Goal: Task Accomplishment & Management: Use online tool/utility

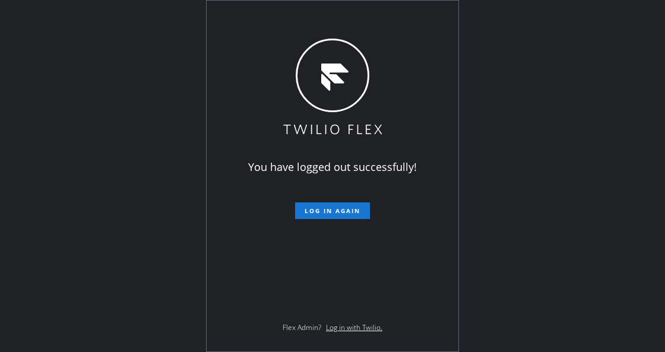
click at [152, 195] on div "You have logged out successfully! Log in again Flex Admin? Log in with Twilio." at bounding box center [332, 176] width 665 height 352
click at [328, 209] on span "Log in again" at bounding box center [333, 211] width 56 height 8
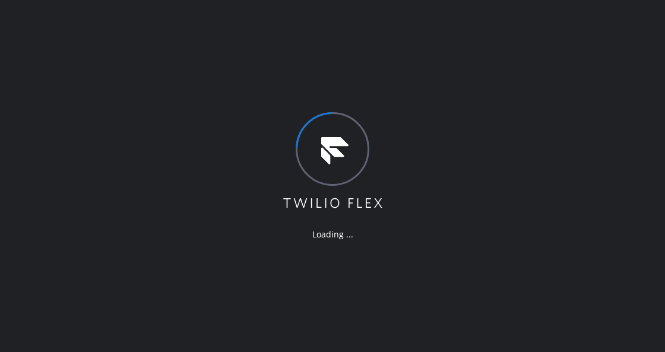
click at [303, 219] on div "Loading ..." at bounding box center [333, 176] width 103 height 128
click at [267, 200] on div "Loading ..." at bounding box center [332, 176] width 665 height 352
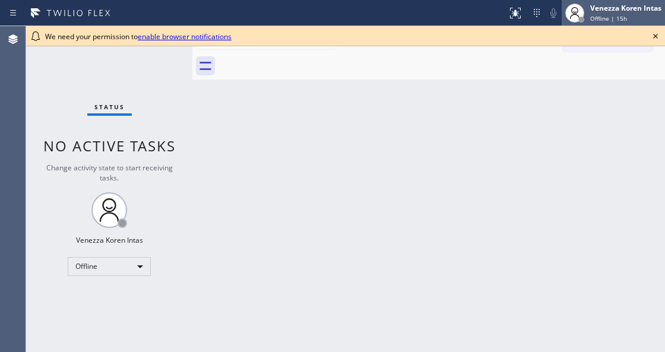
click at [611, 10] on div "Venezza Koren Intas" at bounding box center [625, 8] width 71 height 10
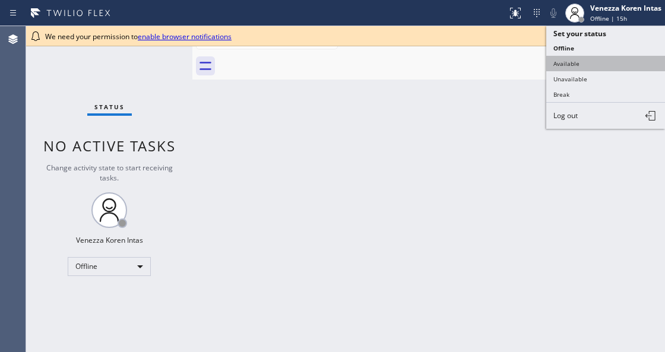
click at [586, 65] on button "Available" at bounding box center [605, 63] width 119 height 15
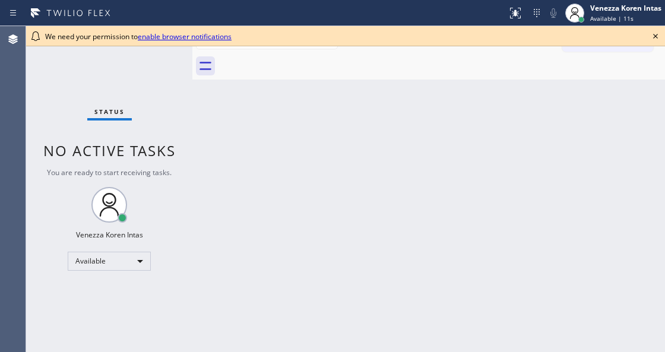
drag, startPoint x: 188, startPoint y: 119, endPoint x: 259, endPoint y: 115, distance: 70.8
click at [190, 119] on div "Status No active tasks You are ready to start receiving tasks. Venezza Koren In…" at bounding box center [345, 189] width 639 height 326
click at [658, 38] on icon at bounding box center [656, 36] width 14 height 14
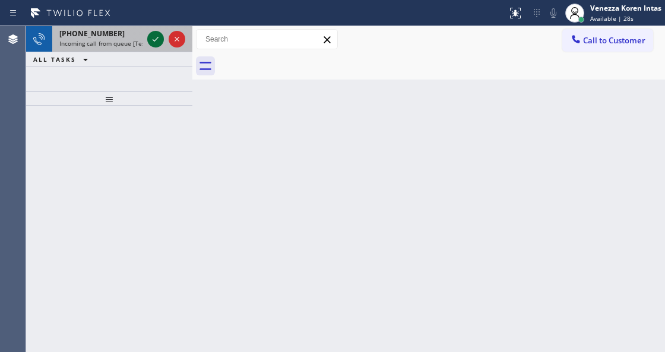
click at [156, 35] on icon at bounding box center [155, 39] width 14 height 14
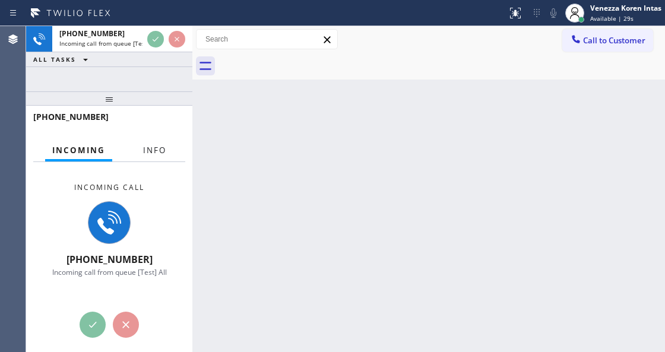
click at [144, 149] on span "Info" at bounding box center [154, 150] width 23 height 11
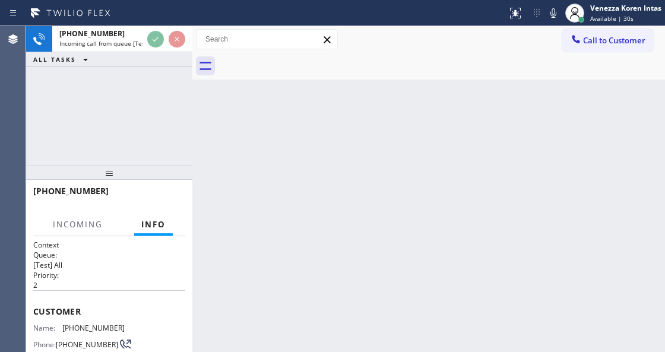
drag, startPoint x: 126, startPoint y: 88, endPoint x: 132, endPoint y: 163, distance: 74.5
click at [132, 166] on div at bounding box center [109, 173] width 166 height 14
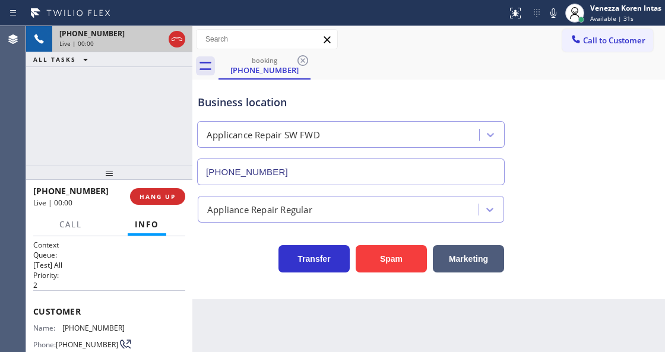
type input "(213) 566-9111"
click at [170, 38] on icon at bounding box center [177, 39] width 14 height 14
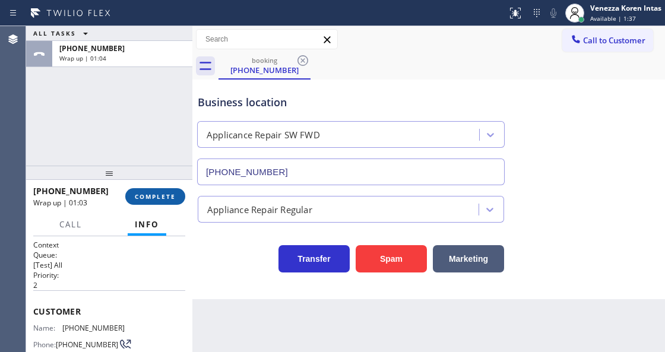
drag, startPoint x: 158, startPoint y: 196, endPoint x: 170, endPoint y: 200, distance: 12.4
click at [158, 196] on span "COMPLETE" at bounding box center [155, 196] width 41 height 8
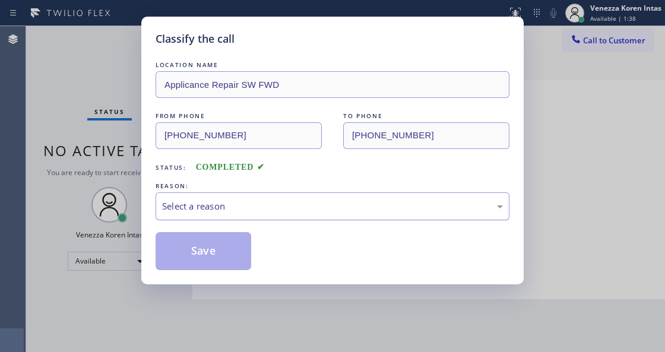
click at [291, 220] on div "Select a reason" at bounding box center [333, 206] width 354 height 28
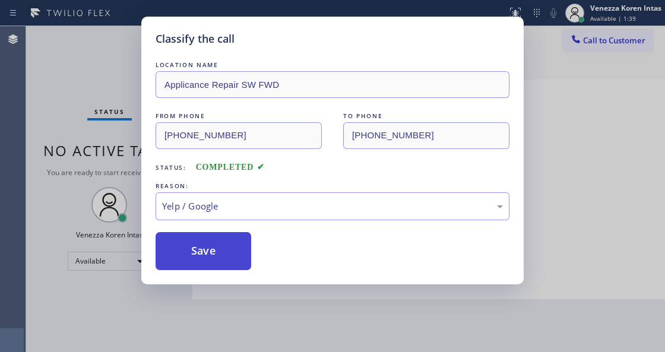
click at [204, 255] on button "Save" at bounding box center [204, 251] width 96 height 38
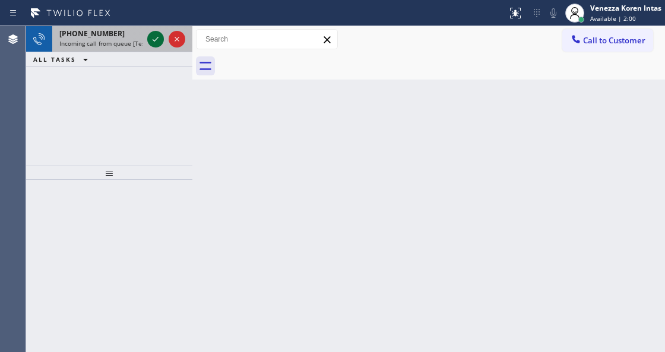
click at [156, 34] on icon at bounding box center [155, 39] width 14 height 14
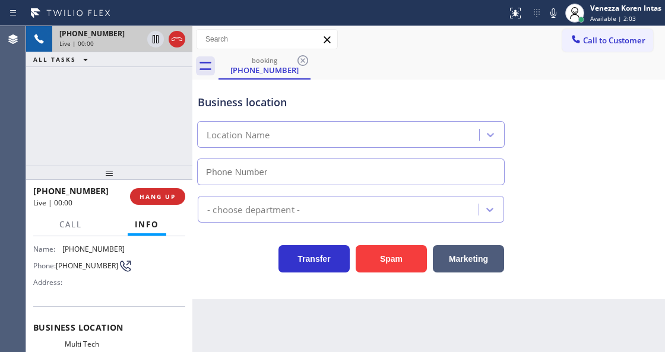
type input "(862) 415-0430"
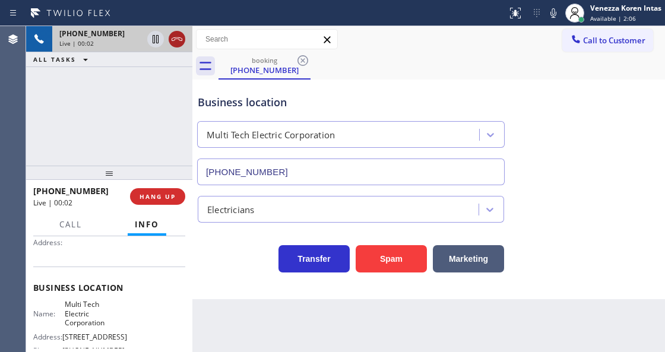
click at [176, 36] on icon at bounding box center [177, 39] width 14 height 14
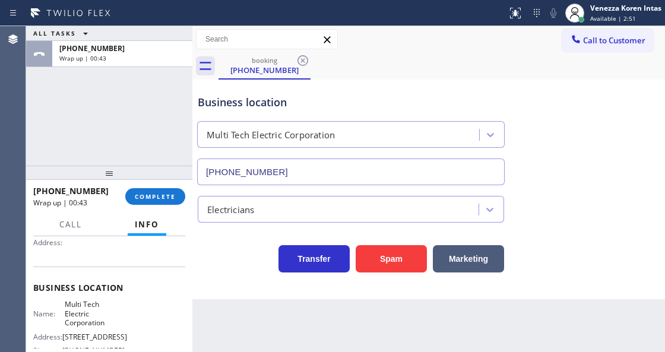
click at [166, 206] on div "+19734189009 Wrap up | 00:43 COMPLETE" at bounding box center [109, 196] width 152 height 31
click at [148, 206] on div "+19734189009 Wrap up | 00:44 COMPLETE" at bounding box center [109, 196] width 152 height 31
click at [162, 197] on span "COMPLETE" at bounding box center [155, 196] width 41 height 8
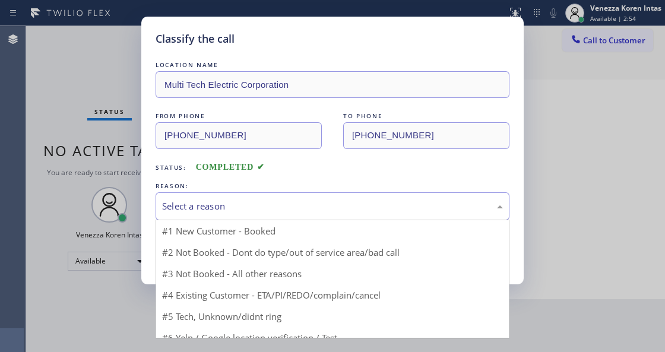
click at [232, 208] on div "Select a reason" at bounding box center [332, 207] width 341 height 14
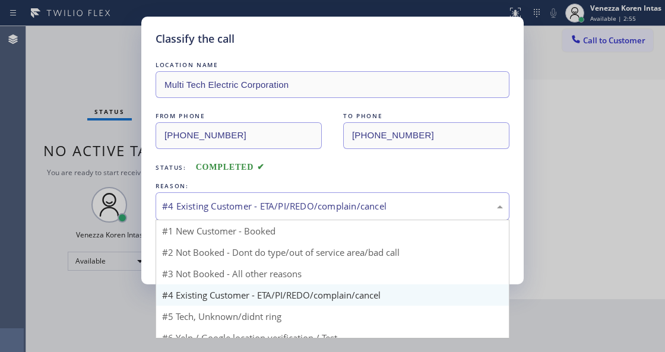
drag, startPoint x: 235, startPoint y: 210, endPoint x: 235, endPoint y: 310, distance: 100.4
click at [235, 210] on div "#4 Existing Customer - ETA/PI/REDO/complain/cancel" at bounding box center [332, 207] width 341 height 14
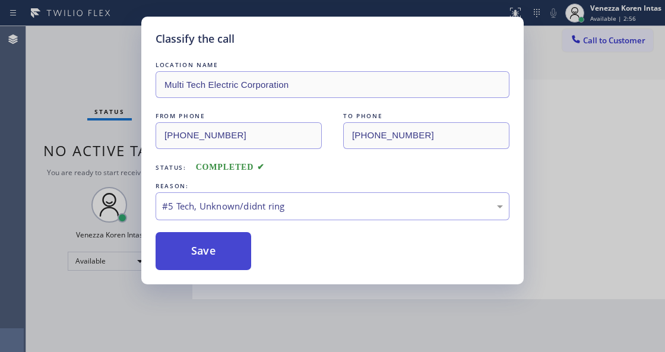
drag, startPoint x: 215, startPoint y: 229, endPoint x: 216, endPoint y: 236, distance: 7.8
click at [215, 233] on div "LOCATION NAME Multi Tech Electric Corporation FROM PHONE (973) 418-9009 TO PHON…" at bounding box center [333, 164] width 354 height 211
click at [222, 259] on button "Save" at bounding box center [204, 251] width 96 height 38
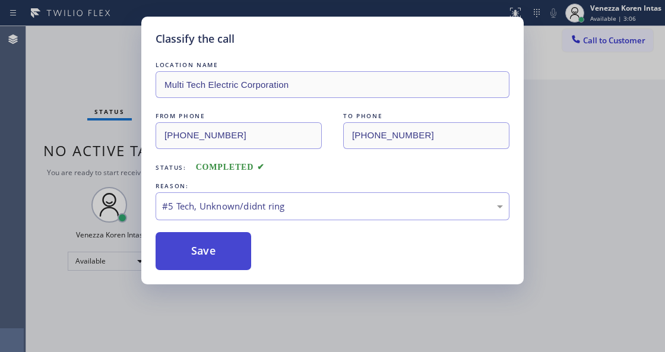
click at [221, 249] on button "Save" at bounding box center [204, 251] width 96 height 38
click at [223, 252] on button "Save" at bounding box center [204, 251] width 96 height 38
drag, startPoint x: 223, startPoint y: 252, endPoint x: 242, endPoint y: 213, distance: 43.6
click at [225, 251] on button "Save" at bounding box center [204, 251] width 96 height 38
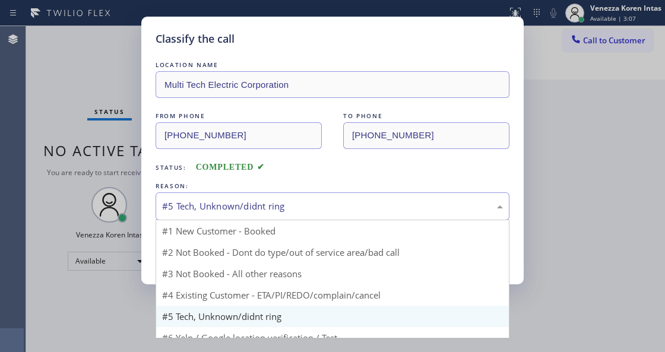
click at [242, 213] on div "#5 Tech, Unknown/didnt ring" at bounding box center [332, 207] width 341 height 14
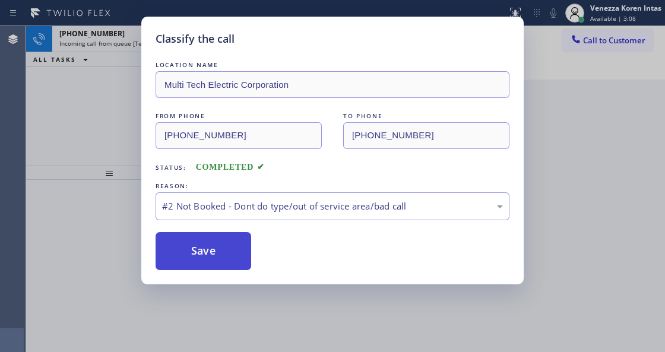
click at [226, 263] on button "Save" at bounding box center [204, 251] width 96 height 38
drag, startPoint x: 233, startPoint y: 257, endPoint x: 229, endPoint y: 263, distance: 7.7
click at [233, 258] on button "Save" at bounding box center [204, 251] width 96 height 38
click at [229, 263] on button "Save" at bounding box center [204, 251] width 96 height 38
click at [221, 260] on button "Save" at bounding box center [204, 251] width 96 height 38
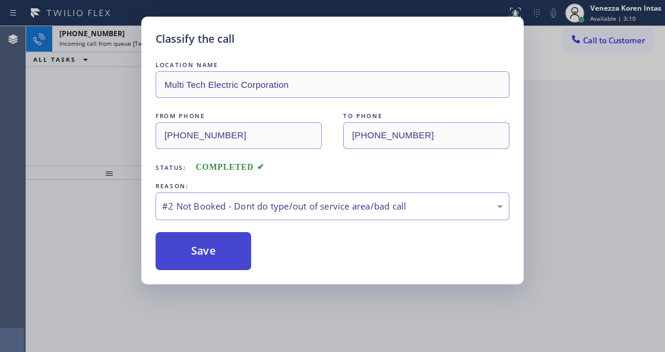
drag, startPoint x: 199, startPoint y: 252, endPoint x: 207, endPoint y: 255, distance: 8.6
click at [199, 254] on button "Save" at bounding box center [204, 251] width 96 height 38
click at [207, 255] on button "Save" at bounding box center [204, 251] width 96 height 38
click at [211, 261] on button "Save" at bounding box center [204, 251] width 96 height 38
click at [212, 261] on button "Save" at bounding box center [204, 251] width 96 height 38
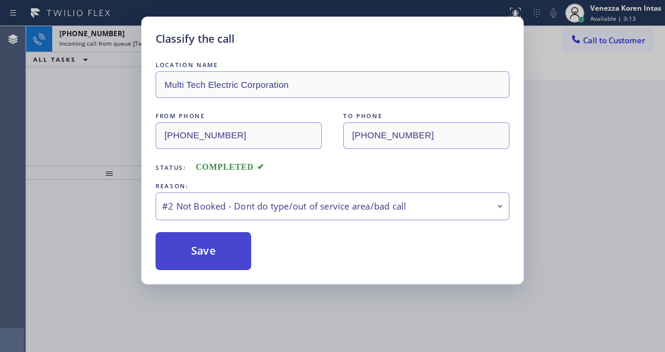
click at [212, 261] on button "Save" at bounding box center [204, 251] width 96 height 38
click at [217, 261] on button "Save" at bounding box center [204, 251] width 96 height 38
click at [236, 261] on button "Save" at bounding box center [204, 251] width 96 height 38
drag, startPoint x: 207, startPoint y: 265, endPoint x: 219, endPoint y: 262, distance: 12.2
click at [207, 265] on button "Save" at bounding box center [204, 251] width 96 height 38
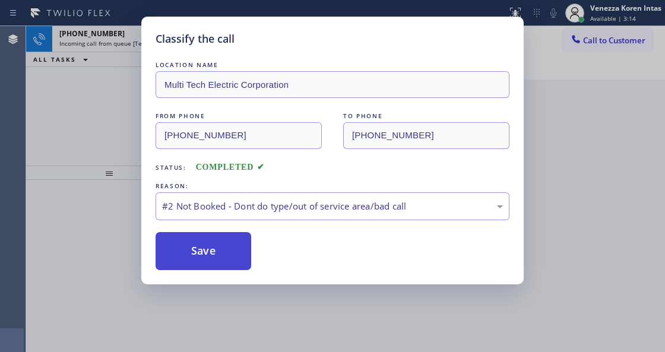
click at [219, 262] on button "Save" at bounding box center [204, 251] width 96 height 38
click at [241, 250] on button "Save" at bounding box center [204, 251] width 96 height 38
drag, startPoint x: 238, startPoint y: 255, endPoint x: 219, endPoint y: 253, distance: 19.1
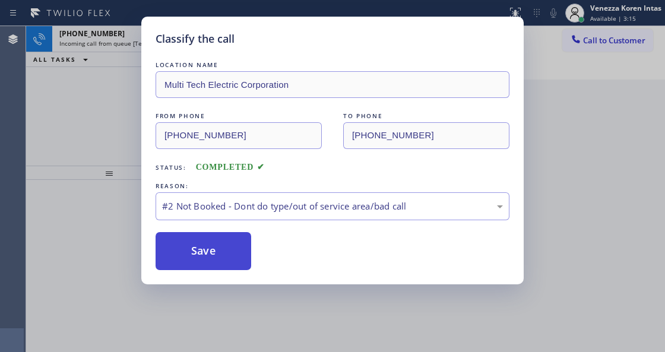
click at [238, 255] on button "Save" at bounding box center [204, 251] width 96 height 38
click at [219, 253] on button "Save" at bounding box center [204, 251] width 96 height 38
click at [215, 252] on button "Save" at bounding box center [204, 251] width 96 height 38
click at [249, 198] on div "#2 Not Booked - Dont do type/out of service area/bad call" at bounding box center [333, 206] width 354 height 28
click at [220, 254] on button "Save" at bounding box center [204, 251] width 96 height 38
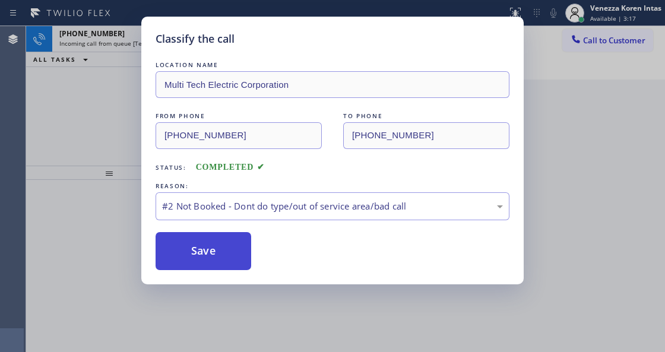
click at [206, 238] on button "Save" at bounding box center [204, 251] width 96 height 38
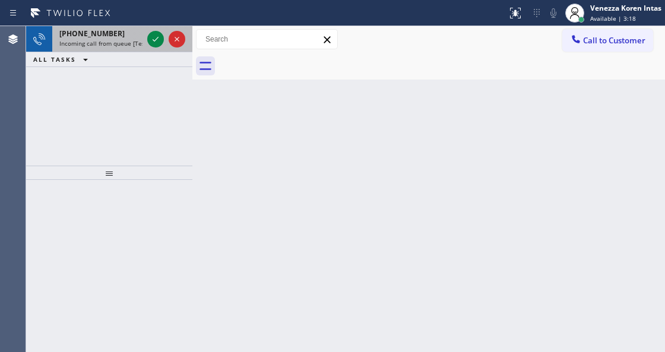
click at [147, 43] on div at bounding box center [166, 39] width 43 height 26
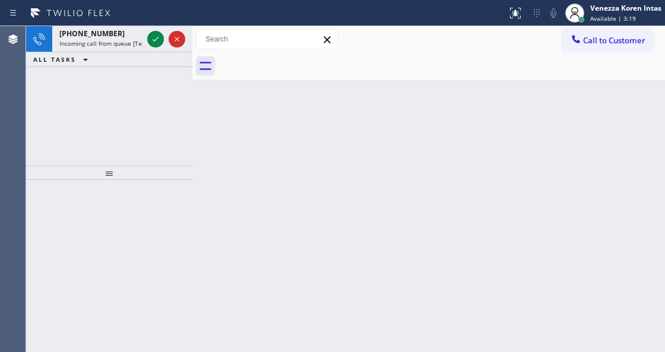
click at [156, 40] on icon at bounding box center [156, 39] width 6 height 5
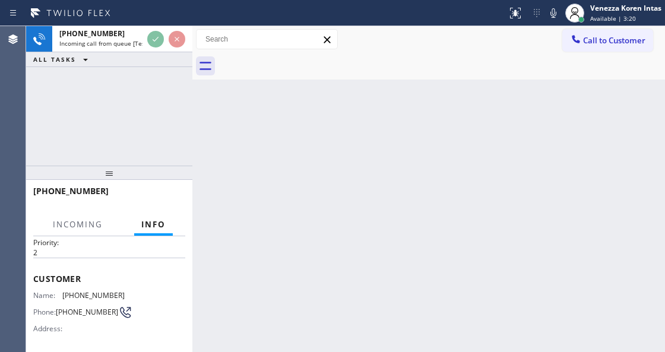
scroll to position [119, 0]
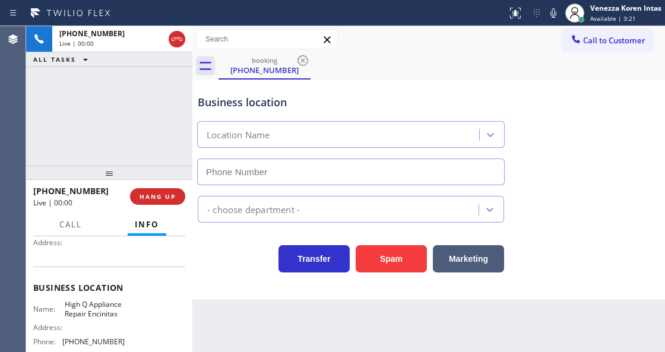
type input "(760) 227-2611"
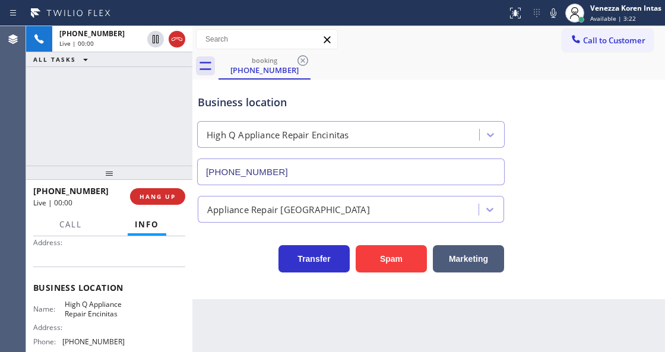
drag, startPoint x: 181, startPoint y: 40, endPoint x: 362, endPoint y: 78, distance: 185.7
click at [180, 40] on icon at bounding box center [177, 39] width 11 height 4
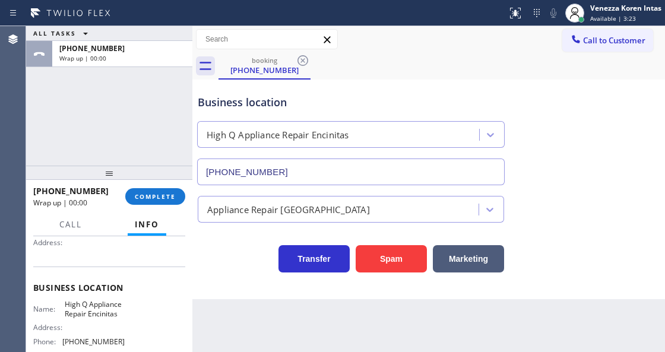
click at [457, 69] on div "booking (760) 914-6102" at bounding box center [442, 66] width 447 height 27
drag, startPoint x: 155, startPoint y: 203, endPoint x: 164, endPoint y: 211, distance: 12.2
click at [156, 203] on button "COMPLETE" at bounding box center [155, 196] width 60 height 17
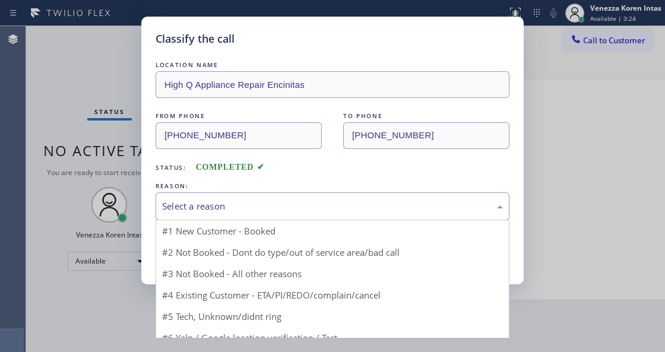
drag, startPoint x: 284, startPoint y: 203, endPoint x: 283, endPoint y: 217, distance: 14.3
click at [284, 208] on div "Select a reason" at bounding box center [332, 207] width 341 height 14
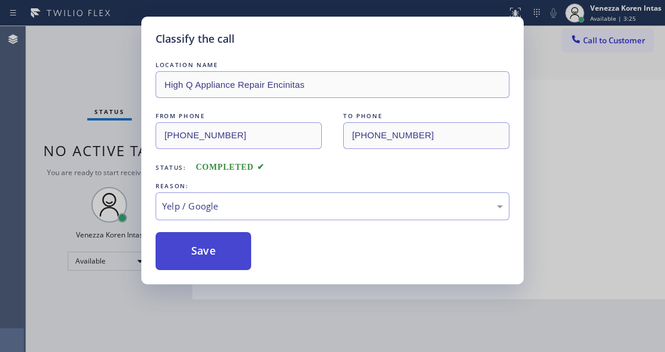
click at [220, 268] on button "Save" at bounding box center [204, 251] width 96 height 38
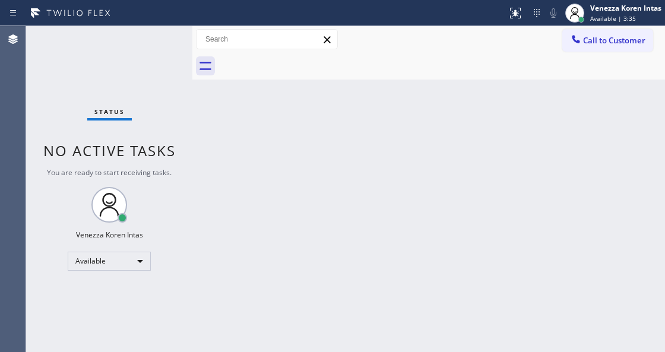
click at [125, 55] on div "Status No active tasks You are ready to start receiving tasks. Venezza Koren In…" at bounding box center [109, 189] width 166 height 326
click at [177, 78] on div "Status No active tasks You are ready to start receiving tasks. Venezza Koren In…" at bounding box center [109, 189] width 166 height 326
click at [253, 211] on div "Back to Dashboard Change Sender ID Customers Technicians Select a contact Outbo…" at bounding box center [428, 189] width 473 height 326
drag, startPoint x: 202, startPoint y: 131, endPoint x: 260, endPoint y: 225, distance: 109.9
click at [202, 131] on div "Back to Dashboard Change Sender ID Customers Technicians Select a contact Outbo…" at bounding box center [428, 189] width 473 height 326
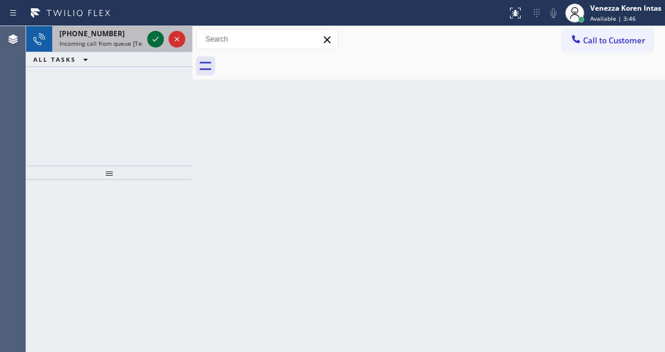
click at [156, 39] on icon at bounding box center [155, 39] width 14 height 14
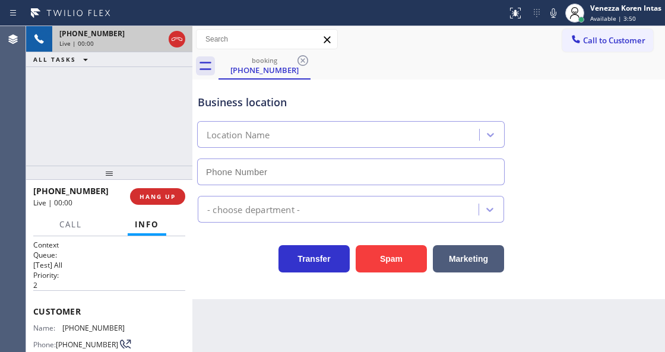
scroll to position [119, 0]
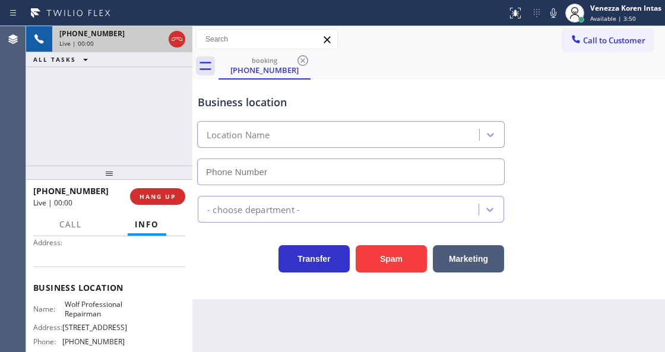
type input "(480) 685-4118"
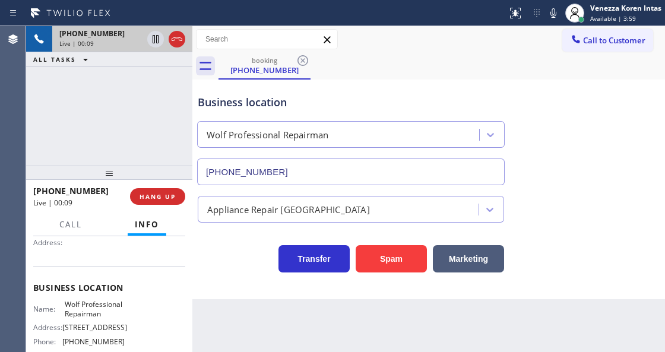
click at [221, 270] on div "Transfer Spam Marketing" at bounding box center [350, 255] width 311 height 33
click at [239, 289] on div "Business location Wolf Professional Repairman (480) 685-4118 Appliance Repair H…" at bounding box center [428, 190] width 473 height 220
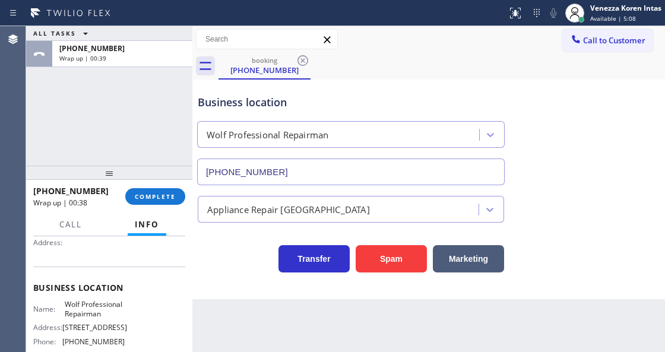
click at [144, 202] on button "COMPLETE" at bounding box center [155, 196] width 60 height 17
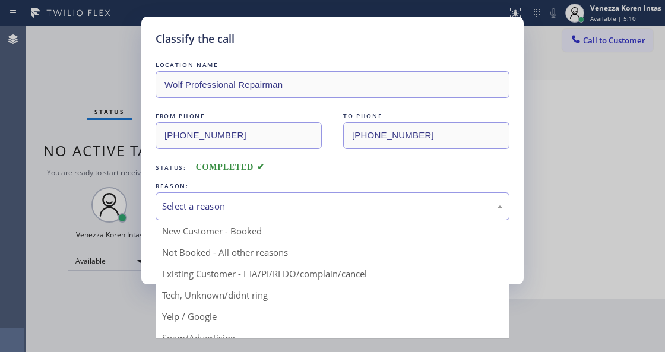
click at [273, 201] on div "Select a reason" at bounding box center [332, 207] width 341 height 14
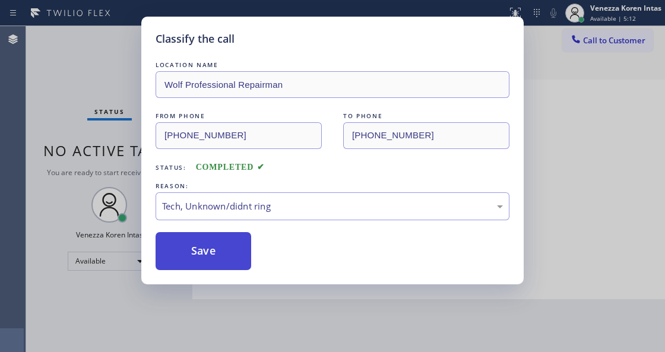
click at [239, 265] on button "Save" at bounding box center [204, 251] width 96 height 38
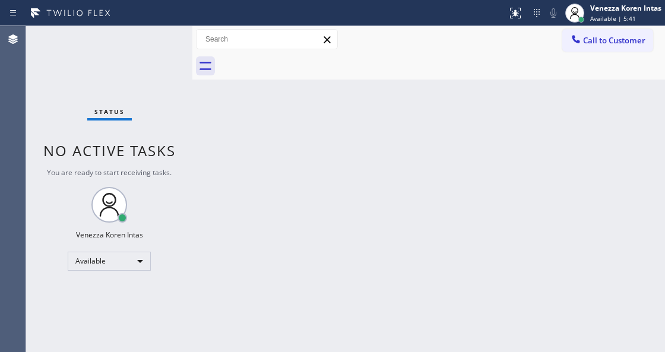
click at [159, 45] on div "Status No active tasks You are ready to start receiving tasks. Venezza Koren In…" at bounding box center [109, 189] width 166 height 326
click at [154, 40] on div "Status No active tasks You are ready to start receiving tasks. Venezza Koren In…" at bounding box center [109, 189] width 166 height 326
click at [151, 43] on div "Status No active tasks You are ready to start receiving tasks. Venezza Koren In…" at bounding box center [109, 189] width 166 height 326
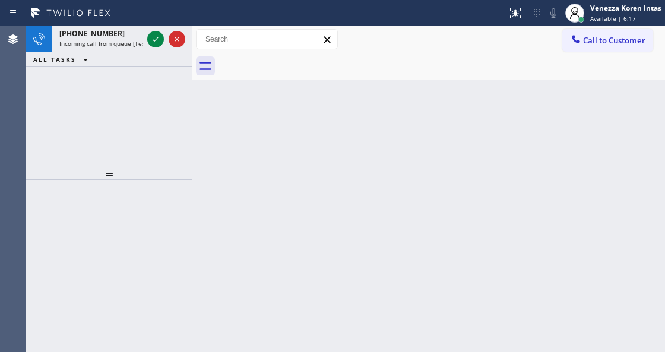
click at [151, 43] on icon at bounding box center [155, 39] width 14 height 14
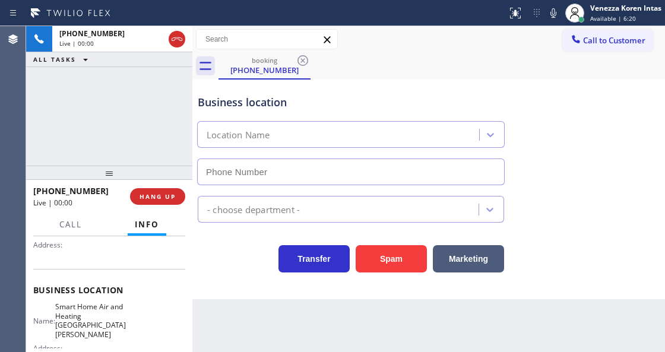
scroll to position [119, 0]
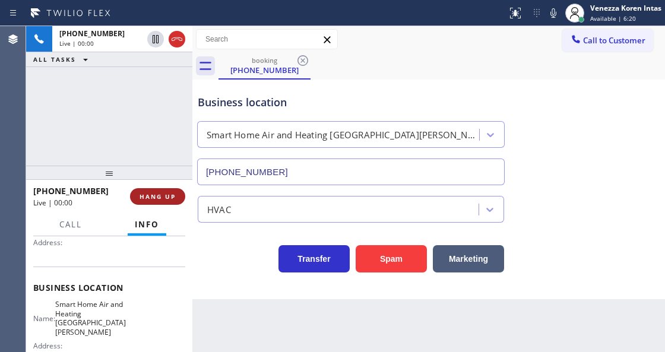
type input "(310) 362-9082"
click at [163, 197] on span "HANG UP" at bounding box center [158, 196] width 36 height 8
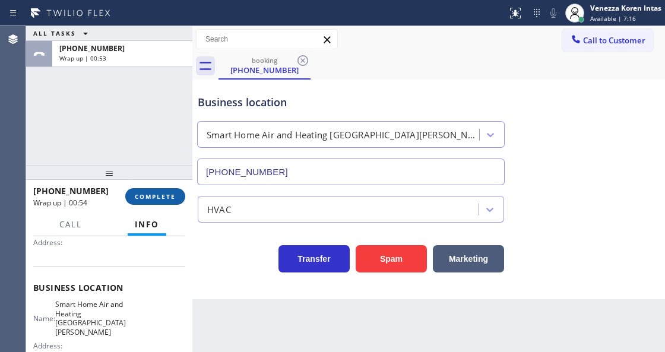
click at [156, 203] on button "COMPLETE" at bounding box center [155, 196] width 60 height 17
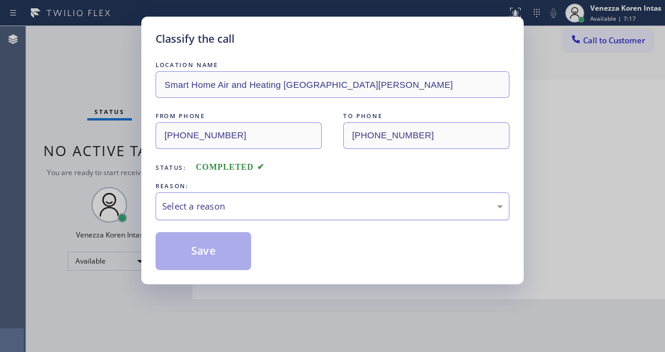
click at [258, 209] on div "Select a reason" at bounding box center [332, 207] width 341 height 14
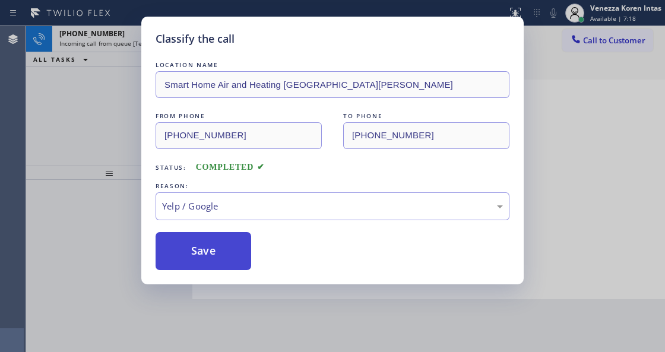
click at [228, 258] on button "Save" at bounding box center [204, 251] width 96 height 38
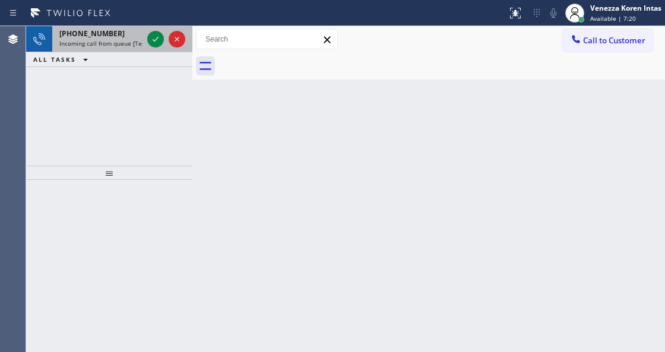
click at [165, 42] on div at bounding box center [166, 39] width 43 height 26
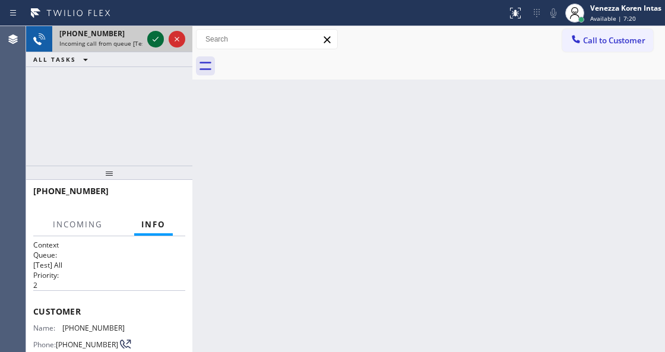
click at [161, 39] on icon at bounding box center [155, 39] width 14 height 14
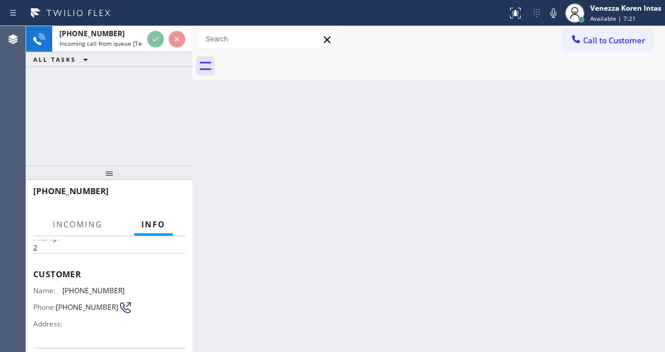
scroll to position [79, 0]
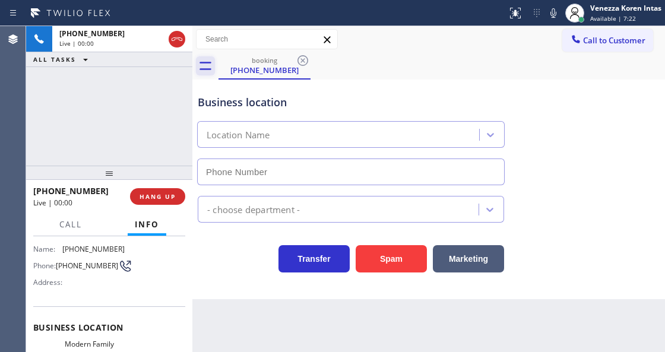
type input "(805) 519-8933"
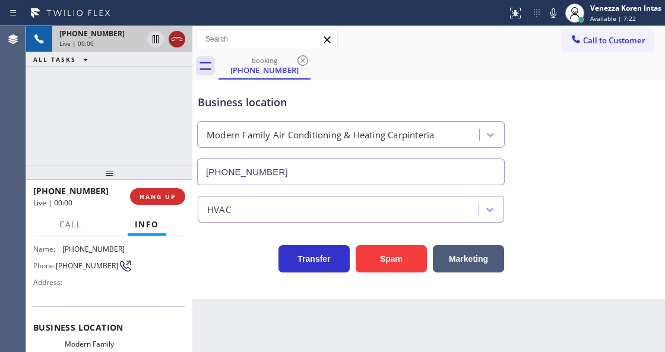
click at [175, 33] on icon at bounding box center [177, 39] width 14 height 14
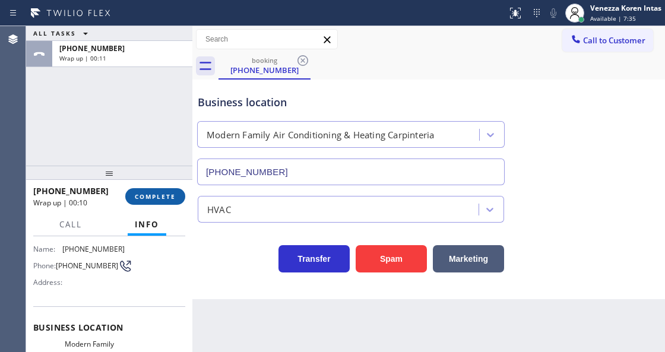
click at [156, 190] on button "COMPLETE" at bounding box center [155, 196] width 60 height 17
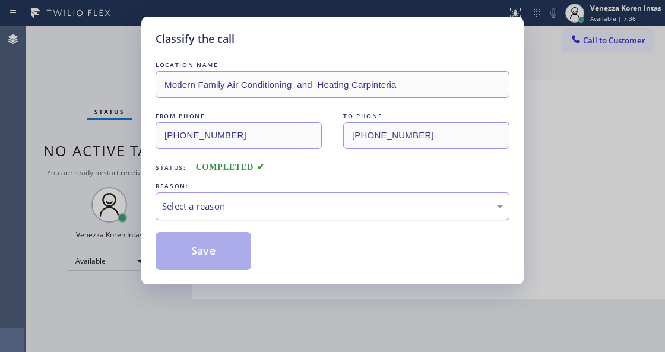
click at [250, 209] on div "Select a reason" at bounding box center [332, 207] width 341 height 14
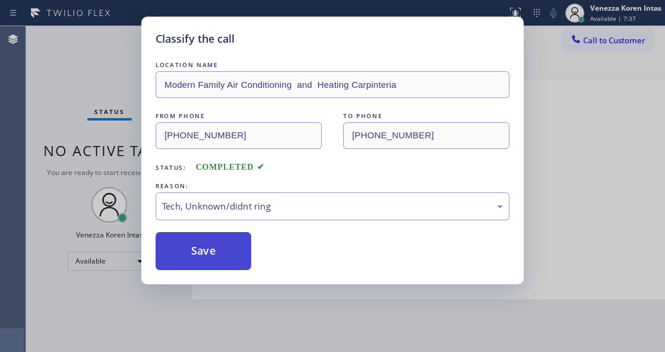
click at [226, 257] on button "Save" at bounding box center [204, 251] width 96 height 38
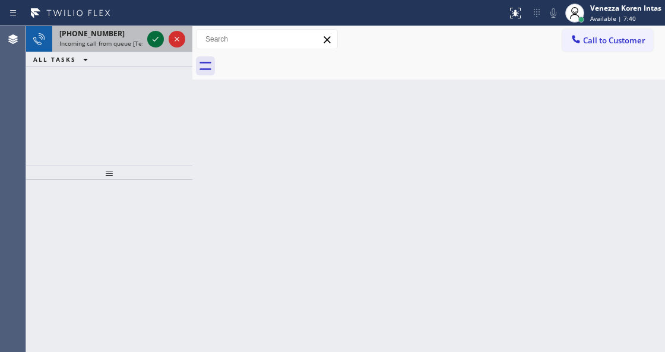
click at [154, 44] on icon at bounding box center [155, 39] width 14 height 14
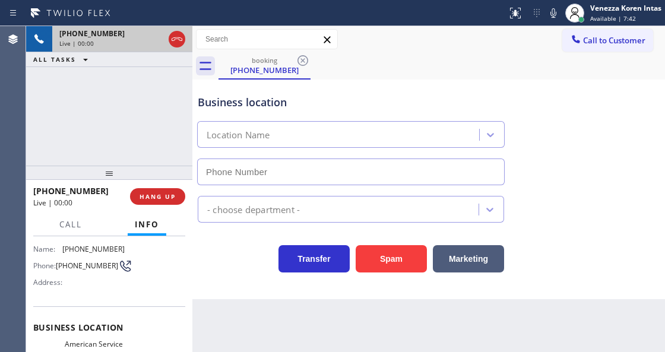
scroll to position [119, 0]
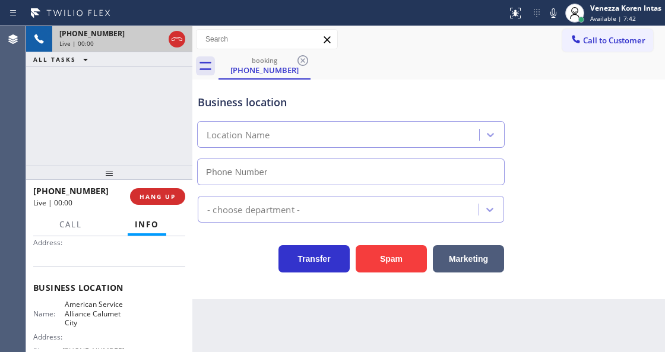
type input "(708) 554-7898"
drag, startPoint x: 145, startPoint y: 99, endPoint x: 407, endPoint y: 100, distance: 262.5
click at [146, 99] on div "+13127719132 Live | 00:09 ALL TASKS ALL TASKS ACTIVE TASKS TASKS IN WRAP UP" at bounding box center [109, 96] width 166 height 140
click at [413, 93] on div "Business location American Service Alliance Calumet City (708) 554-7898" at bounding box center [350, 134] width 311 height 103
click at [450, 59] on div "booking (312) 771-9132" at bounding box center [442, 66] width 447 height 27
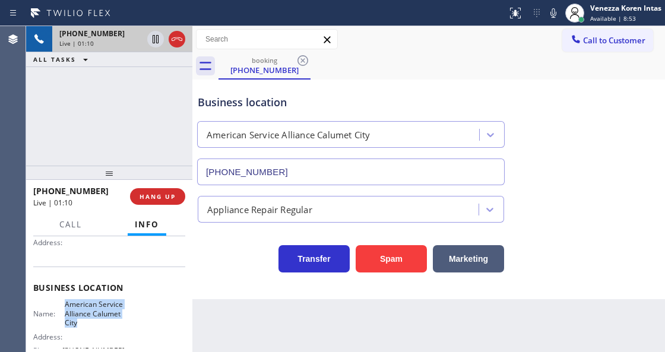
drag, startPoint x: 65, startPoint y: 300, endPoint x: 84, endPoint y: 323, distance: 30.3
click at [84, 323] on span "American Service Alliance Calumet City" at bounding box center [94, 313] width 59 height 27
copy span "American Service Alliance Calumet City"
click at [558, 17] on icon at bounding box center [553, 13] width 14 height 14
click at [156, 37] on icon at bounding box center [155, 39] width 14 height 14
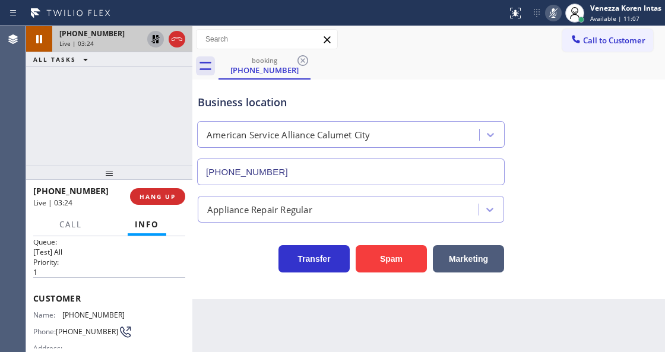
scroll to position [0, 0]
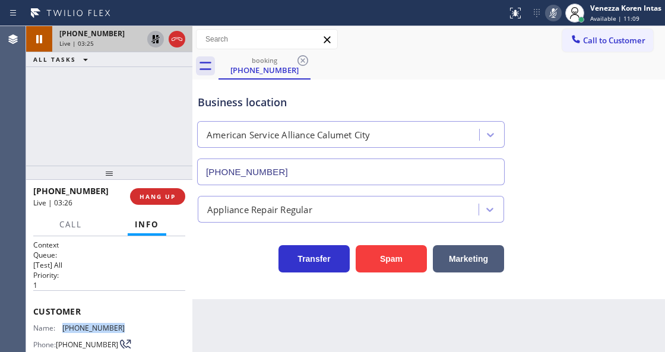
drag, startPoint x: 121, startPoint y: 323, endPoint x: 64, endPoint y: 324, distance: 57.0
click at [64, 324] on div "Name: (312) 771-9132 Phone: (312) 771-9132 Address:" at bounding box center [109, 347] width 152 height 47
copy span "(312) 771-9132"
drag, startPoint x: 550, startPoint y: 15, endPoint x: 329, endPoint y: 102, distance: 237.4
click at [549, 17] on icon at bounding box center [553, 13] width 14 height 14
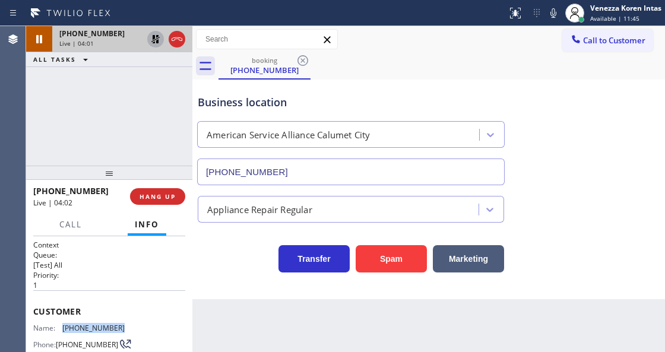
click at [157, 39] on icon at bounding box center [155, 39] width 8 height 8
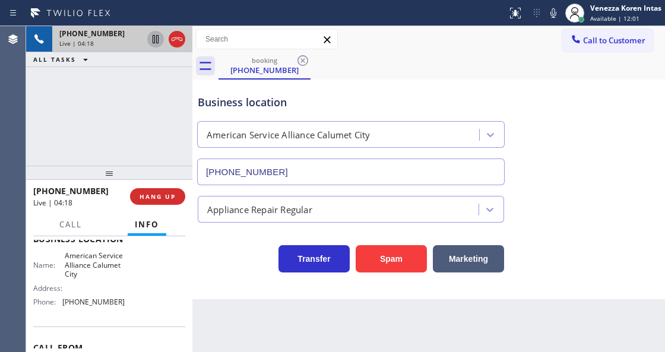
scroll to position [198, 0]
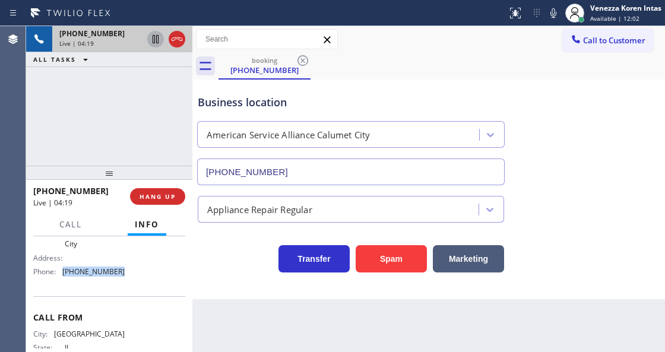
drag, startPoint x: 115, startPoint y: 271, endPoint x: 64, endPoint y: 270, distance: 51.1
click at [64, 270] on span "(708) 554-7898" at bounding box center [93, 271] width 62 height 9
copy span "(708) 554-7898"
click at [386, 66] on div "booking (312) 771-9132" at bounding box center [442, 66] width 447 height 27
click at [425, 100] on div "Business location" at bounding box center [351, 102] width 306 height 16
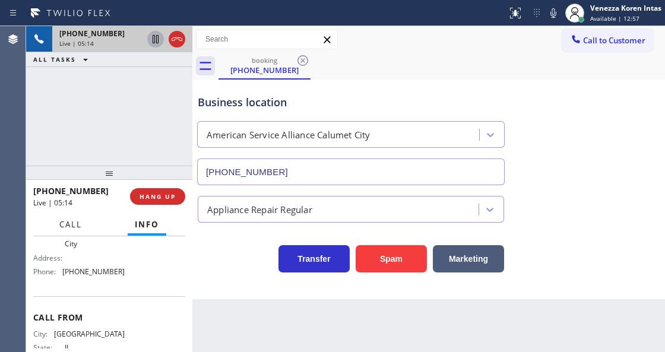
click at [68, 226] on span "Call" at bounding box center [70, 224] width 23 height 11
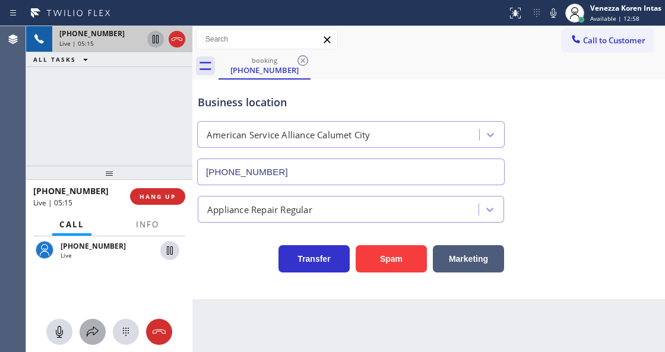
click at [93, 335] on icon at bounding box center [93, 332] width 14 height 14
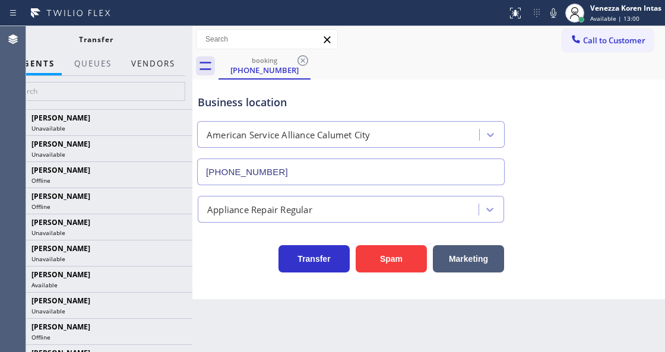
click at [163, 72] on button "Vendors" at bounding box center [153, 63] width 58 height 23
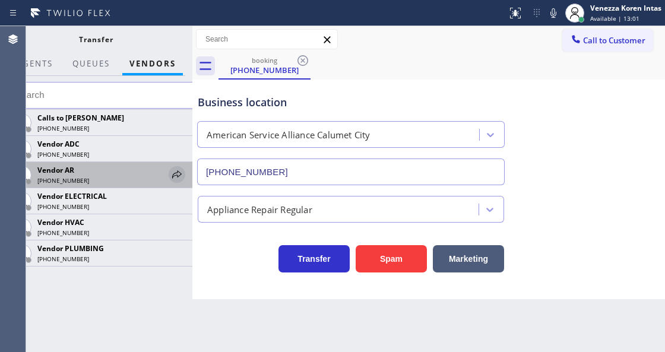
click at [174, 175] on icon at bounding box center [177, 174] width 14 height 14
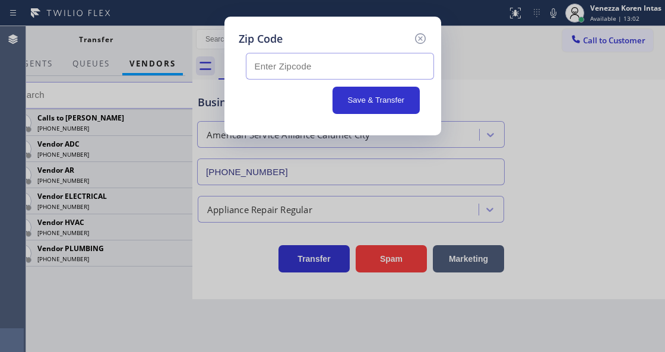
click at [276, 72] on input "text" at bounding box center [340, 66] width 188 height 27
paste input "60473"
type input "60473"
click at [366, 100] on button "Save & Transfer" at bounding box center [376, 100] width 87 height 27
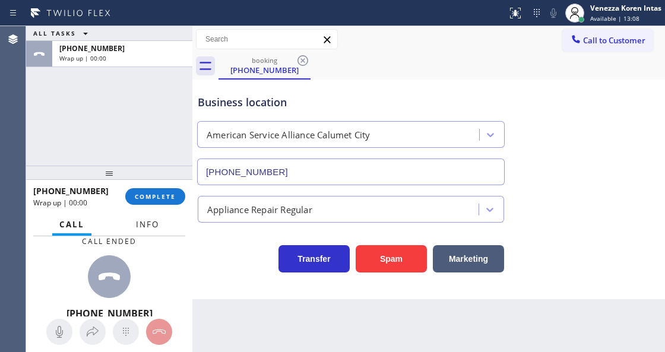
click at [153, 228] on span "Info" at bounding box center [147, 224] width 23 height 11
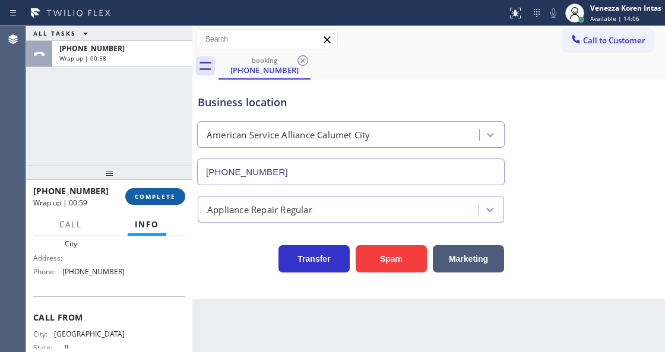
click at [163, 199] on span "COMPLETE" at bounding box center [155, 196] width 41 height 8
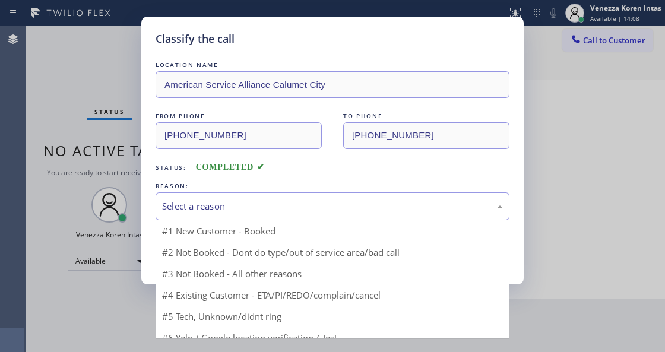
click at [248, 209] on div "Select a reason" at bounding box center [332, 207] width 341 height 14
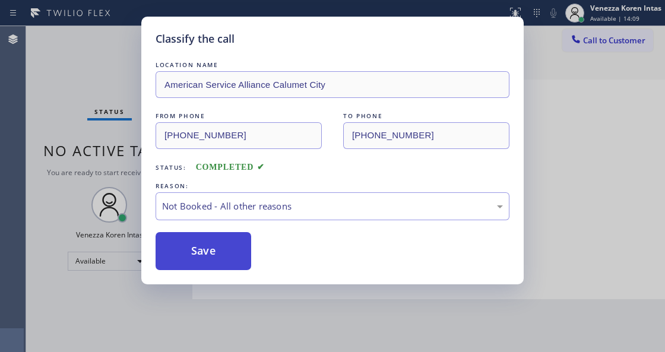
click at [226, 245] on button "Save" at bounding box center [204, 251] width 96 height 38
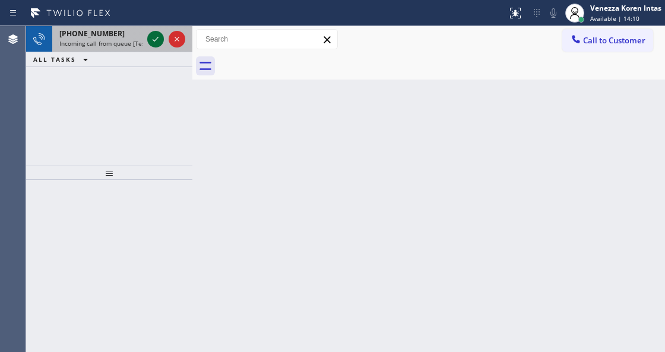
click at [156, 37] on icon at bounding box center [155, 39] width 14 height 14
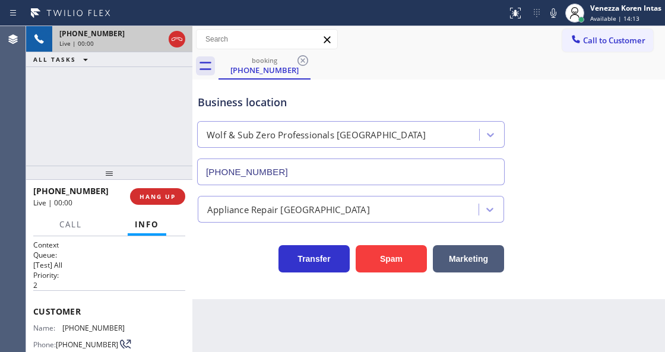
type input "(347) 801-7925"
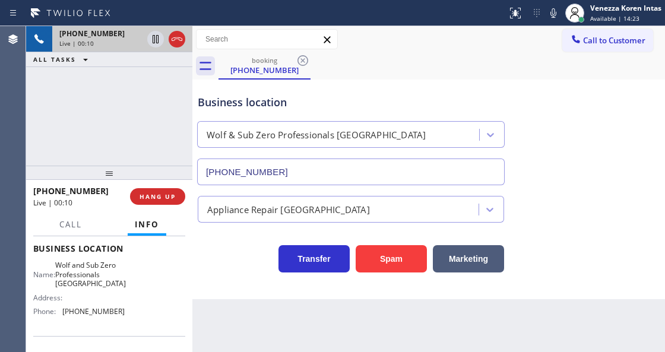
click at [192, 113] on div at bounding box center [192, 189] width 0 height 326
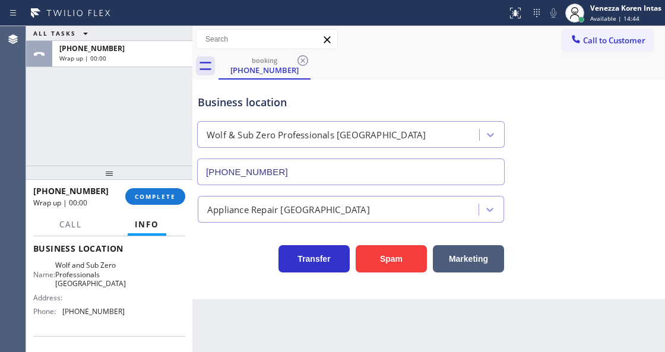
drag, startPoint x: 159, startPoint y: 203, endPoint x: 204, endPoint y: 205, distance: 45.2
click at [160, 203] on button "COMPLETE" at bounding box center [155, 196] width 60 height 17
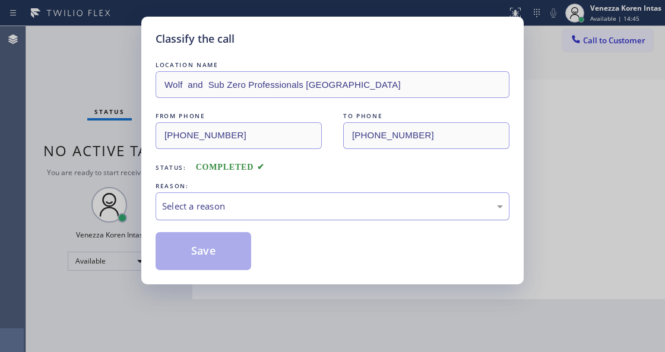
click at [246, 213] on div "Select a reason" at bounding box center [332, 207] width 341 height 14
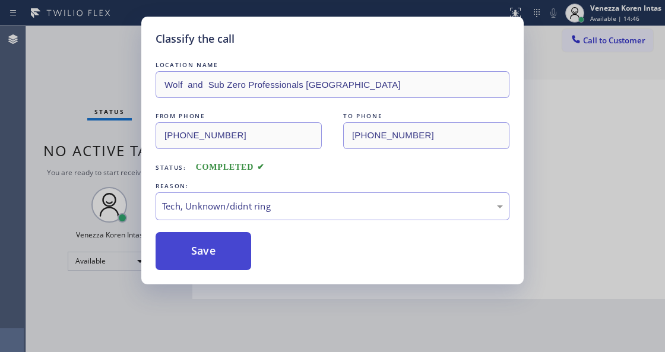
click at [223, 252] on button "Save" at bounding box center [204, 251] width 96 height 38
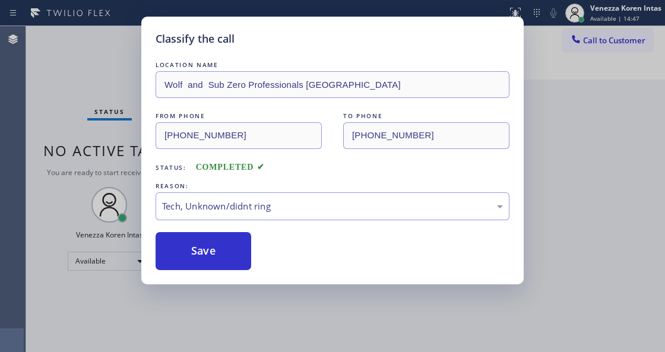
click at [81, 176] on div "Classify the call LOCATION NAME Wolf and Sub Zero Professionals Forest Hills FR…" at bounding box center [332, 176] width 665 height 352
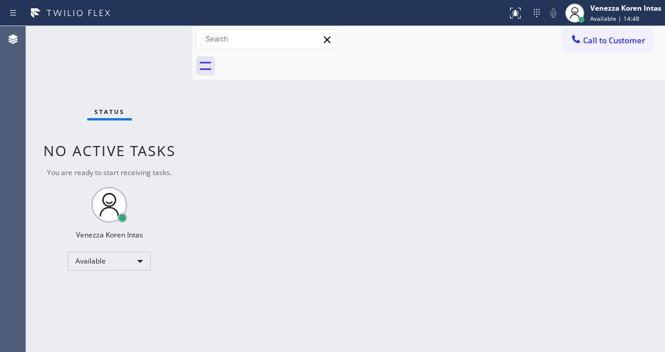
click at [126, 55] on div "Status No active tasks You are ready to start receiving tasks. Venezza Koren In…" at bounding box center [109, 189] width 166 height 326
click at [148, 58] on div "Status No active tasks You are ready to start receiving tasks. Venezza Koren In…" at bounding box center [109, 189] width 166 height 326
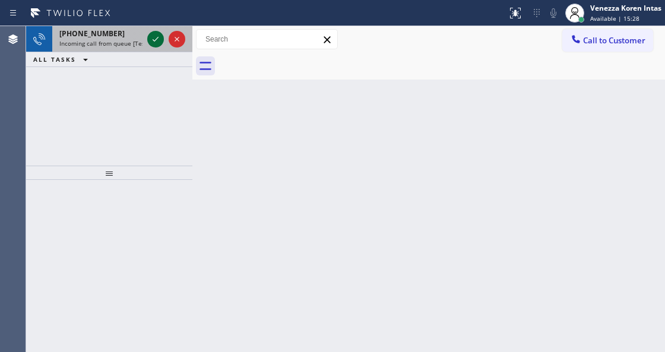
click at [156, 45] on icon at bounding box center [155, 39] width 14 height 14
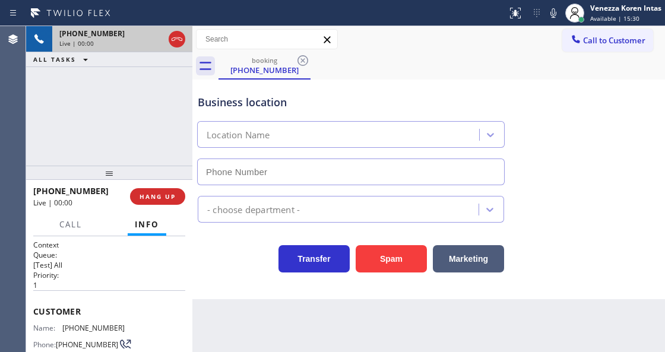
type input "(630) 523-0508"
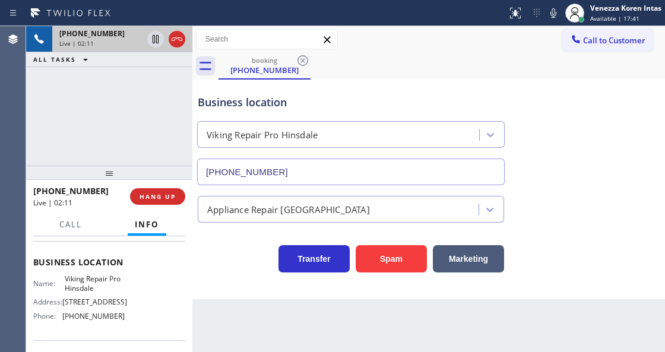
scroll to position [158, 0]
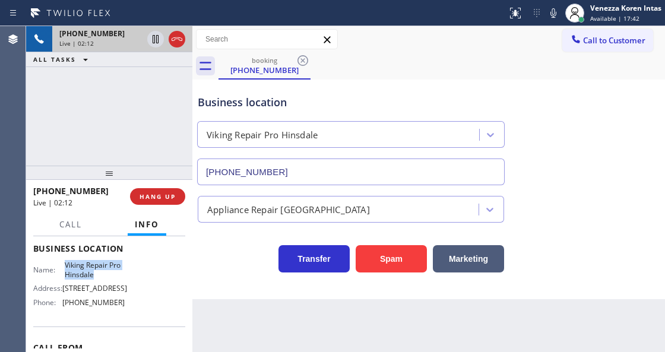
drag, startPoint x: 64, startPoint y: 263, endPoint x: 99, endPoint y: 271, distance: 36.0
click at [99, 271] on div "Name: Viking Repair Pro Hinsdale" at bounding box center [78, 270] width 91 height 18
copy div "Viking Repair Pro Hinsdale"
click at [552, 17] on icon at bounding box center [554, 13] width 6 height 10
click at [156, 41] on icon at bounding box center [155, 39] width 14 height 14
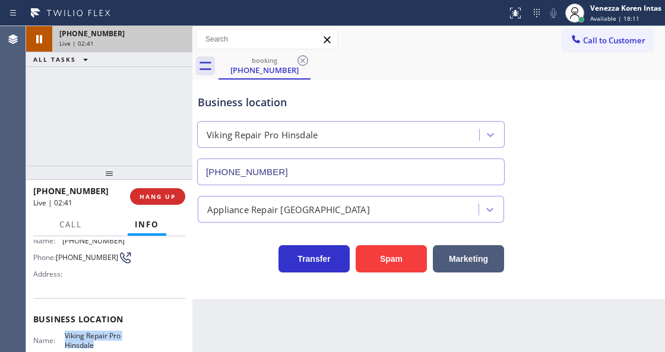
scroll to position [39, 0]
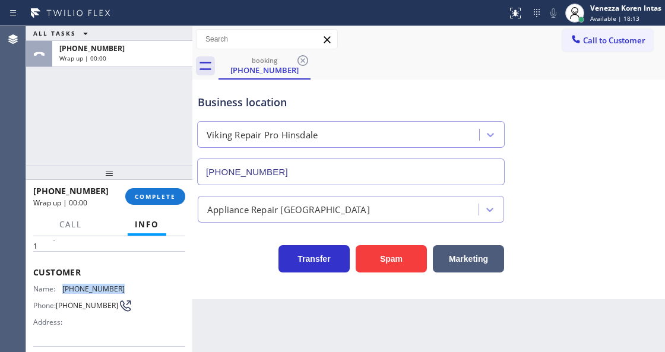
drag, startPoint x: 117, startPoint y: 287, endPoint x: 64, endPoint y: 283, distance: 53.0
click at [64, 284] on span "(479) 225-0182" at bounding box center [93, 288] width 62 height 9
copy span "(479) 225-0182"
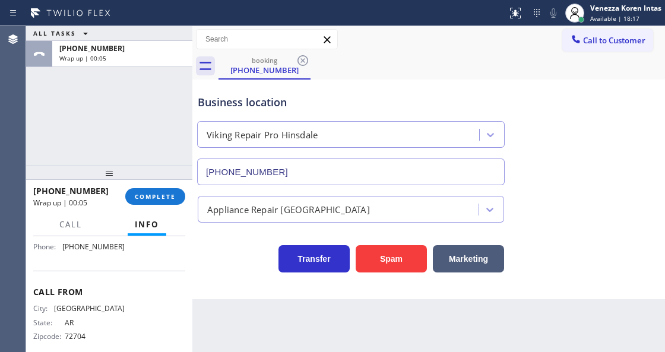
scroll to position [171, 0]
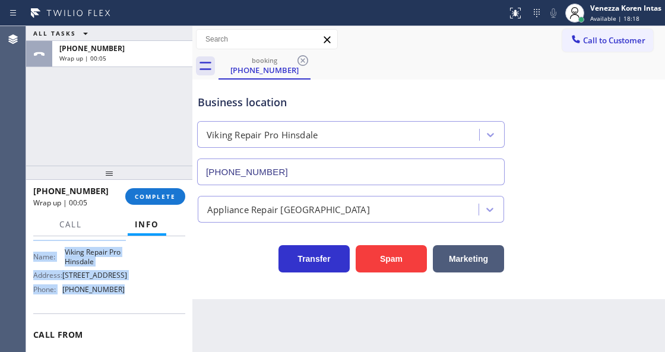
drag, startPoint x: 32, startPoint y: 266, endPoint x: 127, endPoint y: 302, distance: 100.9
click at [127, 302] on div "Context Queue: [Test] All Priority: 1 Customer Name: (479) 225-0182 Phone: (479…" at bounding box center [109, 293] width 166 height 115
copy div "Customer Name: (479) 225-0182 Phone: (479) 225-0182 Address: Business location …"
click at [606, 20] on span "Available | 18:21" at bounding box center [614, 18] width 49 height 8
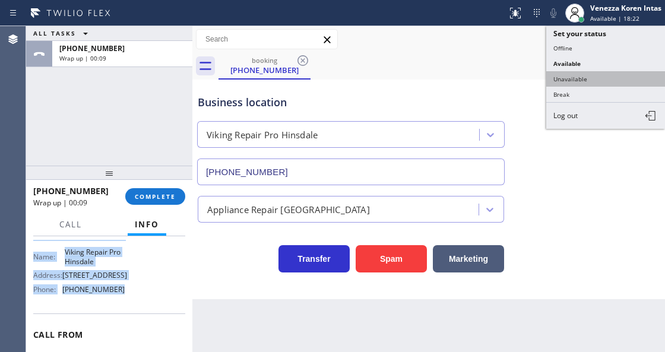
click at [589, 72] on button "Unavailable" at bounding box center [605, 78] width 119 height 15
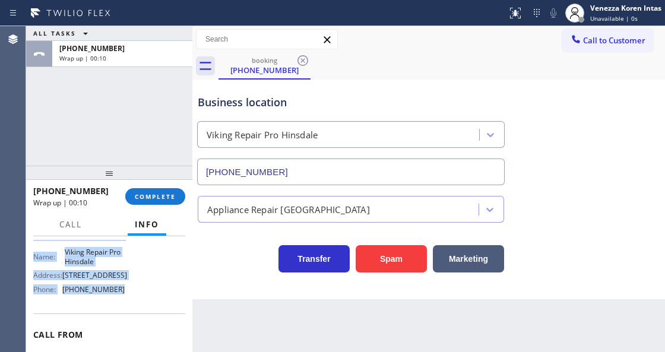
click at [141, 200] on span "COMPLETE" at bounding box center [155, 196] width 41 height 8
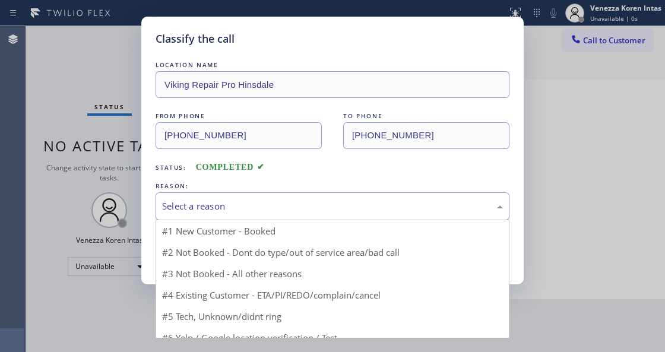
drag, startPoint x: 254, startPoint y: 210, endPoint x: 238, endPoint y: 257, distance: 49.2
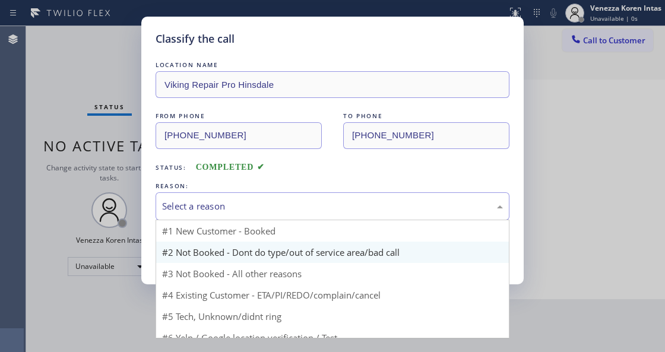
click at [252, 214] on div "Select a reason" at bounding box center [333, 206] width 354 height 28
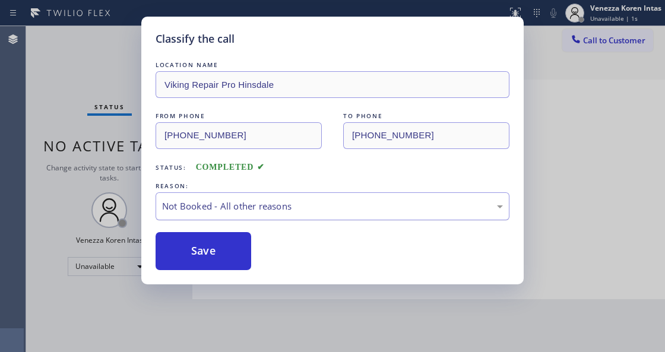
click at [202, 268] on button "Save" at bounding box center [204, 251] width 96 height 38
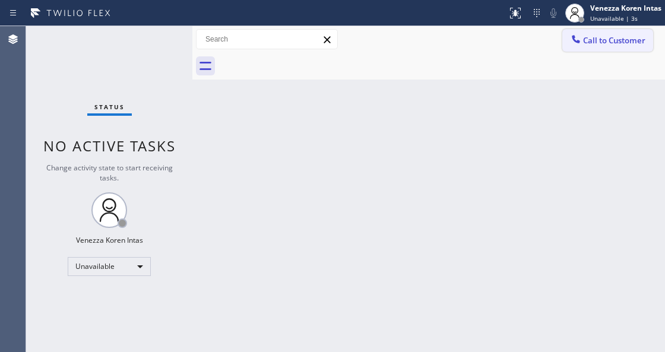
click at [594, 45] on span "Call to Customer" at bounding box center [614, 40] width 62 height 11
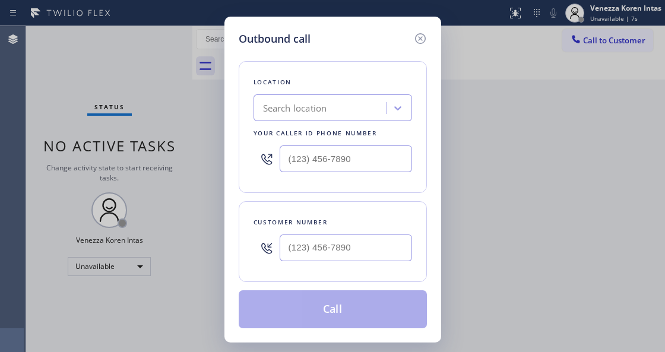
drag, startPoint x: 276, startPoint y: 182, endPoint x: 293, endPoint y: 179, distance: 18.1
click at [276, 182] on div "Location Search location Your caller id phone number" at bounding box center [333, 127] width 188 height 132
click at [319, 156] on input "(___) ___-____" at bounding box center [346, 159] width 132 height 27
paste input "630) 523-0508"
type input "(630) 523-0508"
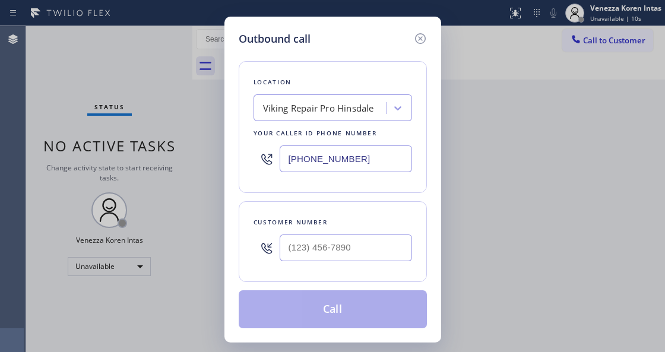
click at [243, 206] on div "Customer number" at bounding box center [333, 241] width 188 height 81
click at [310, 251] on input "(___) ___-____" at bounding box center [346, 248] width 132 height 27
paste input "479) 225-0182"
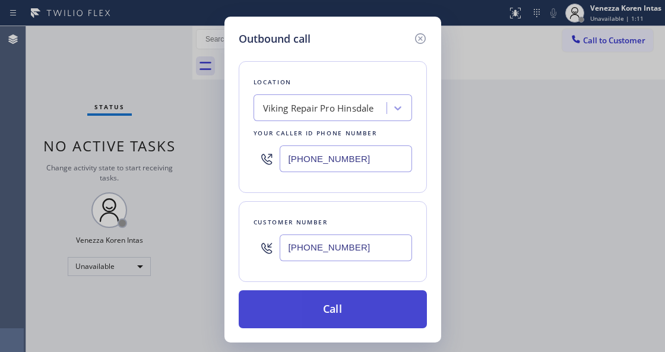
type input "(479) 225-0182"
click at [387, 321] on button "Call" at bounding box center [333, 309] width 188 height 38
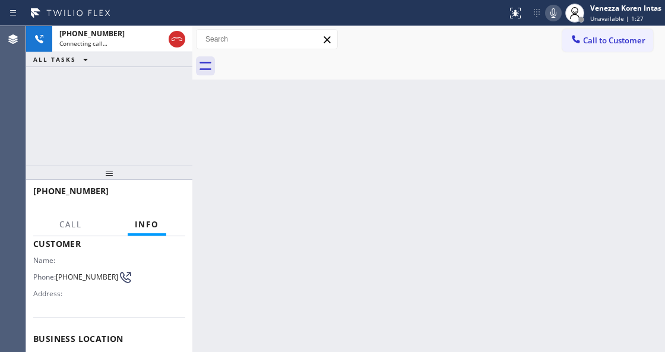
scroll to position [79, 0]
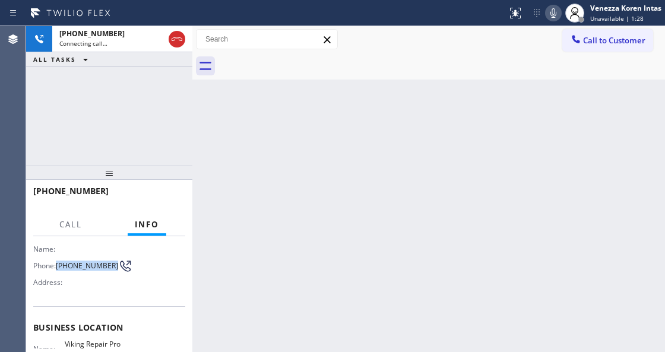
drag, startPoint x: 57, startPoint y: 257, endPoint x: 77, endPoint y: 273, distance: 25.4
click at [77, 273] on div "Phone: (479) 225-0182" at bounding box center [78, 266] width 91 height 14
copy span "(479) 225-0182"
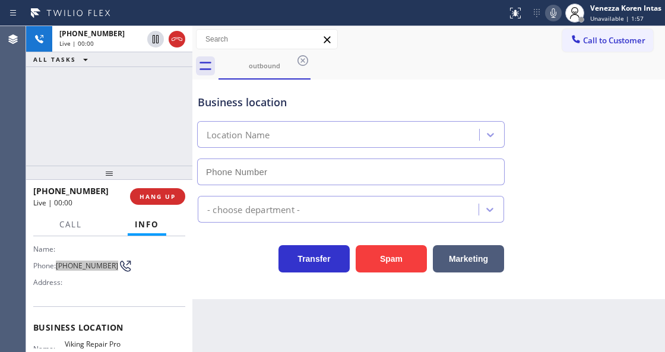
type input "(630) 523-0508"
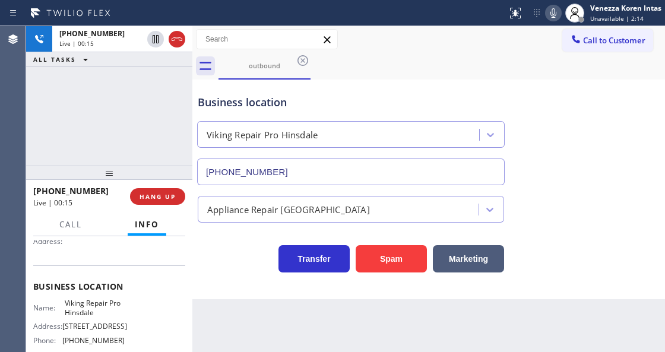
scroll to position [158, 0]
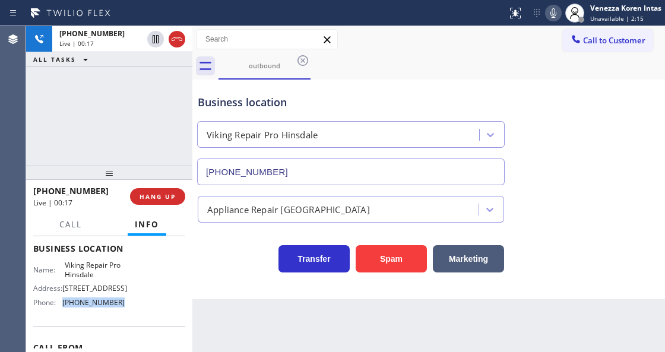
drag, startPoint x: 119, startPoint y: 314, endPoint x: 60, endPoint y: 315, distance: 58.8
click at [60, 307] on div "Phone: (630) 523-0508" at bounding box center [78, 302] width 91 height 9
copy div "(630) 523-0508"
click at [553, 16] on icon at bounding box center [554, 13] width 6 height 10
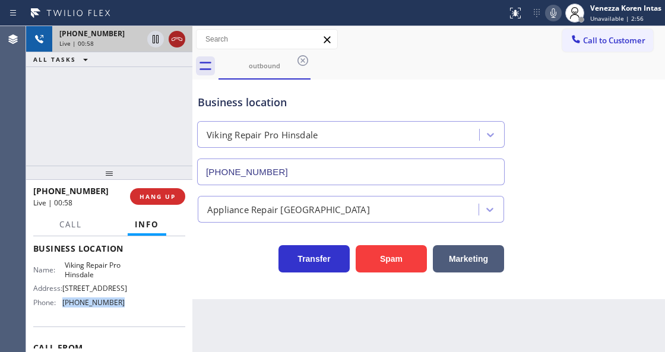
click at [176, 40] on icon at bounding box center [177, 39] width 14 height 14
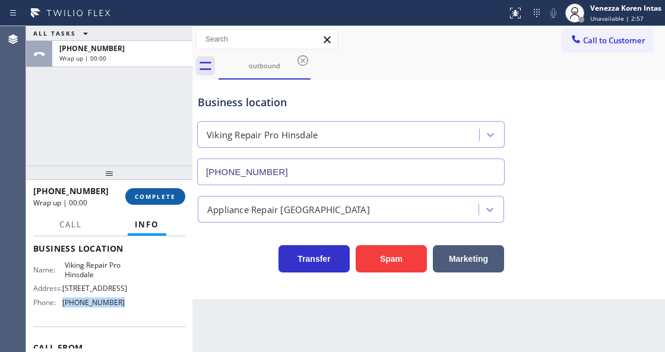
click at [169, 196] on span "COMPLETE" at bounding box center [155, 196] width 41 height 8
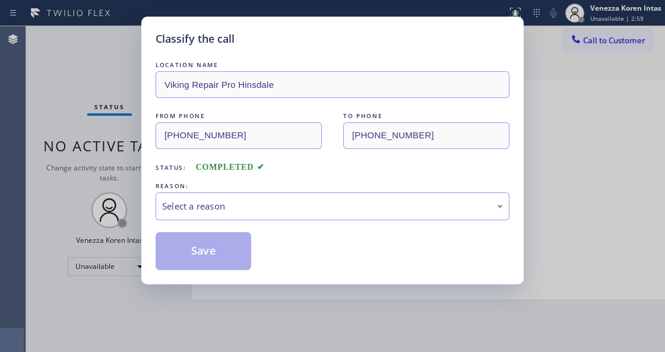
click at [284, 216] on div "Select a reason" at bounding box center [333, 206] width 354 height 28
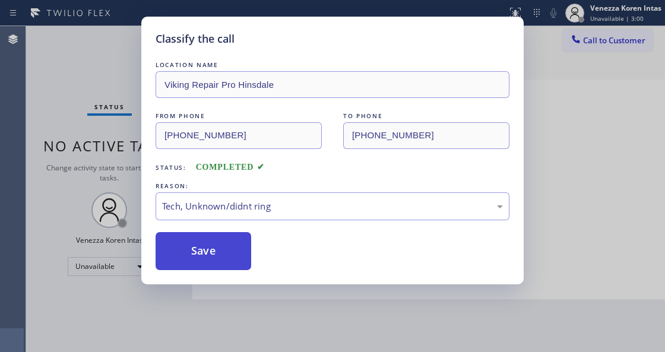
click at [234, 258] on button "Save" at bounding box center [204, 251] width 96 height 38
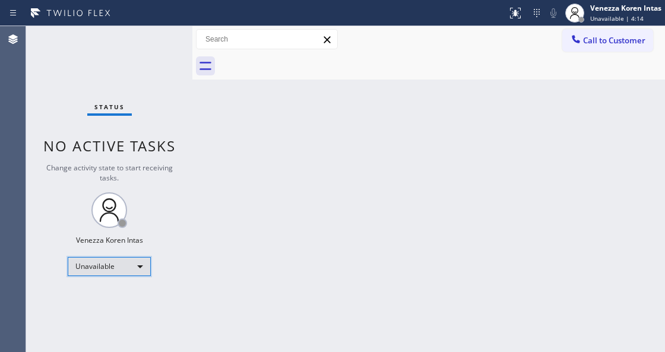
click at [129, 268] on div "Unavailable" at bounding box center [109, 266] width 83 height 19
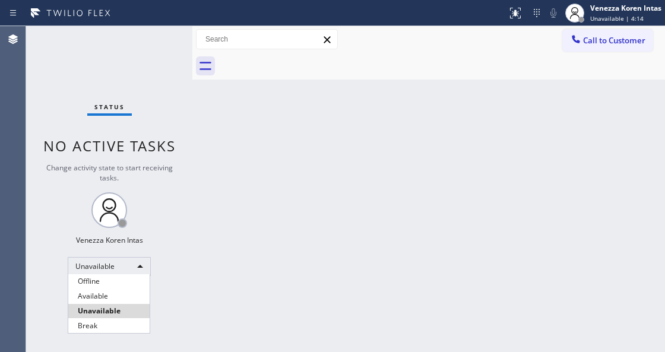
click at [109, 301] on li "Available" at bounding box center [108, 296] width 81 height 14
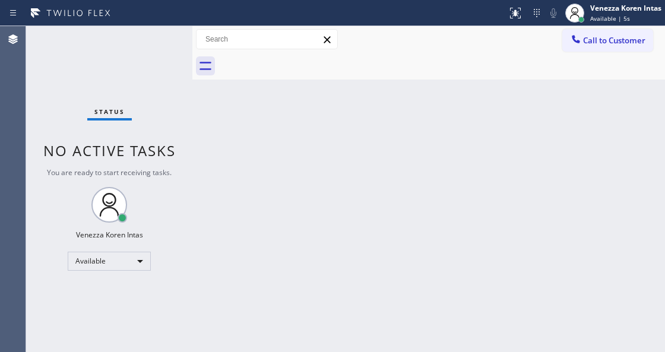
click at [156, 35] on div "Status No active tasks You are ready to start receiving tasks. Venezza Koren In…" at bounding box center [109, 189] width 166 height 326
click at [435, 70] on div at bounding box center [442, 66] width 447 height 27
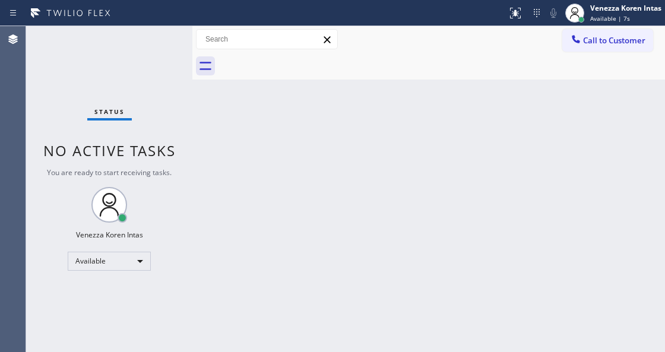
click at [18, 96] on div "Agent Desktop" at bounding box center [13, 189] width 26 height 326
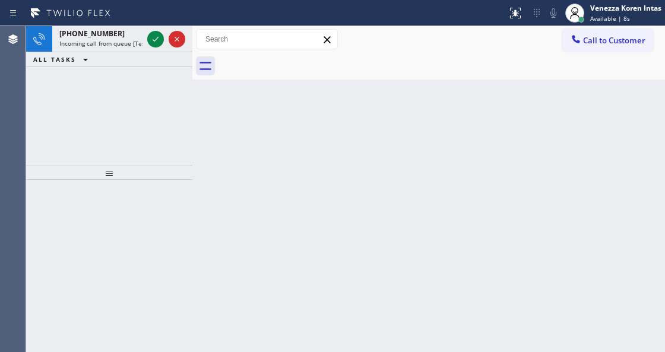
click at [131, 74] on div "+12563893600 Incoming call from queue [Test] All ALL TASKS ALL TASKS ACTIVE TAS…" at bounding box center [109, 96] width 166 height 140
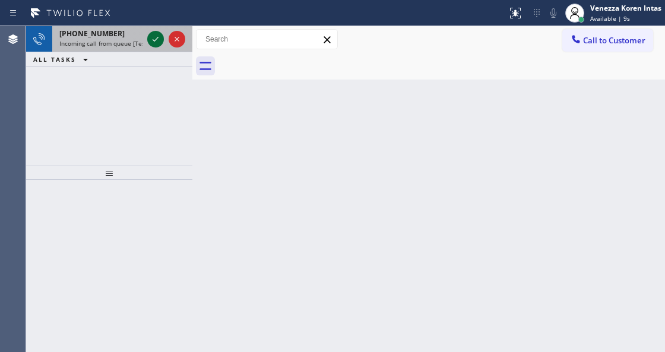
drag, startPoint x: 156, startPoint y: 34, endPoint x: 159, endPoint y: 43, distance: 8.8
click at [157, 37] on icon at bounding box center [155, 39] width 14 height 14
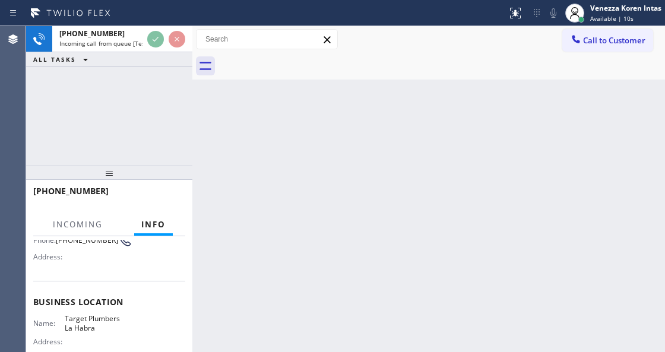
scroll to position [119, 0]
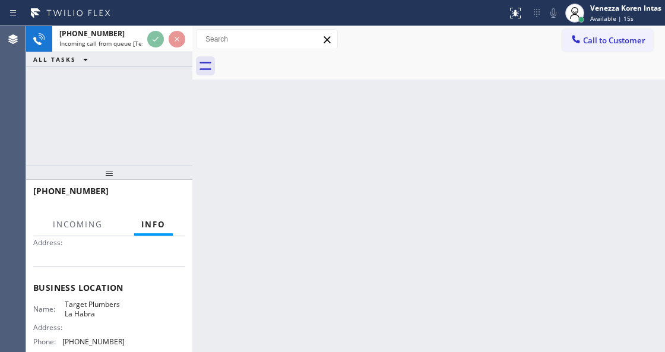
click at [330, 112] on div "Back to Dashboard Change Sender ID Customers Technicians Select a contact Outbo…" at bounding box center [428, 189] width 473 height 326
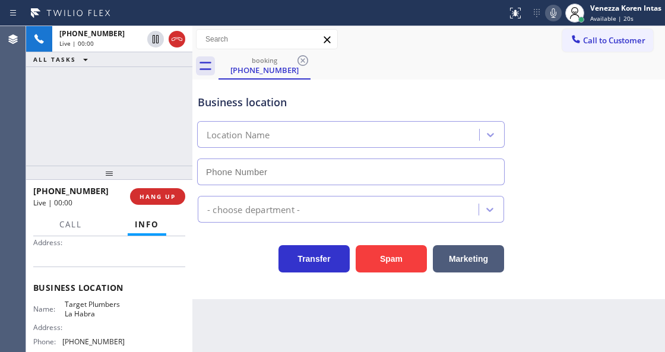
type input "(562) 414-6410"
click at [168, 135] on div "+12563893600 Live | 00:00 ALL TASKS ALL TASKS ACTIVE TASKS TASKS IN WRAP UP" at bounding box center [109, 96] width 166 height 140
click at [225, 330] on div "Back to Dashboard Change Sender ID Customers Technicians Select a contact Outbo…" at bounding box center [428, 189] width 473 height 326
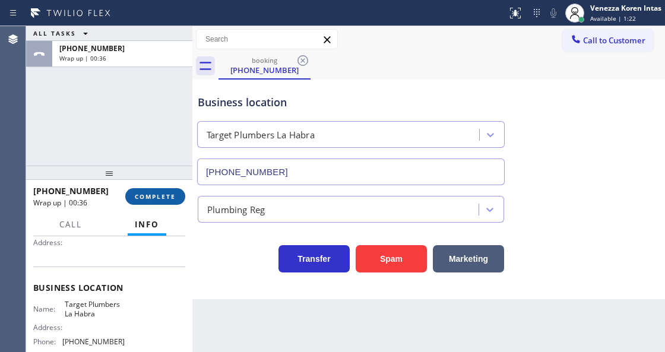
click at [169, 193] on span "COMPLETE" at bounding box center [155, 196] width 41 height 8
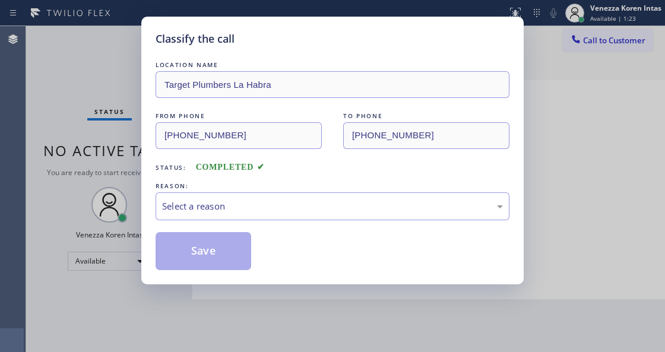
click at [287, 215] on div "Select a reason" at bounding box center [333, 206] width 354 height 28
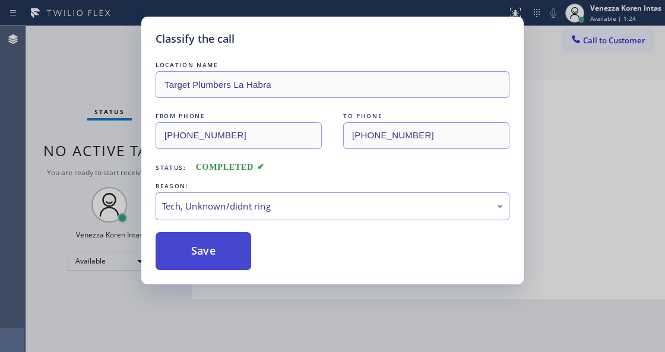
click at [213, 258] on button "Save" at bounding box center [204, 251] width 96 height 38
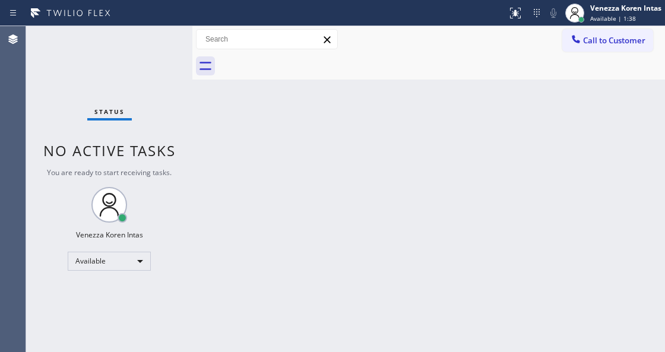
click at [159, 36] on div "Status No active tasks You are ready to start receiving tasks. Venezza Koren In…" at bounding box center [109, 189] width 166 height 326
click at [156, 40] on div "Status No active tasks You are ready to start receiving tasks. Venezza Koren In…" at bounding box center [109, 189] width 166 height 326
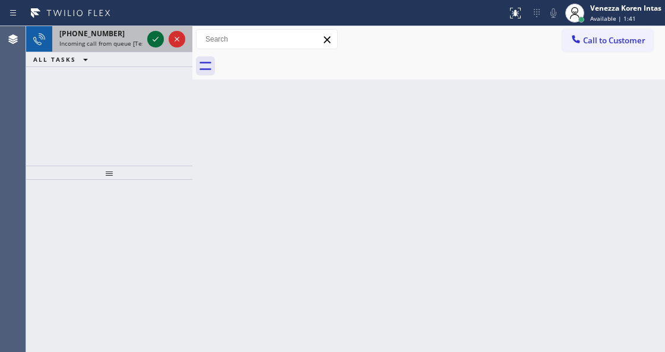
click at [156, 40] on icon at bounding box center [156, 39] width 6 height 5
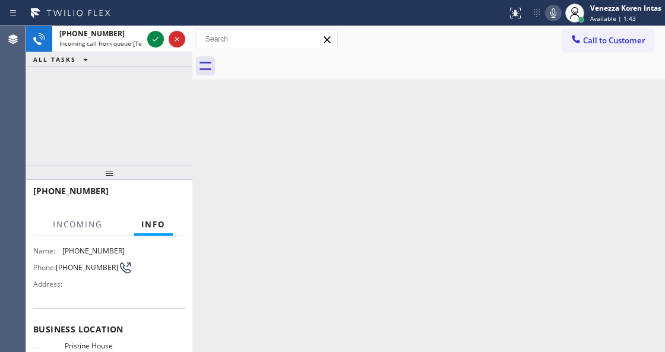
scroll to position [158, 0]
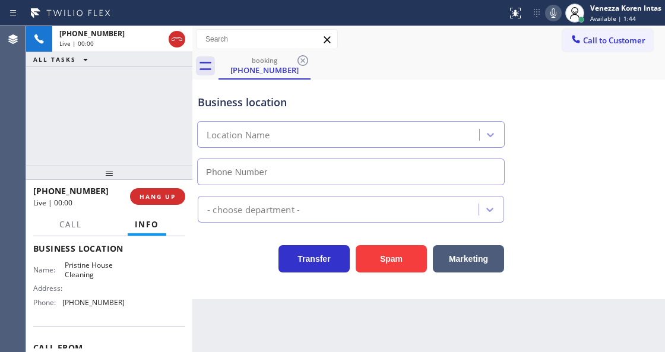
type input "[PHONE_NUMBER]"
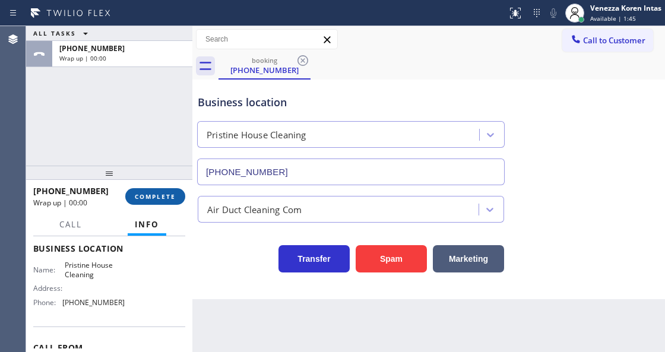
click at [175, 189] on button "COMPLETE" at bounding box center [155, 196] width 60 height 17
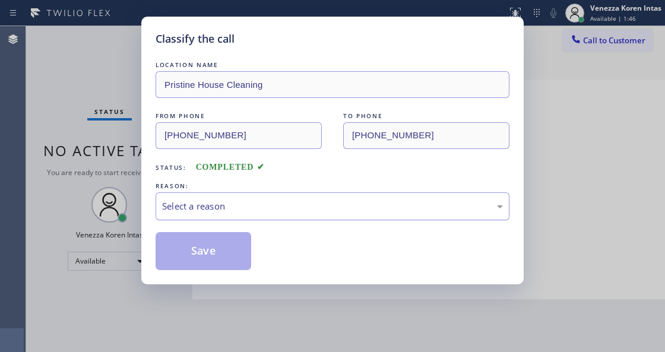
click at [217, 207] on div "Select a reason" at bounding box center [332, 207] width 341 height 14
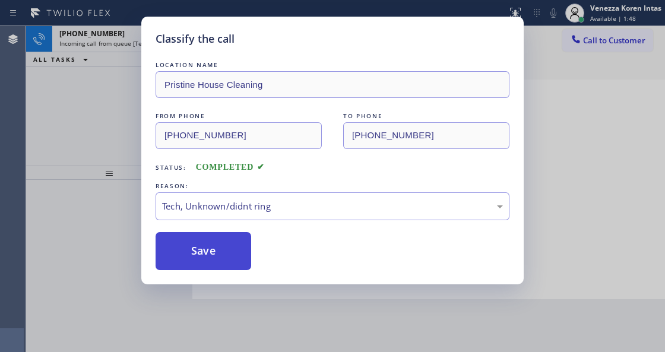
click at [222, 257] on button "Save" at bounding box center [204, 251] width 96 height 38
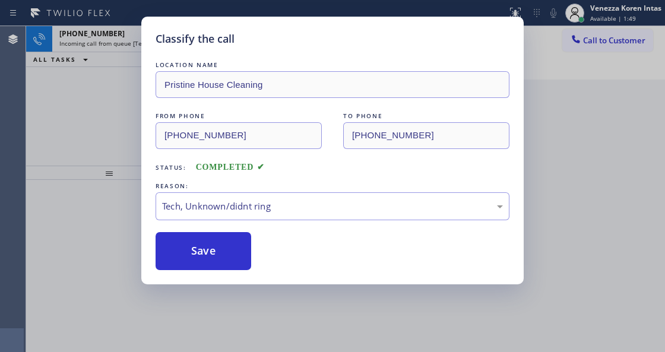
click at [239, 351] on div "Classify the call LOCATION NAME Pristine House Cleaning FROM PHONE (626) 298-05…" at bounding box center [332, 176] width 665 height 352
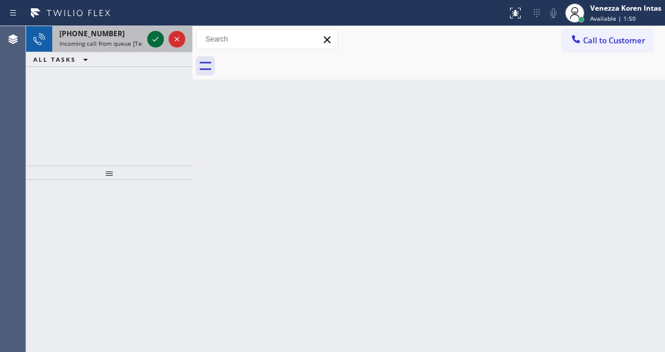
click at [157, 43] on icon at bounding box center [155, 39] width 14 height 14
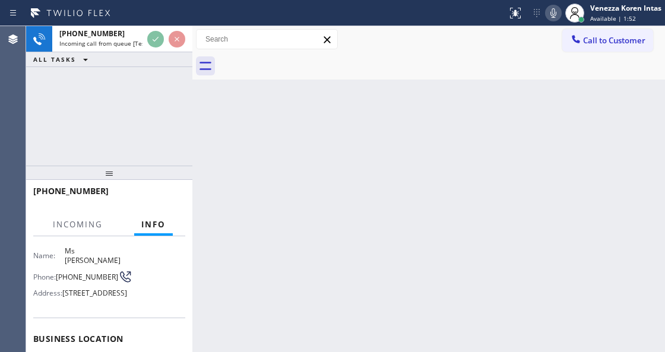
scroll to position [158, 0]
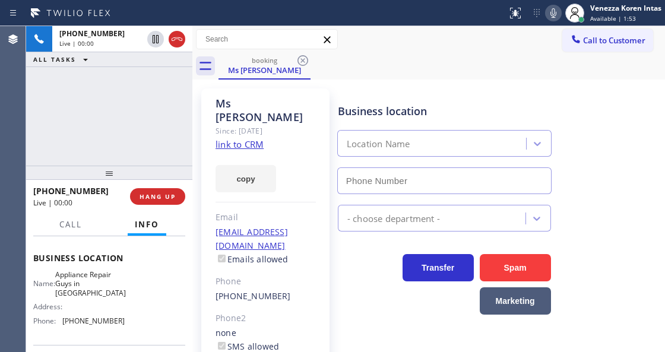
type input "(626) 469-5669"
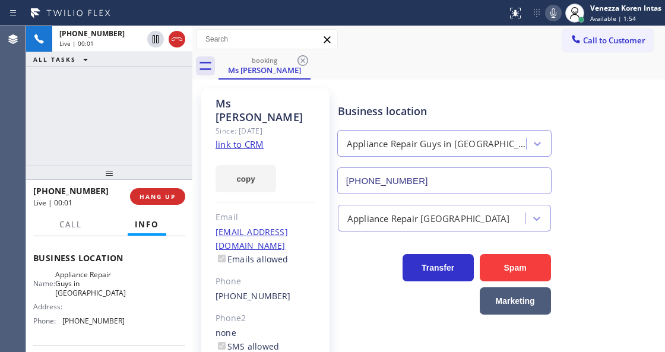
click at [242, 138] on link "link to CRM" at bounding box center [240, 144] width 48 height 12
click at [548, 18] on icon at bounding box center [553, 13] width 14 height 14
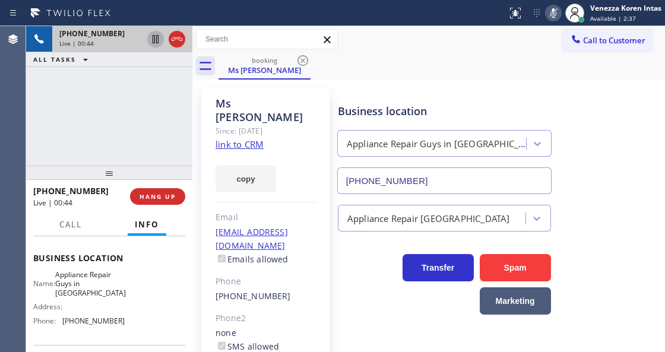
click at [156, 39] on icon at bounding box center [155, 39] width 14 height 14
click at [551, 14] on icon at bounding box center [553, 13] width 14 height 14
click at [152, 44] on icon at bounding box center [155, 39] width 14 height 14
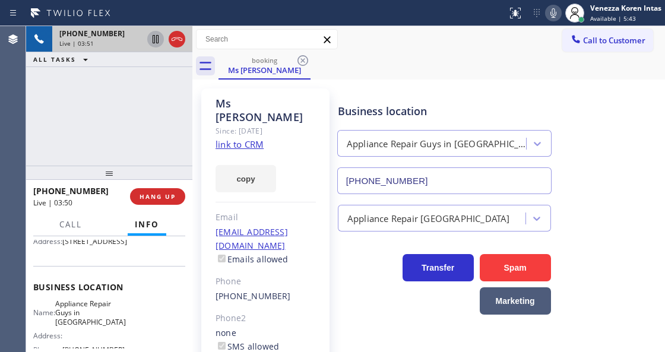
scroll to position [79, 0]
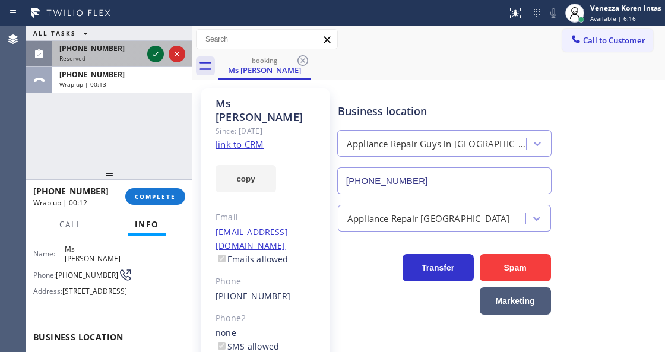
click at [154, 54] on icon at bounding box center [155, 54] width 14 height 14
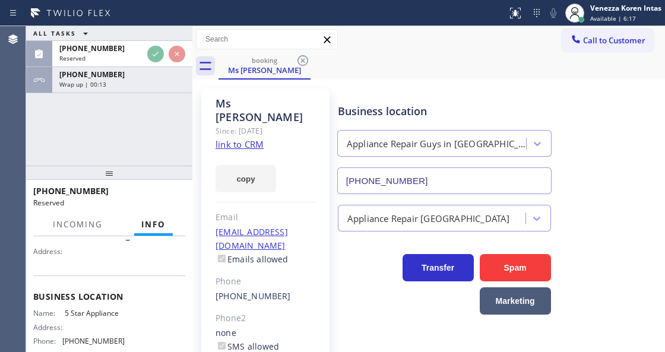
scroll to position [177, 0]
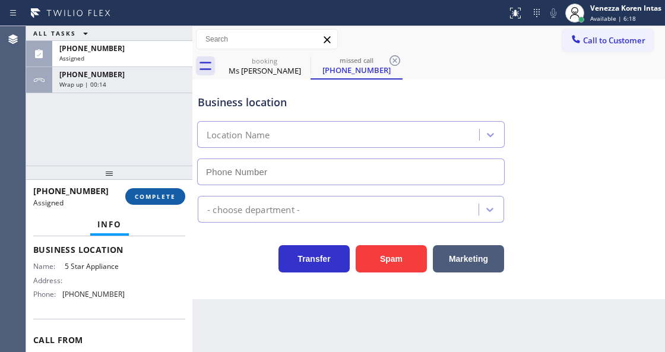
click at [167, 204] on button "COMPLETE" at bounding box center [155, 196] width 60 height 17
type input "(202) 933-7030"
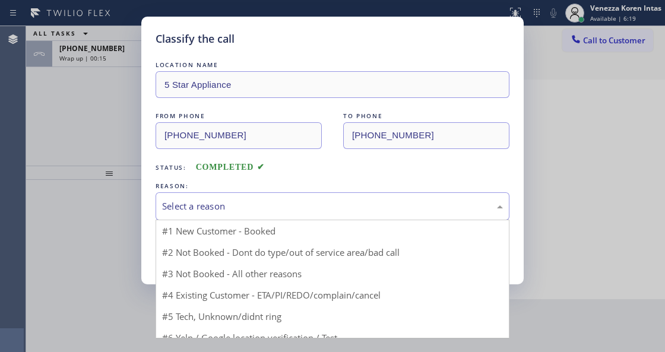
click at [248, 208] on div "Select a reason" at bounding box center [332, 207] width 341 height 14
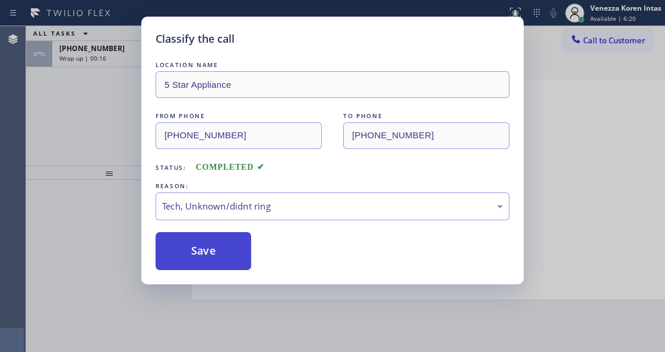
click at [210, 255] on button "Save" at bounding box center [204, 251] width 96 height 38
type input "(626) 469-5669"
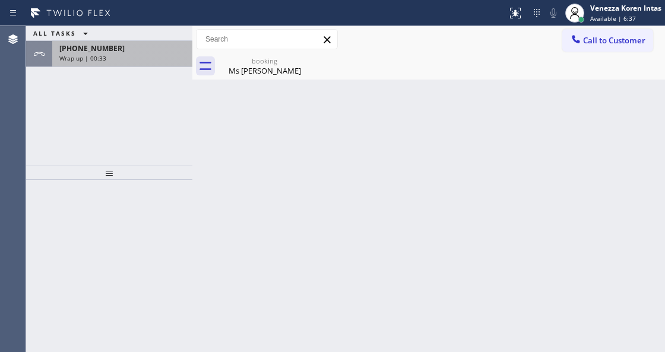
click at [121, 58] on div "Wrap up | 00:33" at bounding box center [122, 58] width 126 height 8
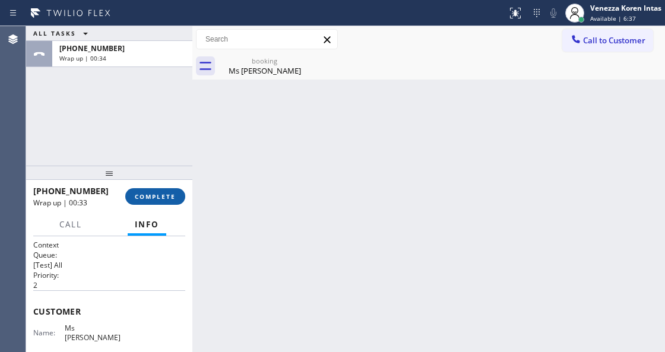
click at [140, 204] on button "COMPLETE" at bounding box center [155, 196] width 60 height 17
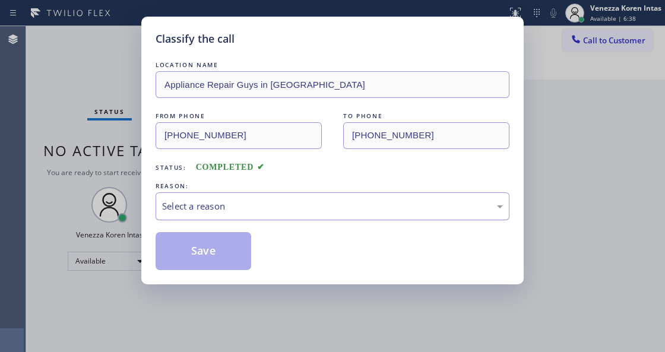
click at [283, 217] on div "Select a reason" at bounding box center [333, 206] width 354 height 28
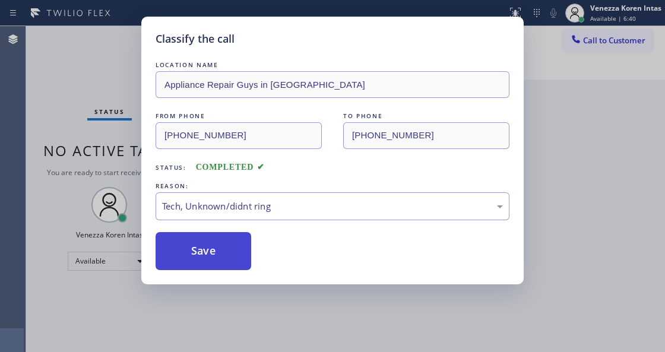
click at [210, 238] on button "Save" at bounding box center [204, 251] width 96 height 38
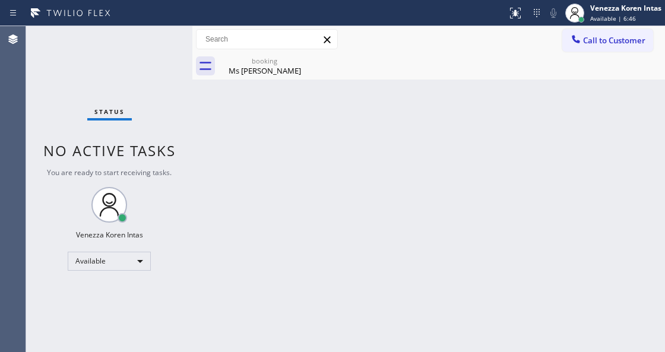
drag, startPoint x: 254, startPoint y: 59, endPoint x: 257, endPoint y: 67, distance: 8.1
click at [254, 59] on div "booking" at bounding box center [265, 60] width 90 height 9
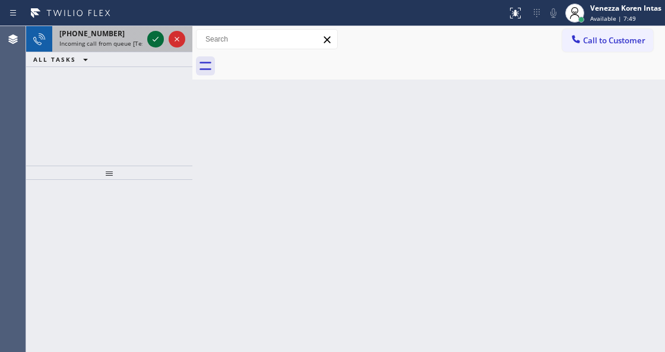
click at [156, 37] on icon at bounding box center [155, 39] width 14 height 14
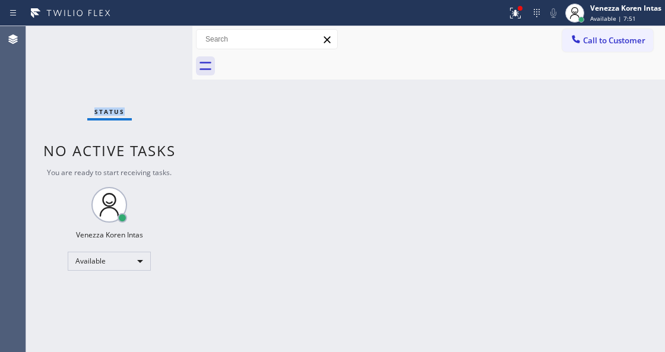
click at [156, 36] on div "Status No active tasks You are ready to start receiving tasks. Venezza Koren In…" at bounding box center [109, 189] width 166 height 326
drag, startPoint x: 244, startPoint y: 277, endPoint x: 432, endPoint y: 170, distance: 217.0
click at [245, 277] on div "Back to Dashboard Change Sender ID Customers Technicians Select a contact Outbo…" at bounding box center [428, 189] width 473 height 326
click at [506, 13] on div at bounding box center [515, 13] width 26 height 14
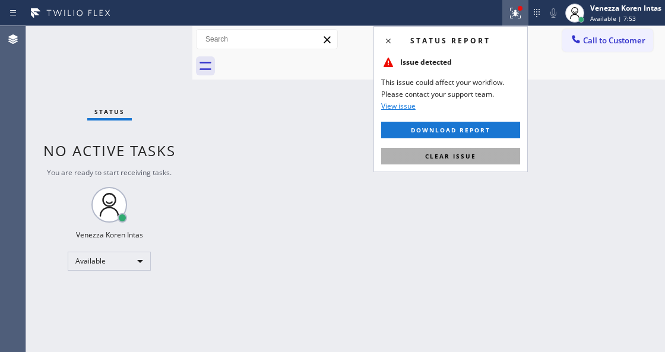
click at [469, 152] on span "Clear issue" at bounding box center [450, 156] width 51 height 8
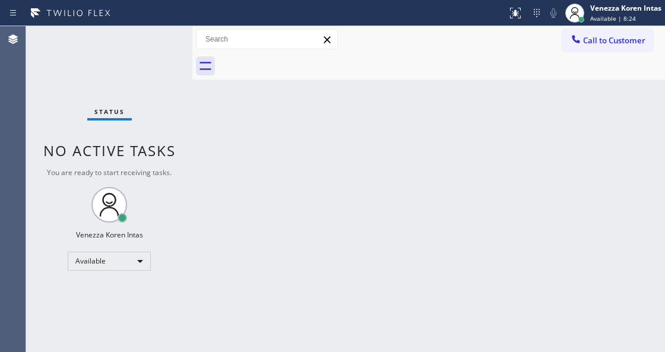
click at [241, 172] on div "Back to Dashboard Change Sender ID Customers Technicians Select a contact Outbo…" at bounding box center [428, 189] width 473 height 326
click at [102, 62] on div "Status No active tasks You are ready to start receiving tasks. Venezza Koren In…" at bounding box center [109, 189] width 166 height 326
click at [129, 43] on div "Status No active tasks You are ready to start receiving tasks. Venezza Koren In…" at bounding box center [109, 189] width 166 height 326
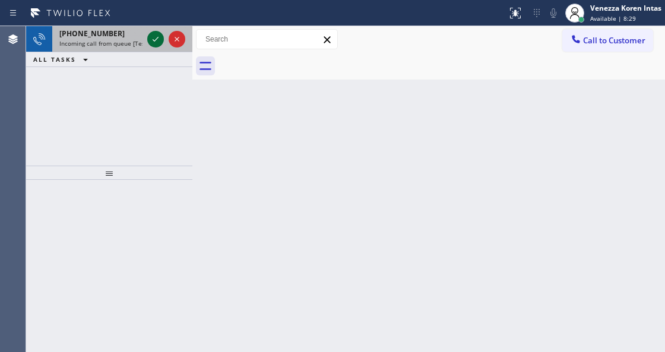
click at [152, 40] on icon at bounding box center [155, 39] width 14 height 14
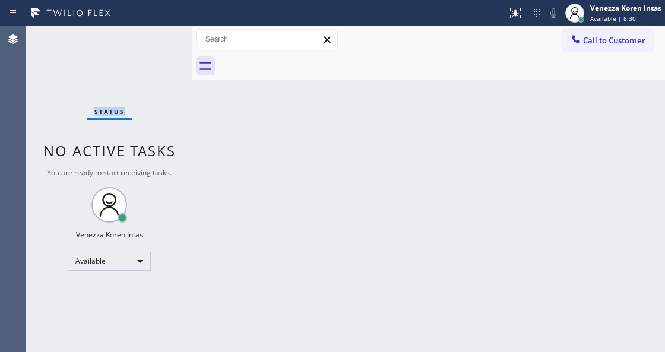
click at [152, 40] on div "Status No active tasks You are ready to start receiving tasks. Venezza Koren In…" at bounding box center [109, 189] width 166 height 326
click at [518, 7] on div at bounding box center [520, 8] width 5 height 5
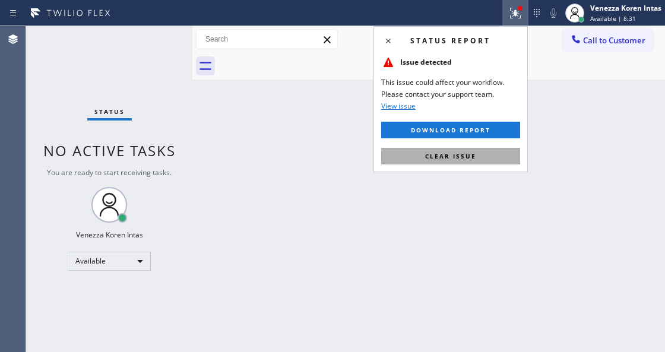
click at [485, 157] on button "Clear issue" at bounding box center [450, 156] width 139 height 17
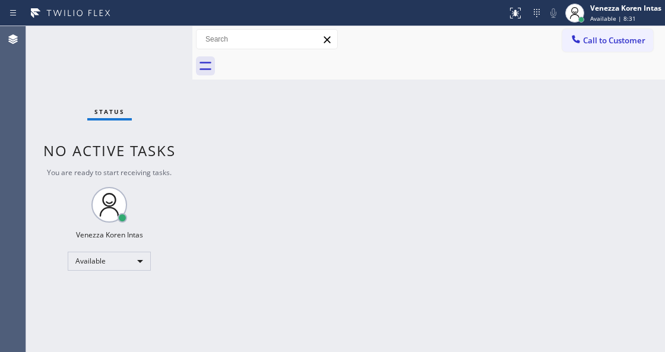
drag, startPoint x: 264, startPoint y: 156, endPoint x: 257, endPoint y: 157, distance: 7.3
click at [264, 156] on div "Back to Dashboard Change Sender ID Customers Technicians Select a contact Outbo…" at bounding box center [428, 189] width 473 height 326
click at [118, 56] on div "Status No active tasks You are ready to start receiving tasks. Venezza Koren In…" at bounding box center [109, 189] width 166 height 326
click at [185, 144] on div "Status No active tasks You are ready to start receiving tasks. Venezza Koren In…" at bounding box center [109, 189] width 166 height 326
click at [165, 62] on div "Status No active tasks You are ready to start receiving tasks. Venezza Koren In…" at bounding box center [109, 189] width 166 height 326
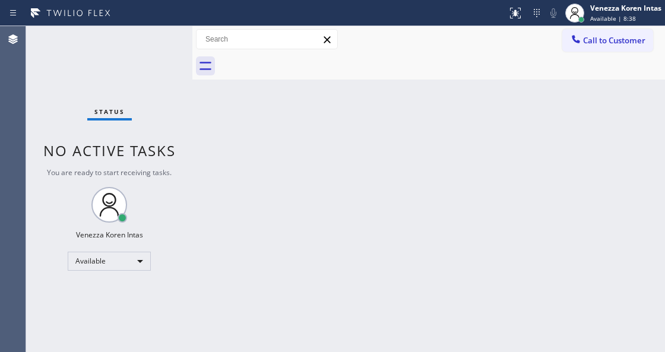
click at [344, 143] on div "Back to Dashboard Change Sender ID Customers Technicians Select a contact Outbo…" at bounding box center [428, 189] width 473 height 326
drag, startPoint x: 145, startPoint y: 181, endPoint x: 189, endPoint y: 204, distance: 49.7
click at [146, 181] on div "Status No active tasks You are ready to start receiving tasks. Venezza Koren In…" at bounding box center [109, 189] width 166 height 326
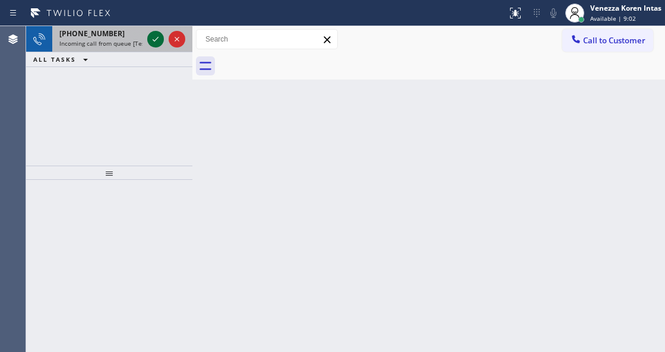
click at [159, 41] on icon at bounding box center [155, 39] width 14 height 14
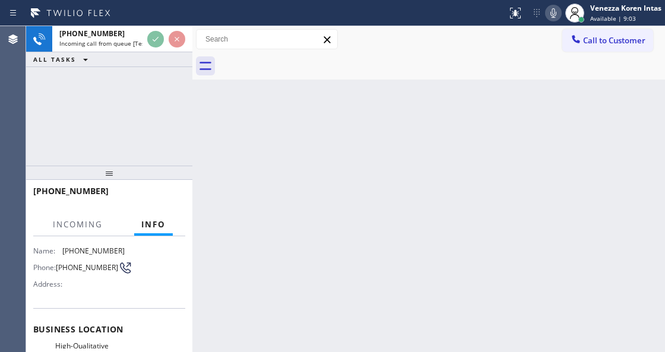
scroll to position [119, 0]
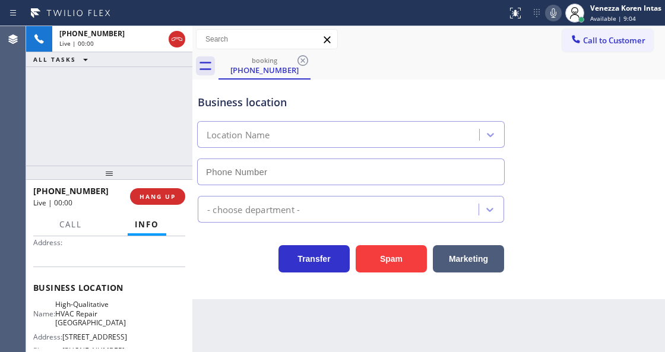
type input "(626) 261-7643"
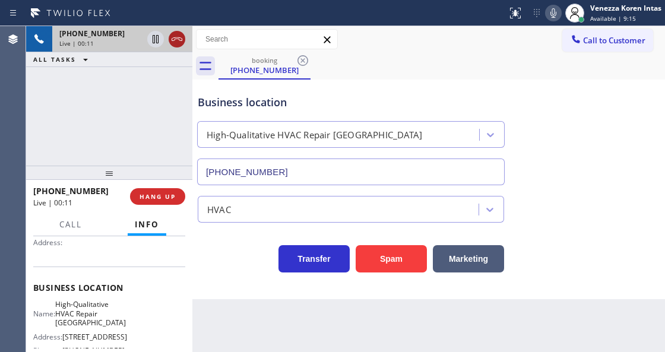
click at [173, 38] on icon at bounding box center [177, 39] width 11 height 4
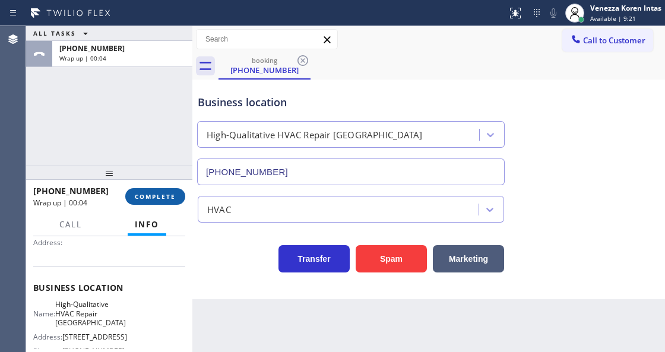
drag, startPoint x: 168, startPoint y: 186, endPoint x: 179, endPoint y: 195, distance: 14.8
click at [167, 192] on div "+14243867920 Wrap up | 00:04 COMPLETE" at bounding box center [109, 196] width 152 height 31
click at [179, 194] on button "COMPLETE" at bounding box center [155, 196] width 60 height 17
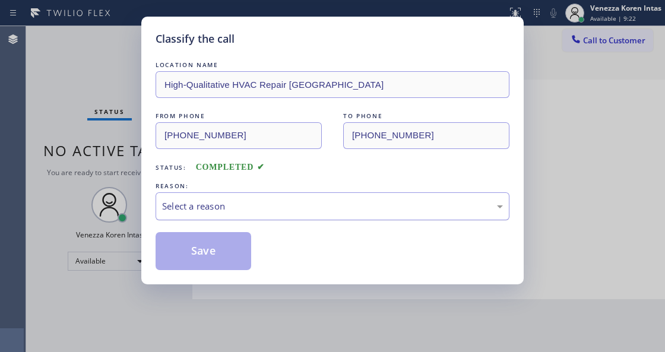
click at [260, 197] on div "Select a reason" at bounding box center [333, 206] width 354 height 28
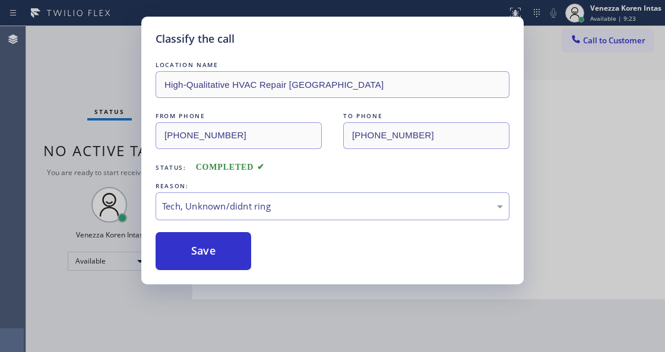
click at [227, 271] on div "Classify the call LOCATION NAME High-Qualitative HVAC Repair South Pasadena FRO…" at bounding box center [332, 151] width 382 height 268
click at [233, 260] on button "Save" at bounding box center [204, 251] width 96 height 38
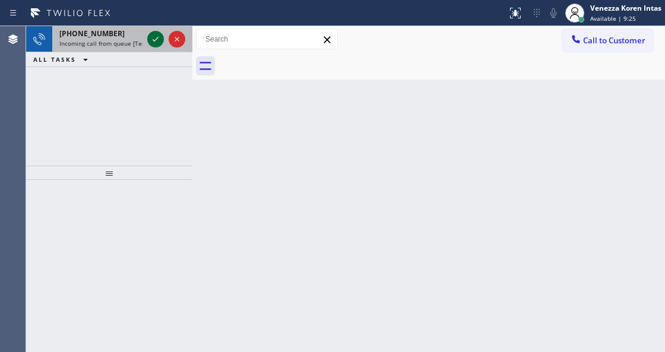
drag, startPoint x: 148, startPoint y: 43, endPoint x: 163, endPoint y: 42, distance: 14.9
click at [148, 43] on div at bounding box center [155, 39] width 17 height 14
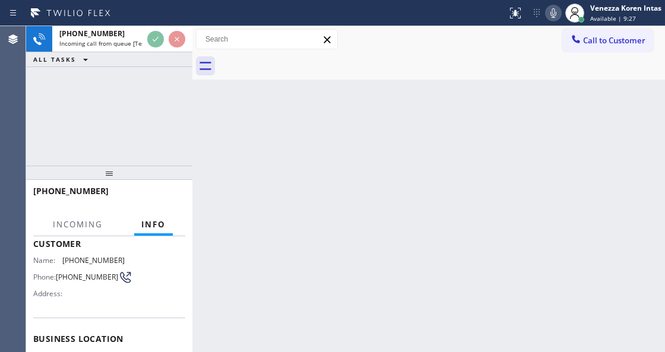
scroll to position [158, 0]
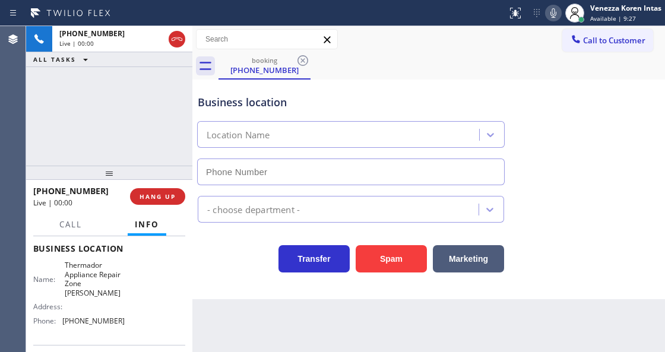
type input "(303) 529-1926"
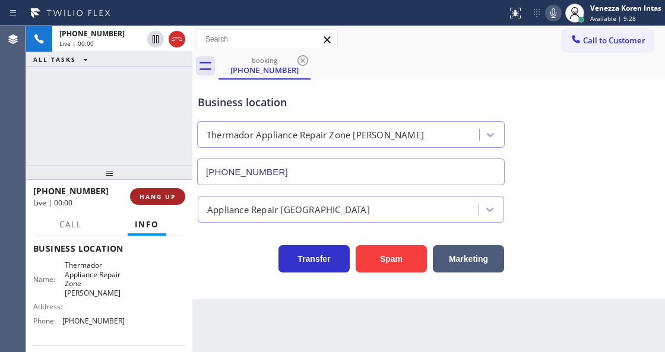
click at [163, 193] on span "HANG UP" at bounding box center [158, 196] width 36 height 8
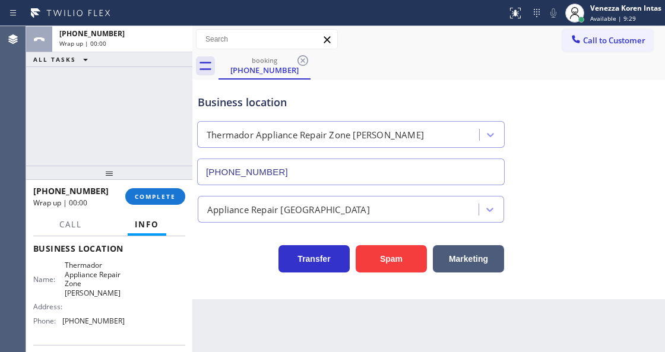
click at [226, 347] on div "Back to Dashboard Change Sender ID Customers Technicians Select a contact Outbo…" at bounding box center [428, 189] width 473 height 326
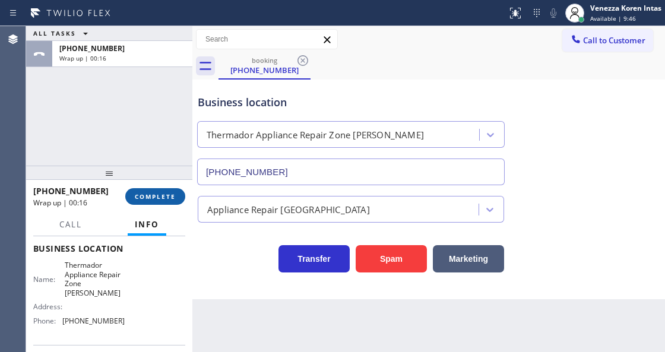
click at [150, 195] on span "COMPLETE" at bounding box center [155, 196] width 41 height 8
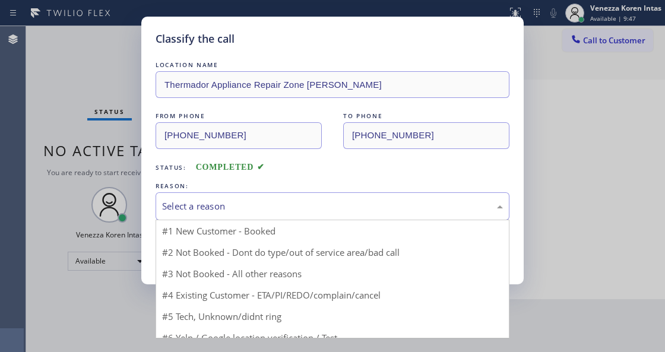
click at [255, 207] on div "Select a reason" at bounding box center [332, 207] width 341 height 14
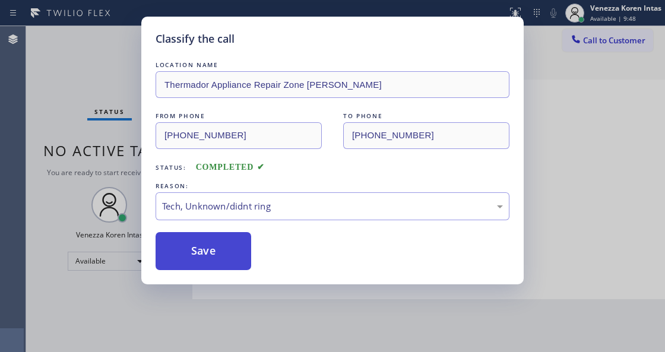
click at [233, 265] on button "Save" at bounding box center [204, 251] width 96 height 38
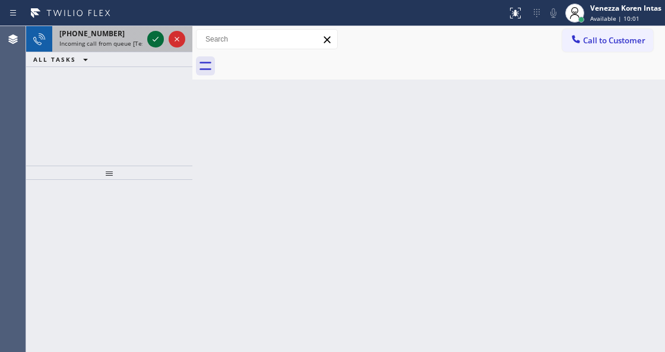
click at [150, 39] on icon at bounding box center [155, 39] width 14 height 14
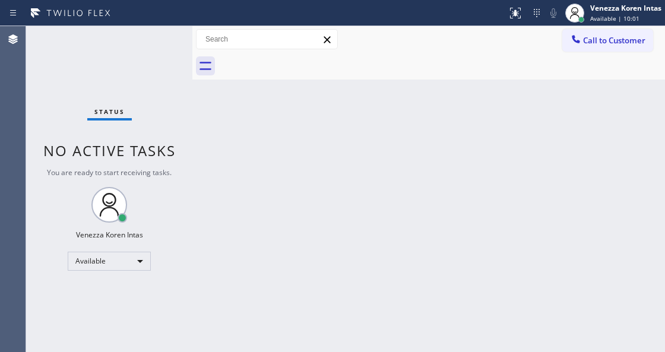
click at [150, 46] on div "Status No active tasks You are ready to start receiving tasks. Venezza Koren In…" at bounding box center [109, 189] width 166 height 326
click at [534, 20] on button at bounding box center [537, 13] width 17 height 17
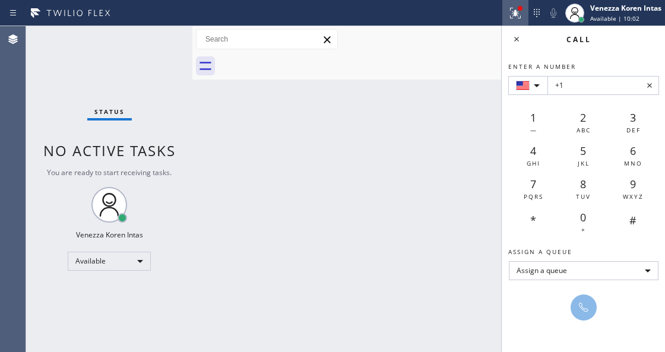
click at [508, 11] on icon at bounding box center [515, 13] width 14 height 14
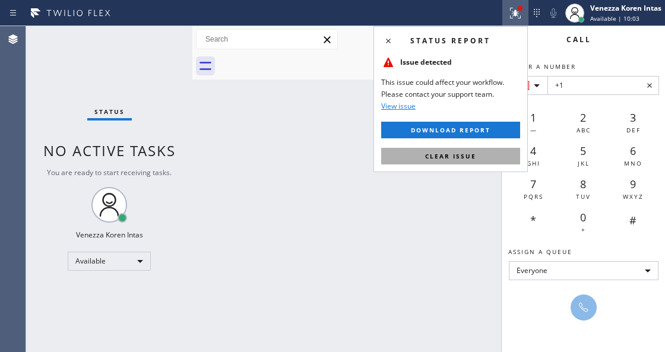
click at [483, 153] on button "Clear issue" at bounding box center [450, 156] width 139 height 17
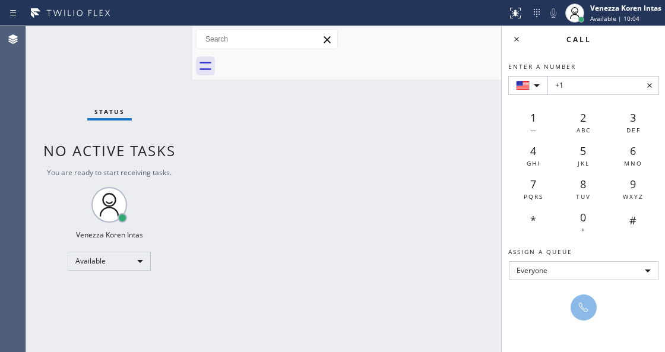
click at [516, 37] on icon at bounding box center [517, 39] width 14 height 14
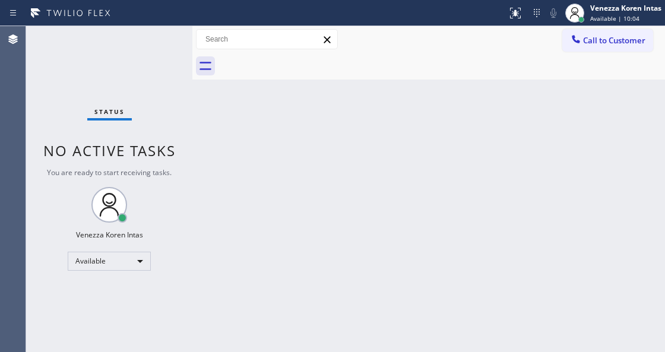
drag, startPoint x: 396, startPoint y: 124, endPoint x: 354, endPoint y: 200, distance: 86.4
click at [394, 126] on div "Back to Dashboard Change Sender ID Customers Technicians Select a contact Outbo…" at bounding box center [428, 189] width 473 height 326
click at [192, 151] on div at bounding box center [192, 189] width 0 height 326
click at [133, 125] on div "Status No active tasks You are ready to start receiving tasks. Venezza Koren In…" at bounding box center [109, 189] width 166 height 326
click at [132, 35] on div "Status No active tasks You are ready to start receiving tasks. Venezza Koren In…" at bounding box center [109, 189] width 166 height 326
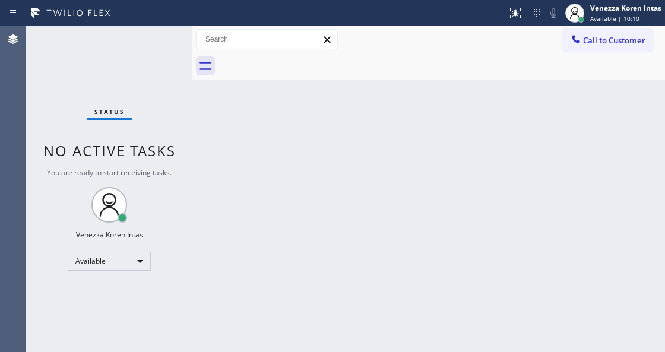
click at [154, 41] on div "Status No active tasks You are ready to start receiving tasks. Venezza Koren In…" at bounding box center [109, 189] width 166 height 326
click at [347, 162] on div "Back to Dashboard Change Sender ID Customers Technicians Select a contact Outbo…" at bounding box center [428, 189] width 473 height 326
click at [192, 214] on div at bounding box center [192, 189] width 0 height 326
click at [176, 175] on div "Status No active tasks You are ready to start receiving tasks. Venezza Koren In…" at bounding box center [109, 189] width 166 height 326
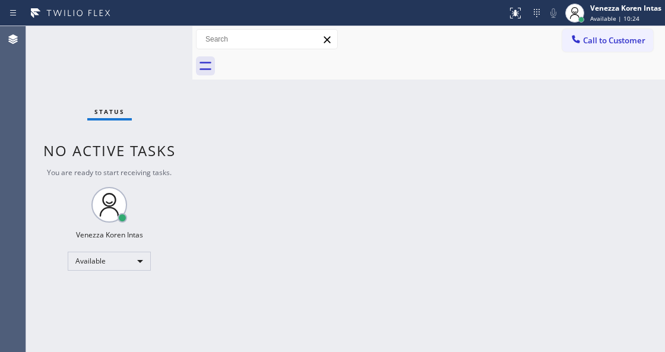
click at [211, 155] on div "Back to Dashboard Change Sender ID Customers Technicians Select a contact Outbo…" at bounding box center [428, 189] width 473 height 326
click at [167, 86] on div "Status No active tasks You are ready to start receiving tasks. Venezza Koren In…" at bounding box center [109, 189] width 166 height 326
click at [158, 51] on div "Status No active tasks You are ready to start receiving tasks. Venezza Koren In…" at bounding box center [109, 189] width 166 height 326
drag, startPoint x: 152, startPoint y: 15, endPoint x: 146, endPoint y: 32, distance: 17.7
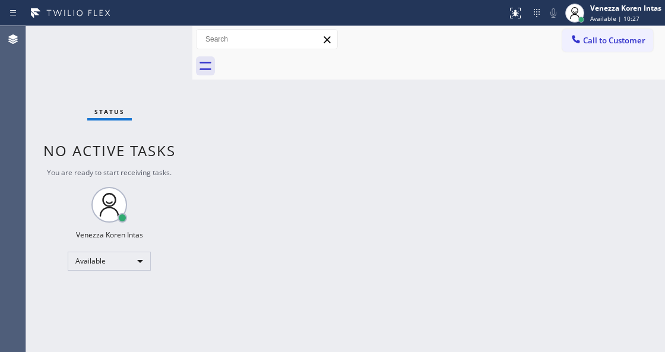
click at [146, 27] on div "Status report No issues detected If you experience an issue, please download th…" at bounding box center [332, 176] width 665 height 352
click at [146, 32] on div "Status No active tasks You are ready to start receiving tasks. Venezza Koren In…" at bounding box center [109, 189] width 166 height 326
click at [276, 175] on div "Back to Dashboard Change Sender ID Customers Technicians Select a contact Outbo…" at bounding box center [428, 189] width 473 height 326
click at [214, 95] on div "Back to Dashboard Change Sender ID Customers Technicians Select a contact Outbo…" at bounding box center [428, 189] width 473 height 326
drag, startPoint x: 182, startPoint y: 70, endPoint x: 167, endPoint y: 45, distance: 29.5
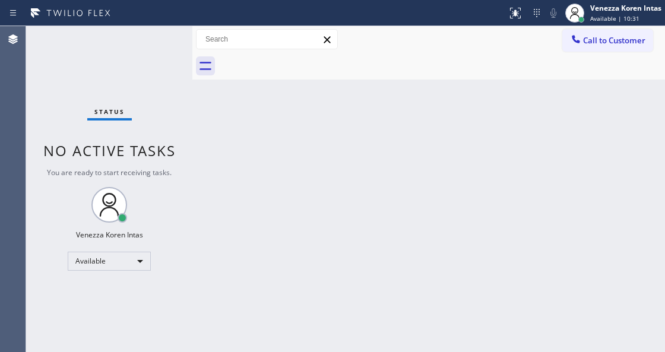
click at [179, 67] on div "Status No active tasks You are ready to start receiving tasks. Venezza Koren In…" at bounding box center [109, 189] width 166 height 326
click at [167, 44] on div "Status No active tasks You are ready to start receiving tasks. Venezza Koren In…" at bounding box center [109, 189] width 166 height 326
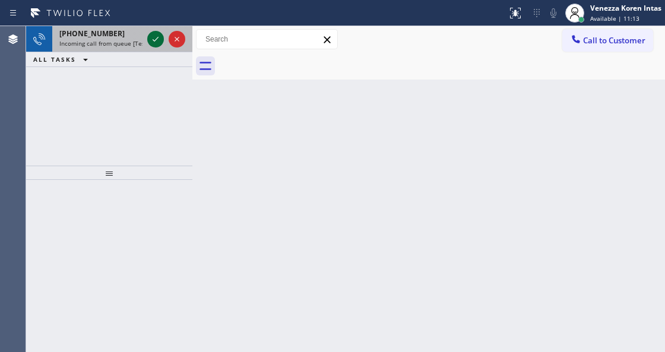
click at [158, 42] on icon at bounding box center [155, 39] width 14 height 14
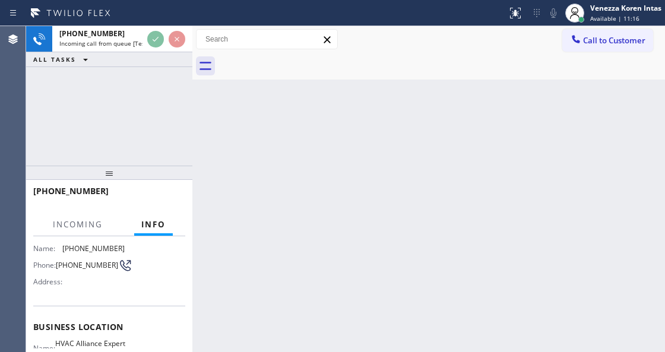
scroll to position [158, 0]
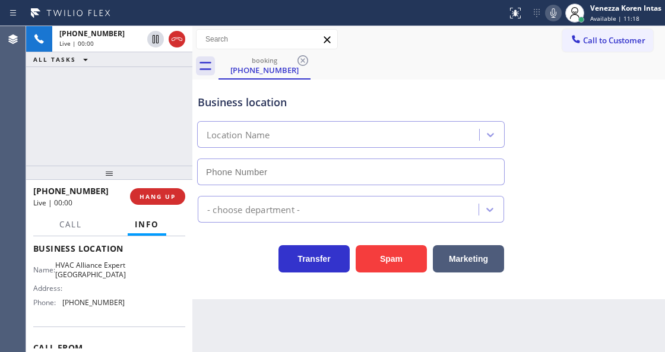
type input "(650) 677-1071"
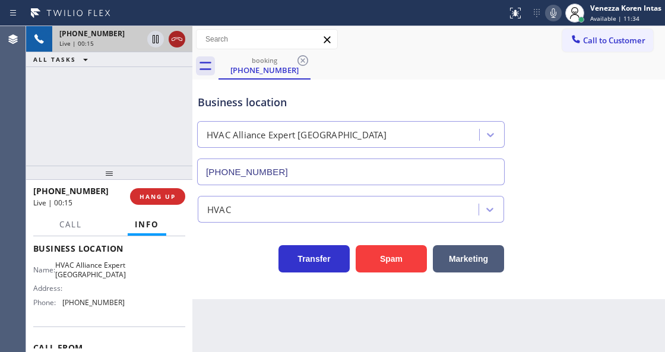
click at [176, 43] on icon at bounding box center [177, 39] width 14 height 14
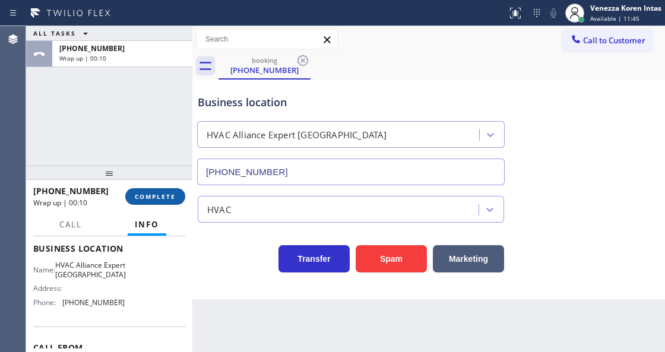
click at [166, 203] on button "COMPLETE" at bounding box center [155, 196] width 60 height 17
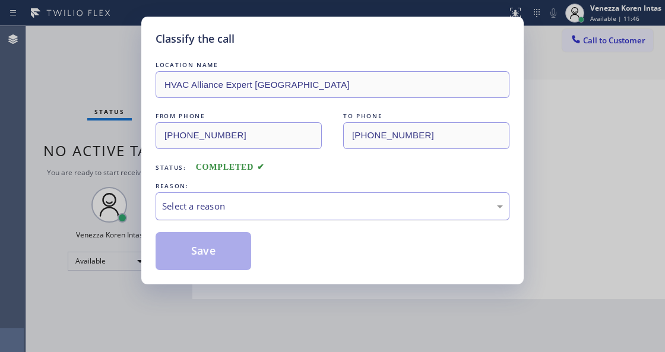
click at [229, 208] on div "Select a reason" at bounding box center [332, 207] width 341 height 14
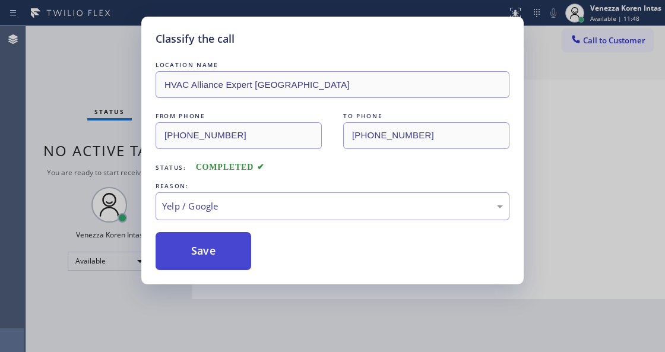
click at [188, 253] on button "Save" at bounding box center [204, 251] width 96 height 38
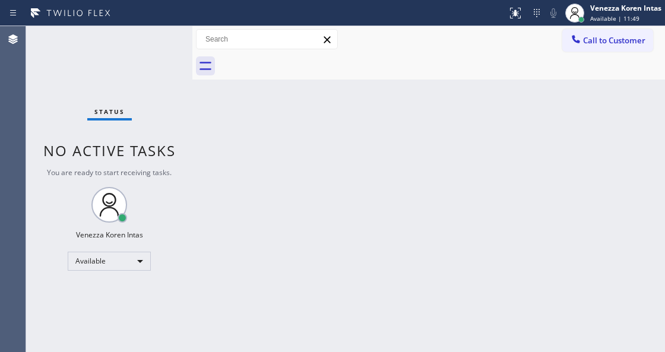
drag, startPoint x: 140, startPoint y: 49, endPoint x: 146, endPoint y: 48, distance: 6.0
click at [140, 49] on div "Status No active tasks You are ready to start receiving tasks. Venezza Koren In…" at bounding box center [109, 189] width 166 height 326
click at [146, 48] on div "Status No active tasks You are ready to start receiving tasks. Venezza Koren In…" at bounding box center [109, 189] width 166 height 326
click at [147, 50] on div "Status No active tasks You are ready to start receiving tasks. Venezza Koren In…" at bounding box center [109, 189] width 166 height 326
click at [148, 49] on div "Status No active tasks You are ready to start receiving tasks. Venezza Koren In…" at bounding box center [109, 189] width 166 height 326
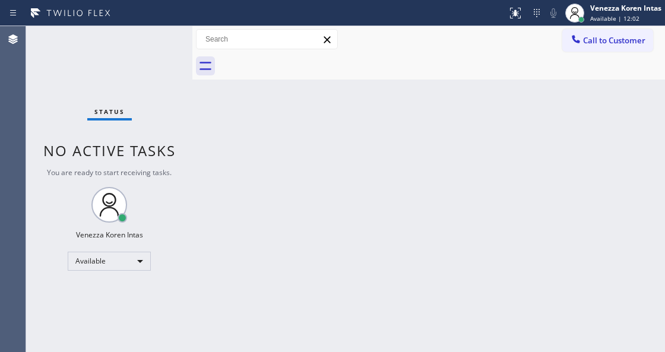
click at [150, 46] on div "Status No active tasks You are ready to start receiving tasks. Venezza Koren In…" at bounding box center [109, 189] width 166 height 326
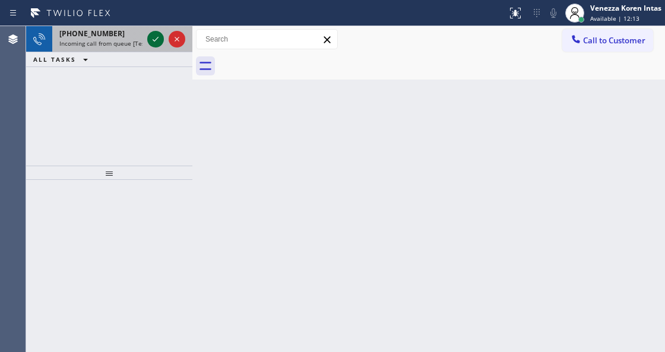
click at [150, 40] on icon at bounding box center [155, 39] width 14 height 14
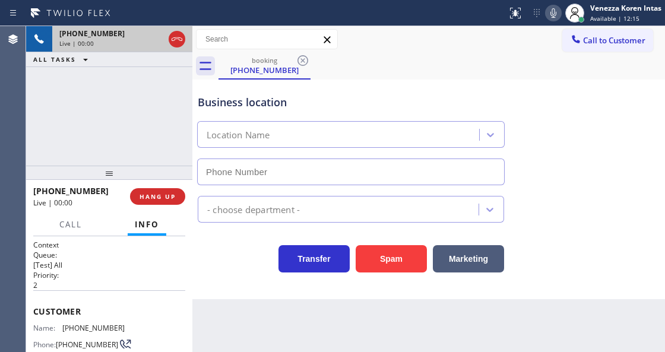
type input "(760) 332-0528"
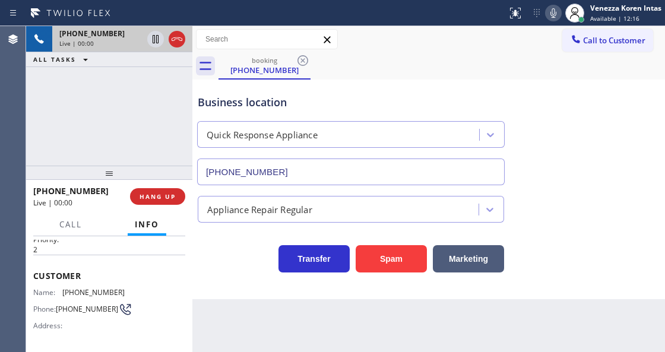
scroll to position [39, 0]
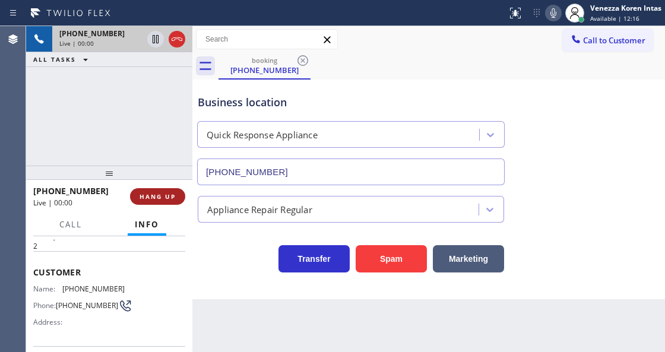
click at [166, 196] on span "HANG UP" at bounding box center [158, 196] width 36 height 8
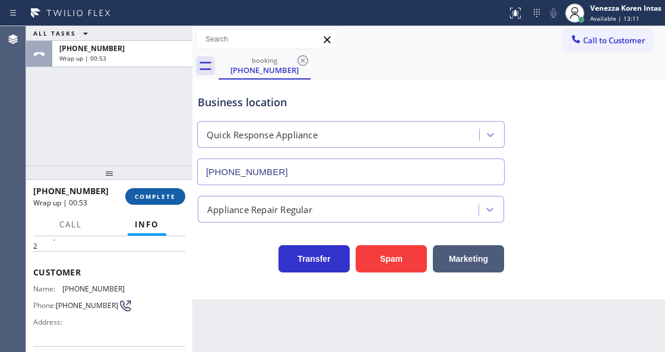
click at [147, 192] on button "COMPLETE" at bounding box center [155, 196] width 60 height 17
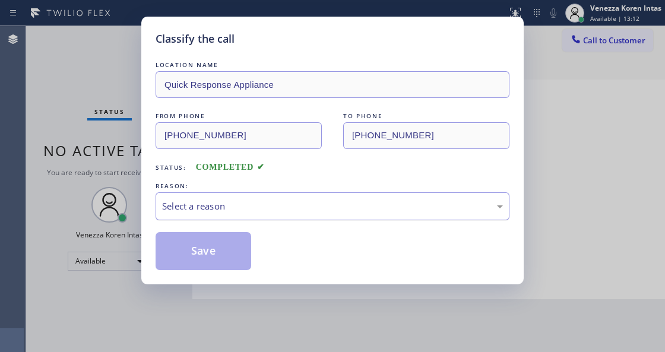
click at [309, 213] on div "Select a reason" at bounding box center [332, 207] width 341 height 14
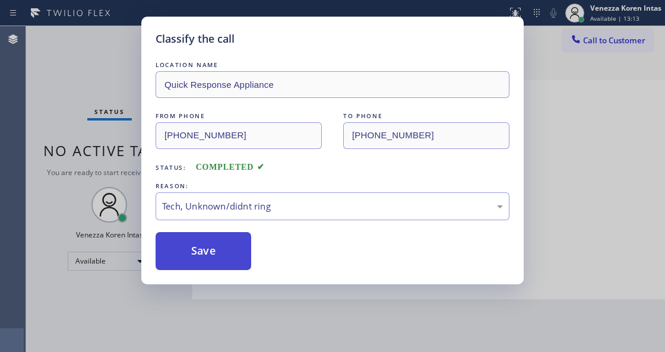
click at [206, 252] on button "Save" at bounding box center [204, 251] width 96 height 38
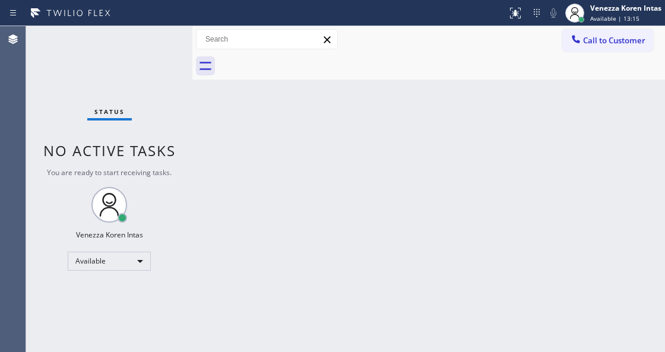
click at [158, 47] on div "Status No active tasks You are ready to start receiving tasks. Venezza Koren In…" at bounding box center [109, 189] width 166 height 326
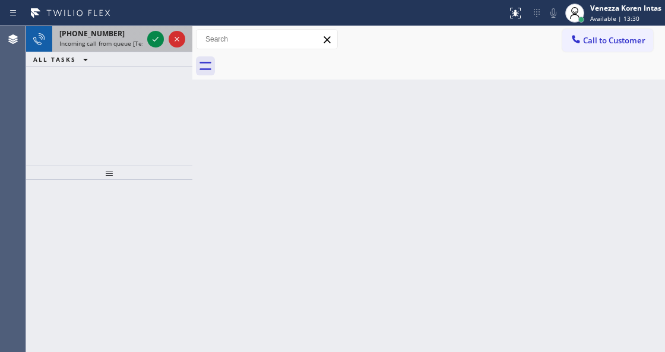
click at [143, 36] on div "+17869443658 Incoming call from queue [Test] All" at bounding box center [98, 39] width 93 height 26
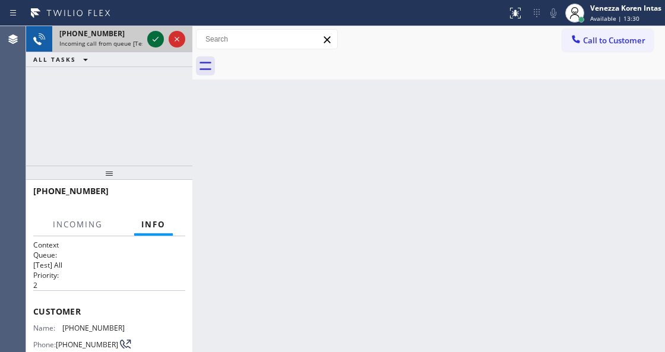
click at [151, 40] on icon at bounding box center [155, 39] width 14 height 14
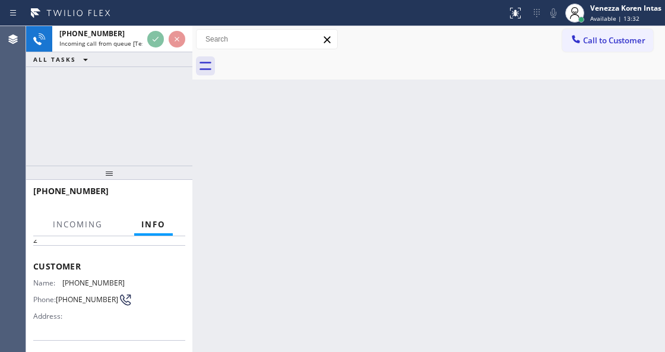
scroll to position [158, 0]
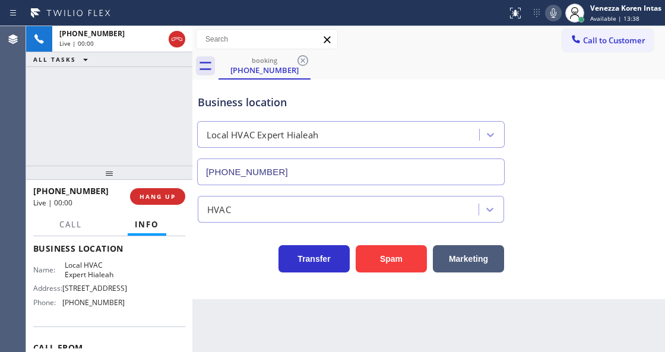
type input "(786) 704-0997"
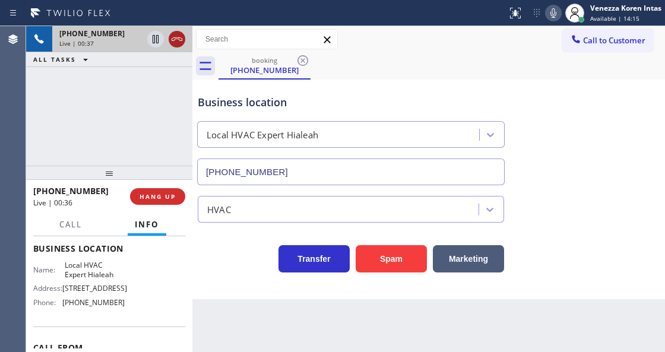
click at [175, 40] on icon at bounding box center [177, 39] width 11 height 4
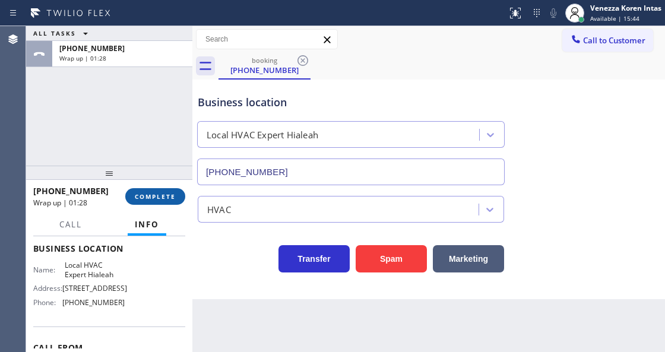
click at [156, 190] on button "COMPLETE" at bounding box center [155, 196] width 60 height 17
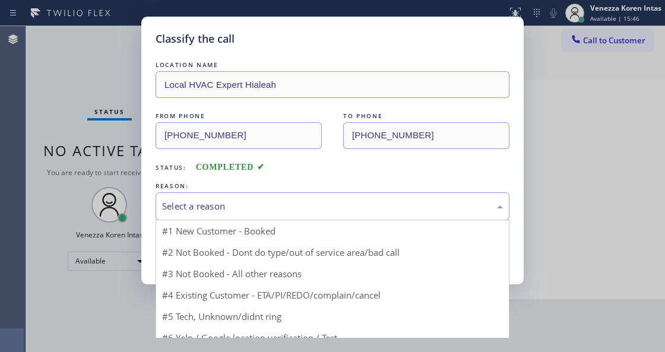
click at [280, 207] on div "Select a reason" at bounding box center [332, 207] width 341 height 14
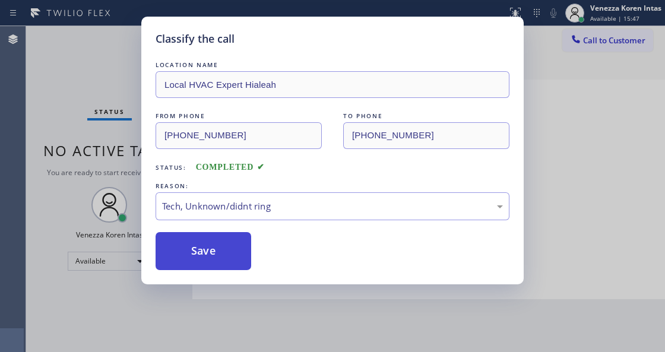
click at [223, 264] on button "Save" at bounding box center [204, 251] width 96 height 38
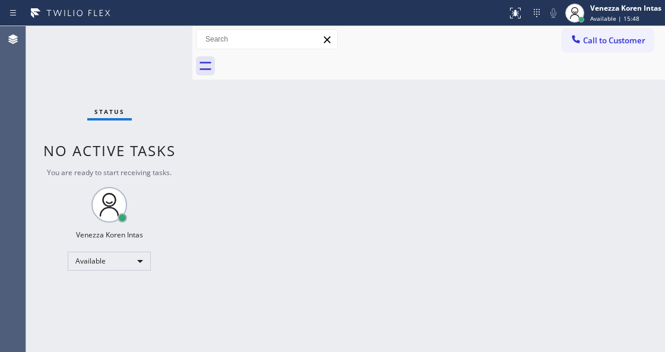
click at [159, 45] on div "Status No active tasks You are ready to start receiving tasks. Venezza Koren In…" at bounding box center [109, 189] width 166 height 326
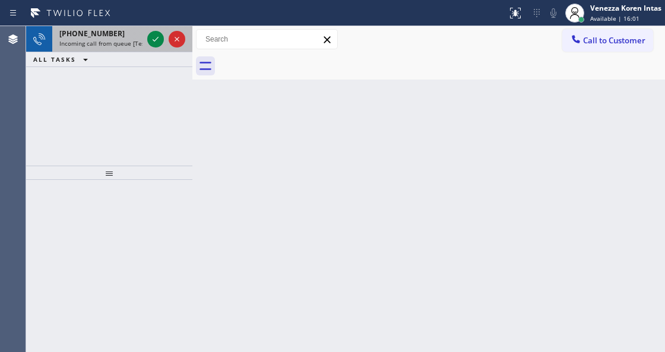
click at [147, 48] on div at bounding box center [166, 39] width 43 height 26
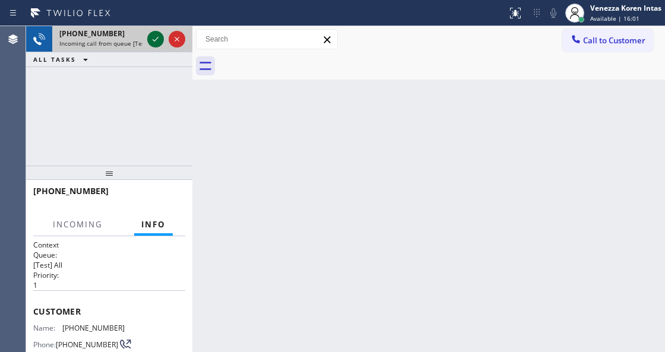
click at [150, 39] on icon at bounding box center [155, 39] width 14 height 14
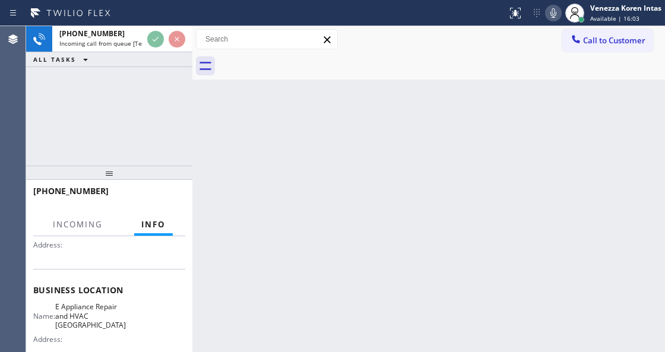
scroll to position [119, 0]
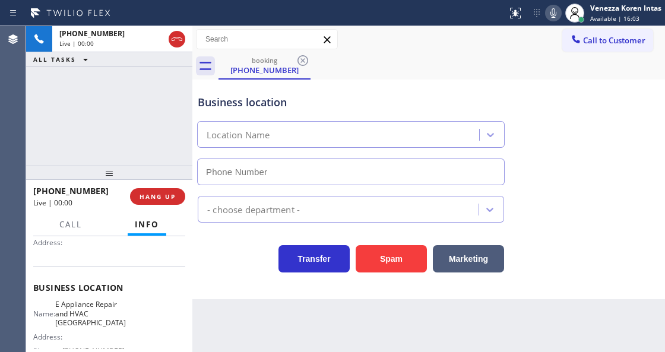
type input "(562) 418-5621"
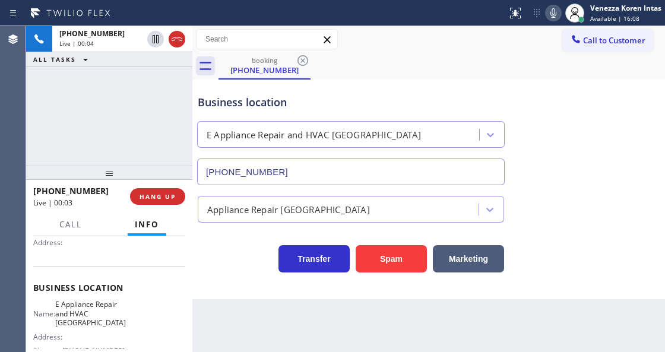
click at [163, 119] on div "+14234075862 Live | 00:04 ALL TASKS ALL TASKS ACTIVE TASKS TASKS IN WRAP UP" at bounding box center [109, 96] width 166 height 140
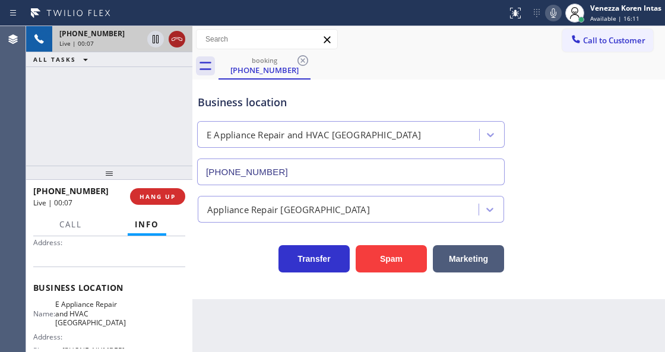
click at [177, 37] on icon at bounding box center [177, 39] width 11 height 4
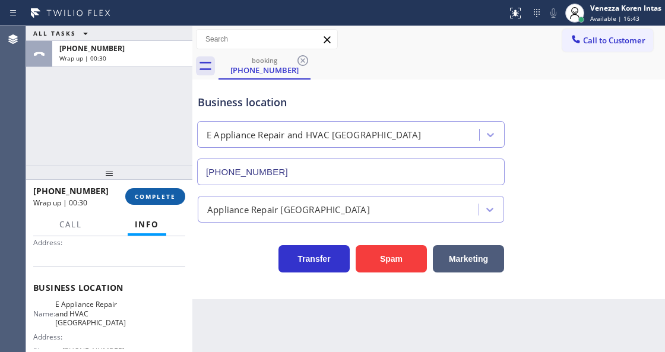
drag, startPoint x: 166, startPoint y: 193, endPoint x: 248, endPoint y: 194, distance: 82.0
click at [166, 194] on span "COMPLETE" at bounding box center [155, 196] width 41 height 8
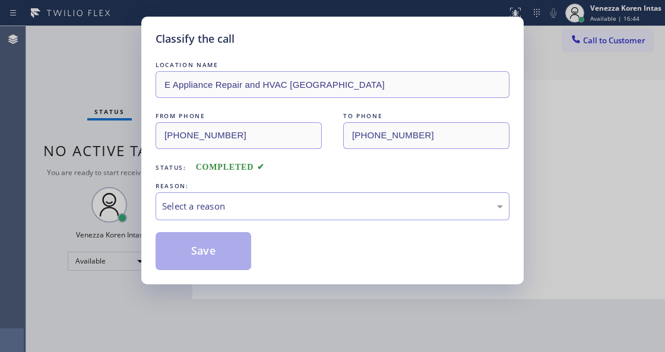
click at [265, 213] on div "Select a reason" at bounding box center [332, 207] width 341 height 14
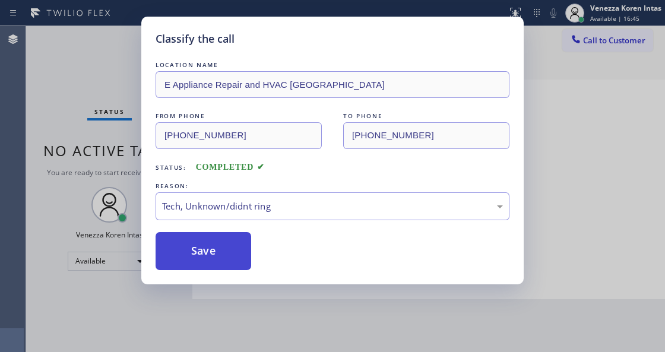
click at [229, 259] on button "Save" at bounding box center [204, 251] width 96 height 38
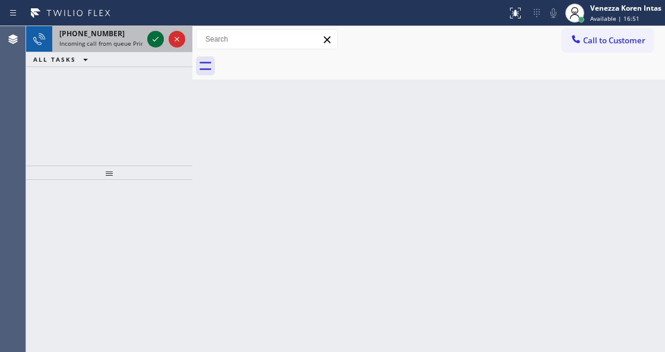
click at [154, 38] on icon at bounding box center [155, 39] width 14 height 14
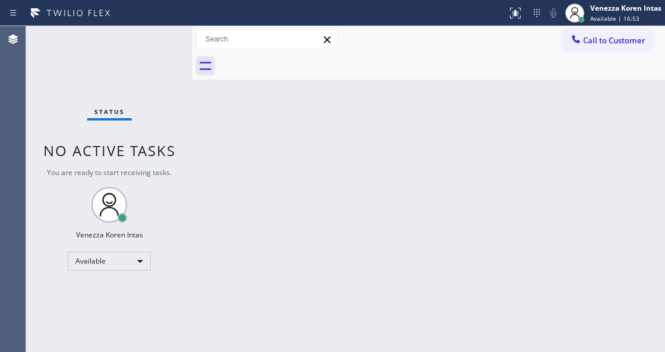
click at [497, 113] on div "Back to Dashboard Change Sender ID Customers Technicians Select a contact Outbo…" at bounding box center [428, 189] width 473 height 326
click at [177, 43] on div "Status No active tasks You are ready to start receiving tasks. Venezza Koren In…" at bounding box center [109, 189] width 166 height 326
click at [147, 49] on div "Status No active tasks You are ready to start receiving tasks. Venezza Koren In…" at bounding box center [109, 189] width 166 height 326
click at [148, 49] on div "Status No active tasks You are ready to start receiving tasks. Venezza Koren In…" at bounding box center [109, 189] width 166 height 326
click at [148, 51] on div "Status No active tasks You are ready to start receiving tasks. Venezza Koren In…" at bounding box center [109, 189] width 166 height 326
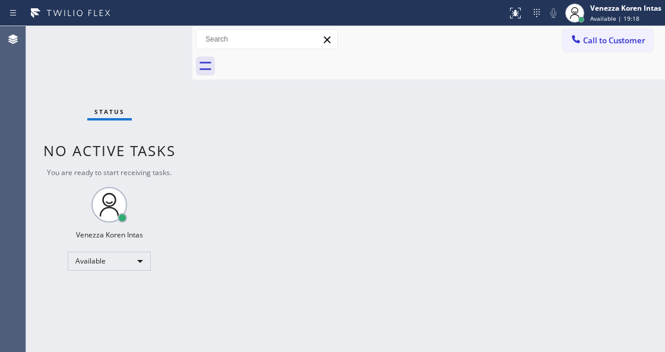
drag, startPoint x: 164, startPoint y: 43, endPoint x: 184, endPoint y: 42, distance: 20.2
click at [165, 43] on div "Status No active tasks You are ready to start receiving tasks. Venezza Koren In…" at bounding box center [109, 189] width 166 height 326
click at [151, 45] on div "Status No active tasks You are ready to start receiving tasks. Venezza Koren In…" at bounding box center [109, 189] width 166 height 326
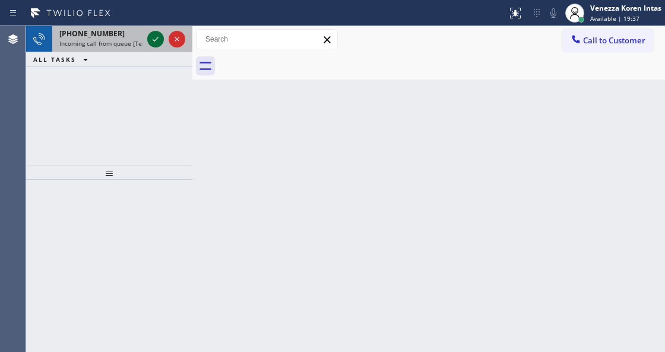
click at [154, 42] on icon at bounding box center [155, 39] width 14 height 14
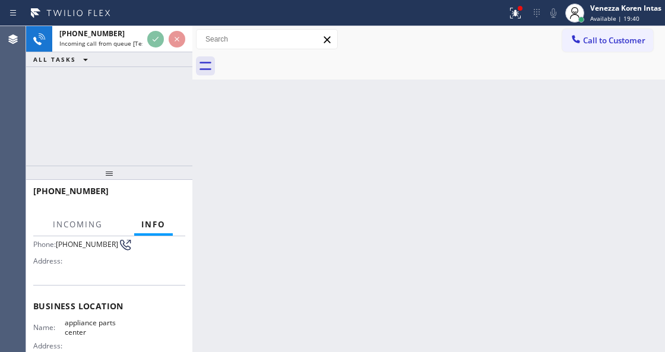
scroll to position [119, 0]
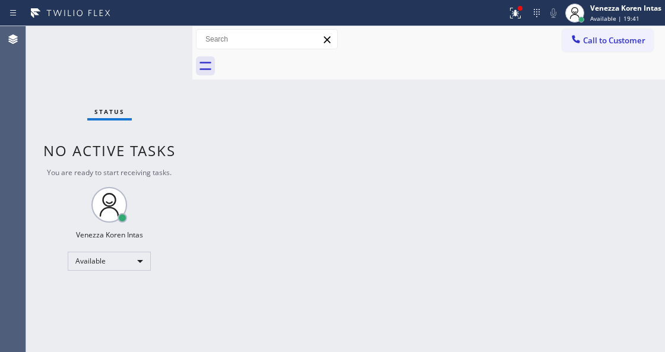
drag, startPoint x: 508, startPoint y: 20, endPoint x: 505, endPoint y: 78, distance: 58.9
click at [508, 19] on icon at bounding box center [515, 13] width 14 height 14
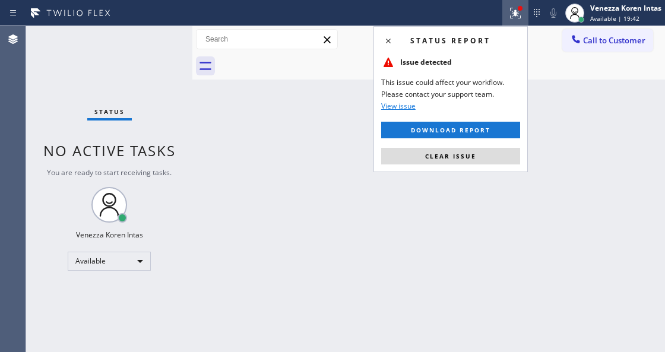
drag, startPoint x: 464, startPoint y: 157, endPoint x: 257, endPoint y: 114, distance: 211.2
click at [463, 157] on span "Clear issue" at bounding box center [450, 156] width 51 height 8
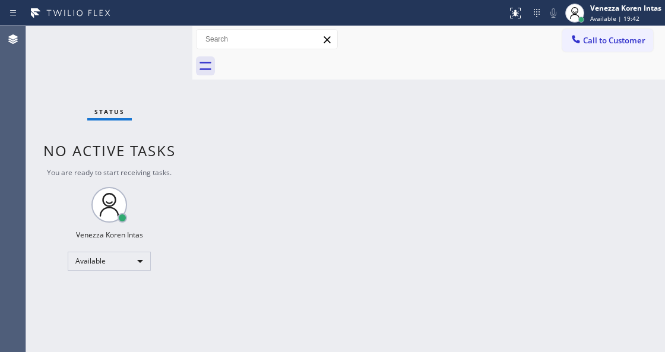
click at [150, 41] on div "Status No active tasks You are ready to start receiving tasks. Venezza Koren In…" at bounding box center [109, 189] width 166 height 326
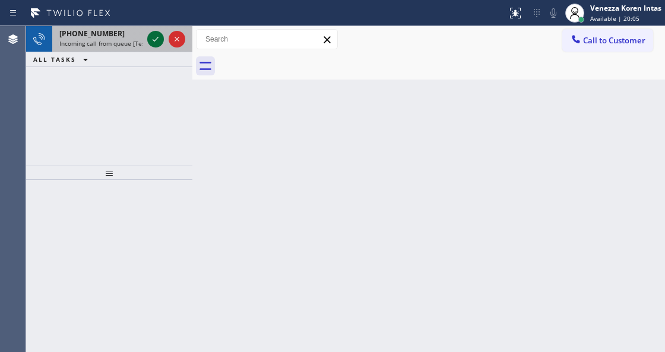
click at [154, 37] on icon at bounding box center [155, 39] width 14 height 14
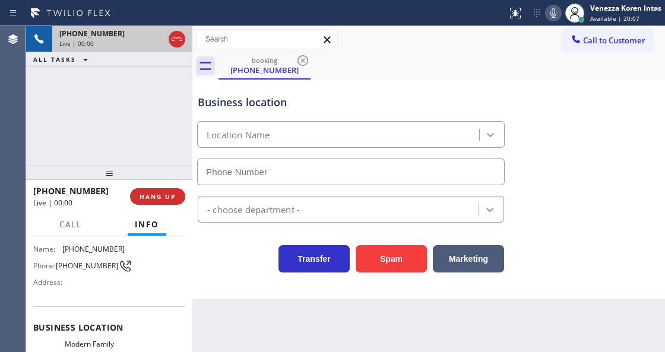
type input "(415) 842-1606"
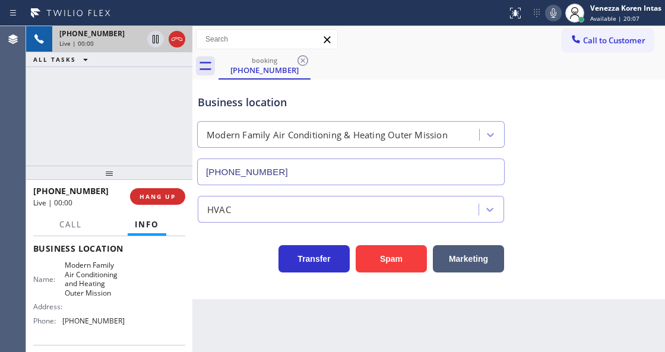
scroll to position [158, 0]
click at [71, 123] on div "+16282009389 Live | 00:02 ALL TASKS ALL TASKS ACTIVE TASKS TASKS IN WRAP UP" at bounding box center [109, 96] width 166 height 140
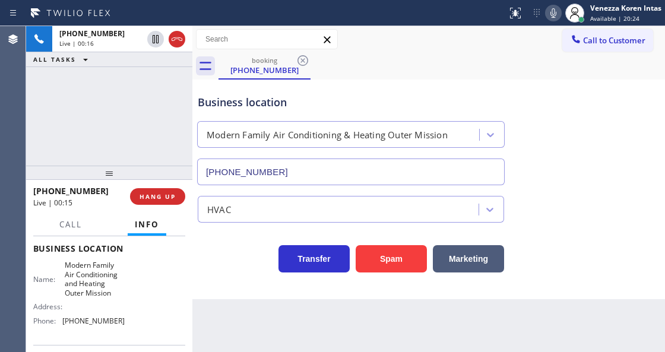
drag, startPoint x: 178, startPoint y: 39, endPoint x: 198, endPoint y: 79, distance: 44.9
click at [178, 39] on icon at bounding box center [177, 39] width 14 height 14
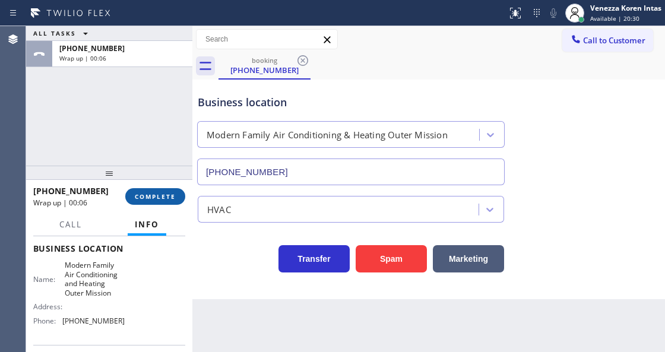
click at [161, 196] on span "COMPLETE" at bounding box center [155, 196] width 41 height 8
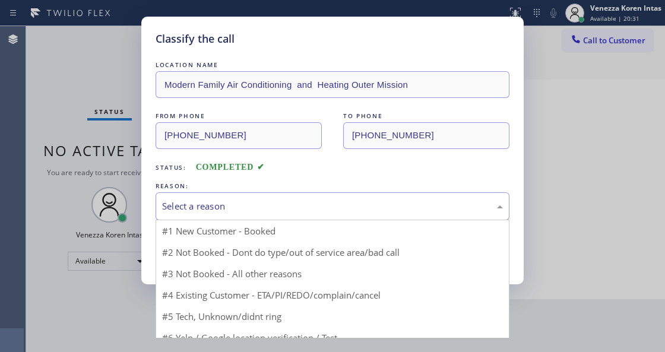
click at [267, 215] on div "Select a reason" at bounding box center [333, 206] width 354 height 28
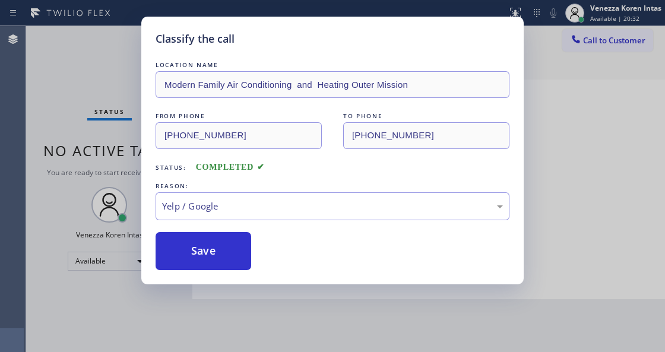
click at [207, 273] on div "Classify the call LOCATION NAME Modern Family Air Conditioning and Heating Oute…" at bounding box center [332, 151] width 382 height 268
click at [220, 260] on button "Save" at bounding box center [204, 251] width 96 height 38
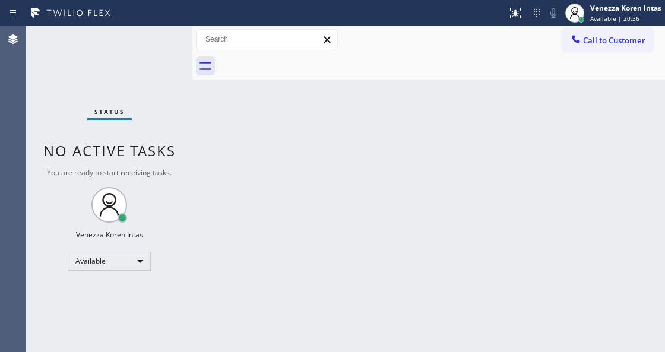
click at [151, 156] on span "No active tasks" at bounding box center [109, 151] width 132 height 20
drag, startPoint x: 132, startPoint y: 50, endPoint x: 129, endPoint y: 58, distance: 8.1
click at [137, 49] on div "Status No active tasks You are ready to start receiving tasks. Venezza Koren In…" at bounding box center [109, 189] width 166 height 326
click at [160, 45] on div "Status No active tasks You are ready to start receiving tasks. Venezza Koren In…" at bounding box center [109, 189] width 166 height 326
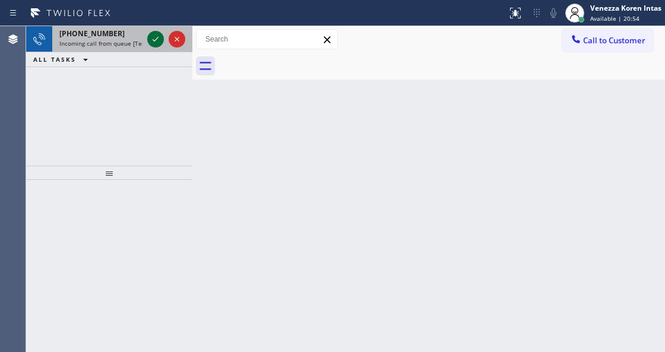
click at [158, 38] on icon at bounding box center [155, 39] width 14 height 14
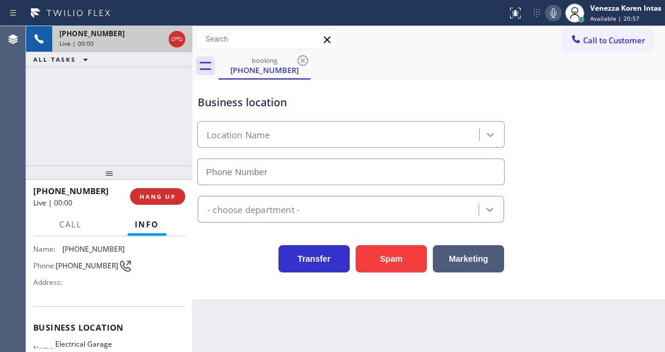
scroll to position [119, 0]
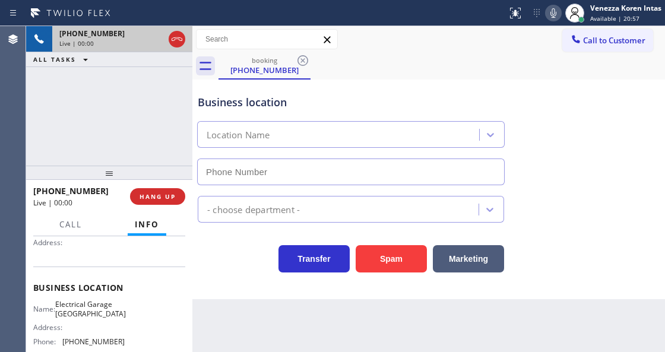
type input "(415) 475-3939"
click at [64, 90] on div "+14153908354 Live | 00:08 ALL TASKS ALL TASKS ACTIVE TASKS TASKS IN WRAP UP" at bounding box center [109, 96] width 166 height 140
click at [178, 43] on icon at bounding box center [177, 39] width 14 height 14
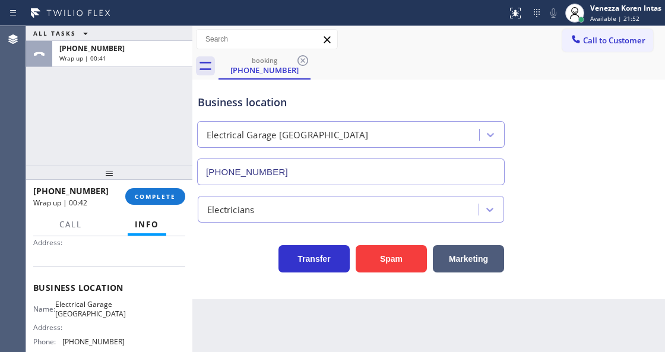
click at [166, 202] on button "COMPLETE" at bounding box center [155, 196] width 60 height 17
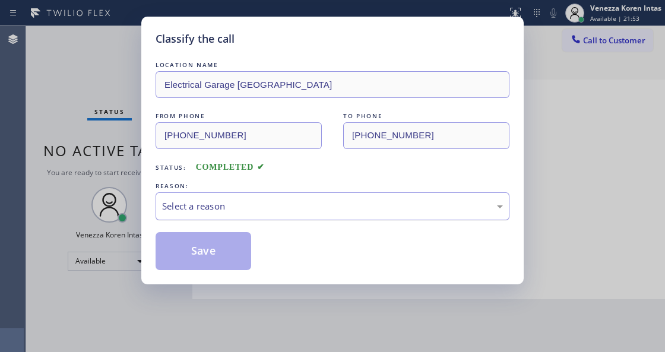
click at [277, 208] on div "Select a reason" at bounding box center [332, 207] width 341 height 14
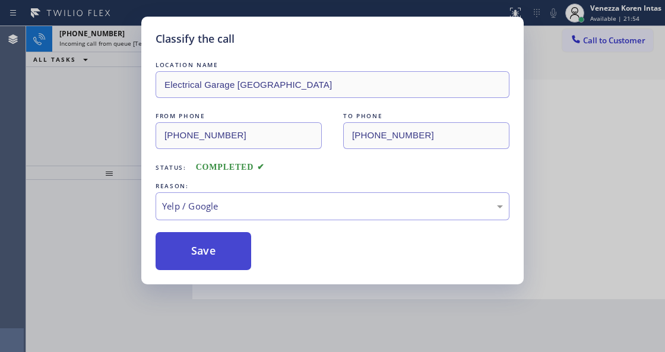
click at [219, 264] on button "Save" at bounding box center [204, 251] width 96 height 38
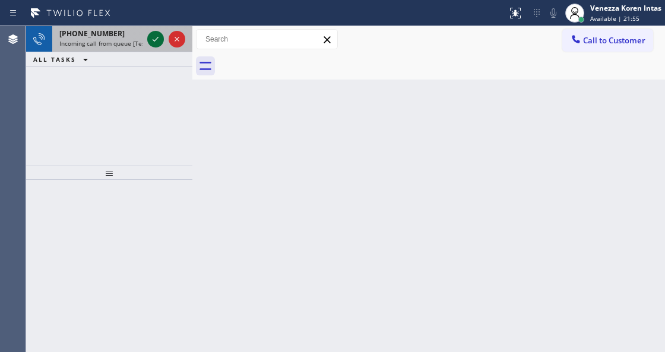
click at [152, 38] on icon at bounding box center [155, 39] width 14 height 14
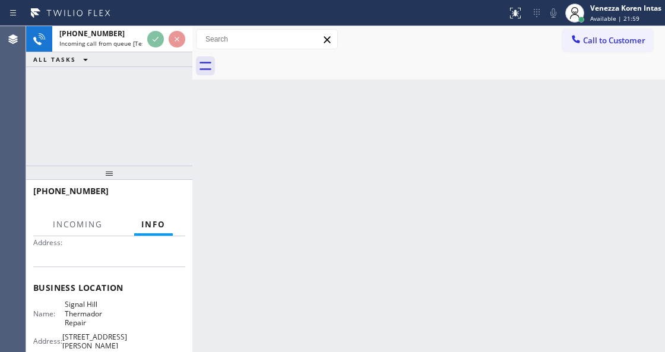
scroll to position [158, 0]
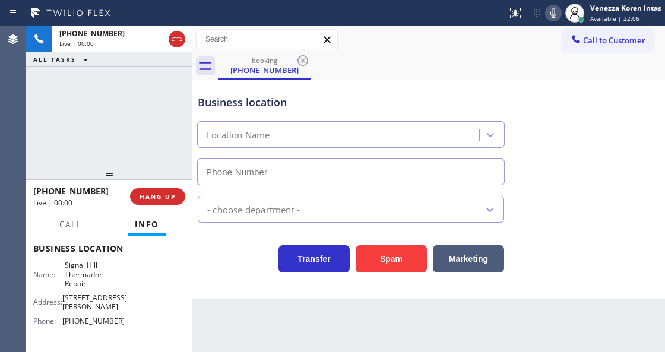
type input "(626) 261-7898"
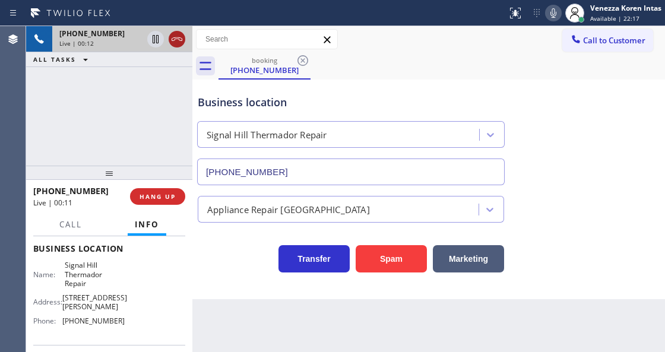
click at [181, 42] on icon at bounding box center [177, 39] width 14 height 14
click at [172, 198] on span "HANG UP" at bounding box center [158, 196] width 36 height 8
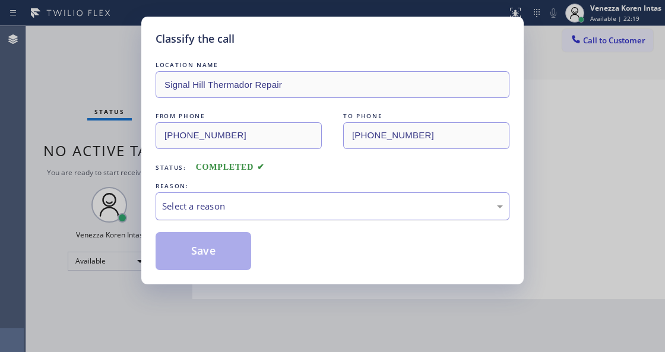
click at [249, 204] on div "Select a reason" at bounding box center [332, 207] width 341 height 14
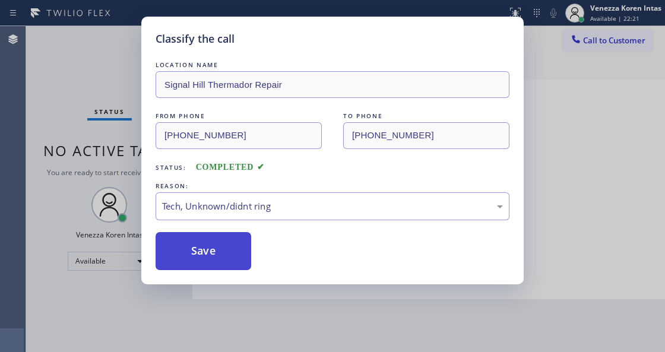
click at [234, 261] on button "Save" at bounding box center [204, 251] width 96 height 38
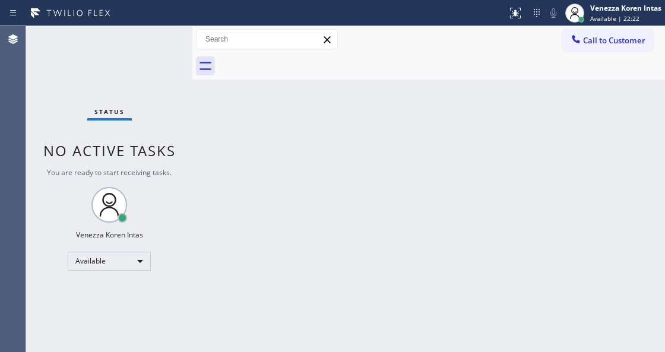
drag, startPoint x: 171, startPoint y: 34, endPoint x: 166, endPoint y: 37, distance: 6.1
click at [167, 37] on div "Status No active tasks You are ready to start receiving tasks. Venezza Koren In…" at bounding box center [109, 189] width 166 height 326
click at [161, 38] on div "Status No active tasks You are ready to start receiving tasks. Venezza Koren In…" at bounding box center [109, 189] width 166 height 326
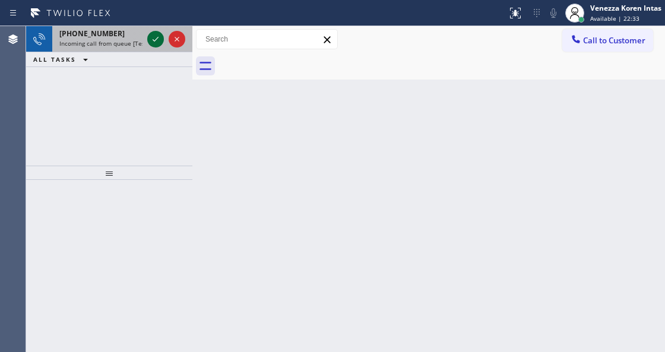
click at [161, 38] on icon at bounding box center [155, 39] width 14 height 14
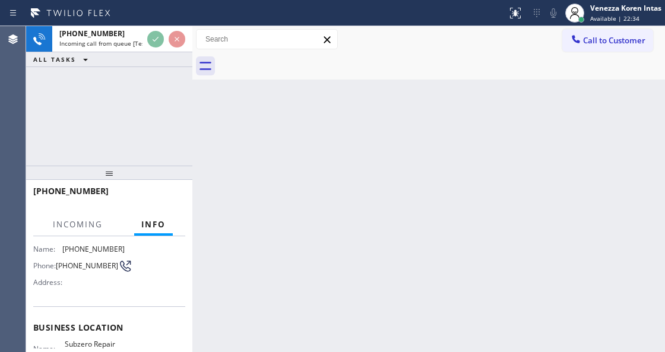
scroll to position [158, 0]
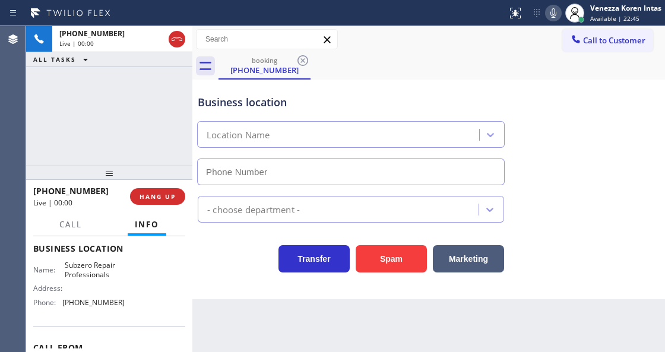
type input "(720) 740-5899"
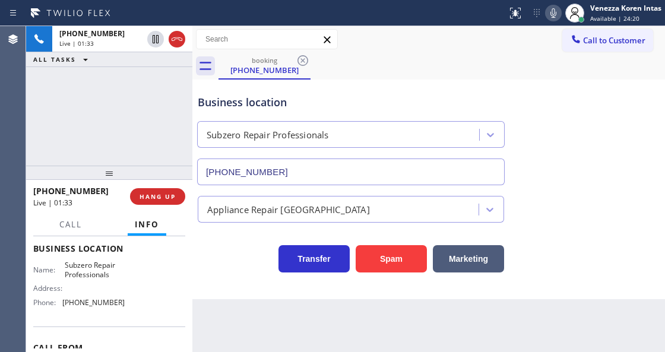
click at [347, 70] on div "booking (303) 358-7604" at bounding box center [442, 66] width 447 height 27
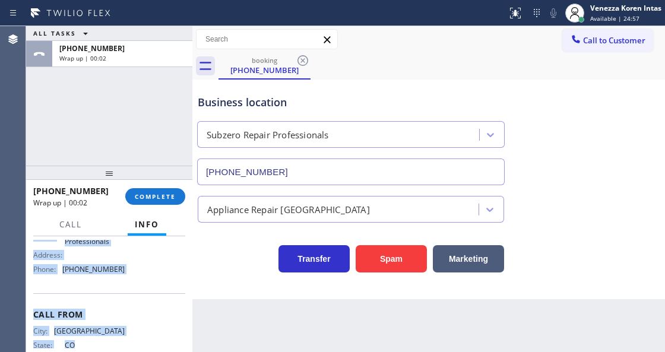
scroll to position [195, 0]
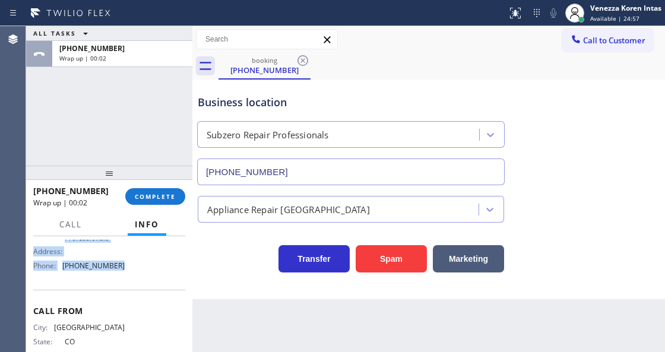
drag, startPoint x: 32, startPoint y: 306, endPoint x: 121, endPoint y: 271, distance: 95.5
click at [121, 271] on div "Context Queue: [Test] All Priority: 1 Customer Name: (303) 358-7604 Phone: (303…" at bounding box center [109, 293] width 166 height 115
copy div "Customer Name: (303) 358-7604 Phone: (303) 358-7604 Address: Business location …"
drag, startPoint x: 175, startPoint y: 196, endPoint x: 200, endPoint y: 201, distance: 25.4
click at [175, 196] on span "COMPLETE" at bounding box center [155, 196] width 41 height 8
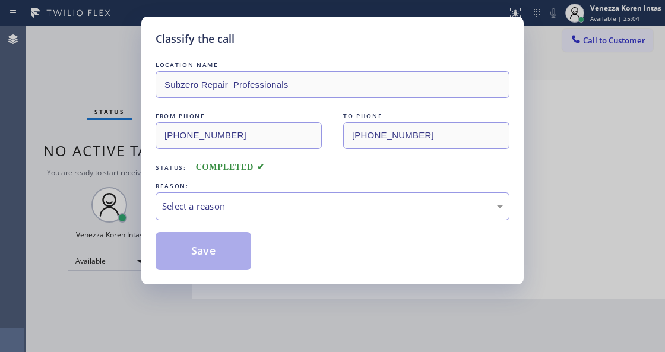
click at [258, 211] on div "Select a reason" at bounding box center [332, 207] width 341 height 14
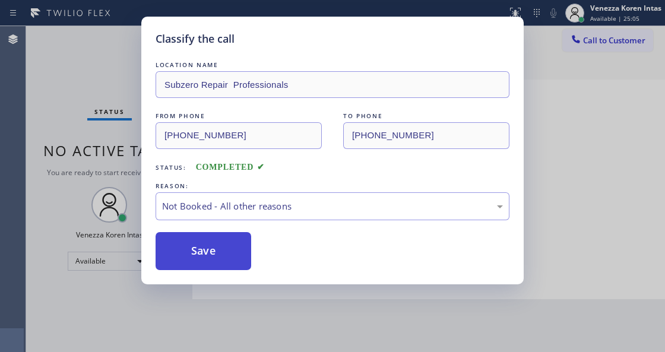
click at [214, 251] on button "Save" at bounding box center [204, 251] width 96 height 38
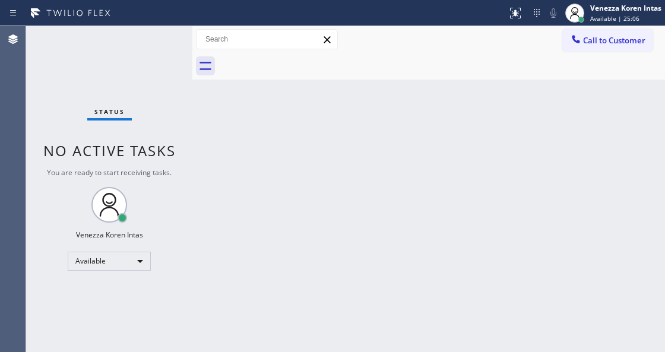
click at [611, 18] on span "Available | 25:06" at bounding box center [614, 18] width 49 height 8
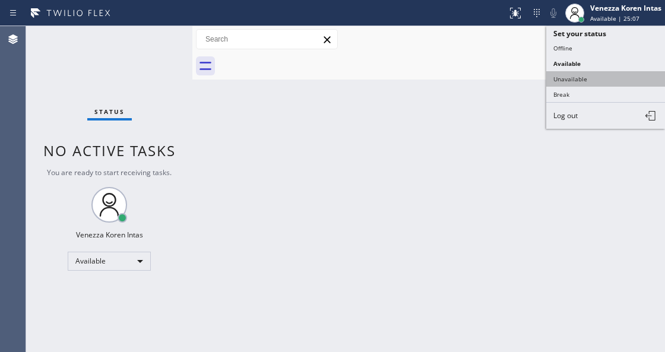
click at [600, 77] on button "Unavailable" at bounding box center [605, 78] width 119 height 15
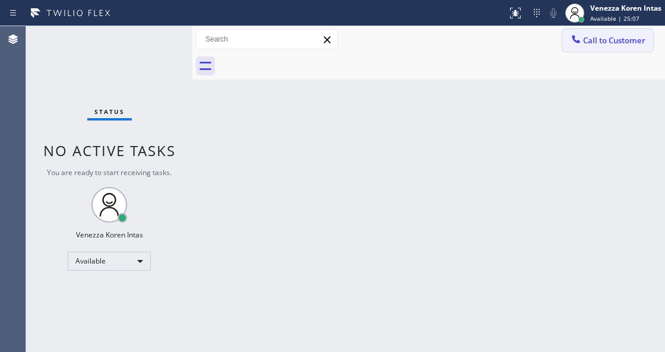
click at [600, 37] on span "Call to Customer" at bounding box center [614, 40] width 62 height 11
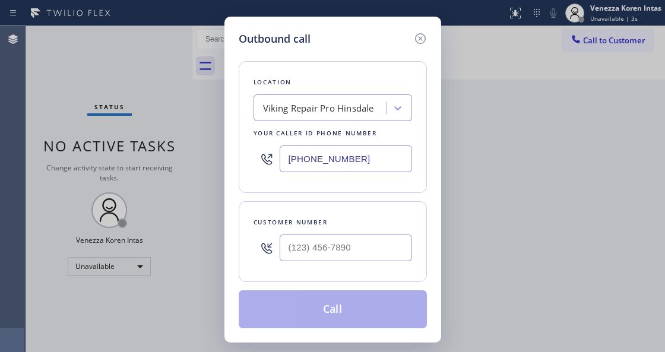
click at [325, 165] on input "(630) 523-0508" at bounding box center [346, 159] width 132 height 27
drag, startPoint x: 211, startPoint y: 155, endPoint x: 259, endPoint y: 148, distance: 48.0
click at [204, 152] on div "Outbound call Location Viking Repair Pro Hinsdale Your caller id phone number (…" at bounding box center [332, 176] width 665 height 352
click at [333, 162] on input "(630) 523-0508" at bounding box center [346, 159] width 132 height 27
drag, startPoint x: 360, startPoint y: 162, endPoint x: 249, endPoint y: 153, distance: 110.8
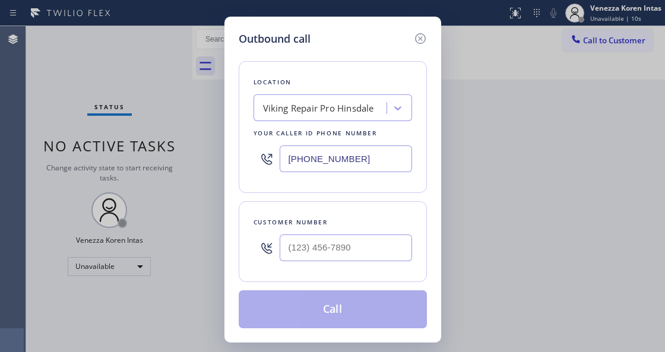
click at [255, 156] on div "(630) 523-0508" at bounding box center [333, 159] width 159 height 39
paste input "720) 740-5899"
type input "(720) 740-5899"
click at [301, 255] on input "(___) ___-____" at bounding box center [346, 248] width 132 height 27
paste input "303) 358-7604"
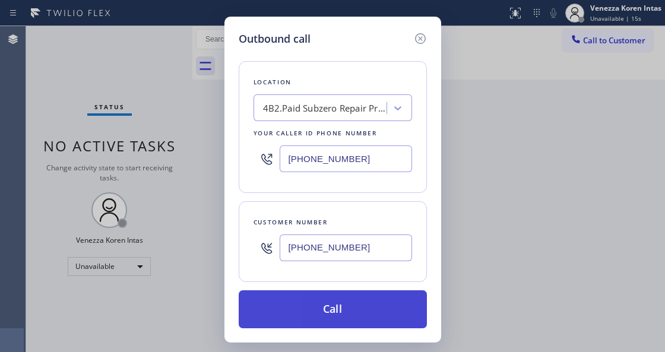
type input "(303) 358-7604"
click at [340, 309] on button "Call" at bounding box center [333, 309] width 188 height 38
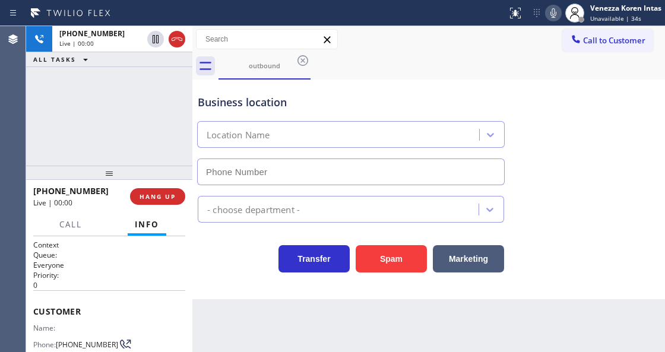
type input "(720) 740-5899"
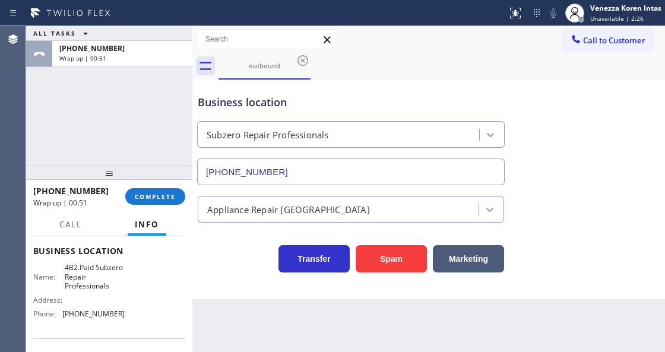
scroll to position [198, 0]
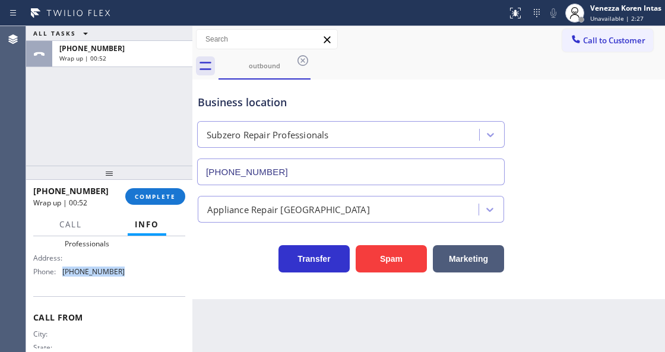
drag, startPoint x: 122, startPoint y: 273, endPoint x: 62, endPoint y: 272, distance: 60.0
click at [62, 272] on div "Name: 4B2.Paid Subzero Repair Professionals Address: Phone: (720) 740-5899" at bounding box center [109, 251] width 152 height 60
copy div "(720) 740-5899"
click at [167, 195] on span "COMPLETE" at bounding box center [155, 196] width 41 height 8
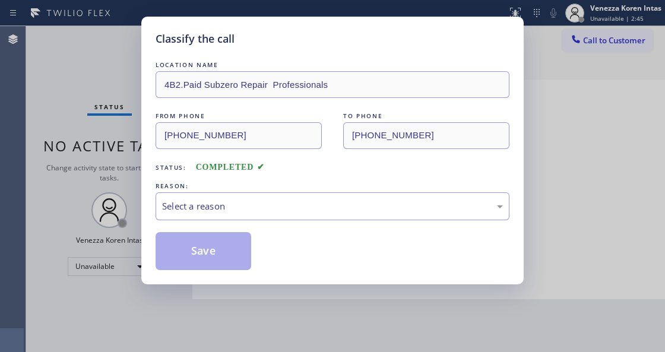
click at [265, 206] on div "Select a reason" at bounding box center [332, 207] width 341 height 14
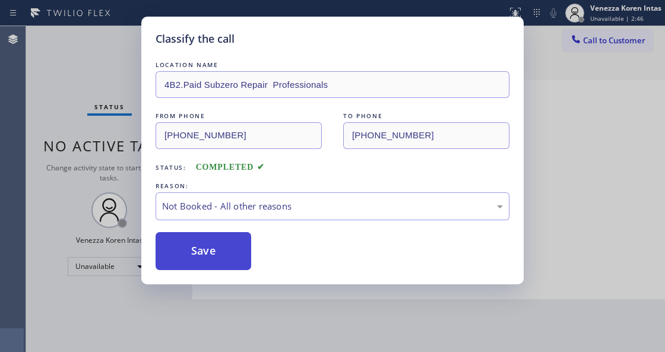
click at [216, 253] on button "Save" at bounding box center [204, 251] width 96 height 38
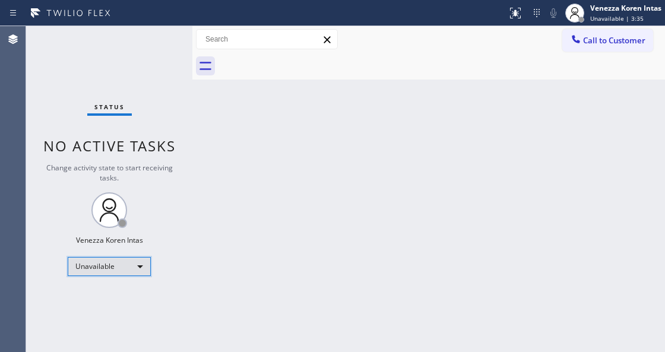
click at [146, 265] on div "Unavailable" at bounding box center [109, 266] width 83 height 19
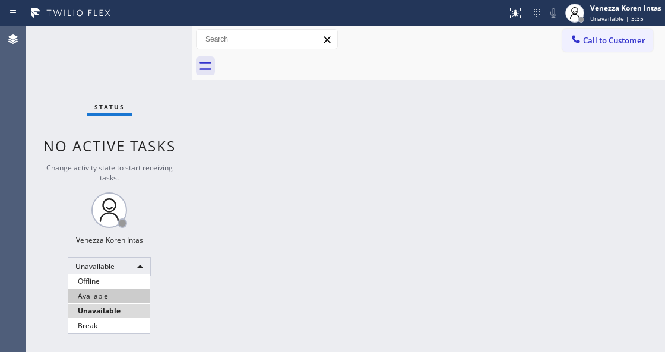
click at [125, 296] on li "Available" at bounding box center [108, 296] width 81 height 14
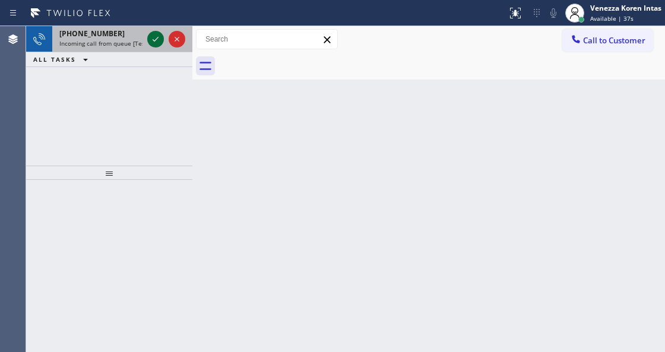
click at [151, 43] on icon at bounding box center [155, 39] width 14 height 14
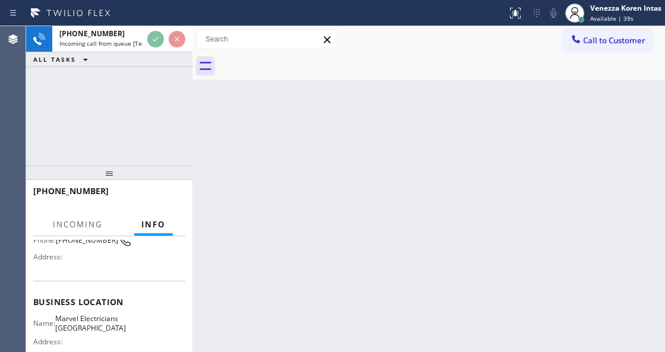
scroll to position [119, 0]
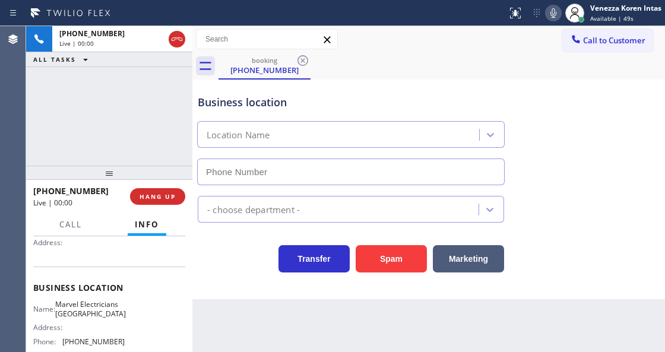
type input "(626) 467-5038"
click at [174, 42] on icon at bounding box center [177, 39] width 14 height 14
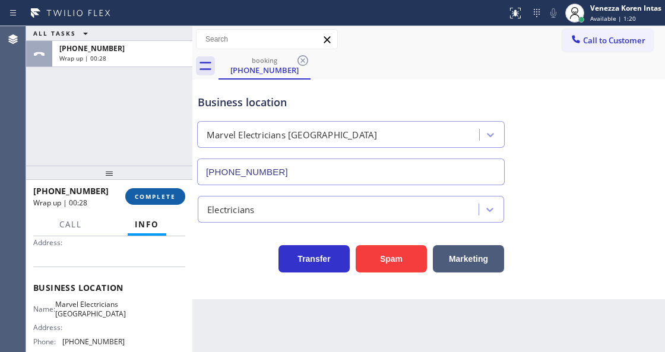
click at [168, 196] on span "COMPLETE" at bounding box center [155, 196] width 41 height 8
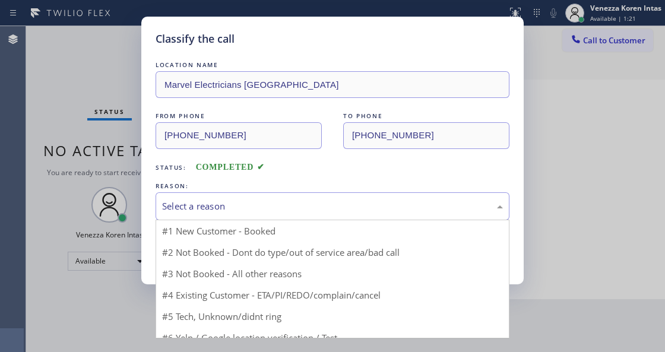
click at [252, 213] on div "Select a reason" at bounding box center [332, 207] width 341 height 14
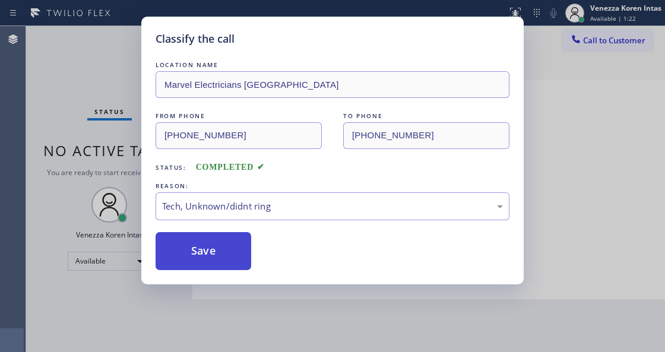
click at [215, 243] on button "Save" at bounding box center [204, 251] width 96 height 38
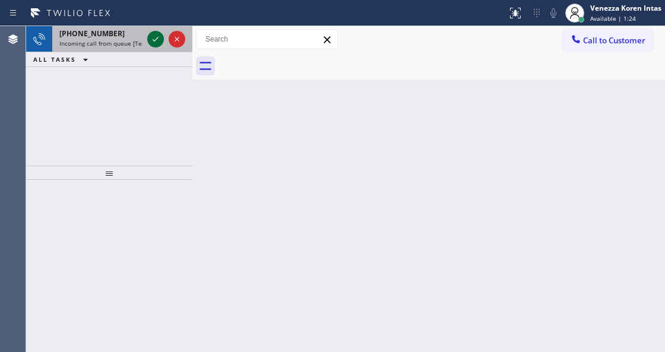
click at [153, 42] on icon at bounding box center [155, 39] width 14 height 14
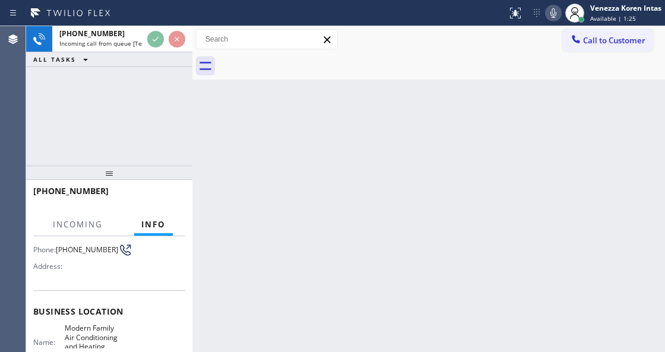
scroll to position [119, 0]
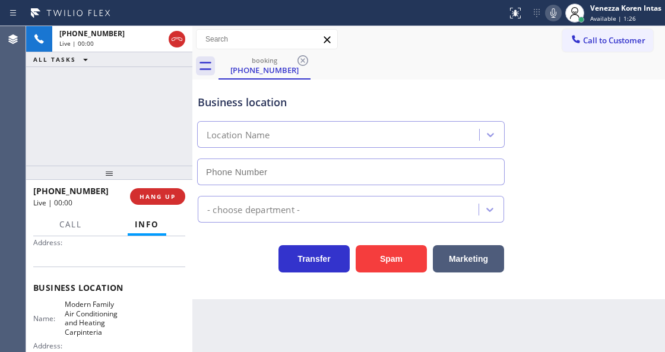
type input "(805) 519-8933"
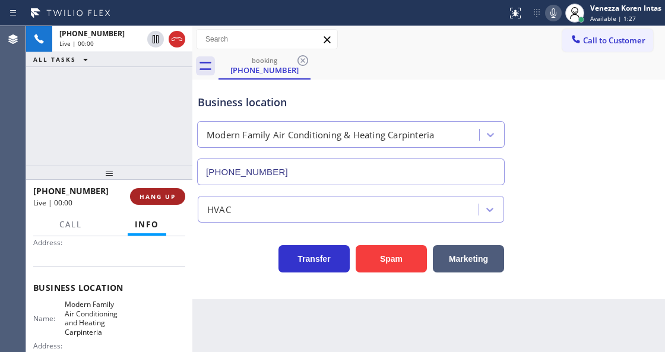
click at [161, 198] on span "HANG UP" at bounding box center [158, 196] width 36 height 8
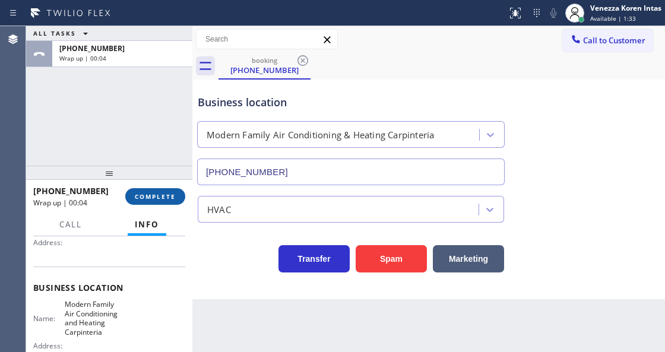
click at [133, 200] on button "COMPLETE" at bounding box center [155, 196] width 60 height 17
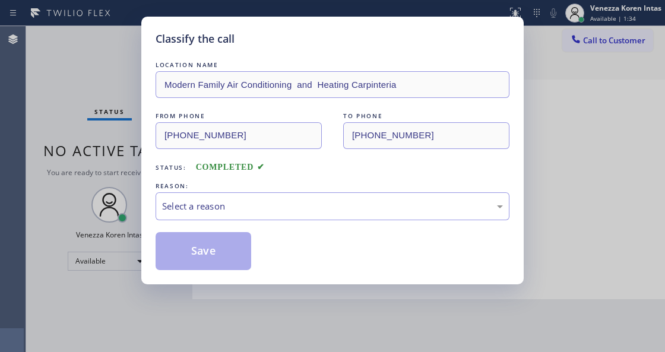
click at [261, 220] on div "Select a reason" at bounding box center [333, 206] width 354 height 28
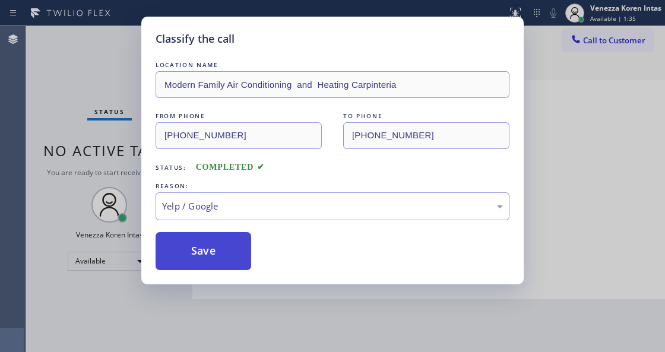
click at [223, 267] on button "Save" at bounding box center [204, 251] width 96 height 38
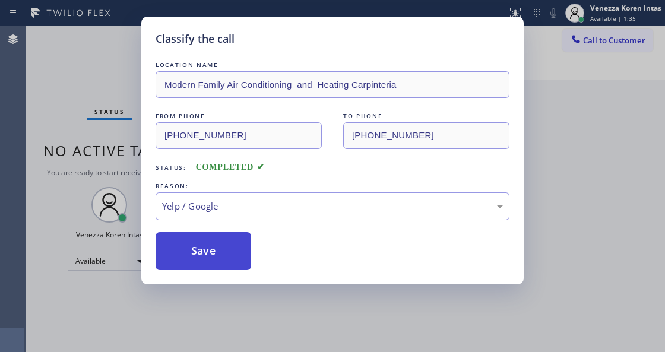
drag, startPoint x: 229, startPoint y: 254, endPoint x: 215, endPoint y: 249, distance: 14.8
click at [229, 253] on button "Save" at bounding box center [204, 251] width 96 height 38
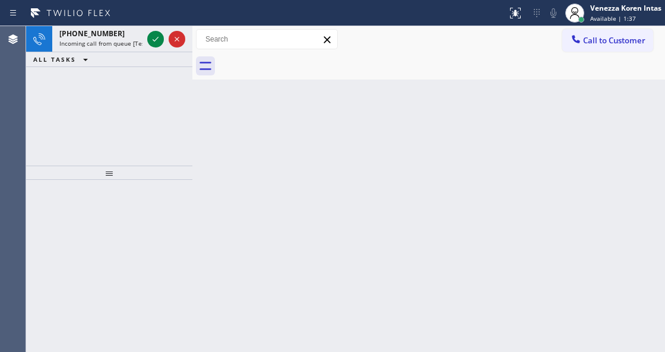
click at [153, 64] on div "ALL TASKS ALL TASKS ACTIVE TASKS TASKS IN WRAP UP" at bounding box center [109, 59] width 166 height 15
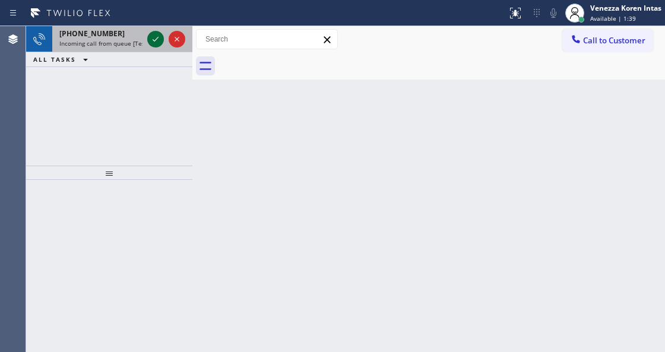
click at [153, 37] on icon at bounding box center [155, 39] width 14 height 14
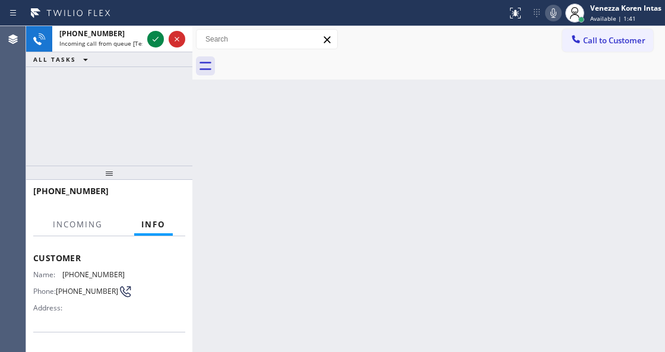
scroll to position [119, 0]
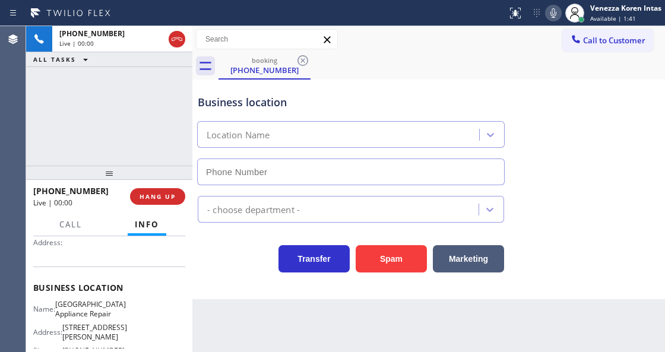
type input "[PHONE_NUMBER]"
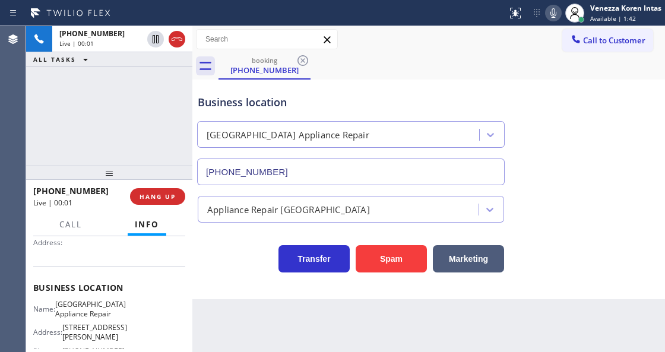
click at [152, 112] on div "+12193094762 Live | 00:01 ALL TASKS ALL TASKS ACTIVE TASKS TASKS IN WRAP UP" at bounding box center [109, 96] width 166 height 140
click at [554, 13] on icon at bounding box center [554, 13] width 6 height 10
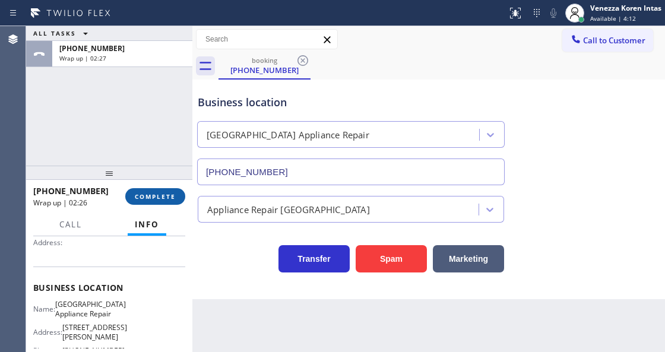
drag, startPoint x: 154, startPoint y: 201, endPoint x: 177, endPoint y: 203, distance: 23.3
click at [154, 201] on button "COMPLETE" at bounding box center [155, 196] width 60 height 17
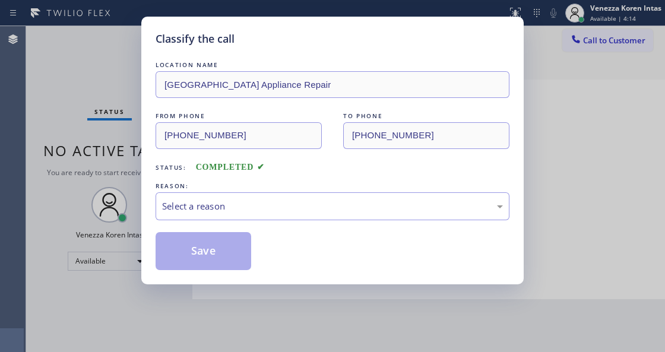
click at [279, 210] on div "Select a reason" at bounding box center [332, 207] width 341 height 14
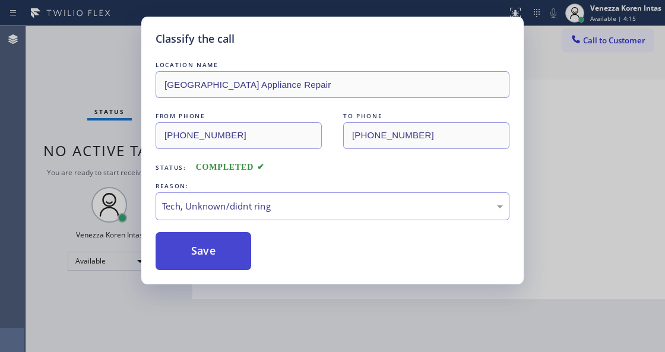
click at [226, 263] on button "Save" at bounding box center [204, 251] width 96 height 38
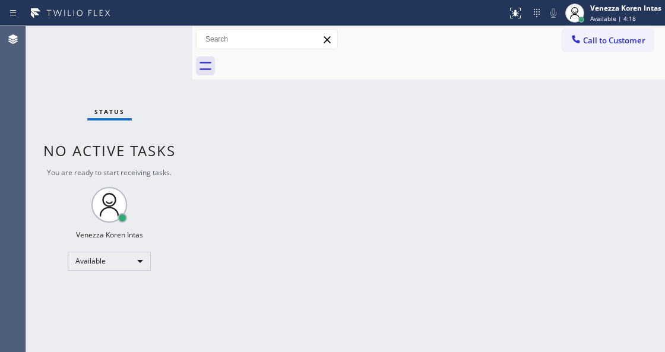
click at [156, 49] on div "Status No active tasks You are ready to start receiving tasks. Venezza Koren In…" at bounding box center [109, 189] width 166 height 326
click at [159, 48] on div "Status No active tasks You are ready to start receiving tasks. Venezza Koren In…" at bounding box center [109, 189] width 166 height 326
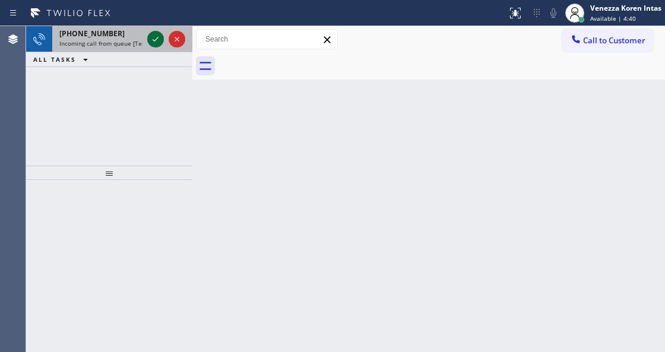
click at [157, 39] on icon at bounding box center [156, 39] width 6 height 5
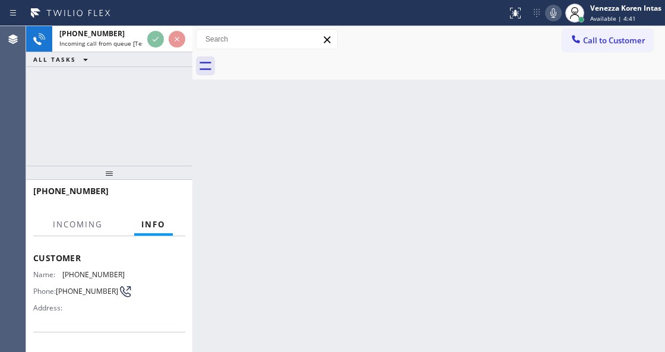
scroll to position [119, 0]
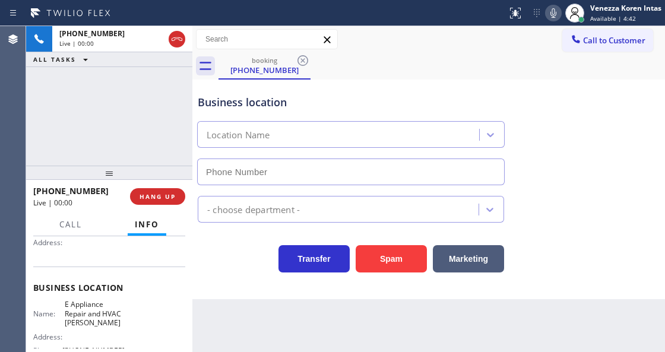
type input "(480) 613-4808"
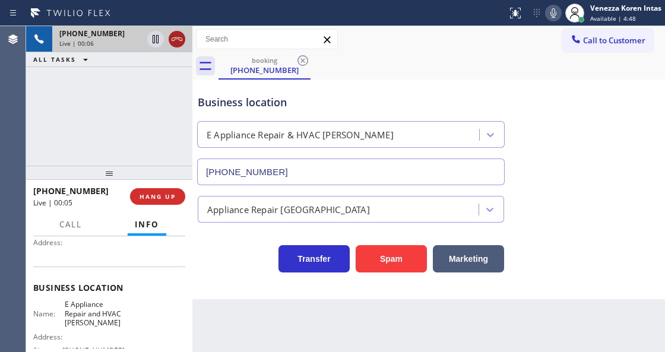
click at [176, 41] on icon at bounding box center [177, 39] width 14 height 14
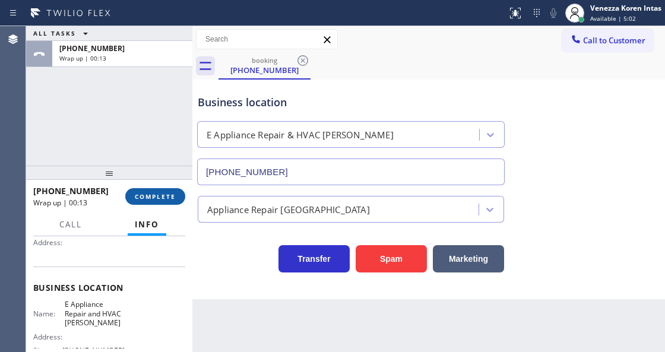
drag, startPoint x: 163, startPoint y: 199, endPoint x: 306, endPoint y: 209, distance: 144.1
click at [165, 199] on span "COMPLETE" at bounding box center [155, 196] width 41 height 8
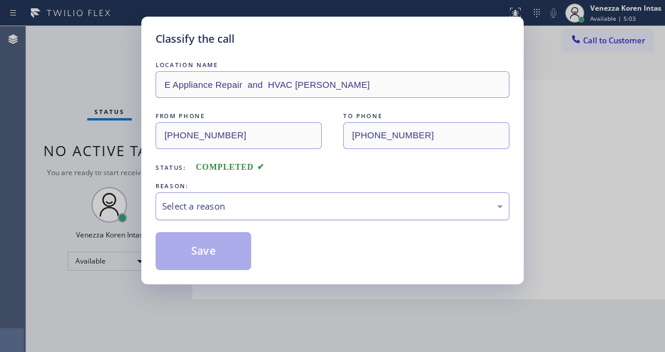
click at [309, 208] on div "Select a reason" at bounding box center [332, 207] width 341 height 14
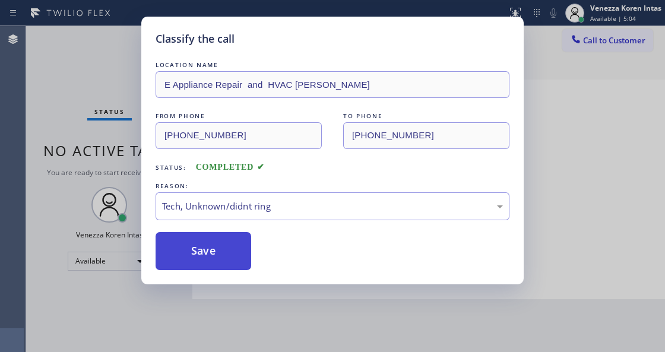
click at [230, 253] on button "Save" at bounding box center [204, 251] width 96 height 38
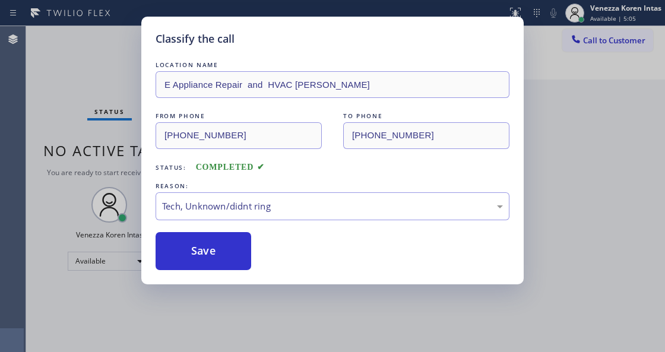
drag, startPoint x: 120, startPoint y: 73, endPoint x: 159, endPoint y: 75, distance: 38.7
click at [120, 72] on div "Status No active tasks You are ready to start receiving tasks. Venezza Koren In…" at bounding box center [109, 189] width 166 height 326
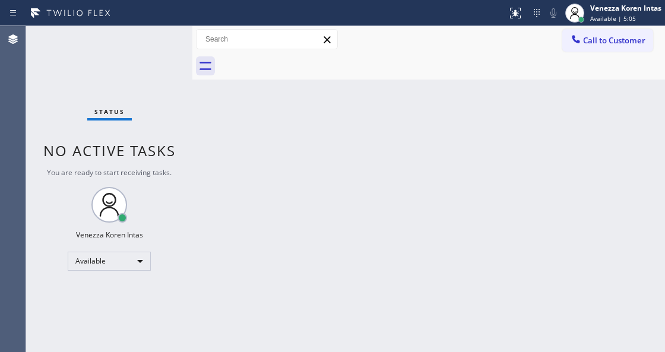
click at [160, 75] on div "Status No active tasks You are ready to start receiving tasks. Venezza Koren In…" at bounding box center [109, 189] width 166 height 326
click at [169, 71] on div "Status No active tasks You are ready to start receiving tasks. Venezza Koren In…" at bounding box center [109, 189] width 166 height 326
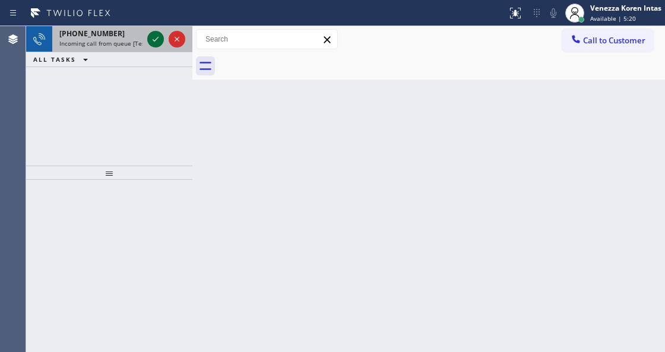
click at [156, 37] on icon at bounding box center [155, 39] width 14 height 14
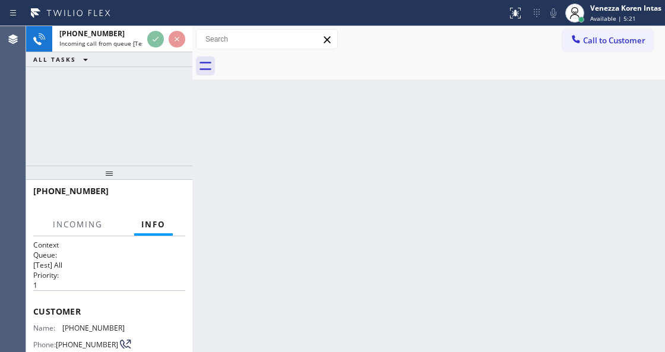
scroll to position [119, 0]
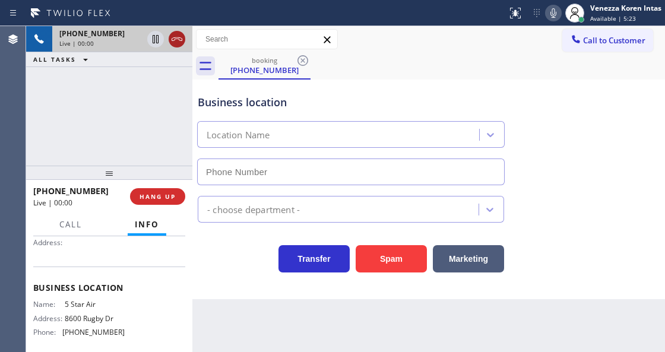
type input "(800) 686-5038"
click at [173, 39] on icon at bounding box center [177, 39] width 14 height 14
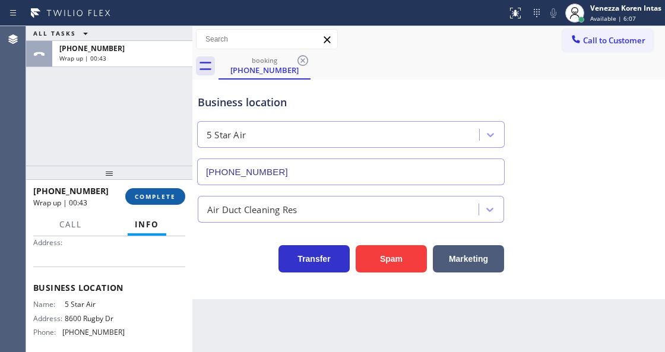
click at [165, 196] on span "COMPLETE" at bounding box center [155, 196] width 41 height 8
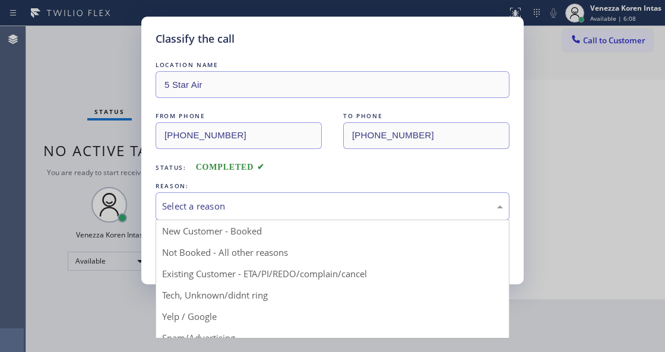
click at [249, 208] on div "Select a reason" at bounding box center [332, 207] width 341 height 14
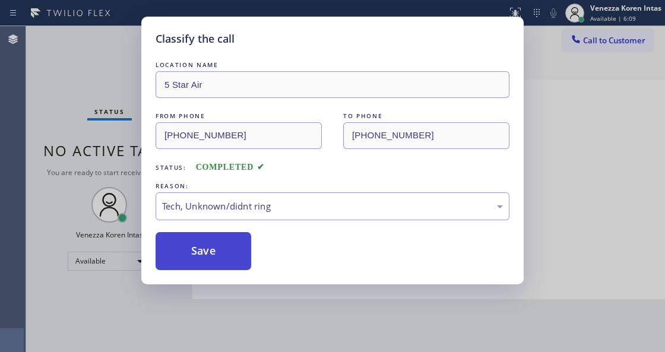
click at [223, 257] on button "Save" at bounding box center [204, 251] width 96 height 38
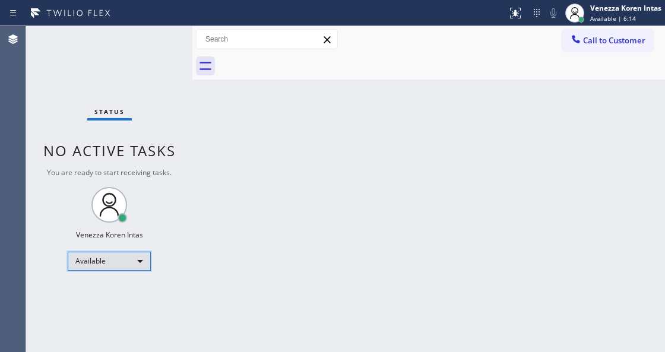
click at [142, 259] on div "Available" at bounding box center [109, 261] width 83 height 19
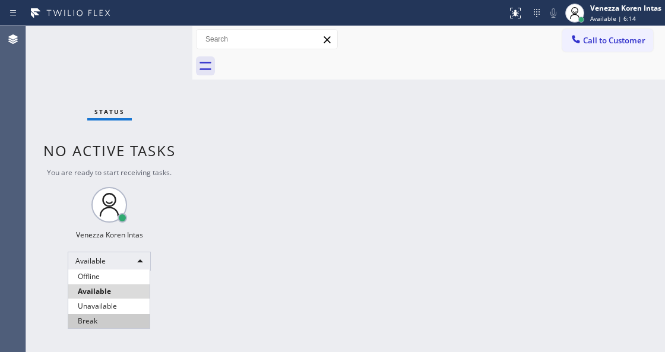
click at [109, 320] on li "Break" at bounding box center [108, 321] width 81 height 14
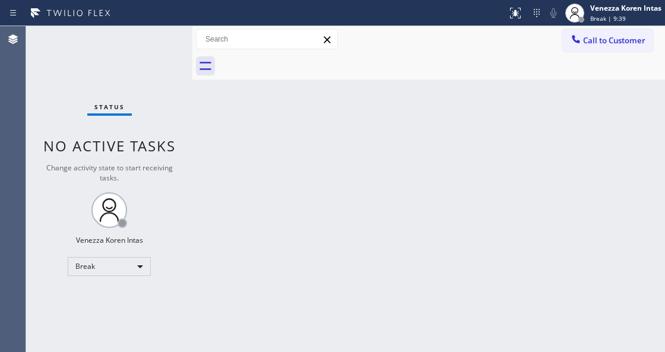
click at [94, 252] on div "Status No active tasks Change activity state to start receiving tasks. Venezza …" at bounding box center [109, 189] width 166 height 326
click at [103, 264] on div "Break" at bounding box center [109, 266] width 83 height 19
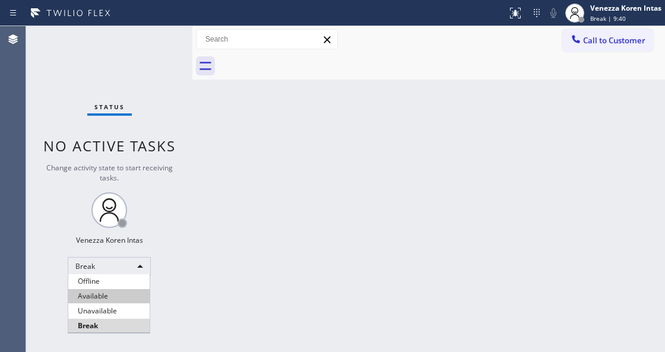
click at [102, 297] on li "Available" at bounding box center [108, 296] width 81 height 14
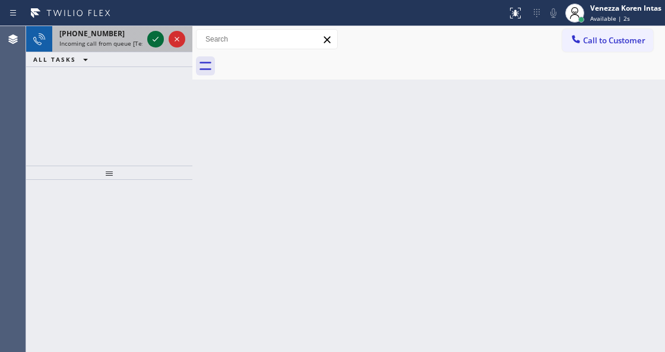
click at [151, 40] on icon at bounding box center [155, 39] width 14 height 14
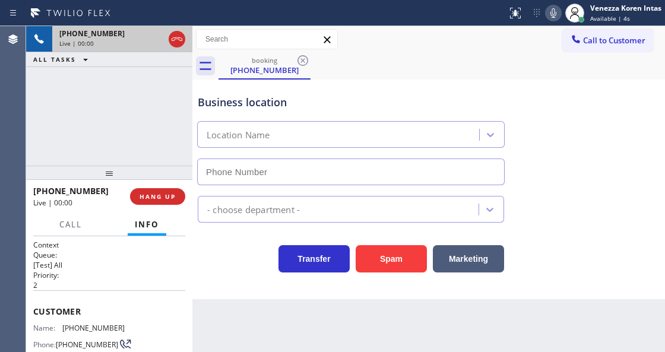
type input "(650) 699-6069"
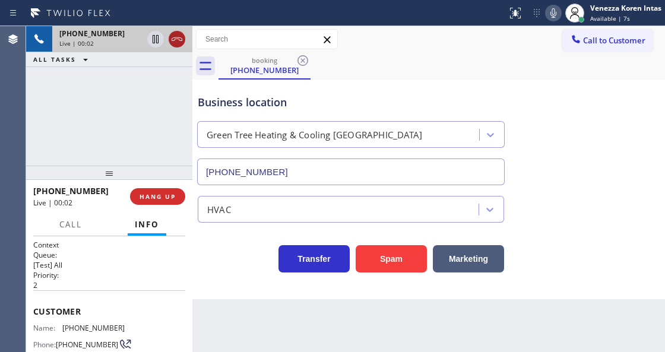
click at [174, 44] on icon at bounding box center [177, 39] width 14 height 14
click at [170, 194] on span "HANG UP" at bounding box center [158, 196] width 36 height 8
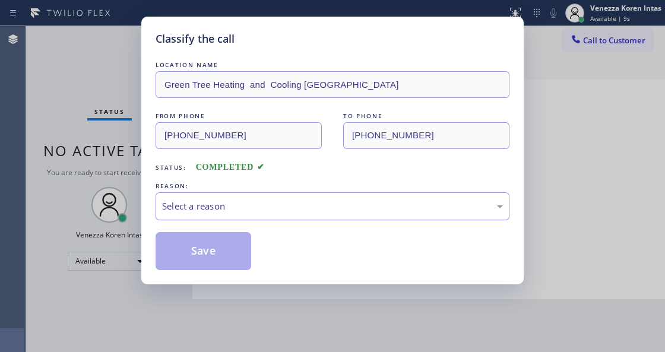
click at [244, 213] on div "Select a reason" at bounding box center [332, 207] width 341 height 14
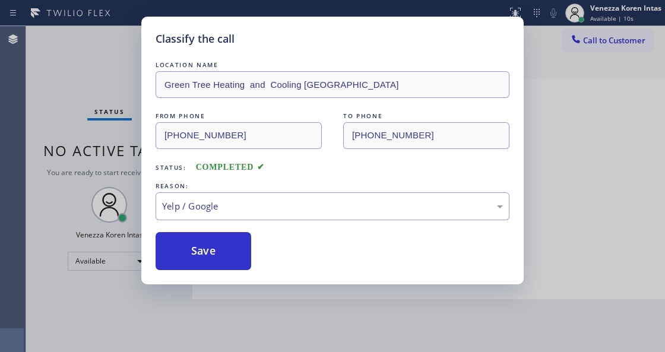
click at [213, 257] on button "Save" at bounding box center [204, 251] width 96 height 38
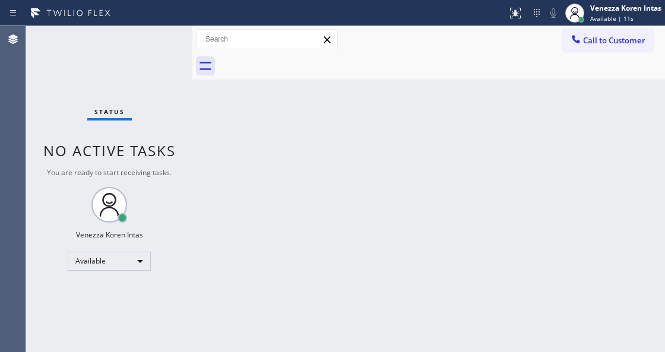
click at [77, 68] on div "Status No active tasks You are ready to start receiving tasks. Venezza Koren In…" at bounding box center [109, 189] width 166 height 326
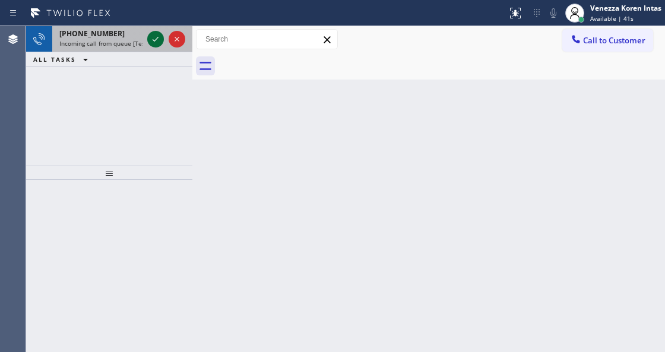
click at [154, 39] on icon at bounding box center [155, 39] width 14 height 14
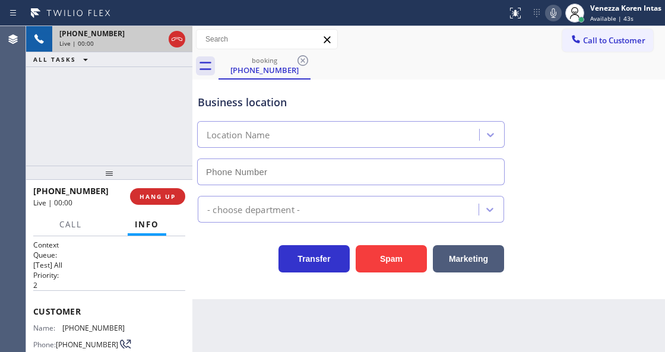
type input "(206) 558-5953"
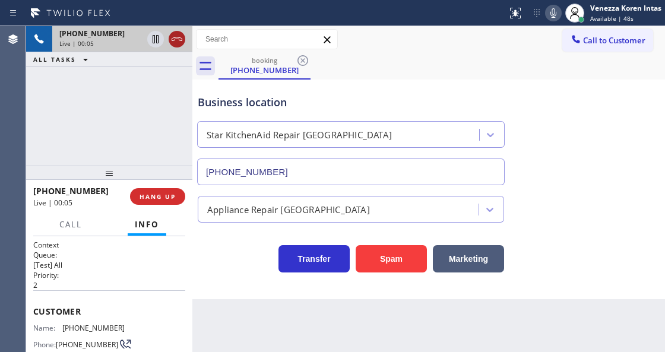
click at [182, 45] on icon at bounding box center [177, 39] width 14 height 14
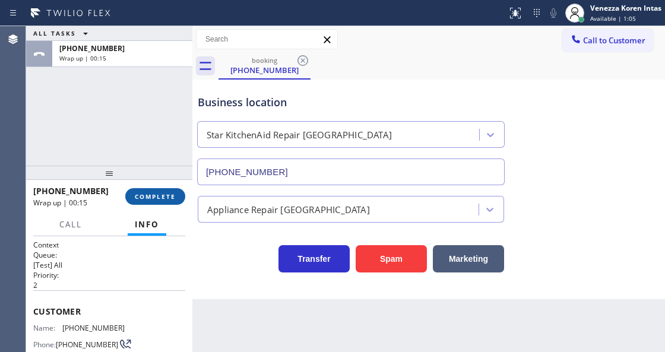
click at [165, 198] on span "COMPLETE" at bounding box center [155, 196] width 41 height 8
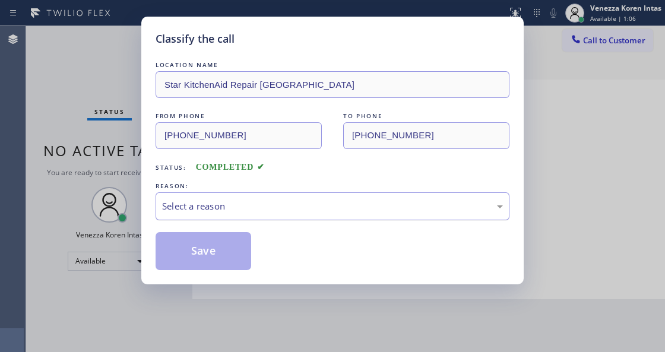
click at [276, 204] on div "Select a reason" at bounding box center [332, 207] width 341 height 14
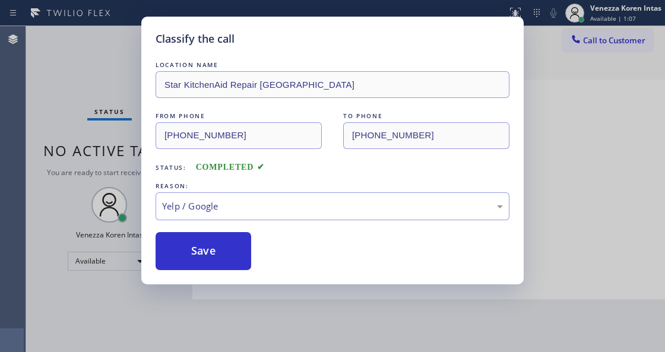
click at [217, 261] on button "Save" at bounding box center [204, 251] width 96 height 38
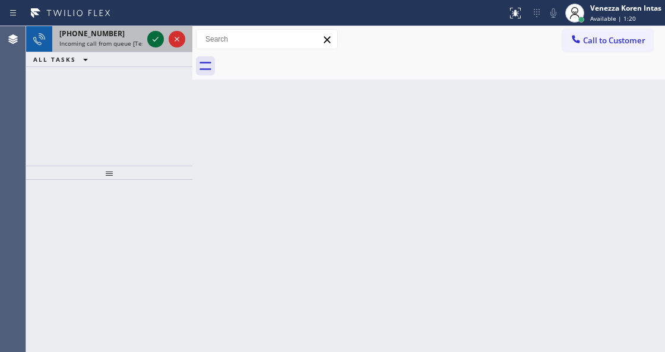
click at [156, 40] on icon at bounding box center [155, 39] width 14 height 14
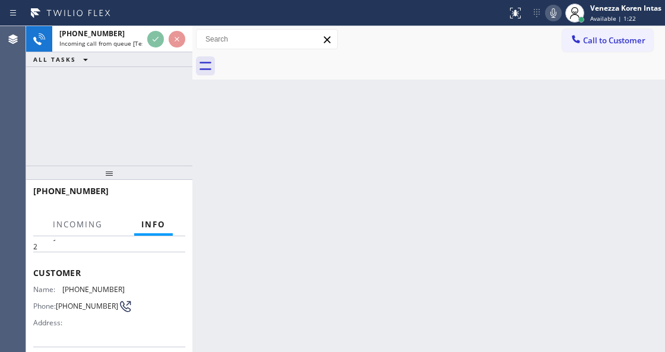
scroll to position [119, 0]
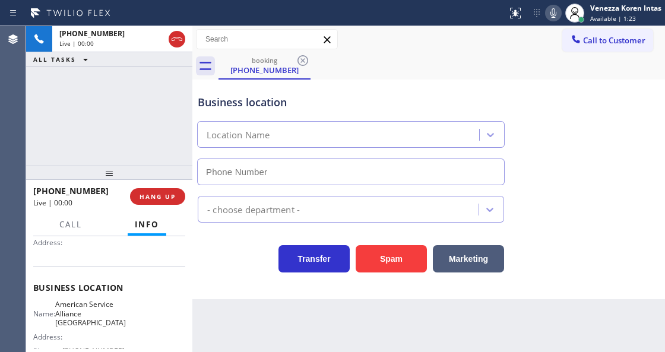
type input "(650) 885-9586"
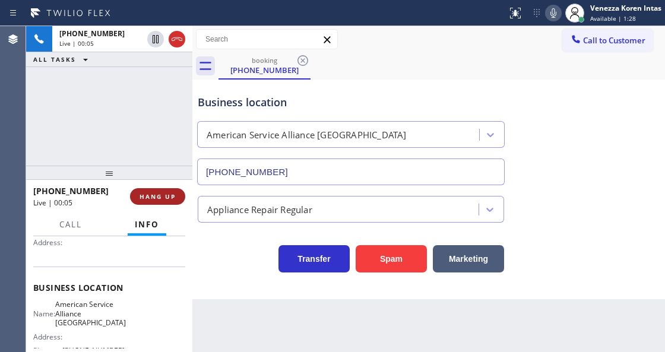
click at [166, 194] on span "HANG UP" at bounding box center [158, 196] width 36 height 8
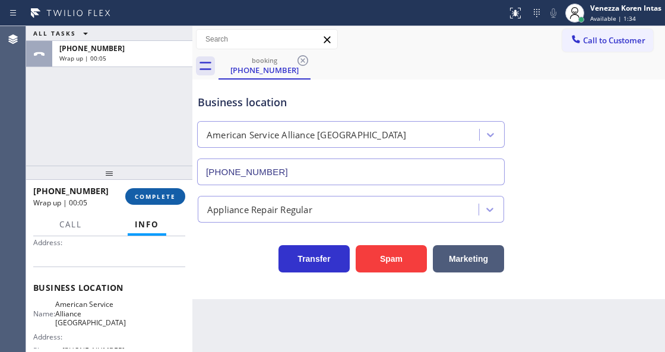
click at [159, 192] on span "COMPLETE" at bounding box center [155, 196] width 41 height 8
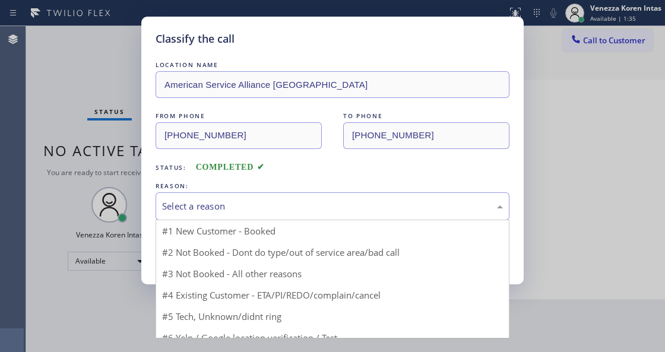
click at [268, 208] on div "Select a reason" at bounding box center [332, 207] width 341 height 14
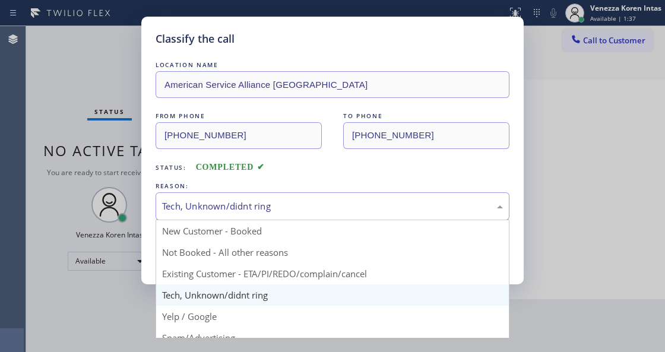
click at [256, 211] on div "Tech, Unknown/didnt ring" at bounding box center [332, 207] width 341 height 14
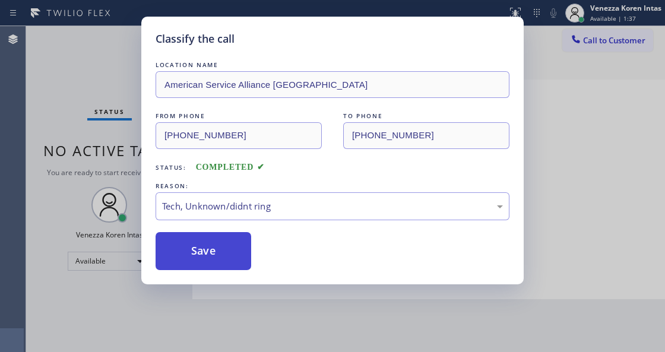
click at [232, 248] on button "Save" at bounding box center [204, 251] width 96 height 38
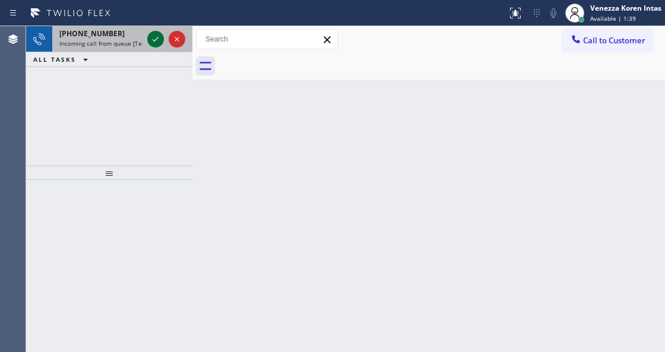
click at [157, 40] on icon at bounding box center [155, 39] width 14 height 14
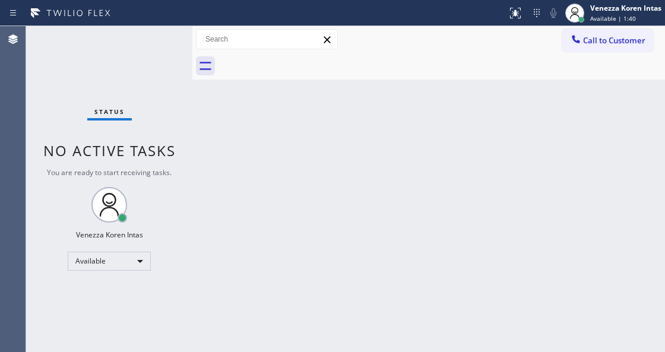
click at [157, 40] on div "Status No active tasks You are ready to start receiving tasks. Venezza Koren In…" at bounding box center [109, 189] width 166 height 326
click at [137, 44] on div "Status No active tasks You are ready to start receiving tasks. Venezza Koren In…" at bounding box center [109, 189] width 166 height 326
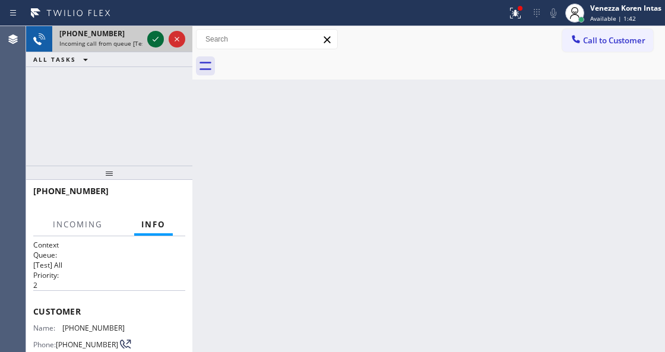
click at [153, 40] on icon at bounding box center [156, 39] width 6 height 5
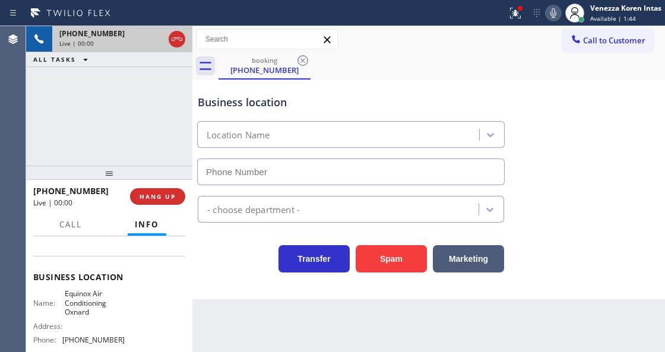
scroll to position [158, 0]
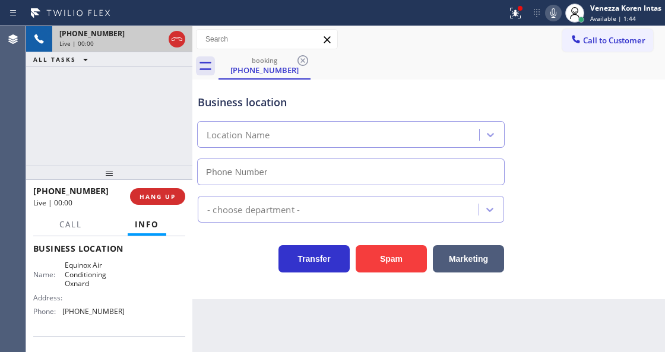
type input "(805) 519-8384"
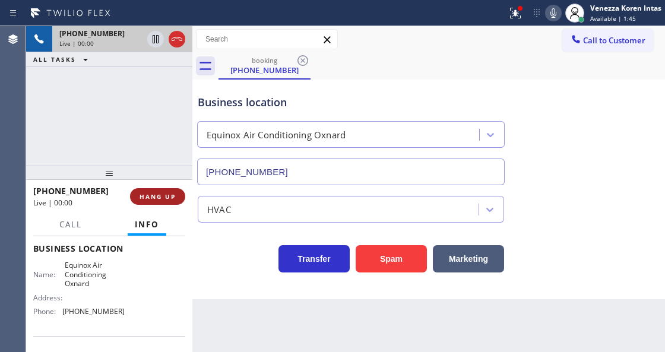
click at [172, 200] on span "HANG UP" at bounding box center [158, 196] width 36 height 8
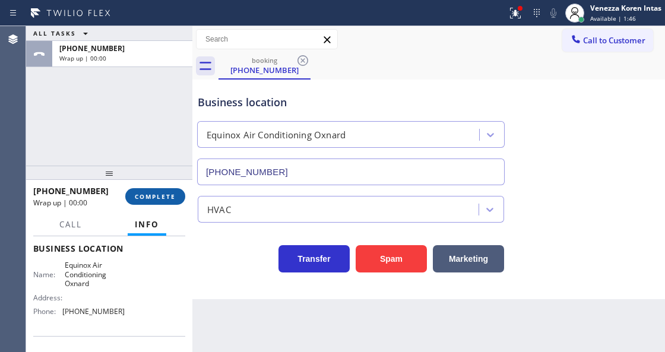
click at [172, 200] on span "COMPLETE" at bounding box center [155, 196] width 41 height 8
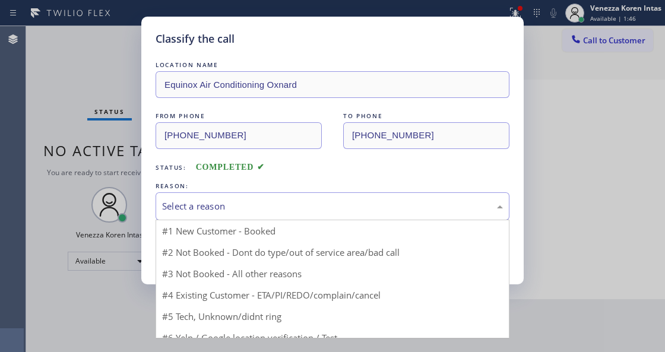
click at [214, 200] on div "Select a reason" at bounding box center [333, 206] width 354 height 28
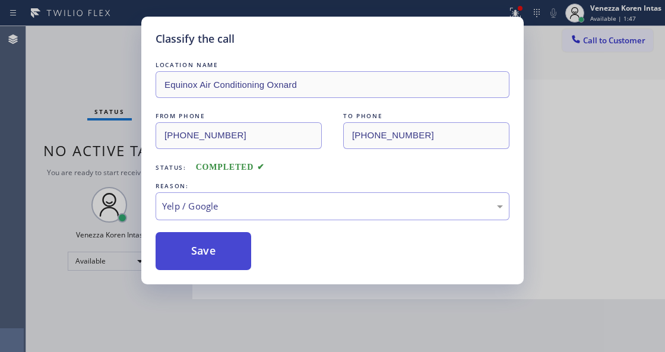
click at [219, 256] on button "Save" at bounding box center [204, 251] width 96 height 38
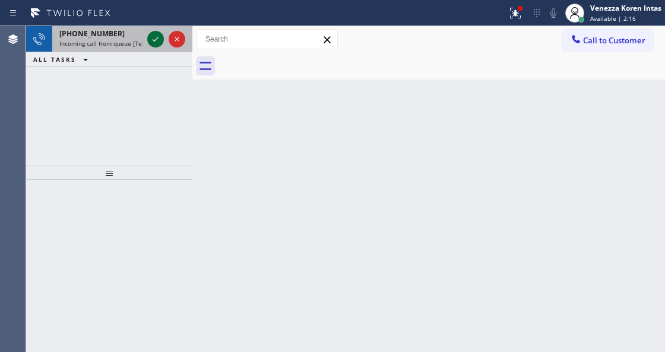
click at [153, 34] on icon at bounding box center [155, 39] width 14 height 14
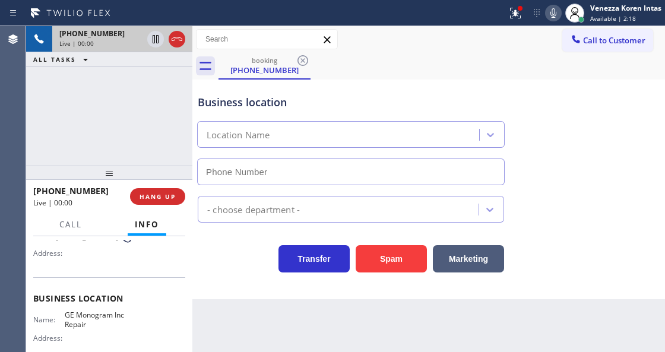
scroll to position [158, 0]
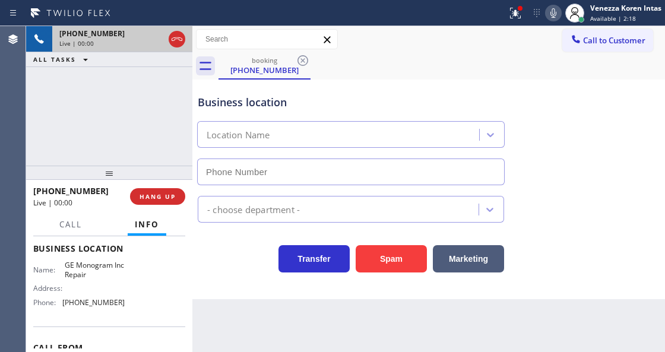
type input "(866) 429-1288"
drag, startPoint x: 525, startPoint y: 11, endPoint x: 514, endPoint y: 151, distance: 140.6
click at [524, 11] on div at bounding box center [515, 13] width 26 height 14
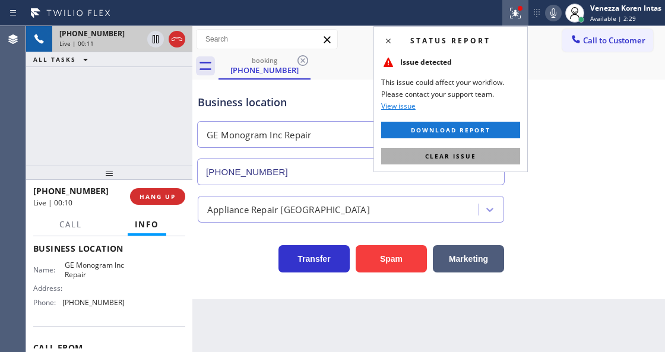
click at [485, 157] on button "Clear issue" at bounding box center [450, 156] width 139 height 17
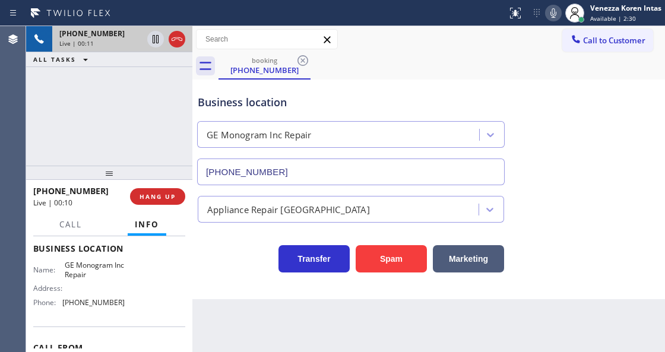
click at [641, 216] on div "Appliance Repair [GEOGRAPHIC_DATA]" at bounding box center [428, 206] width 467 height 31
click at [557, 18] on icon at bounding box center [553, 13] width 14 height 14
click at [156, 39] on icon at bounding box center [155, 39] width 14 height 14
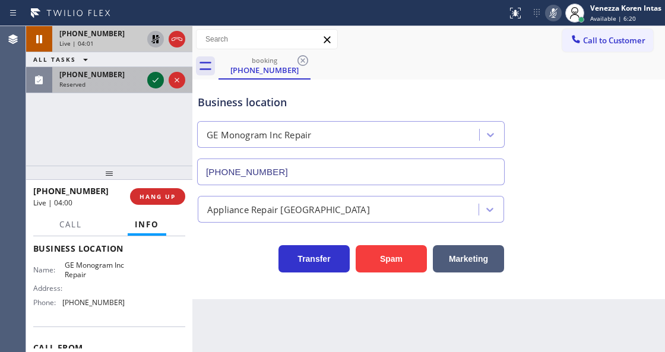
click at [158, 80] on icon at bounding box center [155, 80] width 14 height 14
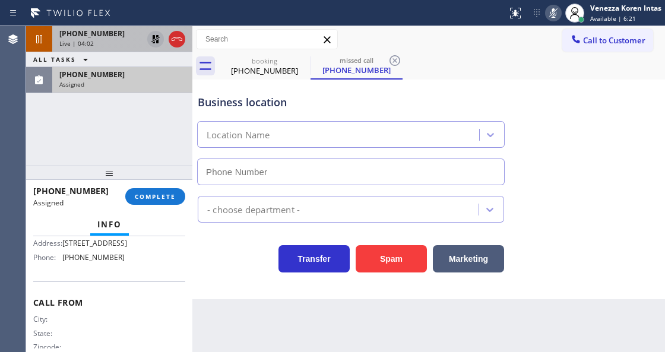
scroll to position [257, 0]
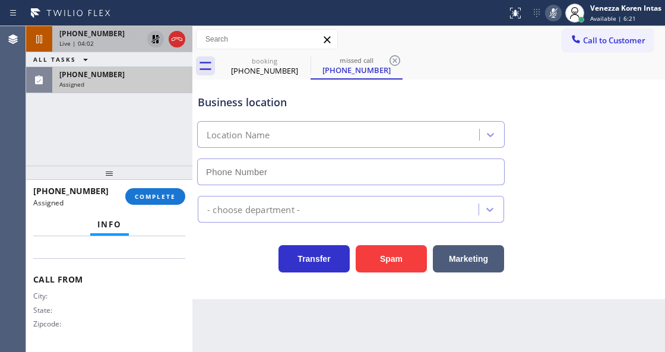
type input "(848) 283-5932"
click at [164, 191] on button "COMPLETE" at bounding box center [155, 196] width 60 height 17
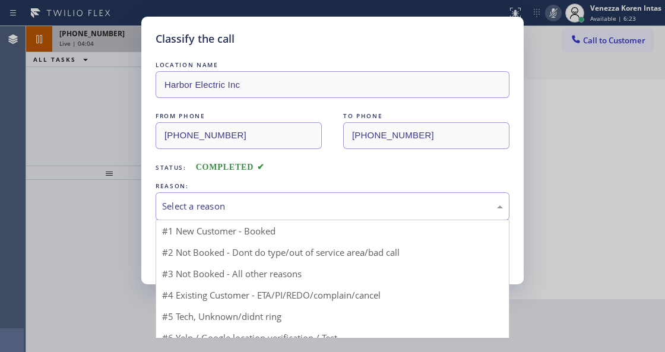
click at [274, 213] on div "Select a reason" at bounding box center [332, 207] width 341 height 14
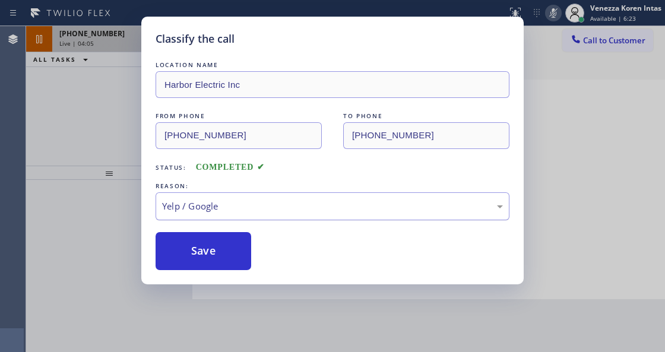
click at [232, 199] on div "Yelp / Google" at bounding box center [333, 206] width 354 height 28
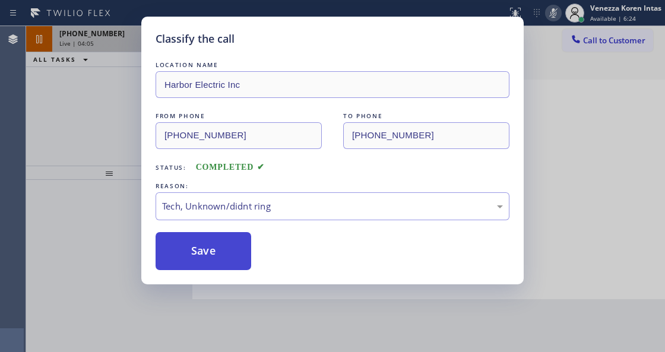
click at [241, 262] on button "Save" at bounding box center [204, 251] width 96 height 38
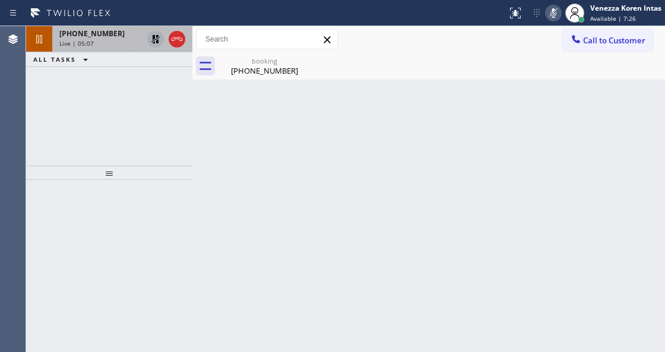
click at [244, 129] on div "Back to Dashboard Change Sender ID Customers Technicians Select a contact Outbo…" at bounding box center [428, 189] width 473 height 326
drag, startPoint x: 292, startPoint y: 65, endPoint x: 248, endPoint y: 147, distance: 93.3
click at [292, 65] on div "(720) 436-4275" at bounding box center [265, 70] width 90 height 11
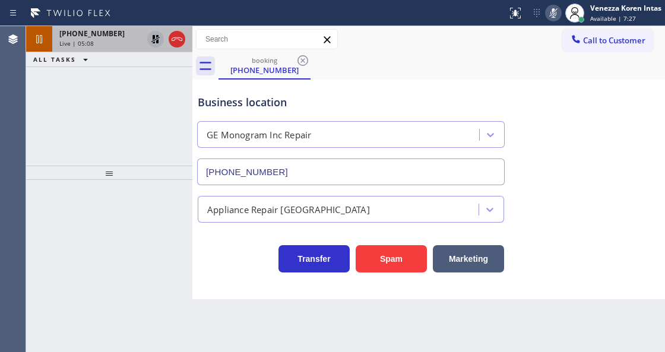
click at [60, 48] on div "+17204364275 Live | 05:08" at bounding box center [98, 39] width 93 height 26
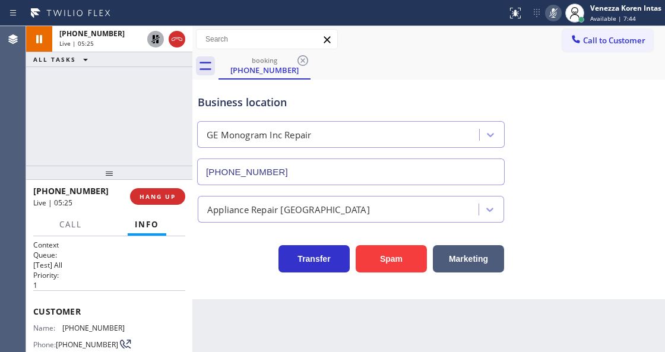
click at [551, 15] on icon at bounding box center [554, 13] width 6 height 10
click at [157, 43] on icon at bounding box center [155, 39] width 8 height 8
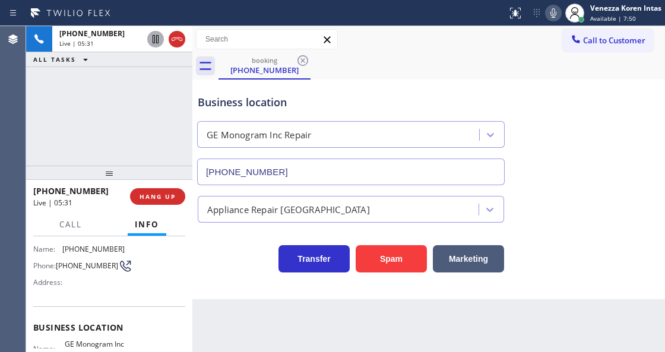
scroll to position [119, 0]
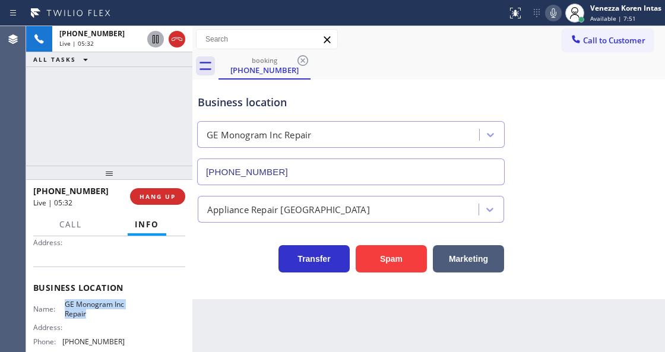
drag, startPoint x: 63, startPoint y: 303, endPoint x: 103, endPoint y: 311, distance: 41.2
click at [103, 311] on div "Name: GE Monogram Inc Repair" at bounding box center [78, 309] width 91 height 18
click at [550, 10] on icon at bounding box center [553, 13] width 14 height 14
click at [541, 52] on div "Call to Customer Outbound call Location Subzero Repair Professionals Your calle…" at bounding box center [428, 39] width 473 height 27
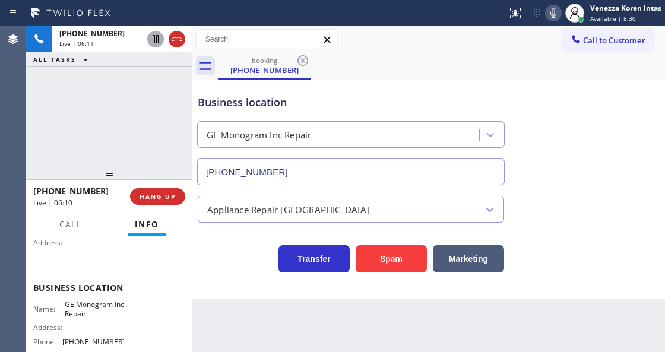
click at [555, 18] on icon at bounding box center [553, 13] width 14 height 14
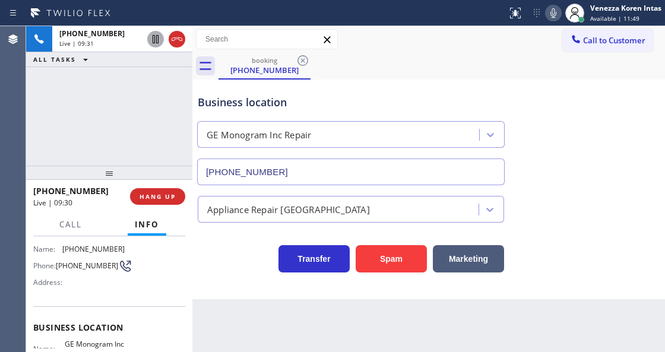
scroll to position [0, 0]
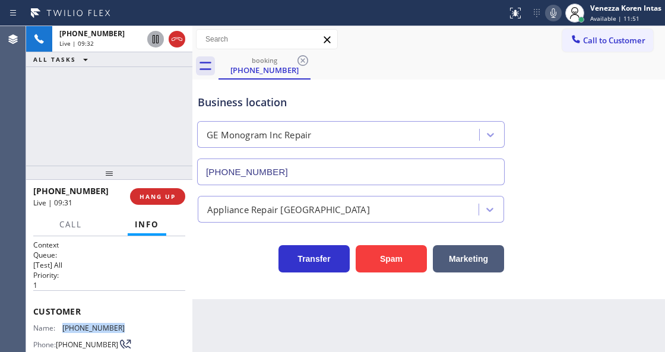
drag, startPoint x: 91, startPoint y: 326, endPoint x: 63, endPoint y: 326, distance: 28.5
click at [63, 326] on div "Name: (720) 436-4275 Phone: (720) 436-4275 Address:" at bounding box center [109, 347] width 152 height 47
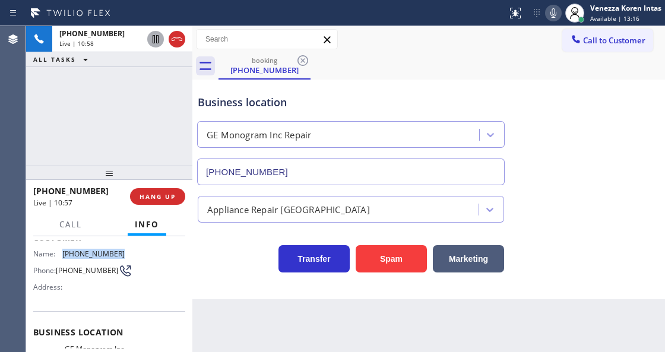
scroll to position [119, 0]
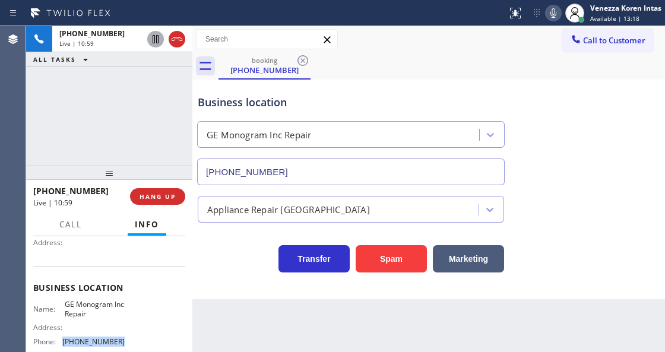
drag, startPoint x: 122, startPoint y: 339, endPoint x: 62, endPoint y: 335, distance: 60.7
click at [62, 335] on div "Name: GE Monogram Inc Repair Address: Phone: (866) 429-1288" at bounding box center [109, 325] width 152 height 51
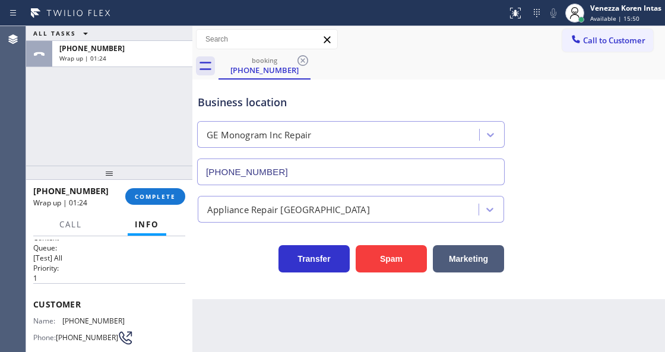
scroll to position [0, 0]
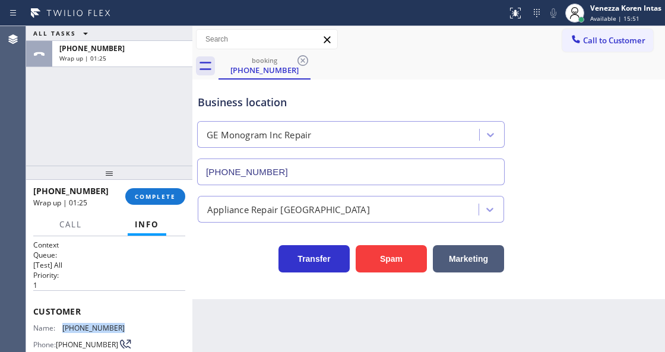
drag, startPoint x: 122, startPoint y: 327, endPoint x: 62, endPoint y: 321, distance: 59.8
click at [62, 324] on div "Name: (720) 436-4275 Phone: (720) 436-4275 Address:" at bounding box center [109, 347] width 152 height 47
click at [174, 190] on button "COMPLETE" at bounding box center [155, 196] width 60 height 17
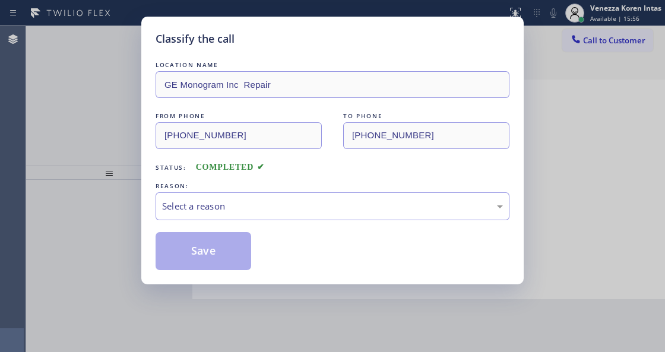
click at [263, 209] on div "Select a reason" at bounding box center [332, 207] width 341 height 14
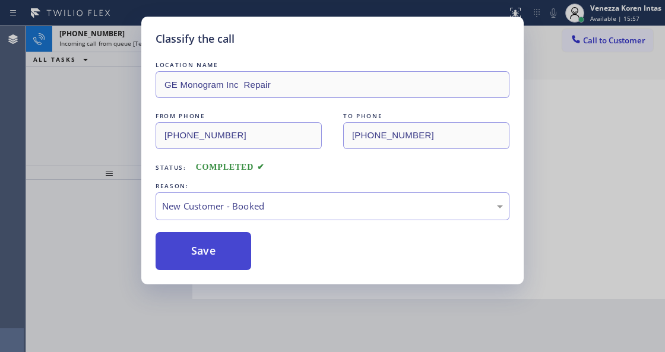
drag, startPoint x: 222, startPoint y: 245, endPoint x: 200, endPoint y: 110, distance: 136.7
click at [221, 245] on button "Save" at bounding box center [204, 251] width 96 height 38
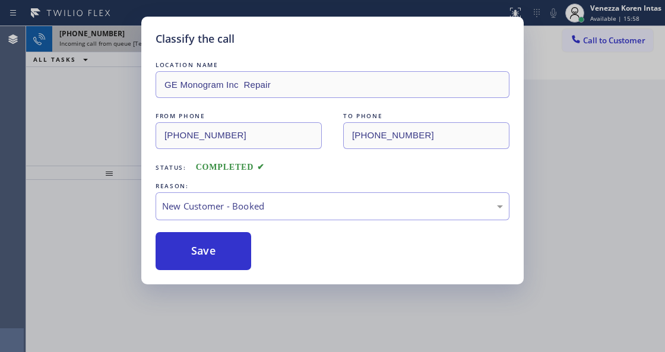
click at [160, 40] on icon at bounding box center [155, 39] width 14 height 14
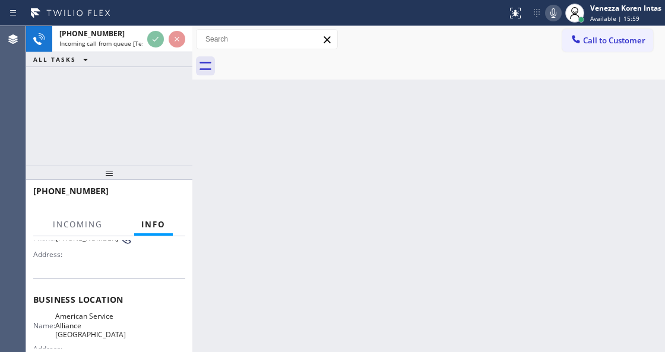
scroll to position [119, 0]
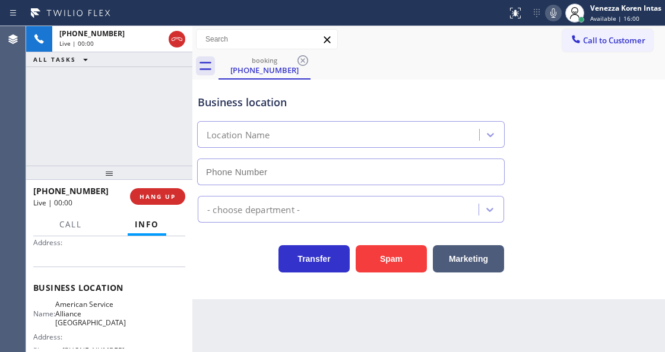
type input "(760) 452-3778"
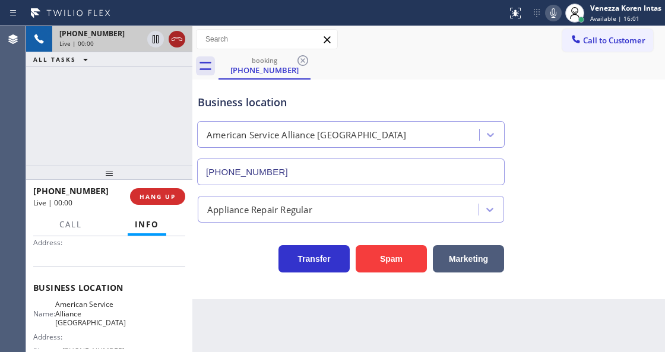
click at [176, 38] on icon at bounding box center [177, 39] width 14 height 14
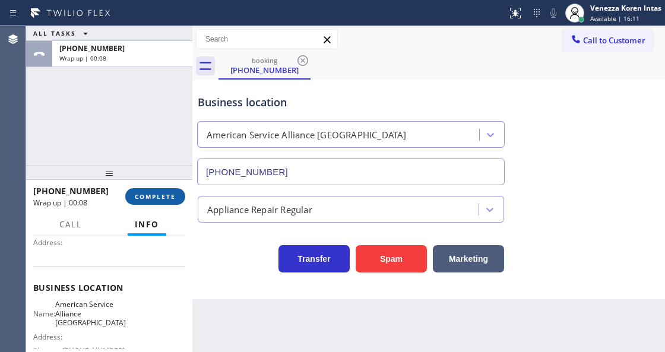
drag, startPoint x: 166, startPoint y: 200, endPoint x: 218, endPoint y: 217, distance: 54.7
click at [166, 199] on span "COMPLETE" at bounding box center [155, 196] width 41 height 8
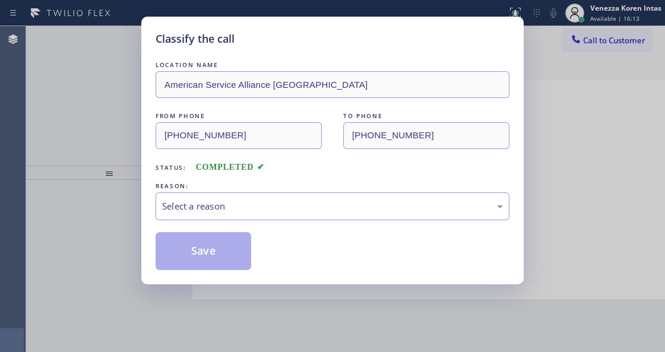
click at [260, 210] on div "Select a reason" at bounding box center [332, 207] width 341 height 14
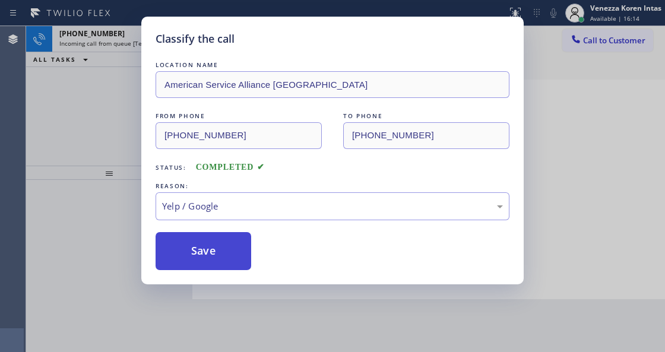
click at [209, 255] on button "Save" at bounding box center [204, 251] width 96 height 38
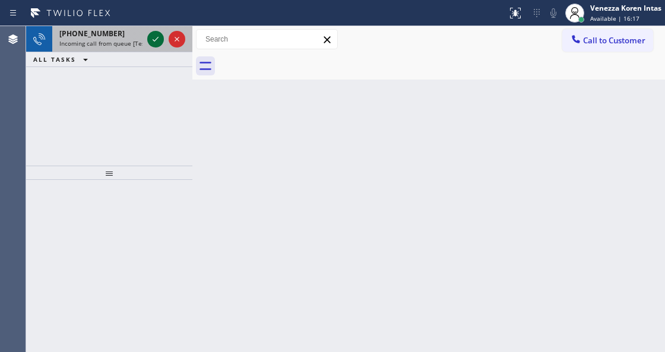
click at [153, 40] on icon at bounding box center [155, 39] width 14 height 14
click at [156, 40] on icon at bounding box center [155, 39] width 14 height 14
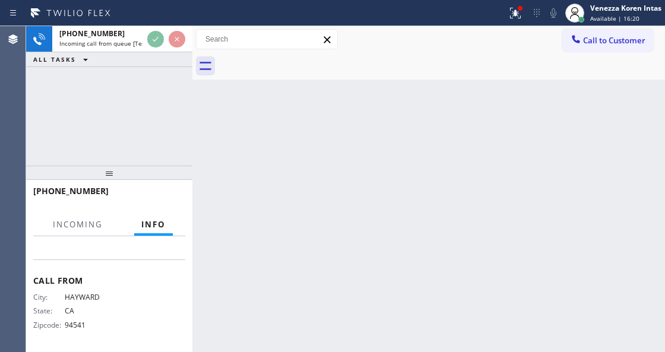
scroll to position [235, 0]
click at [516, 11] on icon at bounding box center [515, 12] width 7 height 4
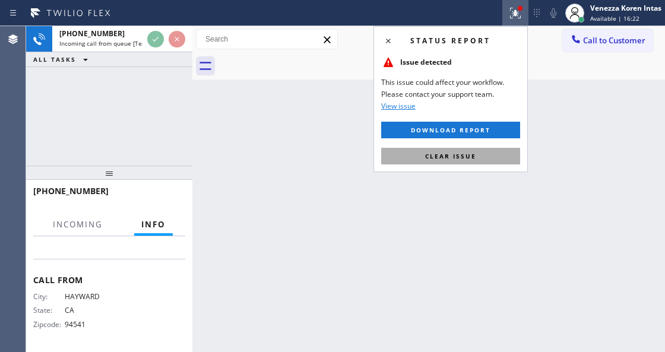
click at [489, 163] on button "Clear issue" at bounding box center [450, 156] width 139 height 17
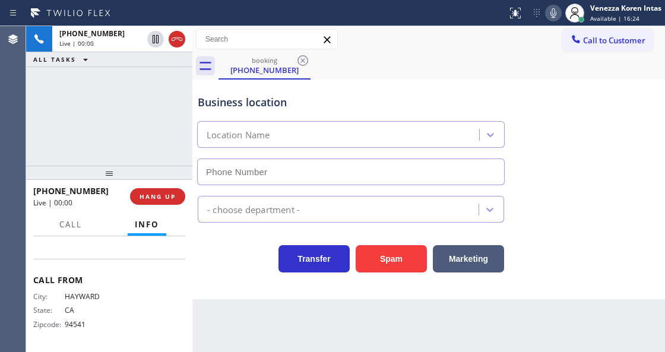
type input "(510) 395-8151"
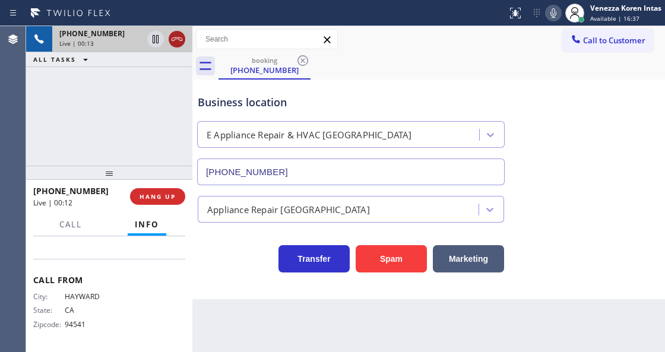
click at [175, 39] on icon at bounding box center [177, 39] width 11 height 4
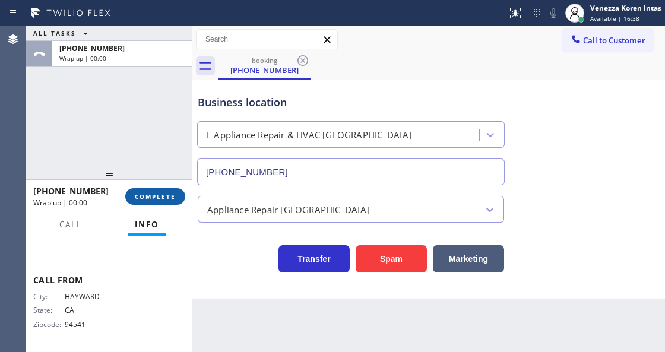
click at [152, 196] on span "COMPLETE" at bounding box center [155, 196] width 41 height 8
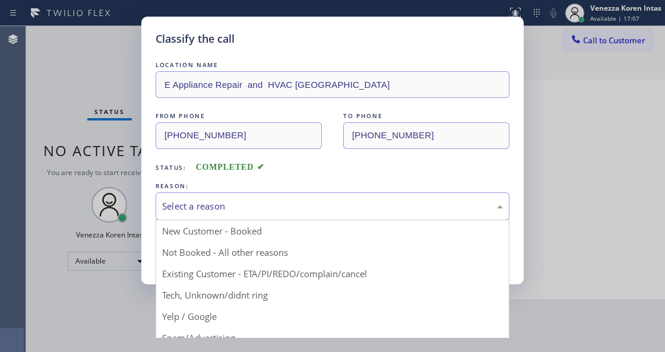
click at [246, 213] on div "Select a reason" at bounding box center [332, 207] width 341 height 14
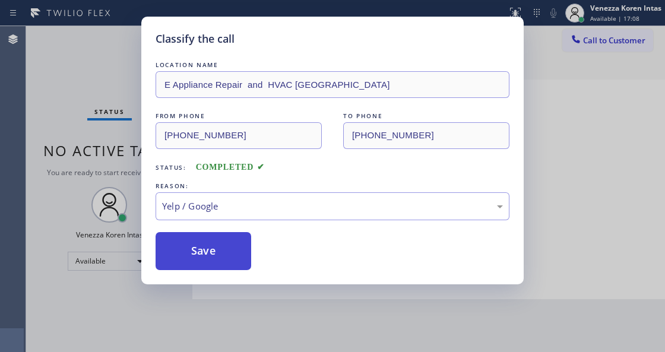
click at [221, 254] on button "Save" at bounding box center [204, 251] width 96 height 38
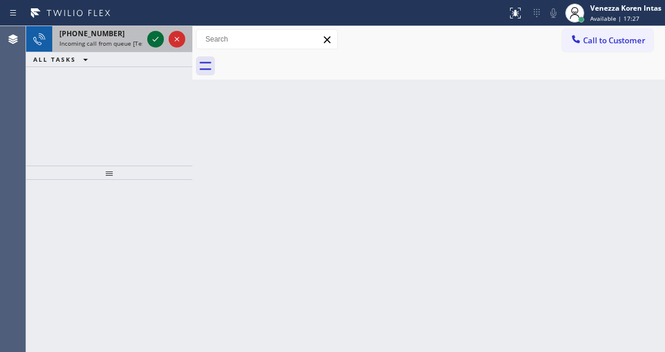
click at [149, 37] on icon at bounding box center [155, 39] width 14 height 14
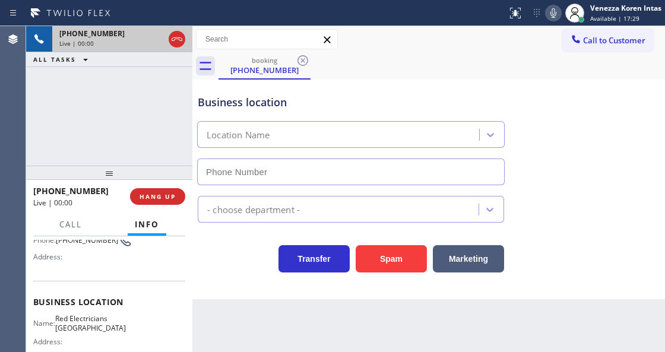
scroll to position [119, 0]
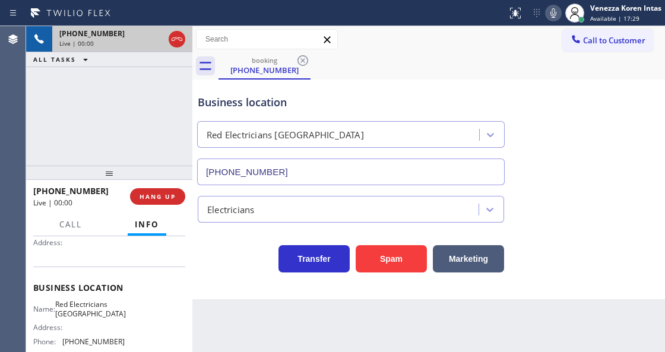
type input "(760) 388-9682"
click at [158, 198] on span "HANG UP" at bounding box center [158, 196] width 36 height 8
click at [159, 197] on span "HANG UP" at bounding box center [158, 196] width 36 height 8
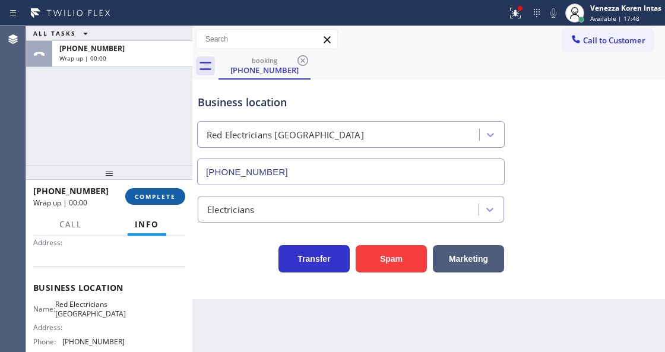
click at [170, 201] on button "COMPLETE" at bounding box center [155, 196] width 60 height 17
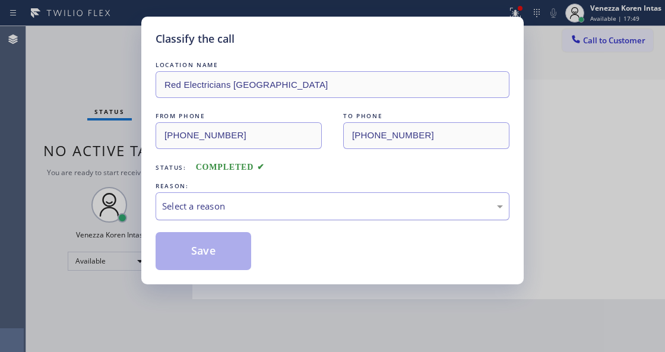
click at [263, 211] on div "Select a reason" at bounding box center [332, 207] width 341 height 14
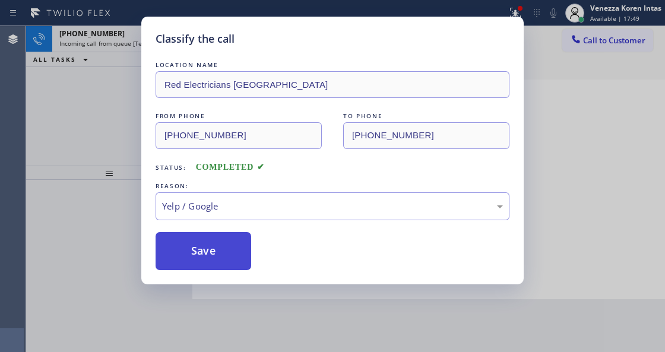
click at [219, 248] on button "Save" at bounding box center [204, 251] width 96 height 38
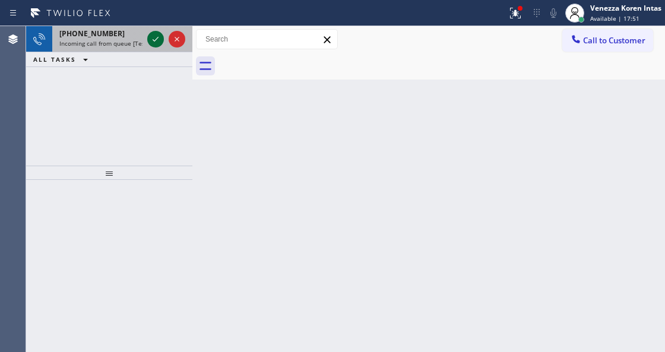
click at [153, 42] on icon at bounding box center [155, 39] width 14 height 14
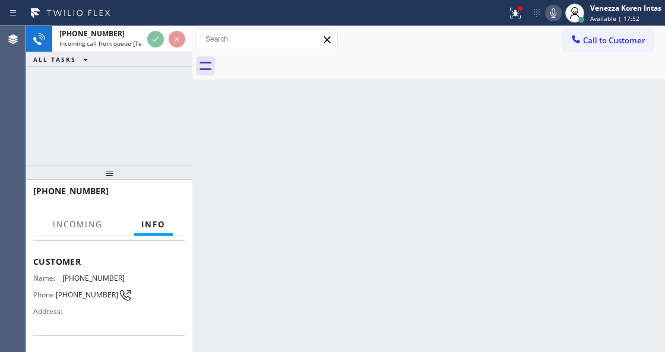
scroll to position [119, 0]
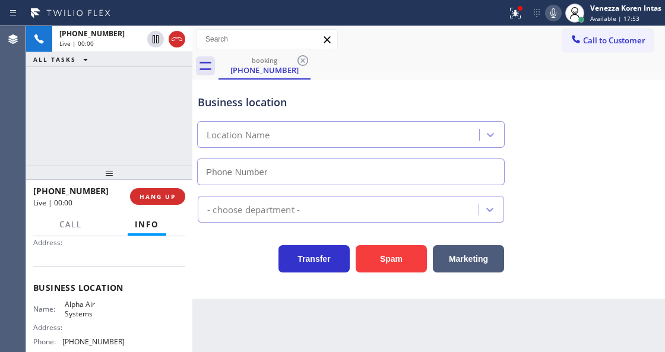
type input "(480) 470-1508"
click at [162, 202] on button "HANG UP" at bounding box center [157, 196] width 55 height 17
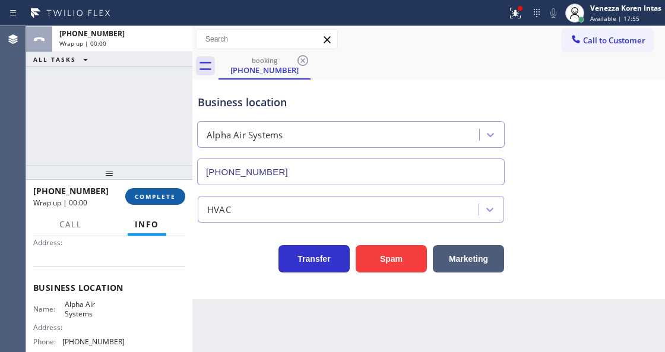
click at [163, 195] on span "COMPLETE" at bounding box center [155, 196] width 41 height 8
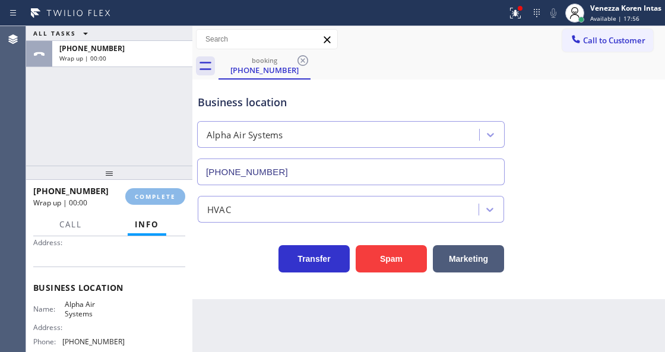
click at [279, 213] on div "HVAC" at bounding box center [339, 209] width 277 height 21
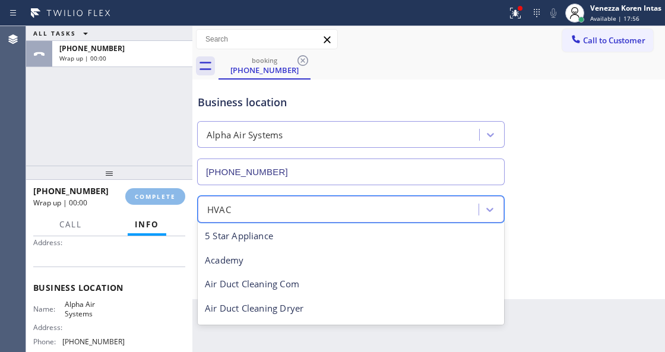
scroll to position [146, 0]
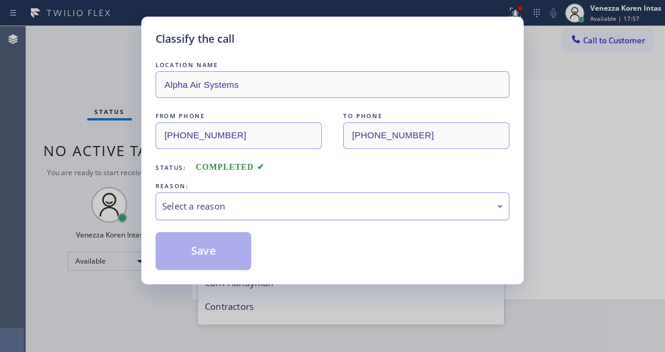
click at [274, 216] on div "Select a reason" at bounding box center [333, 206] width 354 height 28
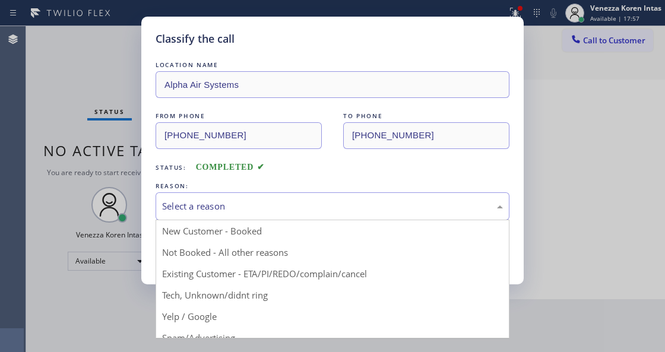
drag, startPoint x: 221, startPoint y: 325, endPoint x: 222, endPoint y: 317, distance: 7.8
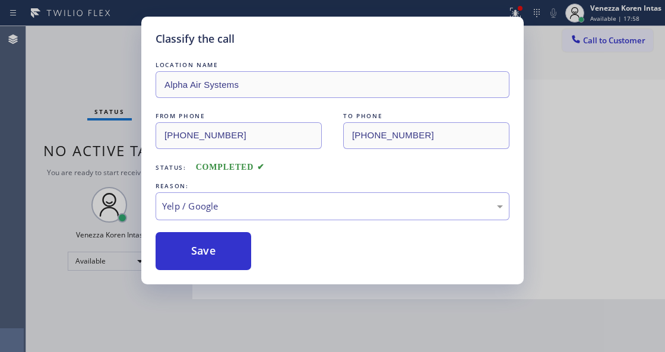
click at [227, 241] on button "Save" at bounding box center [204, 251] width 96 height 38
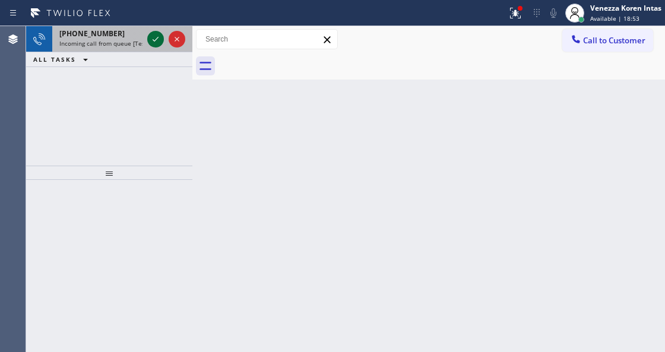
click at [160, 38] on icon at bounding box center [155, 39] width 14 height 14
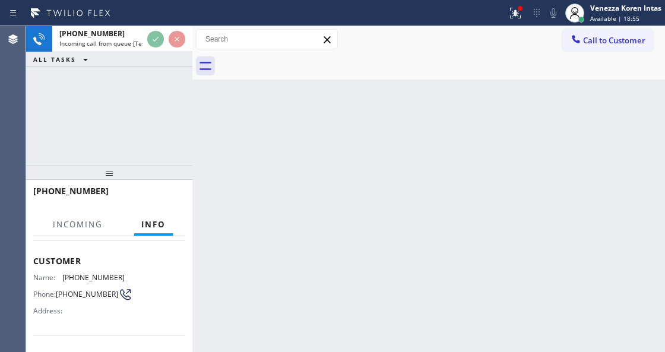
scroll to position [119, 0]
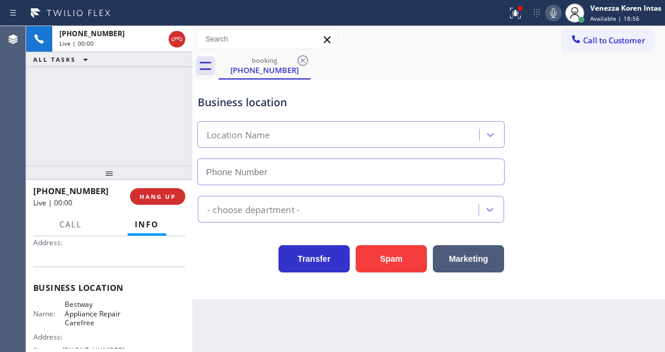
type input "(602) 671-3464"
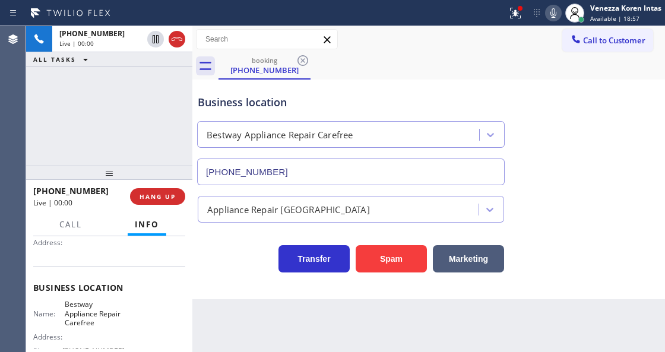
drag, startPoint x: 169, startPoint y: 42, endPoint x: 240, endPoint y: 280, distance: 249.0
click at [169, 42] on div at bounding box center [177, 39] width 17 height 14
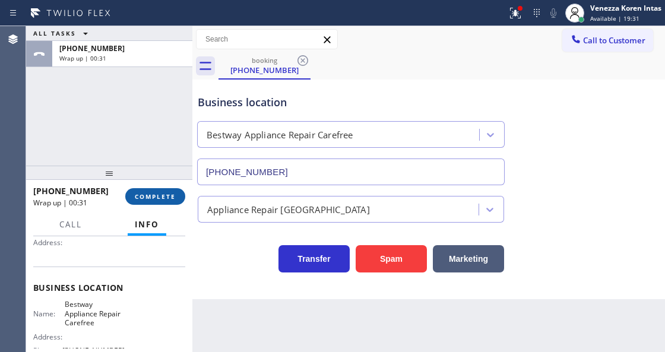
click at [150, 200] on span "COMPLETE" at bounding box center [155, 196] width 41 height 8
click at [252, 204] on div "Appliance Repair [GEOGRAPHIC_DATA]" at bounding box center [288, 210] width 163 height 14
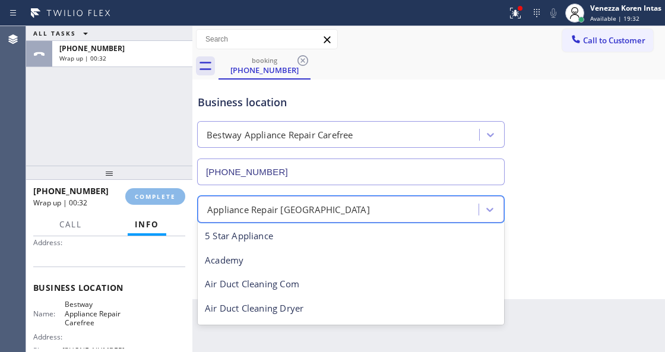
scroll to position [1, 0]
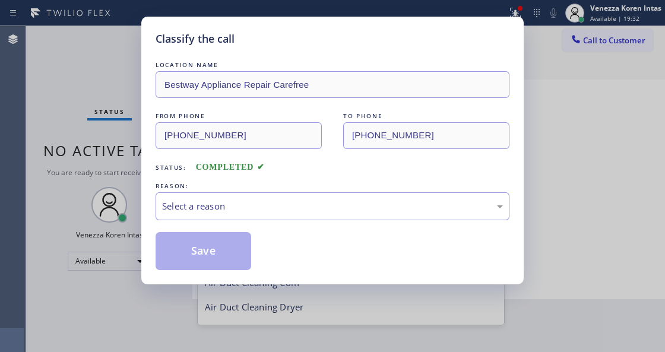
click at [254, 211] on div "Select a reason" at bounding box center [332, 207] width 341 height 14
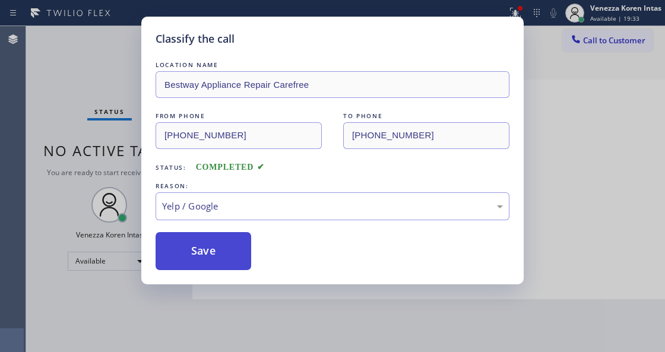
click at [220, 249] on button "Save" at bounding box center [204, 251] width 96 height 38
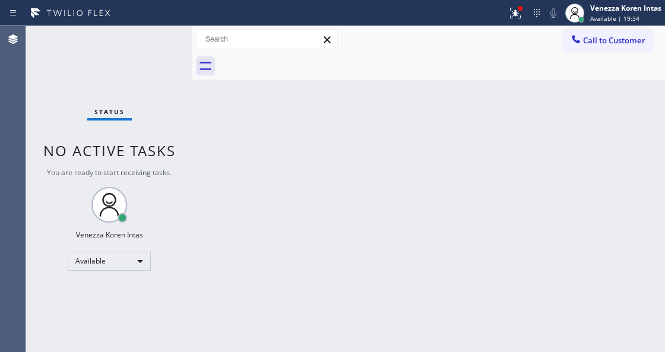
click at [517, 14] on icon at bounding box center [515, 13] width 14 height 14
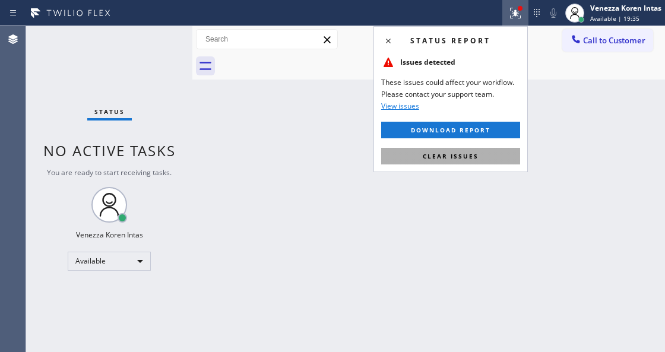
click at [456, 153] on span "Clear issues" at bounding box center [451, 156] width 56 height 8
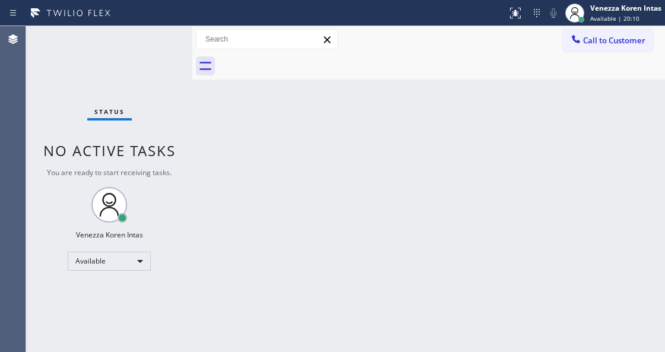
click at [337, 92] on div "Back to Dashboard Change Sender ID Customers Technicians Select a contact Outbo…" at bounding box center [428, 189] width 473 height 326
click at [139, 44] on div "Status No active tasks You are ready to start receiving tasks. Venezza Koren In…" at bounding box center [109, 189] width 166 height 326
click at [166, 42] on div "Status No active tasks You are ready to start receiving tasks. Venezza Koren In…" at bounding box center [109, 189] width 166 height 326
click at [157, 42] on div "Status No active tasks You are ready to start receiving tasks. Venezza Koren In…" at bounding box center [109, 189] width 166 height 326
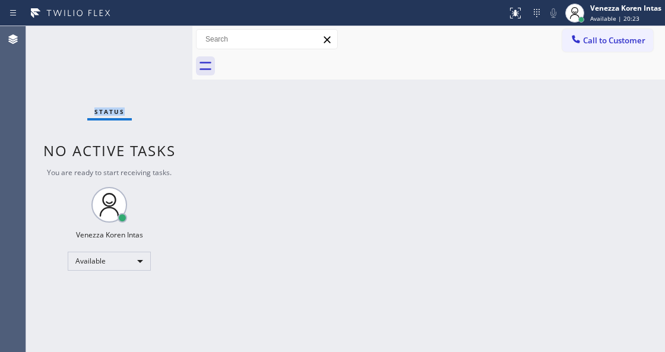
click at [157, 42] on div "Status No active tasks You are ready to start receiving tasks. Venezza Koren In…" at bounding box center [109, 189] width 166 height 326
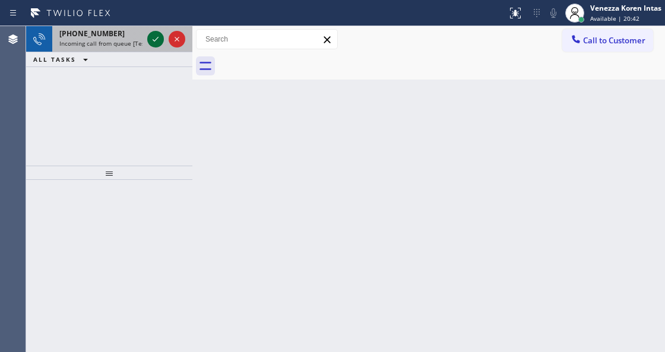
click at [157, 42] on icon at bounding box center [155, 39] width 14 height 14
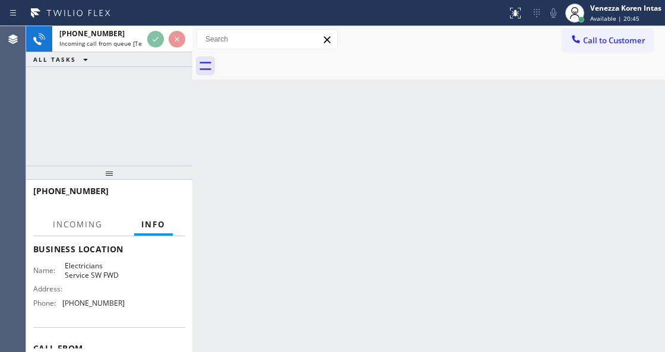
scroll to position [158, 0]
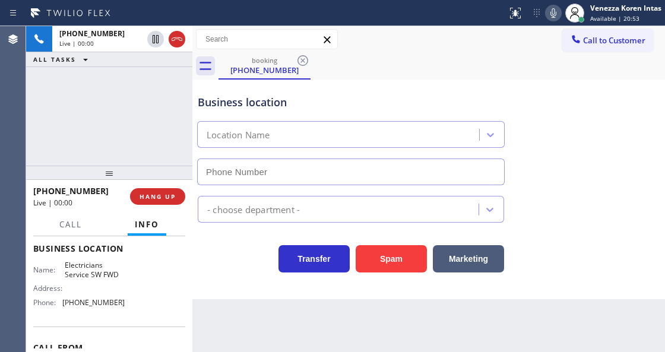
type input "(213) 566-1222"
click at [217, 151] on div "Electricians Service SW FWD (213) 566-1222" at bounding box center [351, 150] width 306 height 69
click at [203, 115] on div "Business location Electricians Service SW FWD (213) 566-1222" at bounding box center [350, 134] width 311 height 103
click at [289, 108] on div "Business location" at bounding box center [351, 102] width 306 height 16
click at [127, 125] on div "+17324336915 Live | 02:30 ALL TASKS ALL TASKS ACTIVE TASKS TASKS IN WRAP UP" at bounding box center [109, 96] width 166 height 140
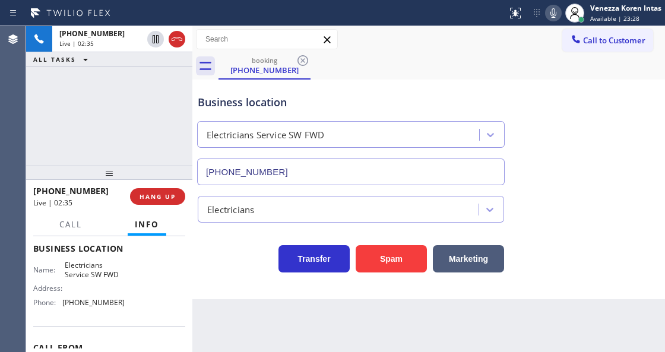
click at [557, 13] on icon at bounding box center [553, 13] width 14 height 14
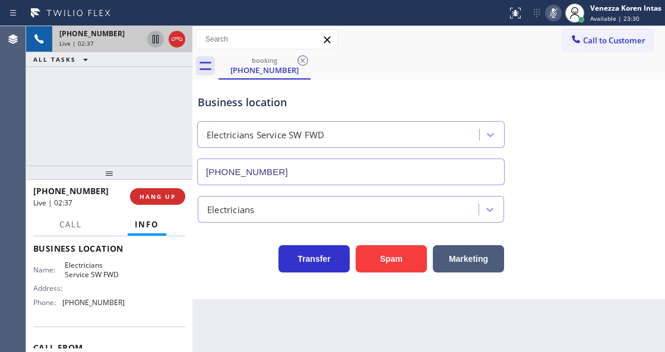
click at [154, 40] on icon at bounding box center [155, 39] width 14 height 14
drag, startPoint x: 556, startPoint y: 14, endPoint x: 544, endPoint y: 41, distance: 29.8
click at [556, 14] on icon at bounding box center [553, 13] width 14 height 14
click at [157, 40] on icon at bounding box center [155, 39] width 8 height 8
click at [66, 262] on span "Electricians Service SW FWD" at bounding box center [94, 270] width 59 height 18
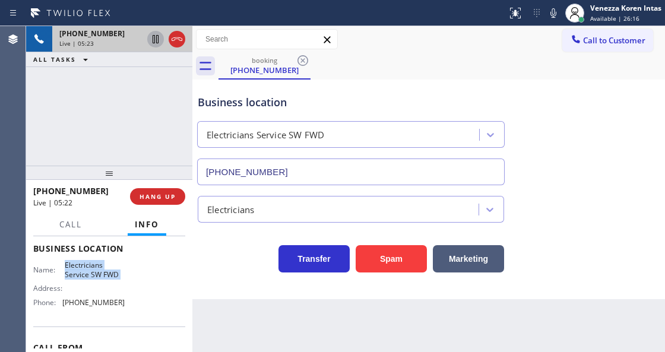
drag, startPoint x: 65, startPoint y: 262, endPoint x: 117, endPoint y: 272, distance: 52.7
click at [117, 272] on span "Electricians Service SW FWD" at bounding box center [94, 270] width 59 height 18
click at [548, 15] on icon at bounding box center [553, 13] width 14 height 14
click at [154, 37] on icon at bounding box center [155, 39] width 14 height 14
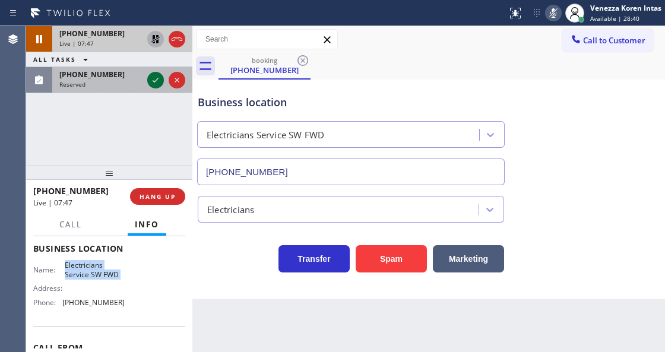
click at [157, 83] on icon at bounding box center [155, 80] width 14 height 14
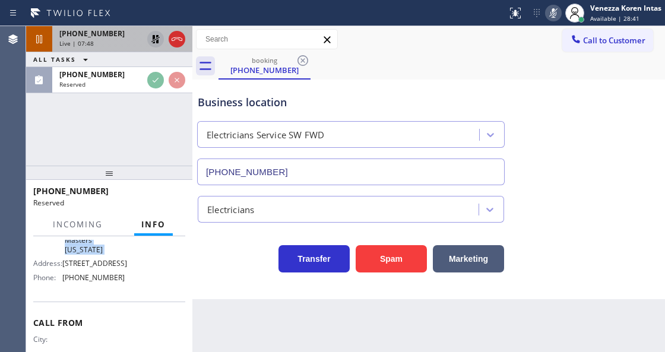
scroll to position [254, 0]
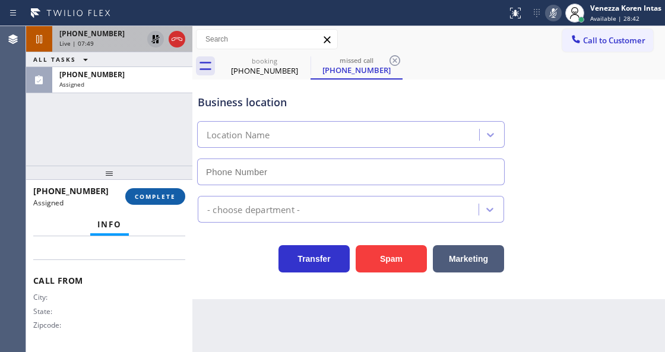
click at [172, 197] on span "COMPLETE" at bounding box center [155, 196] width 41 height 8
type input "(929) 236-9532"
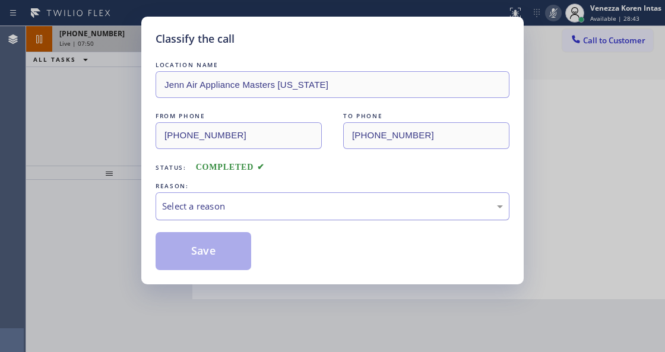
click at [253, 216] on div "Select a reason" at bounding box center [333, 206] width 354 height 28
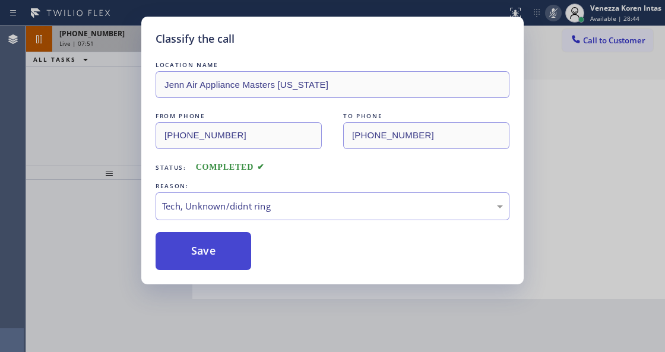
drag, startPoint x: 237, startPoint y: 246, endPoint x: 260, endPoint y: 332, distance: 89.0
click at [236, 246] on button "Save" at bounding box center [204, 251] width 96 height 38
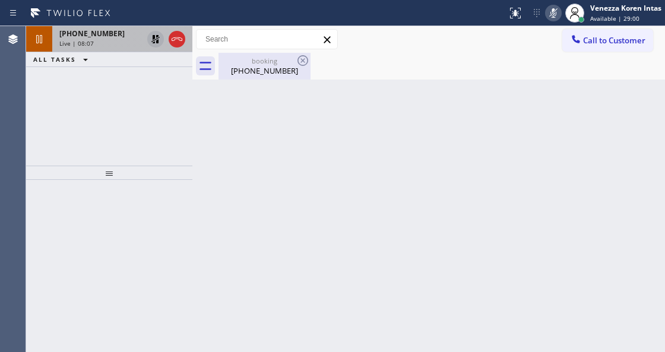
click at [246, 76] on div "booking (732) 433-6915" at bounding box center [265, 66] width 90 height 27
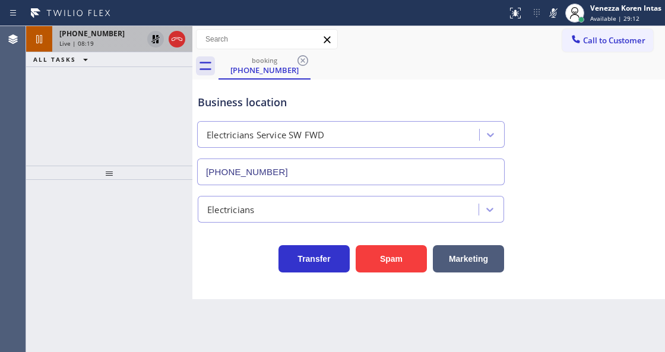
drag, startPoint x: 552, startPoint y: 14, endPoint x: 358, endPoint y: 126, distance: 224.5
click at [552, 14] on icon at bounding box center [553, 13] width 14 height 14
click at [157, 38] on icon at bounding box center [155, 39] width 14 height 14
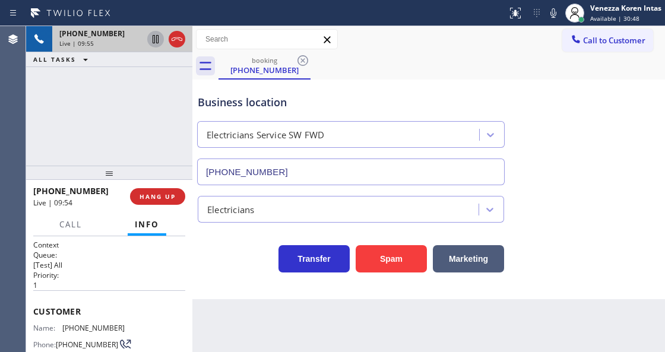
drag, startPoint x: 141, startPoint y: 76, endPoint x: 222, endPoint y: 109, distance: 87.4
click at [141, 76] on div "+17324336915 Live | 09:55 ALL TASKS ALL TASKS ACTIVE TASKS TASKS IN WRAP UP" at bounding box center [109, 96] width 166 height 140
click at [354, 100] on div "Business location" at bounding box center [351, 102] width 306 height 16
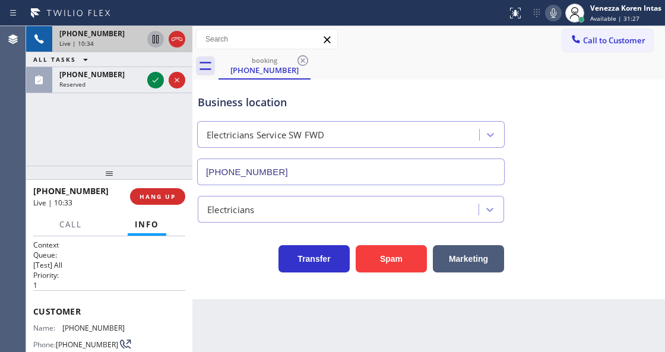
click at [555, 15] on icon at bounding box center [553, 13] width 14 height 14
click at [155, 82] on icon at bounding box center [155, 80] width 14 height 14
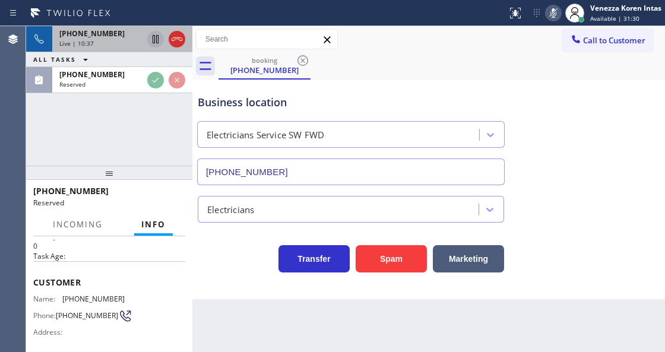
scroll to position [79, 0]
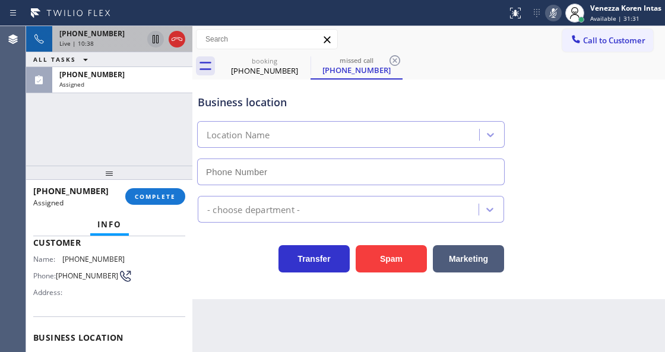
click at [157, 187] on div "(661) 210-4102 Assigned COMPLETE" at bounding box center [109, 196] width 152 height 31
type input "(661) 451-5601"
click at [159, 197] on span "COMPLETE" at bounding box center [155, 196] width 41 height 8
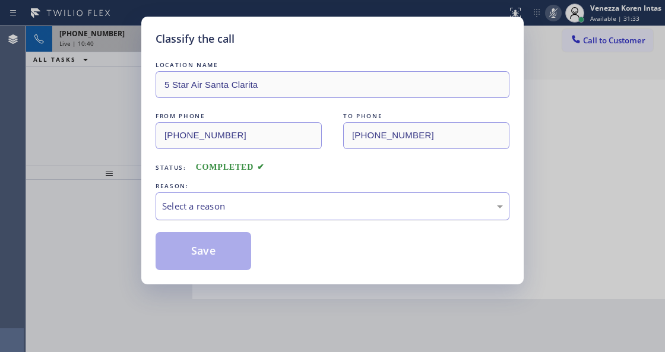
click at [234, 217] on div "Select a reason" at bounding box center [333, 206] width 354 height 28
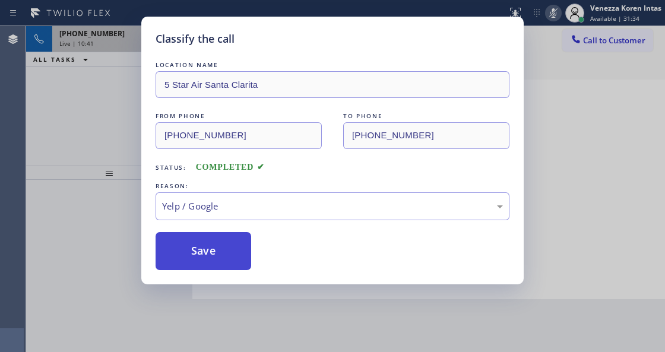
click at [213, 243] on button "Save" at bounding box center [204, 251] width 96 height 38
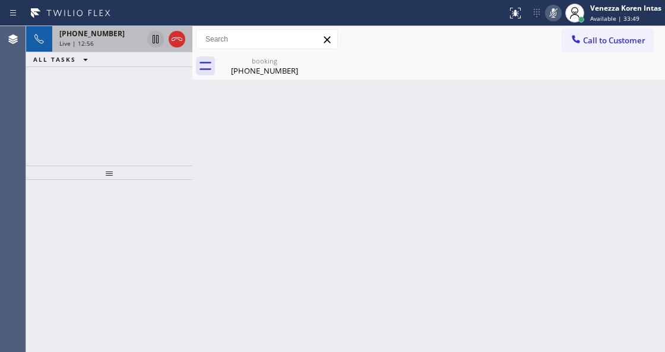
drag, startPoint x: 235, startPoint y: 66, endPoint x: 407, endPoint y: 53, distance: 173.3
click at [235, 66] on div "(732) 433-6915" at bounding box center [265, 70] width 90 height 11
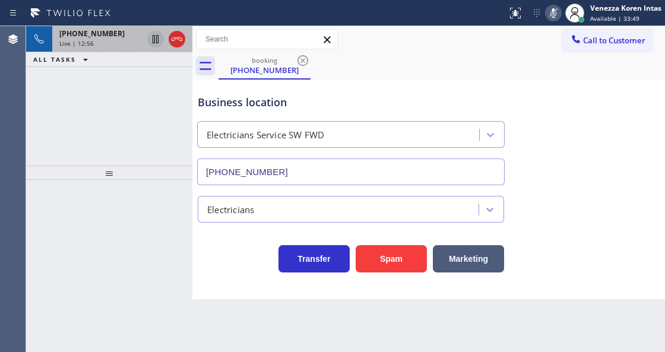
click at [546, 12] on icon at bounding box center [553, 13] width 14 height 14
click at [128, 42] on div "Live | 12:57" at bounding box center [100, 43] width 83 height 8
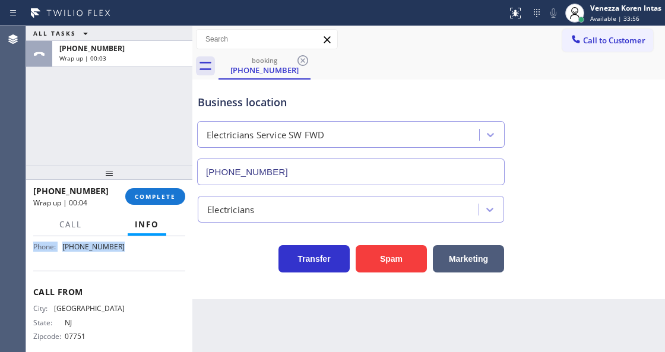
scroll to position [188, 0]
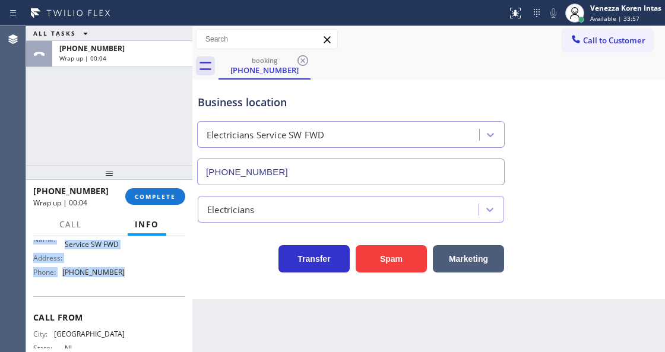
drag, startPoint x: 27, startPoint y: 299, endPoint x: 140, endPoint y: 285, distance: 113.7
click at [140, 285] on div "Context Queue: [Test] All Priority: 1 Customer Name: (732) 433-6915 Phone: (732…" at bounding box center [109, 293] width 166 height 115
click at [162, 201] on button "COMPLETE" at bounding box center [155, 196] width 60 height 17
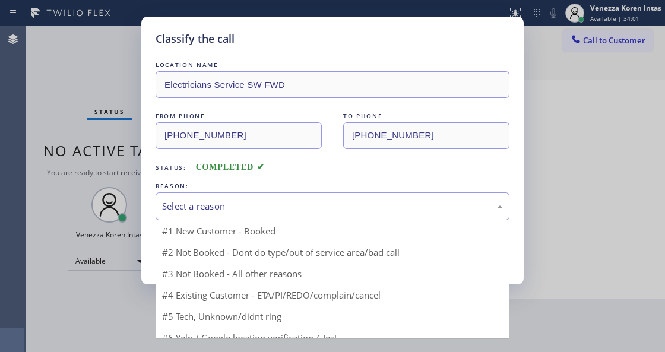
click at [258, 213] on div "Select a reason" at bounding box center [332, 207] width 341 height 14
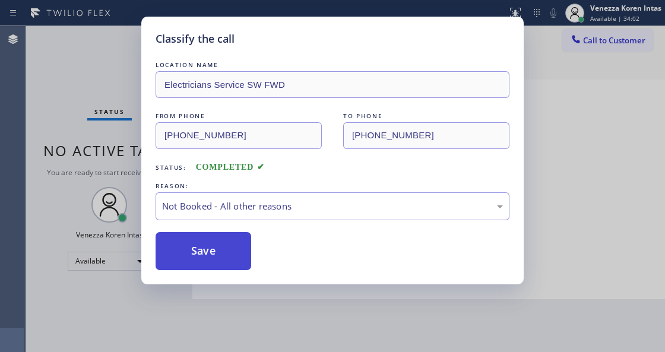
click at [222, 258] on button "Save" at bounding box center [204, 251] width 96 height 38
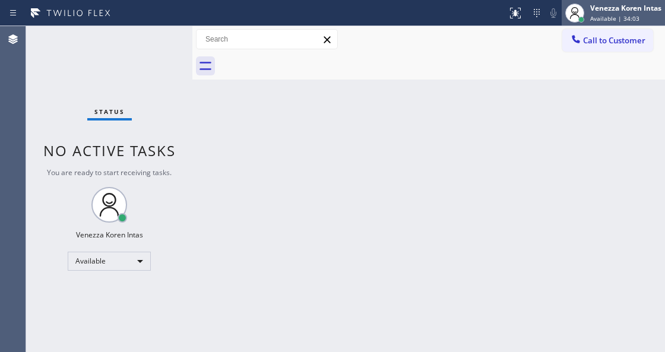
click at [601, 15] on span "Available | 34:03" at bounding box center [614, 18] width 49 height 8
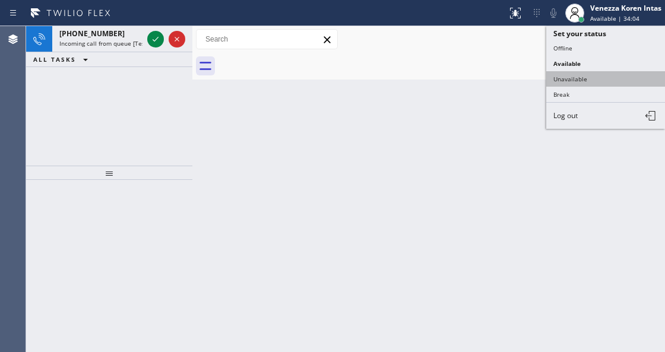
click at [584, 74] on button "Unavailable" at bounding box center [605, 78] width 119 height 15
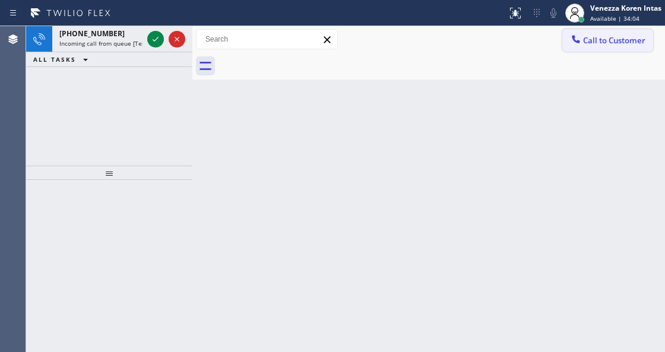
click at [600, 38] on span "Call to Customer" at bounding box center [614, 40] width 62 height 11
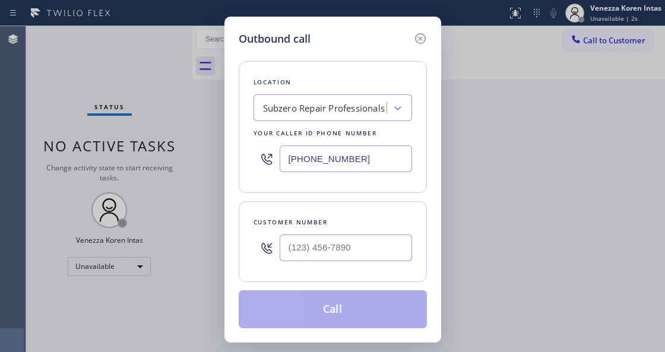
click at [305, 164] on input "(720) 740-5899" at bounding box center [346, 159] width 132 height 27
drag, startPoint x: 356, startPoint y: 163, endPoint x: 238, endPoint y: 155, distance: 119.0
click at [248, 159] on div "Location Subzero Repair Professionals Your caller id phone number (720) 740-5899" at bounding box center [333, 127] width 188 height 132
paste input "213) 566-1222"
type input "(213) 566-1222"
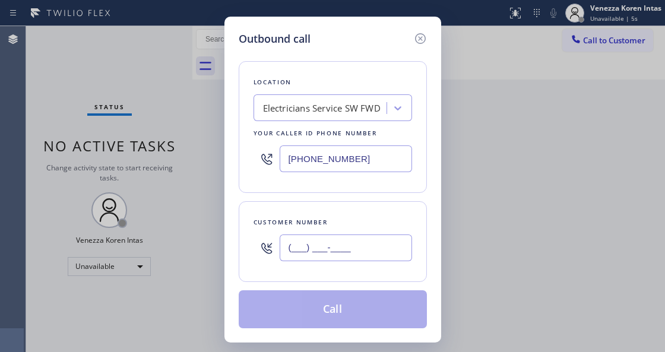
click at [290, 251] on input "(___) ___-____" at bounding box center [346, 248] width 132 height 27
paste input "732) 433-6915"
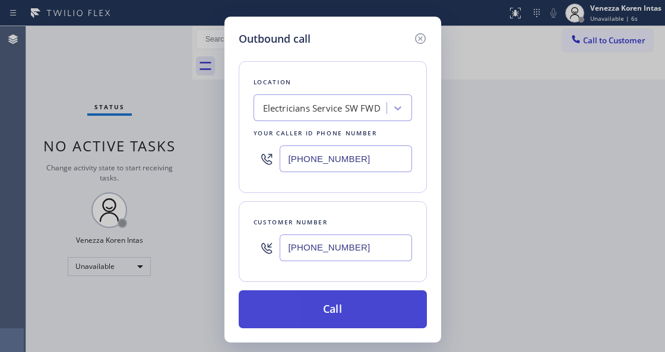
type input "(732) 433-6915"
click at [321, 309] on button "Call" at bounding box center [333, 309] width 188 height 38
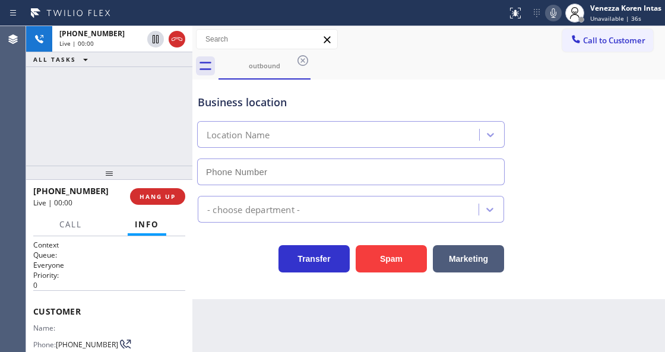
type input "(213) 566-1222"
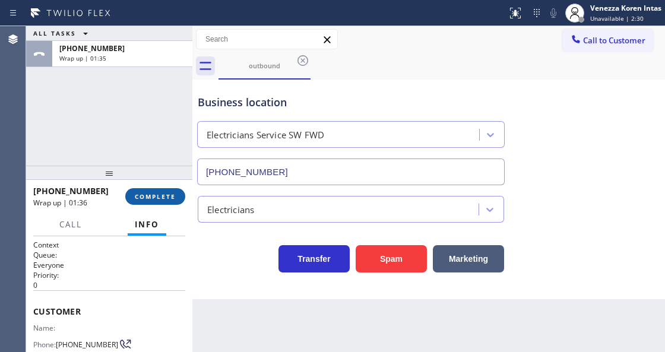
click at [146, 200] on span "COMPLETE" at bounding box center [155, 196] width 41 height 8
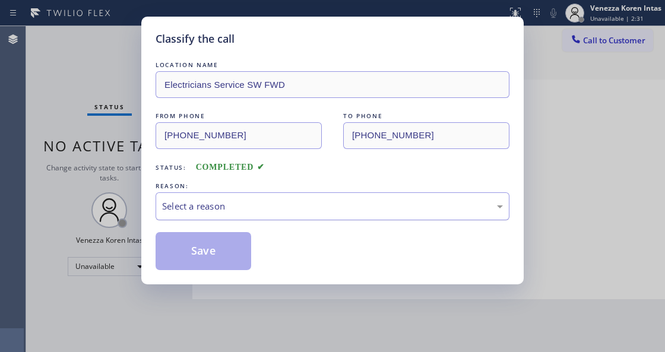
click at [238, 217] on div "Select a reason" at bounding box center [333, 206] width 354 height 28
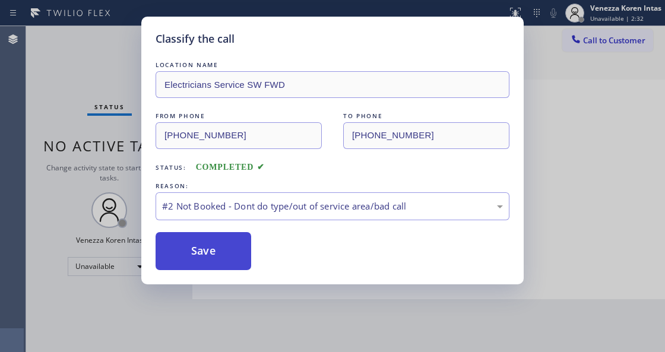
click at [226, 259] on button "Save" at bounding box center [204, 251] width 96 height 38
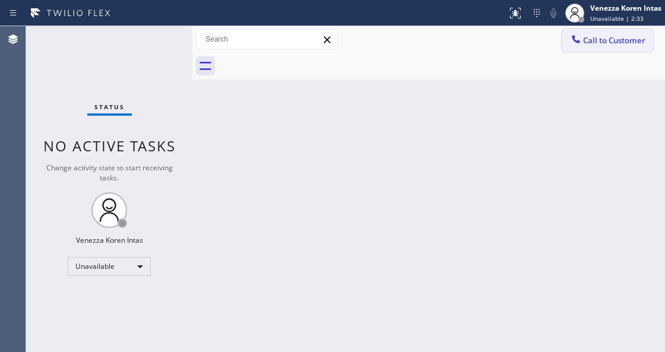
click at [599, 43] on span "Call to Customer" at bounding box center [614, 40] width 62 height 11
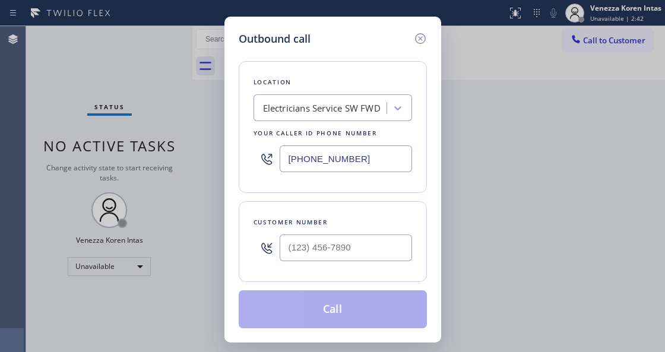
click at [264, 185] on div "Location Electricians Service SW FWD Your caller id phone number (213) 566-1222" at bounding box center [333, 127] width 188 height 132
click at [303, 238] on input "(___) ___-____" at bounding box center [346, 248] width 132 height 27
paste input "732) 433-6915"
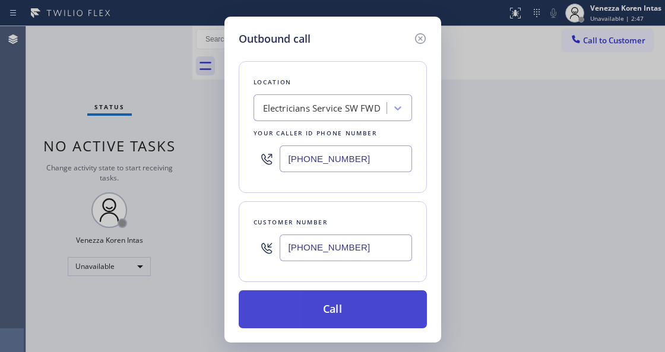
type input "(732) 433-6915"
click at [327, 304] on button "Call" at bounding box center [333, 309] width 188 height 38
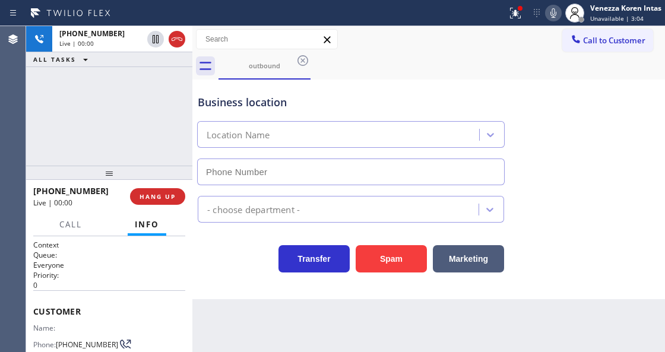
type input "(213) 566-1222"
click at [517, 11] on icon at bounding box center [515, 13] width 14 height 14
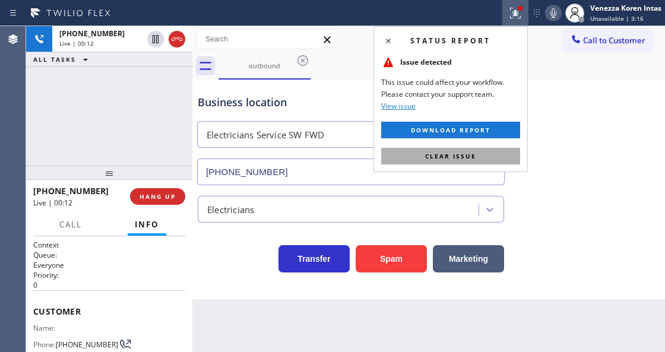
click at [498, 159] on button "Clear issue" at bounding box center [450, 156] width 139 height 17
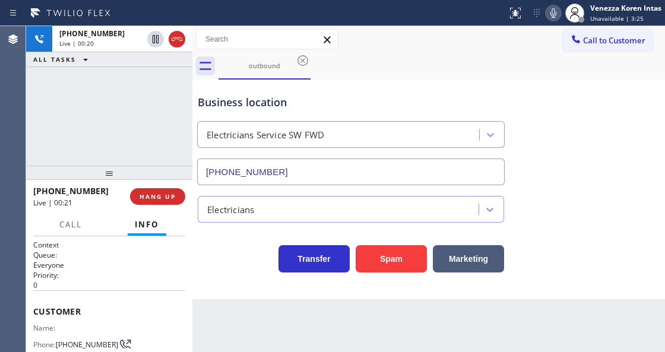
click at [121, 88] on div "+17324336915 Live | 00:20 ALL TASKS ALL TASKS ACTIVE TASKS TASKS IN WRAP UP" at bounding box center [109, 96] width 166 height 140
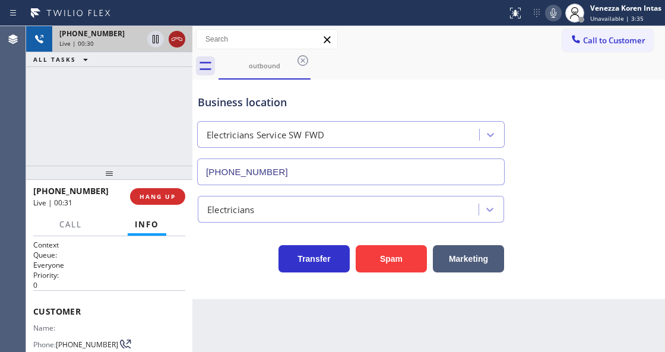
click at [178, 43] on icon at bounding box center [177, 39] width 14 height 14
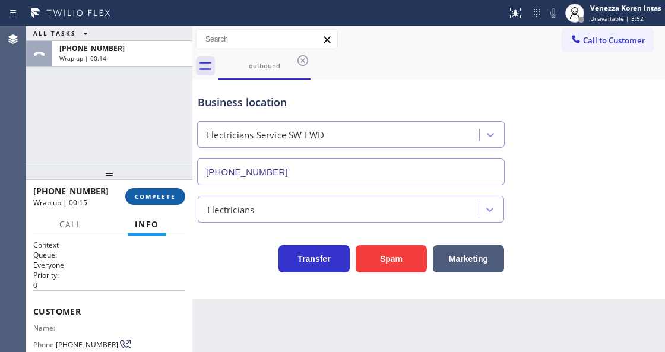
click at [156, 197] on span "COMPLETE" at bounding box center [155, 196] width 41 height 8
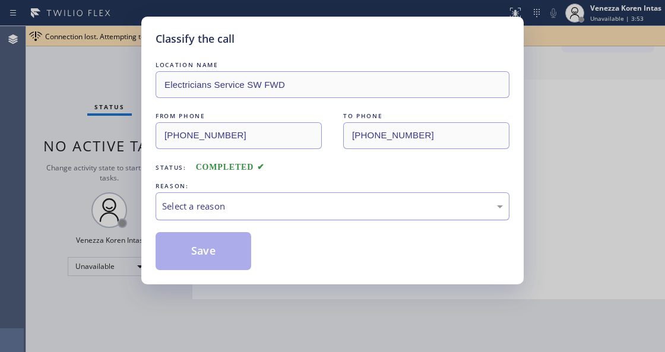
click at [260, 210] on div "Select a reason" at bounding box center [332, 207] width 341 height 14
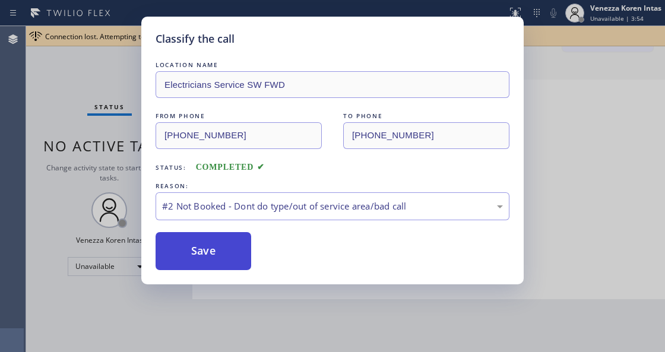
click at [210, 258] on button "Save" at bounding box center [204, 251] width 96 height 38
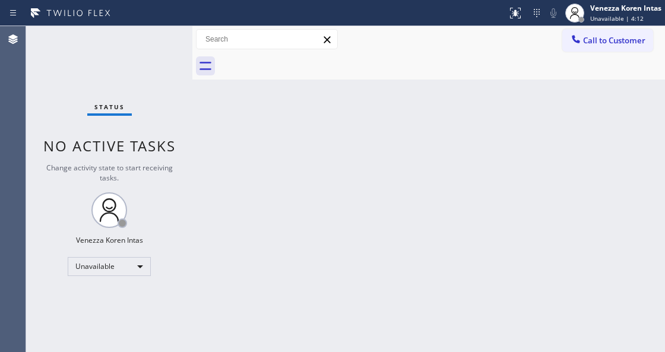
click at [192, 166] on div at bounding box center [192, 189] width 0 height 326
click at [124, 270] on div "Unavailable" at bounding box center [109, 266] width 83 height 19
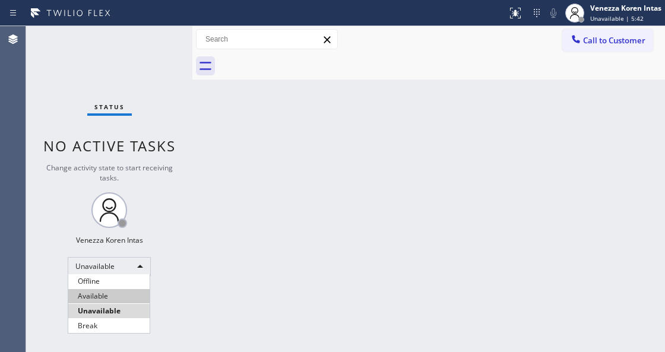
click at [116, 295] on li "Available" at bounding box center [108, 296] width 81 height 14
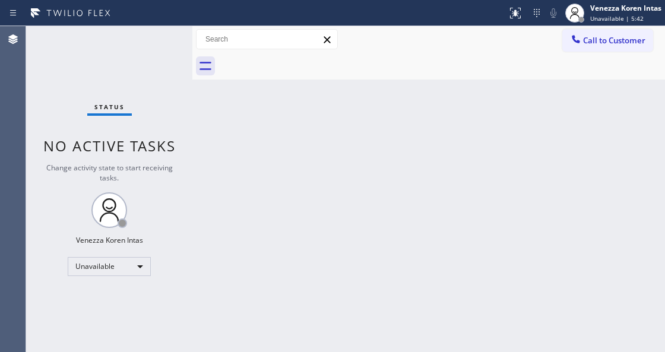
drag, startPoint x: 266, startPoint y: 254, endPoint x: 21, endPoint y: 125, distance: 276.6
click at [265, 255] on div "Back to Dashboard Change Sender ID Customers Technicians Select a contact Outbo…" at bounding box center [428, 189] width 473 height 326
drag, startPoint x: 152, startPoint y: 90, endPoint x: 165, endPoint y: 122, distance: 34.4
click at [152, 91] on div "Status No active tasks Change activity state to start receiving tasks. Venezza …" at bounding box center [109, 189] width 166 height 326
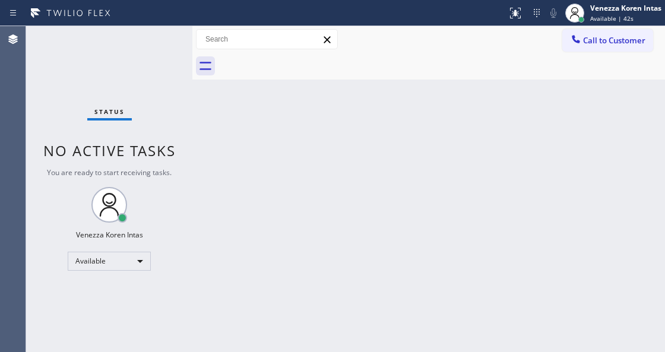
click at [153, 36] on div "Status No active tasks You are ready to start receiving tasks. Venezza Koren In…" at bounding box center [109, 189] width 166 height 326
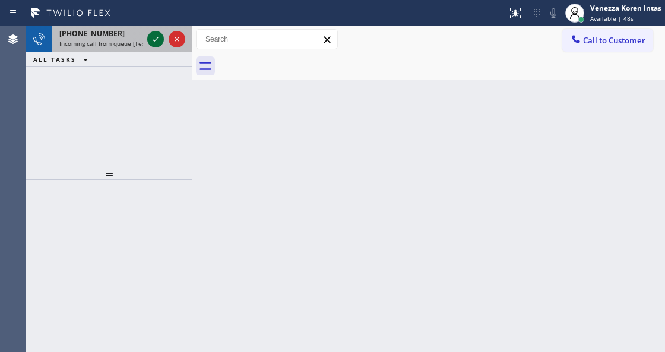
click at [151, 37] on icon at bounding box center [155, 39] width 14 height 14
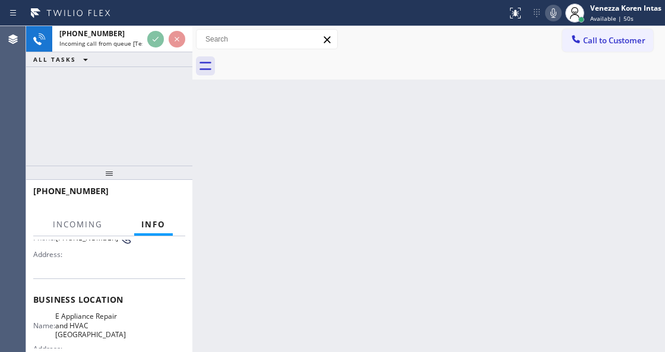
scroll to position [119, 0]
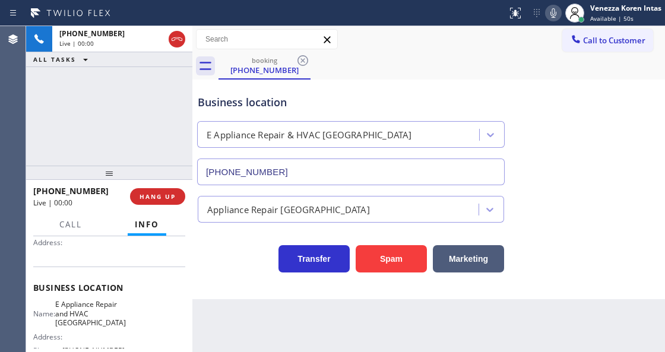
type input "(626) 603-8414"
drag, startPoint x: 155, startPoint y: 185, endPoint x: 156, endPoint y: 195, distance: 10.1
click at [154, 188] on div "+16268225303 Live | 00:00 HANG UP" at bounding box center [109, 196] width 152 height 31
click at [156, 195] on span "HANG UP" at bounding box center [158, 196] width 36 height 8
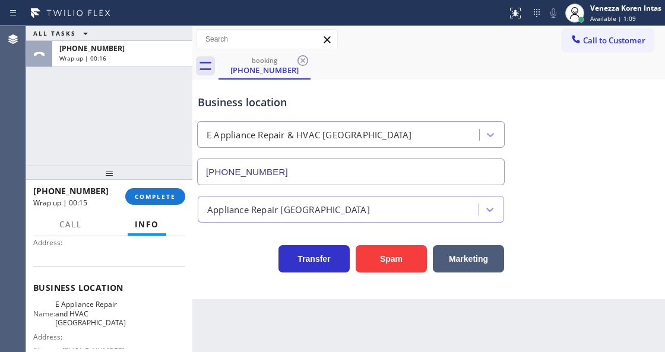
click at [143, 101] on div "ALL TASKS ALL TASKS ACTIVE TASKS TASKS IN WRAP UP +16268225303 Wrap up | 00:16" at bounding box center [109, 96] width 166 height 140
click at [163, 201] on button "COMPLETE" at bounding box center [155, 196] width 60 height 17
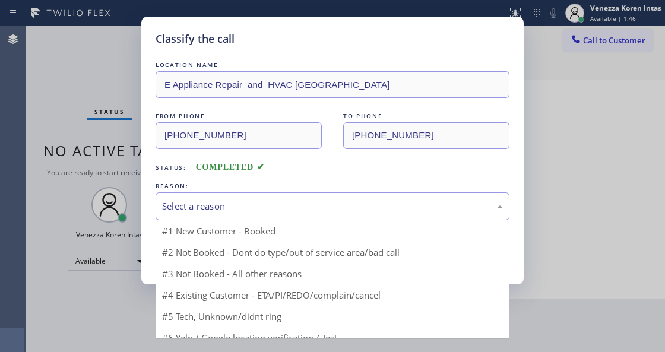
click at [222, 202] on div "Select a reason" at bounding box center [332, 207] width 341 height 14
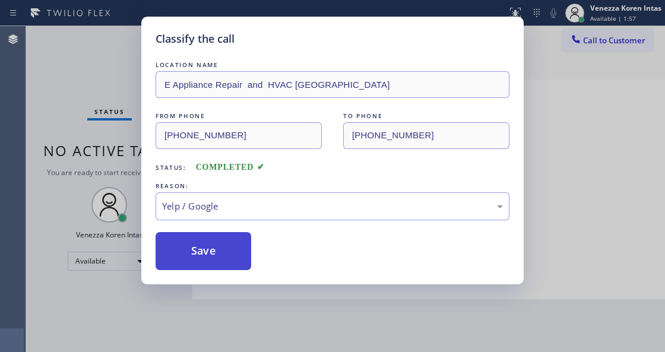
click at [210, 258] on button "Save" at bounding box center [204, 251] width 96 height 38
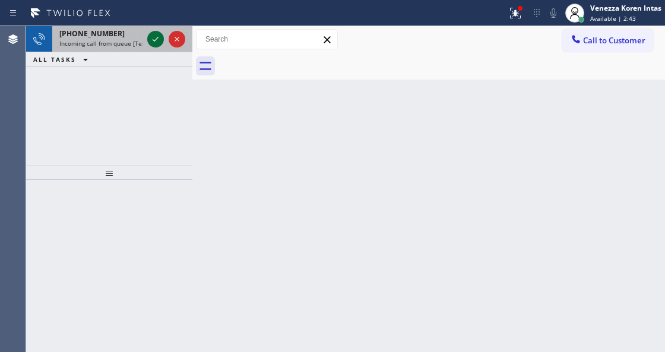
click at [151, 43] on icon at bounding box center [155, 39] width 14 height 14
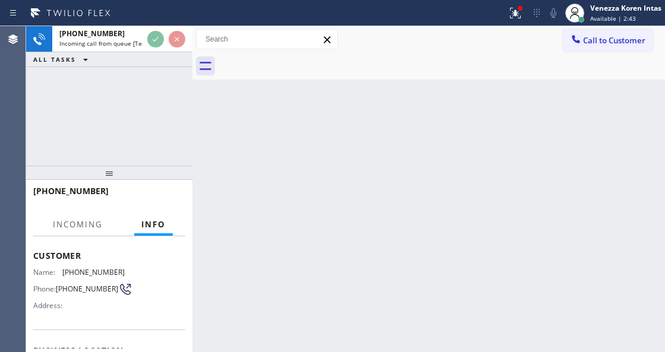
scroll to position [119, 0]
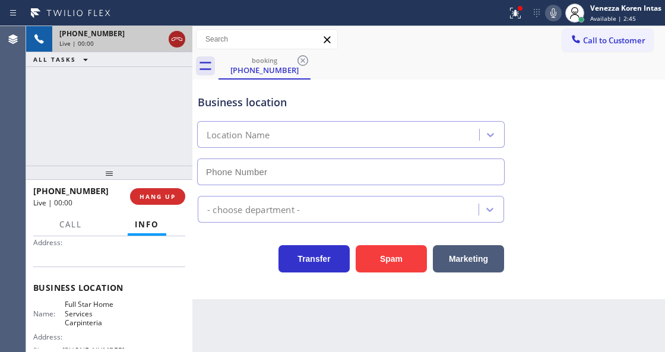
type input "(805) 549-5195"
click at [176, 39] on icon at bounding box center [177, 39] width 14 height 14
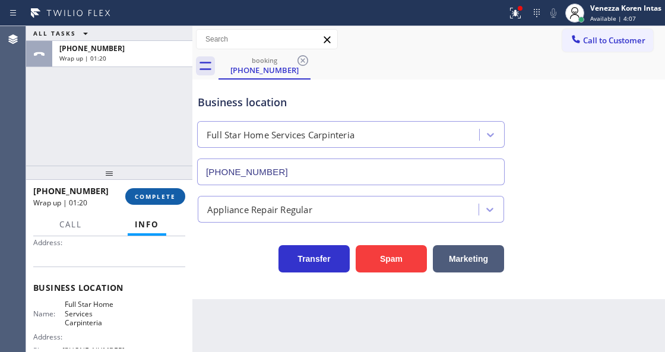
click at [159, 198] on span "COMPLETE" at bounding box center [155, 196] width 41 height 8
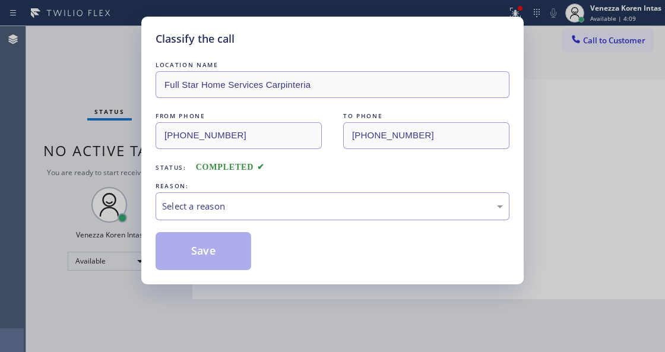
click at [267, 208] on div "Select a reason" at bounding box center [332, 207] width 341 height 14
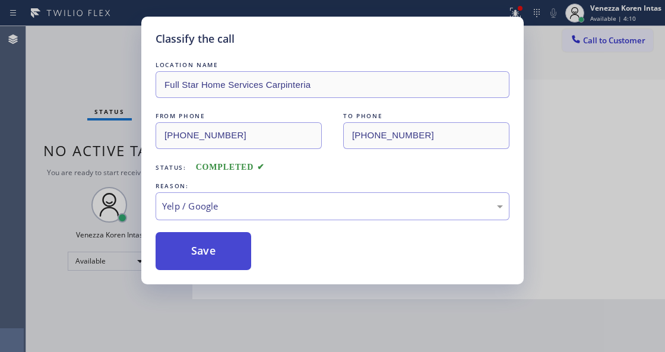
click at [235, 262] on button "Save" at bounding box center [204, 251] width 96 height 38
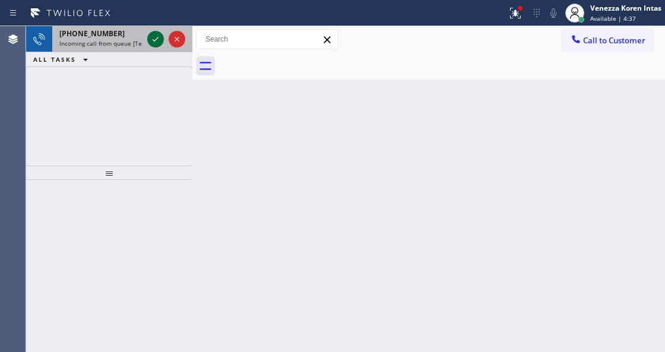
click at [150, 39] on icon at bounding box center [155, 39] width 14 height 14
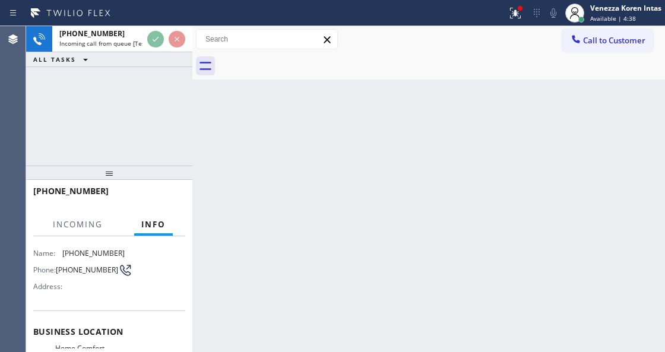
scroll to position [119, 0]
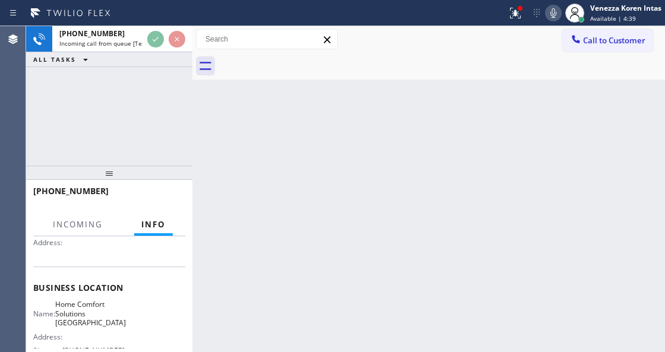
click at [501, 11] on div at bounding box center [254, 13] width 498 height 19
click at [514, 19] on icon at bounding box center [515, 13] width 14 height 14
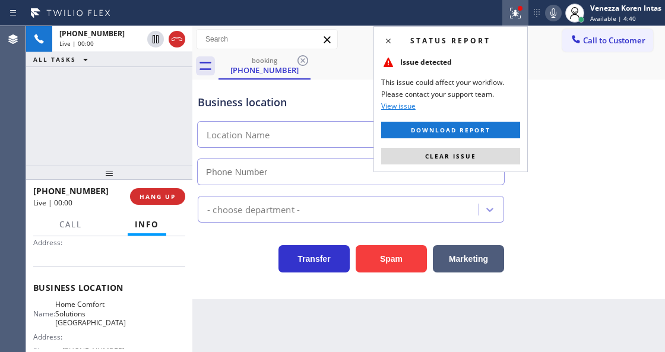
click at [485, 166] on div "Status report Issue detected This issue could affect your workflow. Please cont…" at bounding box center [451, 99] width 154 height 146
click at [382, 154] on button "Clear issue" at bounding box center [450, 156] width 139 height 17
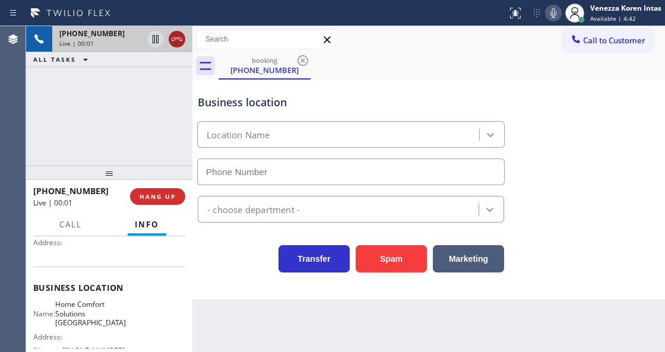
click at [173, 33] on icon at bounding box center [177, 39] width 14 height 14
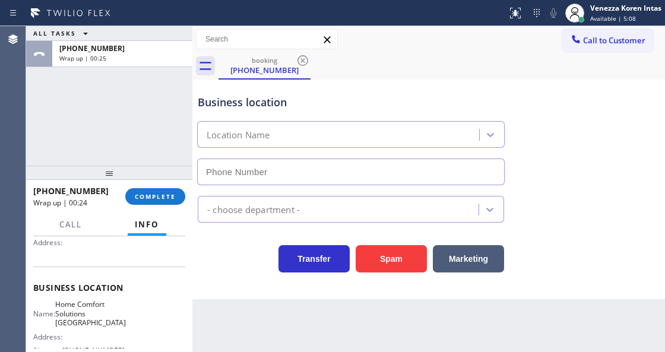
type input "(619) 367-7800"
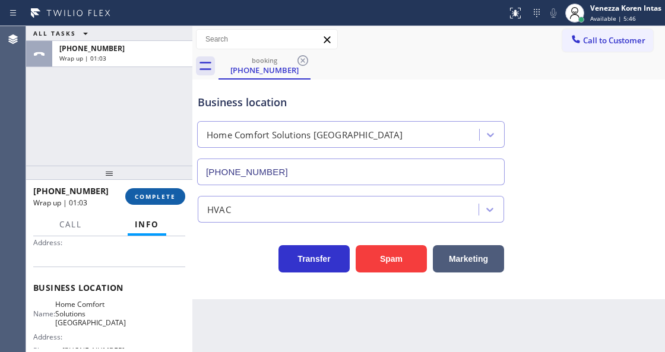
click at [159, 192] on span "COMPLETE" at bounding box center [155, 196] width 41 height 8
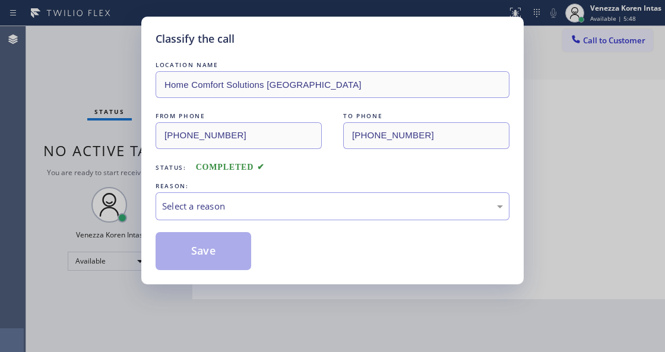
click at [249, 201] on div "Select a reason" at bounding box center [332, 207] width 341 height 14
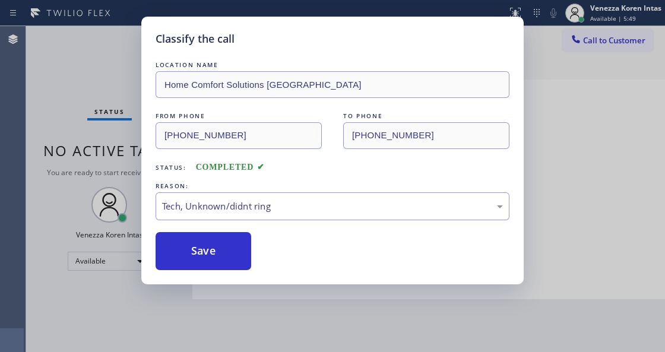
click at [226, 255] on button "Save" at bounding box center [204, 251] width 96 height 38
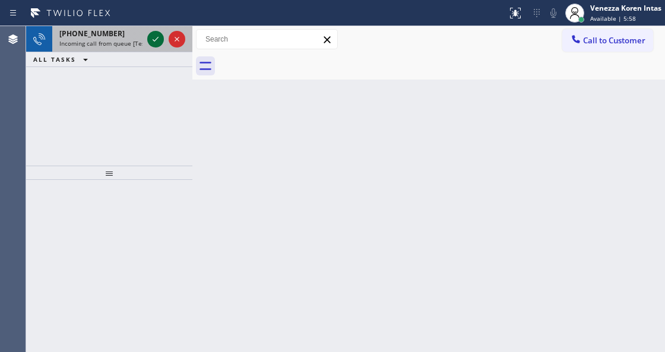
click at [153, 40] on icon at bounding box center [156, 39] width 6 height 5
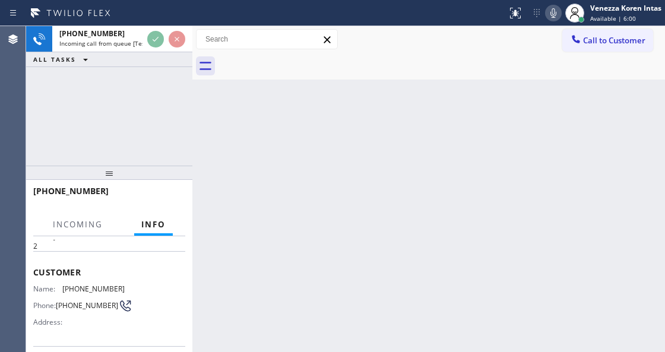
scroll to position [119, 0]
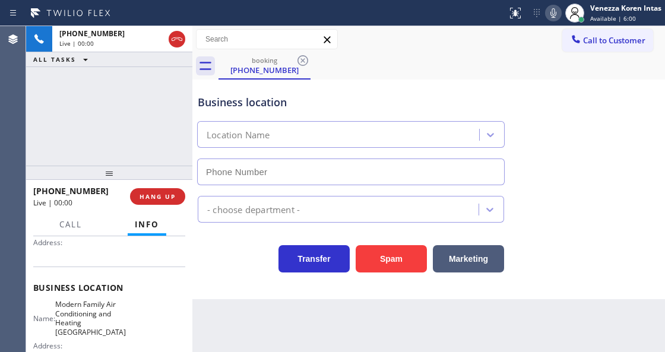
type input "(516) 654-8428"
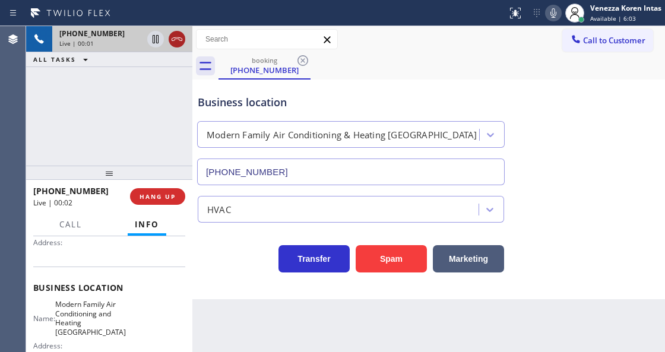
click at [169, 43] on div at bounding box center [177, 39] width 17 height 14
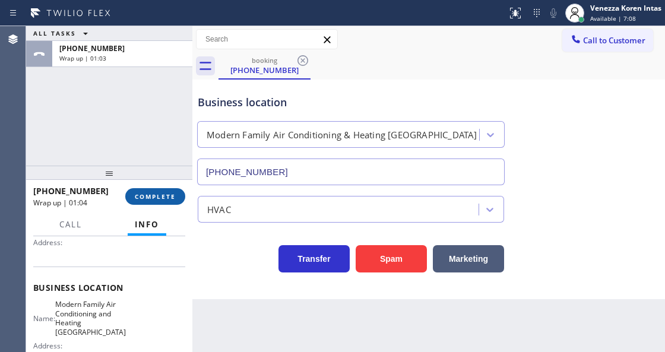
click at [154, 197] on span "COMPLETE" at bounding box center [155, 196] width 41 height 8
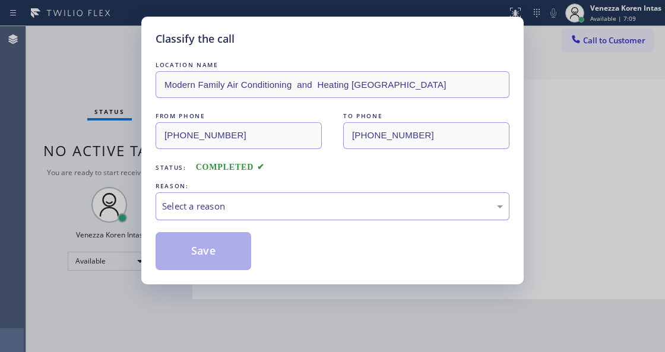
click at [266, 215] on div "Select a reason" at bounding box center [333, 206] width 354 height 28
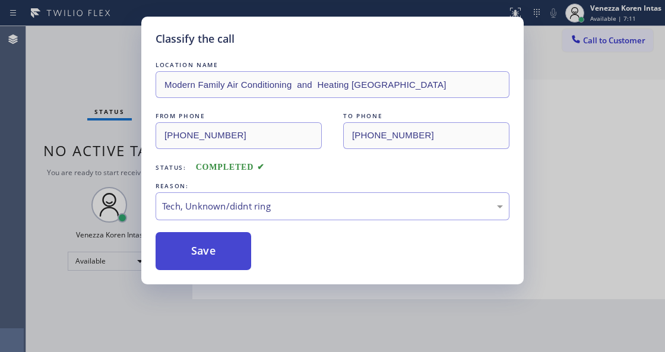
click at [230, 267] on button "Save" at bounding box center [204, 251] width 96 height 38
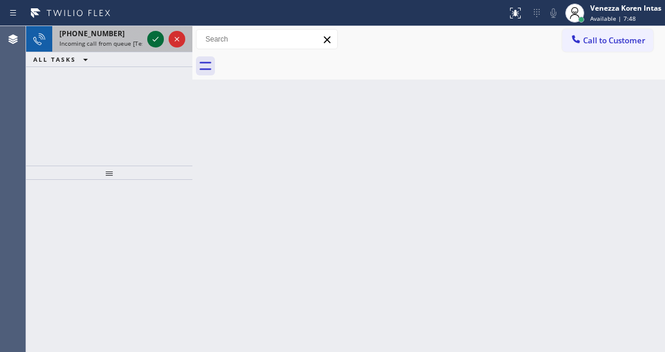
click at [153, 40] on icon at bounding box center [156, 39] width 6 height 5
click at [159, 40] on icon at bounding box center [155, 39] width 14 height 14
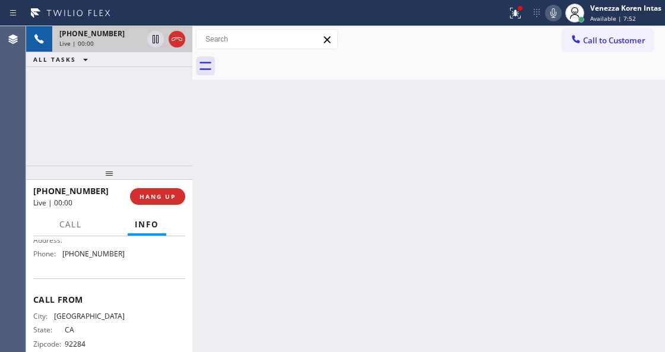
scroll to position [198, 0]
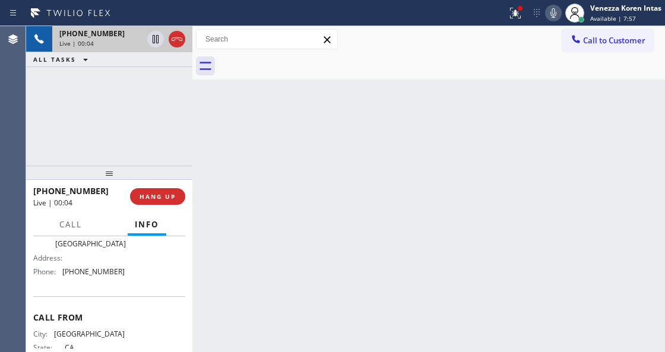
click at [93, 36] on span "+17602194254" at bounding box center [91, 34] width 65 height 10
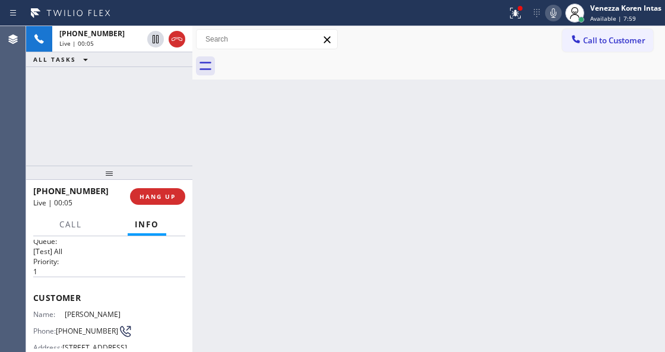
scroll to position [0, 0]
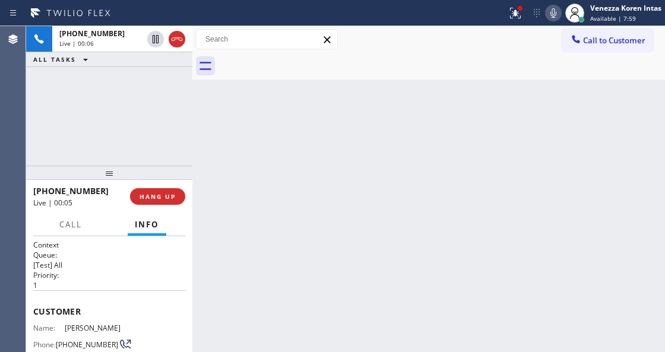
click at [97, 122] on div "+17602194254 Live | 00:06 ALL TASKS ALL TASKS ACTIVE TASKS TASKS IN WRAP UP" at bounding box center [109, 96] width 166 height 140
click at [100, 236] on div "Context Queue: [Test] All Priority: 1 Customer Name: Richard Cromwell Phone: (7…" at bounding box center [109, 293] width 166 height 115
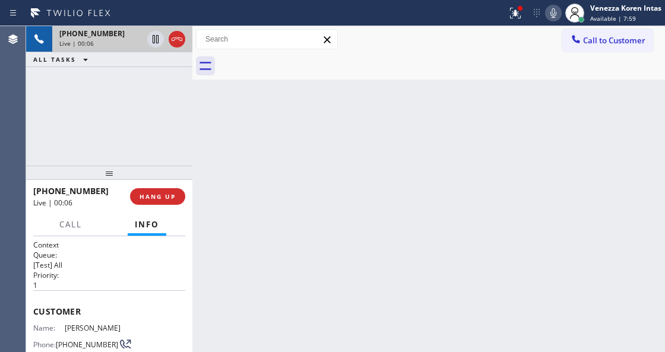
click at [93, 50] on div "+17602194254 Live | 00:06" at bounding box center [98, 39] width 93 height 26
click at [91, 29] on span "+17602194254" at bounding box center [91, 34] width 65 height 10
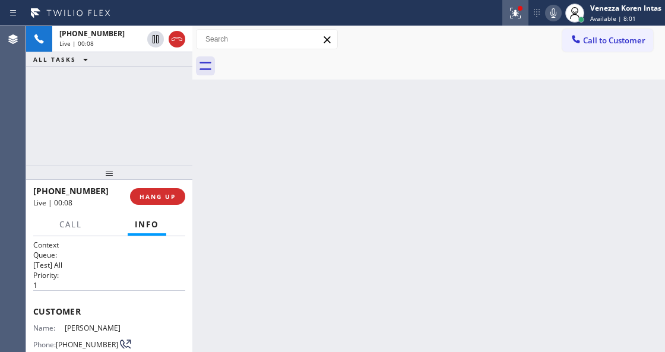
click at [511, 21] on button at bounding box center [515, 13] width 26 height 26
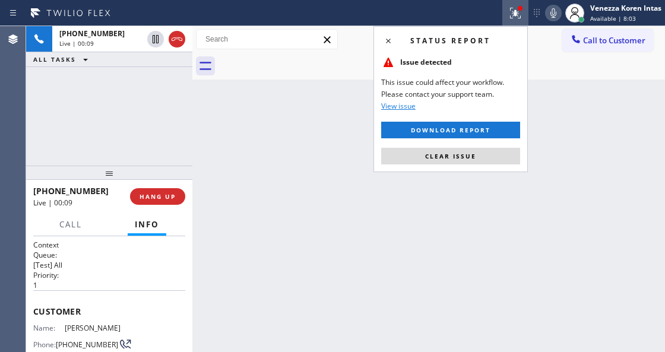
click at [380, 151] on div "Status report Issue detected This issue could affect your workflow. Please cont…" at bounding box center [451, 99] width 154 height 146
click at [387, 154] on button "Clear issue" at bounding box center [450, 156] width 139 height 17
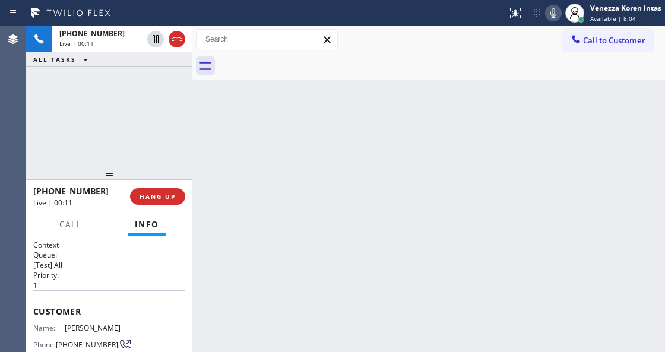
click at [558, 12] on icon at bounding box center [553, 13] width 14 height 14
click at [557, 14] on icon at bounding box center [553, 13] width 14 height 14
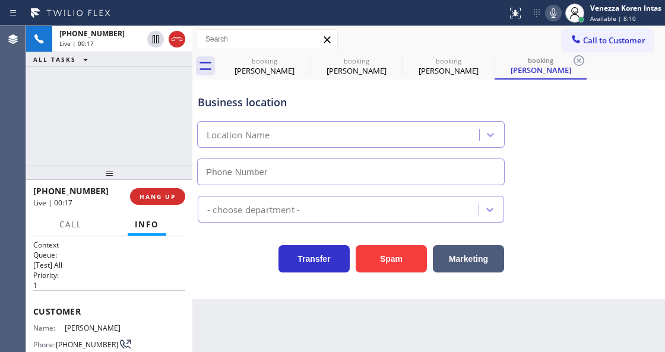
type input "(213) 460-0809"
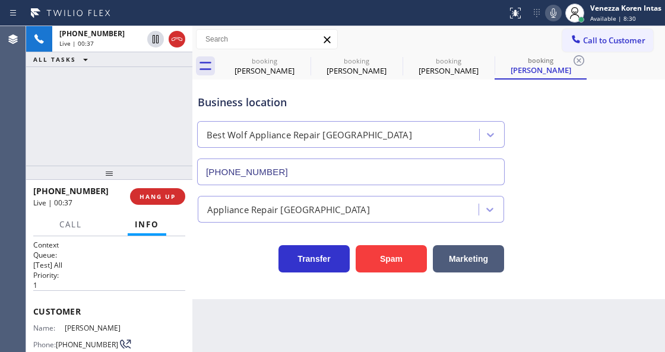
click at [115, 127] on div "+17602194254 Live | 00:37 ALL TASKS ALL TASKS ACTIVE TASKS TASKS IN WRAP UP" at bounding box center [109, 96] width 166 height 140
click at [396, 58] on icon at bounding box center [395, 60] width 14 height 14
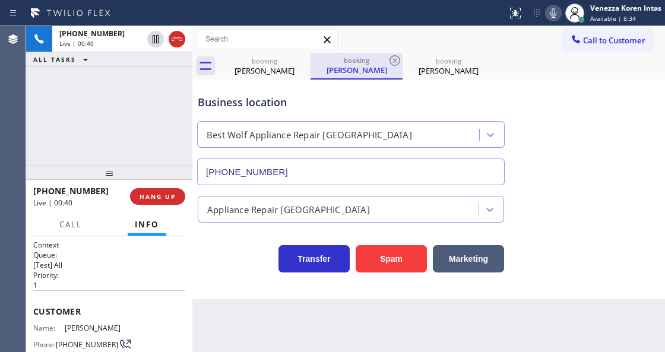
click at [369, 68] on div "Richard Cromwell" at bounding box center [357, 70] width 90 height 11
click at [392, 57] on icon at bounding box center [395, 60] width 14 height 14
click at [396, 58] on icon at bounding box center [395, 60] width 14 height 14
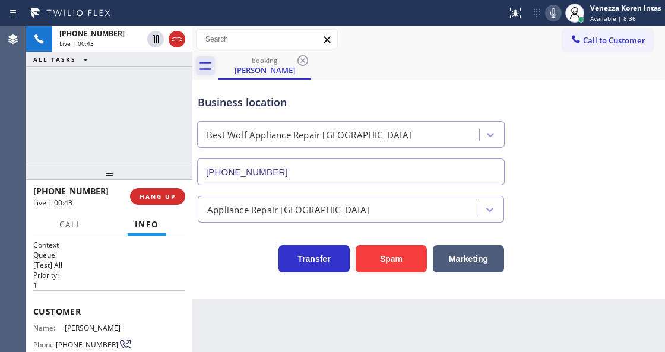
click at [210, 65] on icon at bounding box center [205, 65] width 19 height 19
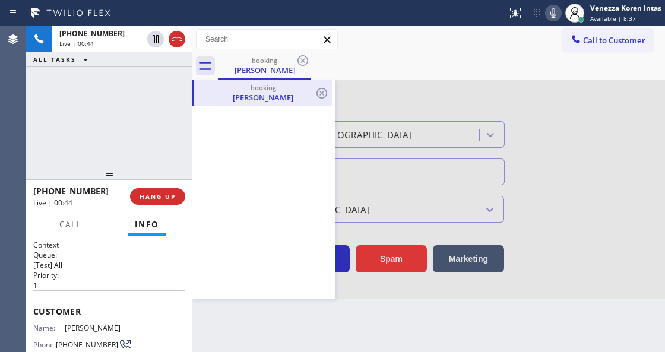
click at [263, 92] on div "Richard Cromwell" at bounding box center [262, 97] width 135 height 11
click at [305, 61] on icon at bounding box center [303, 60] width 14 height 14
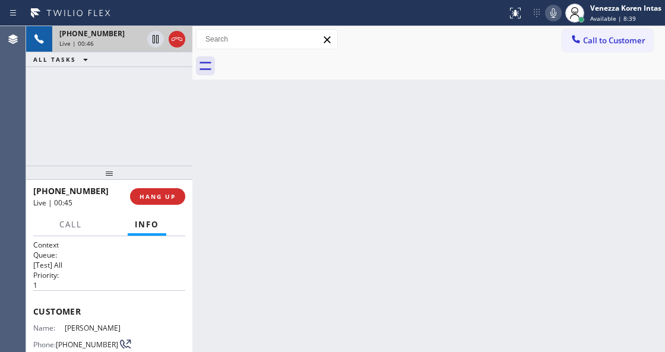
click at [109, 45] on div "Live | 00:46" at bounding box center [100, 43] width 83 height 8
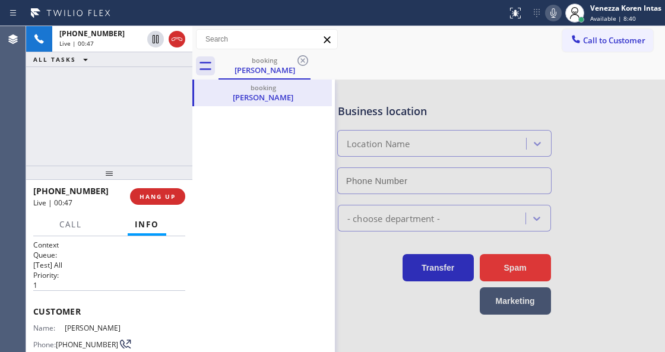
type input "(213) 460-0809"
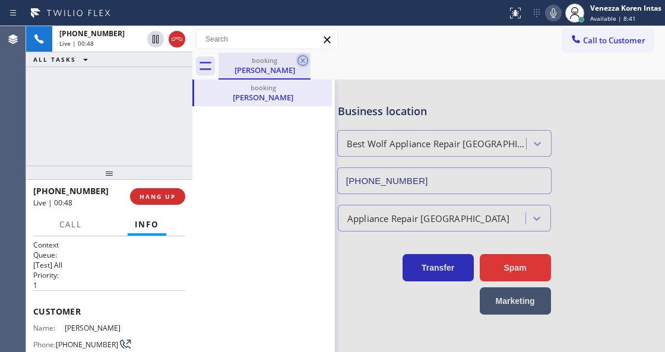
click at [301, 63] on icon at bounding box center [303, 60] width 14 height 14
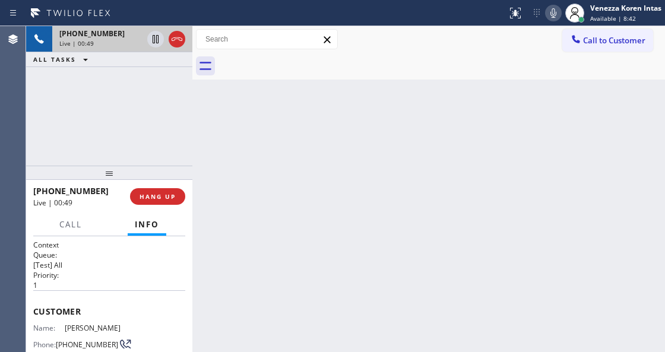
click at [126, 39] on div "Live | 00:49" at bounding box center [100, 43] width 83 height 8
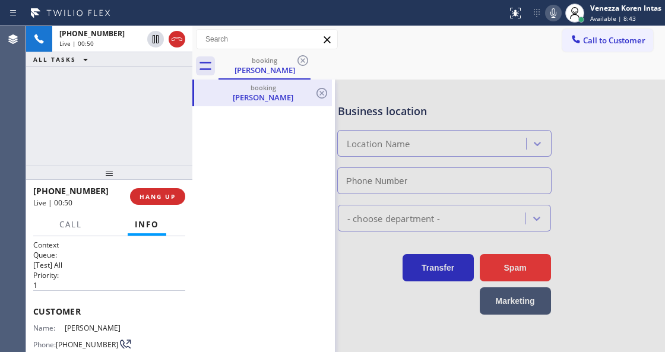
type input "(213) 460-0809"
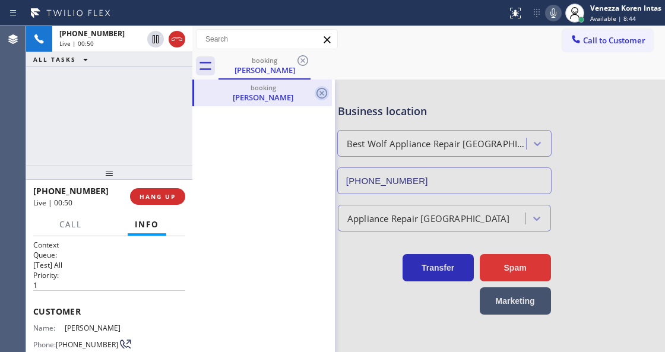
click at [323, 91] on icon at bounding box center [322, 93] width 11 height 11
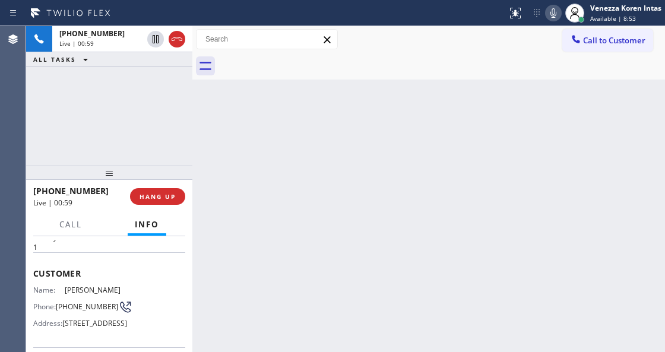
scroll to position [39, 0]
drag, startPoint x: 87, startPoint y: 320, endPoint x: 59, endPoint y: 305, distance: 31.6
click at [59, 305] on span "(760) 219-4254" at bounding box center [87, 305] width 62 height 9
click at [556, 17] on icon at bounding box center [553, 13] width 14 height 14
click at [154, 40] on icon at bounding box center [155, 39] width 14 height 14
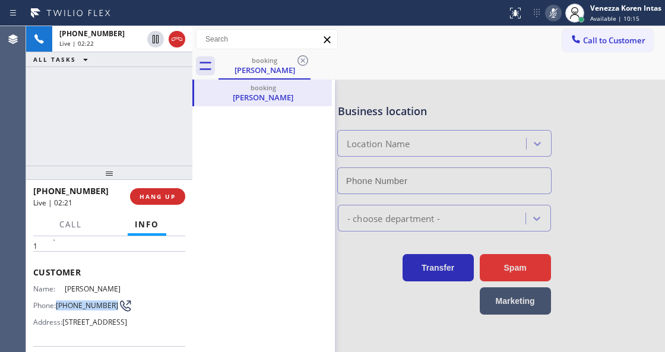
type input "(213) 460-0809"
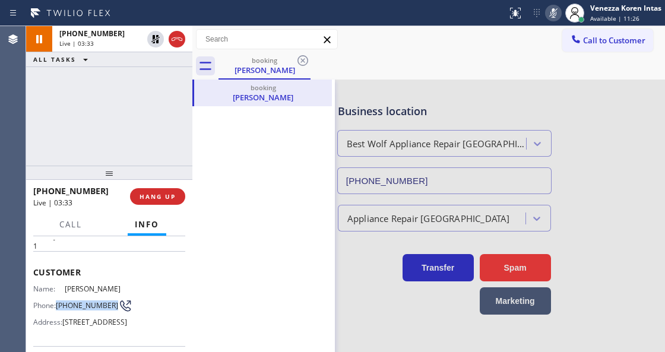
click at [548, 17] on icon at bounding box center [553, 13] width 14 height 14
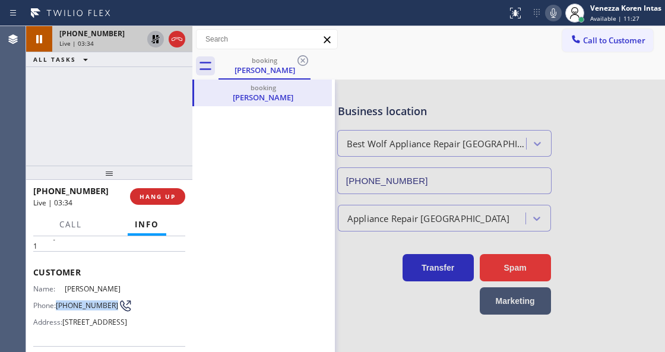
click at [151, 40] on icon at bounding box center [155, 39] width 14 height 14
click at [403, 34] on div "Call to Customer Outbound call Location Electricians Service SW FWD Your caller…" at bounding box center [428, 39] width 473 height 21
click at [289, 95] on div "Richard Cromwell" at bounding box center [262, 97] width 135 height 11
click at [314, 93] on div "Richard Cromwell" at bounding box center [262, 97] width 135 height 11
click at [315, 94] on icon at bounding box center [322, 93] width 14 height 14
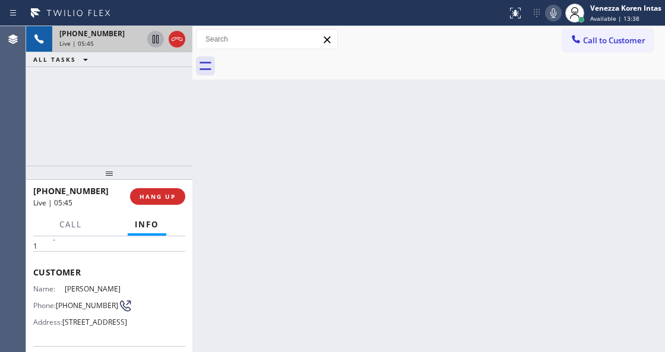
click at [95, 42] on div "Live | 05:45" at bounding box center [100, 43] width 83 height 8
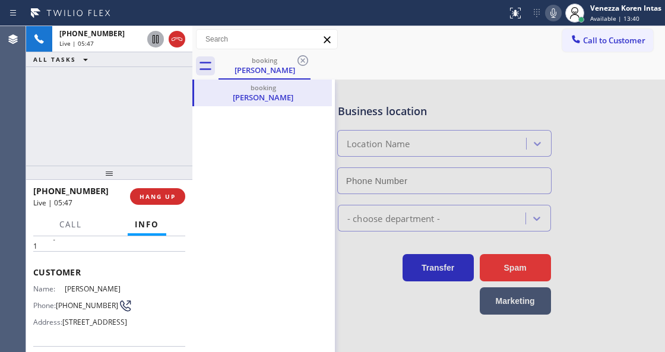
type input "(213) 460-0809"
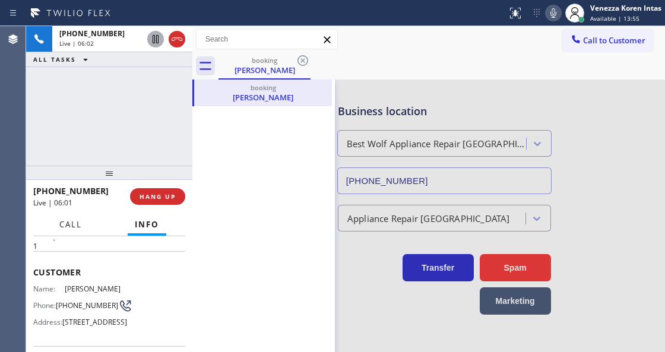
click at [80, 226] on span "Call" at bounding box center [70, 224] width 23 height 11
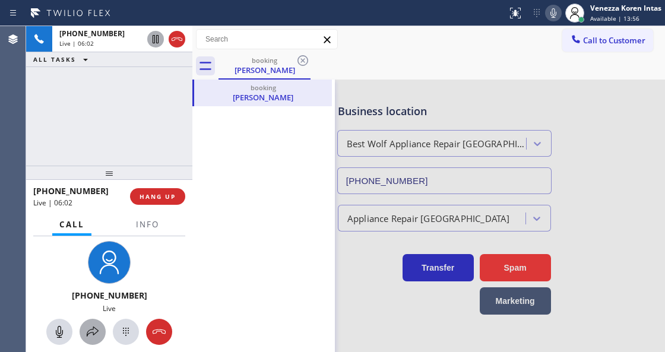
click at [95, 335] on icon at bounding box center [93, 332] width 14 height 14
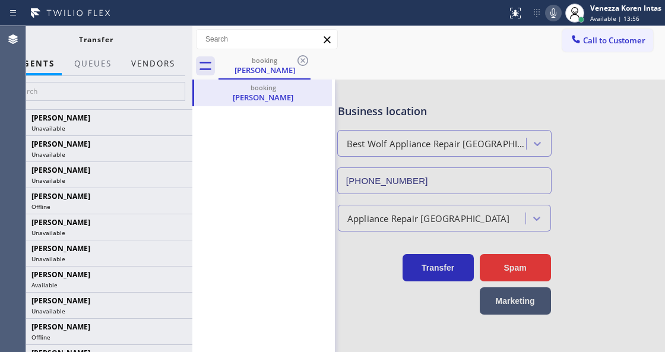
click at [165, 67] on button "Vendors" at bounding box center [153, 63] width 58 height 23
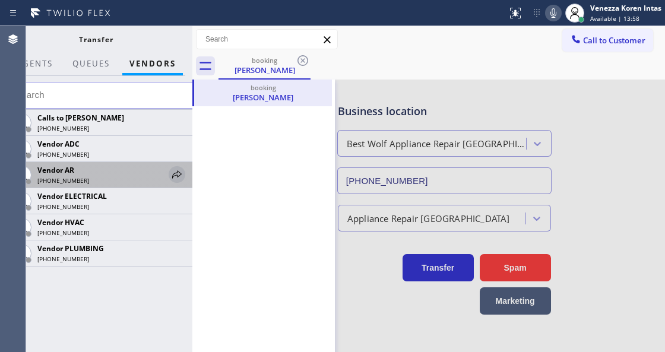
click at [181, 175] on icon at bounding box center [177, 174] width 10 height 8
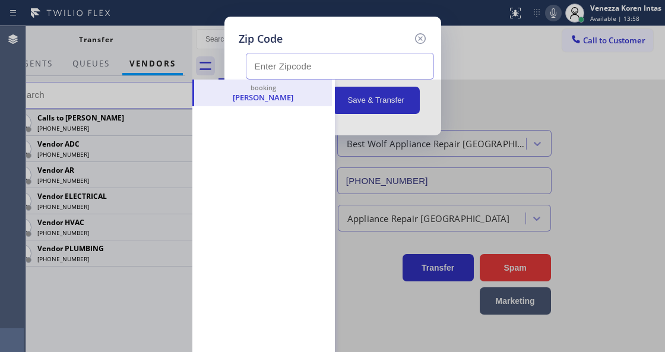
click at [272, 63] on input "text" at bounding box center [340, 66] width 188 height 27
paste input "92240"
type input "92240"
click at [362, 101] on div at bounding box center [428, 279] width 473 height 399
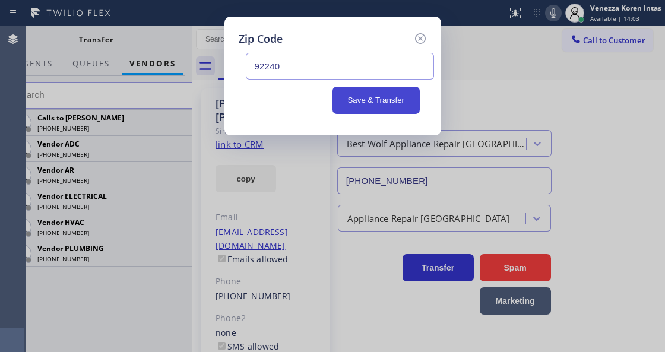
click at [384, 106] on button "Save & Transfer" at bounding box center [376, 100] width 87 height 27
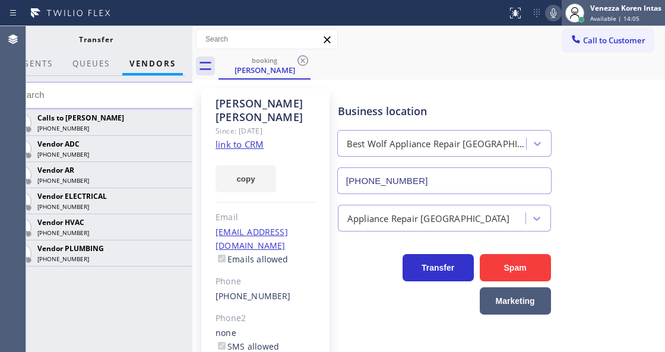
click at [588, 15] on div "Venezza Koren Intas Available | 14:05" at bounding box center [626, 12] width 77 height 21
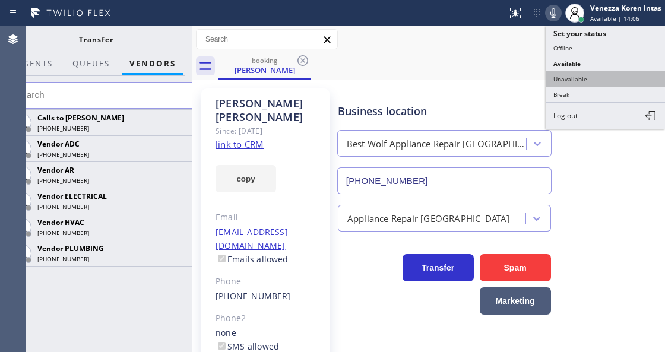
click at [570, 75] on button "Unavailable" at bounding box center [605, 78] width 119 height 15
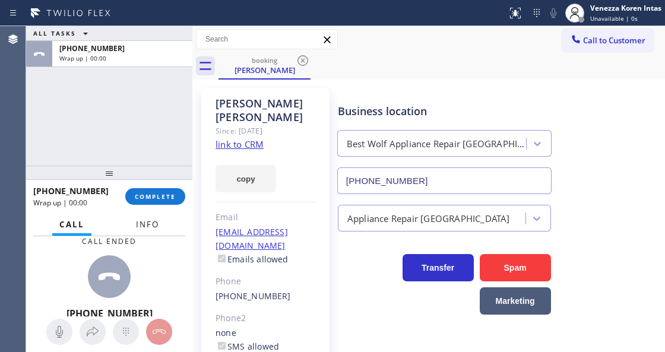
click at [139, 219] on button "Info" at bounding box center [147, 224] width 37 height 23
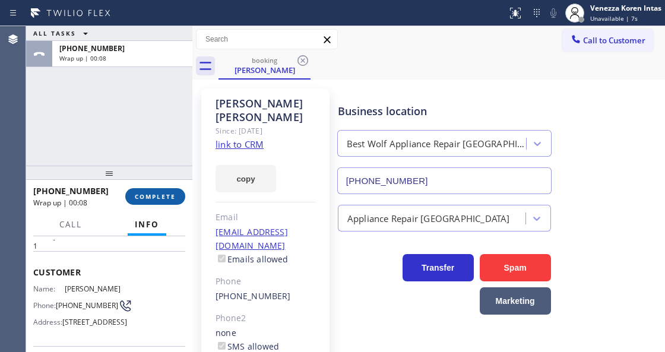
click at [176, 190] on button "COMPLETE" at bounding box center [155, 196] width 60 height 17
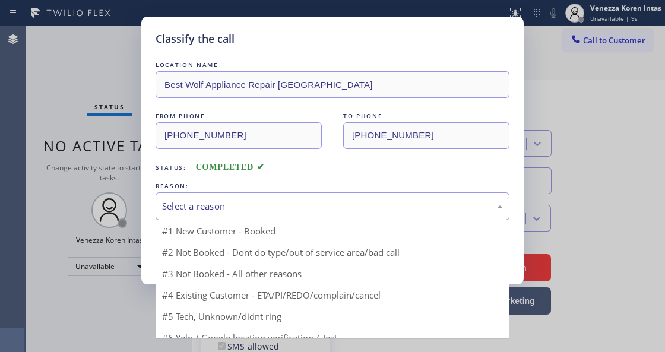
click at [258, 213] on div "Select a reason" at bounding box center [332, 207] width 341 height 14
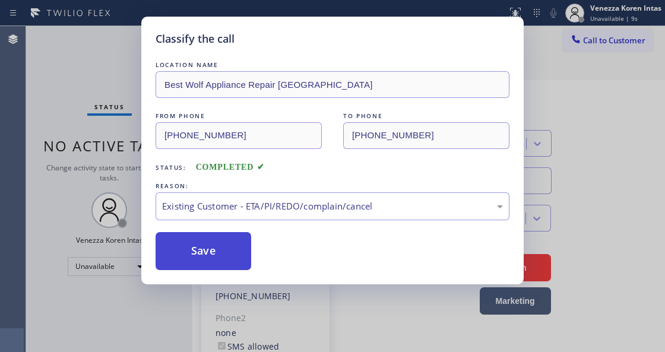
drag, startPoint x: 266, startPoint y: 279, endPoint x: 192, endPoint y: 249, distance: 79.2
click at [192, 249] on button "Save" at bounding box center [204, 251] width 96 height 38
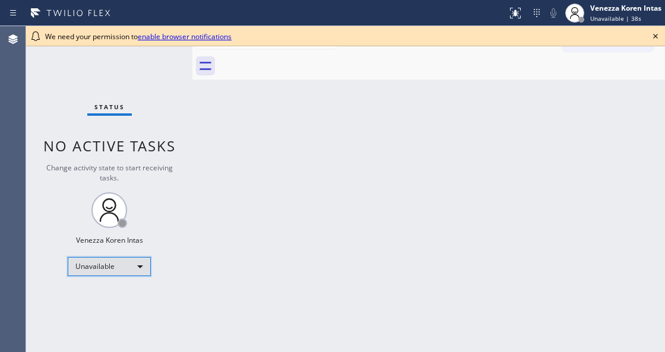
click at [126, 267] on div "Unavailable" at bounding box center [109, 266] width 83 height 19
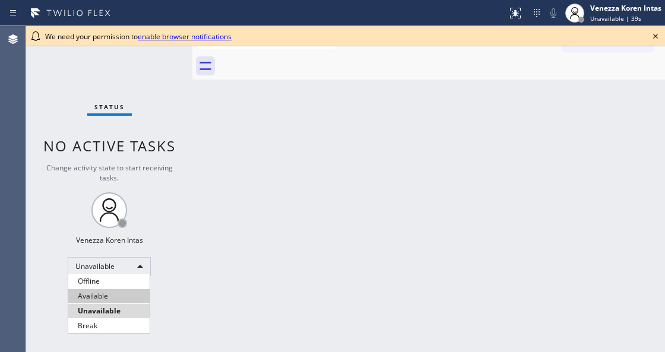
click at [115, 297] on li "Available" at bounding box center [108, 296] width 81 height 14
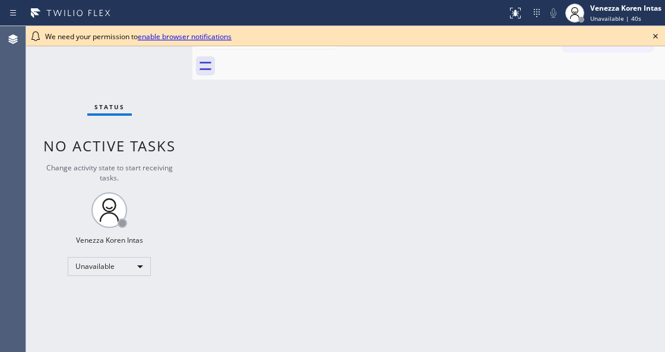
click at [654, 34] on icon at bounding box center [655, 36] width 5 height 5
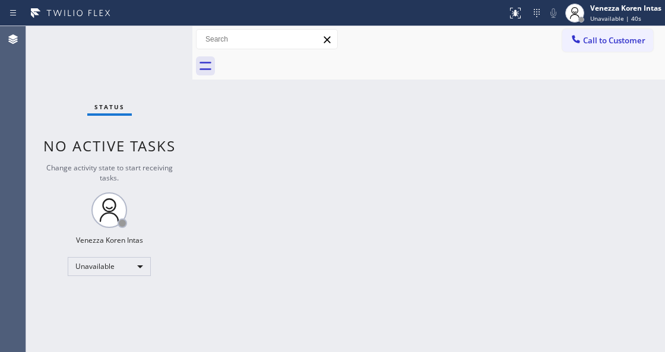
click at [570, 119] on div "Back to Dashboard Change Sender ID Customers Technicians Select a contact Outbo…" at bounding box center [428, 189] width 473 height 326
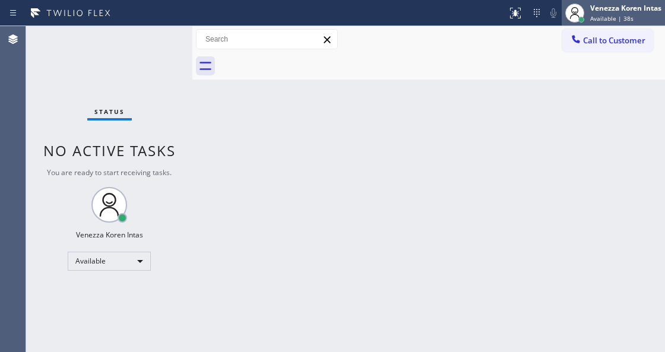
click at [595, 17] on span "Available | 38s" at bounding box center [611, 18] width 43 height 8
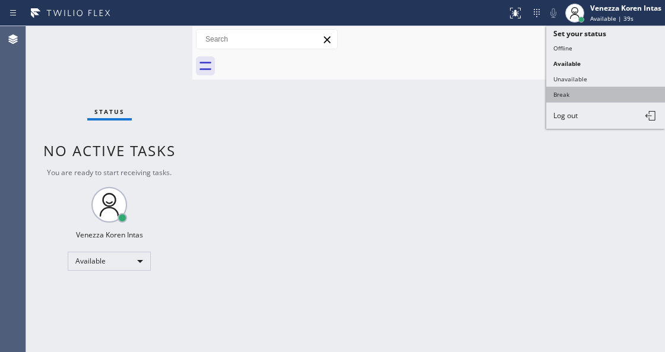
click at [579, 87] on button "Break" at bounding box center [605, 94] width 119 height 15
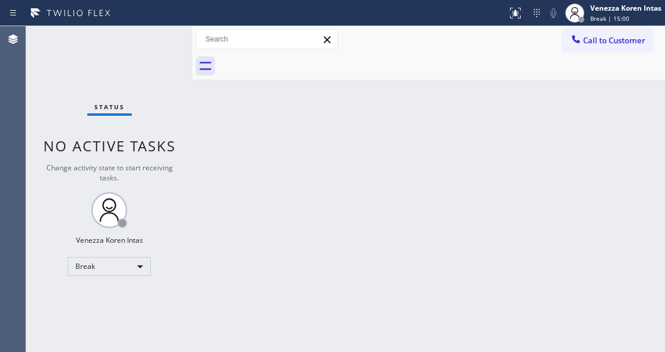
click at [637, 26] on div "Status report No issues detected If you experience an issue, please download th…" at bounding box center [332, 13] width 665 height 26
click at [628, 16] on div "Break | 15:00" at bounding box center [625, 18] width 71 height 8
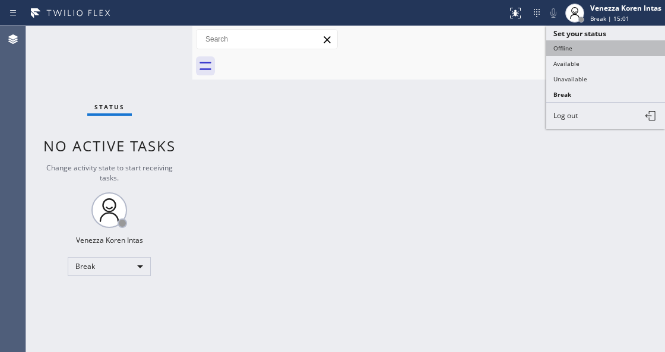
click at [599, 50] on button "Offline" at bounding box center [605, 47] width 119 height 15
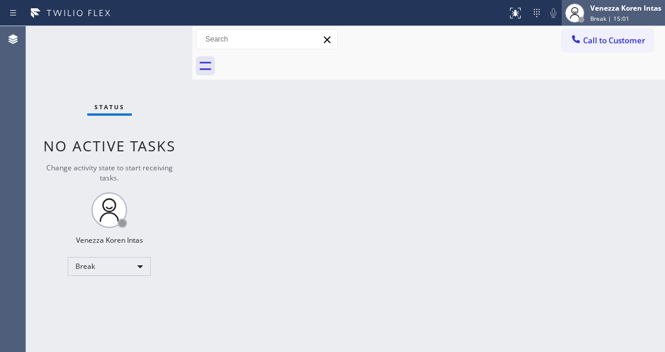
drag, startPoint x: 617, startPoint y: 12, endPoint x: 611, endPoint y: 60, distance: 48.0
click at [617, 13] on div "Venezza Koren Intas Break | 15:01" at bounding box center [626, 12] width 77 height 21
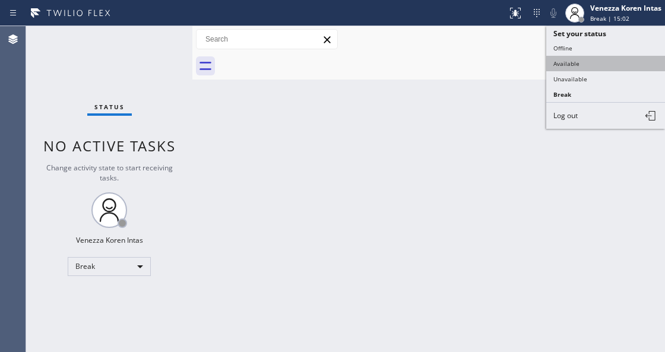
click at [608, 59] on button "Available" at bounding box center [605, 63] width 119 height 15
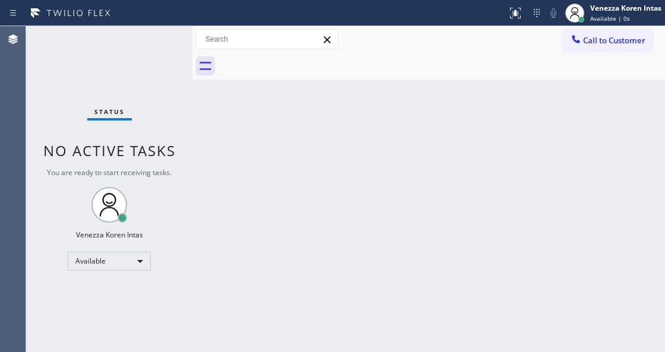
click at [296, 205] on div "Back to Dashboard Change Sender ID Customers Technicians Select a contact Outbo…" at bounding box center [428, 189] width 473 height 326
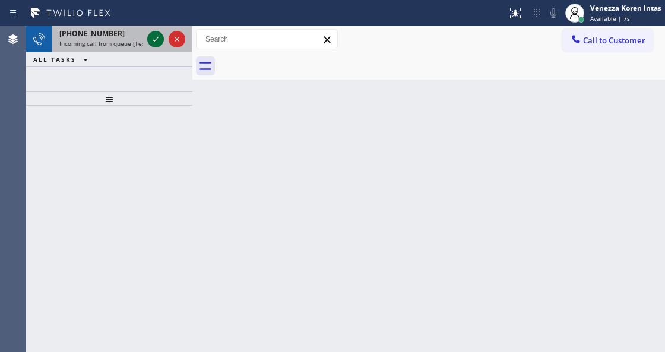
click at [160, 39] on icon at bounding box center [155, 39] width 14 height 14
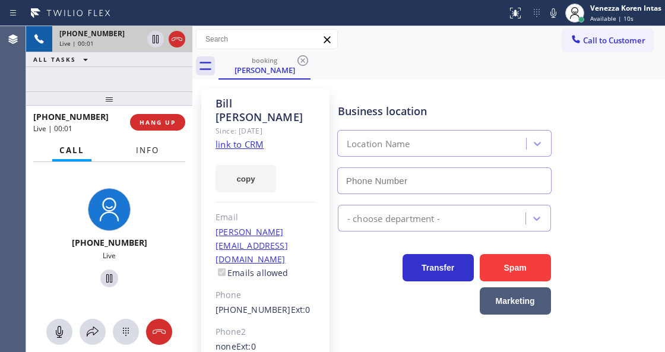
click at [150, 154] on span "Info" at bounding box center [147, 150] width 23 height 11
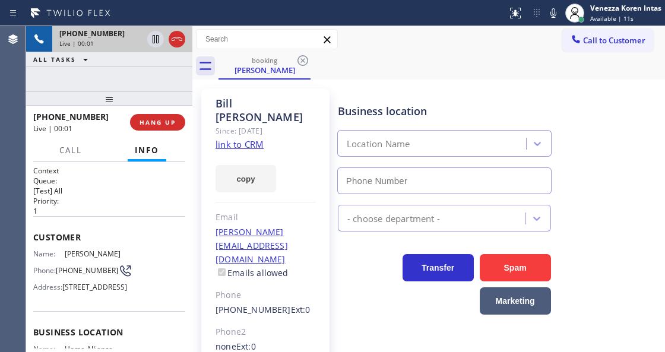
type input "[PHONE_NUMBER]"
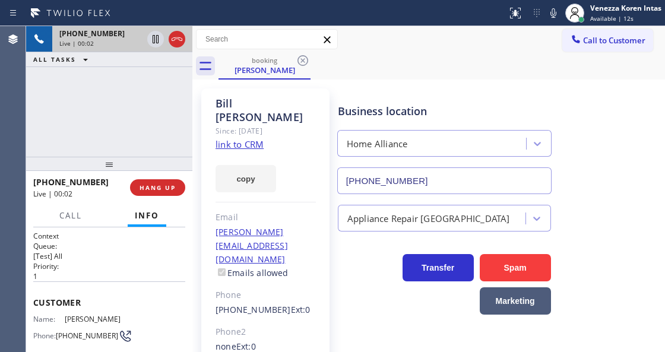
drag, startPoint x: 110, startPoint y: 103, endPoint x: 122, endPoint y: 169, distance: 66.3
click at [122, 169] on div at bounding box center [109, 164] width 166 height 14
click at [244, 138] on link "link to CRM" at bounding box center [240, 144] width 48 height 12
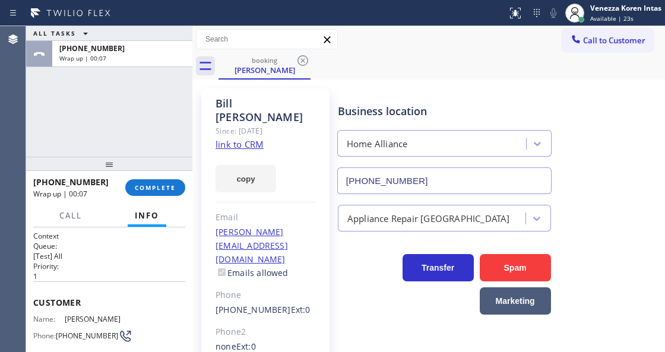
click at [237, 138] on link "link to CRM" at bounding box center [240, 144] width 48 height 12
click at [162, 190] on span "COMPLETE" at bounding box center [155, 188] width 41 height 8
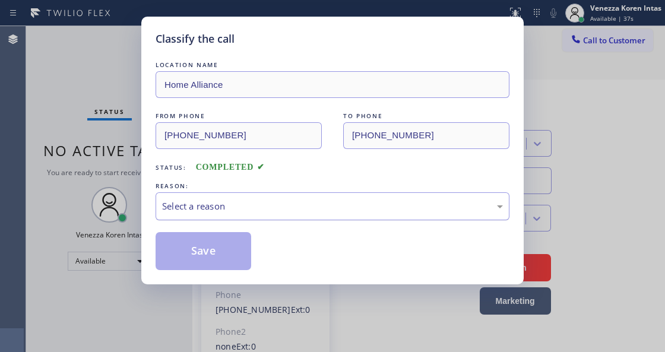
click at [241, 196] on div "Select a reason" at bounding box center [333, 206] width 354 height 28
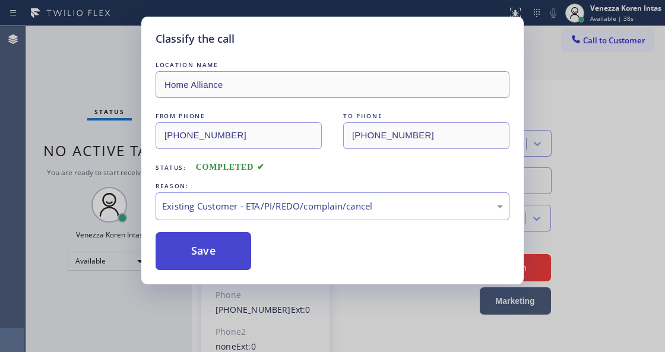
click at [227, 245] on button "Save" at bounding box center [204, 251] width 96 height 38
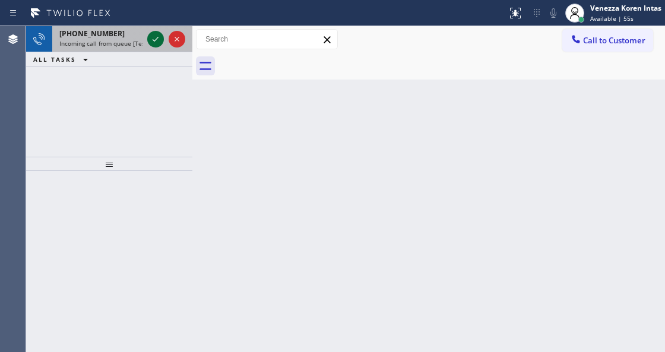
click at [151, 45] on icon at bounding box center [155, 39] width 14 height 14
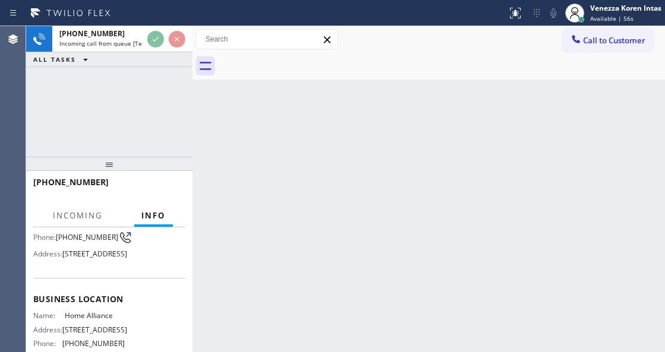
scroll to position [119, 0]
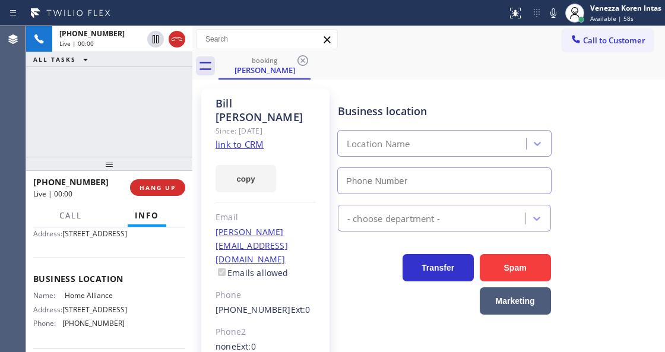
type input "[PHONE_NUMBER]"
click at [261, 138] on link "link to CRM" at bounding box center [240, 144] width 48 height 12
click at [467, 83] on div "[PERSON_NAME] Since: [DATE] link to CRM copy Email [PERSON_NAME][EMAIL_ADDRESS]…" at bounding box center [428, 279] width 467 height 393
click at [84, 217] on button "Call" at bounding box center [70, 215] width 37 height 23
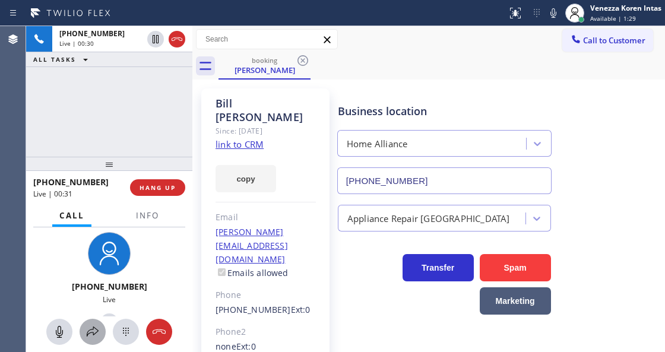
click at [98, 338] on icon at bounding box center [93, 332] width 14 height 14
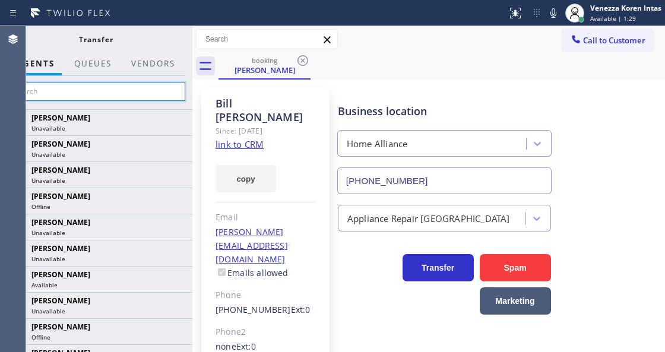
click at [172, 91] on input "text" at bounding box center [96, 91] width 179 height 19
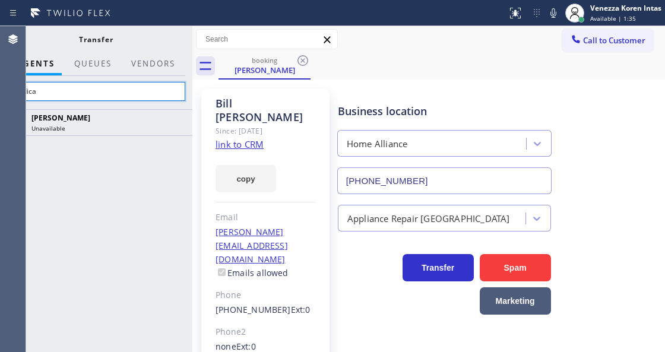
click at [162, 90] on input "padica" at bounding box center [96, 91] width 179 height 19
type input "p"
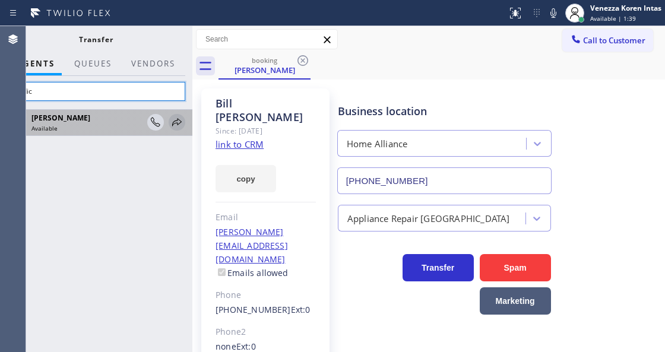
type input "padic"
click at [178, 121] on icon at bounding box center [177, 122] width 14 height 14
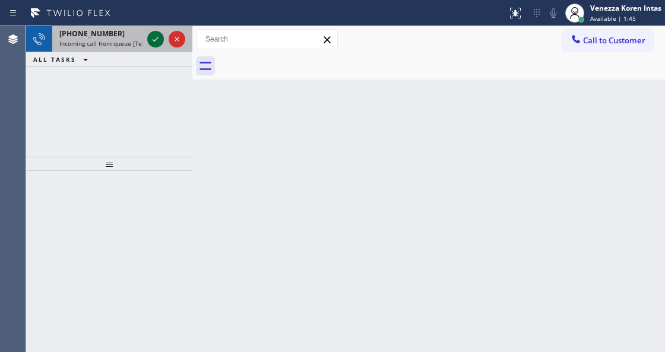
click at [151, 40] on icon at bounding box center [155, 39] width 14 height 14
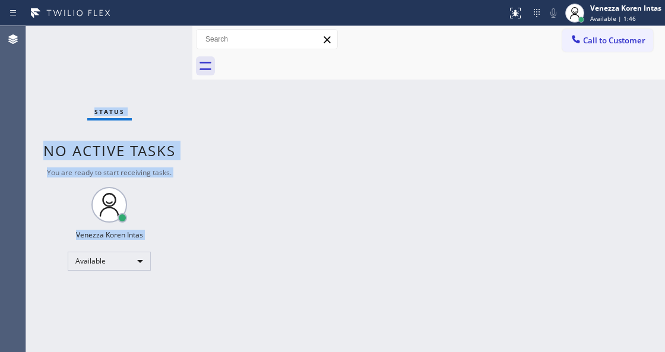
click at [151, 40] on div "Status No active tasks You are ready to start receiving tasks. Venezza Koren In…" at bounding box center [109, 189] width 166 height 326
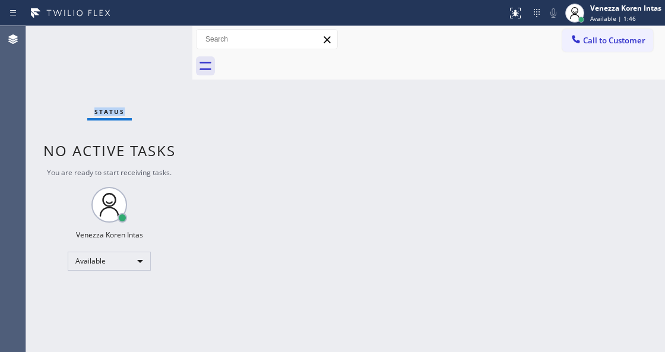
click at [151, 40] on div "Status No active tasks You are ready to start receiving tasks. Venezza Koren In…" at bounding box center [109, 189] width 166 height 326
click at [519, 8] on div at bounding box center [520, 8] width 5 height 5
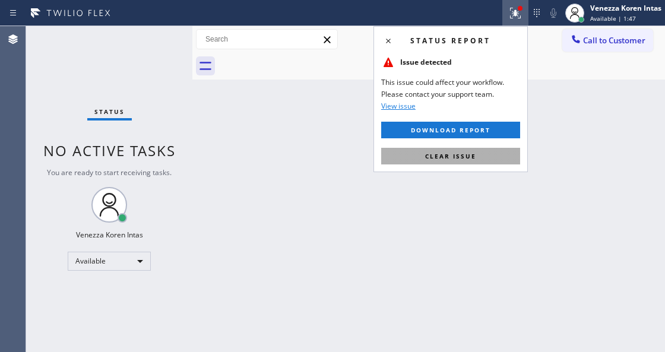
click at [485, 154] on button "Clear issue" at bounding box center [450, 156] width 139 height 17
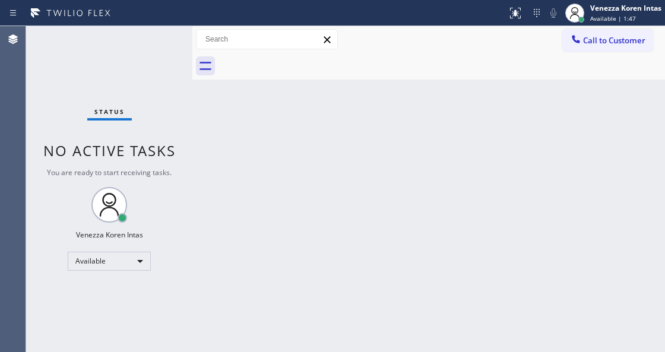
click at [440, 175] on div "Back to Dashboard Change Sender ID Customers Technicians Select a contact Outbo…" at bounding box center [428, 189] width 473 height 326
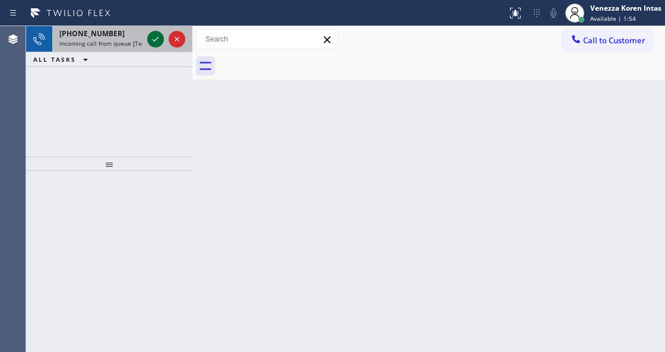
click at [155, 36] on icon at bounding box center [155, 39] width 14 height 14
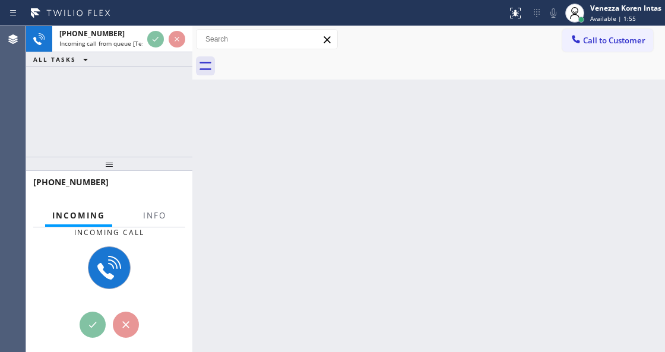
click at [170, 227] on div "Incoming call [PHONE_NUMBER] Incoming call from queue [Test] All" at bounding box center [109, 261] width 166 height 69
click at [166, 212] on span "Info" at bounding box center [154, 215] width 23 height 11
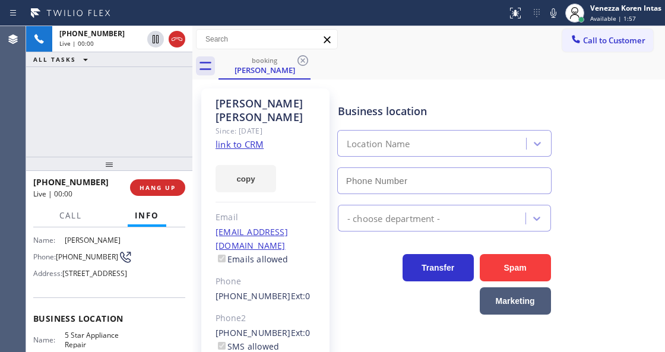
scroll to position [158, 0]
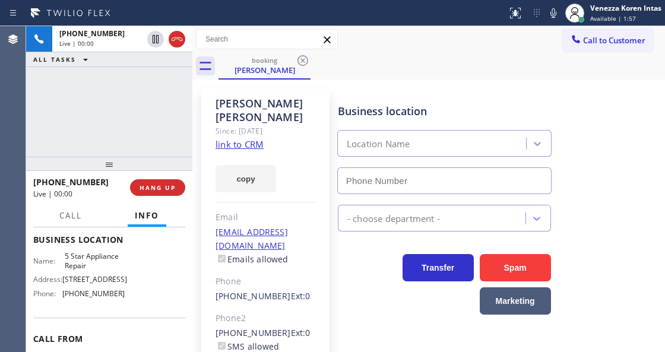
type input "[PHONE_NUMBER]"
click at [235, 138] on link "link to CRM" at bounding box center [240, 144] width 48 height 12
click at [550, 11] on icon at bounding box center [553, 13] width 14 height 14
click at [549, 15] on rect at bounding box center [553, 12] width 8 height 8
click at [253, 124] on div "Since: [DATE]" at bounding box center [266, 131] width 100 height 14
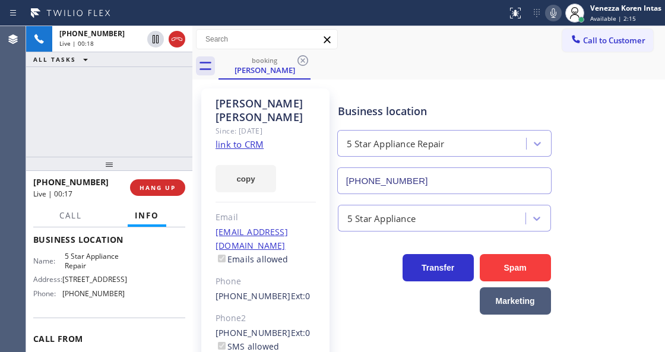
click at [260, 138] on link "link to CRM" at bounding box center [240, 144] width 48 height 12
click at [554, 7] on icon at bounding box center [553, 13] width 14 height 14
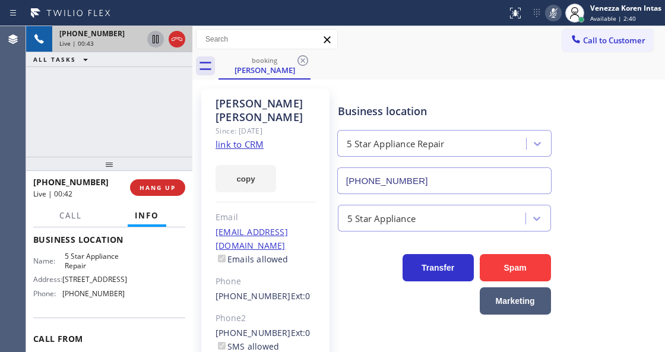
click at [153, 40] on icon at bounding box center [155, 39] width 14 height 14
drag, startPoint x: 113, startPoint y: 99, endPoint x: 299, endPoint y: 50, distance: 192.0
click at [113, 99] on div "[PHONE_NUMBER] Live | 01:06 ALL TASKS ALL TASKS ACTIVE TASKS TASKS IN WRAP UP" at bounding box center [109, 91] width 166 height 131
click at [550, 19] on icon at bounding box center [553, 13] width 14 height 14
click at [156, 37] on icon at bounding box center [155, 39] width 8 height 8
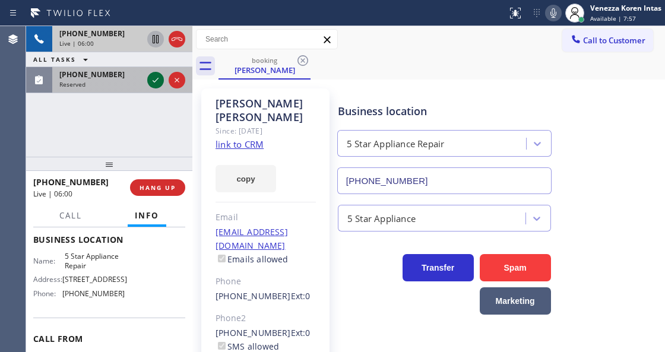
click at [150, 82] on icon at bounding box center [155, 80] width 14 height 14
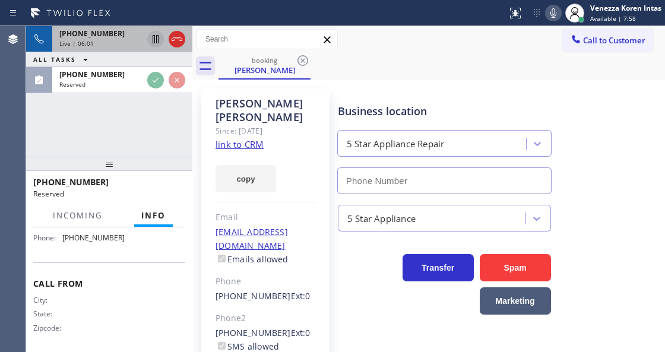
scroll to position [236, 0]
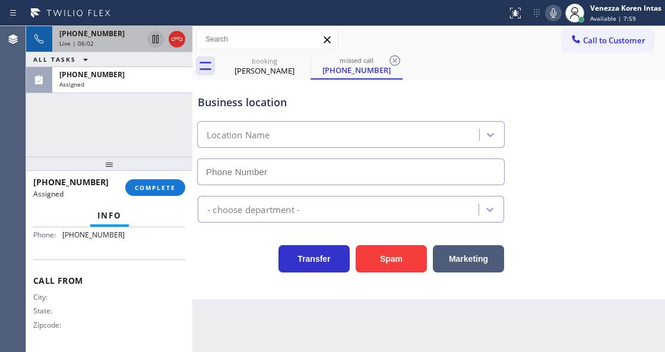
type input "[PHONE_NUMBER]"
click at [171, 197] on div "[PHONE_NUMBER] Assigned COMPLETE" at bounding box center [109, 187] width 152 height 31
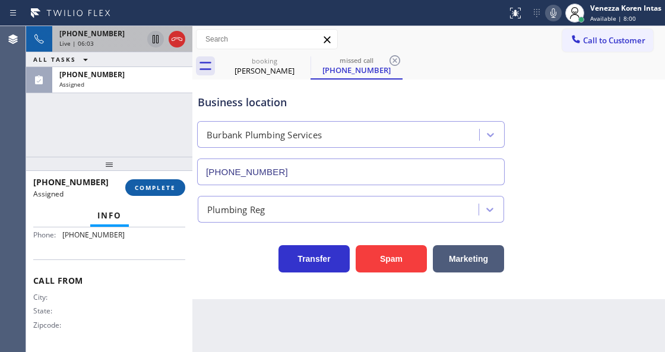
click at [184, 189] on button "COMPLETE" at bounding box center [155, 187] width 60 height 17
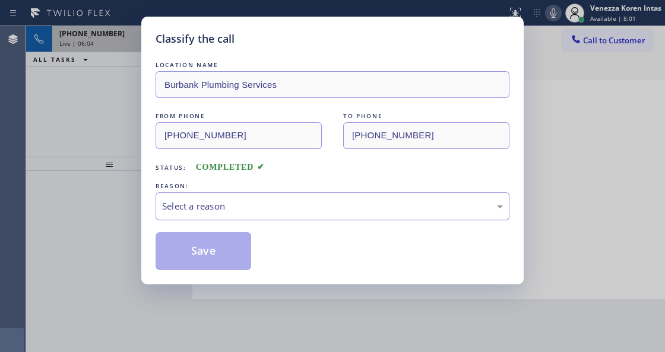
click at [260, 216] on div "Select a reason" at bounding box center [333, 206] width 354 height 28
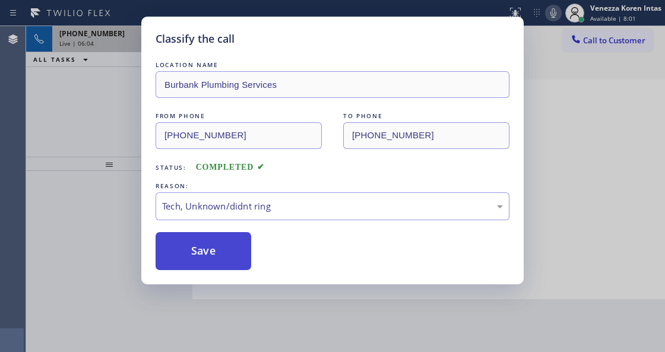
drag, startPoint x: 246, startPoint y: 298, endPoint x: 225, endPoint y: 246, distance: 56.7
click at [225, 246] on button "Save" at bounding box center [204, 251] width 96 height 38
type input "[PHONE_NUMBER]"
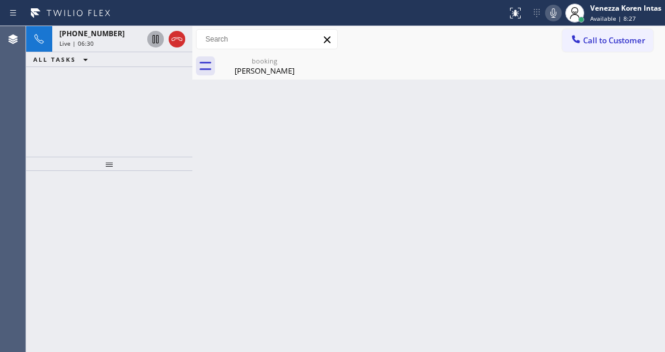
drag, startPoint x: 122, startPoint y: 40, endPoint x: 189, endPoint y: 71, distance: 73.9
click at [122, 40] on div "Live | 06:30" at bounding box center [100, 43] width 83 height 8
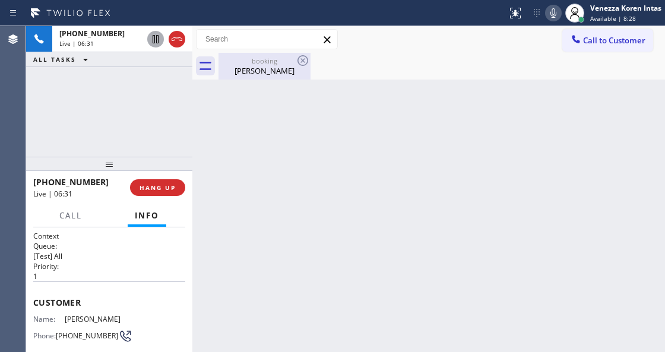
click at [239, 62] on div "booking" at bounding box center [265, 60] width 90 height 9
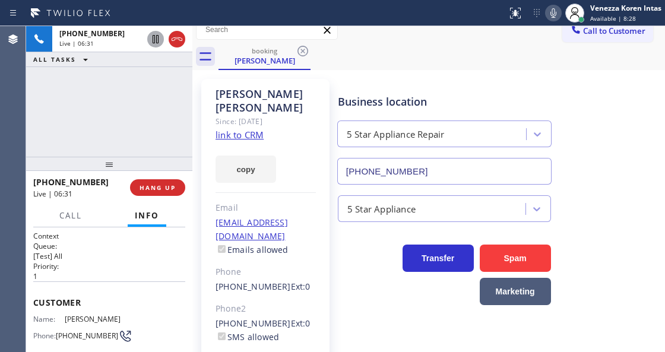
scroll to position [39, 0]
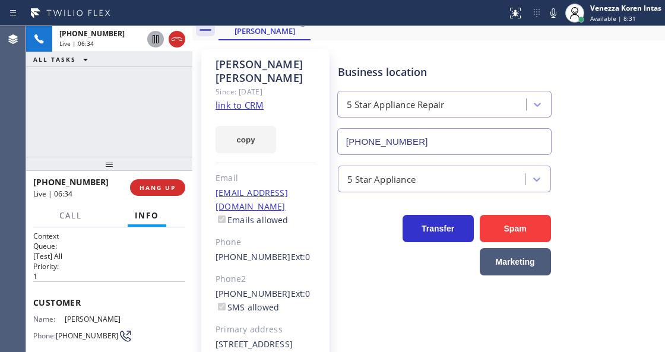
drag, startPoint x: 552, startPoint y: 7, endPoint x: 516, endPoint y: 63, distance: 66.6
click at [552, 7] on icon at bounding box center [553, 13] width 14 height 14
click at [156, 39] on icon at bounding box center [155, 39] width 14 height 14
drag, startPoint x: 153, startPoint y: 40, endPoint x: 162, endPoint y: 45, distance: 10.4
click at [153, 39] on icon at bounding box center [155, 39] width 14 height 14
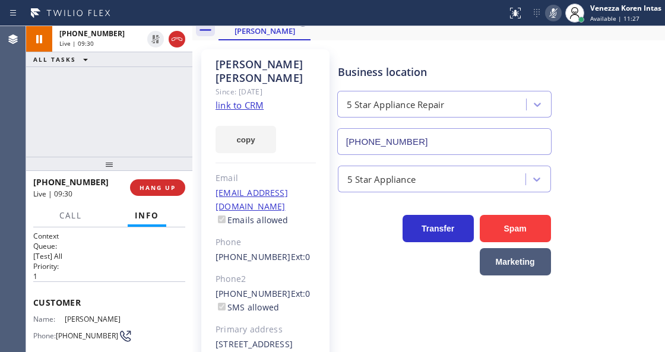
click at [554, 15] on icon at bounding box center [553, 13] width 14 height 14
click at [551, 13] on icon at bounding box center [553, 13] width 14 height 14
click at [551, 14] on icon at bounding box center [553, 13] width 14 height 14
click at [551, 12] on icon at bounding box center [554, 13] width 6 height 10
drag, startPoint x: 545, startPoint y: 14, endPoint x: 545, endPoint y: 23, distance: 8.9
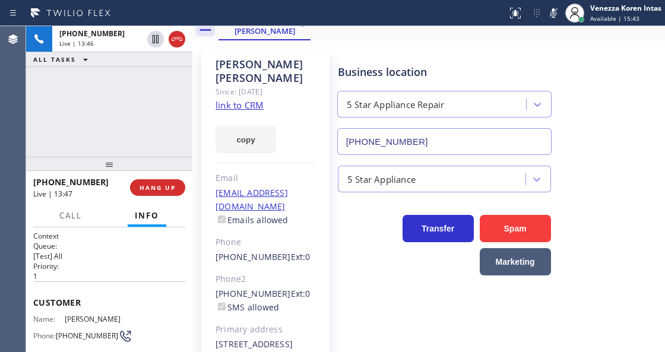
click at [545, 14] on div at bounding box center [553, 13] width 17 height 14
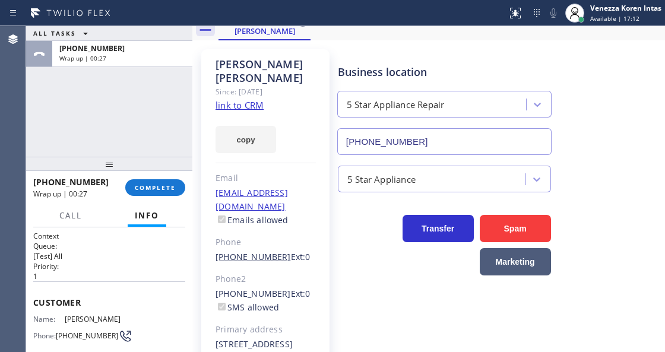
drag, startPoint x: 154, startPoint y: 192, endPoint x: 216, endPoint y: 231, distance: 72.8
click at [154, 192] on button "COMPLETE" at bounding box center [155, 187] width 60 height 17
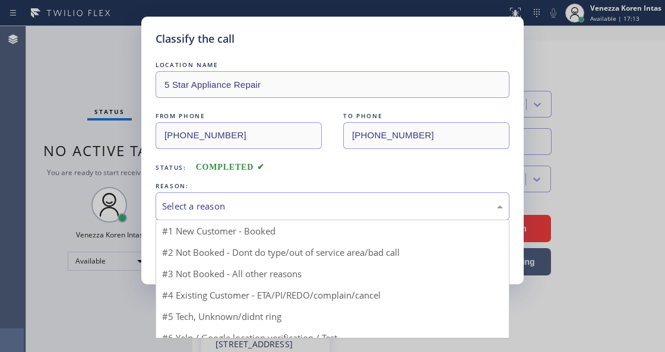
click at [271, 207] on div "Select a reason" at bounding box center [332, 207] width 341 height 14
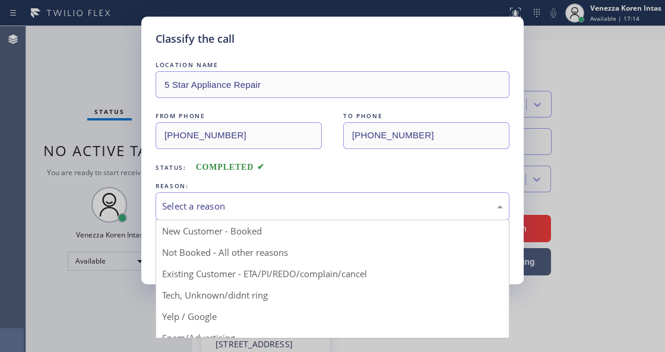
drag, startPoint x: 286, startPoint y: 278, endPoint x: 167, endPoint y: 246, distance: 123.0
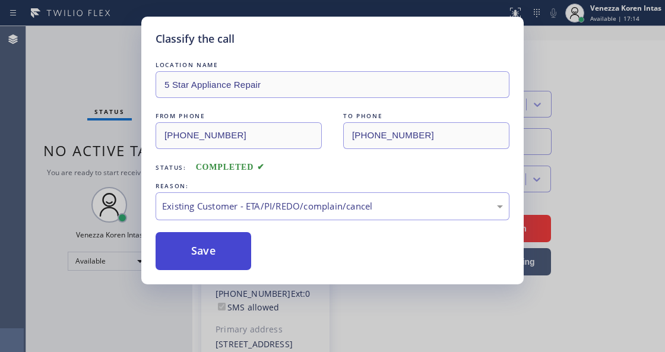
click at [167, 246] on button "Save" at bounding box center [204, 251] width 96 height 38
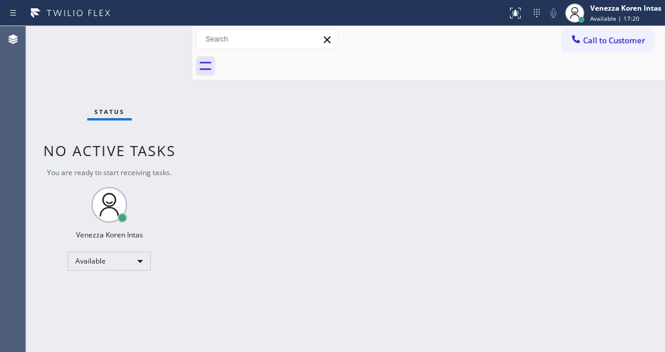
click at [265, 150] on div "Back to Dashboard Change Sender ID Customers Technicians Select a contact Outbo…" at bounding box center [428, 189] width 473 height 326
click at [127, 83] on div "Status No active tasks You are ready to start receiving tasks. Venezza Koren In…" at bounding box center [109, 189] width 166 height 326
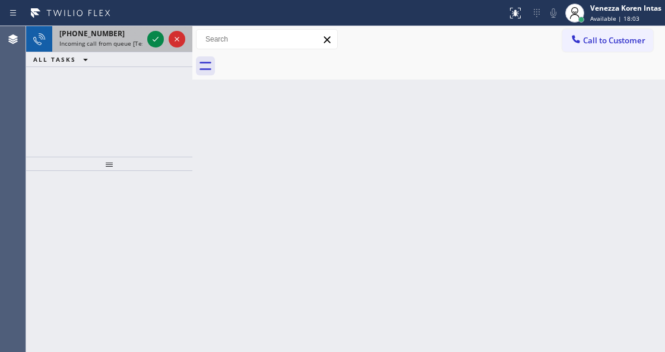
click at [115, 45] on span "Incoming call from queue [Test] All" at bounding box center [108, 43] width 99 height 8
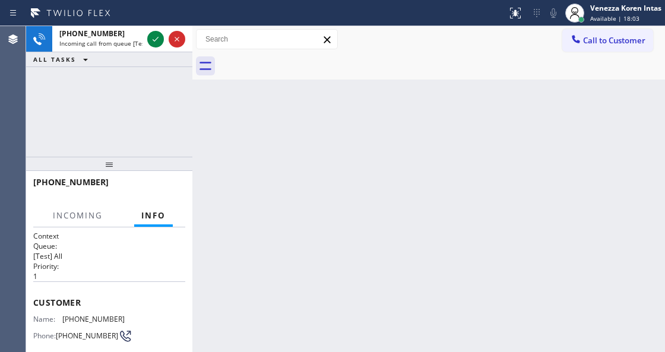
scroll to position [99, 0]
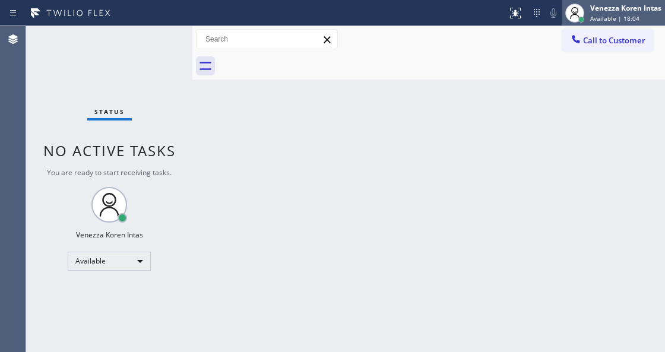
click at [624, 15] on span "Available | 18:04" at bounding box center [614, 18] width 49 height 8
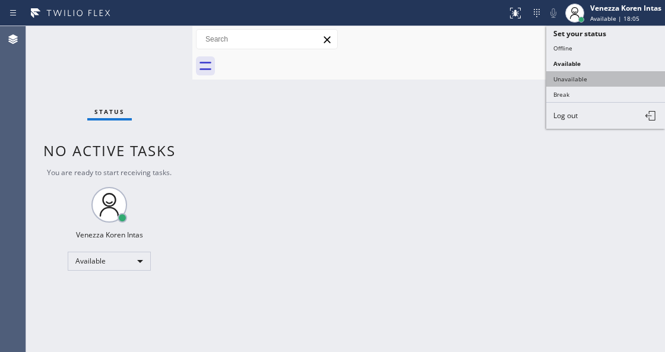
click at [598, 77] on button "Unavailable" at bounding box center [605, 78] width 119 height 15
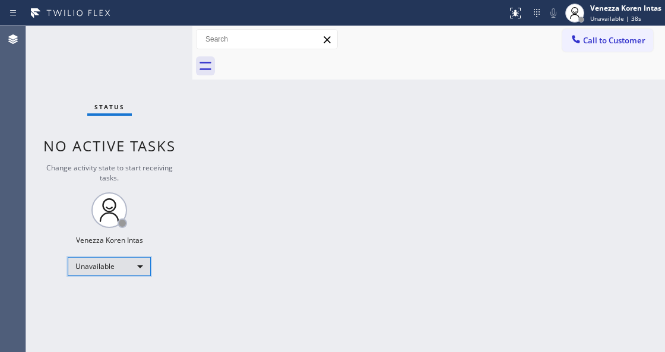
click at [109, 263] on div "Unavailable" at bounding box center [109, 266] width 83 height 19
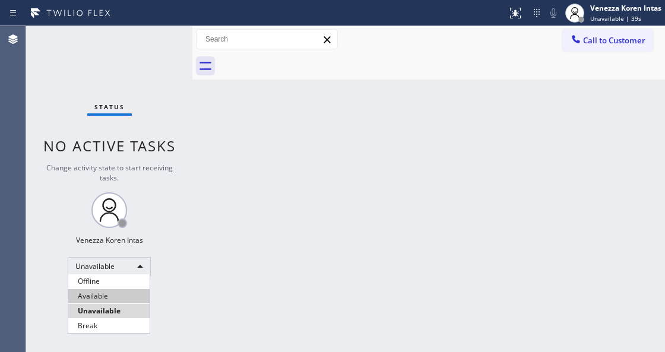
click at [108, 289] on li "Available" at bounding box center [108, 296] width 81 height 14
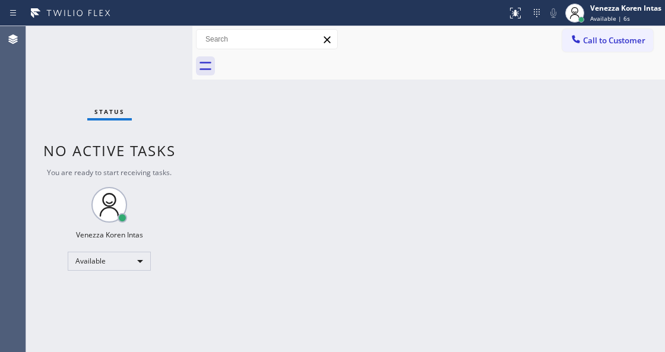
click at [206, 214] on div "Back to Dashboard Change Sender ID Customers Technicians Select a contact Outbo…" at bounding box center [428, 189] width 473 height 326
click at [90, 110] on div "Status" at bounding box center [109, 114] width 45 height 13
click at [286, 230] on div "Back to Dashboard Change Sender ID Customers Technicians Select a contact Outbo…" at bounding box center [428, 189] width 473 height 326
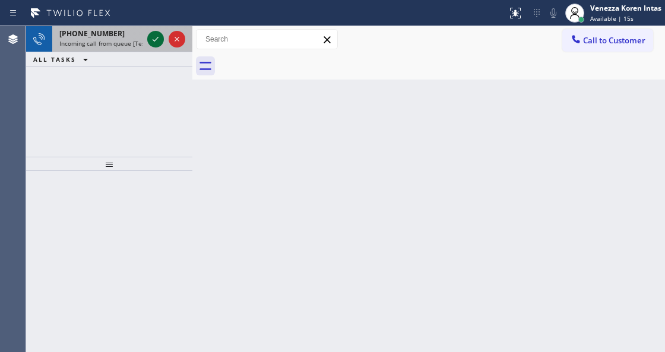
click at [155, 42] on icon at bounding box center [155, 39] width 14 height 14
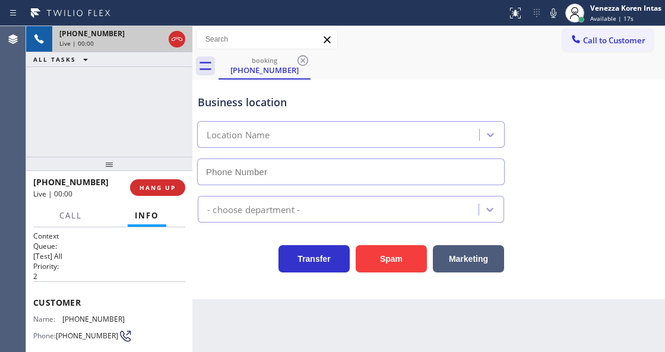
type input "[PHONE_NUMBER]"
click at [177, 44] on icon at bounding box center [177, 39] width 14 height 14
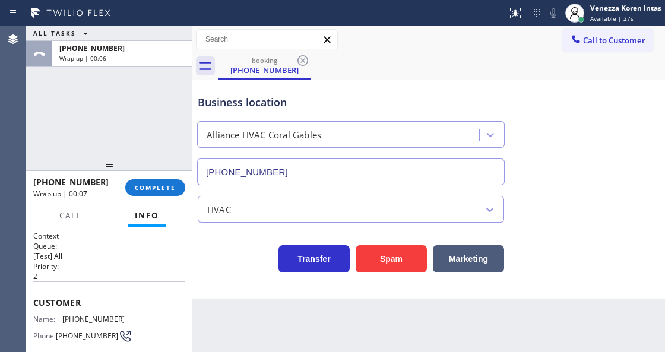
click at [249, 350] on div "Back to Dashboard Change Sender ID Customers Technicians Select a contact Outbo…" at bounding box center [428, 189] width 473 height 326
click at [113, 108] on div "ALL TASKS ALL TASKS ACTIVE TASKS TASKS IN WRAP UP [PHONE_NUMBER] Wrap up | 00:11" at bounding box center [109, 91] width 166 height 131
click at [192, 138] on div at bounding box center [192, 189] width 0 height 326
click at [183, 188] on button "COMPLETE" at bounding box center [155, 187] width 60 height 17
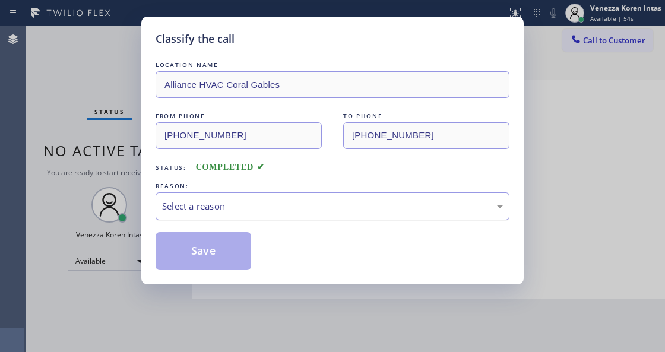
click at [270, 213] on div "Select a reason" at bounding box center [332, 207] width 341 height 14
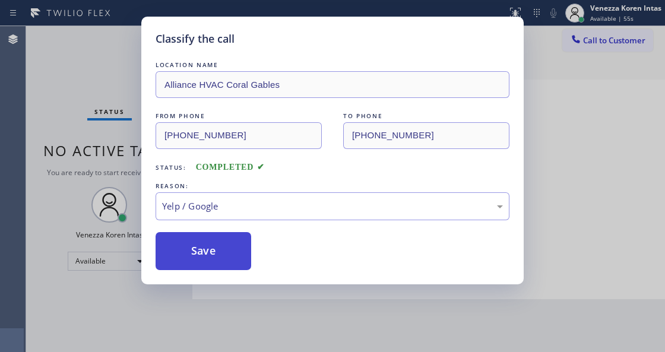
click at [211, 249] on button "Save" at bounding box center [204, 251] width 96 height 38
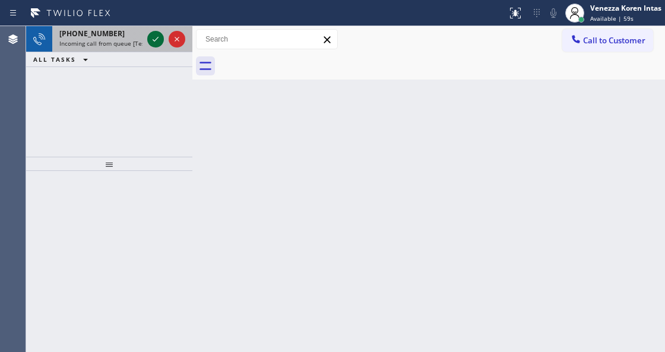
click at [151, 42] on icon at bounding box center [155, 39] width 14 height 14
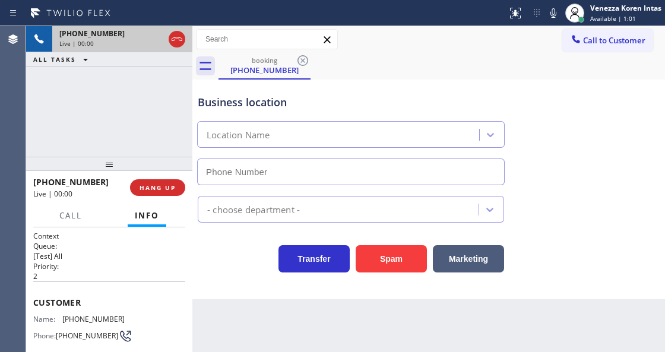
type input "[PHONE_NUMBER]"
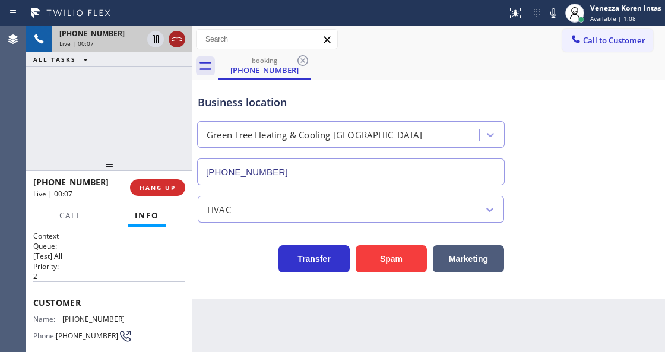
click at [178, 40] on icon at bounding box center [177, 39] width 14 height 14
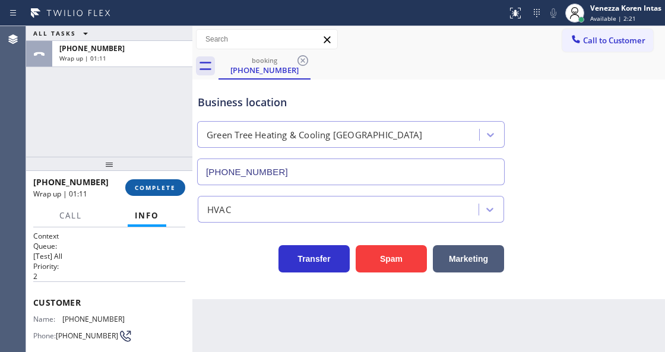
click at [144, 189] on span "COMPLETE" at bounding box center [155, 188] width 41 height 8
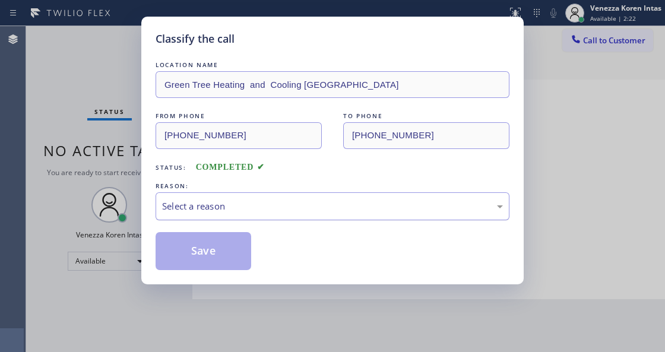
click at [227, 210] on div "Select a reason" at bounding box center [332, 207] width 341 height 14
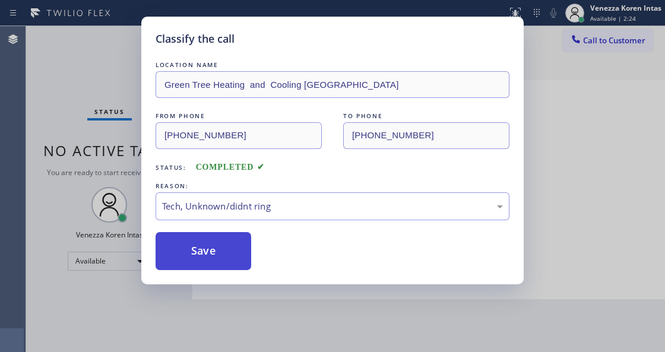
click at [230, 263] on button "Save" at bounding box center [204, 251] width 96 height 38
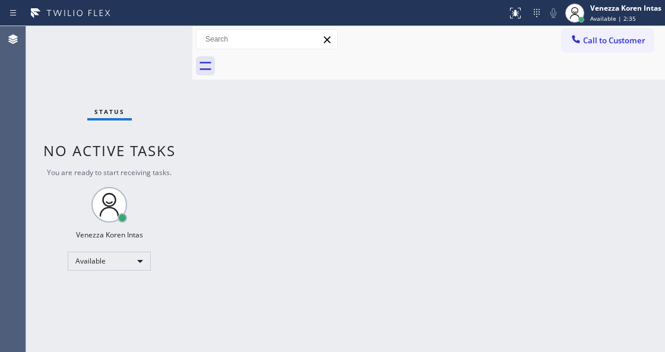
click at [18, 120] on div "Agent Desktop" at bounding box center [13, 189] width 26 height 326
click at [106, 69] on div "Status No active tasks You are ready to start receiving tasks. Venezza Koren In…" at bounding box center [109, 189] width 166 height 326
click at [130, 70] on div "Status No active tasks You are ready to start receiving tasks. Venezza Koren In…" at bounding box center [109, 189] width 166 height 326
click at [127, 258] on div "Available" at bounding box center [109, 261] width 83 height 19
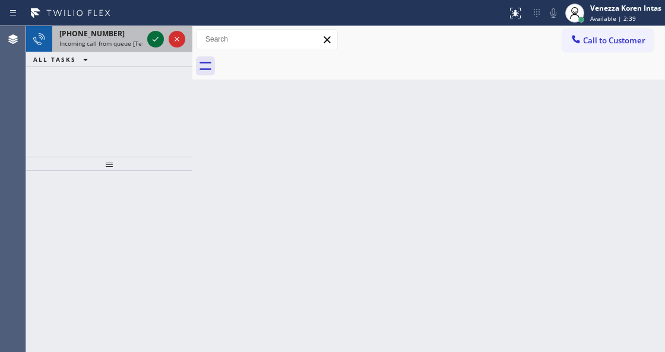
click at [160, 34] on icon at bounding box center [155, 39] width 14 height 14
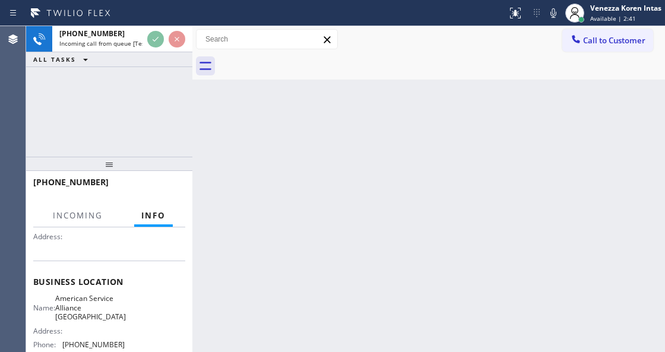
scroll to position [119, 0]
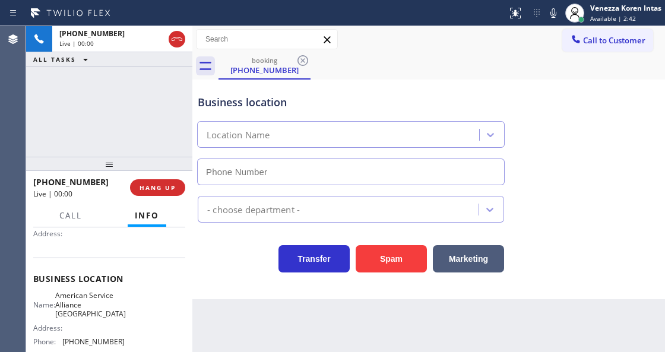
type input "[PHONE_NUMBER]"
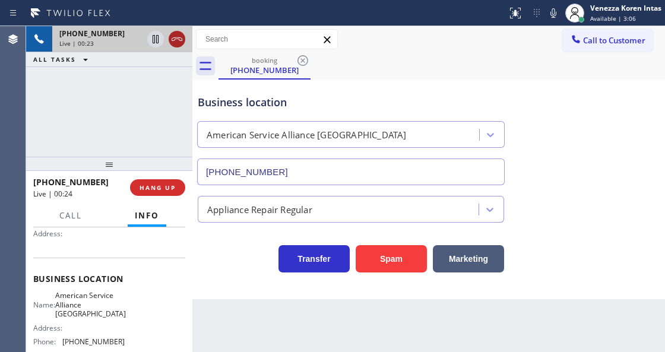
drag, startPoint x: 185, startPoint y: 36, endPoint x: 182, endPoint y: 57, distance: 20.9
click at [184, 36] on div at bounding box center [177, 39] width 17 height 14
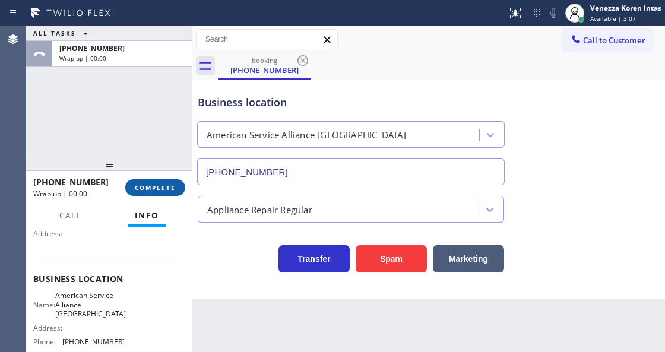
drag, startPoint x: 160, startPoint y: 185, endPoint x: 299, endPoint y: 213, distance: 141.8
click at [164, 188] on span "COMPLETE" at bounding box center [155, 188] width 41 height 8
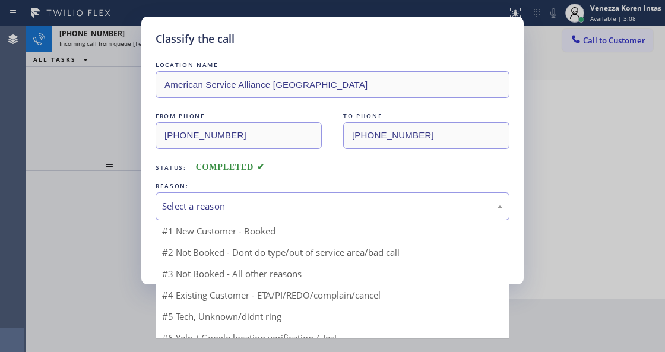
drag, startPoint x: 294, startPoint y: 210, endPoint x: 291, endPoint y: 301, distance: 90.3
click at [294, 211] on div "Select a reason" at bounding box center [332, 207] width 341 height 14
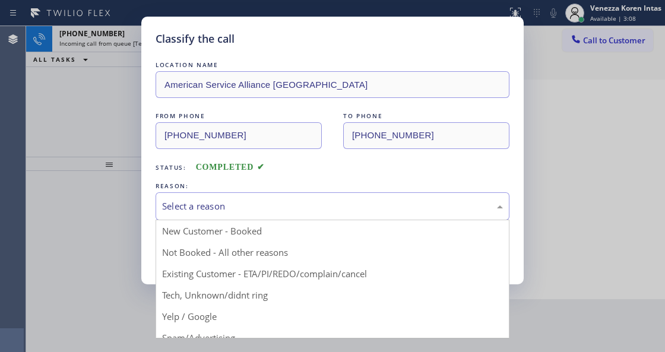
drag, startPoint x: 280, startPoint y: 298, endPoint x: 226, endPoint y: 267, distance: 62.3
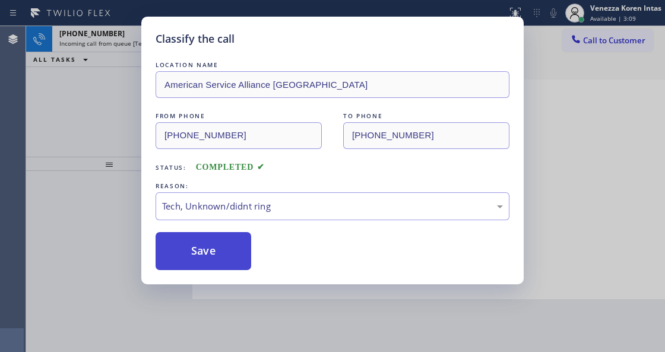
click at [226, 267] on button "Save" at bounding box center [204, 251] width 96 height 38
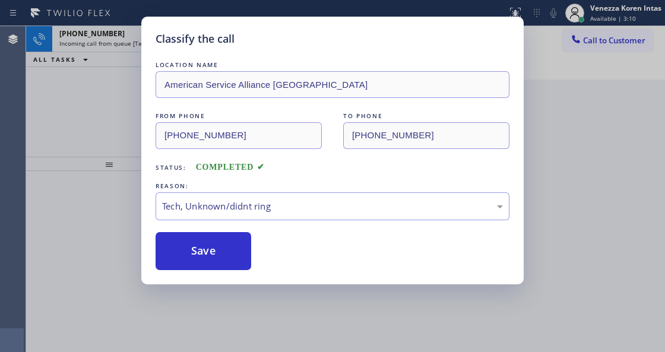
click at [156, 45] on icon at bounding box center [155, 39] width 14 height 14
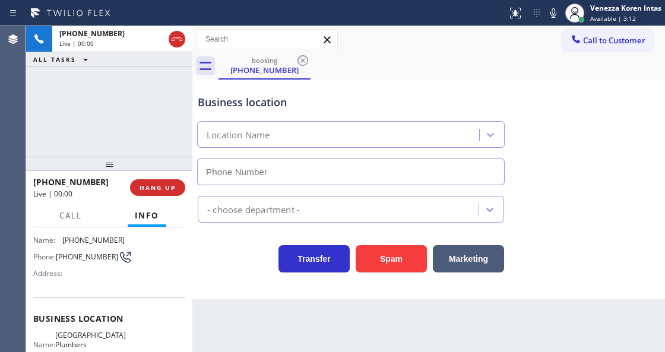
type input "[PHONE_NUMBER]"
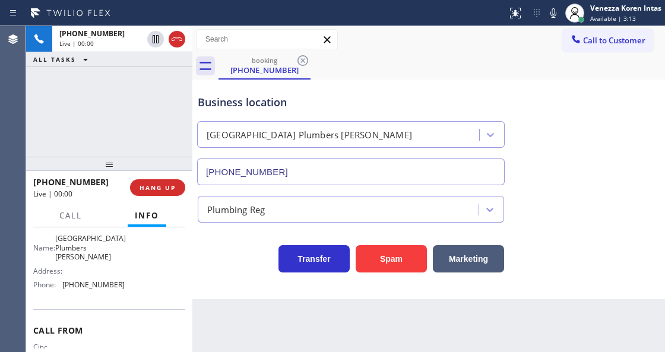
scroll to position [158, 0]
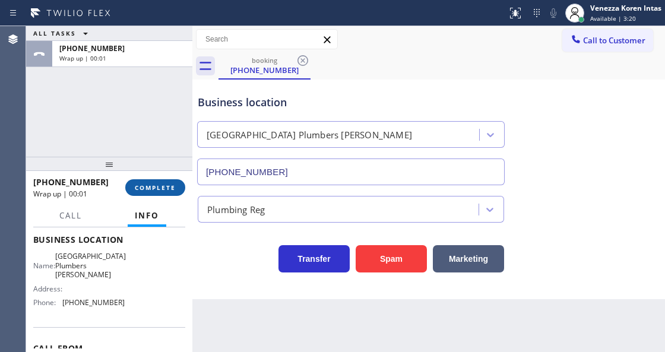
click at [159, 186] on span "COMPLETE" at bounding box center [155, 188] width 41 height 8
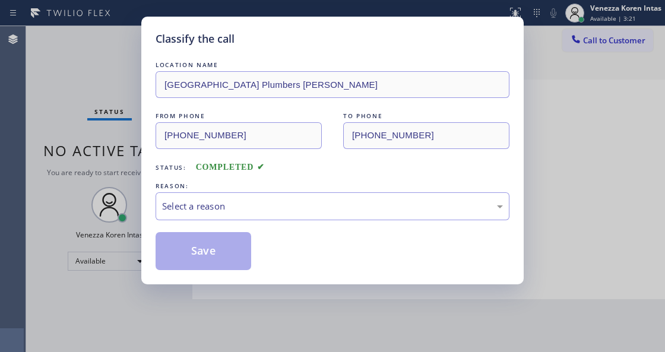
click at [266, 204] on div "Select a reason" at bounding box center [332, 207] width 341 height 14
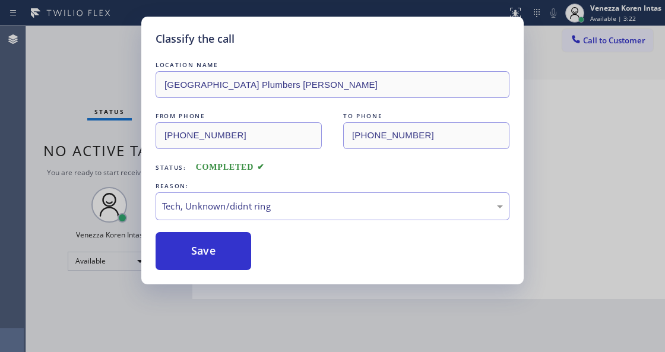
drag, startPoint x: 244, startPoint y: 307, endPoint x: 247, endPoint y: 298, distance: 9.6
drag, startPoint x: 253, startPoint y: 254, endPoint x: 239, endPoint y: 254, distance: 14.3
click at [253, 254] on div "Save" at bounding box center [333, 251] width 354 height 38
click at [235, 254] on button "Save" at bounding box center [204, 251] width 96 height 38
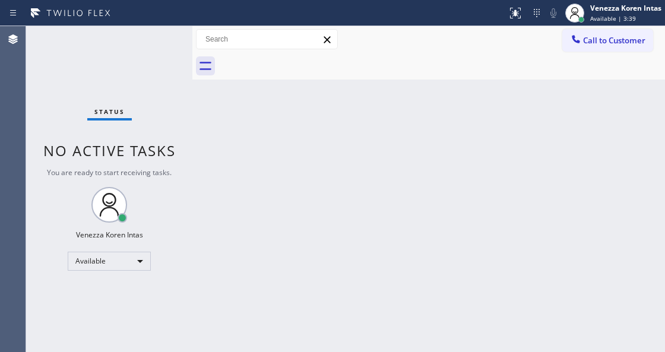
click at [229, 157] on div "Back to Dashboard Change Sender ID Customers Technicians Select a contact Outbo…" at bounding box center [428, 189] width 473 height 326
drag, startPoint x: 211, startPoint y: 130, endPoint x: 89, endPoint y: 99, distance: 126.2
click at [207, 129] on div "Back to Dashboard Change Sender ID Customers Technicians Select a contact Outbo…" at bounding box center [428, 189] width 473 height 326
drag, startPoint x: 82, startPoint y: 99, endPoint x: 24, endPoint y: 97, distance: 58.2
click at [81, 99] on div "Status No active tasks You are ready to start receiving tasks. Venezza Koren In…" at bounding box center [109, 189] width 166 height 326
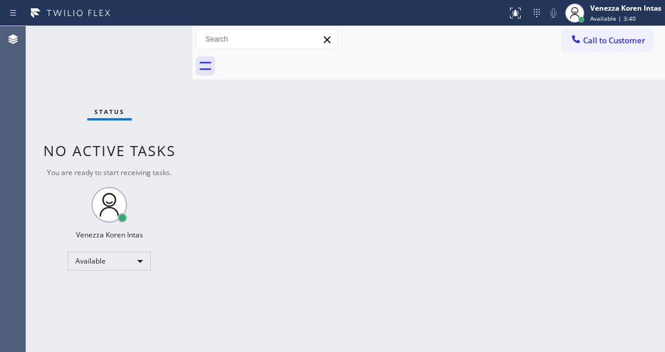
click at [177, 57] on div "Status No active tasks You are ready to start receiving tasks. Venezza Koren In…" at bounding box center [109, 189] width 166 height 326
click at [177, 55] on div "Status No active tasks You are ready to start receiving tasks. Venezza Koren In…" at bounding box center [109, 189] width 166 height 326
drag, startPoint x: 393, startPoint y: 185, endPoint x: 276, endPoint y: 276, distance: 148.3
click at [390, 185] on div "Back to Dashboard Change Sender ID Customers Technicians Select a contact Outbo…" at bounding box center [428, 189] width 473 height 326
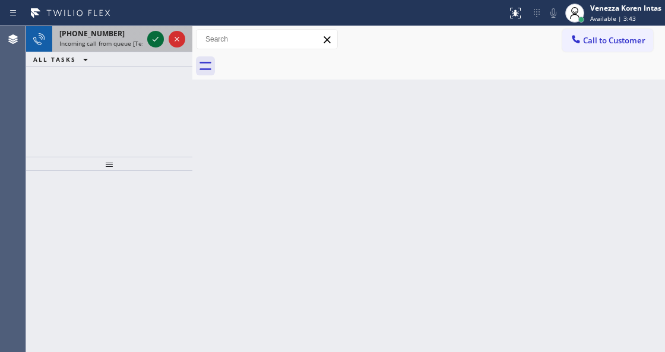
click at [153, 43] on icon at bounding box center [155, 39] width 14 height 14
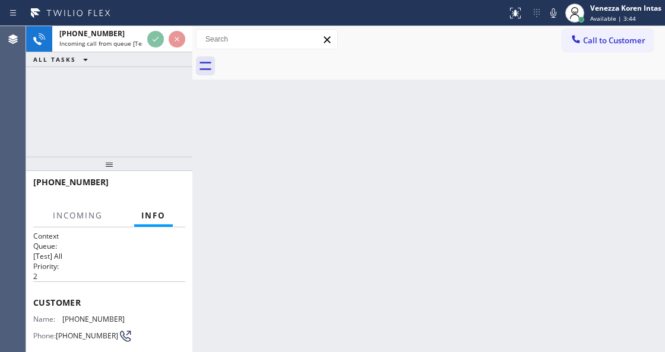
scroll to position [119, 0]
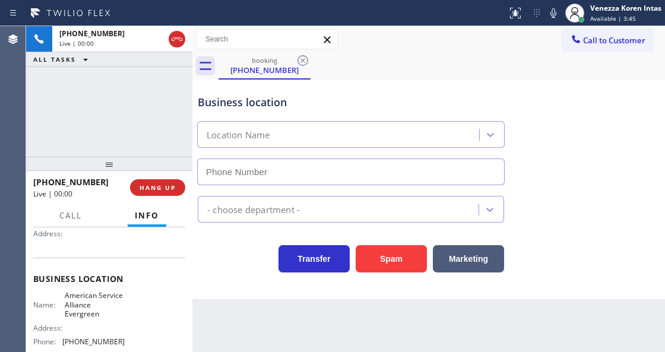
type input "[PHONE_NUMBER]"
click at [78, 132] on div "[PHONE_NUMBER] Live | 00:01 ALL TASKS ALL TASKS ACTIVE TASKS TASKS IN WRAP UP" at bounding box center [109, 91] width 166 height 131
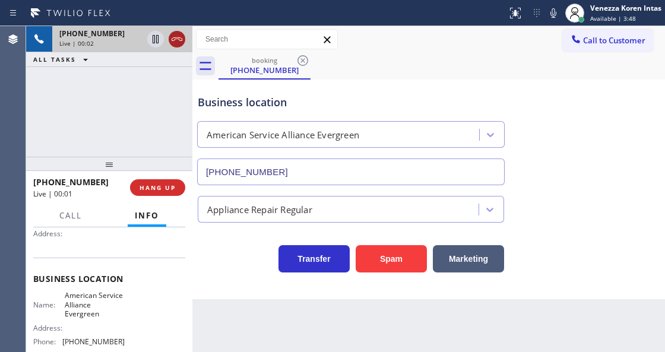
click at [175, 37] on icon at bounding box center [177, 39] width 11 height 4
click at [170, 184] on span "HANG UP" at bounding box center [158, 188] width 36 height 8
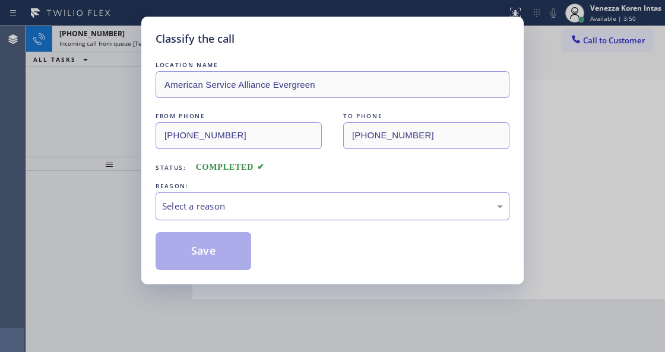
click at [222, 197] on div "Select a reason" at bounding box center [333, 206] width 354 height 28
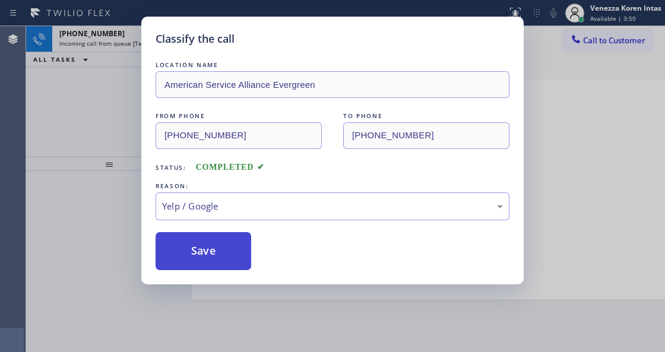
click at [214, 260] on button "Save" at bounding box center [204, 251] width 96 height 38
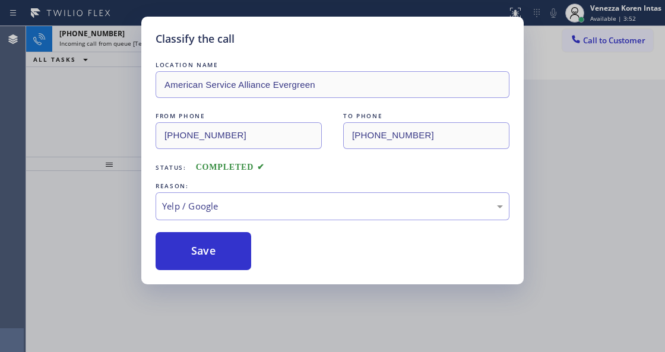
click at [153, 40] on icon at bounding box center [156, 39] width 6 height 5
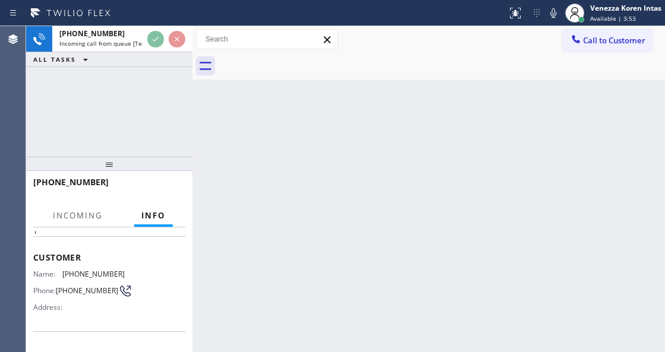
scroll to position [119, 0]
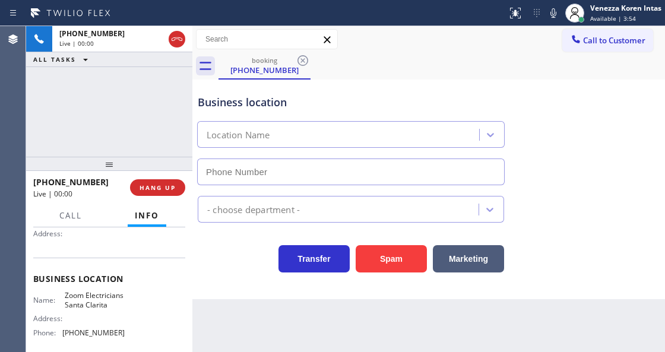
type input "[PHONE_NUMBER]"
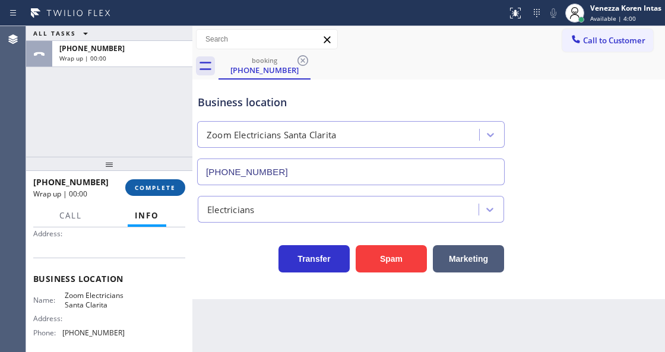
click at [170, 192] on button "COMPLETE" at bounding box center [155, 187] width 60 height 17
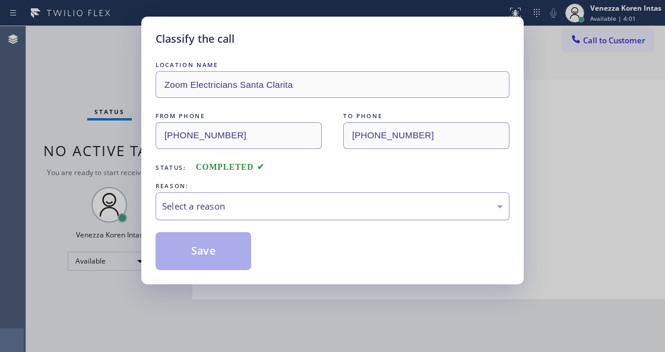
click at [290, 215] on div "Select a reason" at bounding box center [333, 206] width 354 height 28
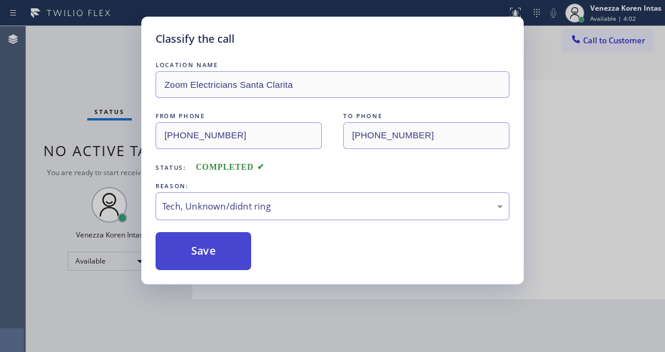
drag, startPoint x: 267, startPoint y: 304, endPoint x: 226, endPoint y: 251, distance: 67.4
click at [226, 251] on button "Save" at bounding box center [204, 251] width 96 height 38
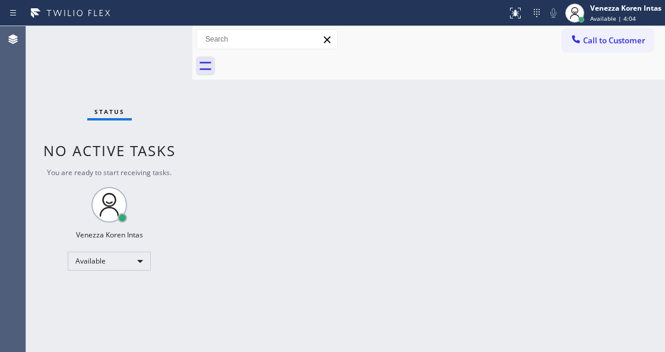
click at [179, 137] on div "Status No active tasks You are ready to start receiving tasks. Venezza Koren In…" at bounding box center [109, 189] width 166 height 326
click at [176, 80] on div "Status No active tasks You are ready to start receiving tasks. Venezza Koren In…" at bounding box center [109, 189] width 166 height 326
click at [163, 53] on div "Status No active tasks You are ready to start receiving tasks. Venezza Koren In…" at bounding box center [109, 189] width 166 height 326
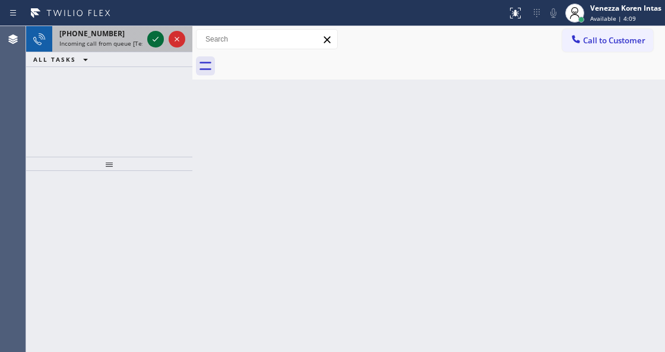
click at [156, 36] on icon at bounding box center [155, 39] width 14 height 14
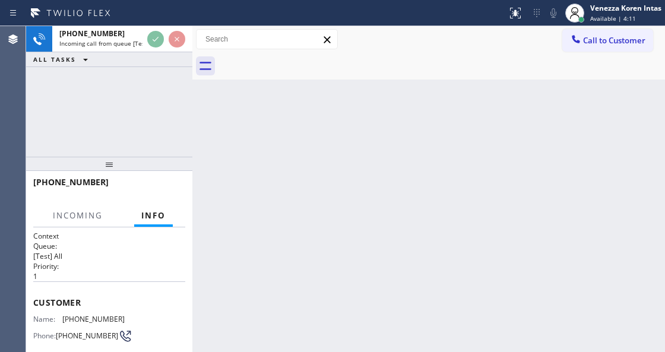
scroll to position [79, 0]
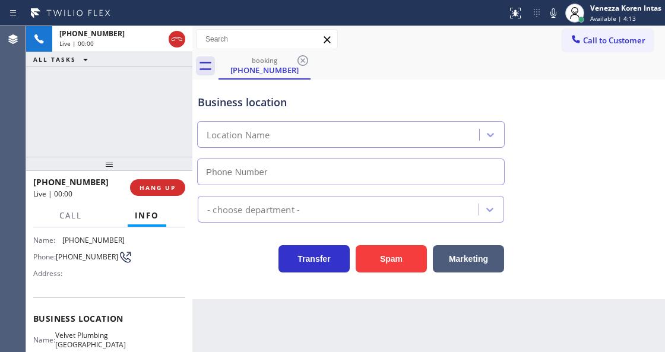
type input "[PHONE_NUMBER]"
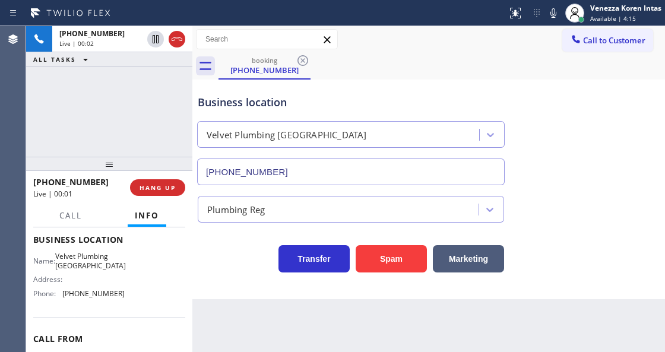
scroll to position [158, 0]
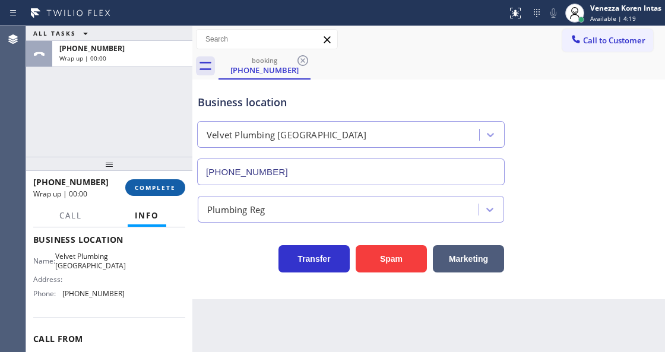
click at [151, 186] on span "COMPLETE" at bounding box center [155, 188] width 41 height 8
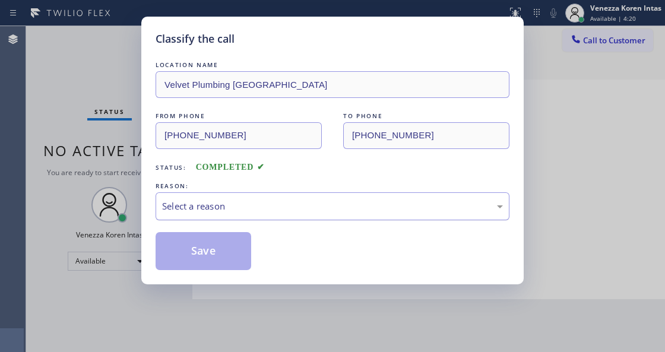
click at [272, 201] on div "Select a reason" at bounding box center [332, 207] width 341 height 14
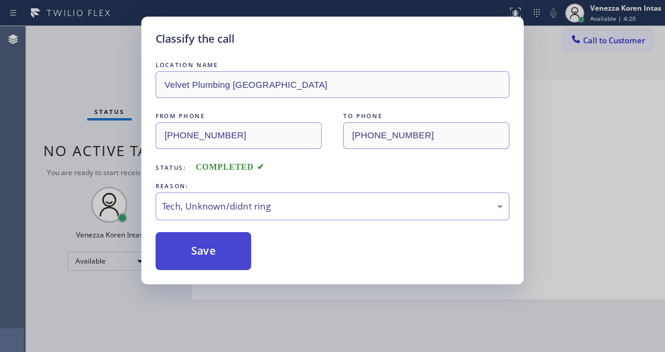
click at [225, 260] on button "Save" at bounding box center [204, 251] width 96 height 38
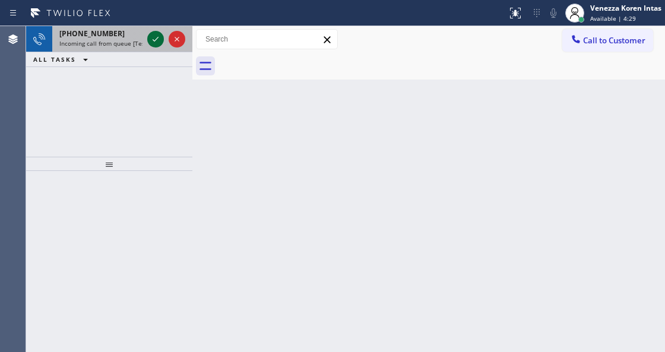
click at [159, 42] on icon at bounding box center [155, 39] width 14 height 14
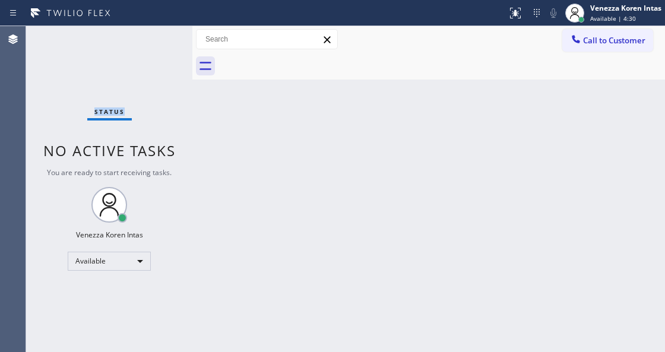
click at [157, 40] on div "Status No active tasks You are ready to start receiving tasks. Venezza Koren In…" at bounding box center [109, 189] width 166 height 326
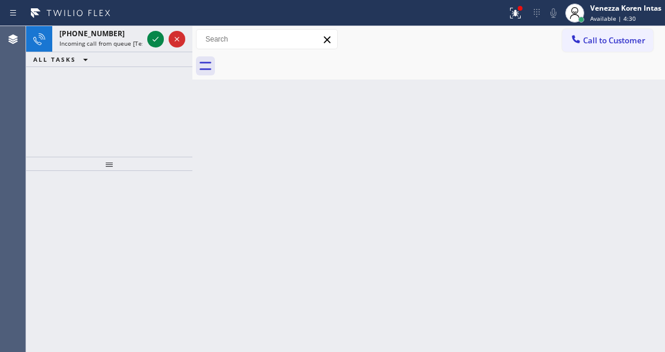
click at [157, 40] on icon at bounding box center [155, 39] width 14 height 14
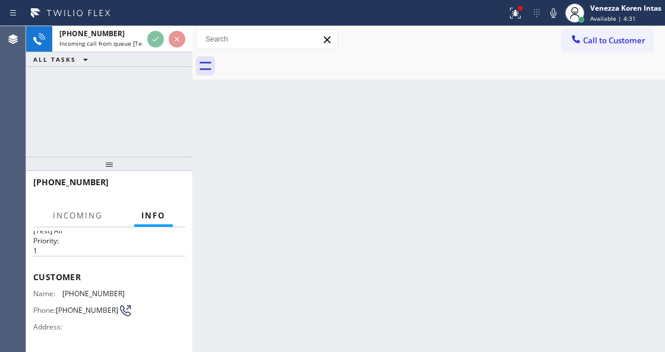
scroll to position [39, 0]
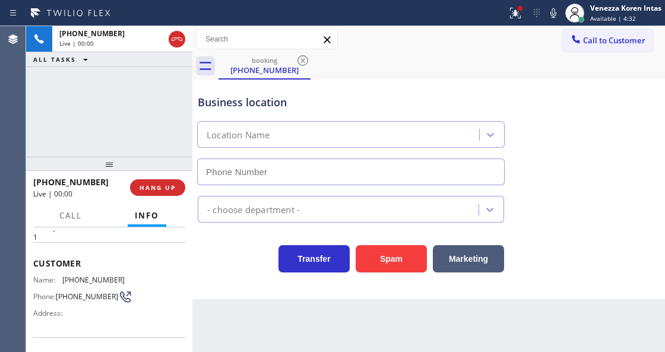
type input "[PHONE_NUMBER]"
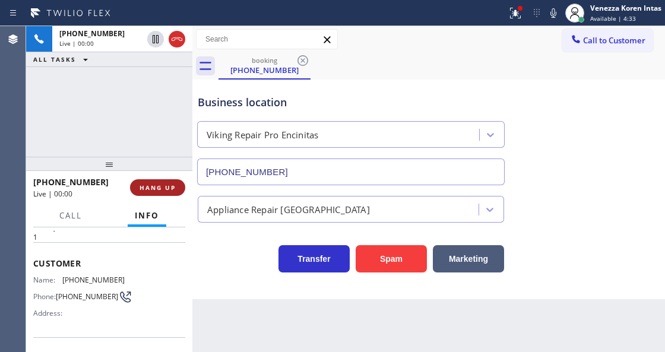
click at [156, 186] on span "HANG UP" at bounding box center [158, 188] width 36 height 8
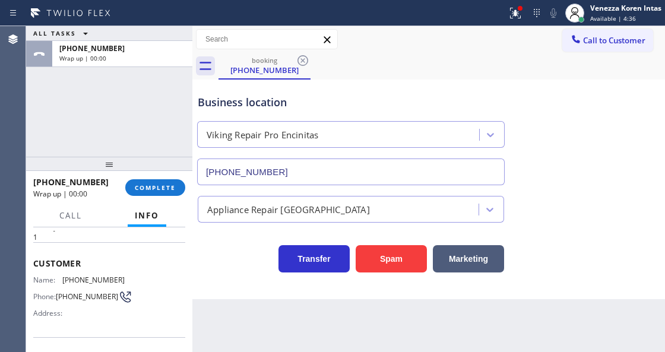
click at [253, 216] on div "Appliance Repair [GEOGRAPHIC_DATA]" at bounding box center [288, 210] width 163 height 14
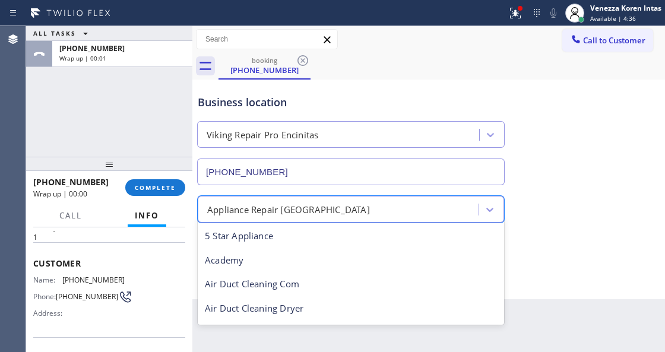
scroll to position [1, 0]
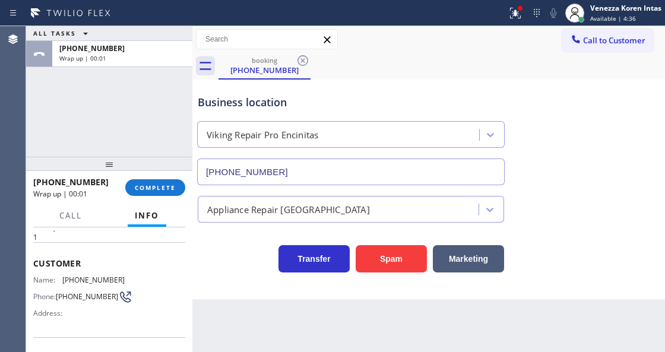
click at [132, 166] on div at bounding box center [109, 164] width 166 height 14
click at [166, 195] on button "COMPLETE" at bounding box center [155, 187] width 60 height 17
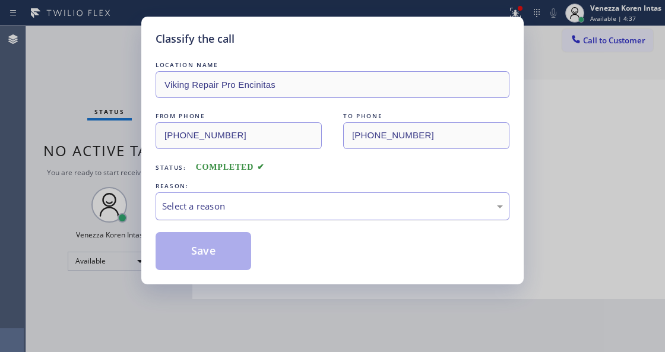
click at [262, 204] on div "Select a reason" at bounding box center [332, 207] width 341 height 14
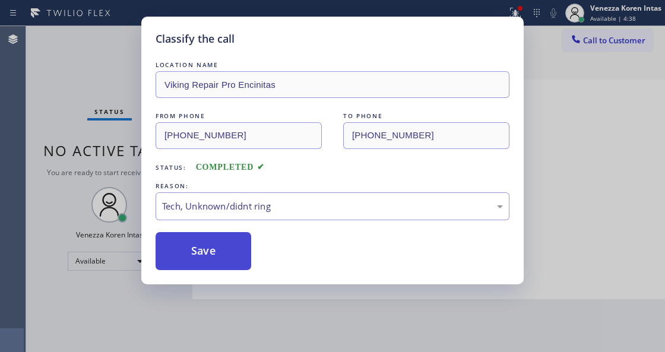
click at [235, 265] on button "Save" at bounding box center [204, 251] width 96 height 38
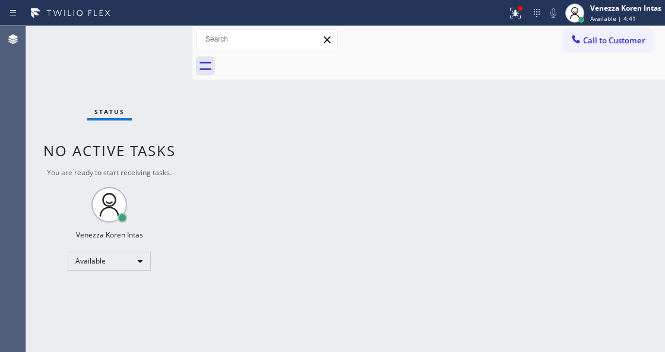
click at [192, 187] on div at bounding box center [192, 189] width 0 height 326
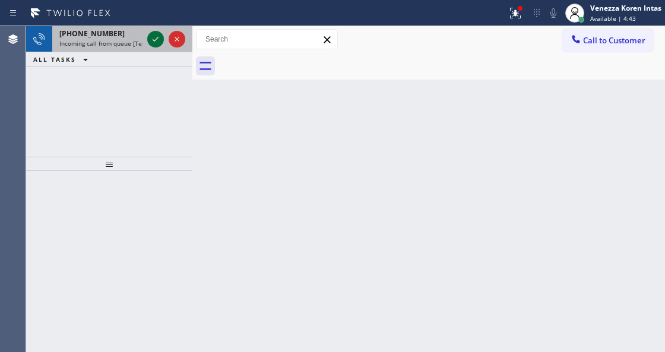
click at [143, 37] on div "[PHONE_NUMBER] Incoming call from queue [Test] All" at bounding box center [98, 39] width 93 height 26
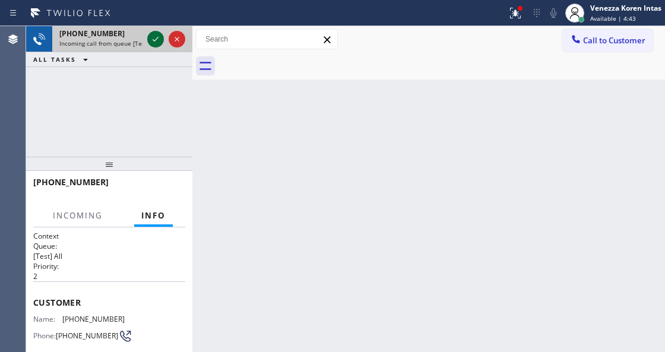
click at [151, 38] on icon at bounding box center [155, 39] width 14 height 14
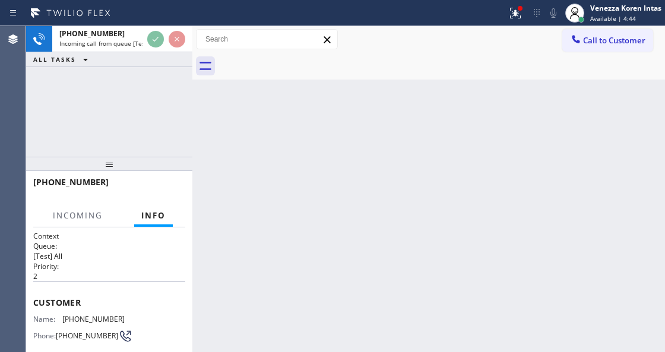
drag, startPoint x: 519, startPoint y: 14, endPoint x: 511, endPoint y: 36, distance: 23.5
click at [517, 18] on icon at bounding box center [515, 13] width 14 height 14
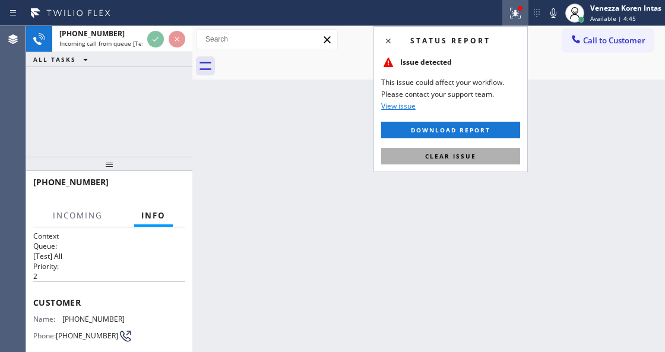
click at [477, 157] on button "Clear issue" at bounding box center [450, 156] width 139 height 17
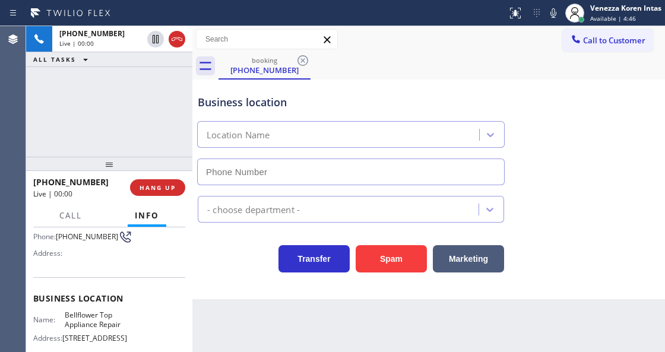
scroll to position [119, 0]
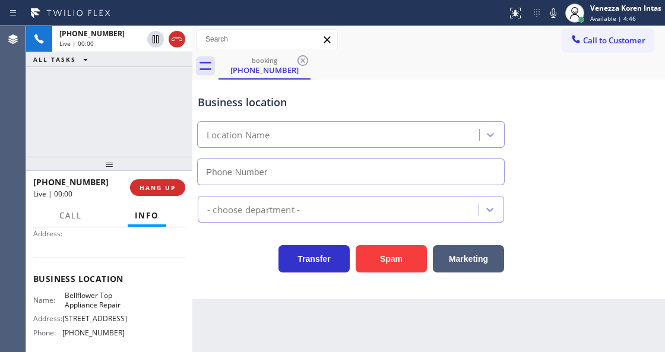
type input "[PHONE_NUMBER]"
click at [248, 271] on div "Transfer Spam Marketing" at bounding box center [350, 255] width 311 height 33
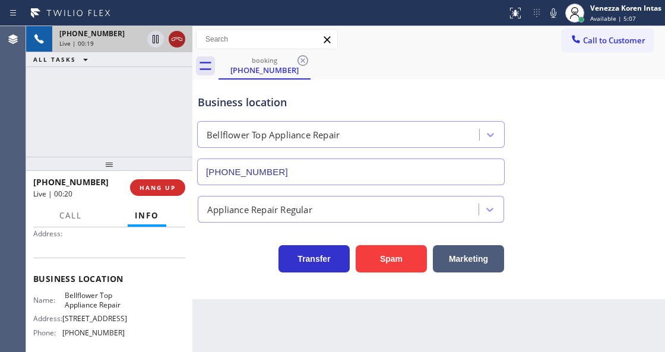
click at [180, 36] on icon at bounding box center [177, 39] width 14 height 14
click at [170, 183] on button "HANG UP" at bounding box center [157, 187] width 55 height 17
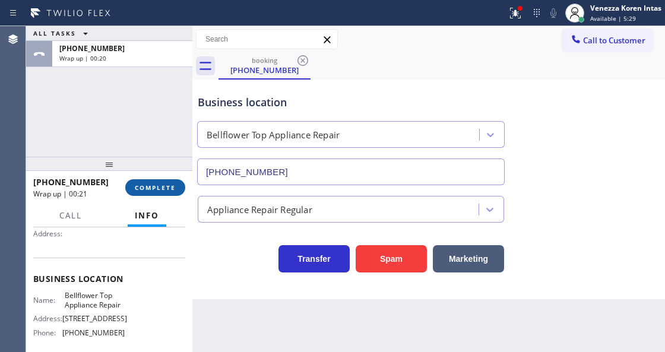
click at [171, 182] on button "COMPLETE" at bounding box center [155, 187] width 60 height 17
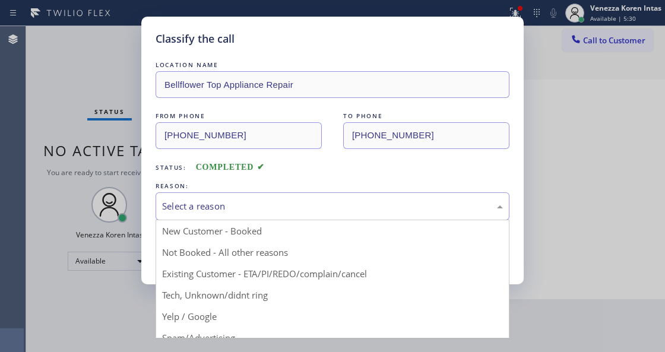
click at [266, 203] on div "Select a reason" at bounding box center [332, 207] width 341 height 14
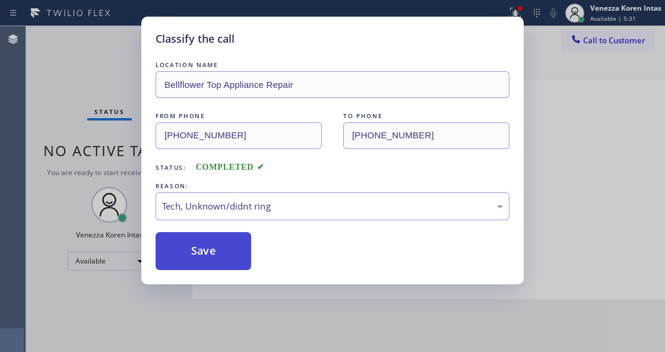
click at [226, 235] on button "Save" at bounding box center [204, 251] width 96 height 38
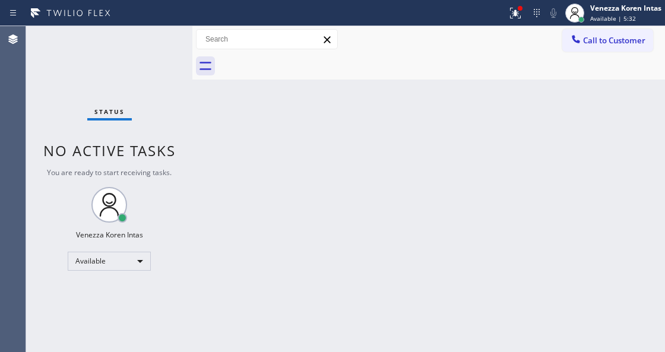
click at [519, 12] on icon at bounding box center [515, 13] width 14 height 14
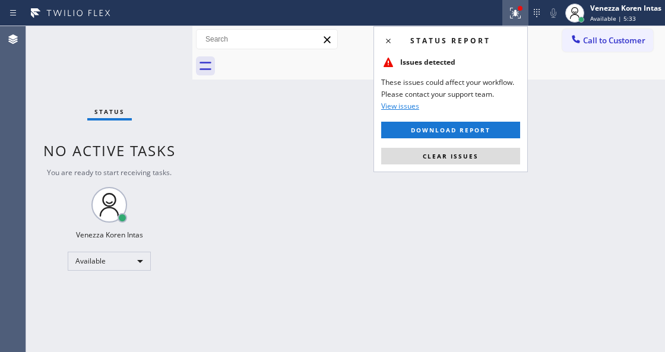
drag, startPoint x: 489, startPoint y: 157, endPoint x: 429, endPoint y: 155, distance: 59.4
click at [488, 156] on button "Clear issues" at bounding box center [450, 156] width 139 height 17
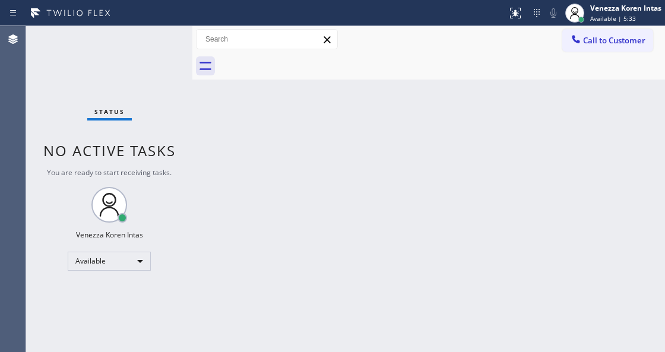
click at [225, 106] on div "Back to Dashboard Change Sender ID Customers Technicians Select a contact Outbo…" at bounding box center [428, 189] width 473 height 326
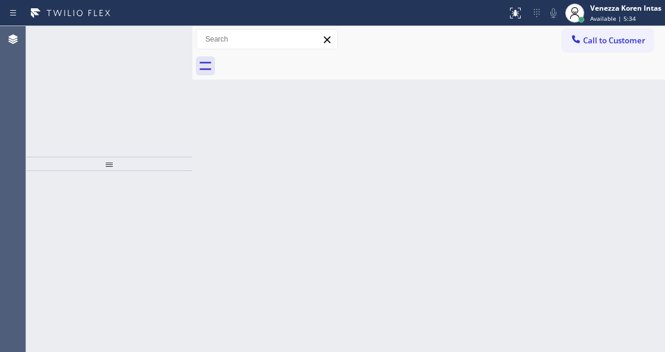
drag, startPoint x: 145, startPoint y: 69, endPoint x: 36, endPoint y: 79, distance: 109.8
click at [134, 65] on div "[PHONE_NUMBER] Incoming call from queue [Test] All ALL TASKS ALL TASKS ACTIVE T…" at bounding box center [109, 91] width 166 height 131
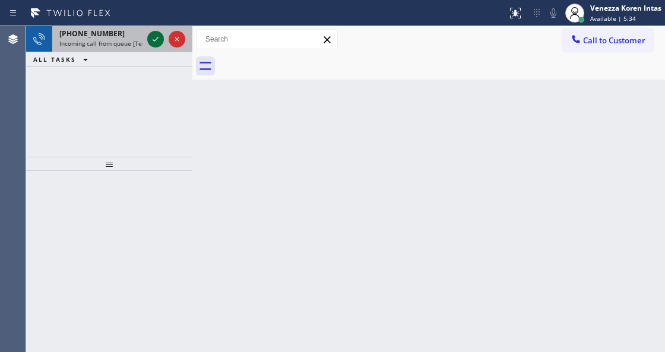
click at [160, 30] on div at bounding box center [166, 39] width 43 height 26
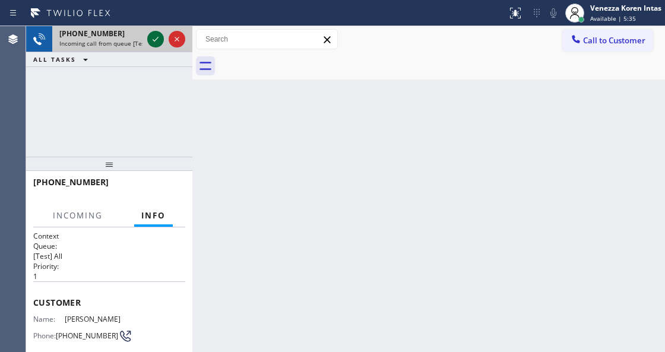
click at [159, 35] on icon at bounding box center [155, 39] width 14 height 14
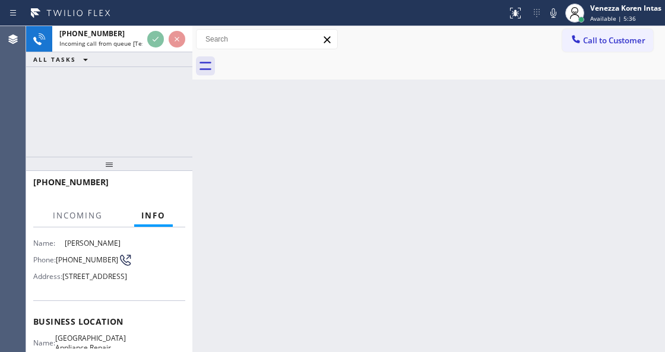
scroll to position [119, 0]
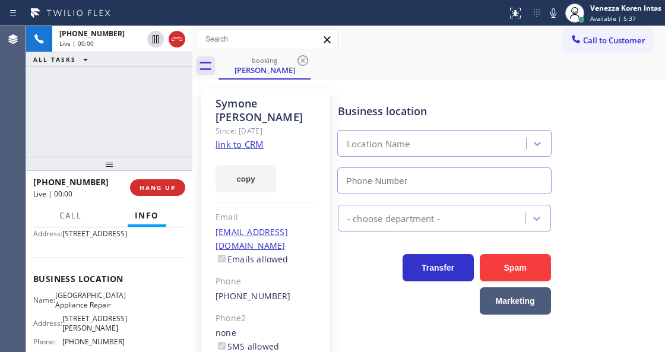
type input "[PHONE_NUMBER]"
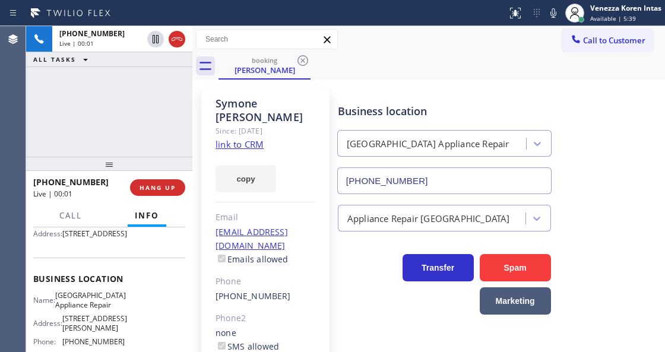
click at [241, 138] on link "link to CRM" at bounding box center [240, 144] width 48 height 12
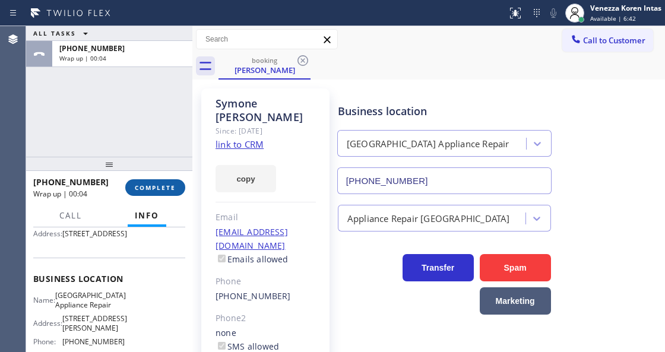
click at [179, 185] on button "COMPLETE" at bounding box center [155, 187] width 60 height 17
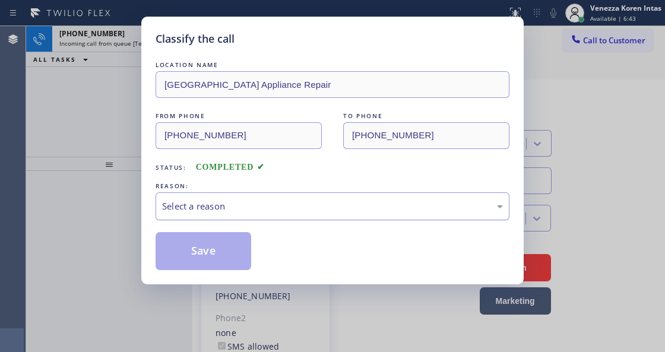
click at [279, 202] on div "Select a reason" at bounding box center [332, 207] width 341 height 14
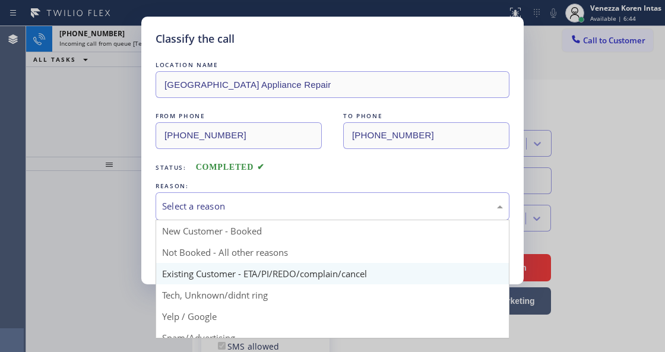
drag, startPoint x: 301, startPoint y: 278, endPoint x: 238, endPoint y: 261, distance: 65.3
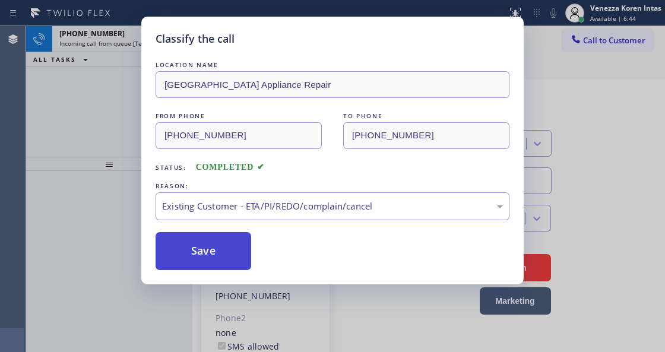
click at [238, 261] on button "Save" at bounding box center [204, 251] width 96 height 38
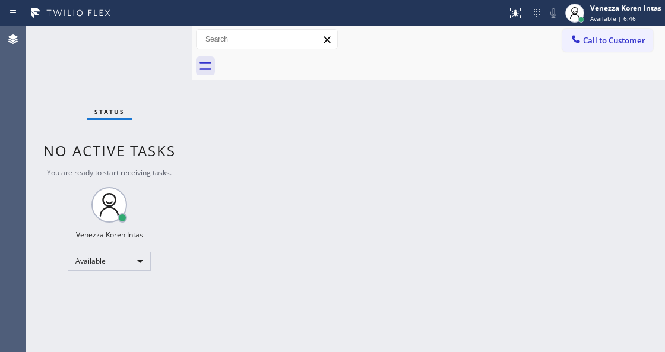
click at [152, 37] on div "Status No active tasks You are ready to start receiving tasks. Venezza Koren In…" at bounding box center [109, 189] width 166 height 326
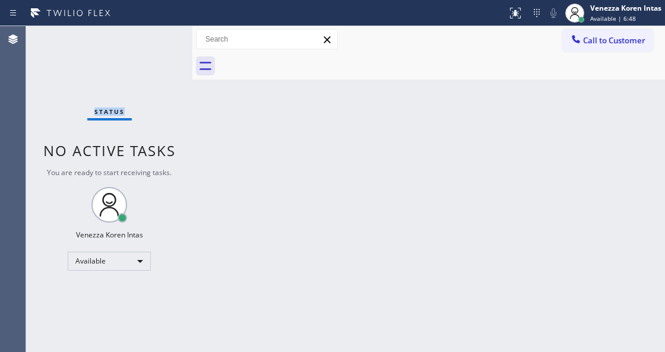
click at [157, 44] on div "Status No active tasks You are ready to start receiving tasks. Venezza Koren In…" at bounding box center [109, 189] width 166 height 326
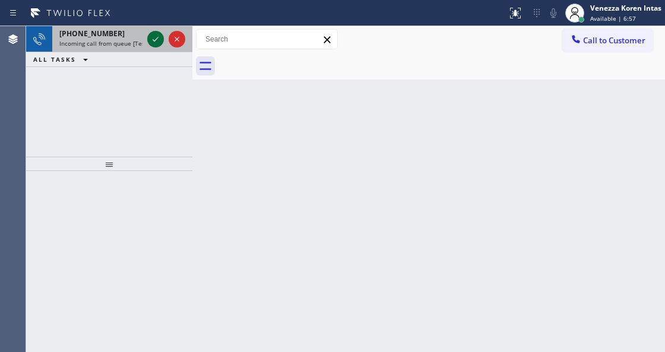
click at [156, 37] on icon at bounding box center [155, 39] width 14 height 14
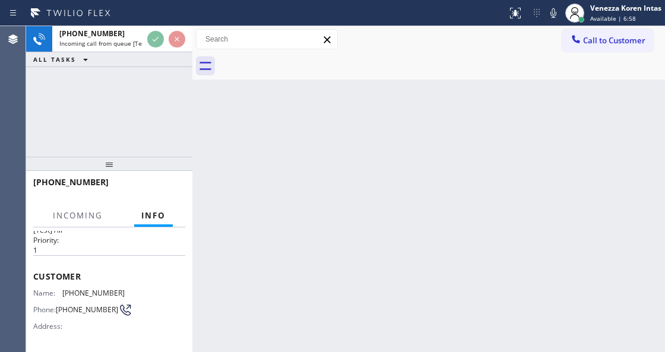
scroll to position [119, 0]
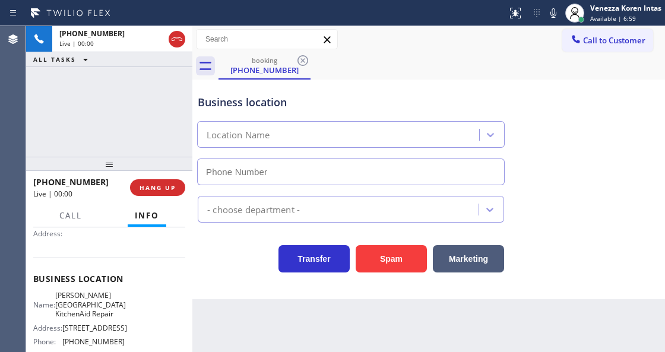
type input "[PHONE_NUMBER]"
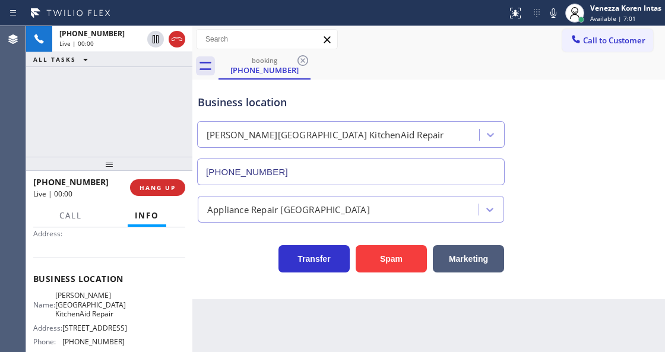
drag, startPoint x: 68, startPoint y: 106, endPoint x: 122, endPoint y: 152, distance: 70.7
click at [69, 106] on div "[PHONE_NUMBER] Live | 00:00 ALL TASKS ALL TASKS ACTIVE TASKS TASKS IN WRAP UP" at bounding box center [109, 91] width 166 height 131
click at [176, 40] on icon at bounding box center [177, 39] width 14 height 14
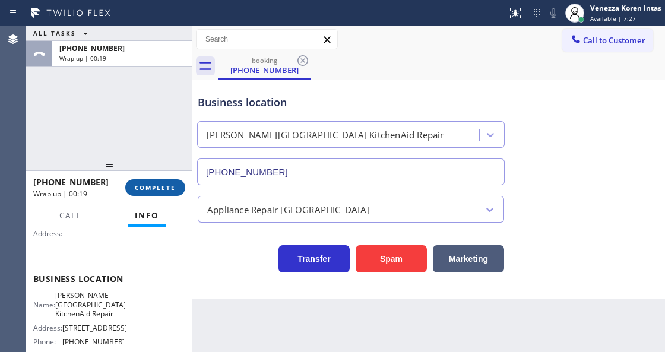
click at [147, 189] on span "COMPLETE" at bounding box center [155, 188] width 41 height 8
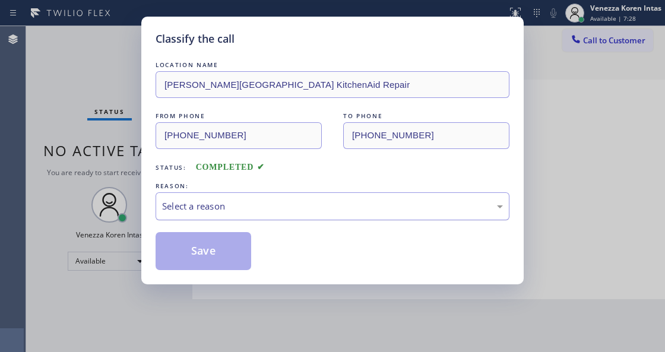
click at [270, 203] on div "Select a reason" at bounding box center [332, 207] width 341 height 14
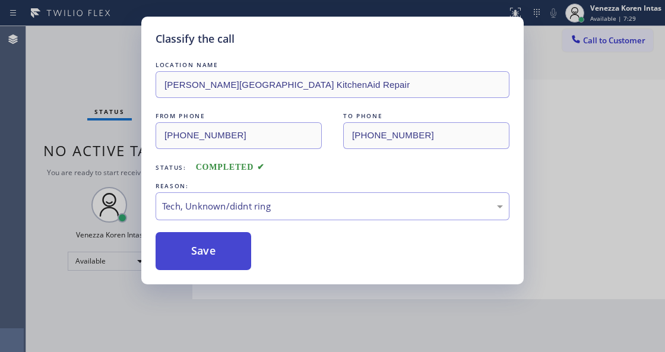
click at [241, 239] on button "Save" at bounding box center [204, 251] width 96 height 38
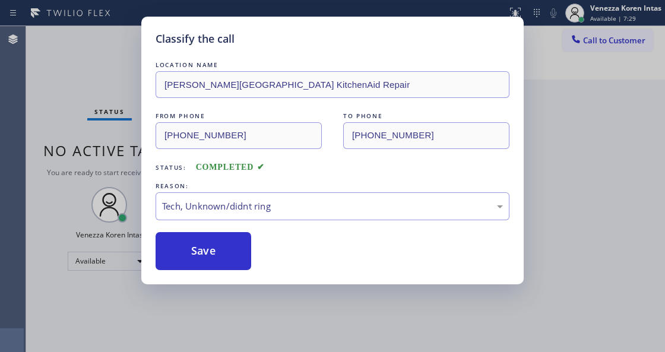
click at [255, 348] on div "Classify the call LOCATION NAME [PERSON_NAME][GEOGRAPHIC_DATA] KitchenAid Repai…" at bounding box center [332, 176] width 665 height 352
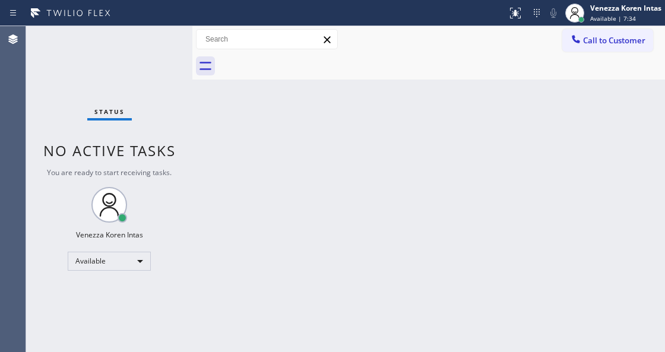
click at [174, 141] on span "No active tasks" at bounding box center [109, 151] width 132 height 20
drag, startPoint x: 143, startPoint y: 86, endPoint x: 146, endPoint y: 59, distance: 26.3
click at [143, 69] on div "Status No active tasks You are ready to start receiving tasks. Venezza Koren In…" at bounding box center [109, 189] width 166 height 326
click at [146, 59] on div "Status No active tasks You are ready to start receiving tasks. Venezza Koren In…" at bounding box center [109, 189] width 166 height 326
click at [171, 63] on div "Status No active tasks You are ready to start receiving tasks. Venezza Koren In…" at bounding box center [109, 189] width 166 height 326
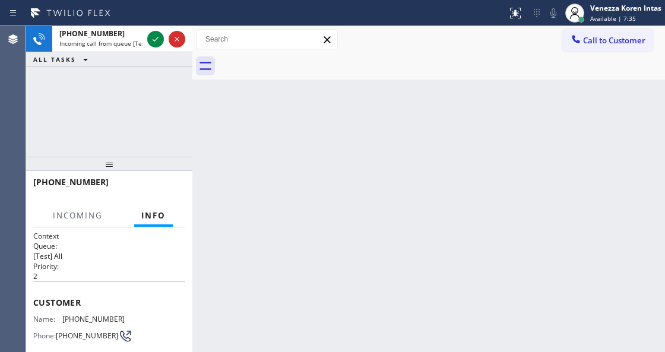
click at [165, 49] on div at bounding box center [166, 39] width 43 height 26
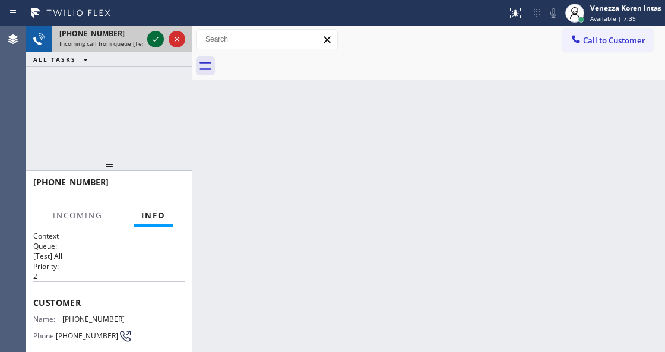
click at [154, 39] on icon at bounding box center [155, 39] width 14 height 14
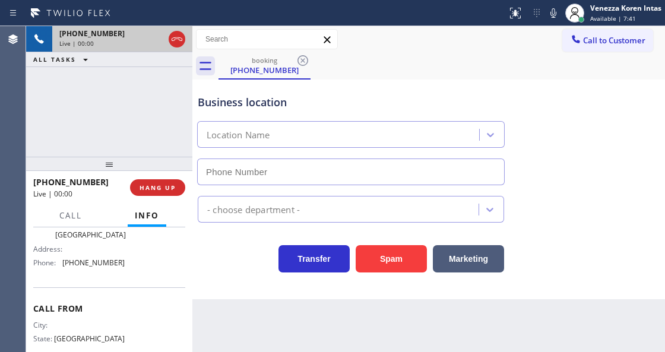
scroll to position [158, 0]
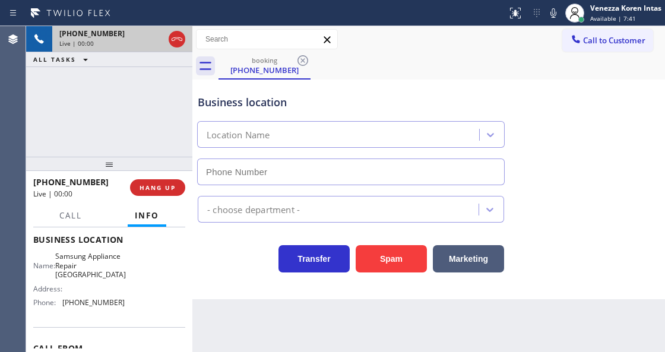
type input "[PHONE_NUMBER]"
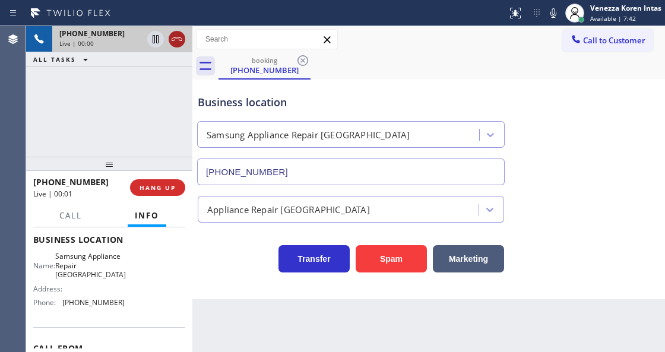
click at [179, 35] on icon at bounding box center [177, 39] width 14 height 14
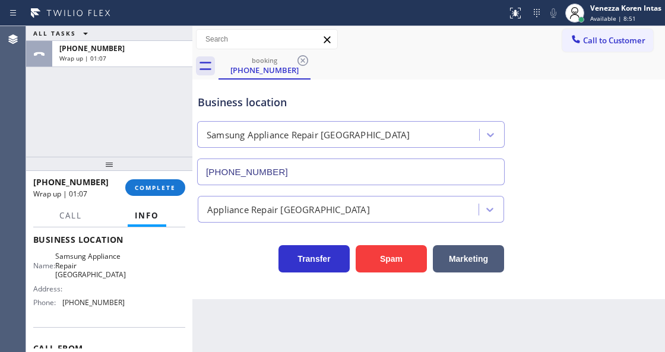
click at [151, 204] on button "Info" at bounding box center [147, 215] width 39 height 23
click at [156, 194] on button "COMPLETE" at bounding box center [155, 187] width 60 height 17
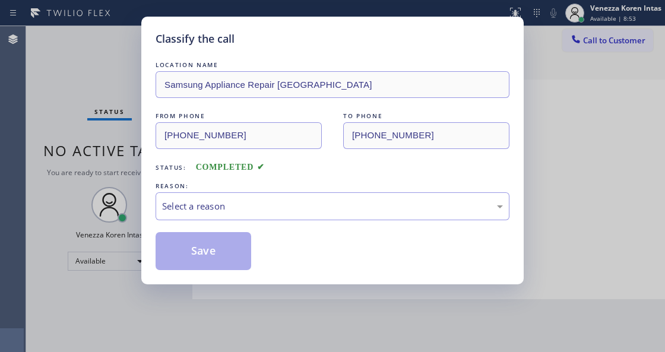
click at [252, 204] on div "Select a reason" at bounding box center [332, 207] width 341 height 14
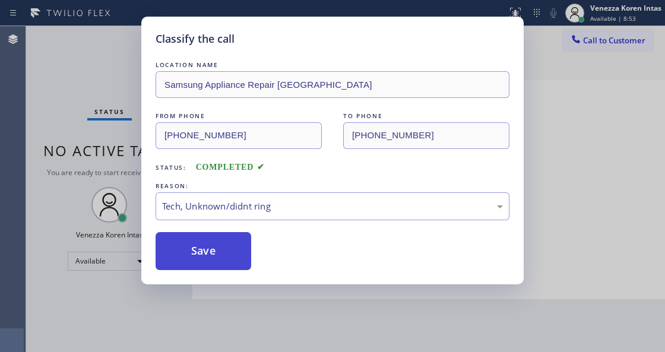
click at [240, 252] on button "Save" at bounding box center [204, 251] width 96 height 38
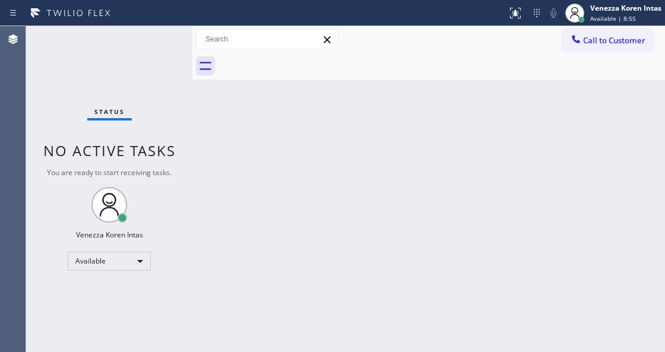
click at [154, 49] on div "Status No active tasks You are ready to start receiving tasks. Venezza Koren In…" at bounding box center [109, 189] width 166 height 326
drag, startPoint x: 234, startPoint y: 165, endPoint x: 209, endPoint y: 135, distance: 38.8
click at [234, 165] on div "Back to Dashboard Change Sender ID Customers Technicians Select a contact Outbo…" at bounding box center [428, 189] width 473 height 326
click at [149, 93] on div "Status No active tasks You are ready to start receiving tasks. Venezza Koren In…" at bounding box center [109, 189] width 166 height 326
drag, startPoint x: 133, startPoint y: 59, endPoint x: 12, endPoint y: 74, distance: 122.0
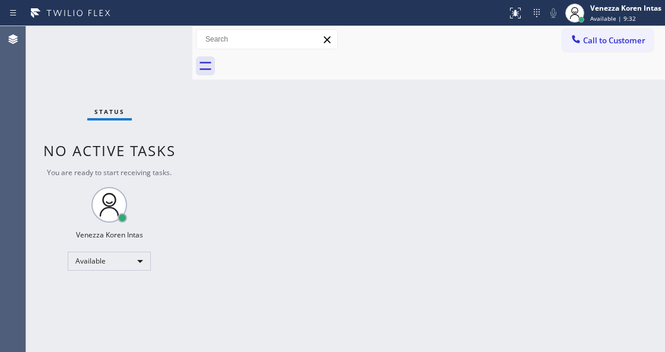
click at [132, 59] on div "Status No active tasks You are ready to start receiving tasks. Venezza Koren In…" at bounding box center [109, 189] width 166 height 326
click at [105, 57] on div "Status No active tasks You are ready to start receiving tasks. Venezza Koren In…" at bounding box center [109, 189] width 166 height 326
click at [135, 58] on div "Status No active tasks You are ready to start receiving tasks. Venezza Koren In…" at bounding box center [109, 189] width 166 height 326
click at [138, 61] on div "Status No active tasks You are ready to start receiving tasks. Venezza Koren In…" at bounding box center [109, 189] width 166 height 326
click at [145, 69] on div "Status No active tasks You are ready to start receiving tasks. Venezza Koren In…" at bounding box center [109, 189] width 166 height 326
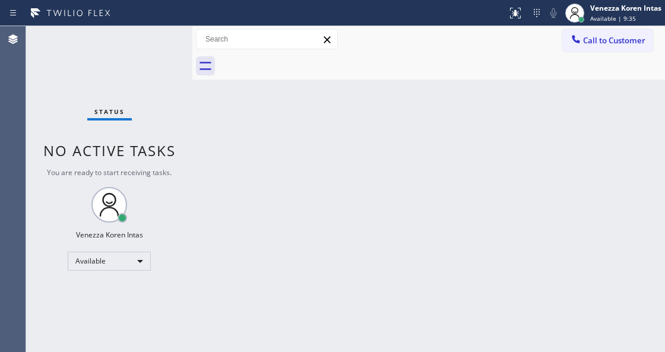
drag, startPoint x: 503, startPoint y: 141, endPoint x: 232, endPoint y: 58, distance: 283.9
click at [498, 144] on div "Back to Dashboard Change Sender ID Customers Technicians Select a contact Outbo…" at bounding box center [428, 189] width 473 height 326
drag, startPoint x: 216, startPoint y: 56, endPoint x: 176, endPoint y: 43, distance: 41.7
click at [215, 55] on div at bounding box center [428, 66] width 473 height 27
click at [176, 43] on div "Status No active tasks You are ready to start receiving tasks. Venezza Koren In…" at bounding box center [109, 189] width 166 height 326
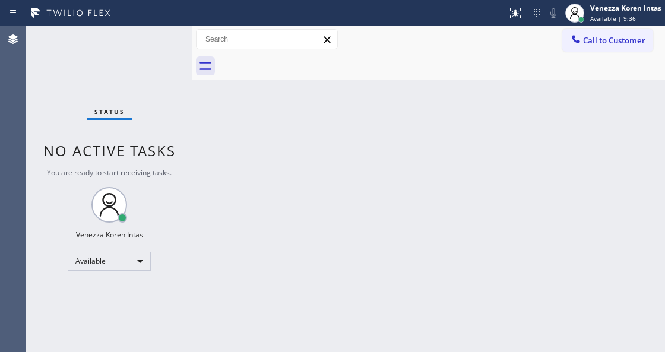
click at [175, 43] on div "Status No active tasks You are ready to start receiving tasks. Venezza Koren In…" at bounding box center [109, 189] width 166 height 326
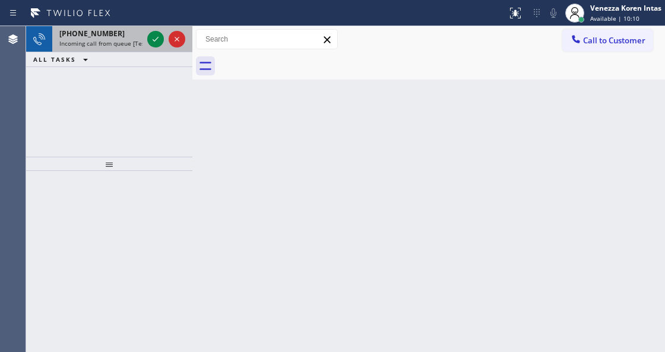
drag, startPoint x: 166, startPoint y: 36, endPoint x: 154, endPoint y: 42, distance: 12.8
click at [165, 36] on div at bounding box center [166, 39] width 43 height 26
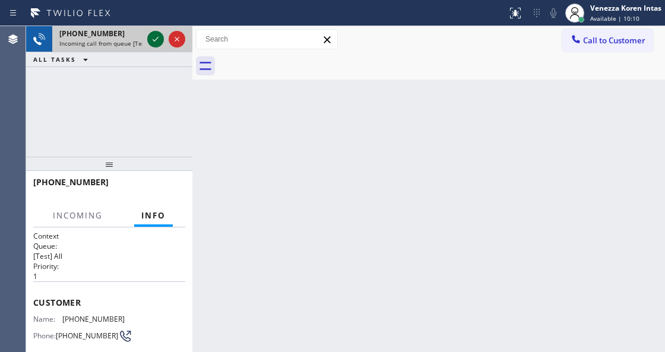
click at [152, 42] on icon at bounding box center [155, 39] width 14 height 14
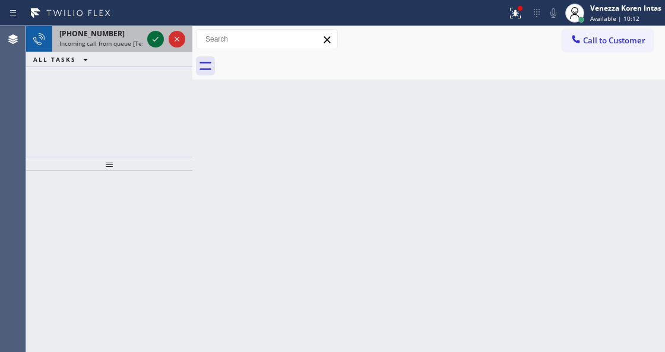
click at [152, 42] on icon at bounding box center [155, 39] width 14 height 14
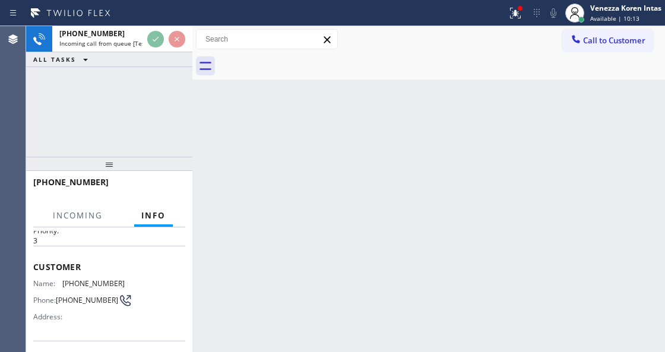
scroll to position [79, 0]
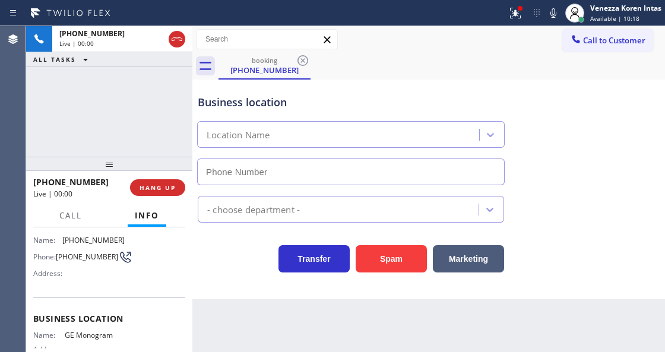
type input "[PHONE_NUMBER]"
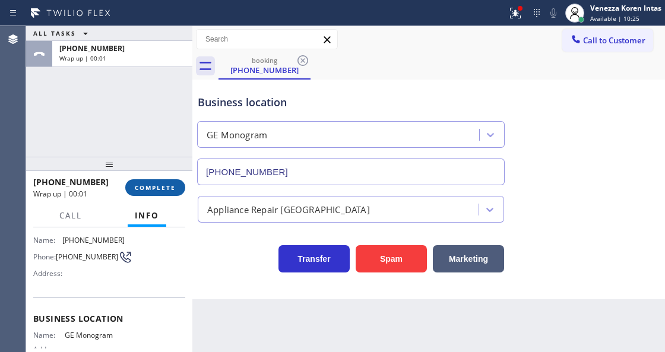
click at [172, 181] on button "COMPLETE" at bounding box center [155, 187] width 60 height 17
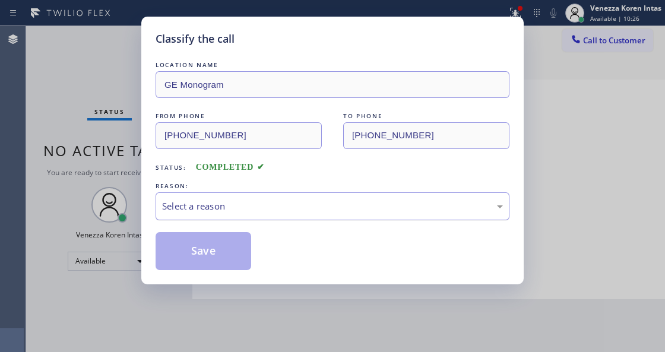
click at [276, 204] on div "Select a reason" at bounding box center [332, 207] width 341 height 14
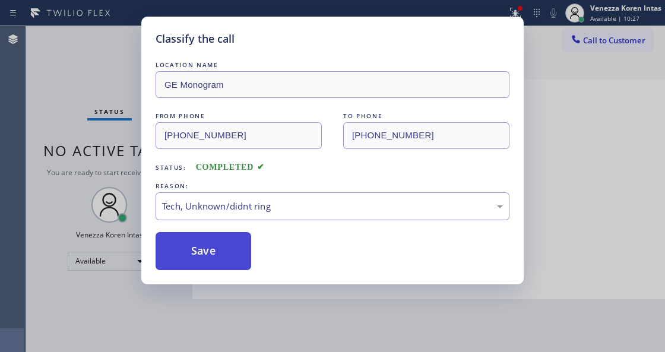
click at [233, 258] on button "Save" at bounding box center [204, 251] width 96 height 38
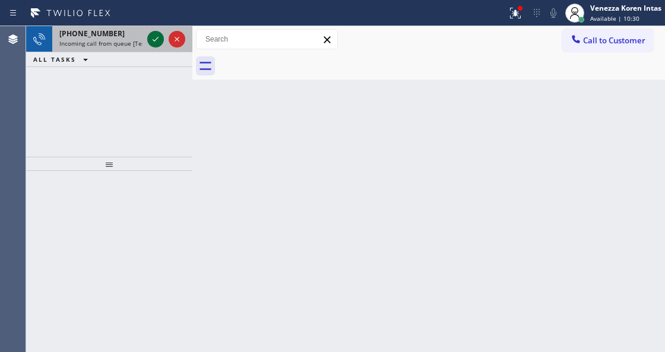
click at [160, 39] on icon at bounding box center [155, 39] width 14 height 14
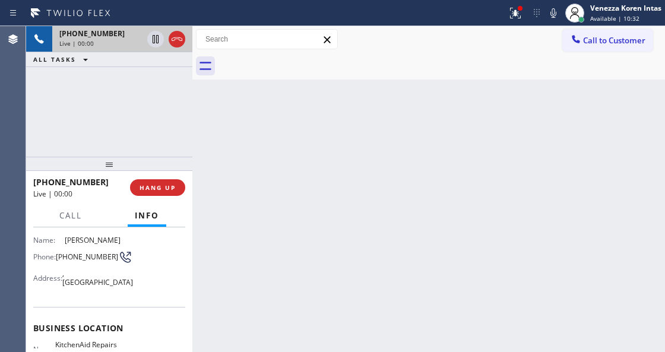
scroll to position [119, 0]
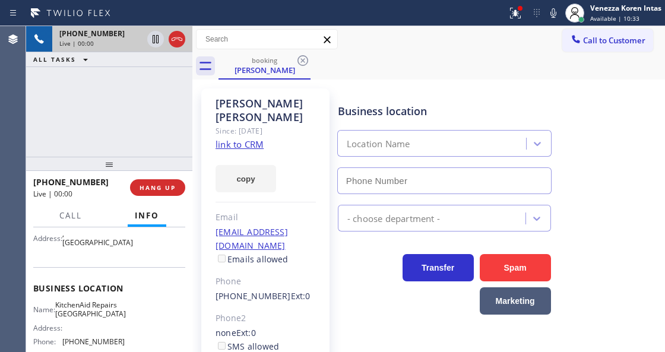
type input "[PHONE_NUMBER]"
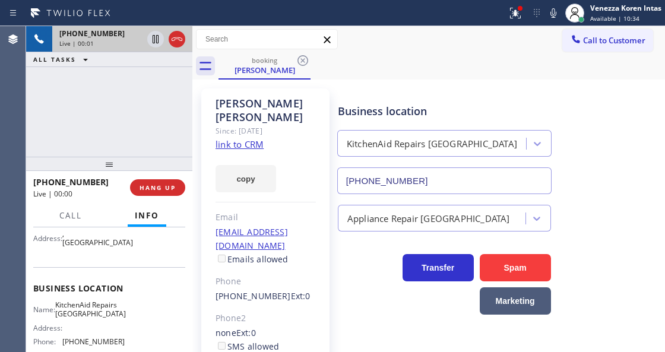
click at [235, 138] on link "link to CRM" at bounding box center [240, 144] width 48 height 12
click at [494, 6] on div at bounding box center [254, 13] width 498 height 19
click at [511, 11] on icon at bounding box center [515, 13] width 14 height 14
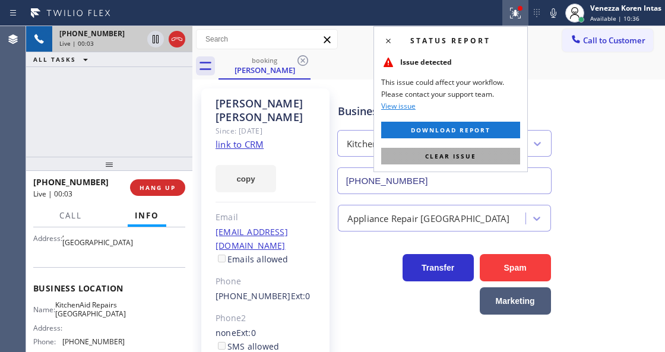
click at [479, 157] on button "Clear issue" at bounding box center [450, 156] width 139 height 17
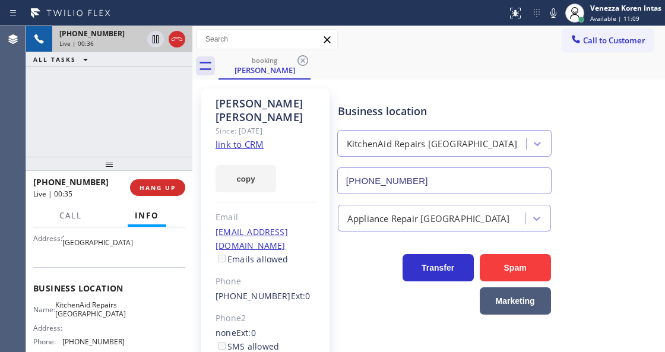
drag, startPoint x: 549, startPoint y: 18, endPoint x: 536, endPoint y: 45, distance: 29.5
click at [549, 18] on icon at bounding box center [553, 13] width 14 height 14
drag, startPoint x: 69, startPoint y: 218, endPoint x: 80, endPoint y: 237, distance: 21.8
click at [69, 218] on span "Call" at bounding box center [70, 215] width 23 height 11
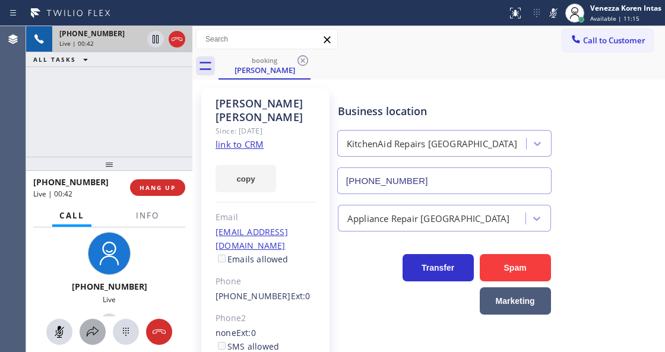
click at [93, 327] on icon at bounding box center [93, 332] width 14 height 14
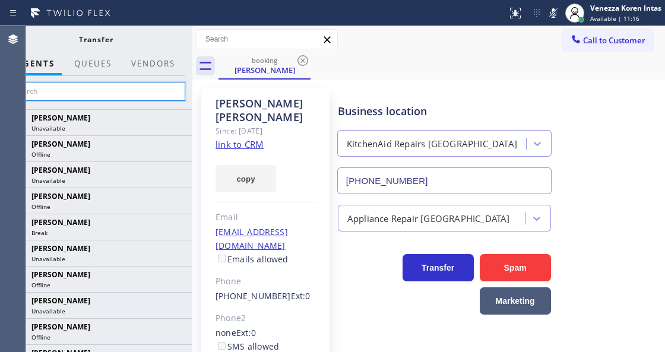
click at [141, 87] on input "text" at bounding box center [96, 91] width 179 height 19
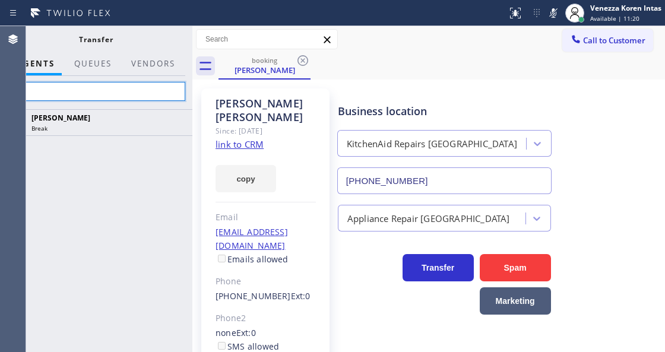
type input "v"
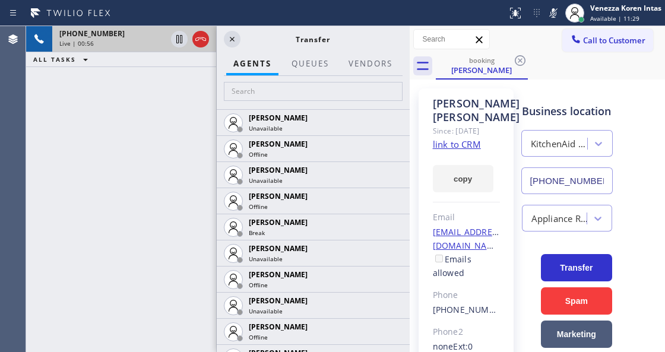
scroll to position [77, 0]
drag, startPoint x: 194, startPoint y: 29, endPoint x: 448, endPoint y: 101, distance: 264.2
click at [448, 101] on div "[PHONE_NUMBER] Live | 00:56 ALL TASKS ALL TASKS ACTIVE TASKS TASKS IN WRAP UP […" at bounding box center [345, 189] width 639 height 326
click at [232, 42] on icon at bounding box center [232, 39] width 14 height 14
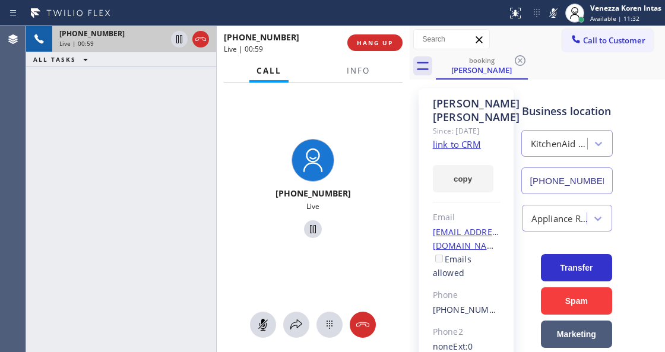
drag, startPoint x: 226, startPoint y: 28, endPoint x: 219, endPoint y: 29, distance: 6.6
click at [220, 29] on div "[PHONE_NUMBER] Live | 00:59 HANG UP" at bounding box center [313, 42] width 193 height 33
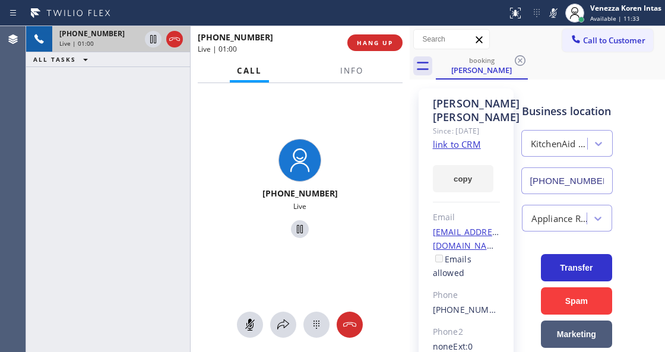
drag, startPoint x: 219, startPoint y: 28, endPoint x: 0, endPoint y: -4, distance: 220.8
click at [0, 0] on html "Status report No issues detected If you experience an issue, please download th…" at bounding box center [332, 176] width 665 height 352
drag, startPoint x: 191, startPoint y: 92, endPoint x: 0, endPoint y: 77, distance: 191.3
click at [0, 77] on div "Agent Desktop Classify the call LOCATION NAME Home Alliance FROM PHONE [PHONE_N…" at bounding box center [332, 189] width 665 height 326
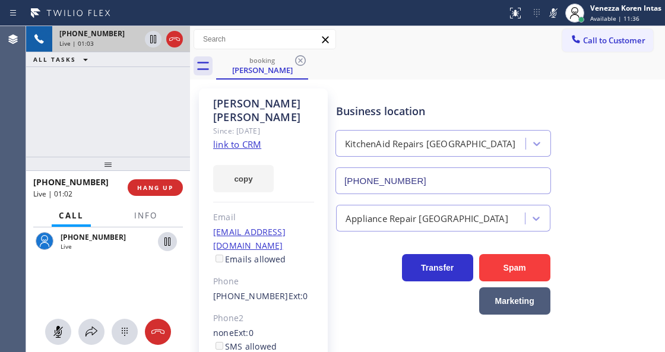
scroll to position [119, 0]
drag, startPoint x: 409, startPoint y: 30, endPoint x: 32, endPoint y: 30, distance: 377.2
click at [32, 30] on div "[PHONE_NUMBER] Live | 01:03 ALL TASKS ALL TASKS ACTIVE TASKS TASKS IN WRAP UP […" at bounding box center [345, 189] width 639 height 326
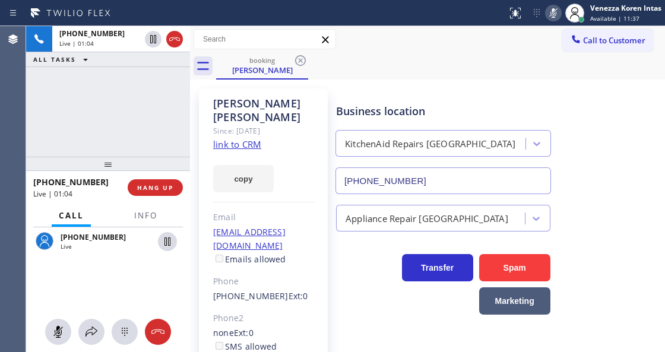
click at [555, 11] on icon at bounding box center [553, 13] width 14 height 14
click at [162, 216] on button "Info" at bounding box center [145, 215] width 37 height 23
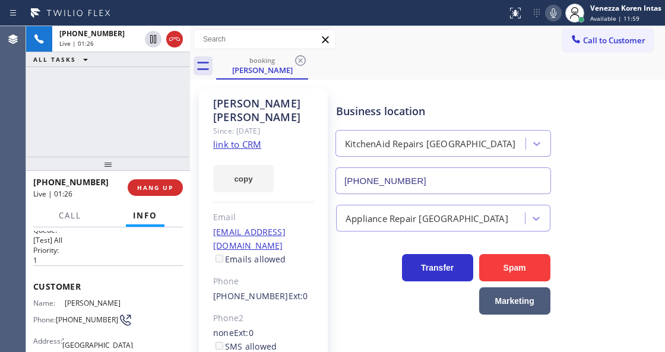
scroll to position [0, 0]
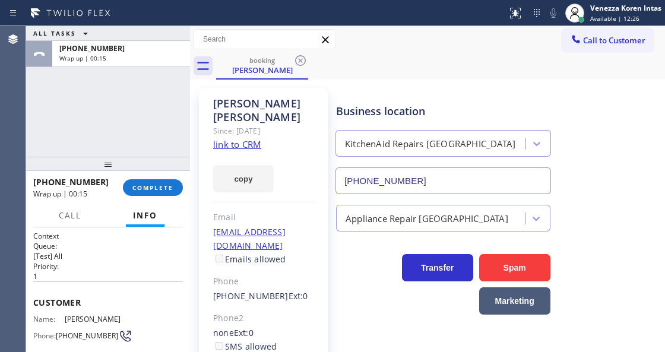
drag, startPoint x: 152, startPoint y: 179, endPoint x: 231, endPoint y: 203, distance: 82.7
click at [153, 179] on button "COMPLETE" at bounding box center [153, 187] width 60 height 17
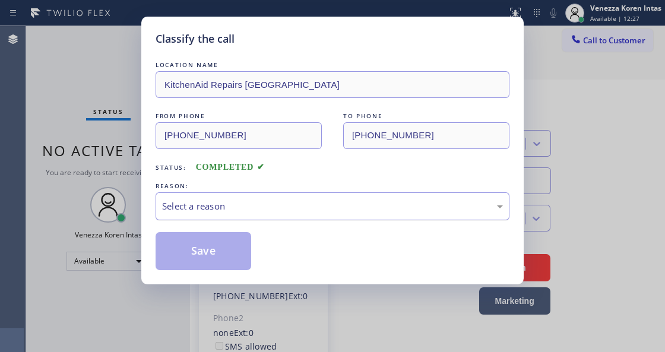
click at [273, 204] on div "Select a reason" at bounding box center [332, 207] width 341 height 14
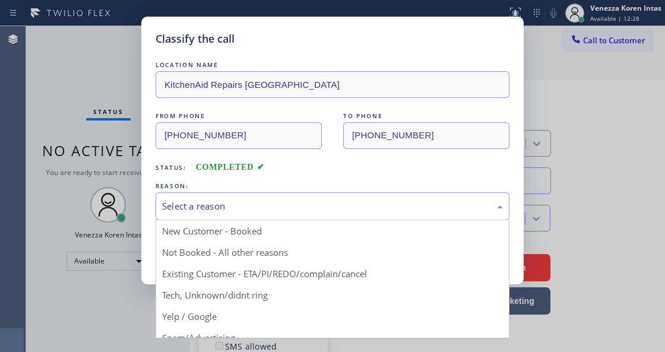
drag, startPoint x: 292, startPoint y: 273, endPoint x: 239, endPoint y: 245, distance: 59.8
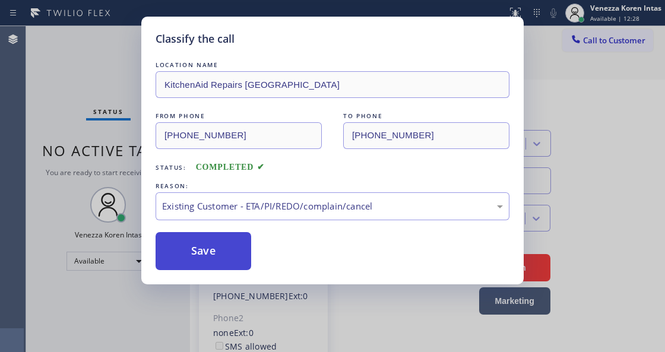
click at [226, 240] on button "Save" at bounding box center [204, 251] width 96 height 38
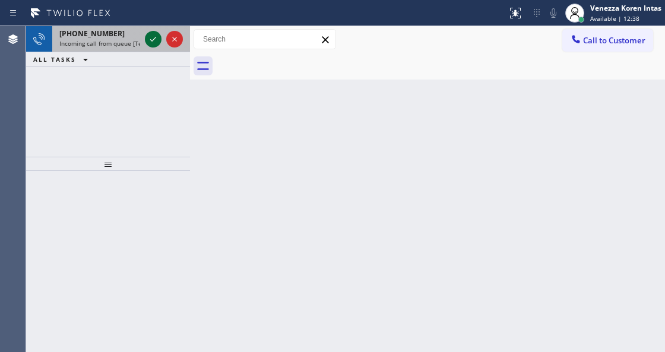
click at [156, 37] on icon at bounding box center [153, 39] width 14 height 14
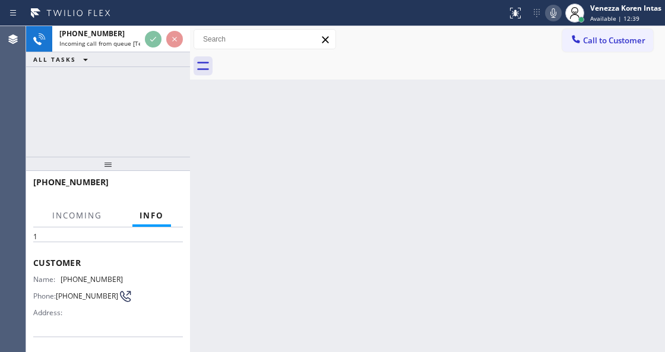
scroll to position [119, 0]
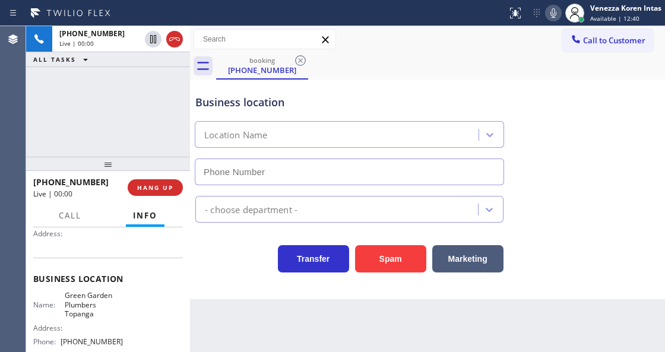
type input "[PHONE_NUMBER]"
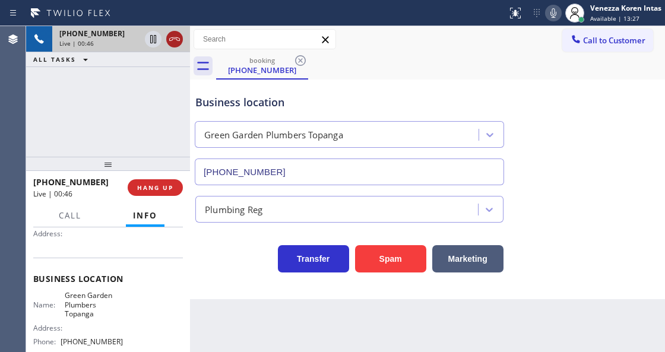
click at [167, 42] on icon at bounding box center [174, 39] width 14 height 14
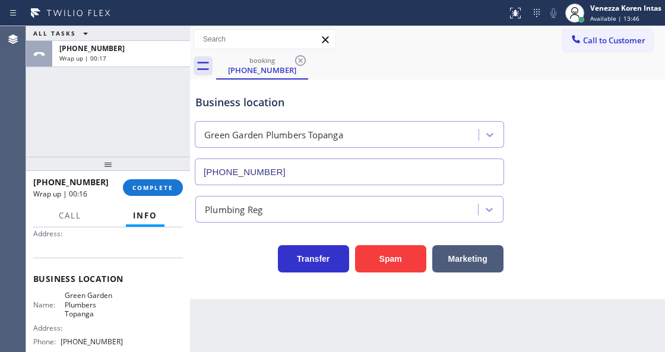
click at [144, 196] on div "[PHONE_NUMBER] Wrap up | 00:16 COMPLETE" at bounding box center [108, 187] width 150 height 31
click at [169, 186] on span "COMPLETE" at bounding box center [152, 188] width 41 height 8
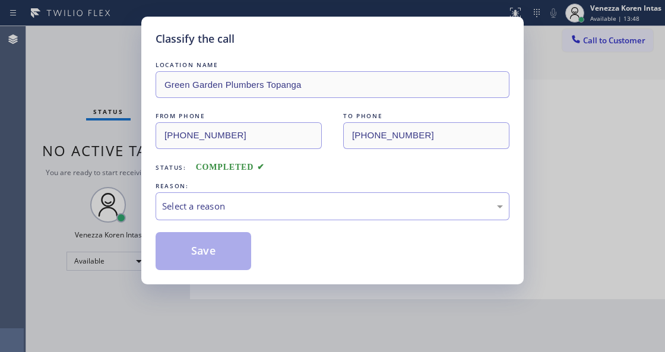
click at [289, 204] on div "Select a reason" at bounding box center [332, 207] width 341 height 14
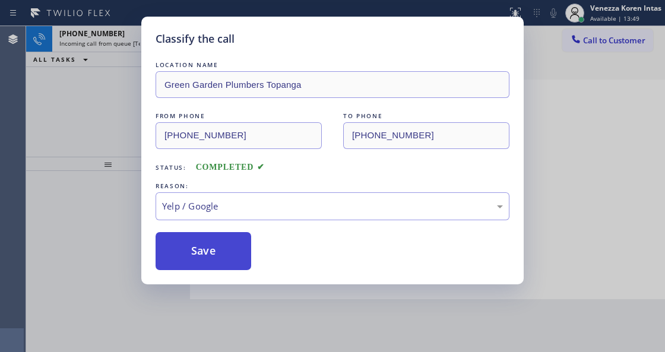
click at [213, 255] on button "Save" at bounding box center [204, 251] width 96 height 38
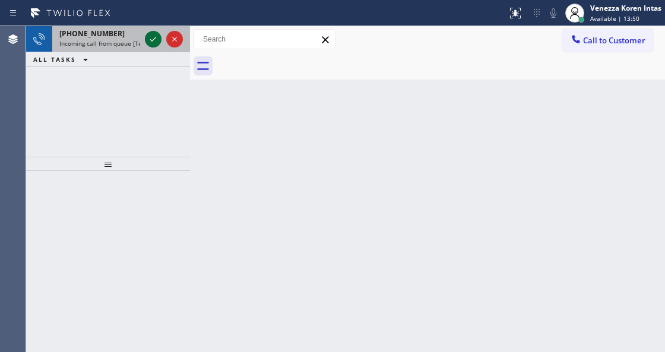
click at [149, 36] on icon at bounding box center [153, 39] width 14 height 14
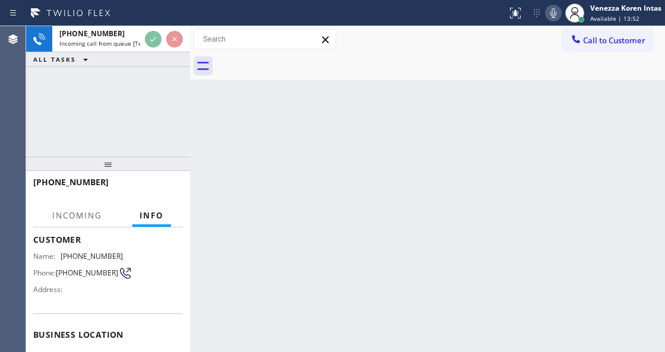
scroll to position [119, 0]
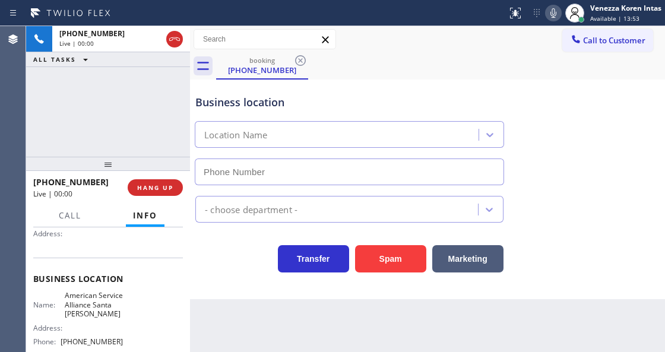
type input "[PHONE_NUMBER]"
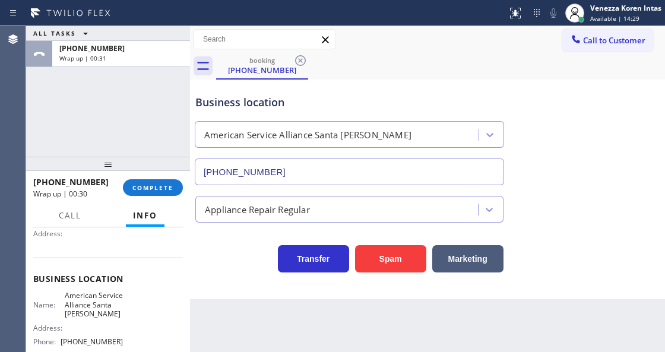
drag, startPoint x: 159, startPoint y: 186, endPoint x: 180, endPoint y: 200, distance: 25.7
click at [158, 186] on span "COMPLETE" at bounding box center [152, 188] width 41 height 8
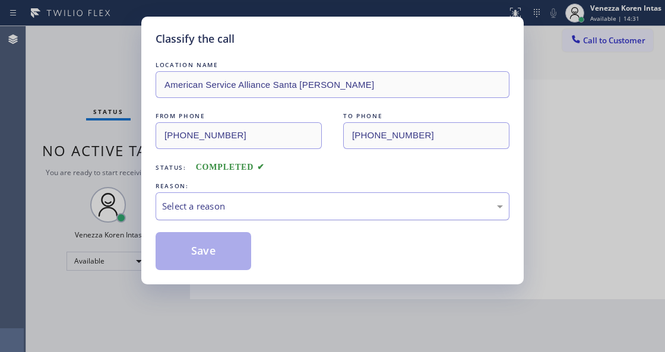
click at [247, 210] on div "Select a reason" at bounding box center [332, 207] width 341 height 14
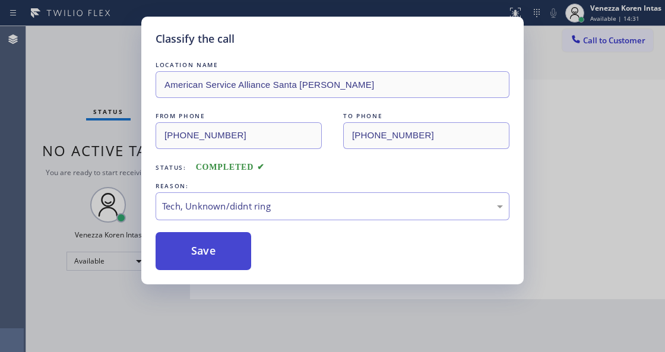
click at [215, 262] on button "Save" at bounding box center [204, 251] width 96 height 38
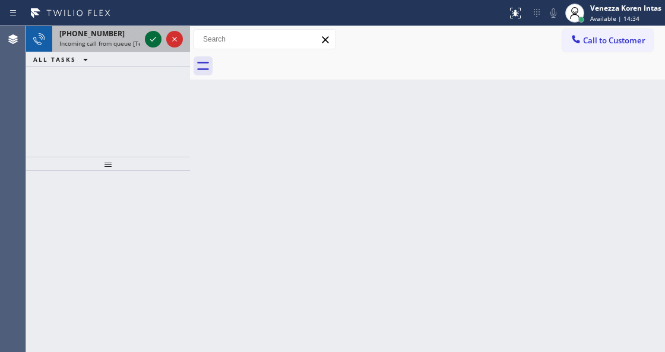
click at [153, 42] on icon at bounding box center [153, 39] width 14 height 14
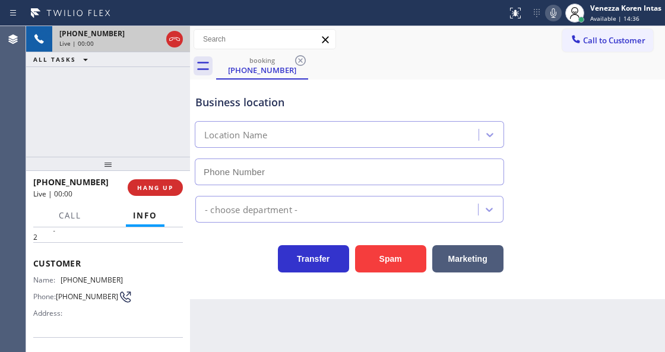
type input "[PHONE_NUMBER]"
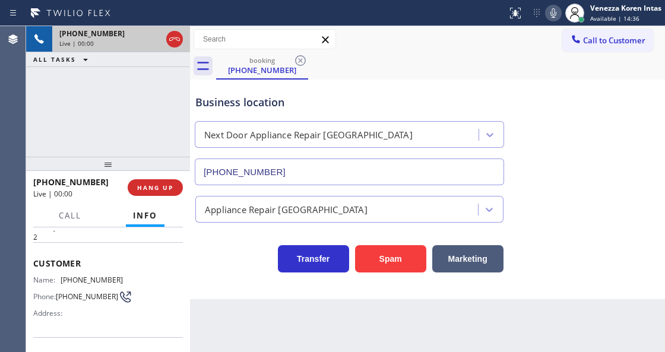
click at [156, 174] on div "[PHONE_NUMBER] Live | 00:00 HANG UP" at bounding box center [108, 187] width 150 height 31
click at [156, 186] on span "HANG UP" at bounding box center [155, 188] width 36 height 8
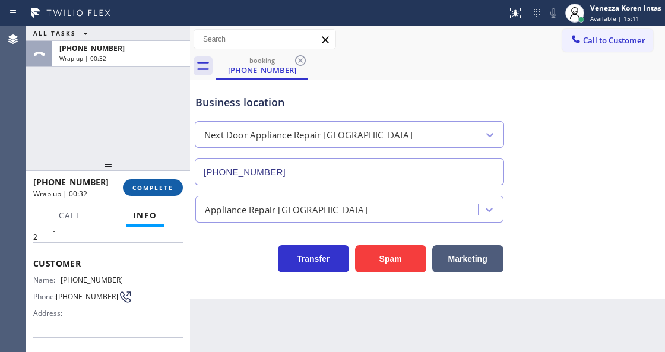
drag, startPoint x: 145, startPoint y: 186, endPoint x: 160, endPoint y: 189, distance: 15.6
click at [145, 186] on span "COMPLETE" at bounding box center [152, 188] width 41 height 8
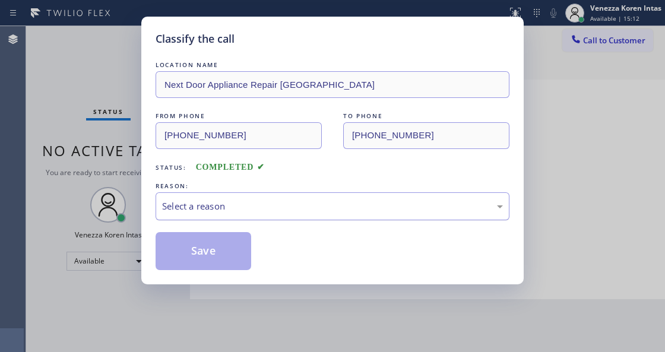
click at [234, 212] on div "Select a reason" at bounding box center [332, 207] width 341 height 14
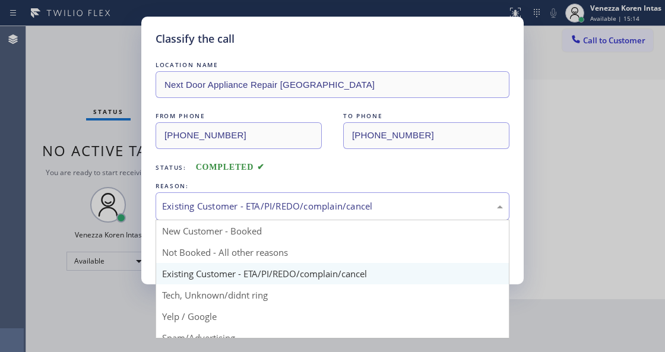
click at [223, 213] on div "Existing Customer - ETA/PI/REDO/complain/cancel" at bounding box center [332, 207] width 341 height 14
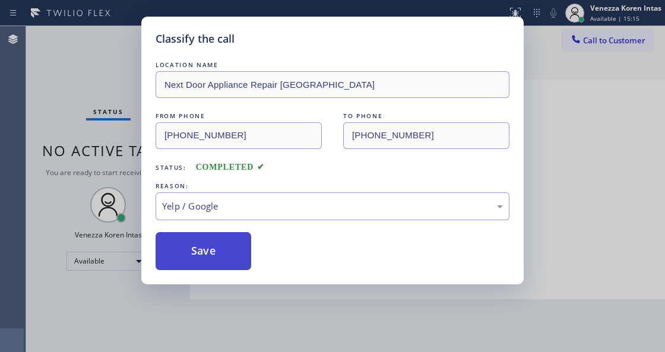
click at [199, 242] on button "Save" at bounding box center [204, 251] width 96 height 38
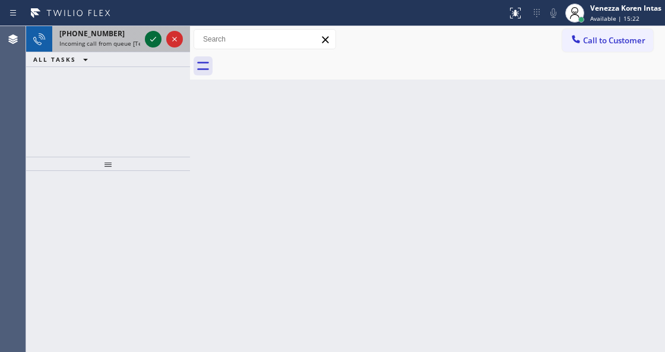
click at [152, 44] on icon at bounding box center [153, 39] width 14 height 14
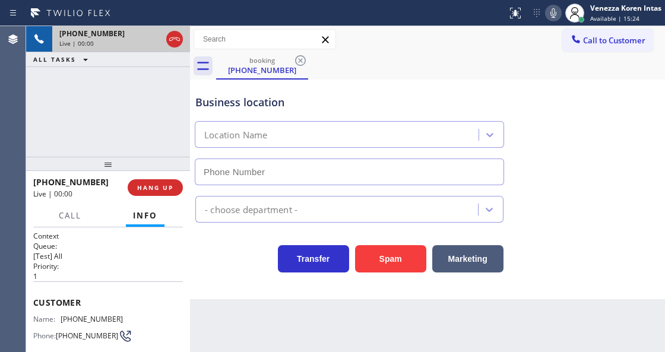
type input "[PHONE_NUMBER]"
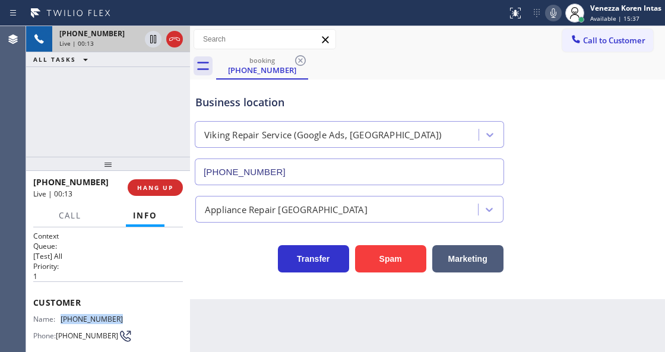
drag, startPoint x: 116, startPoint y: 317, endPoint x: 57, endPoint y: 318, distance: 59.4
click at [57, 318] on div "Name: [PHONE_NUMBER]" at bounding box center [78, 319] width 90 height 9
copy div "[PHONE_NUMBER]"
click at [409, 76] on div "booking [PHONE_NUMBER]" at bounding box center [440, 66] width 449 height 27
click at [551, 10] on icon at bounding box center [554, 13] width 6 height 10
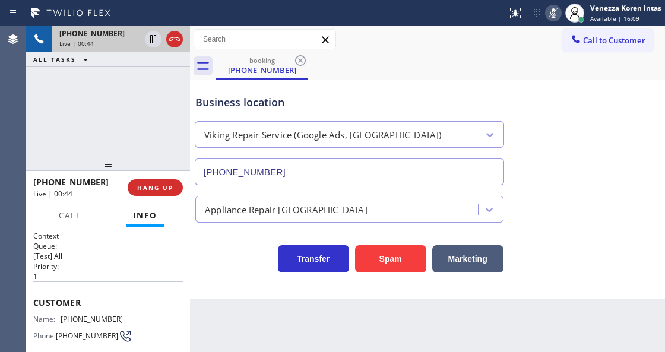
click at [552, 18] on icon at bounding box center [553, 13] width 14 height 14
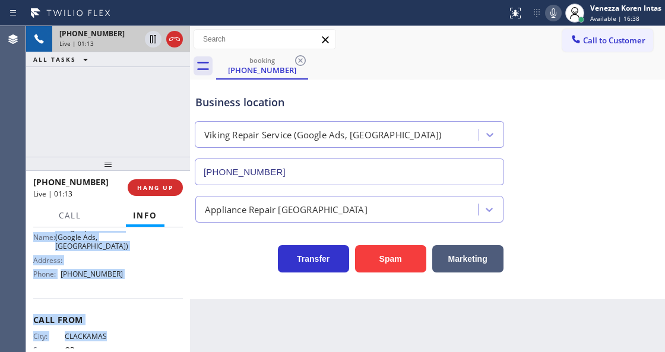
scroll to position [191, 0]
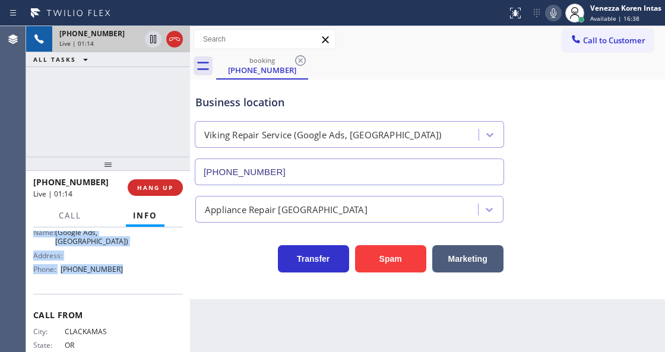
drag, startPoint x: 30, startPoint y: 296, endPoint x: 127, endPoint y: 272, distance: 99.7
click at [127, 272] on div "Context Queue: [Test] All Priority: 1 Customer Name: [PHONE_NUMBER] Phone: [PHO…" at bounding box center [108, 289] width 164 height 124
copy div "Customer Name: [PHONE_NUMBER] Phone: [PHONE_NUMBER] Address: Business location …"
click at [76, 213] on span "Call" at bounding box center [70, 215] width 23 height 11
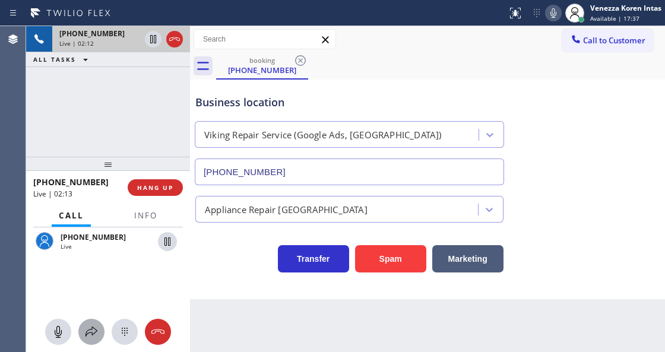
click at [97, 328] on icon at bounding box center [91, 332] width 14 height 14
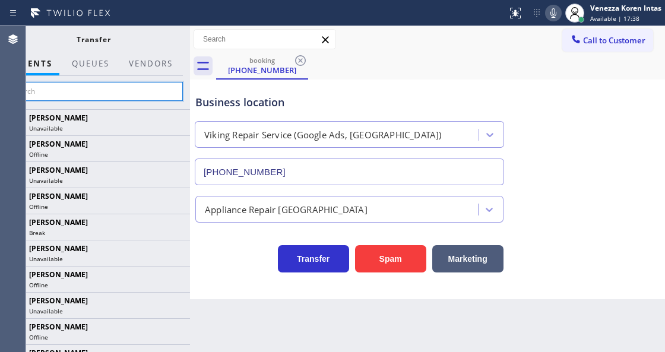
click at [154, 89] on input "text" at bounding box center [93, 91] width 179 height 19
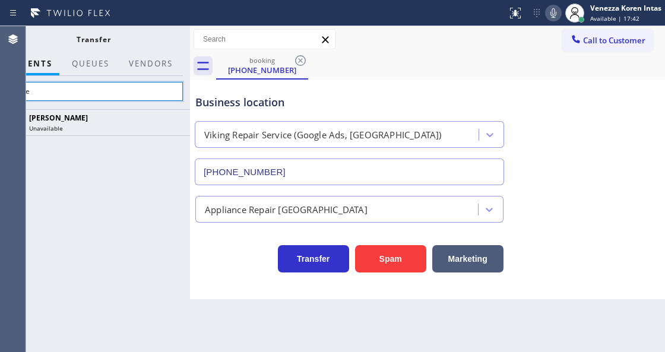
click at [170, 91] on input "jaspe" at bounding box center [93, 91] width 179 height 19
click at [548, 14] on icon at bounding box center [553, 13] width 14 height 14
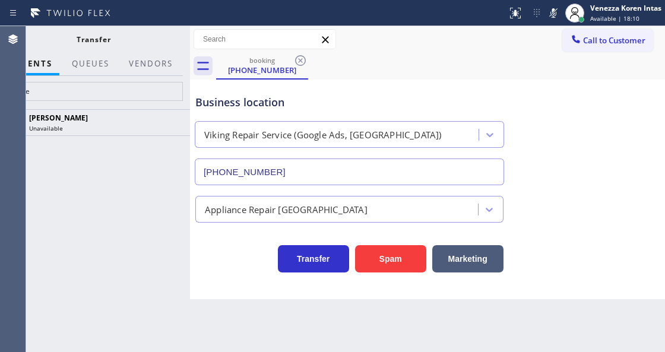
drag, startPoint x: 552, startPoint y: 13, endPoint x: 548, endPoint y: 52, distance: 39.5
click at [552, 13] on rect at bounding box center [553, 12] width 8 height 8
click at [177, 88] on input "jaspe" at bounding box center [93, 91] width 179 height 19
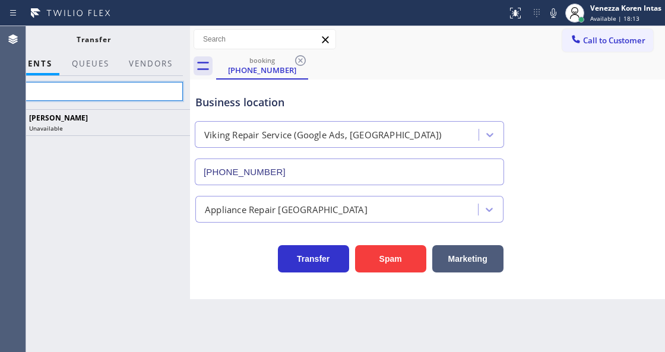
type input "j"
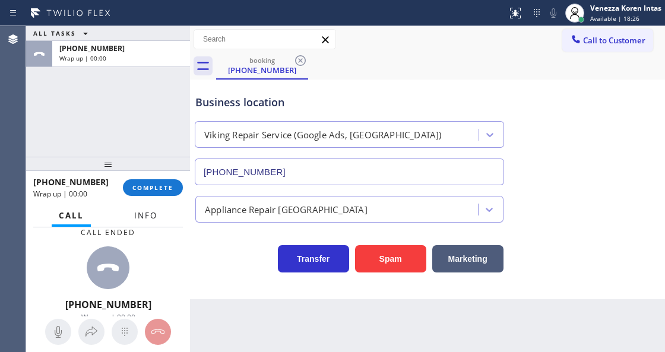
click at [158, 213] on button "Info" at bounding box center [145, 215] width 37 height 23
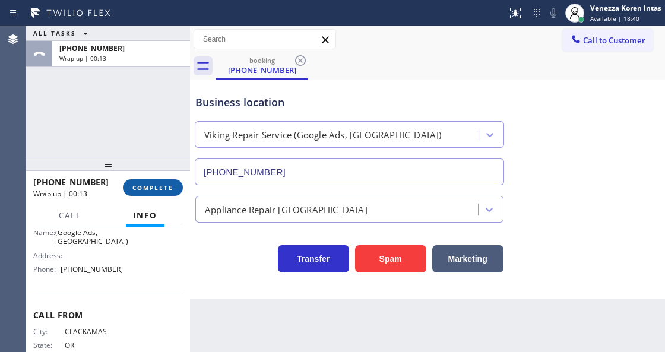
drag, startPoint x: 139, startPoint y: 189, endPoint x: 168, endPoint y: 194, distance: 29.5
click at [139, 189] on span "COMPLETE" at bounding box center [152, 188] width 41 height 8
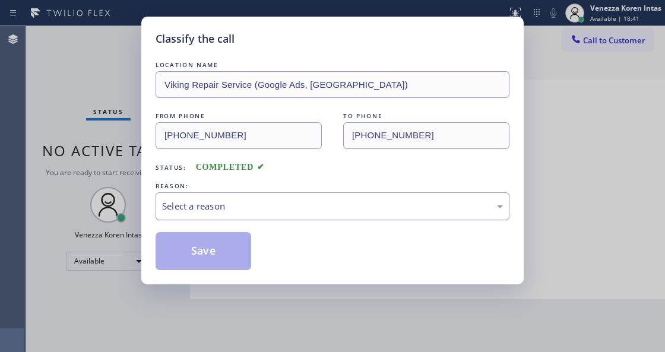
click at [234, 204] on div "Select a reason" at bounding box center [332, 207] width 341 height 14
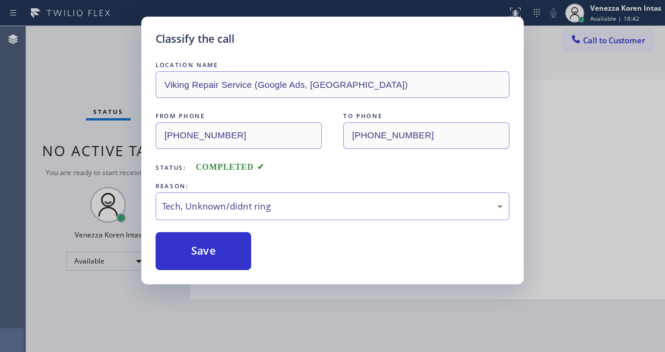
click at [220, 227] on div "LOCATION NAME Viking Repair Service (Google Ads, [GEOGRAPHIC_DATA]) FROM PHONE …" at bounding box center [333, 164] width 354 height 211
click at [233, 258] on button "Save" at bounding box center [204, 251] width 96 height 38
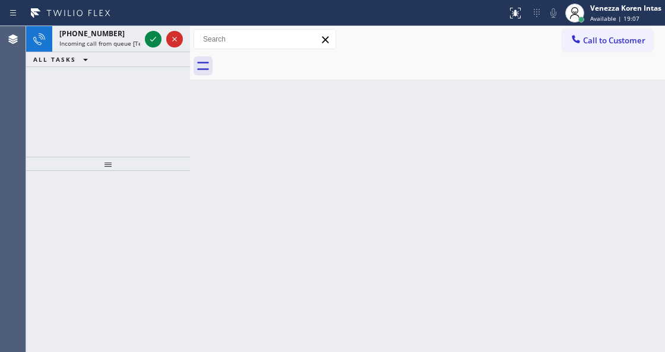
click at [190, 185] on div at bounding box center [190, 189] width 0 height 326
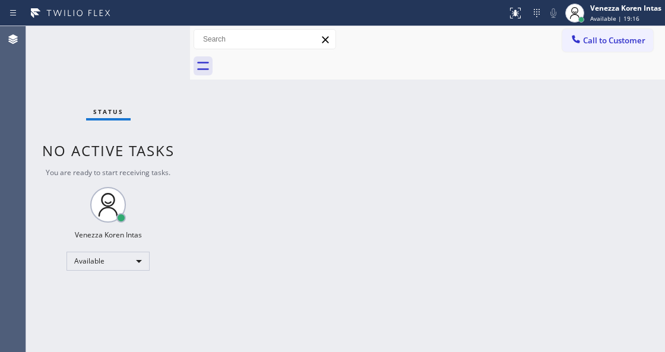
click at [171, 17] on div at bounding box center [254, 13] width 498 height 19
click at [167, 40] on div "Status No active tasks You are ready to start receiving tasks. Venezza Koren In…" at bounding box center [108, 189] width 164 height 326
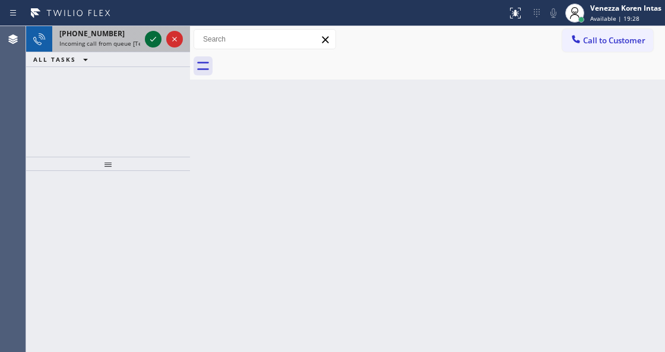
click at [159, 43] on icon at bounding box center [153, 39] width 14 height 14
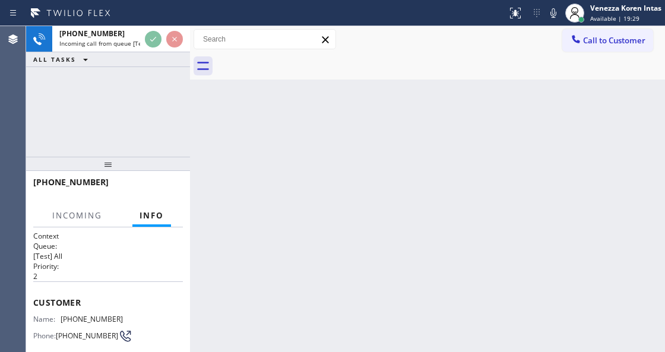
scroll to position [119, 0]
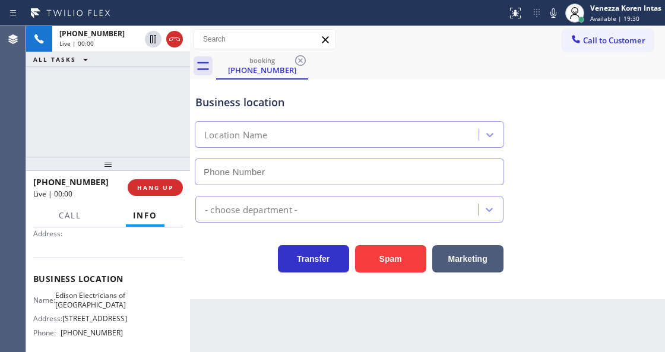
type input "[PHONE_NUMBER]"
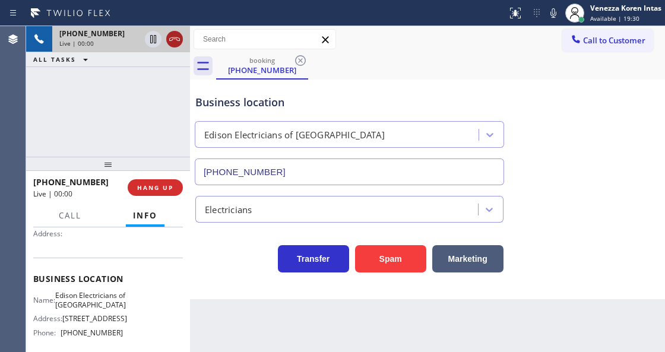
click at [173, 44] on icon at bounding box center [174, 39] width 14 height 14
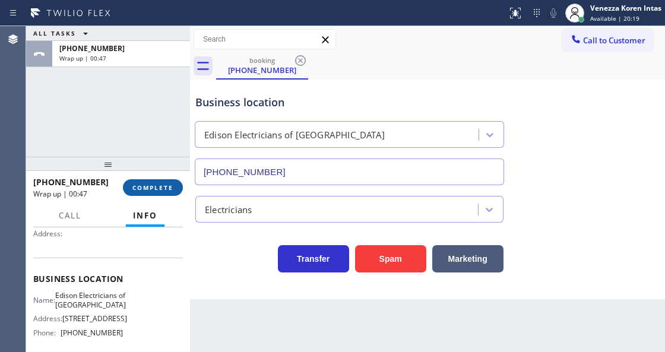
drag, startPoint x: 160, startPoint y: 175, endPoint x: 153, endPoint y: 190, distance: 16.7
click at [160, 178] on div "[PHONE_NUMBER] Wrap up | 00:47 COMPLETE" at bounding box center [108, 187] width 150 height 31
click at [152, 191] on button "COMPLETE" at bounding box center [153, 187] width 60 height 17
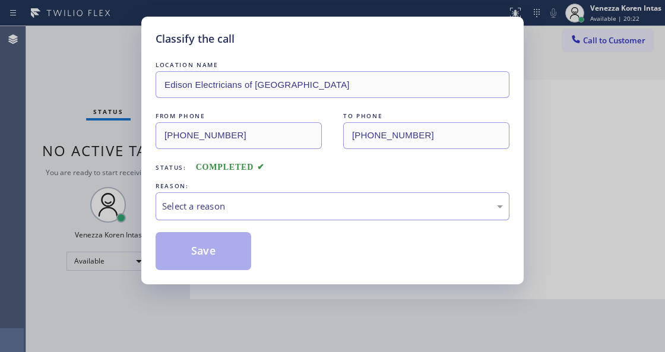
click at [235, 197] on div "Select a reason" at bounding box center [333, 206] width 354 height 28
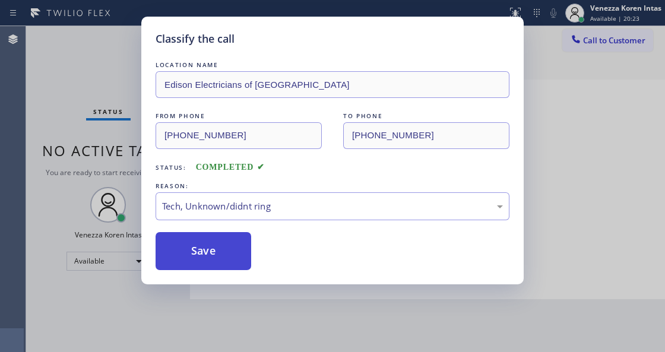
click at [216, 257] on button "Save" at bounding box center [204, 251] width 96 height 38
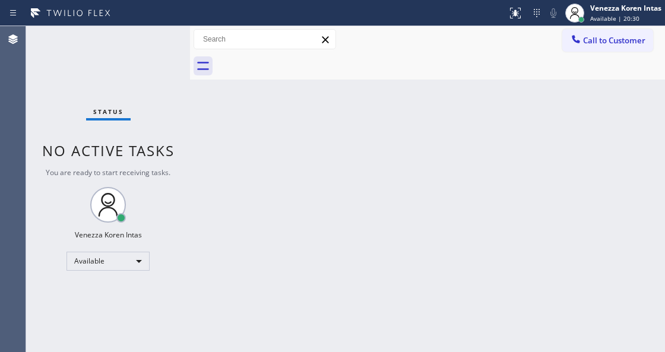
click at [146, 58] on div "Status No active tasks You are ready to start receiving tasks. Venezza Koren In…" at bounding box center [108, 189] width 164 height 326
click at [169, 50] on div "Status No active tasks You are ready to start receiving tasks. Venezza Koren In…" at bounding box center [108, 189] width 164 height 326
click at [127, 134] on div "Status No active tasks You are ready to start receiving tasks. Venezza Koren In…" at bounding box center [108, 189] width 164 height 326
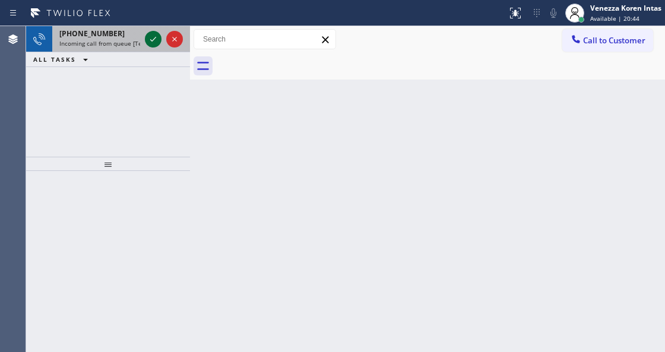
click at [159, 40] on icon at bounding box center [153, 39] width 14 height 14
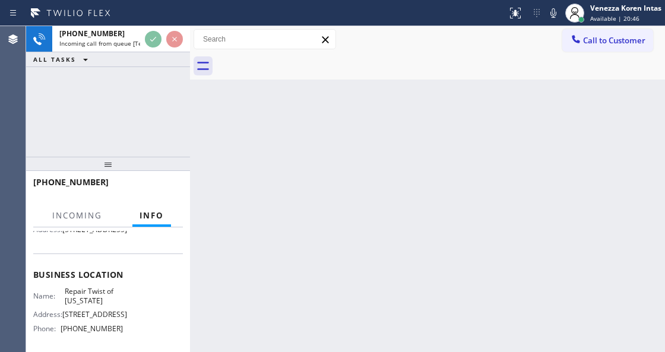
scroll to position [158, 0]
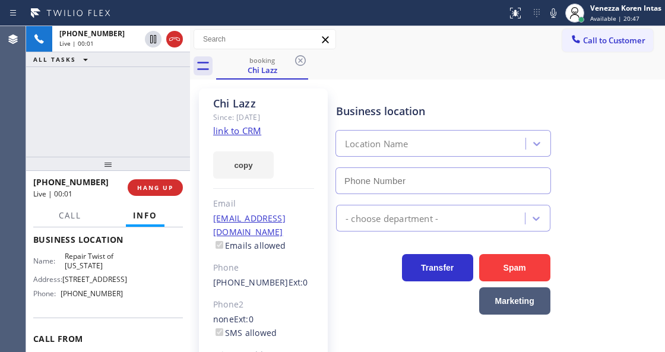
type input "[PHONE_NUMBER]"
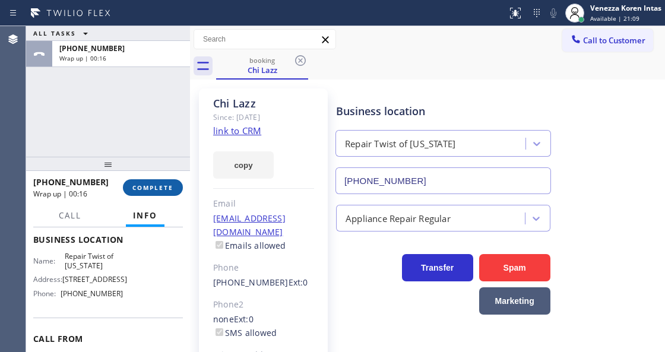
click at [164, 182] on button "COMPLETE" at bounding box center [153, 187] width 60 height 17
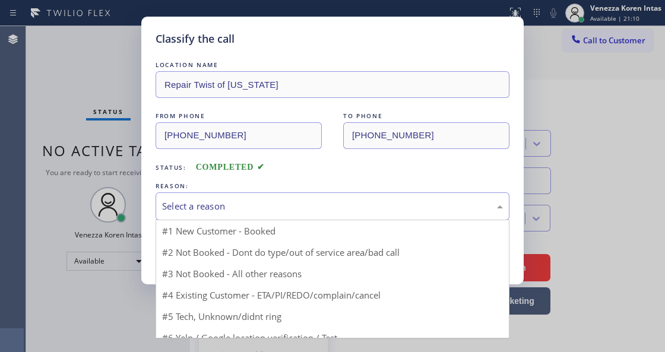
click at [275, 207] on div "Select a reason" at bounding box center [333, 206] width 354 height 28
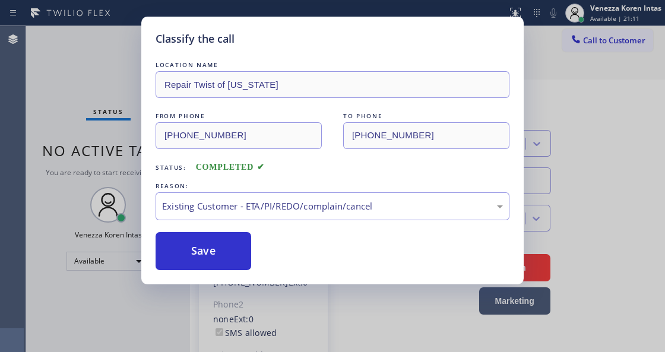
click at [226, 246] on button "Save" at bounding box center [204, 251] width 96 height 38
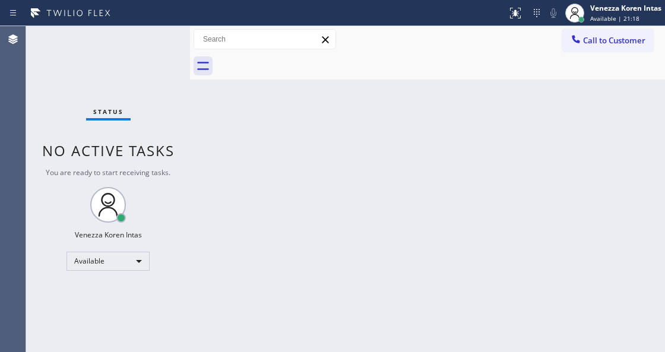
click at [181, 180] on div "Status No active tasks You are ready to start receiving tasks. Venezza Koren In…" at bounding box center [108, 189] width 164 height 326
click at [148, 115] on div "Status No active tasks You are ready to start receiving tasks. Venezza Koren In…" at bounding box center [108, 189] width 164 height 326
drag, startPoint x: 147, startPoint y: 80, endPoint x: 13, endPoint y: 77, distance: 134.3
click at [147, 79] on div "Status No active tasks You are ready to start receiving tasks. Venezza Koren In…" at bounding box center [108, 189] width 164 height 326
drag, startPoint x: 100, startPoint y: 45, endPoint x: 112, endPoint y: 45, distance: 11.9
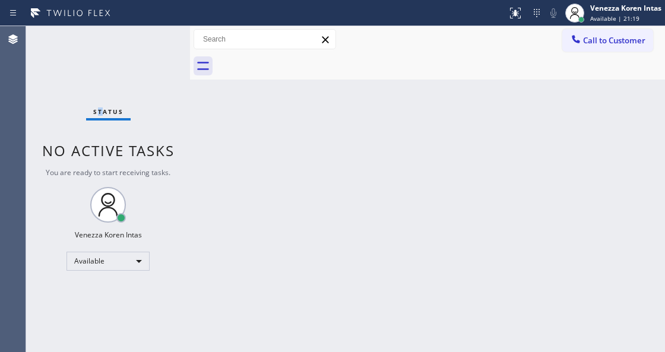
click at [107, 45] on div "Status No active tasks You are ready to start receiving tasks. Venezza Koren In…" at bounding box center [108, 189] width 164 height 326
click at [121, 45] on div "Status No active tasks You are ready to start receiving tasks. Venezza Koren In…" at bounding box center [108, 189] width 164 height 326
drag, startPoint x: 122, startPoint y: 45, endPoint x: 140, endPoint y: 45, distance: 18.4
click at [131, 45] on div "Status No active tasks You are ready to start receiving tasks. Venezza Koren In…" at bounding box center [108, 189] width 164 height 326
click at [141, 45] on div "Status No active tasks You are ready to start receiving tasks. Venezza Koren In…" at bounding box center [108, 189] width 164 height 326
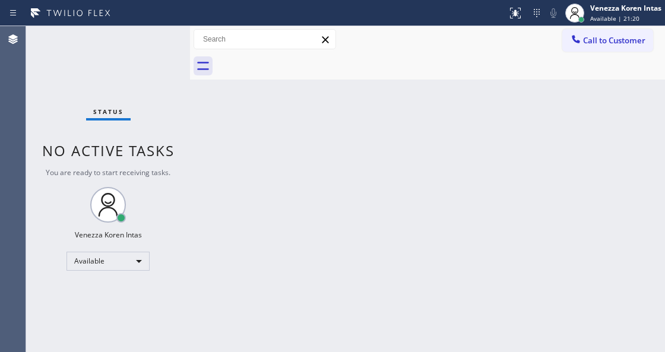
click at [141, 45] on div "Status No active tasks You are ready to start receiving tasks. Venezza Koren In…" at bounding box center [108, 189] width 164 height 326
click at [142, 45] on div "Status No active tasks You are ready to start receiving tasks. Venezza Koren In…" at bounding box center [108, 189] width 164 height 326
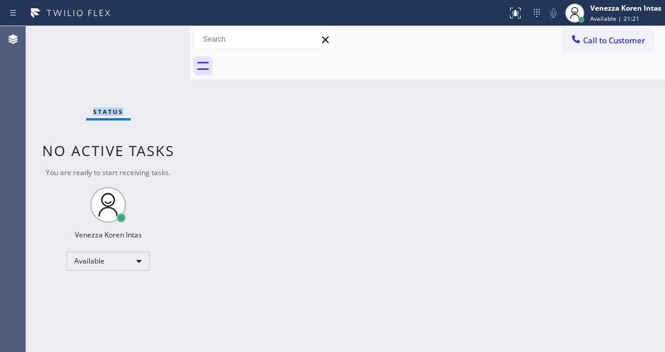
click at [142, 45] on div "Status No active tasks You are ready to start receiving tasks. Venezza Koren In…" at bounding box center [108, 189] width 164 height 326
click at [145, 40] on div "Status No active tasks You are ready to start receiving tasks. Venezza Koren In…" at bounding box center [108, 189] width 164 height 326
click at [146, 39] on div "Status No active tasks You are ready to start receiving tasks. Venezza Koren In…" at bounding box center [108, 189] width 164 height 326
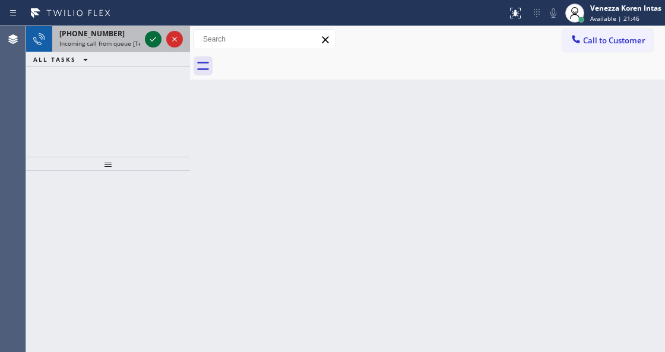
click at [152, 37] on icon at bounding box center [153, 39] width 14 height 14
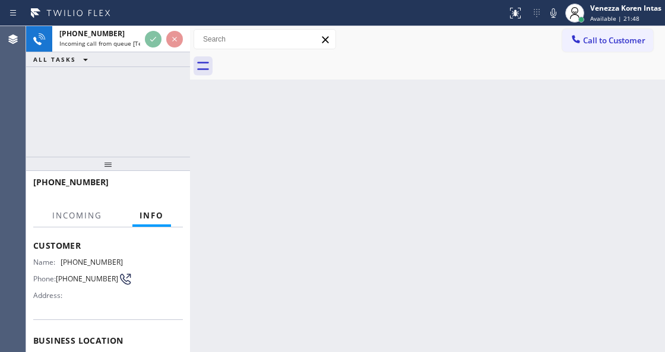
scroll to position [119, 0]
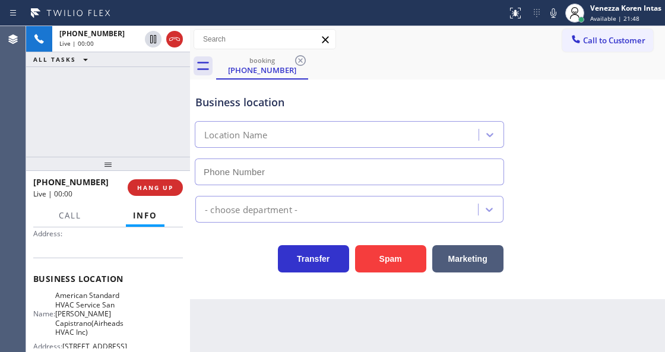
type input "[PHONE_NUMBER]"
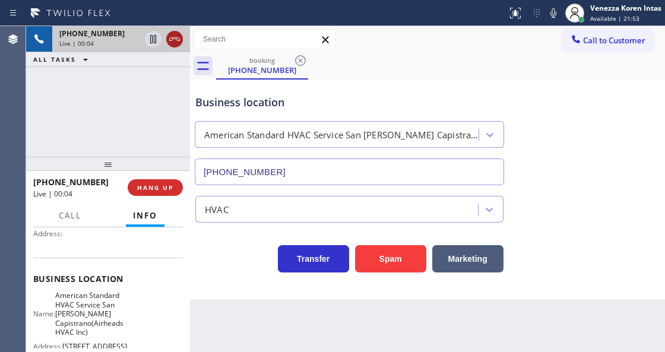
click at [175, 42] on icon at bounding box center [174, 39] width 14 height 14
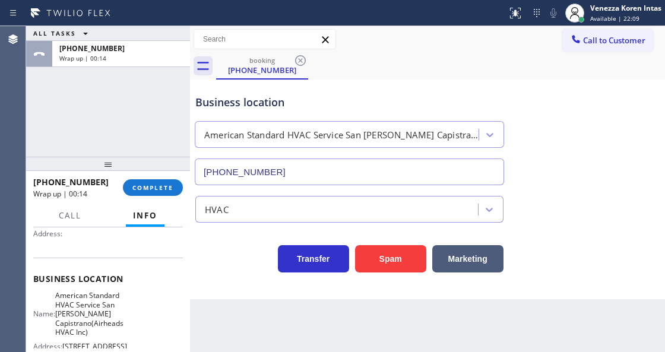
click at [146, 177] on div "[PHONE_NUMBER] Wrap up | 00:14 COMPLETE" at bounding box center [108, 187] width 150 height 31
click at [153, 184] on span "COMPLETE" at bounding box center [152, 188] width 41 height 8
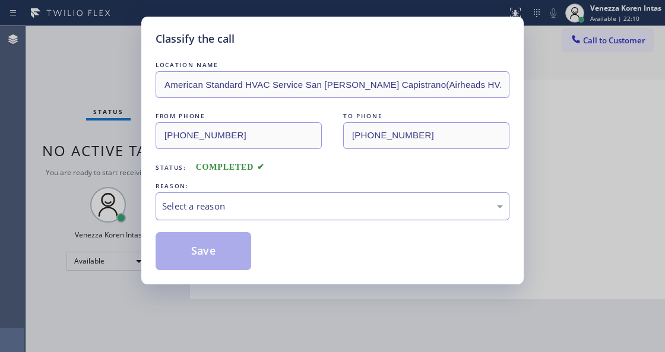
drag, startPoint x: 265, startPoint y: 194, endPoint x: 257, endPoint y: 215, distance: 22.4
click at [261, 198] on div "Select a reason" at bounding box center [333, 206] width 354 height 28
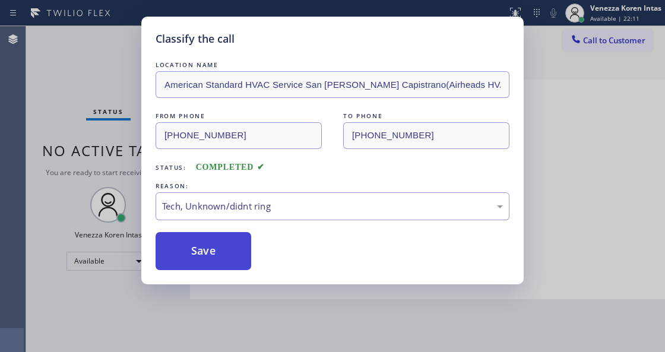
click at [228, 249] on button "Save" at bounding box center [204, 251] width 96 height 38
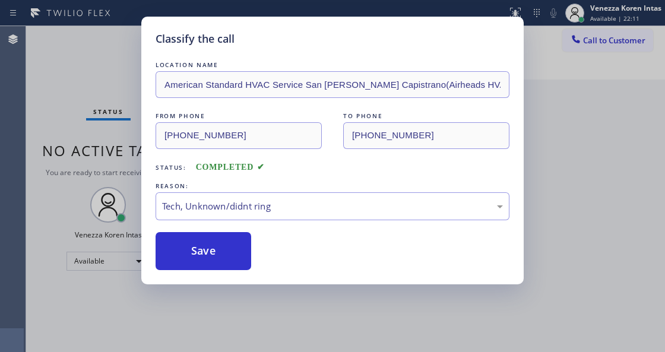
click at [225, 352] on div "Classify the call LOCATION NAME American Standard HVAC Service San [PERSON_NAME…" at bounding box center [332, 176] width 665 height 352
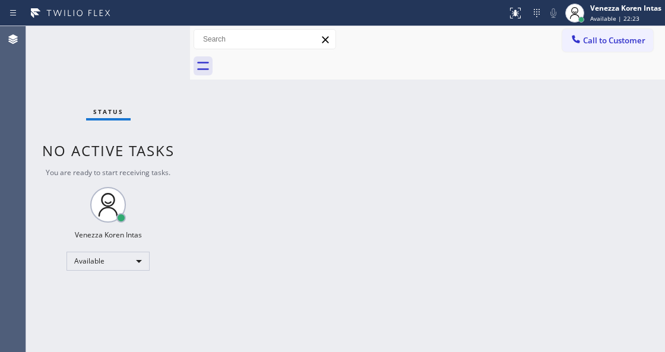
click at [166, 139] on div "Status No active tasks You are ready to start receiving tasks. Venezza Koren In…" at bounding box center [108, 189] width 164 height 326
click at [209, 45] on input "text" at bounding box center [264, 39] width 141 height 19
click at [151, 44] on div "Status No active tasks You are ready to start receiving tasks. Venezza Koren In…" at bounding box center [108, 189] width 164 height 326
drag, startPoint x: 186, startPoint y: 68, endPoint x: 178, endPoint y: 63, distance: 9.6
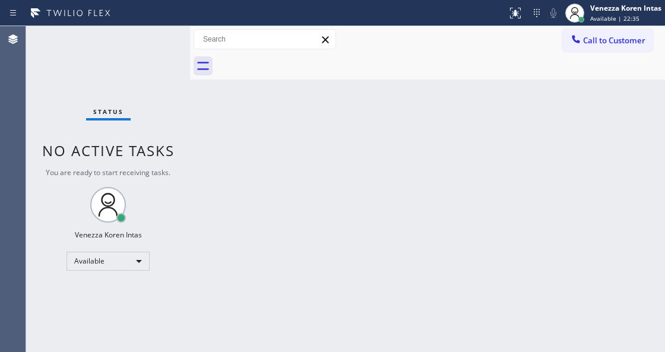
click at [186, 68] on div "Status No active tasks You are ready to start receiving tasks. Venezza Koren In…" at bounding box center [108, 189] width 164 height 326
click at [176, 57] on div "Status No active tasks You are ready to start receiving tasks. Venezza Koren In…" at bounding box center [108, 189] width 164 height 326
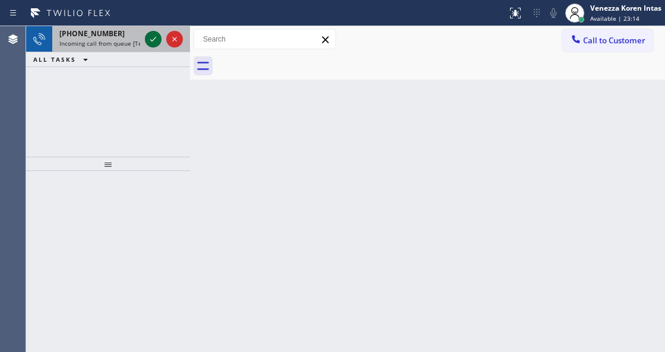
click at [154, 38] on icon at bounding box center [153, 39] width 6 height 5
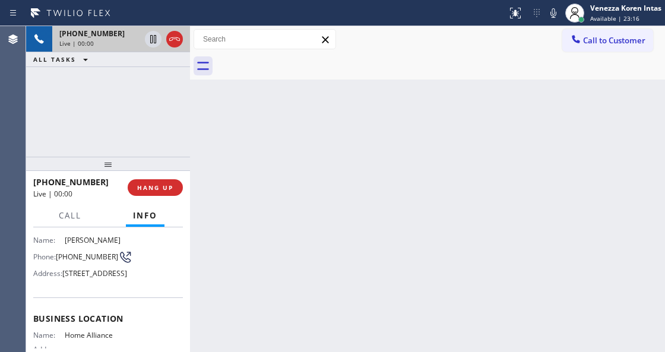
scroll to position [119, 0]
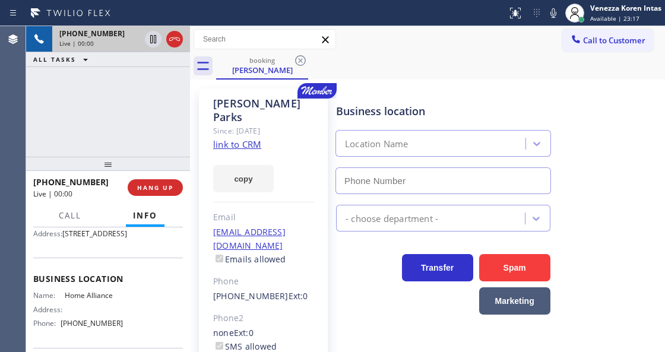
type input "[PHONE_NUMBER]"
click at [239, 138] on link "link to CRM" at bounding box center [237, 144] width 48 height 12
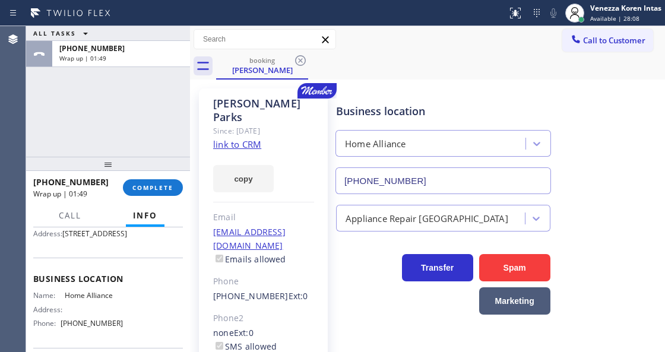
click at [166, 201] on div "[PHONE_NUMBER] Wrap up | 01:49 COMPLETE" at bounding box center [108, 187] width 150 height 31
click at [143, 182] on button "COMPLETE" at bounding box center [153, 187] width 60 height 17
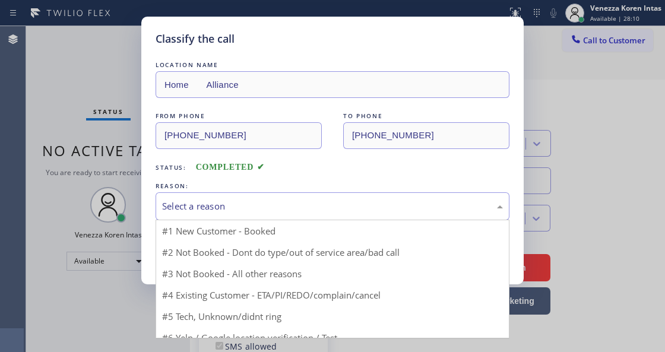
drag, startPoint x: 242, startPoint y: 206, endPoint x: 289, endPoint y: 260, distance: 71.6
click at [242, 207] on div "Select a reason" at bounding box center [332, 207] width 341 height 14
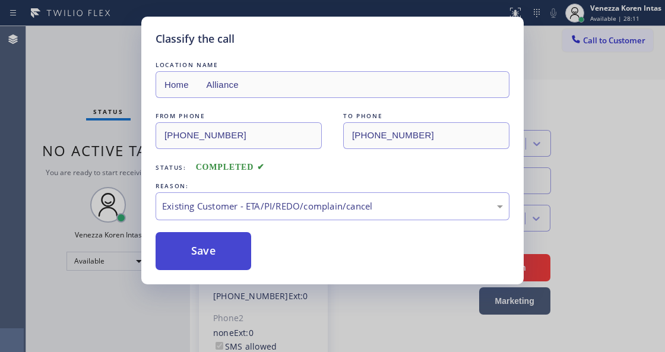
click at [213, 239] on button "Save" at bounding box center [204, 251] width 96 height 38
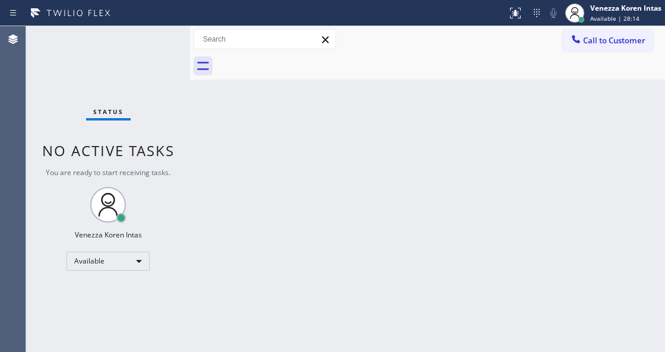
click at [204, 203] on div "Back to Dashboard Change Sender ID Customers Technicians Select a contact Outbo…" at bounding box center [427, 189] width 475 height 326
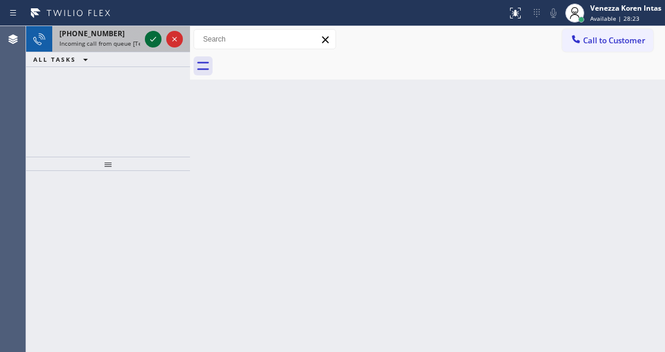
click at [150, 42] on icon at bounding box center [153, 39] width 14 height 14
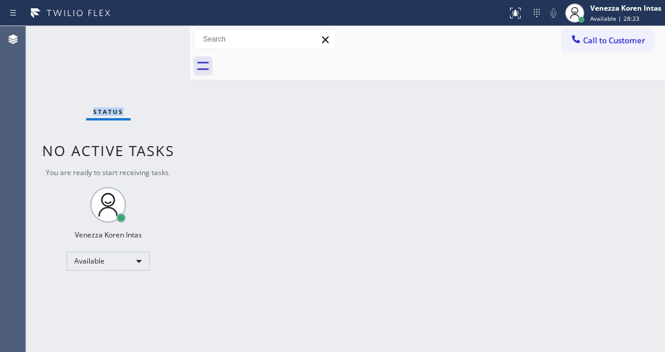
click at [150, 42] on div "Status No active tasks You are ready to start receiving tasks. Venezza Koren In…" at bounding box center [108, 189] width 164 height 326
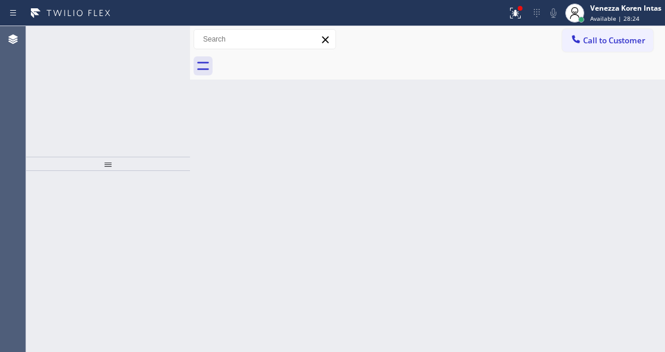
click at [150, 42] on icon at bounding box center [153, 39] width 14 height 14
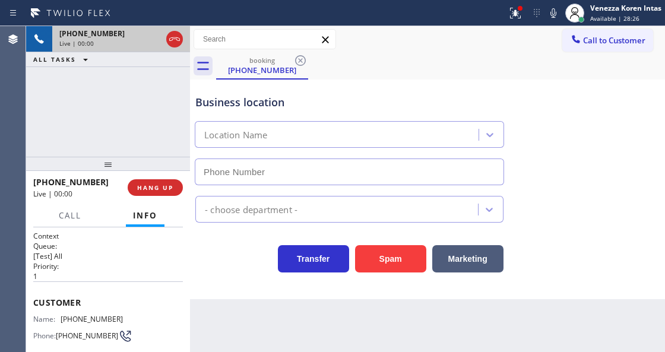
type input "[PHONE_NUMBER]"
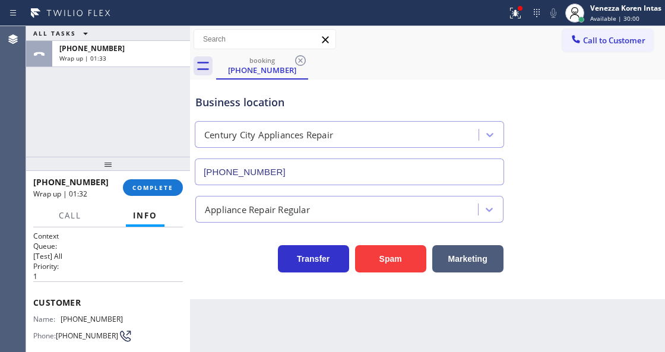
click at [147, 197] on div "[PHONE_NUMBER] Wrap up | 01:32 COMPLETE" at bounding box center [108, 187] width 150 height 31
click at [162, 189] on span "COMPLETE" at bounding box center [152, 188] width 41 height 8
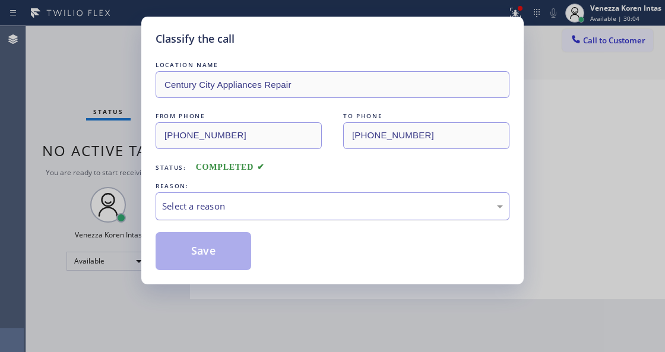
drag, startPoint x: 288, startPoint y: 201, endPoint x: 286, endPoint y: 208, distance: 7.5
click at [288, 200] on div "Select a reason" at bounding box center [333, 206] width 354 height 28
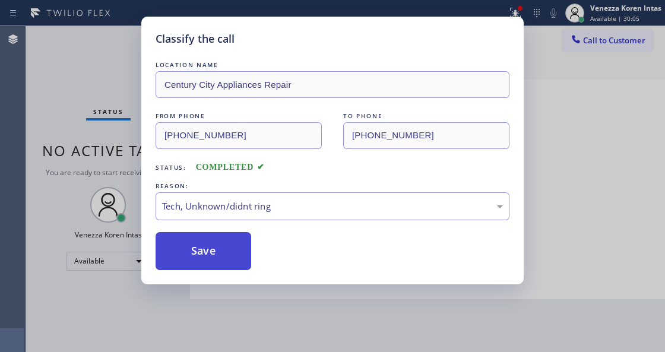
click at [234, 265] on button "Save" at bounding box center [204, 251] width 96 height 38
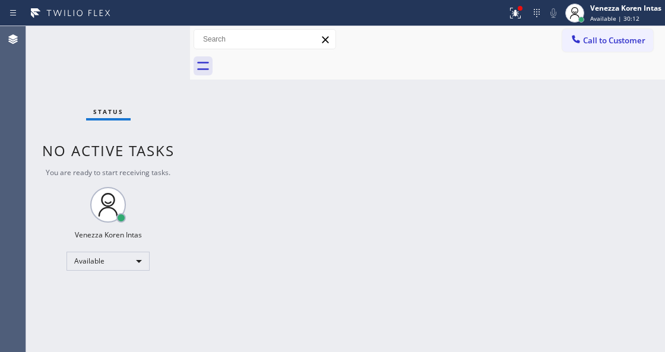
click at [134, 65] on div "Status No active tasks You are ready to start receiving tasks. Venezza Koren In…" at bounding box center [108, 189] width 164 height 326
click at [106, 62] on div "Status No active tasks You are ready to start receiving tasks. Venezza Koren In…" at bounding box center [108, 189] width 164 height 326
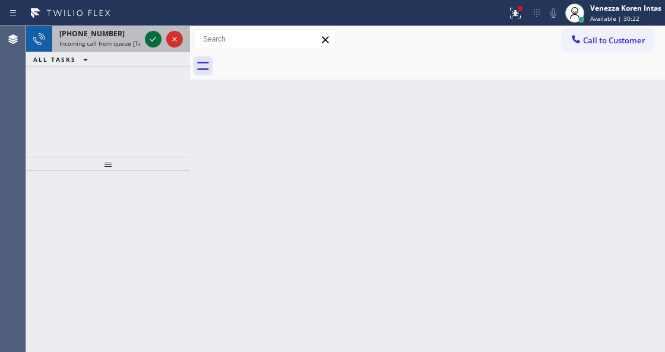
click at [153, 43] on icon at bounding box center [153, 39] width 14 height 14
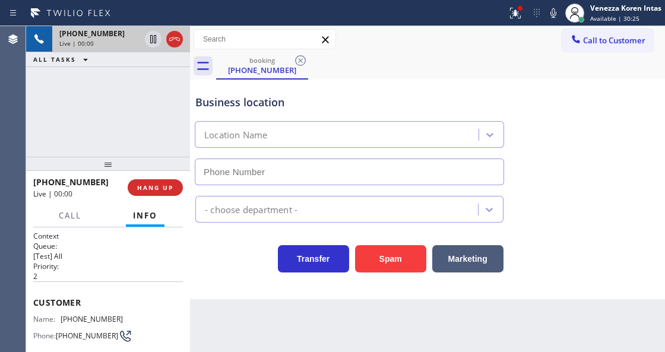
scroll to position [79, 0]
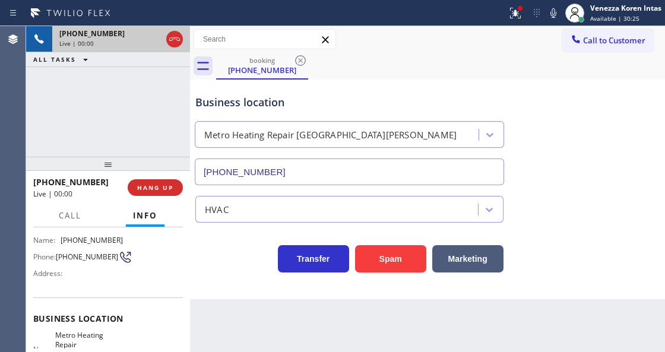
type input "[PHONE_NUMBER]"
click at [177, 42] on icon at bounding box center [174, 39] width 14 height 14
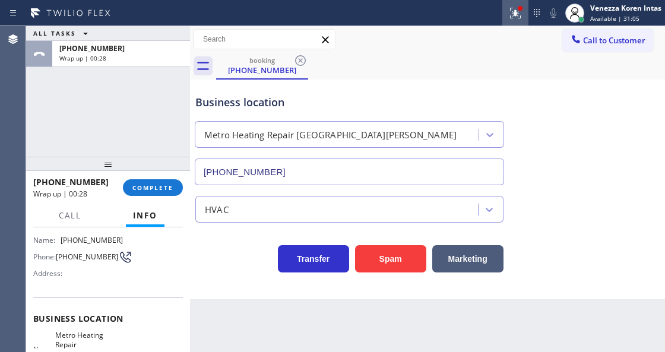
click at [511, 13] on icon at bounding box center [515, 13] width 14 height 14
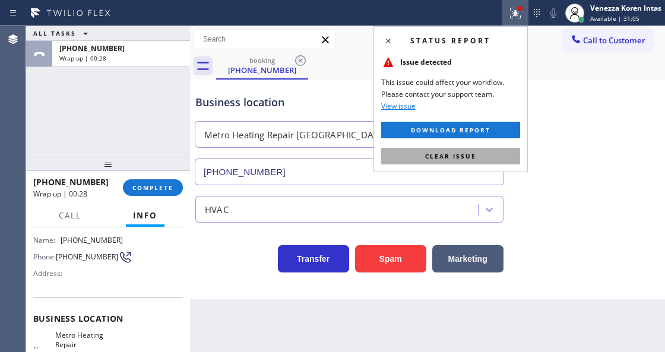
click at [475, 161] on button "Clear issue" at bounding box center [450, 156] width 139 height 17
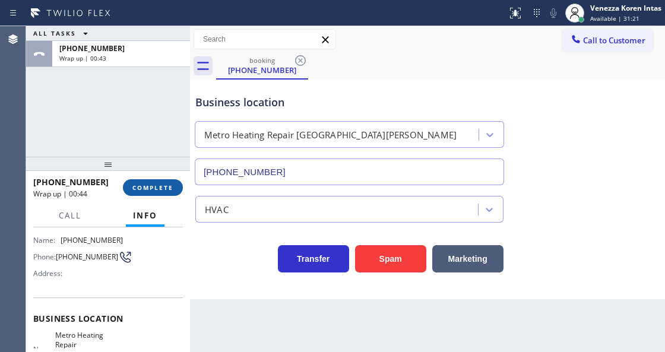
drag, startPoint x: 161, startPoint y: 181, endPoint x: 182, endPoint y: 189, distance: 22.4
click at [161, 181] on button "COMPLETE" at bounding box center [153, 187] width 60 height 17
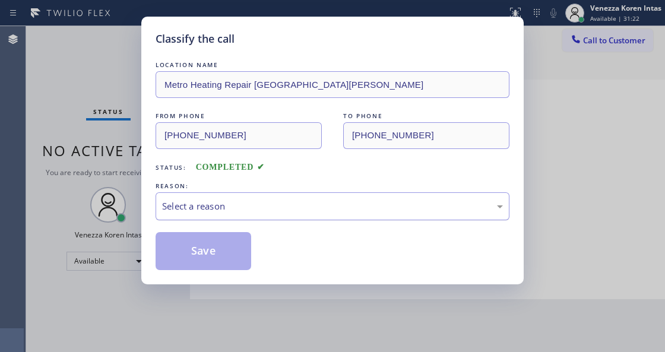
click at [276, 211] on div "Select a reason" at bounding box center [332, 207] width 341 height 14
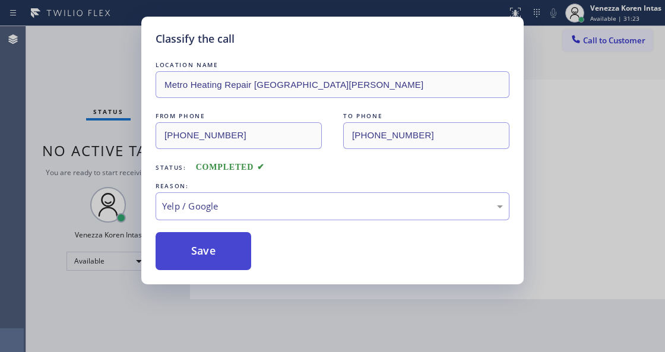
click at [218, 254] on button "Save" at bounding box center [204, 251] width 96 height 38
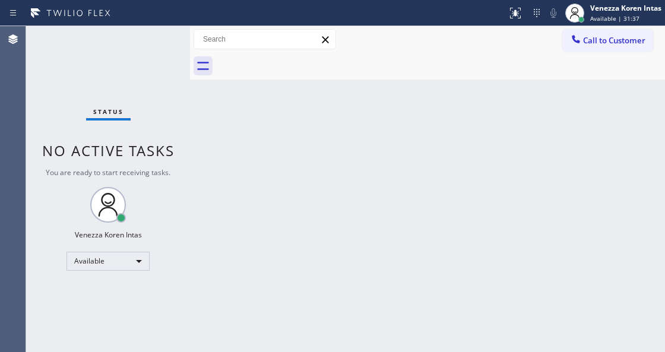
click at [163, 81] on div "Status No active tasks You are ready to start receiving tasks. Venezza Koren In…" at bounding box center [108, 189] width 164 height 326
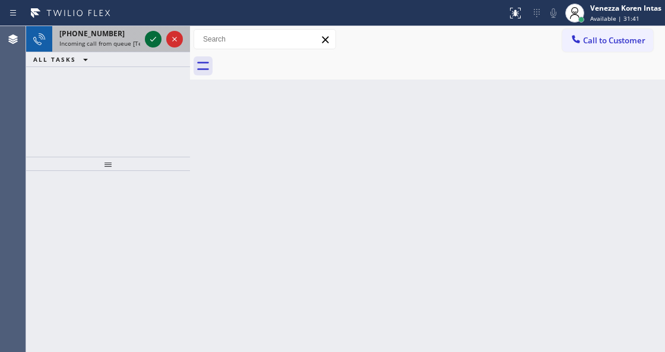
click at [151, 38] on icon at bounding box center [153, 39] width 14 height 14
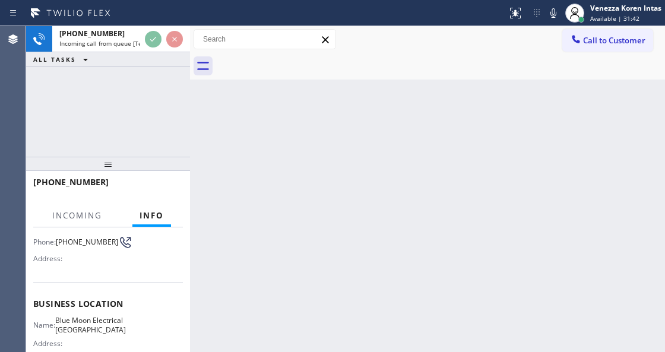
scroll to position [119, 0]
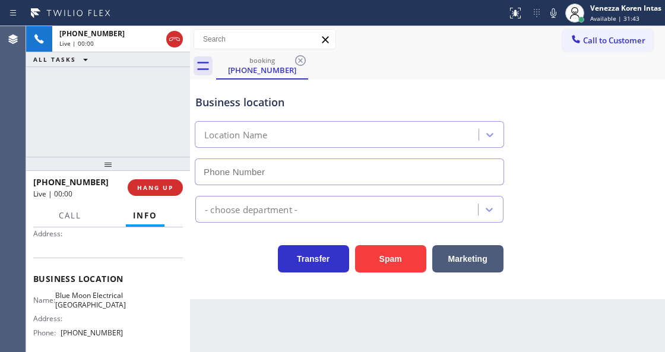
type input "[PHONE_NUMBER]"
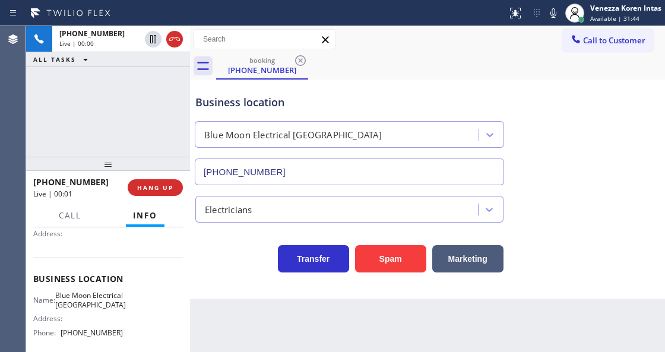
click at [71, 100] on div "[PHONE_NUMBER] Live | 00:00 ALL TASKS ALL TASKS ACTIVE TASKS TASKS IN WRAP UP" at bounding box center [108, 91] width 164 height 131
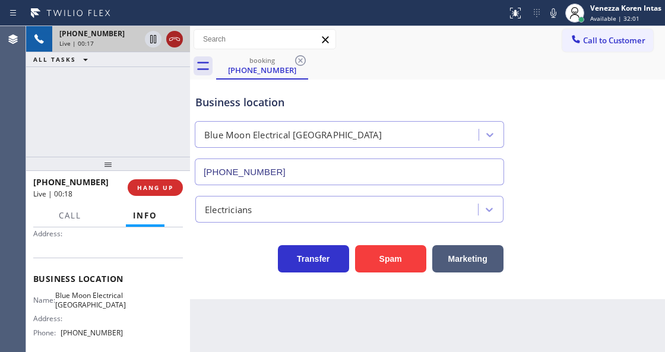
click at [175, 37] on icon at bounding box center [174, 39] width 14 height 14
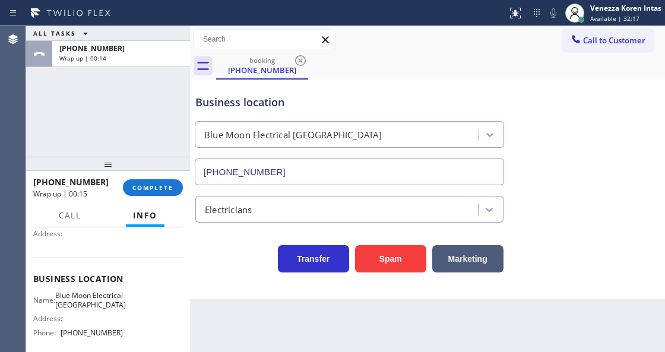
drag, startPoint x: 120, startPoint y: 87, endPoint x: 135, endPoint y: 157, distance: 71.8
click at [120, 94] on div "ALL TASKS ALL TASKS ACTIVE TASKS TASKS IN WRAP UP [PHONE_NUMBER] Wrap up | 00:14" at bounding box center [108, 91] width 164 height 131
click at [149, 191] on span "COMPLETE" at bounding box center [152, 188] width 41 height 8
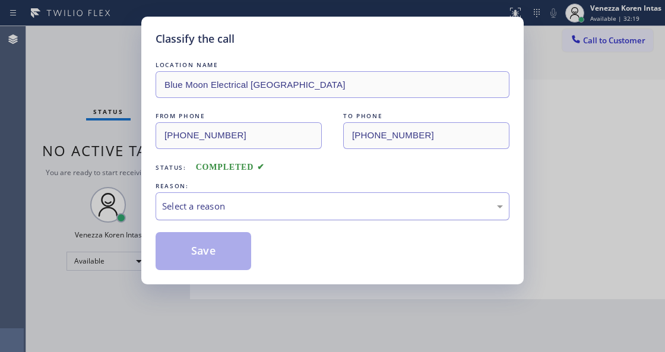
drag, startPoint x: 258, startPoint y: 209, endPoint x: 254, endPoint y: 220, distance: 11.5
click at [258, 208] on div "Select a reason" at bounding box center [332, 207] width 341 height 14
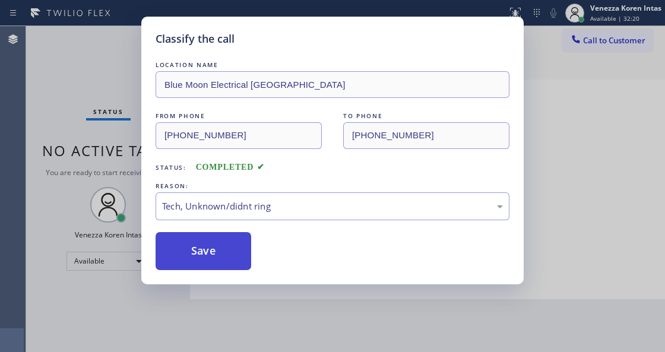
click at [217, 241] on button "Save" at bounding box center [204, 251] width 96 height 38
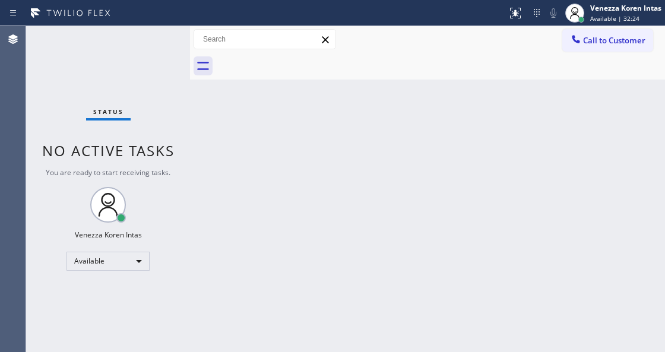
drag, startPoint x: 138, startPoint y: 43, endPoint x: 171, endPoint y: 49, distance: 33.2
click at [144, 43] on div "Status No active tasks You are ready to start receiving tasks. Venezza Koren In…" at bounding box center [108, 189] width 164 height 326
click at [171, 49] on div "Status No active tasks You are ready to start receiving tasks. Venezza Koren In…" at bounding box center [108, 189] width 164 height 326
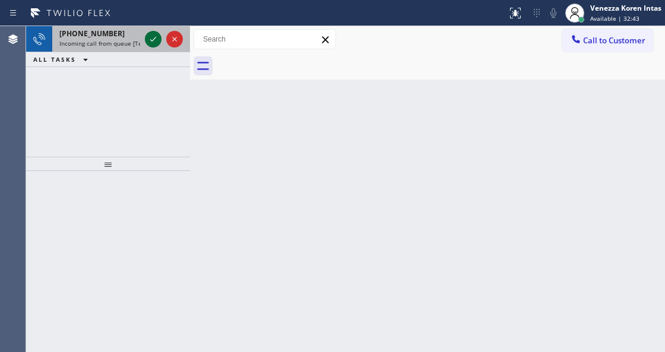
click at [155, 38] on icon at bounding box center [153, 39] width 6 height 5
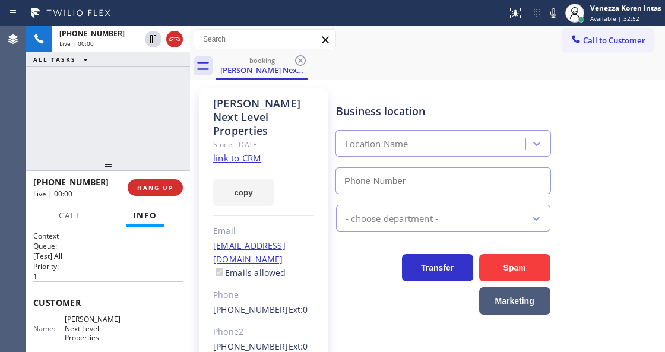
type input "[PHONE_NUMBER]"
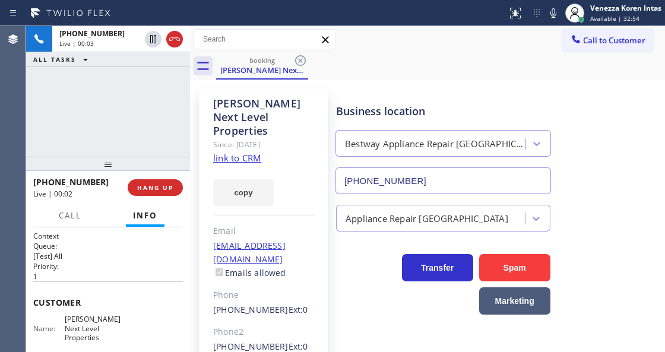
click at [249, 152] on link "link to CRM" at bounding box center [237, 158] width 48 height 12
click at [549, 12] on icon at bounding box center [553, 13] width 14 height 14
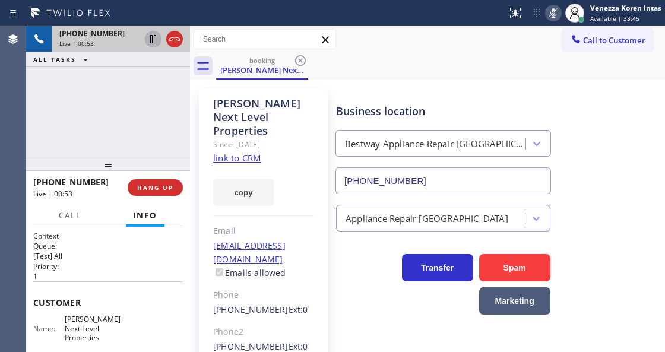
click at [159, 41] on icon at bounding box center [153, 39] width 14 height 14
click at [152, 77] on div "[PHONE_NUMBER] Live | 02:44 ALL TASKS ALL TASKS ACTIVE TASKS TASKS IN WRAP UP" at bounding box center [108, 91] width 164 height 131
drag, startPoint x: 543, startPoint y: 23, endPoint x: 551, endPoint y: 19, distance: 8.0
click at [549, 19] on div "Status report No issues detected If you experience an issue, please download th…" at bounding box center [583, 13] width 163 height 26
click at [551, 19] on icon at bounding box center [553, 13] width 14 height 14
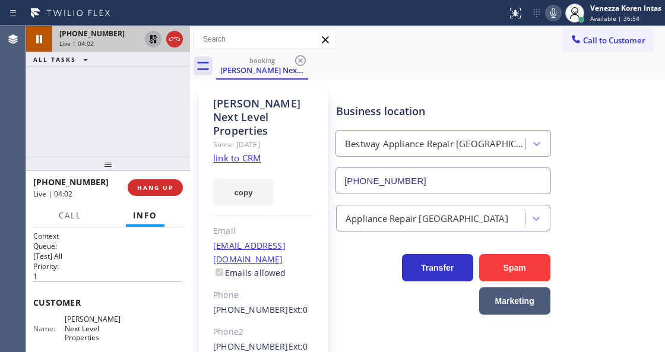
click at [154, 36] on icon at bounding box center [153, 39] width 8 height 8
click at [75, 209] on button "Call" at bounding box center [70, 215] width 37 height 23
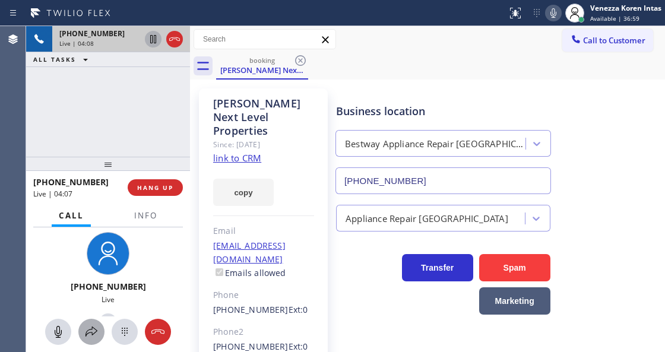
click at [96, 336] on icon at bounding box center [91, 332] width 14 height 14
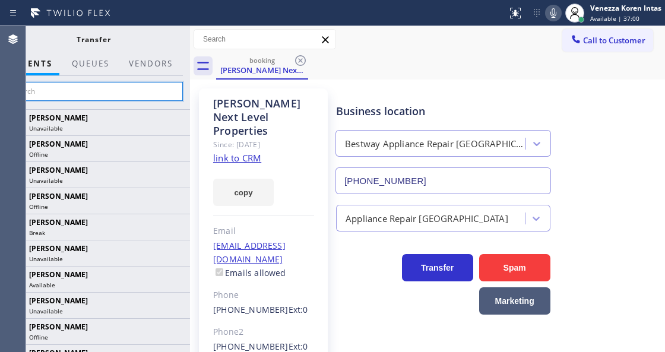
click at [142, 96] on input "text" at bounding box center [93, 91] width 179 height 19
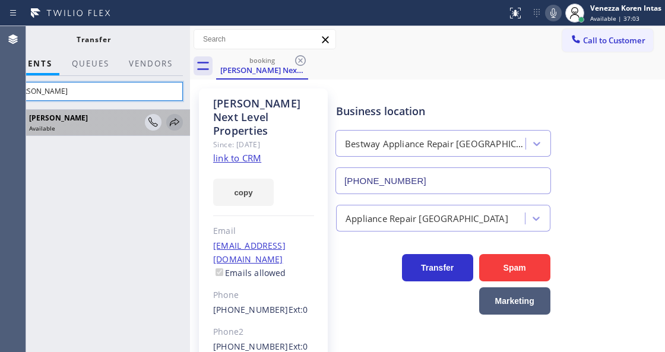
type input "[PERSON_NAME]"
click at [175, 122] on icon at bounding box center [175, 122] width 10 height 8
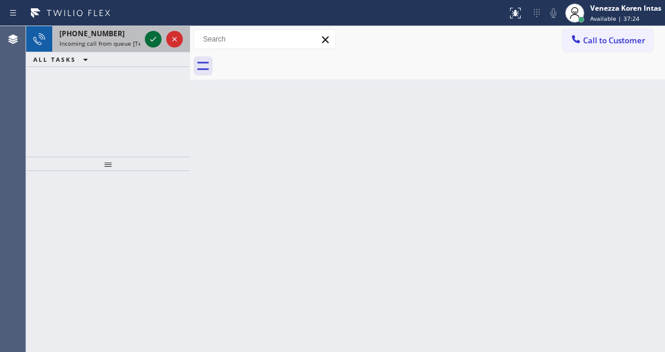
click at [157, 34] on icon at bounding box center [153, 39] width 14 height 14
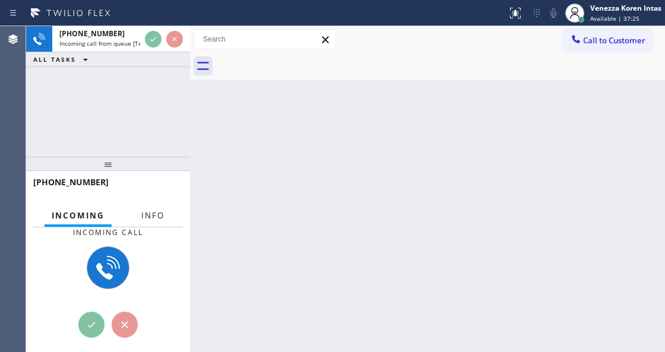
drag, startPoint x: 154, startPoint y: 209, endPoint x: 152, endPoint y: 220, distance: 11.4
click at [154, 209] on button "Info" at bounding box center [152, 215] width 37 height 23
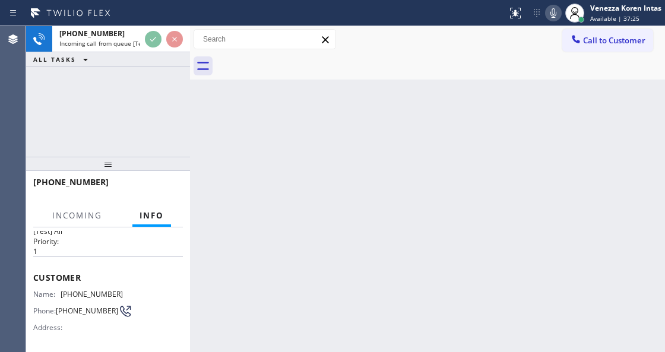
scroll to position [119, 0]
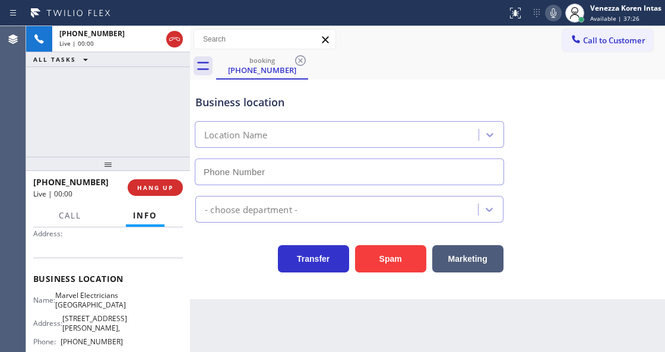
type input "[PHONE_NUMBER]"
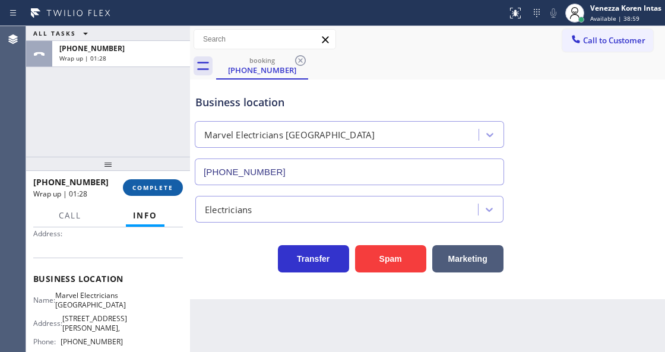
click at [138, 189] on span "COMPLETE" at bounding box center [152, 188] width 41 height 8
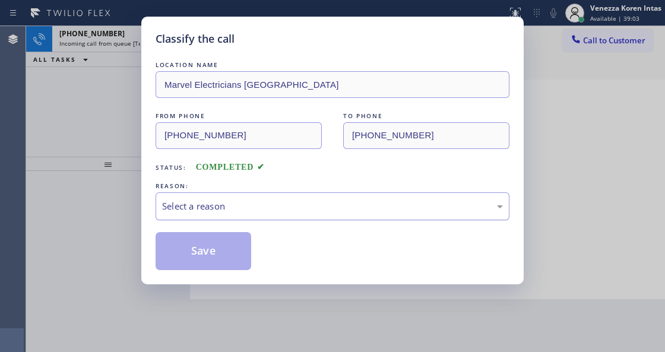
drag, startPoint x: 222, startPoint y: 202, endPoint x: 225, endPoint y: 218, distance: 16.3
click at [222, 203] on div "Select a reason" at bounding box center [332, 207] width 341 height 14
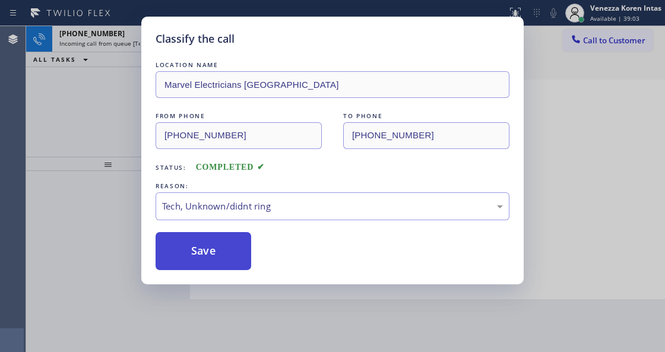
click at [200, 258] on button "Save" at bounding box center [204, 251] width 96 height 38
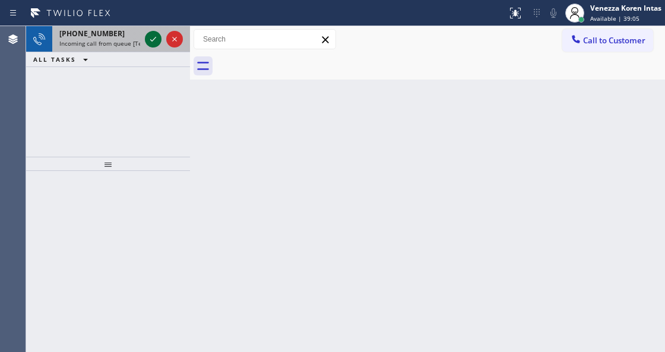
click at [148, 40] on icon at bounding box center [153, 39] width 14 height 14
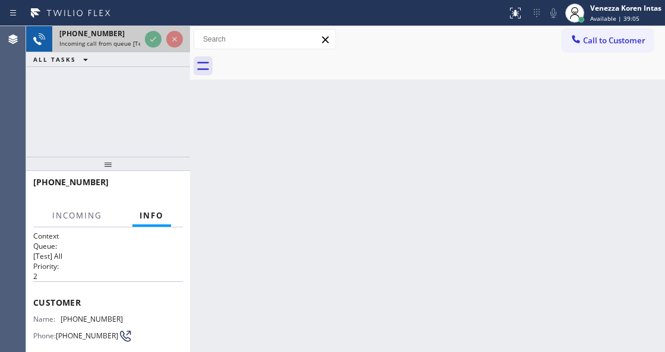
click at [164, 40] on div at bounding box center [164, 39] width 43 height 26
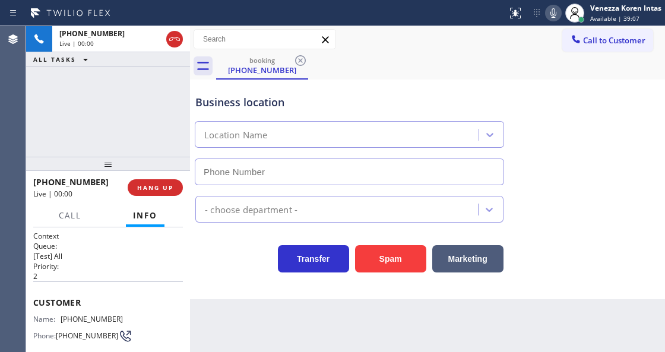
type input "[PHONE_NUMBER]"
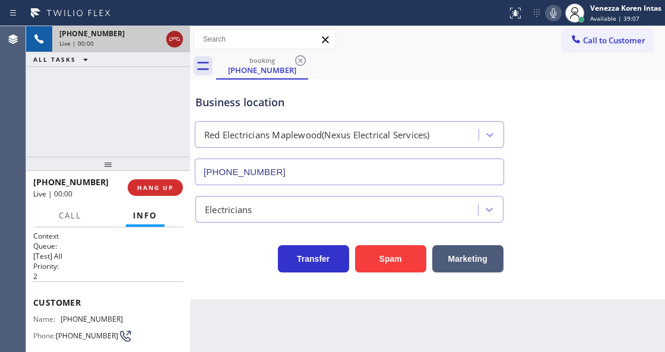
click at [173, 43] on icon at bounding box center [174, 39] width 14 height 14
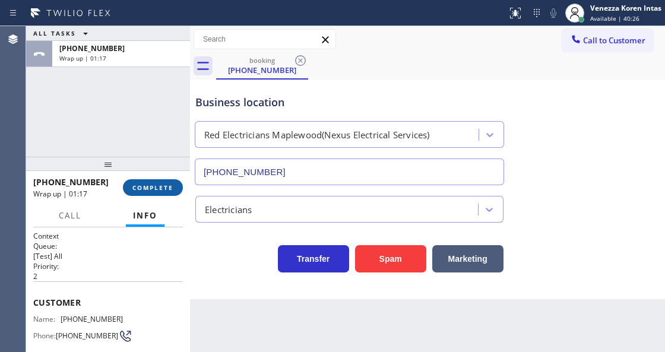
click at [143, 189] on span "COMPLETE" at bounding box center [152, 188] width 41 height 8
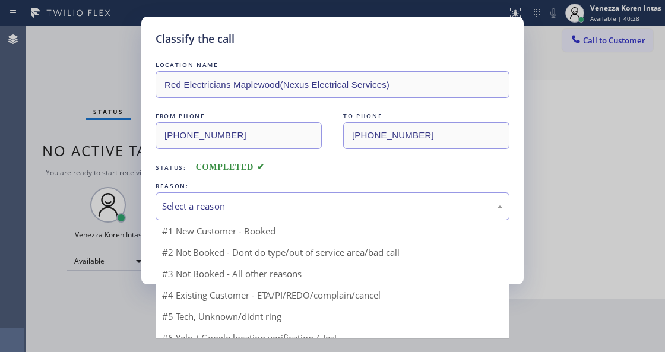
click at [285, 215] on div "Select a reason" at bounding box center [333, 206] width 354 height 28
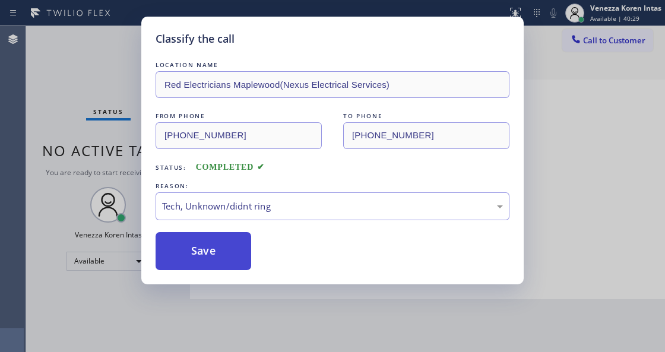
click at [213, 256] on button "Save" at bounding box center [204, 251] width 96 height 38
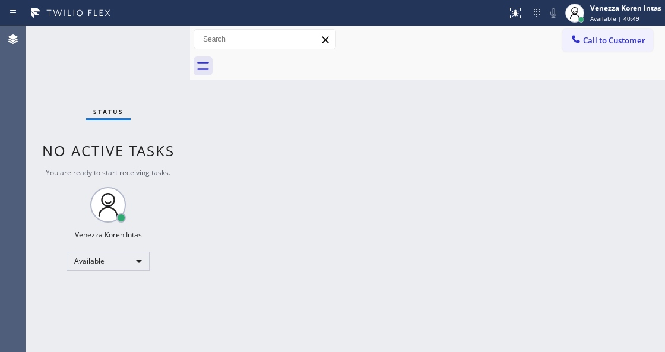
drag, startPoint x: 160, startPoint y: 107, endPoint x: 150, endPoint y: 99, distance: 13.2
click at [154, 102] on div "Status No active tasks You are ready to start receiving tasks. Venezza Koren In…" at bounding box center [108, 189] width 164 height 326
drag, startPoint x: 96, startPoint y: 37, endPoint x: 22, endPoint y: 71, distance: 81.1
click at [83, 43] on div "Status No active tasks You are ready to start receiving tasks. Venezza Koren In…" at bounding box center [108, 189] width 164 height 326
click at [148, 45] on div "Status No active tasks You are ready to start receiving tasks. Venezza Koren In…" at bounding box center [108, 189] width 164 height 326
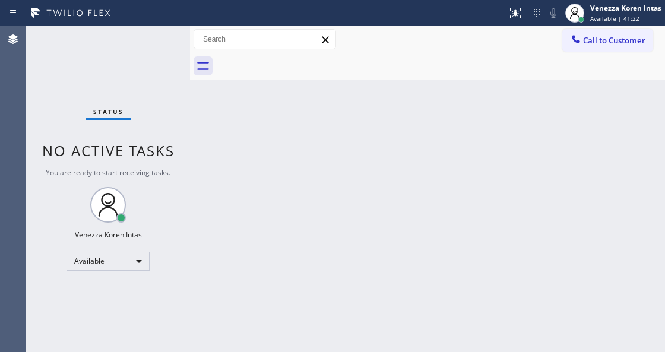
click at [150, 49] on div "Status No active tasks You are ready to start receiving tasks. Venezza Koren In…" at bounding box center [108, 189] width 164 height 326
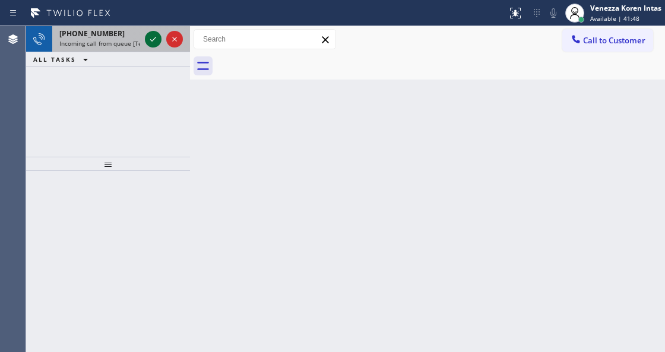
click at [154, 36] on icon at bounding box center [153, 39] width 14 height 14
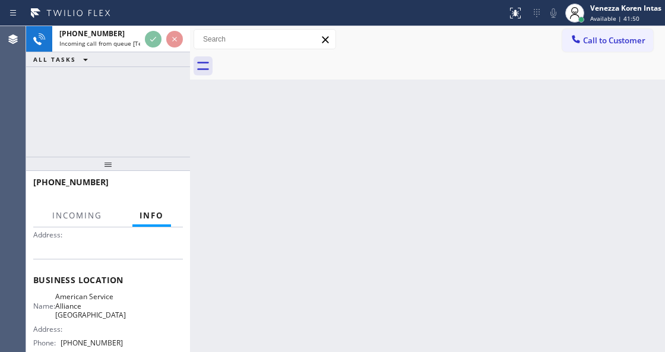
scroll to position [119, 0]
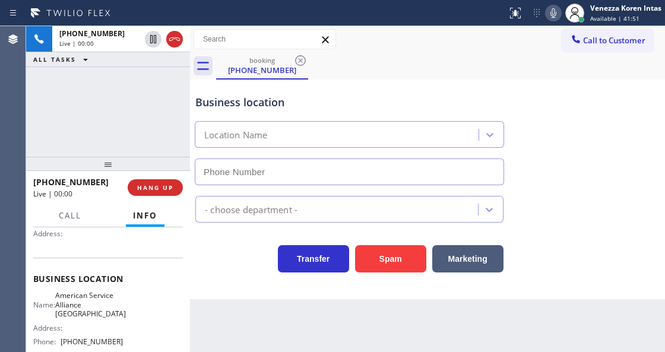
type input "[PHONE_NUMBER]"
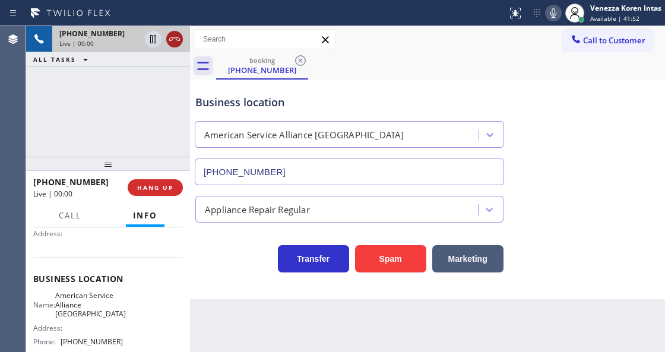
click at [173, 36] on icon at bounding box center [174, 39] width 14 height 14
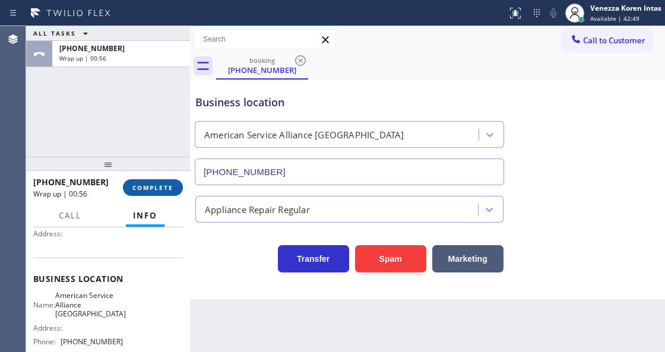
click at [161, 182] on button "COMPLETE" at bounding box center [153, 187] width 60 height 17
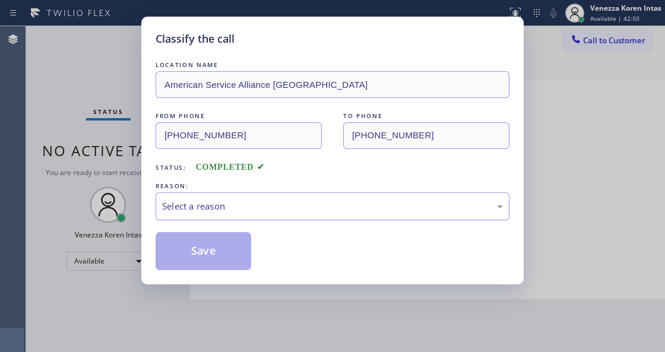
click at [241, 200] on div "Select a reason" at bounding box center [332, 207] width 341 height 14
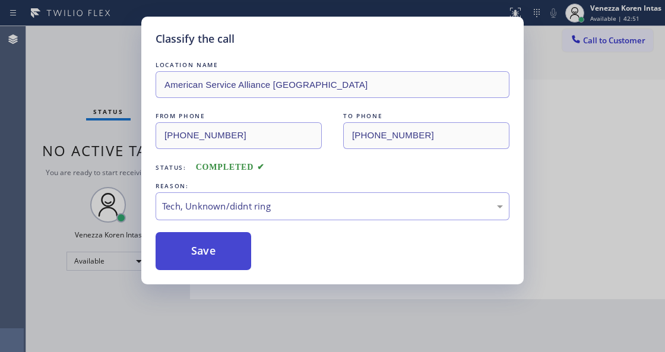
click at [209, 260] on button "Save" at bounding box center [204, 251] width 96 height 38
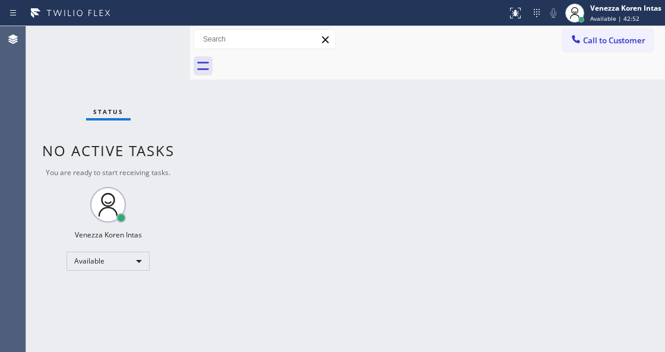
click at [153, 35] on div "Status No active tasks You are ready to start receiving tasks. Venezza Koren In…" at bounding box center [108, 189] width 164 height 326
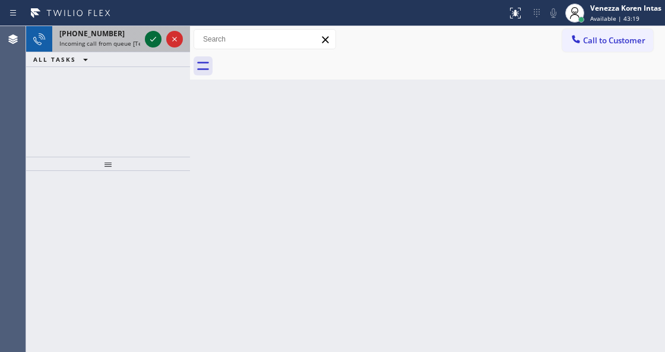
click at [153, 35] on icon at bounding box center [153, 39] width 14 height 14
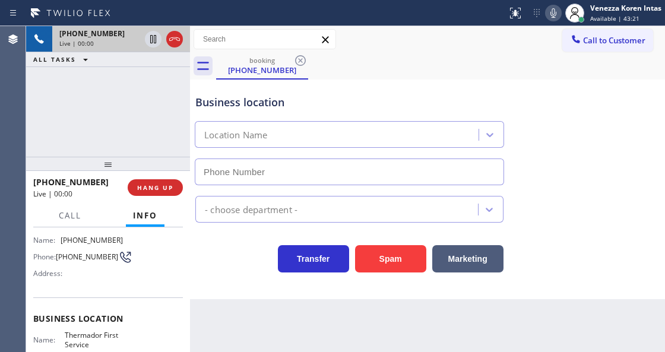
scroll to position [119, 0]
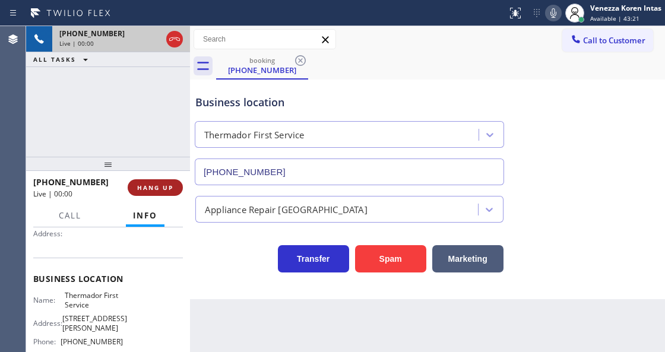
type input "[PHONE_NUMBER]"
click at [174, 38] on icon at bounding box center [174, 39] width 14 height 14
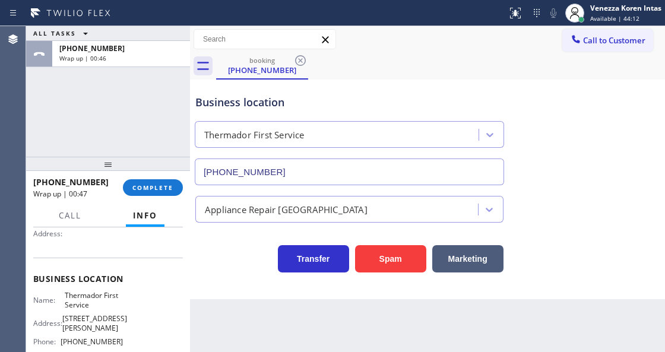
click at [118, 195] on div "[PHONE_NUMBER] Wrap up | 00:47" at bounding box center [78, 187] width 90 height 31
click at [129, 190] on button "COMPLETE" at bounding box center [153, 187] width 60 height 17
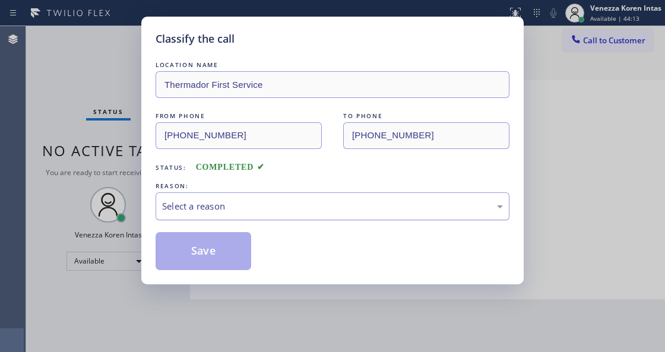
click at [238, 208] on div "Select a reason" at bounding box center [332, 207] width 341 height 14
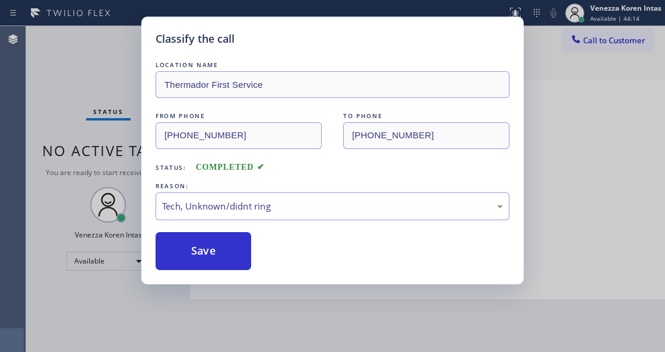
click at [238, 257] on button "Save" at bounding box center [204, 251] width 96 height 38
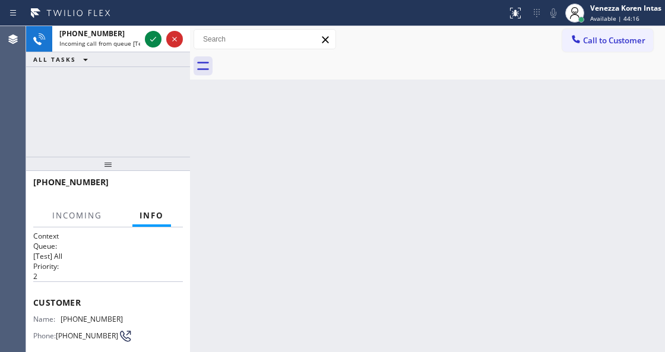
click at [168, 40] on icon at bounding box center [174, 39] width 14 height 14
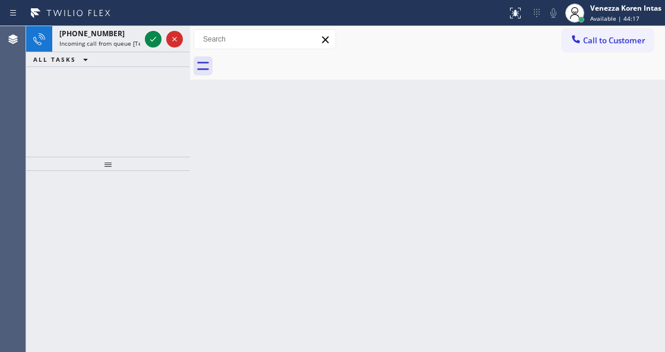
click at [145, 48] on div at bounding box center [164, 39] width 43 height 26
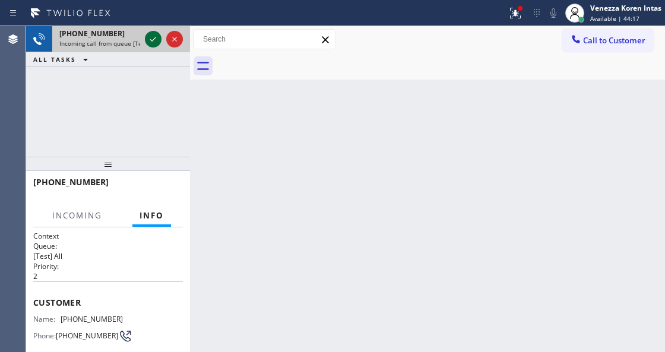
click at [147, 42] on icon at bounding box center [153, 39] width 14 height 14
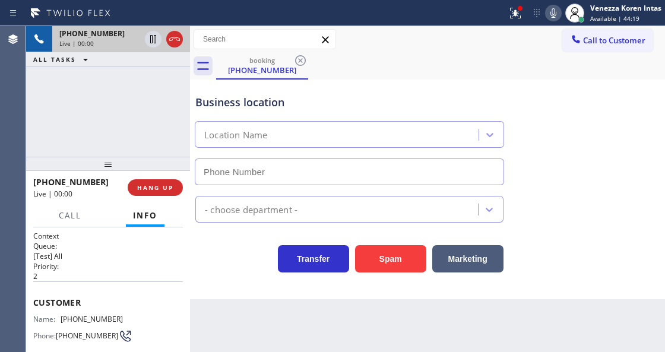
scroll to position [119, 0]
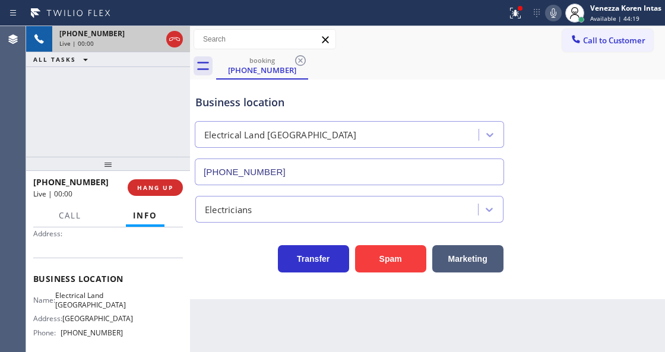
type input "[PHONE_NUMBER]"
click at [175, 43] on icon at bounding box center [174, 39] width 14 height 14
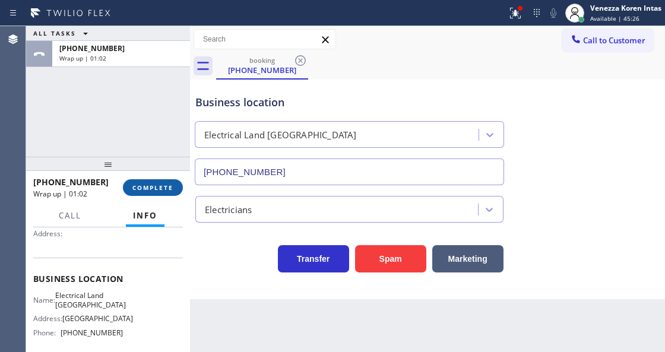
click at [153, 194] on div "[PHONE_NUMBER] Wrap up | 01:02 COMPLETE" at bounding box center [108, 187] width 150 height 31
click at [154, 191] on button "COMPLETE" at bounding box center [153, 187] width 60 height 17
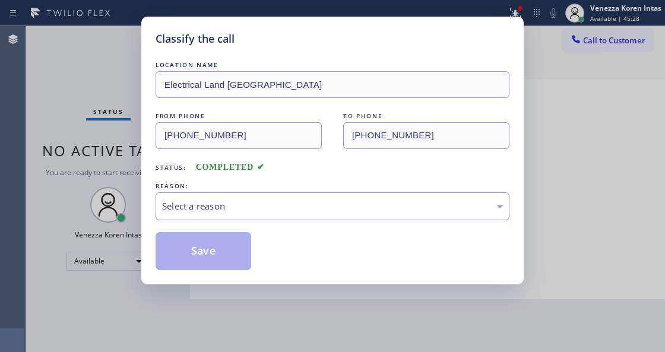
click at [268, 213] on div "Select a reason" at bounding box center [332, 207] width 341 height 14
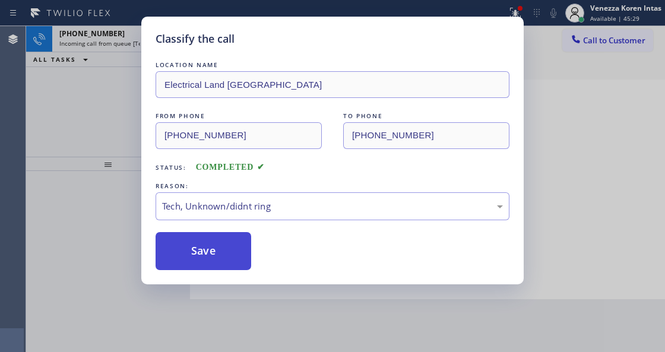
click at [225, 263] on button "Save" at bounding box center [204, 251] width 96 height 38
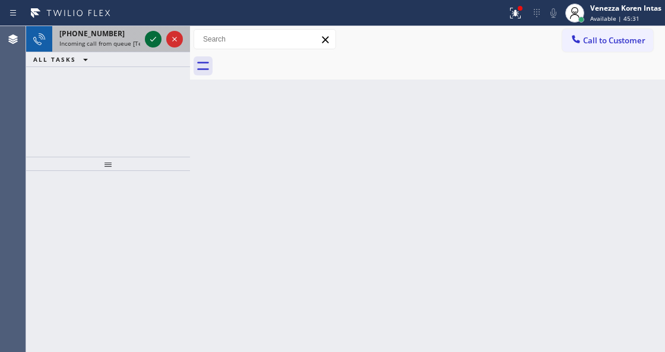
click at [148, 40] on icon at bounding box center [153, 39] width 14 height 14
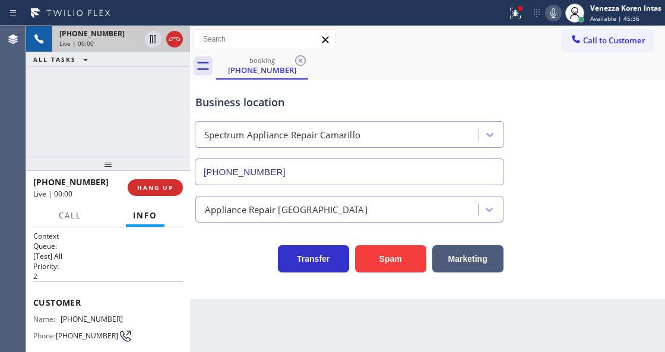
type input "[PHONE_NUMBER]"
click at [170, 42] on icon at bounding box center [174, 39] width 14 height 14
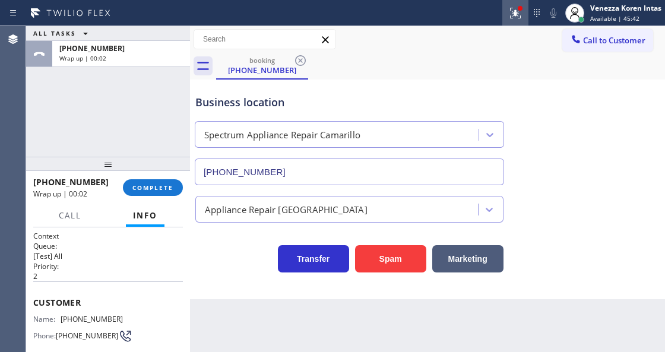
click at [519, 15] on icon at bounding box center [515, 13] width 14 height 14
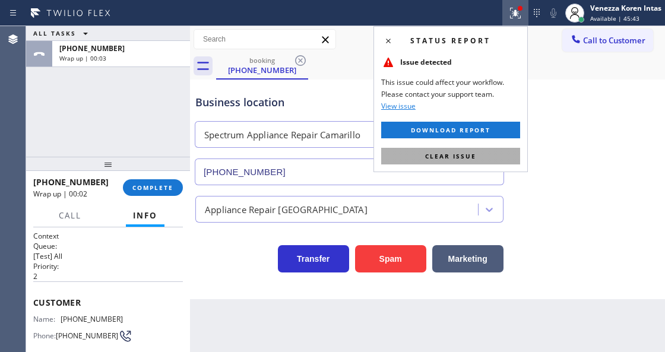
click at [478, 160] on button "Clear issue" at bounding box center [450, 156] width 139 height 17
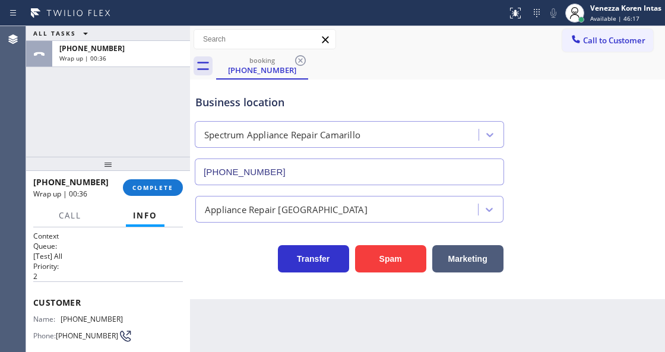
click at [132, 98] on div "ALL TASKS ALL TASKS ACTIVE TASKS TASKS IN WRAP UP [PHONE_NUMBER] Wrap up | 00:36" at bounding box center [108, 91] width 164 height 131
drag, startPoint x: 154, startPoint y: 195, endPoint x: 188, endPoint y: 201, distance: 34.5
click at [154, 195] on button "COMPLETE" at bounding box center [153, 187] width 60 height 17
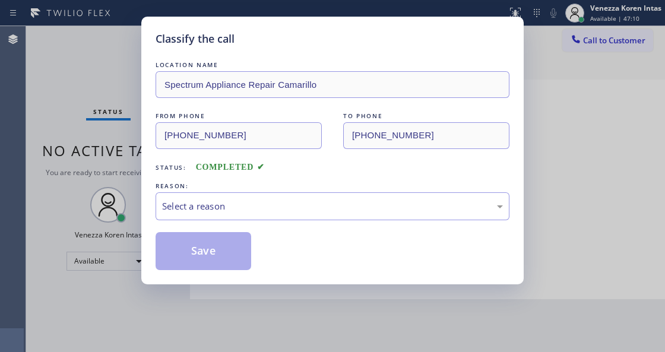
click at [293, 208] on div "Select a reason" at bounding box center [332, 207] width 341 height 14
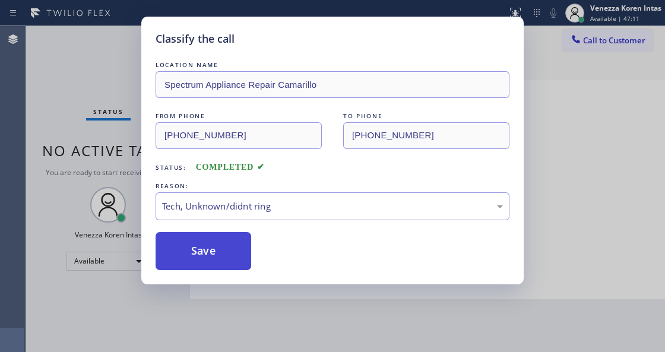
click at [225, 252] on button "Save" at bounding box center [204, 251] width 96 height 38
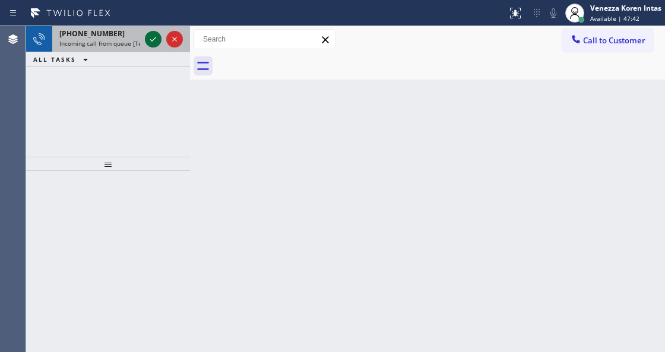
click at [150, 36] on icon at bounding box center [153, 39] width 14 height 14
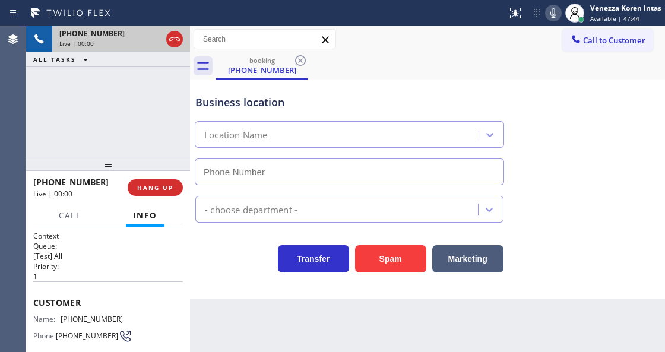
type input "[PHONE_NUMBER]"
click at [205, 284] on div "Business location Rush Electrical Service Tustin [PHONE_NUMBER] Electricians Tr…" at bounding box center [427, 190] width 475 height 220
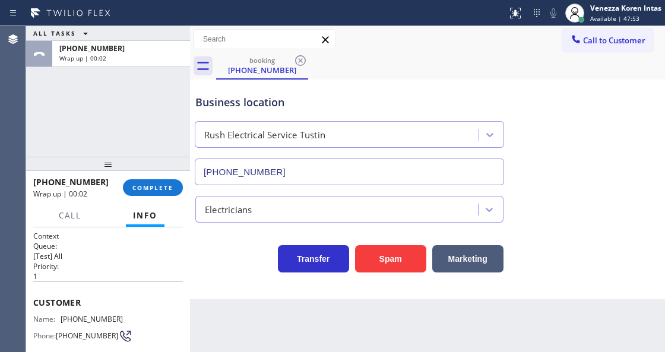
click at [151, 177] on div "[PHONE_NUMBER] Wrap up | 00:02 COMPLETE" at bounding box center [108, 187] width 150 height 31
click at [170, 194] on button "COMPLETE" at bounding box center [153, 187] width 60 height 17
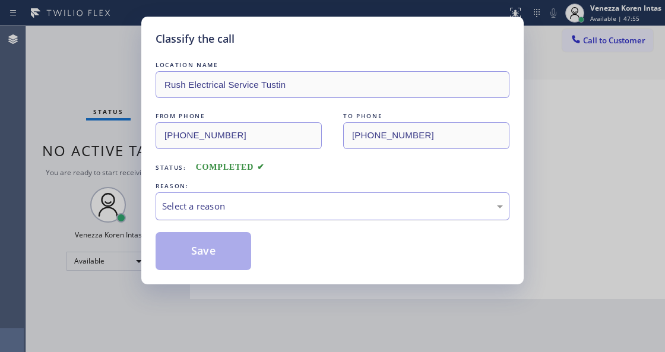
click at [280, 213] on div "Select a reason" at bounding box center [332, 207] width 341 height 14
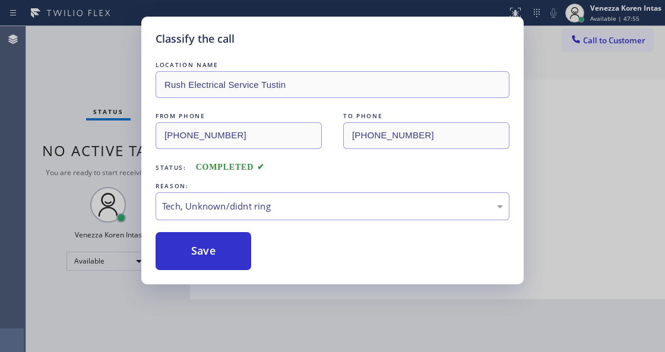
click at [228, 257] on button "Save" at bounding box center [204, 251] width 96 height 38
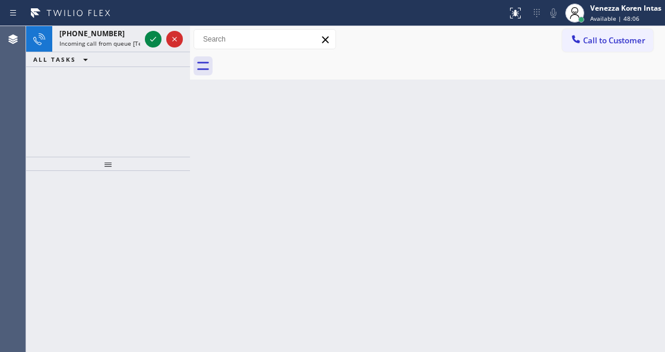
drag, startPoint x: 590, startPoint y: 26, endPoint x: 584, endPoint y: 29, distance: 6.6
click at [590, 26] on div "Status report No issues detected If you experience an issue, please download th…" at bounding box center [332, 13] width 665 height 26
click at [599, 8] on div "Venezza Koren Intas" at bounding box center [625, 8] width 71 height 10
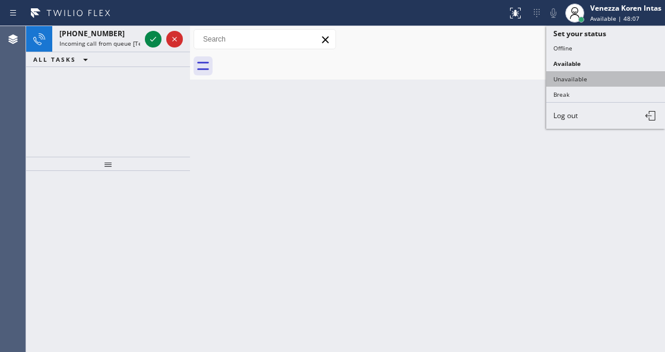
click at [570, 77] on button "Unavailable" at bounding box center [605, 78] width 119 height 15
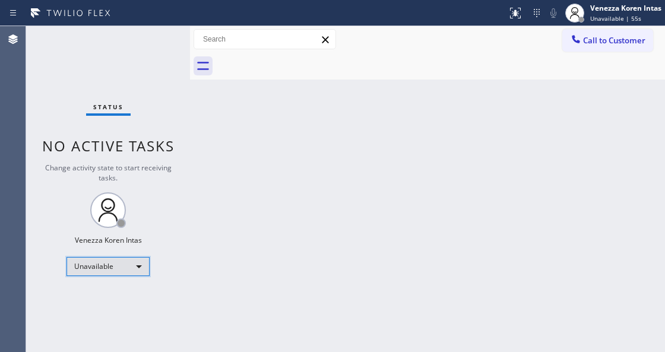
click at [129, 261] on div "Unavailable" at bounding box center [108, 266] width 83 height 19
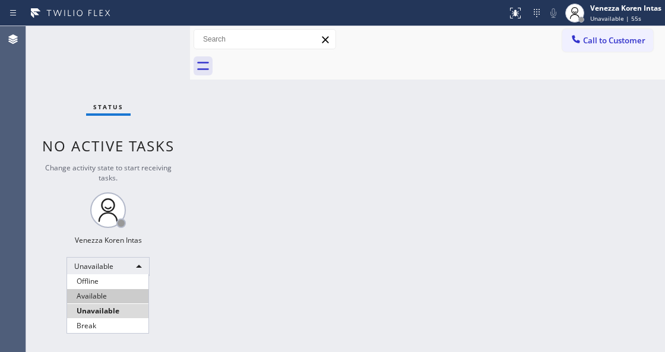
click at [131, 299] on li "Available" at bounding box center [107, 296] width 81 height 14
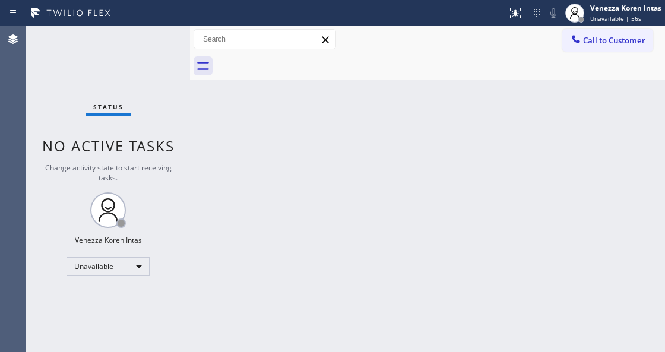
click at [147, 45] on div "Status No active tasks Change activity state to start receiving tasks. Venezza …" at bounding box center [108, 189] width 164 height 326
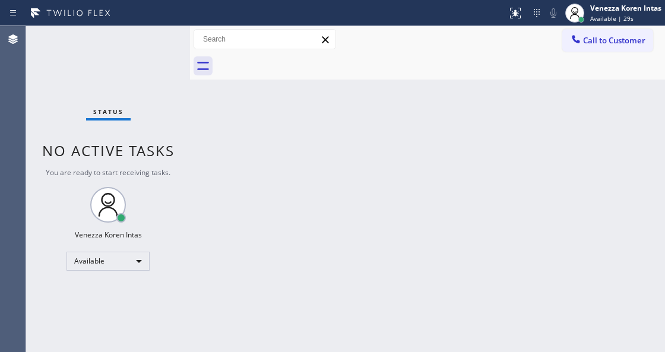
click at [148, 43] on div "Status No active tasks You are ready to start receiving tasks. Venezza Koren In…" at bounding box center [108, 189] width 164 height 326
click at [150, 43] on div "Status No active tasks You are ready to start receiving tasks. Venezza Koren In…" at bounding box center [108, 189] width 164 height 326
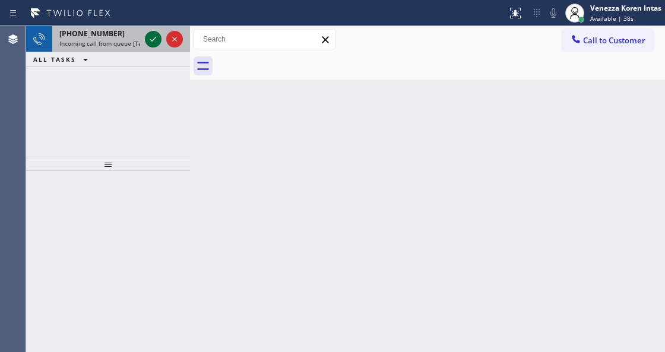
click at [151, 37] on icon at bounding box center [153, 39] width 14 height 14
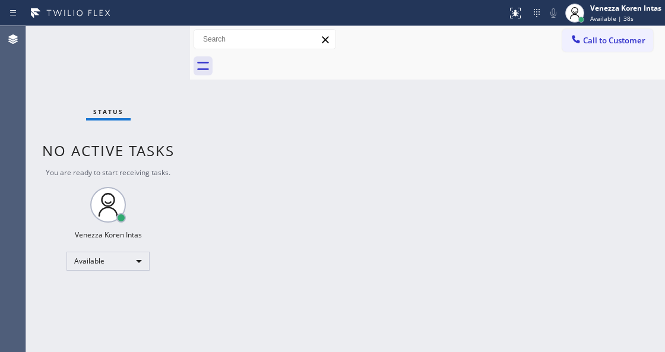
click at [154, 39] on div "Status No active tasks You are ready to start receiving tasks. Venezza Koren In…" at bounding box center [108, 189] width 164 height 326
drag, startPoint x: 506, startPoint y: 26, endPoint x: 496, endPoint y: 77, distance: 52.1
click at [505, 31] on div "Call to Customer Outbound call Location Search location Your caller id phone nu…" at bounding box center [427, 39] width 475 height 27
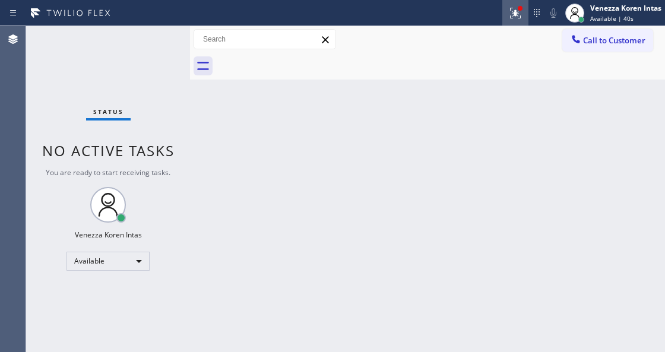
click at [504, 13] on div at bounding box center [515, 13] width 26 height 14
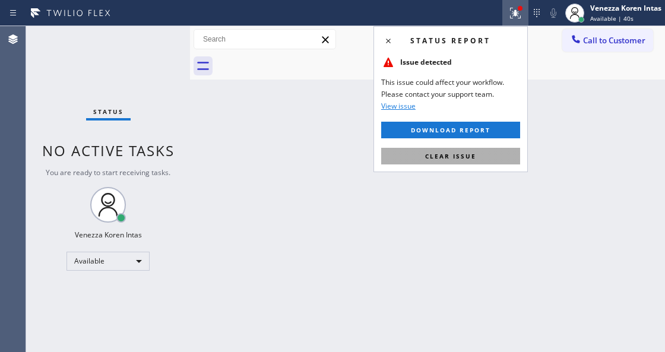
click at [461, 152] on span "Clear issue" at bounding box center [450, 156] width 51 height 8
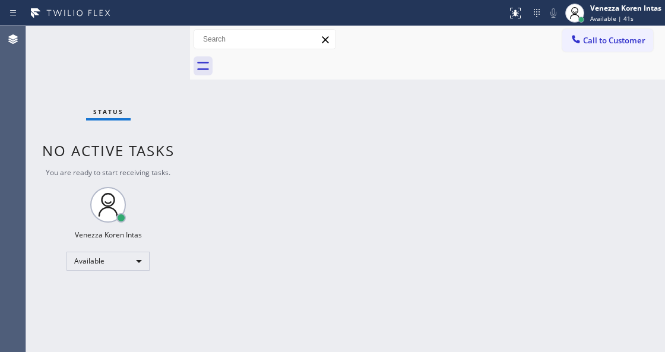
click at [162, 40] on div "Status No active tasks You are ready to start receiving tasks. Venezza Koren In…" at bounding box center [108, 189] width 164 height 326
click at [150, 39] on div "Status No active tasks You are ready to start receiving tasks. Venezza Koren In…" at bounding box center [108, 189] width 164 height 326
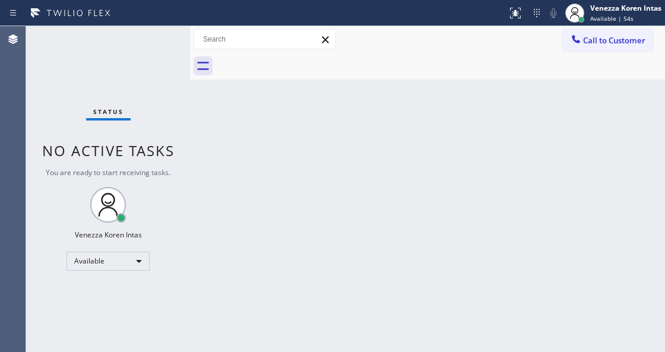
click at [150, 39] on div "Status No active tasks You are ready to start receiving tasks. Venezza Koren In…" at bounding box center [108, 189] width 164 height 326
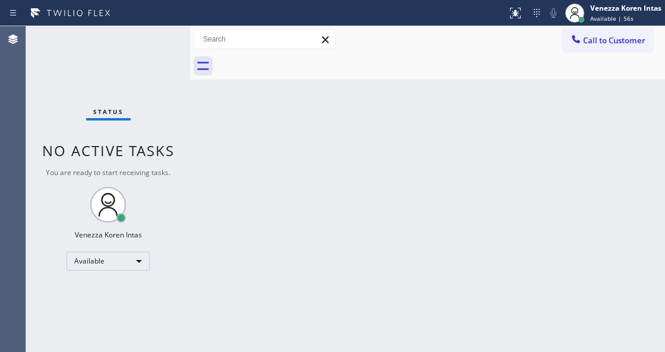
click at [150, 39] on div "Status No active tasks You are ready to start receiving tasks. Venezza Koren In…" at bounding box center [108, 189] width 164 height 326
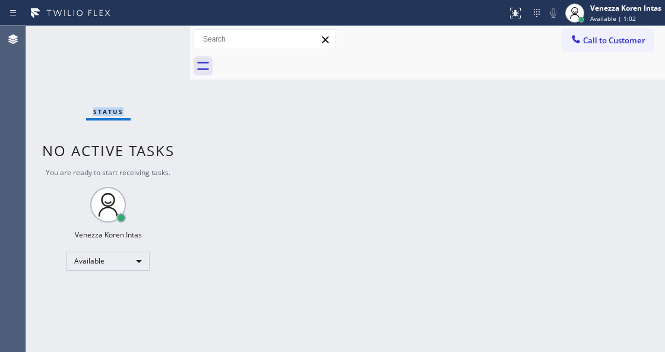
click at [150, 39] on div "Status No active tasks You are ready to start receiving tasks. Venezza Koren In…" at bounding box center [108, 189] width 164 height 326
click at [155, 36] on div "Status No active tasks You are ready to start receiving tasks. Venezza Koren In…" at bounding box center [108, 189] width 164 height 326
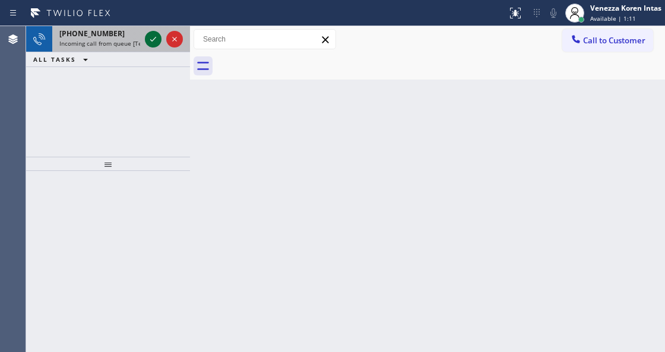
click at [153, 39] on icon at bounding box center [153, 39] width 6 height 5
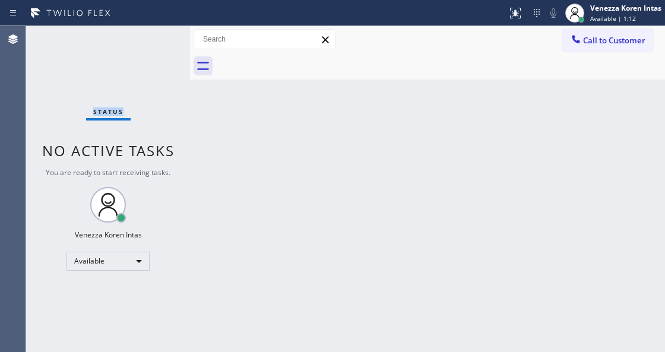
click at [153, 39] on div "Status No active tasks You are ready to start receiving tasks. Venezza Koren In…" at bounding box center [108, 189] width 164 height 326
click at [138, 40] on div "Status No active tasks You are ready to start receiving tasks. Venezza Koren In…" at bounding box center [108, 189] width 164 height 326
click at [89, 40] on div "Status No active tasks You are ready to start receiving tasks. Venezza Koren In…" at bounding box center [108, 189] width 164 height 326
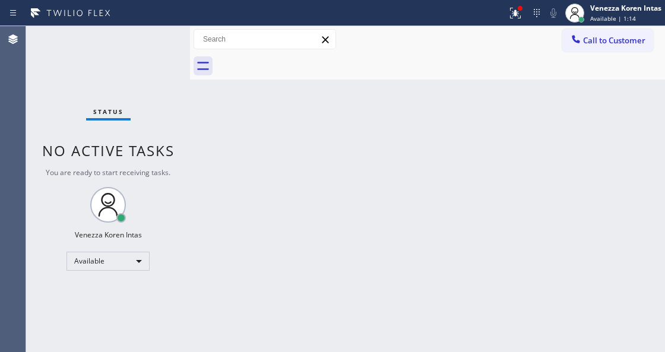
drag, startPoint x: 138, startPoint y: 63, endPoint x: 132, endPoint y: 51, distance: 13.6
click at [124, 52] on div "Status No active tasks You are ready to start receiving tasks. Venezza Koren In…" at bounding box center [108, 189] width 164 height 326
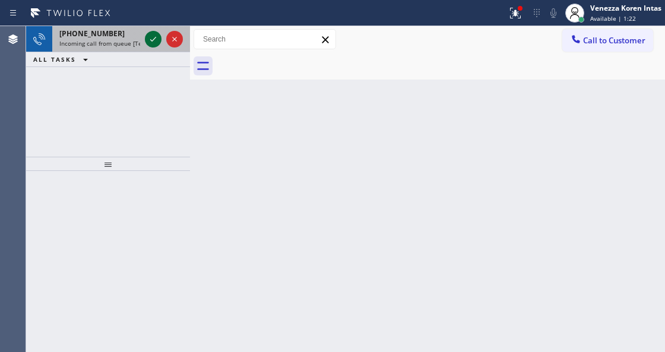
click at [148, 44] on icon at bounding box center [153, 39] width 14 height 14
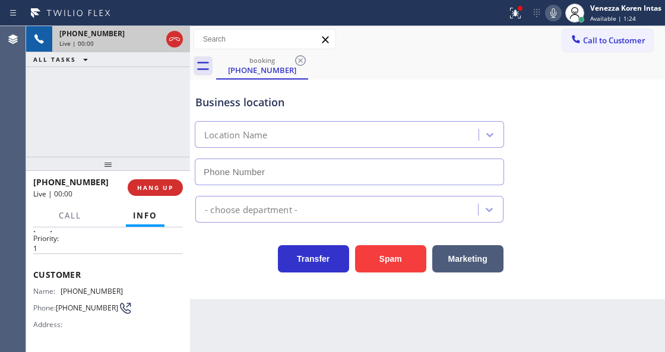
scroll to position [119, 0]
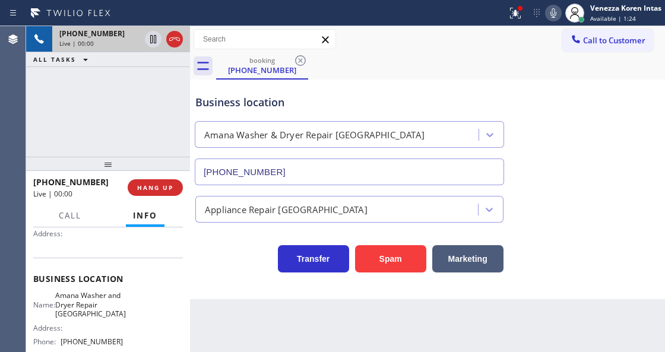
type input "[PHONE_NUMBER]"
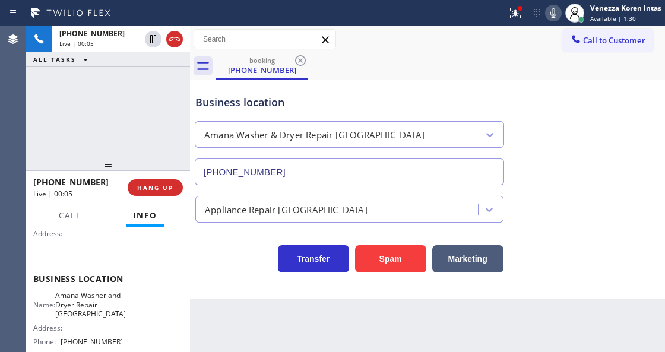
drag, startPoint x: 172, startPoint y: 37, endPoint x: 181, endPoint y: 55, distance: 19.9
click at [172, 37] on icon at bounding box center [174, 39] width 14 height 14
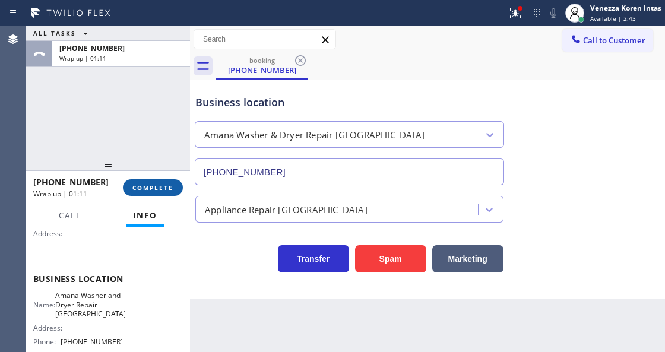
click at [156, 179] on button "COMPLETE" at bounding box center [153, 187] width 60 height 17
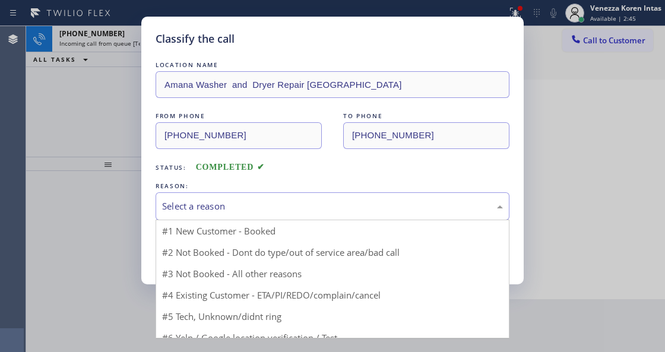
click at [260, 203] on div "Select a reason" at bounding box center [332, 207] width 341 height 14
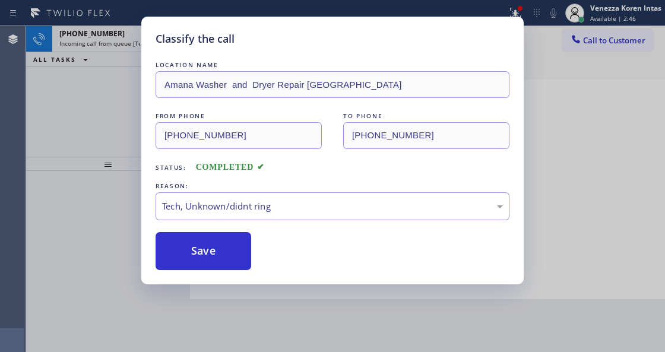
click at [222, 259] on button "Save" at bounding box center [204, 251] width 96 height 38
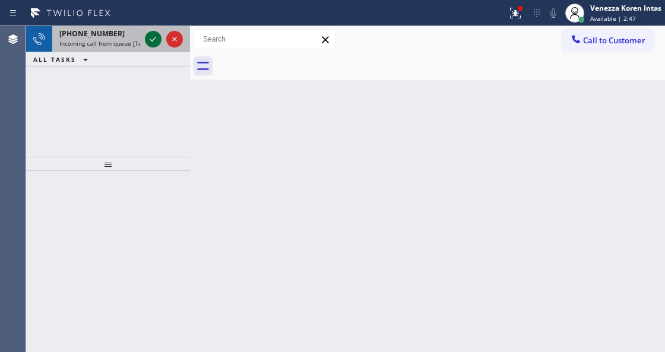
click at [151, 37] on icon at bounding box center [153, 39] width 14 height 14
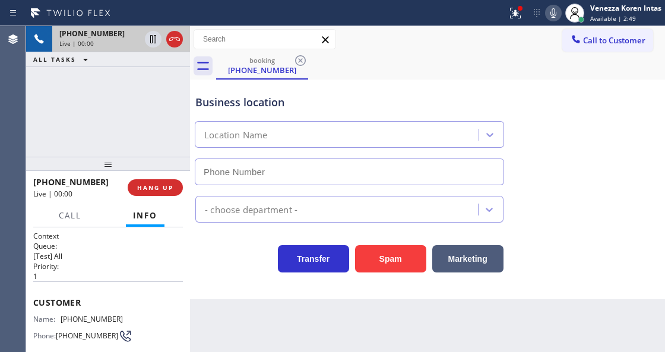
scroll to position [158, 0]
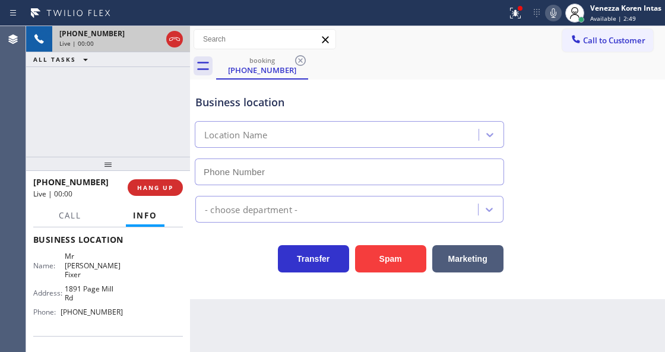
type input "[PHONE_NUMBER]"
click at [178, 84] on div "[PHONE_NUMBER] Live | 00:05 ALL TASKS ALL TASKS ACTIVE TASKS TASKS IN WRAP UP" at bounding box center [108, 91] width 164 height 131
click at [374, 69] on div "booking [PHONE_NUMBER]" at bounding box center [440, 66] width 449 height 27
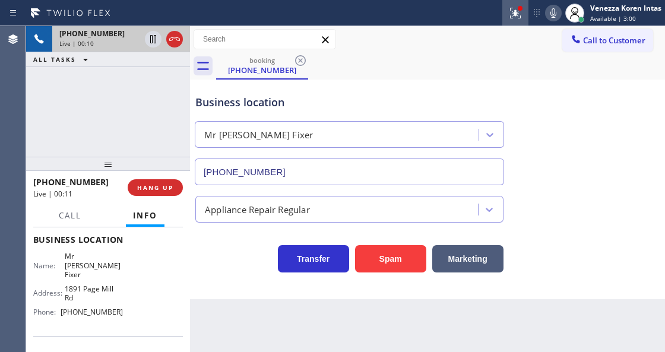
click at [516, 17] on icon at bounding box center [515, 13] width 14 height 14
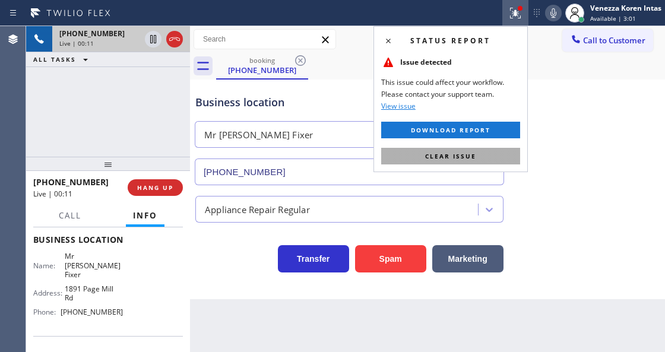
click at [418, 150] on button "Clear issue" at bounding box center [450, 156] width 139 height 17
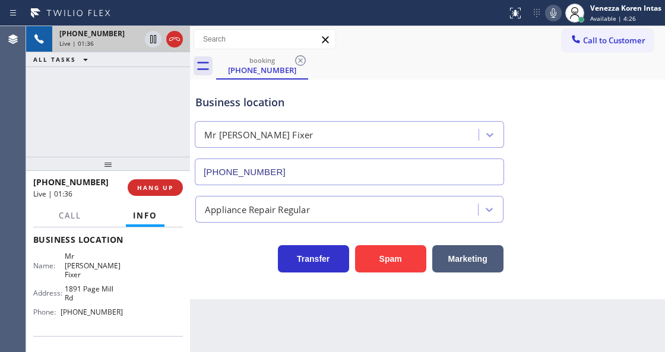
click at [551, 20] on button at bounding box center [553, 13] width 17 height 17
click at [151, 37] on icon at bounding box center [153, 39] width 14 height 14
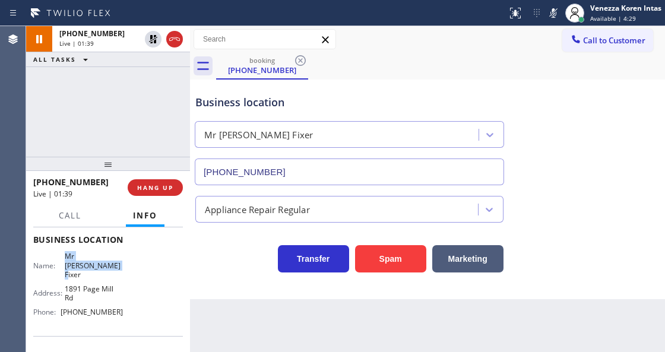
drag, startPoint x: 61, startPoint y: 255, endPoint x: 99, endPoint y: 263, distance: 38.7
click at [99, 263] on div "Name: Mr [PERSON_NAME]" at bounding box center [78, 265] width 90 height 27
copy div "Mr [PERSON_NAME] Fixer"
click at [555, 18] on icon at bounding box center [553, 13] width 14 height 14
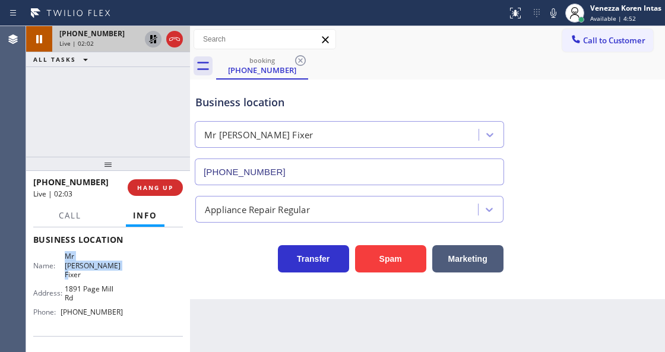
click at [152, 38] on icon at bounding box center [153, 39] width 8 height 8
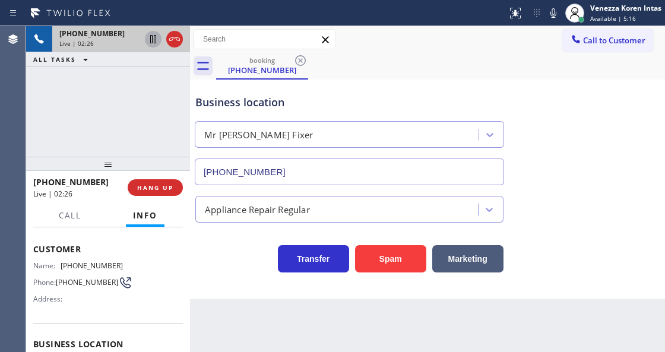
scroll to position [39, 0]
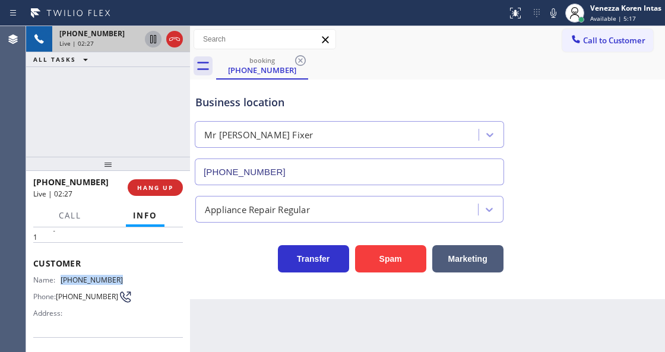
drag, startPoint x: 114, startPoint y: 274, endPoint x: 64, endPoint y: 270, distance: 50.7
click at [64, 270] on div "Customer Name: [PHONE_NUMBER] Phone: [PHONE_NUMBER] Address:" at bounding box center [108, 289] width 150 height 95
copy span "[PHONE_NUMBER]"
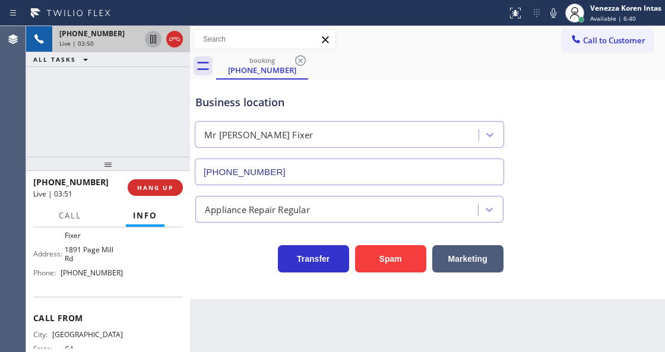
scroll to position [198, 0]
drag, startPoint x: 126, startPoint y: 260, endPoint x: 65, endPoint y: 259, distance: 60.6
click at [65, 259] on div "Name: Mr [PERSON_NAME] Address: [STREET_ADDRESS] Phone: [PHONE_NUMBER]" at bounding box center [108, 246] width 150 height 69
copy span "650) 933-4988"
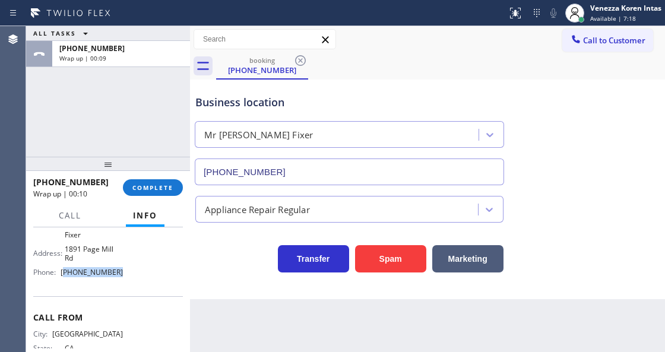
drag, startPoint x: 155, startPoint y: 191, endPoint x: 216, endPoint y: 217, distance: 66.0
click at [154, 191] on button "COMPLETE" at bounding box center [153, 187] width 60 height 17
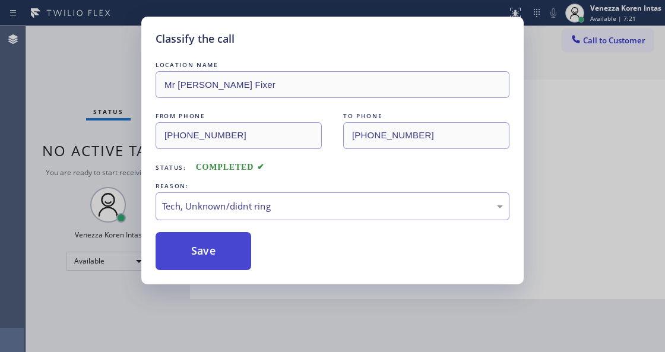
click at [234, 252] on button "Save" at bounding box center [204, 251] width 96 height 38
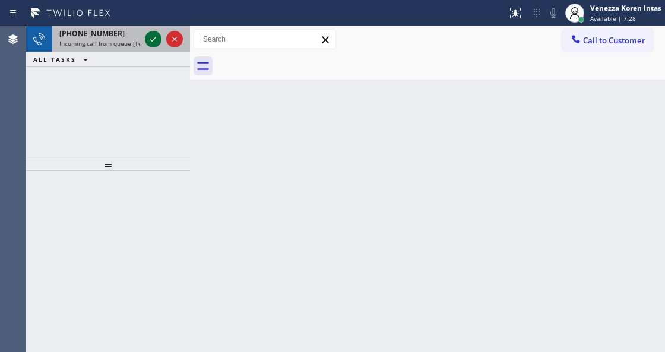
click at [151, 44] on icon at bounding box center [153, 39] width 14 height 14
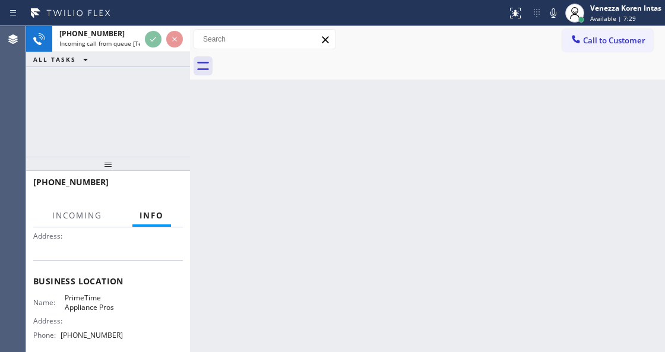
scroll to position [119, 0]
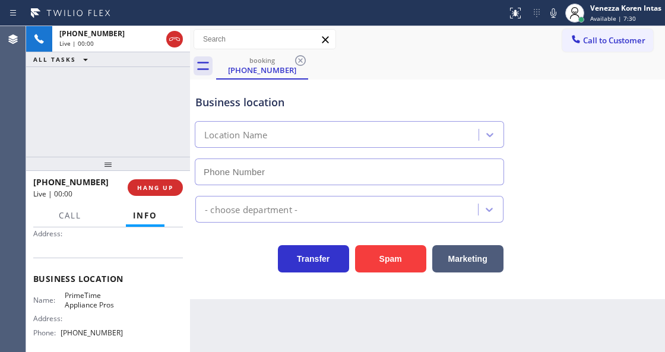
type input "[PHONE_NUMBER]"
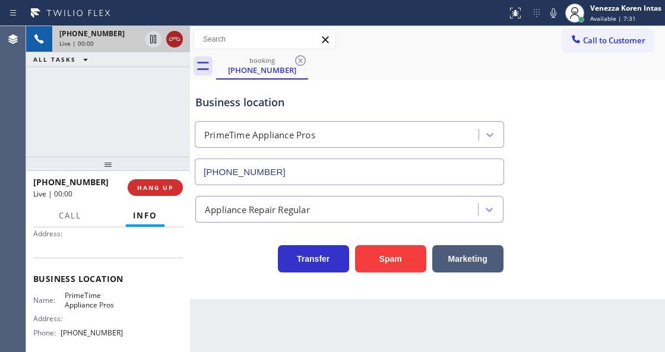
click at [176, 35] on icon at bounding box center [174, 39] width 14 height 14
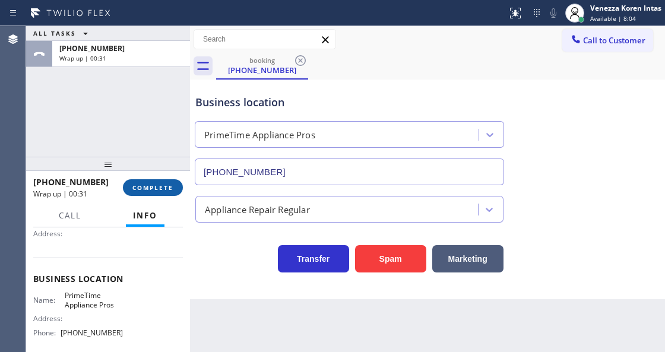
drag, startPoint x: 146, startPoint y: 172, endPoint x: 143, endPoint y: 186, distance: 14.5
click at [146, 171] on div at bounding box center [108, 164] width 164 height 14
click at [143, 187] on span "COMPLETE" at bounding box center [152, 188] width 41 height 8
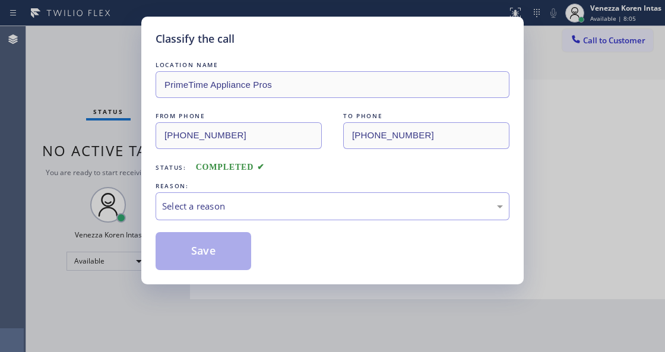
click at [297, 222] on div "LOCATION NAME PrimeTime Appliance Pros FROM PHONE [PHONE_NUMBER] TO PHONE [PHON…" at bounding box center [333, 164] width 354 height 211
click at [280, 230] on div "LOCATION NAME PrimeTime Appliance Pros FROM PHONE [PHONE_NUMBER] TO PHONE [PHON…" at bounding box center [333, 164] width 354 height 211
click at [284, 219] on div "Select a reason" at bounding box center [333, 206] width 354 height 28
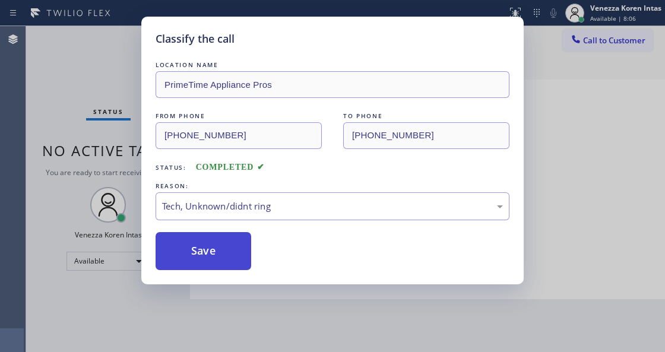
click at [236, 263] on button "Save" at bounding box center [204, 251] width 96 height 38
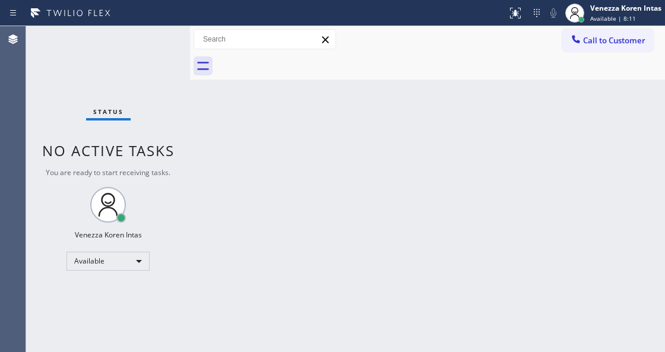
click at [263, 210] on div "Back to Dashboard Change Sender ID Customers Technicians Select a contact Outbo…" at bounding box center [427, 189] width 475 height 326
drag, startPoint x: 253, startPoint y: 201, endPoint x: 76, endPoint y: 101, distance: 203.5
click at [249, 200] on div "Back to Dashboard Change Sender ID Customers Technicians Select a contact Outbo…" at bounding box center [427, 189] width 475 height 326
click at [91, 72] on div "Status No active tasks You are ready to start receiving tasks. Venezza Koren In…" at bounding box center [108, 189] width 164 height 326
click at [93, 71] on div "Status No active tasks You are ready to start receiving tasks. Venezza Koren In…" at bounding box center [108, 189] width 164 height 326
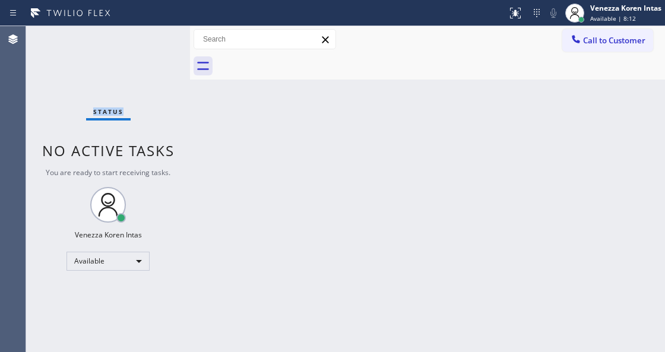
click at [93, 71] on div "Status No active tasks You are ready to start receiving tasks. Venezza Koren In…" at bounding box center [108, 189] width 164 height 326
click at [112, 62] on div "Status No active tasks You are ready to start receiving tasks. Venezza Koren In…" at bounding box center [108, 189] width 164 height 326
click at [123, 61] on div "Status No active tasks You are ready to start receiving tasks. Venezza Koren In…" at bounding box center [108, 189] width 164 height 326
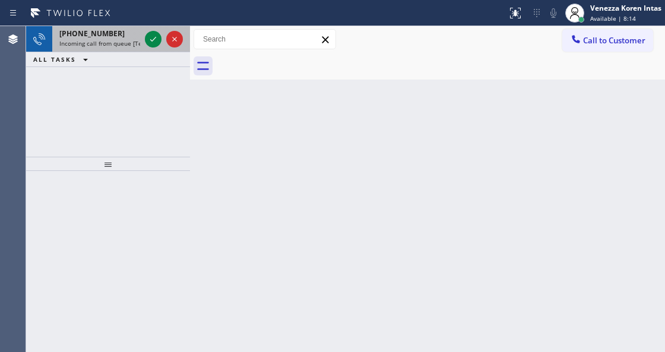
drag, startPoint x: 129, startPoint y: 59, endPoint x: 147, endPoint y: 52, distance: 18.9
click at [146, 53] on div "ALL TASKS ALL TASKS ACTIVE TASKS TASKS IN WRAP UP" at bounding box center [108, 59] width 164 height 15
click at [147, 52] on div "[PHONE_NUMBER] Incoming call from queue [Test] All" at bounding box center [108, 39] width 164 height 26
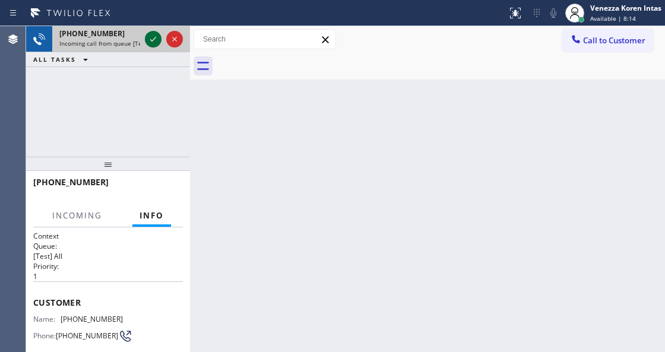
click at [153, 42] on icon at bounding box center [153, 39] width 14 height 14
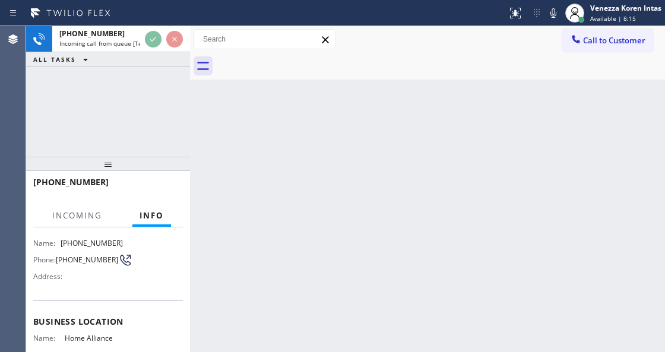
scroll to position [119, 0]
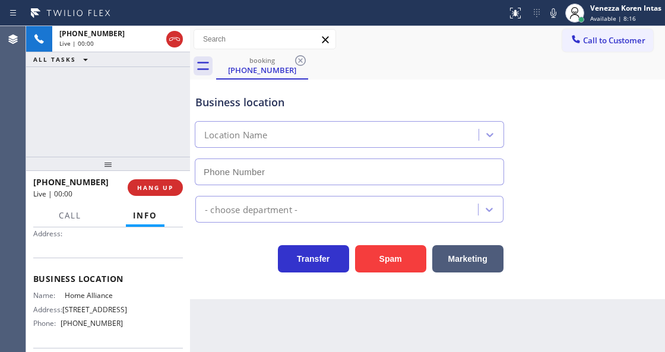
type input "[PHONE_NUMBER]"
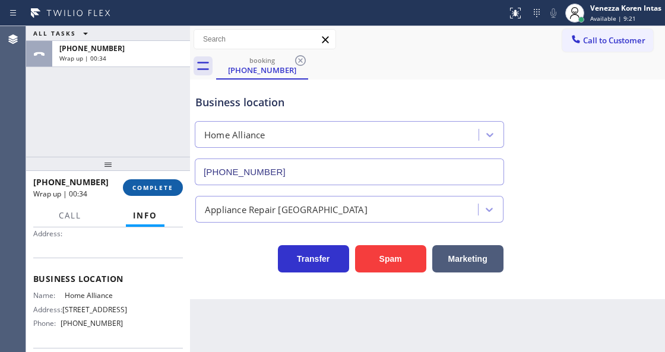
click at [157, 188] on span "COMPLETE" at bounding box center [152, 188] width 41 height 8
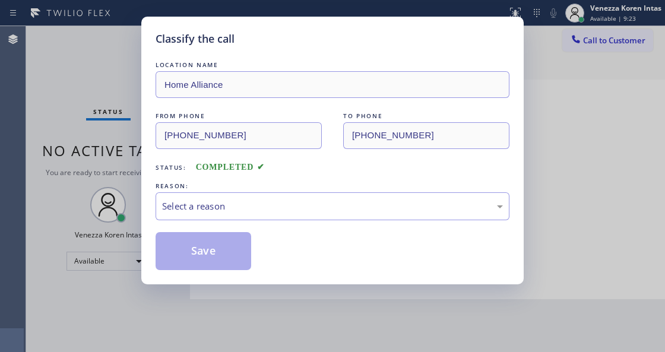
click at [277, 207] on div "Select a reason" at bounding box center [332, 207] width 341 height 14
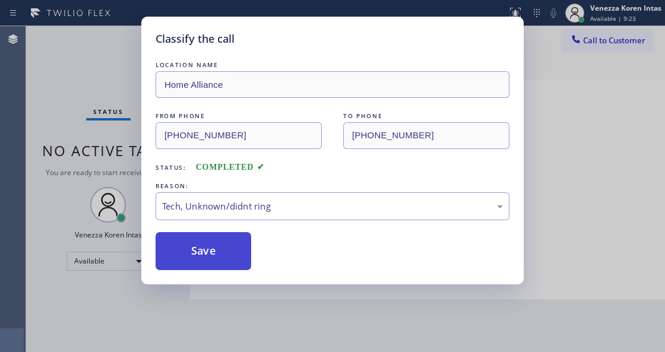
click at [237, 244] on button "Save" at bounding box center [204, 251] width 96 height 38
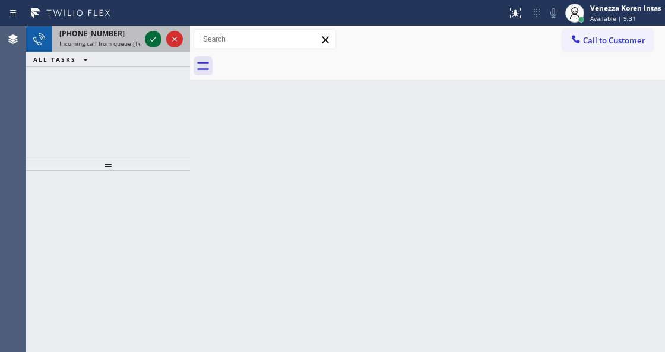
click at [155, 39] on icon at bounding box center [153, 39] width 14 height 14
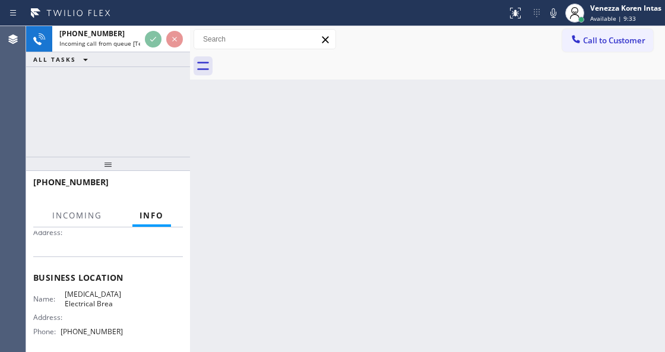
scroll to position [158, 0]
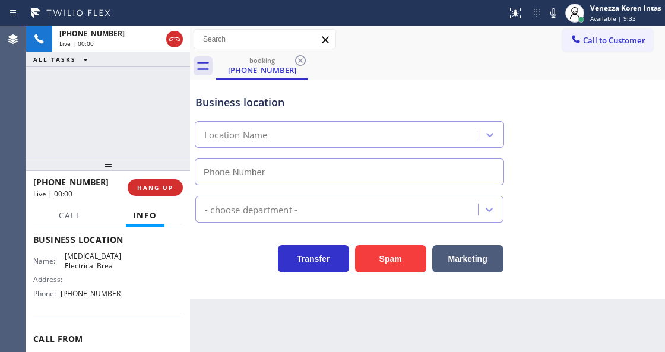
type input "[PHONE_NUMBER]"
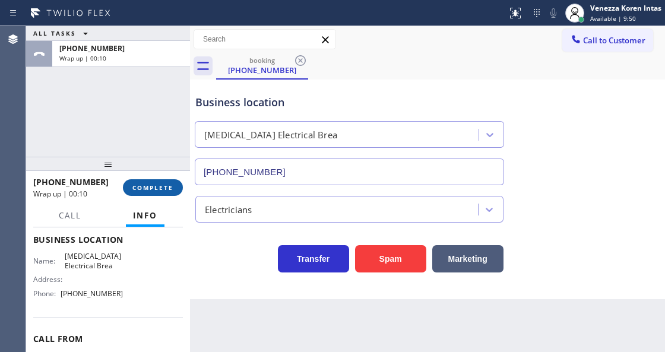
click at [160, 190] on span "COMPLETE" at bounding box center [152, 188] width 41 height 8
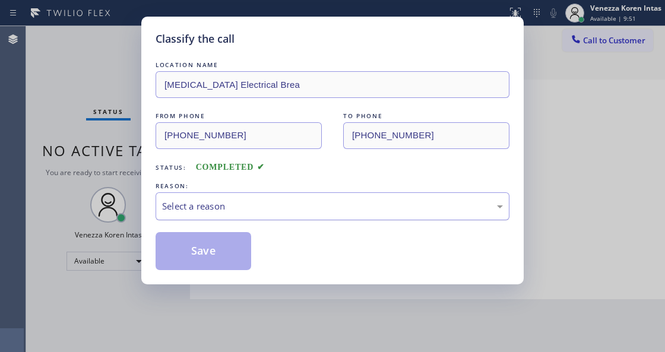
click at [283, 214] on div "Select a reason" at bounding box center [333, 206] width 354 height 28
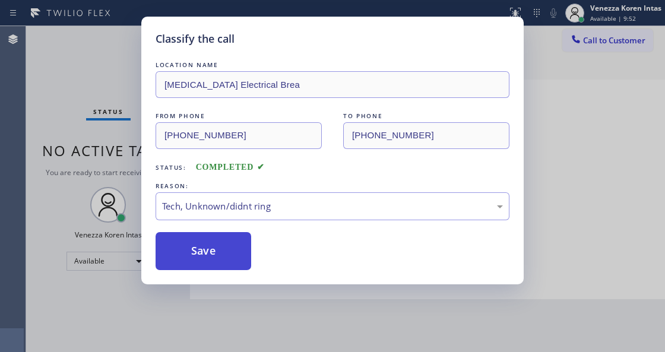
click at [228, 252] on button "Save" at bounding box center [204, 251] width 96 height 38
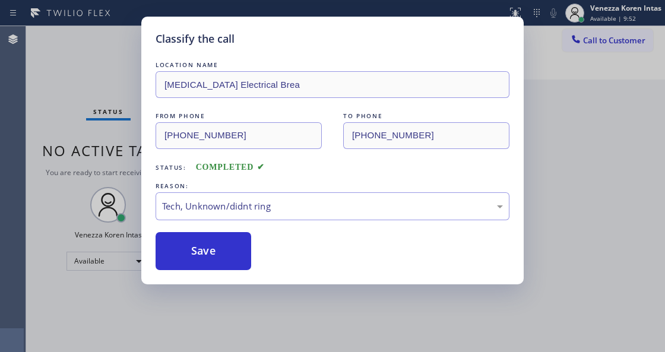
click at [258, 350] on div "Classify the call LOCATION NAME [MEDICAL_DATA] Electrical Brea FROM PHONE [PHON…" at bounding box center [332, 176] width 665 height 352
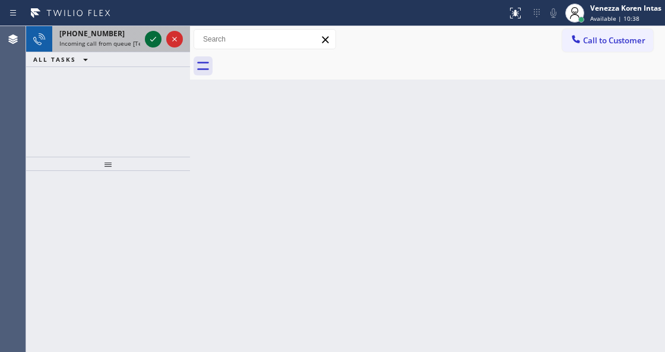
click at [152, 39] on icon at bounding box center [153, 39] width 14 height 14
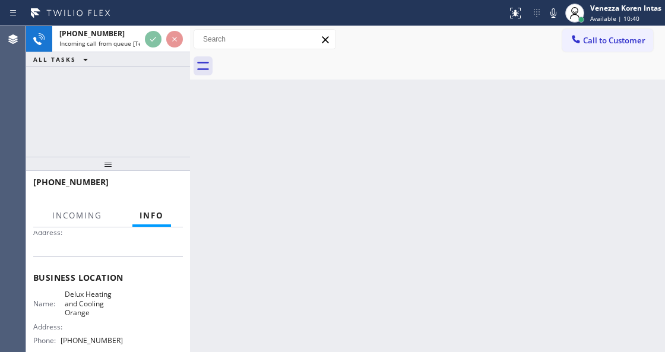
scroll to position [158, 0]
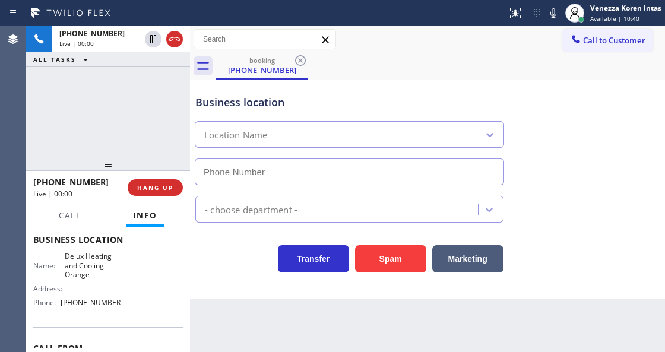
type input "[PHONE_NUMBER]"
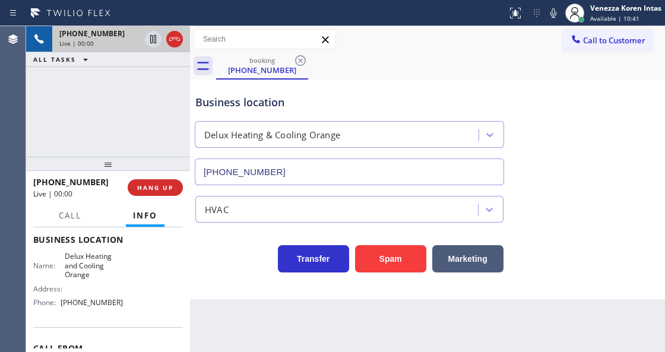
click at [169, 50] on div at bounding box center [164, 39] width 43 height 26
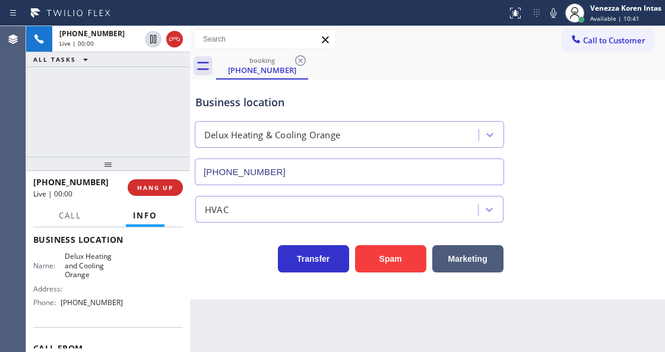
drag, startPoint x: 170, startPoint y: 42, endPoint x: 182, endPoint y: 148, distance: 107.0
click at [170, 42] on icon at bounding box center [174, 39] width 14 height 14
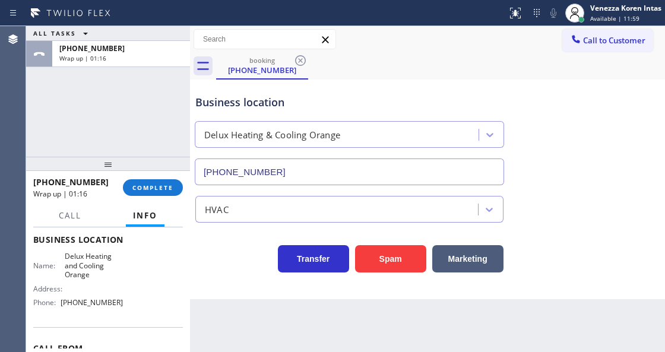
click at [151, 197] on div "[PHONE_NUMBER] Wrap up | 01:16 COMPLETE" at bounding box center [108, 187] width 150 height 31
click at [169, 184] on span "COMPLETE" at bounding box center [152, 188] width 41 height 8
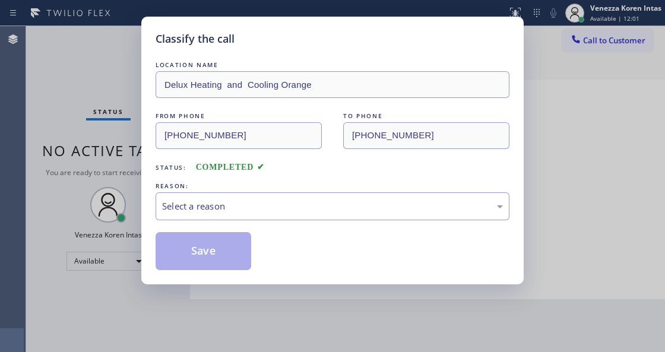
click at [298, 209] on div "Select a reason" at bounding box center [332, 207] width 341 height 14
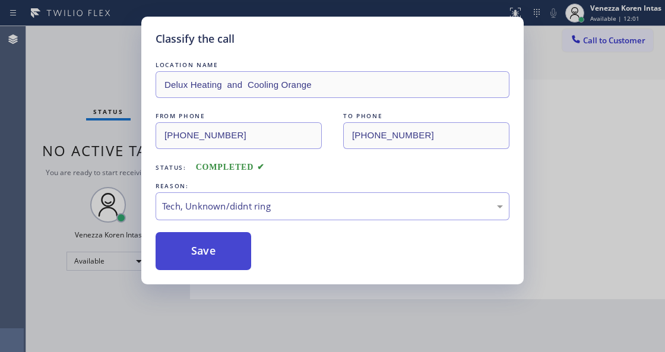
click at [236, 263] on button "Save" at bounding box center [204, 251] width 96 height 38
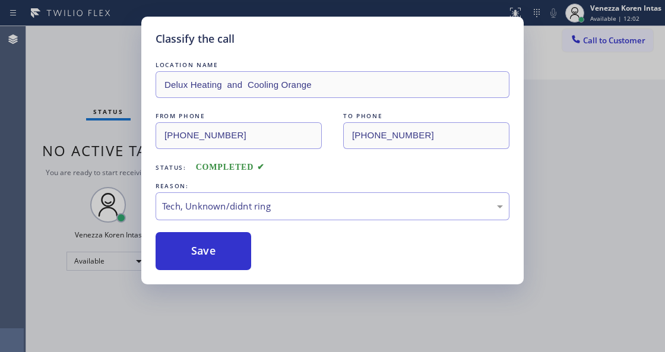
click at [252, 346] on div "Classify the call LOCATION NAME Delux Heating and Cooling Orange FROM PHONE [PH…" at bounding box center [332, 176] width 665 height 352
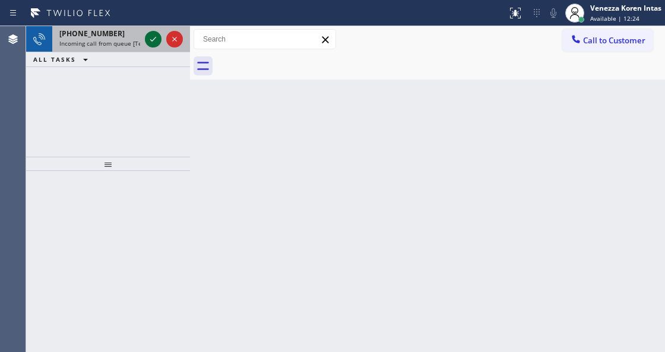
click at [153, 44] on icon at bounding box center [153, 39] width 14 height 14
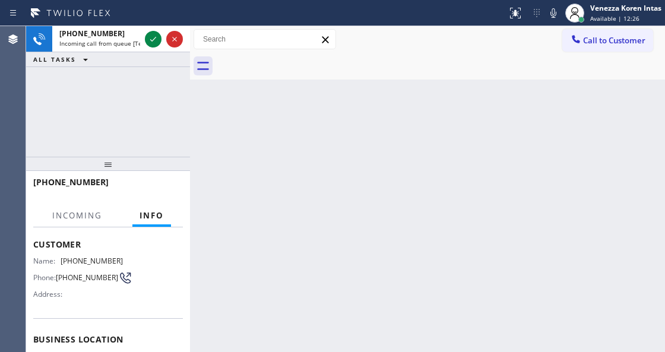
scroll to position [119, 0]
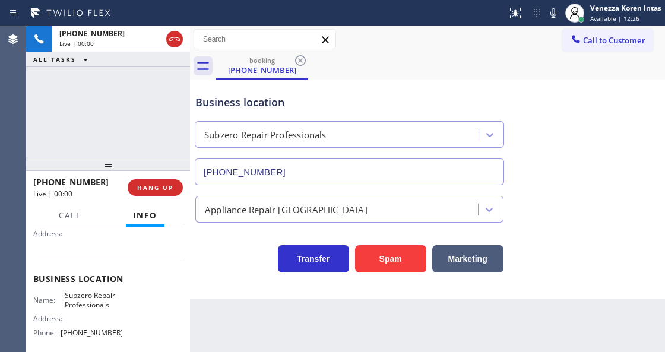
type input "[PHONE_NUMBER]"
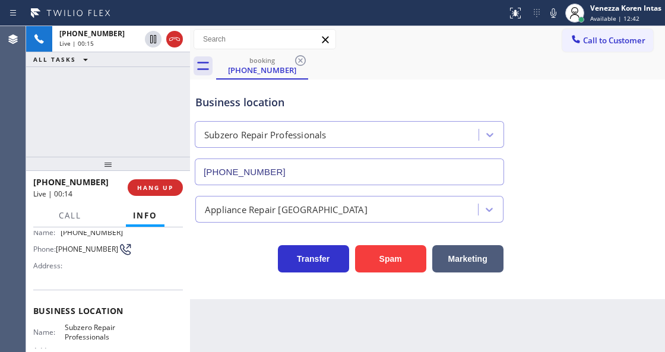
scroll to position [39, 0]
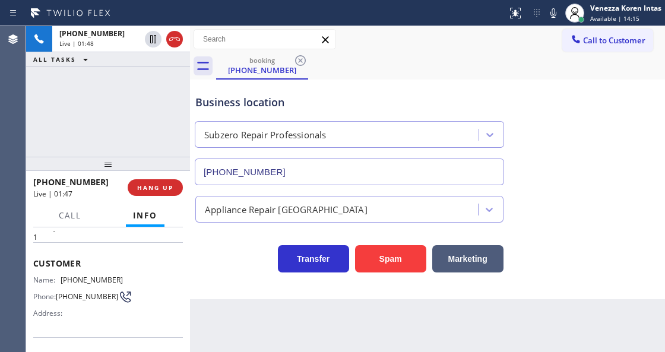
click at [58, 276] on span "Name:" at bounding box center [46, 280] width 27 height 9
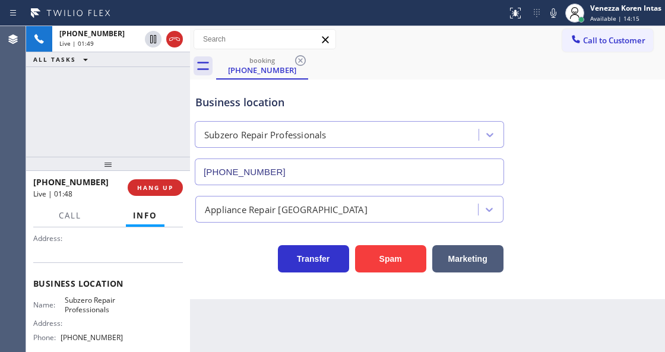
scroll to position [158, 0]
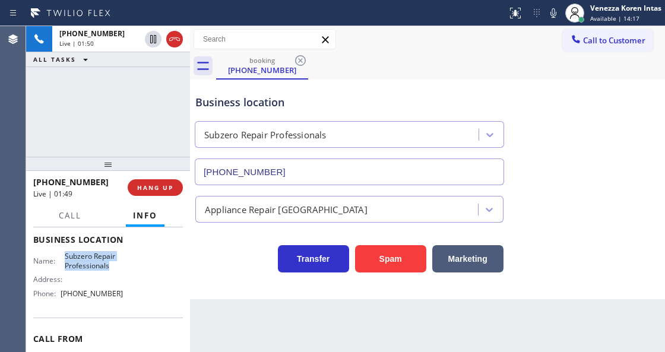
drag, startPoint x: 116, startPoint y: 267, endPoint x: 59, endPoint y: 259, distance: 57.5
click at [59, 259] on div "Name: Subzero Repair Professionals" at bounding box center [78, 261] width 90 height 18
copy div "Subzero Repair Professionals"
click at [554, 10] on icon at bounding box center [553, 13] width 14 height 14
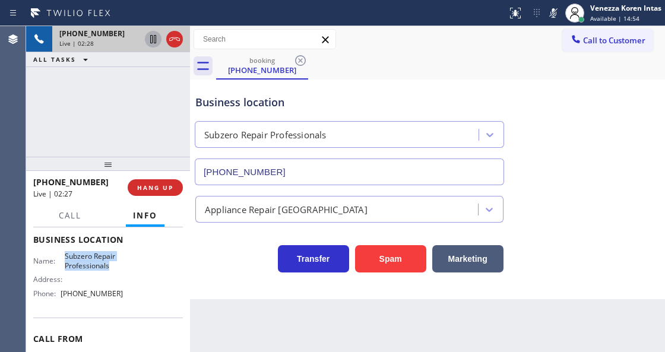
click at [151, 44] on icon at bounding box center [153, 39] width 14 height 14
drag, startPoint x: 550, startPoint y: 16, endPoint x: 540, endPoint y: 27, distance: 15.1
click at [550, 16] on icon at bounding box center [553, 13] width 14 height 14
click at [153, 39] on icon at bounding box center [153, 39] width 14 height 14
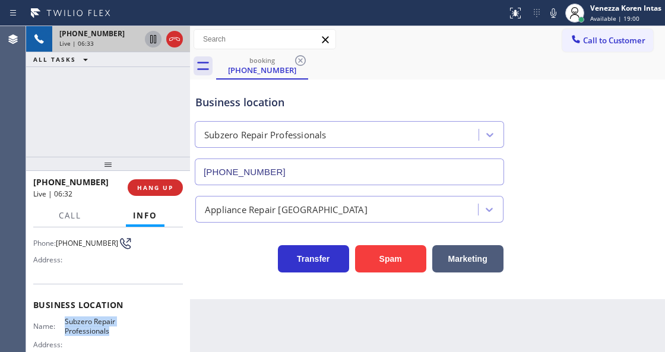
scroll to position [39, 0]
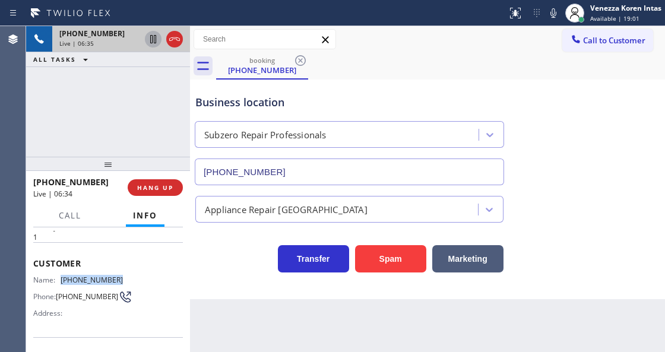
drag, startPoint x: 116, startPoint y: 278, endPoint x: 58, endPoint y: 280, distance: 58.8
click at [58, 280] on div "Name: [PHONE_NUMBER]" at bounding box center [78, 280] width 90 height 9
copy div "[PHONE_NUMBER]"
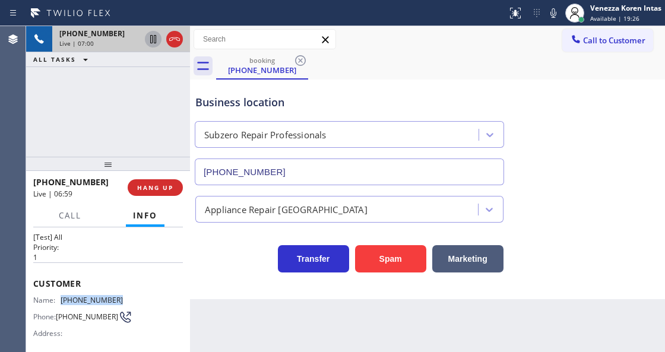
scroll to position [0, 0]
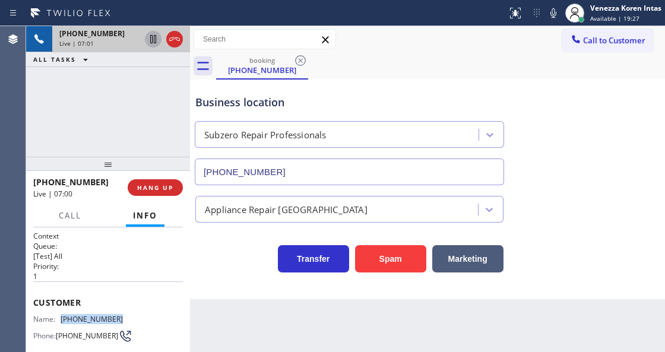
copy div "[PHONE_NUMBER]"
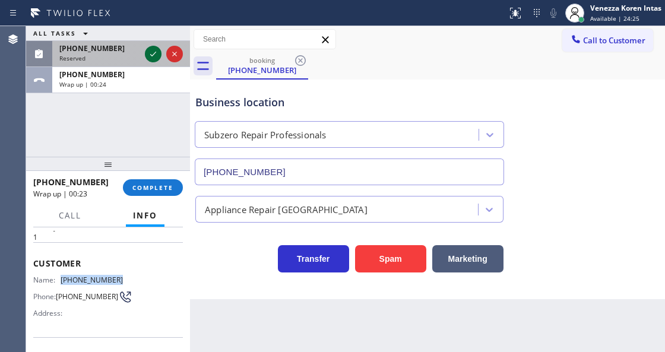
click at [151, 55] on icon at bounding box center [153, 54] width 6 height 5
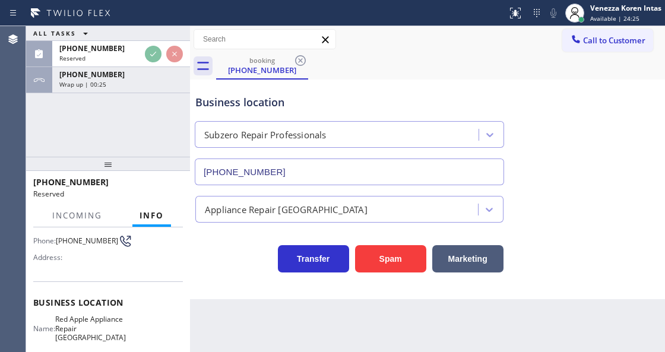
scroll to position [158, 0]
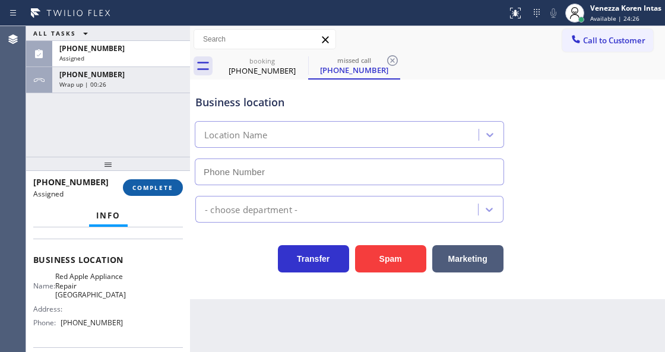
click at [165, 191] on button "COMPLETE" at bounding box center [153, 187] width 60 height 17
type input "[PHONE_NUMBER]"
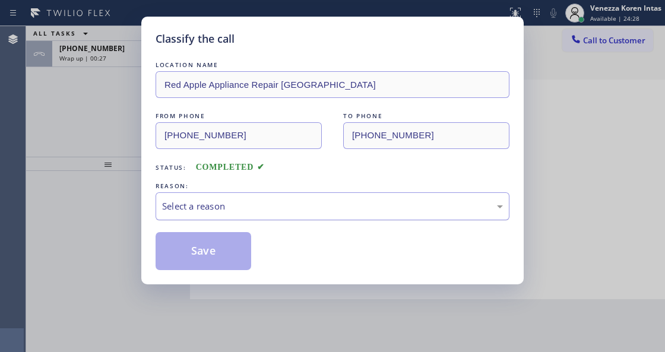
click at [241, 213] on div "Select a reason" at bounding box center [332, 207] width 341 height 14
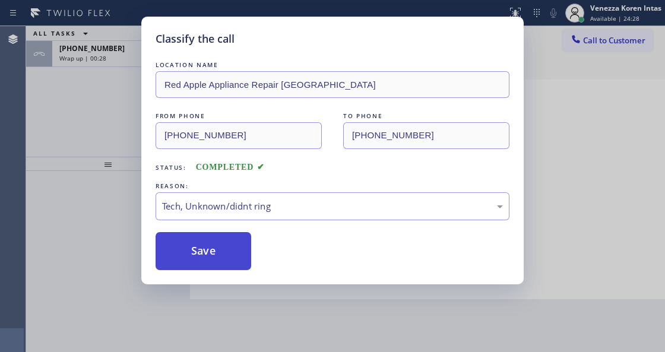
drag, startPoint x: 215, startPoint y: 265, endPoint x: 225, endPoint y: 248, distance: 19.5
click at [214, 265] on button "Save" at bounding box center [204, 251] width 96 height 38
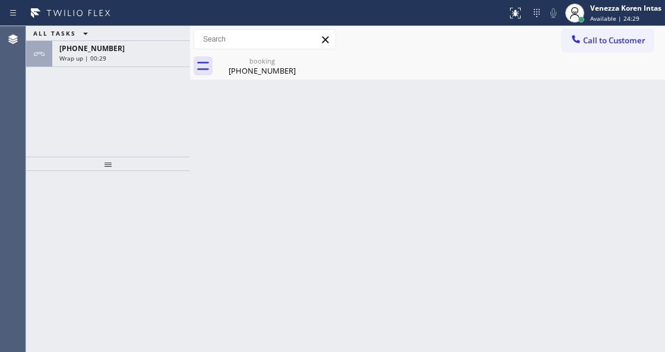
click at [103, 59] on span "Wrap up | 00:29" at bounding box center [82, 58] width 47 height 8
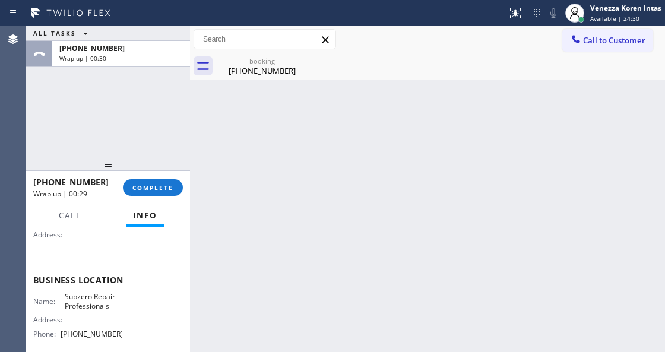
scroll to position [119, 0]
drag, startPoint x: 124, startPoint y: 331, endPoint x: 65, endPoint y: 337, distance: 58.5
click at [65, 337] on div "Name: Subzero Repair Professionals Address: Phone: [PHONE_NUMBER]" at bounding box center [108, 316] width 150 height 51
copy span "602) 691-7988"
click at [156, 189] on span "COMPLETE" at bounding box center [152, 188] width 41 height 8
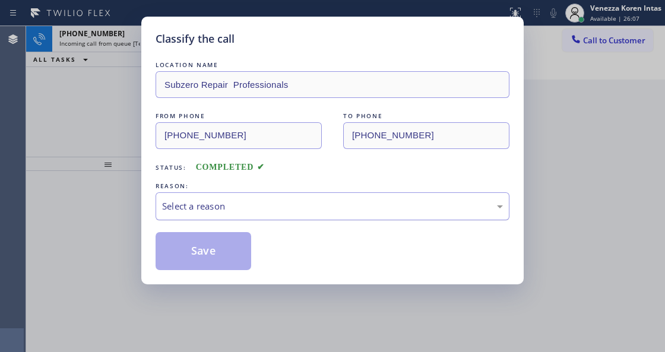
click at [238, 207] on div "Select a reason" at bounding box center [332, 207] width 341 height 14
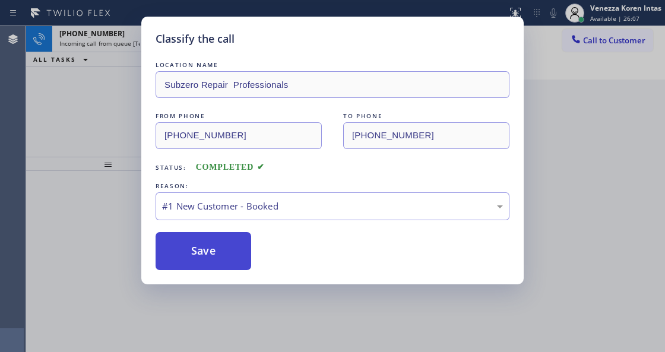
click at [218, 247] on button "Save" at bounding box center [204, 251] width 96 height 38
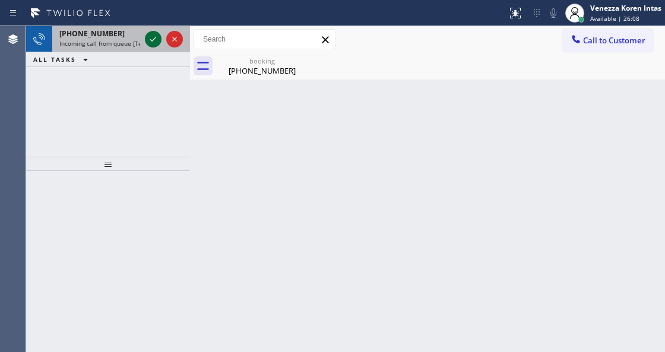
click at [151, 41] on icon at bounding box center [153, 39] width 14 height 14
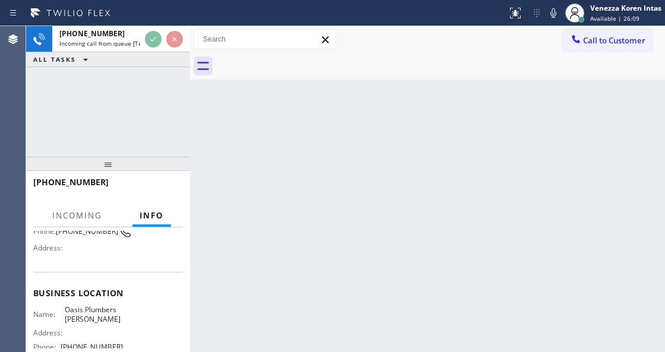
scroll to position [119, 0]
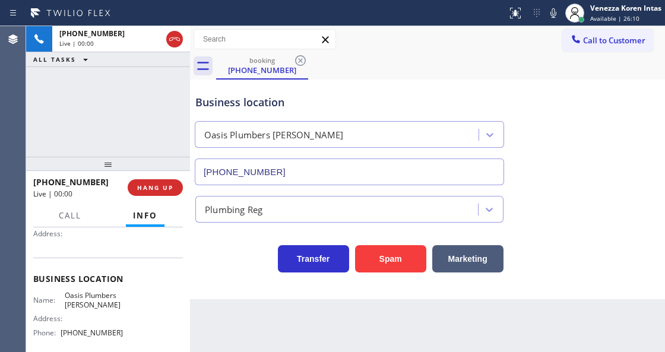
type input "[PHONE_NUMBER]"
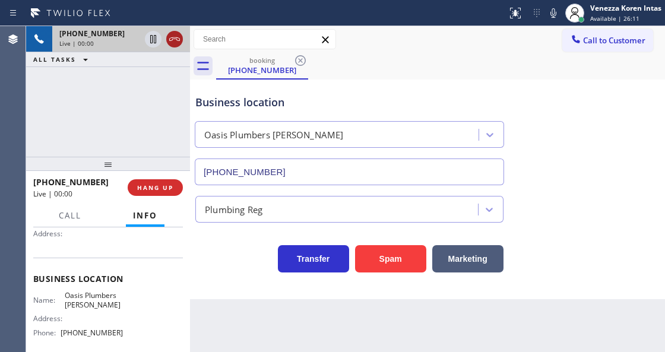
click at [173, 39] on icon at bounding box center [174, 39] width 11 height 4
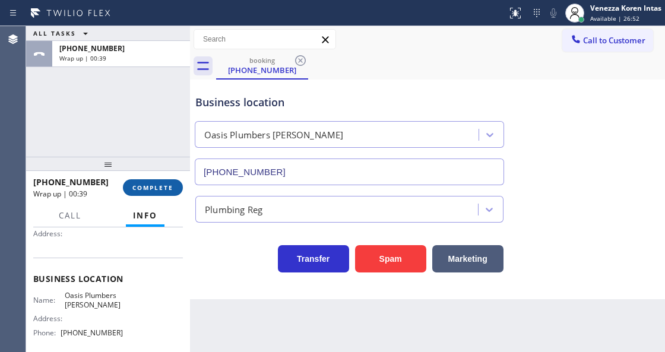
drag, startPoint x: 147, startPoint y: 179, endPoint x: 170, endPoint y: 191, distance: 26.0
click at [148, 180] on button "COMPLETE" at bounding box center [153, 187] width 60 height 17
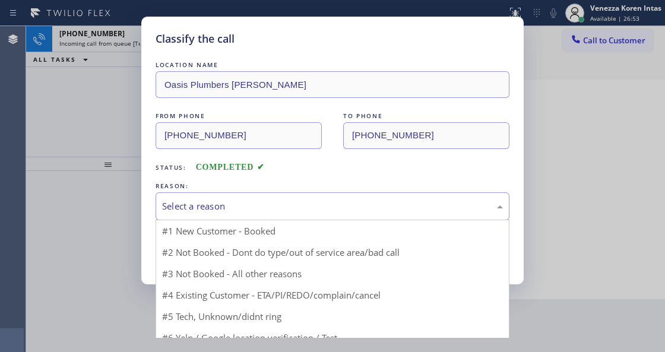
click at [245, 208] on div "Select a reason" at bounding box center [332, 207] width 341 height 14
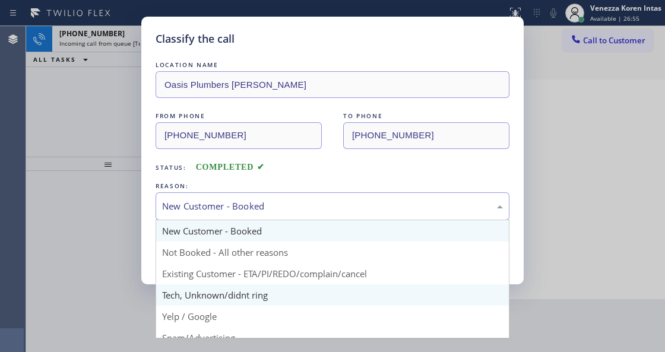
drag, startPoint x: 245, startPoint y: 207, endPoint x: 243, endPoint y: 289, distance: 82.0
click at [245, 214] on div "New Customer - Booked" at bounding box center [333, 206] width 354 height 28
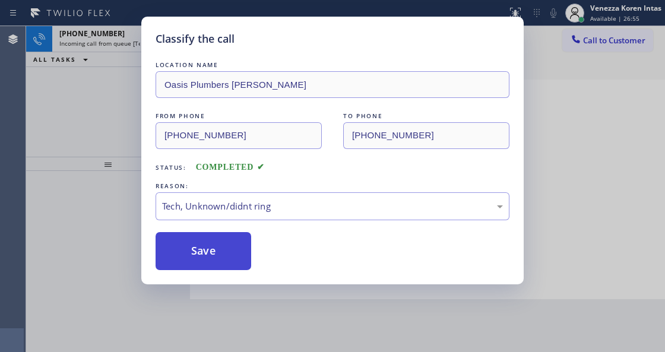
click at [239, 252] on button "Save" at bounding box center [204, 251] width 96 height 38
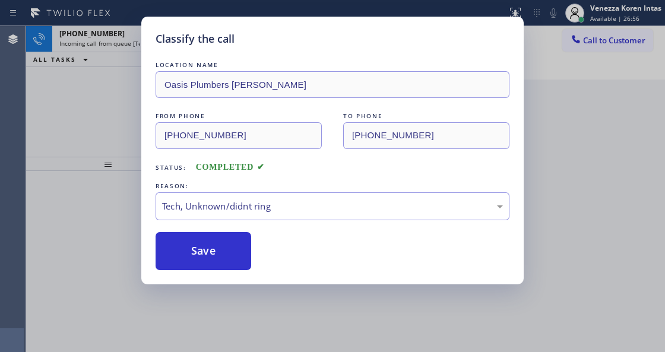
click at [161, 40] on div at bounding box center [153, 39] width 17 height 14
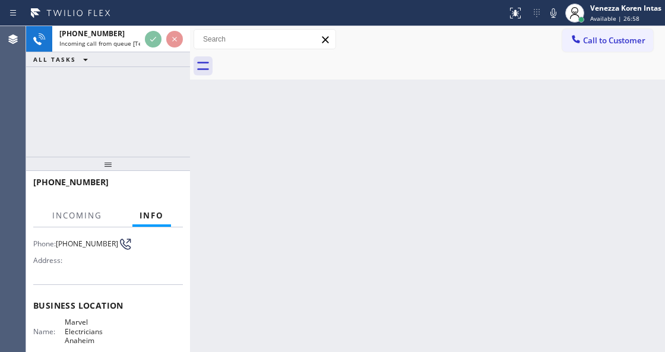
scroll to position [119, 0]
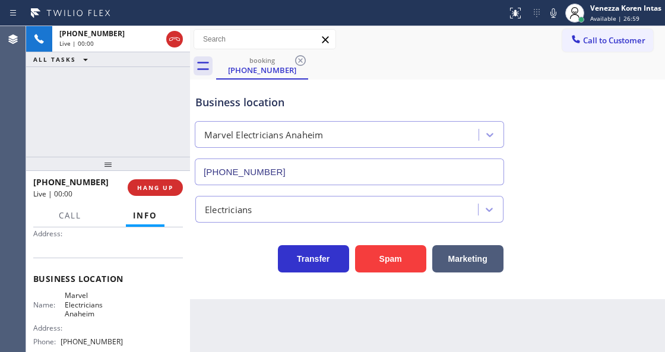
type input "[PHONE_NUMBER]"
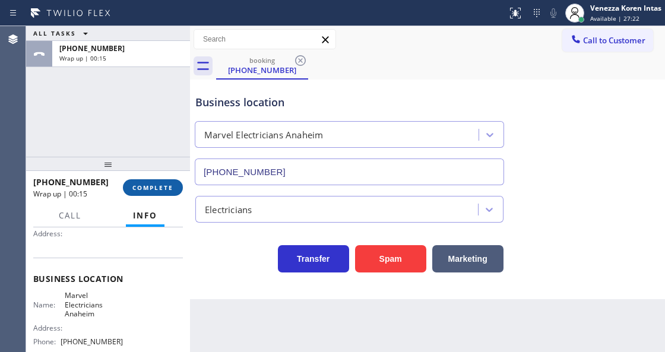
drag, startPoint x: 159, startPoint y: 195, endPoint x: 229, endPoint y: 200, distance: 70.9
click at [159, 195] on button "COMPLETE" at bounding box center [153, 187] width 60 height 17
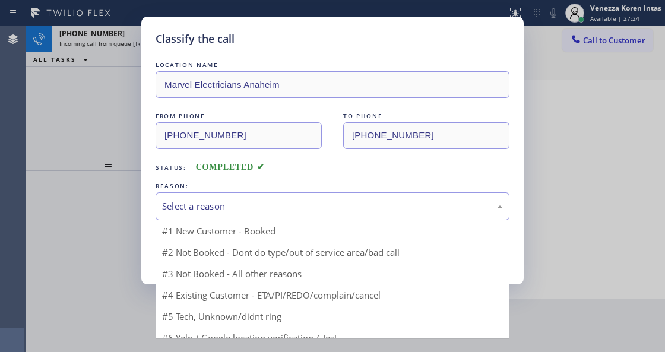
click at [252, 206] on div "Select a reason" at bounding box center [332, 207] width 341 height 14
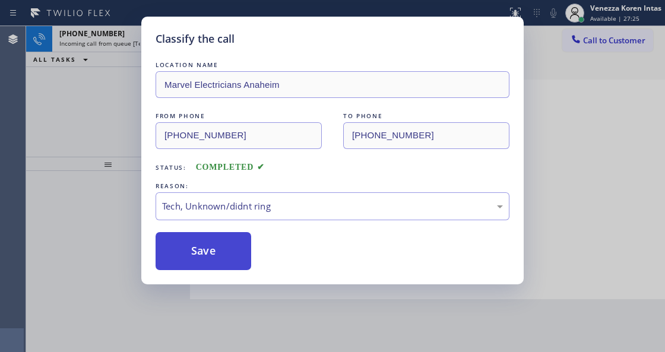
drag, startPoint x: 230, startPoint y: 272, endPoint x: 238, endPoint y: 267, distance: 9.4
click at [230, 272] on div "Classify the call LOCATION NAME Marvel Electricians Anaheim FROM PHONE [PHONE_N…" at bounding box center [332, 151] width 382 height 268
click at [246, 251] on button "Save" at bounding box center [204, 251] width 96 height 38
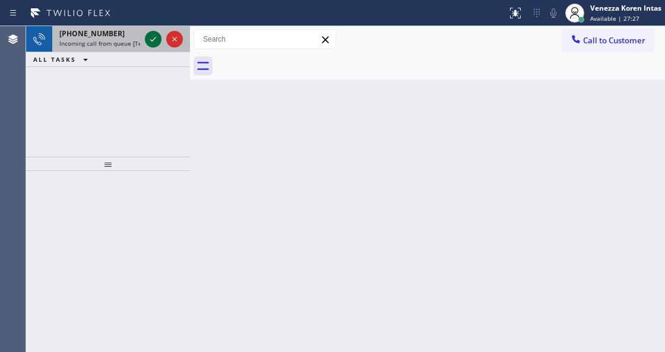
click at [155, 37] on icon at bounding box center [153, 39] width 14 height 14
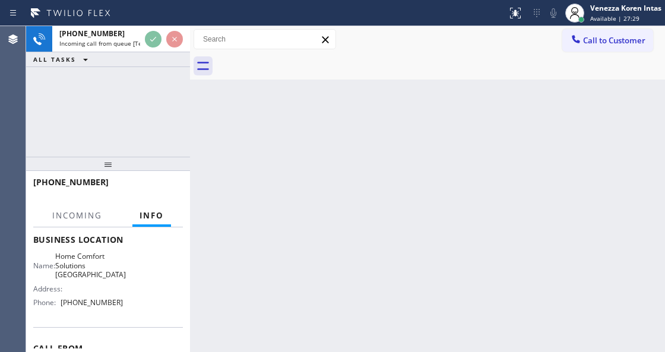
scroll to position [158, 0]
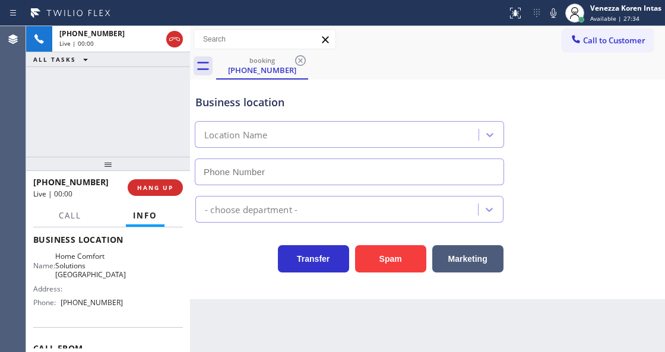
type input "[PHONE_NUMBER]"
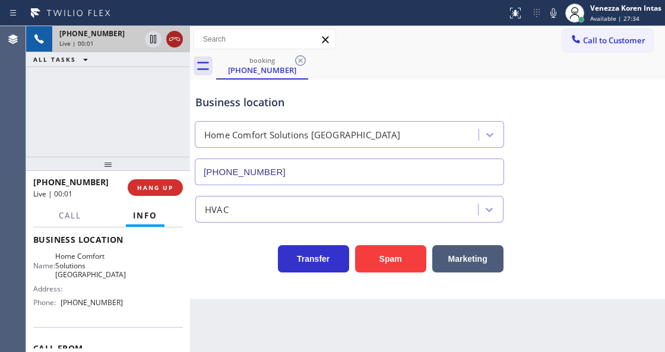
click at [175, 39] on icon at bounding box center [174, 39] width 14 height 14
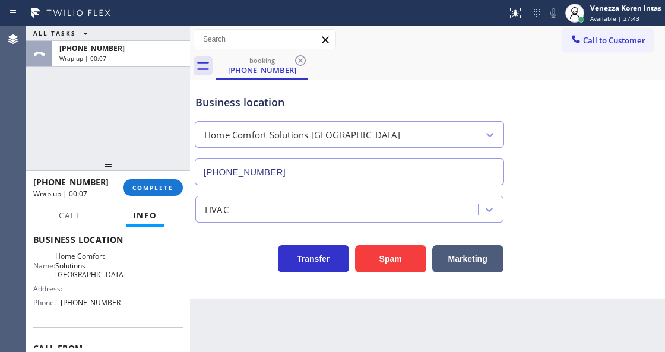
click at [307, 154] on div "[PHONE_NUMBER]" at bounding box center [349, 169] width 314 height 31
click at [346, 105] on div "Business location" at bounding box center [349, 102] width 308 height 16
click at [159, 192] on button "COMPLETE" at bounding box center [153, 187] width 60 height 17
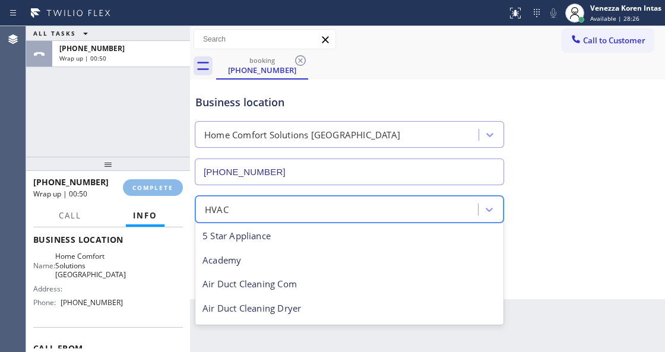
click at [254, 201] on div "HVAC" at bounding box center [338, 209] width 279 height 21
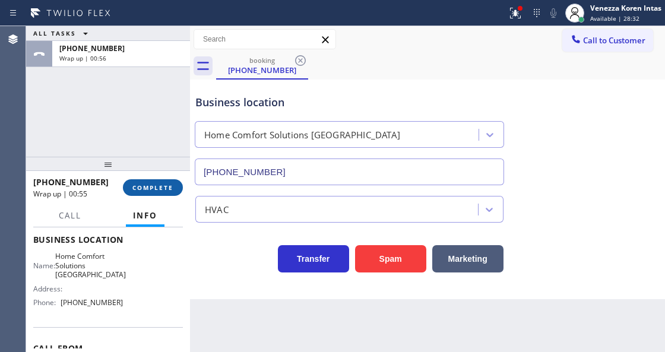
drag, startPoint x: 168, startPoint y: 195, endPoint x: 264, endPoint y: 210, distance: 96.8
click at [168, 195] on button "COMPLETE" at bounding box center [153, 187] width 60 height 17
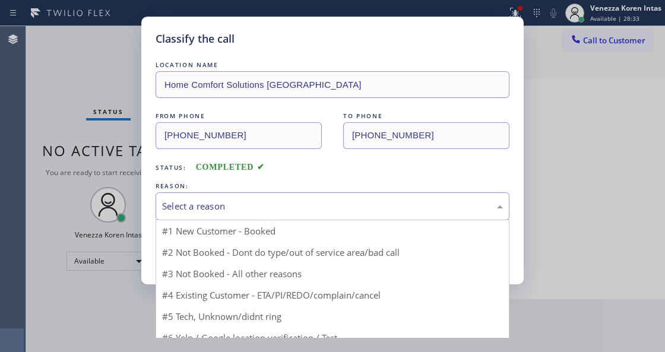
click at [268, 199] on div "Select a reason" at bounding box center [333, 206] width 354 height 28
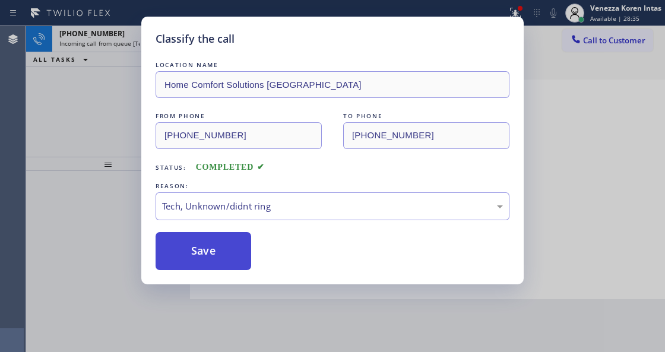
click at [228, 255] on button "Save" at bounding box center [204, 251] width 96 height 38
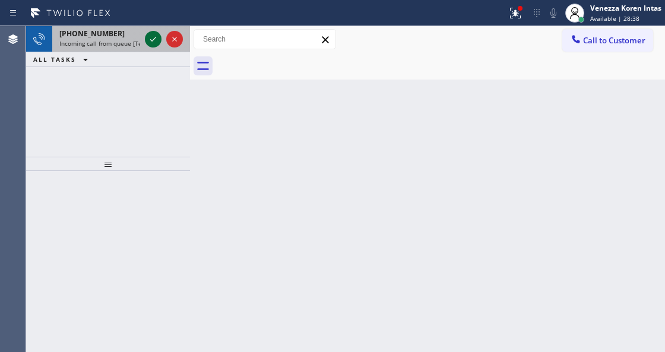
click at [158, 43] on icon at bounding box center [153, 39] width 14 height 14
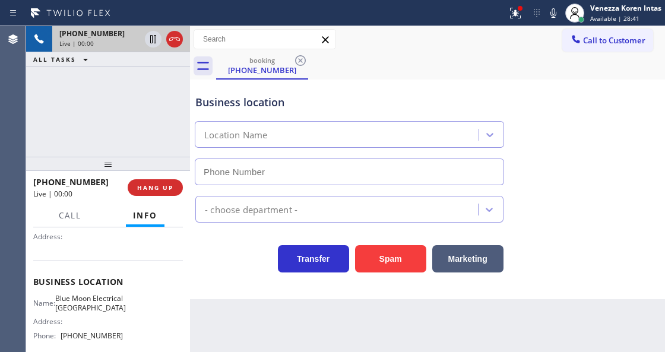
scroll to position [119, 0]
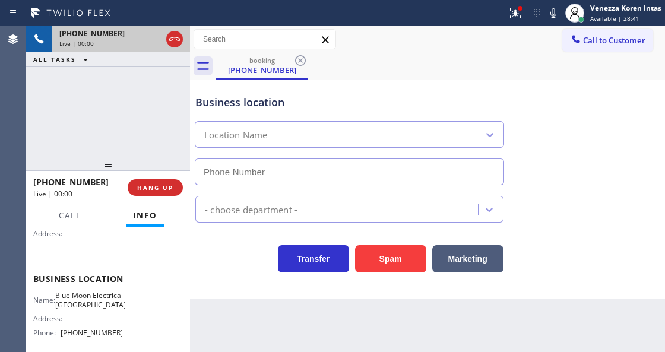
type input "[PHONE_NUMBER]"
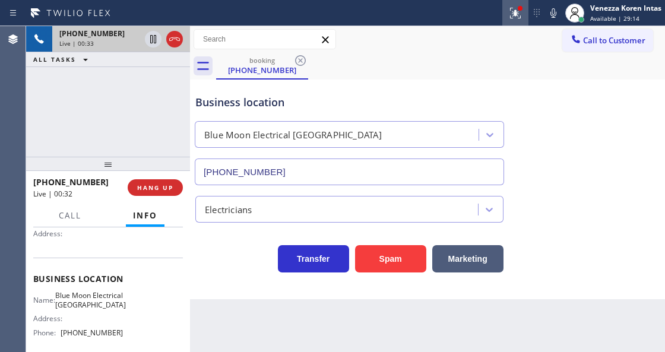
click at [511, 18] on icon at bounding box center [515, 13] width 14 height 14
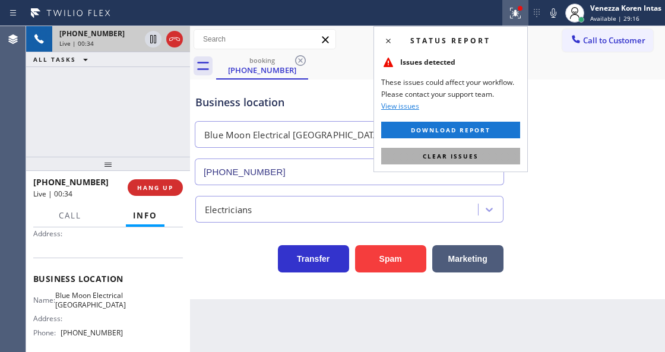
click at [417, 157] on button "Clear issues" at bounding box center [450, 156] width 139 height 17
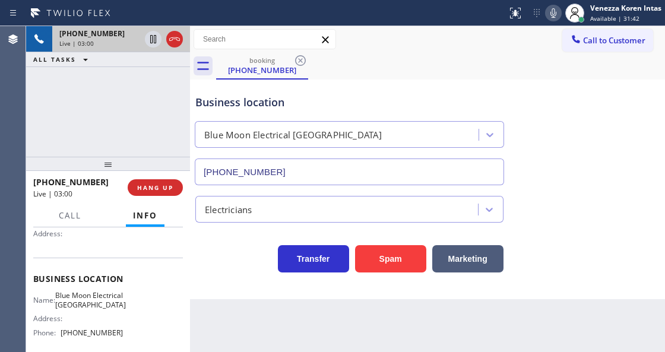
click at [557, 10] on icon at bounding box center [553, 13] width 14 height 14
click at [153, 38] on icon at bounding box center [153, 39] width 14 height 14
click at [555, 15] on icon at bounding box center [553, 13] width 14 height 14
click at [156, 40] on icon at bounding box center [153, 39] width 8 height 8
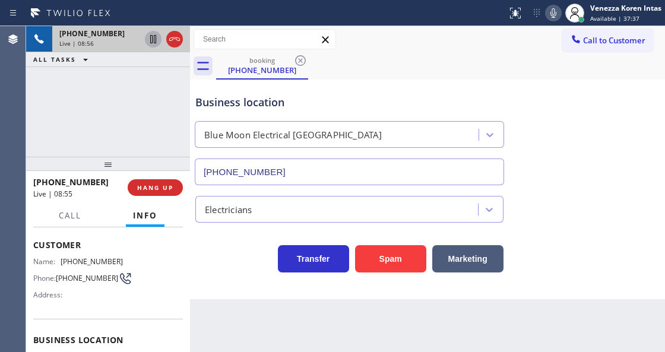
scroll to position [0, 0]
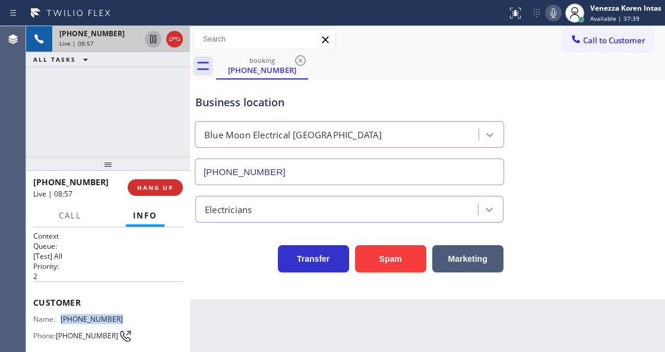
drag, startPoint x: 131, startPoint y: 316, endPoint x: 63, endPoint y: 312, distance: 67.8
click at [63, 315] on div "Name: [PHONE_NUMBER] Phone: [PHONE_NUMBER] Address:" at bounding box center [108, 338] width 150 height 47
copy span "[PHONE_NUMBER]"
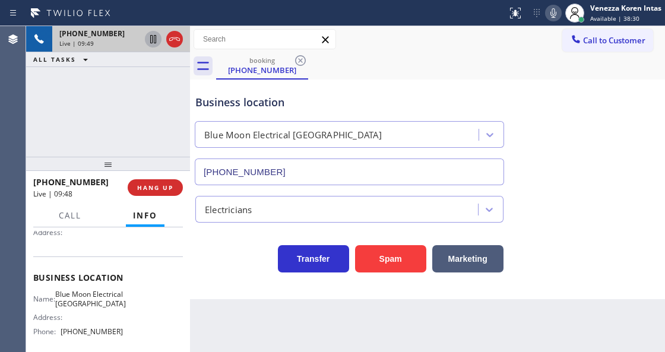
scroll to position [158, 0]
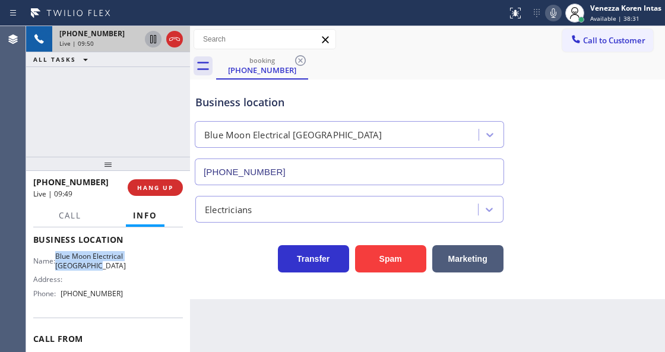
drag, startPoint x: 64, startPoint y: 254, endPoint x: 97, endPoint y: 275, distance: 39.2
click at [97, 270] on span "Blue Moon Electrical [GEOGRAPHIC_DATA]" at bounding box center [90, 261] width 71 height 18
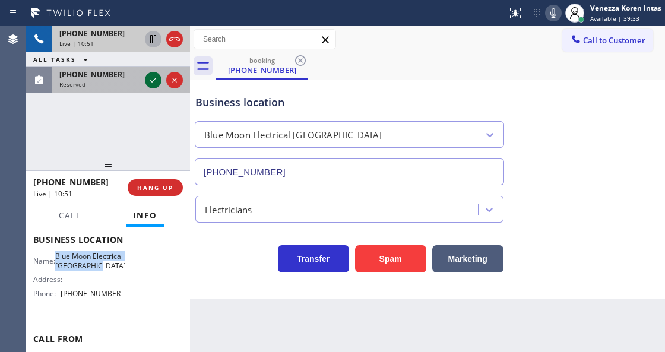
click at [151, 78] on icon at bounding box center [153, 80] width 14 height 14
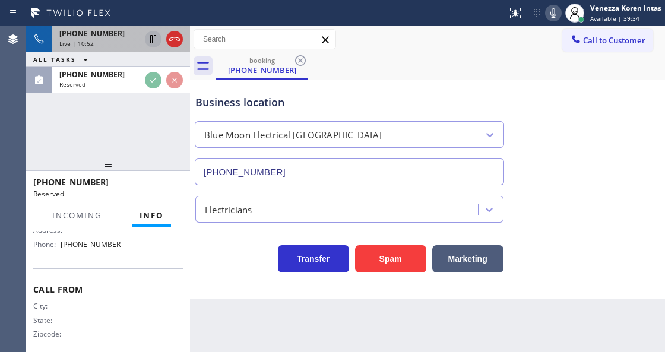
scroll to position [227, 0]
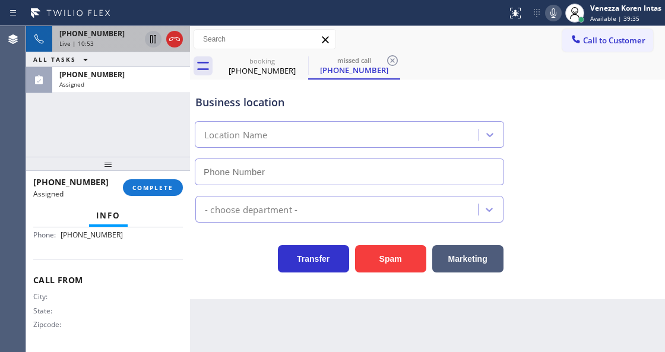
type input "[PHONE_NUMBER]"
click at [172, 186] on span "COMPLETE" at bounding box center [152, 188] width 41 height 8
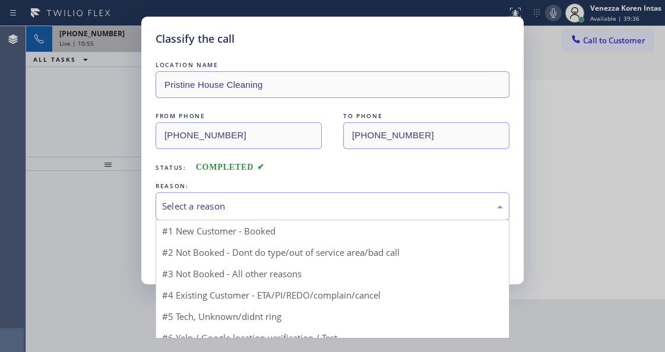
click at [267, 203] on div "Select a reason" at bounding box center [332, 207] width 341 height 14
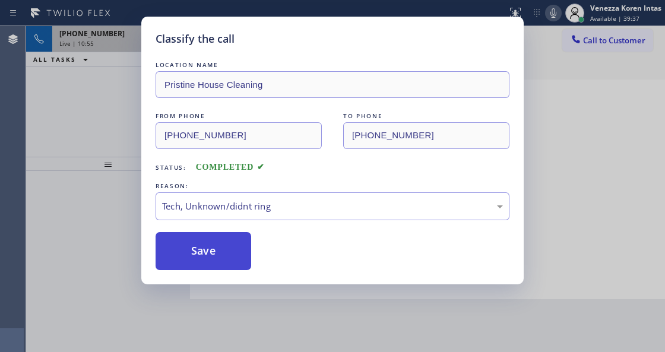
click at [239, 270] on button "Save" at bounding box center [204, 251] width 96 height 38
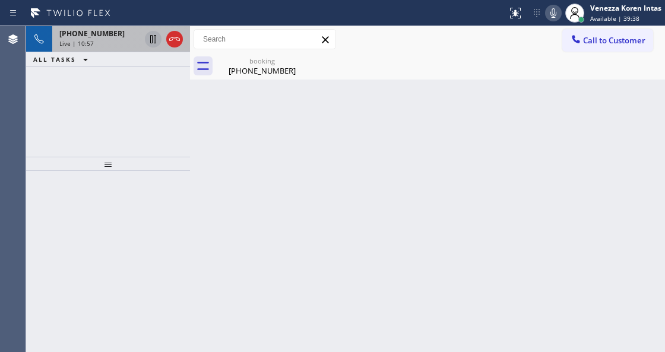
click at [96, 36] on span "[PHONE_NUMBER]" at bounding box center [91, 34] width 65 height 10
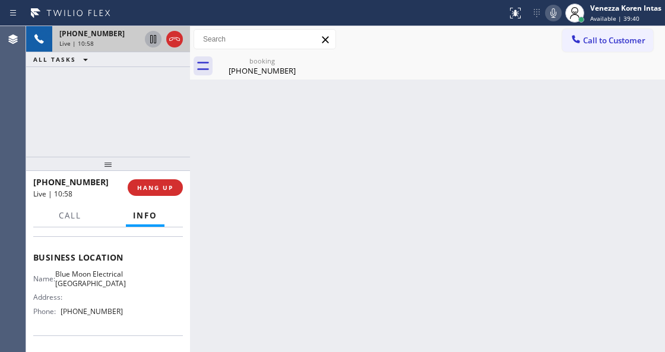
scroll to position [158, 0]
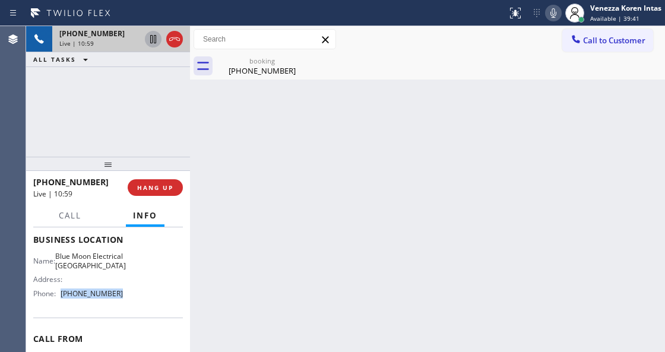
drag, startPoint x: 117, startPoint y: 302, endPoint x: 65, endPoint y: 299, distance: 51.7
click at [59, 299] on div "Name: Blue Moon Electrical Palm Desert Address: Phone: [PHONE_NUMBER]" at bounding box center [108, 277] width 150 height 51
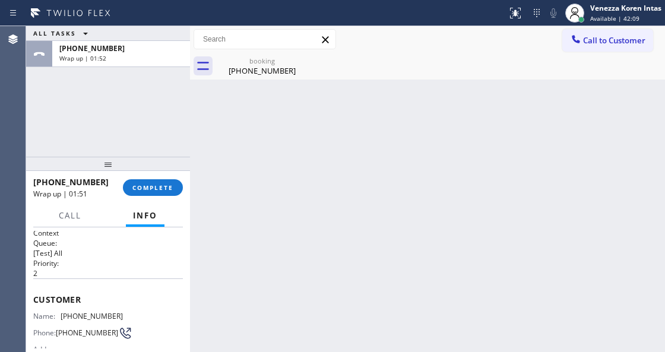
scroll to position [0, 0]
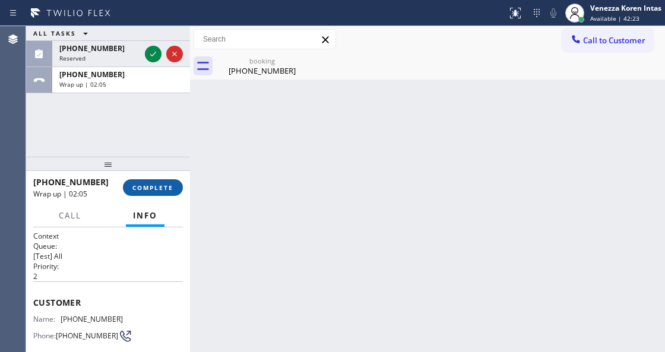
click at [151, 182] on button "COMPLETE" at bounding box center [153, 187] width 60 height 17
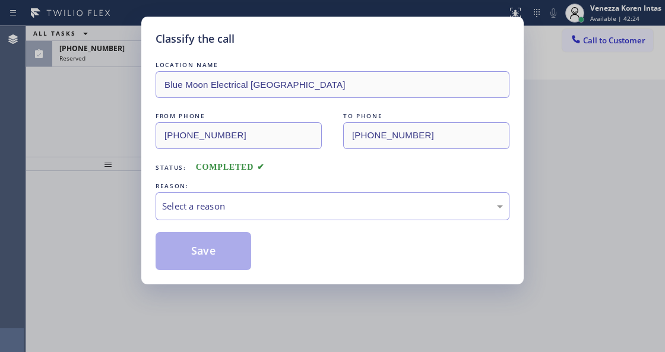
click at [251, 201] on div "Select a reason" at bounding box center [332, 207] width 341 height 14
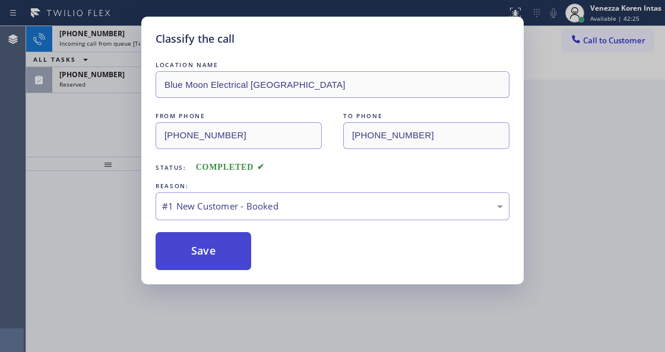
click at [233, 242] on button "Save" at bounding box center [204, 251] width 96 height 38
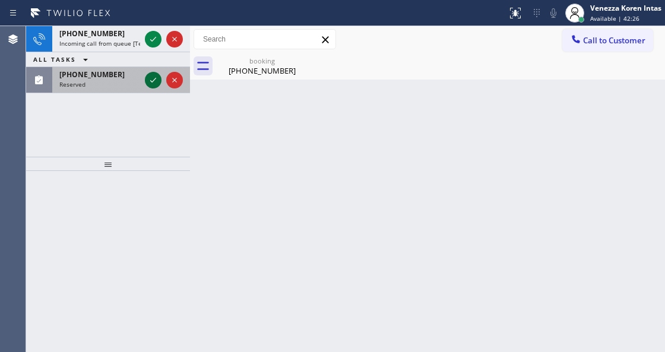
drag, startPoint x: 162, startPoint y: 78, endPoint x: 155, endPoint y: 78, distance: 6.5
click at [158, 78] on div at bounding box center [164, 80] width 43 height 26
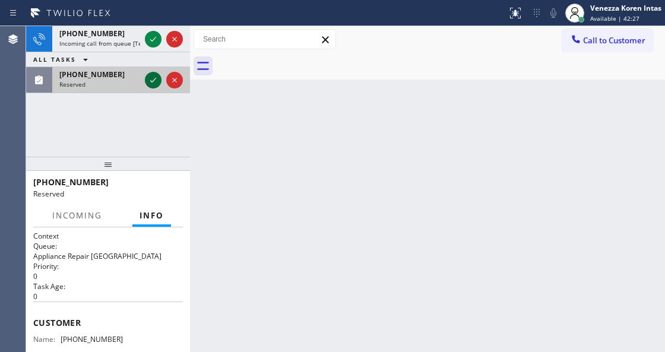
click at [155, 78] on icon at bounding box center [153, 80] width 14 height 14
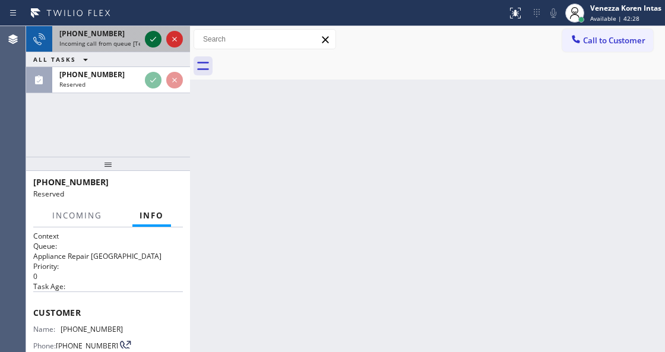
click at [151, 40] on icon at bounding box center [153, 39] width 14 height 14
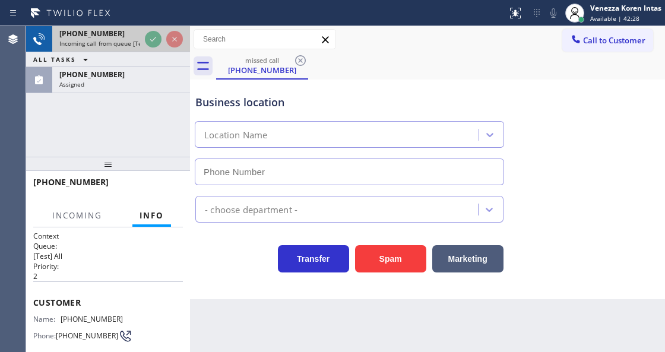
type input "[PHONE_NUMBER]"
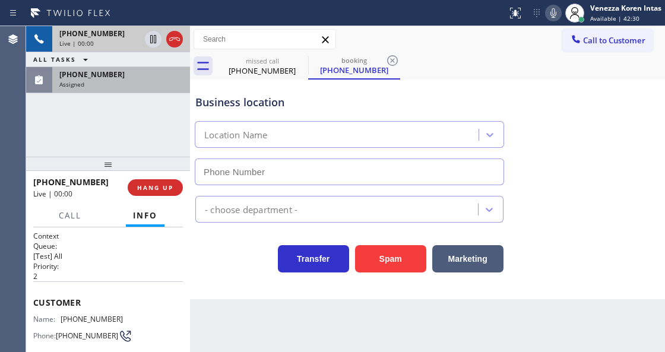
type input "[PHONE_NUMBER]"
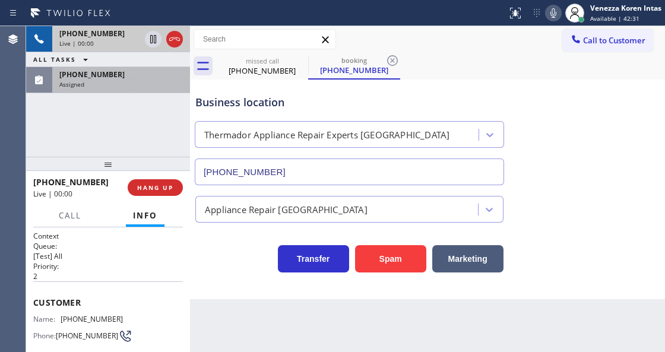
click at [151, 80] on div "Assigned" at bounding box center [121, 84] width 124 height 8
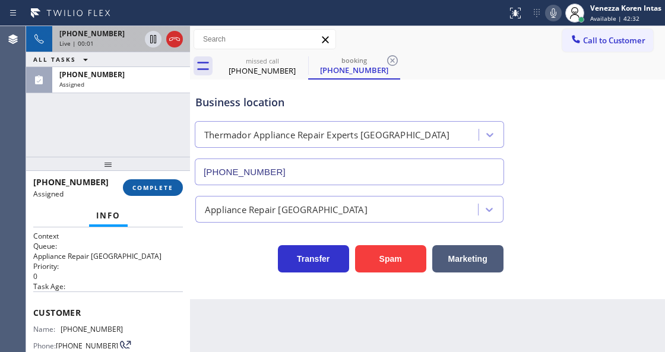
click at [151, 190] on span "COMPLETE" at bounding box center [152, 188] width 41 height 8
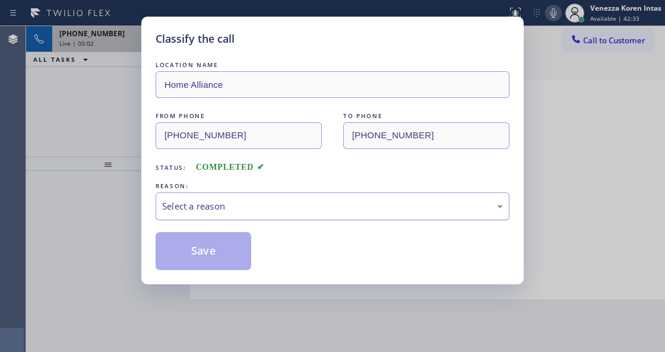
click at [234, 201] on div "Select a reason" at bounding box center [332, 207] width 341 height 14
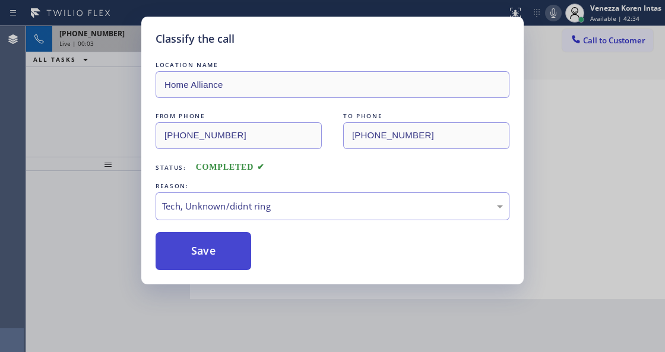
click at [219, 259] on button "Save" at bounding box center [204, 251] width 96 height 38
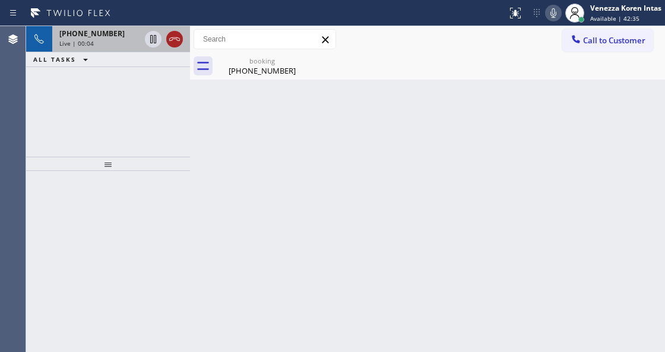
drag, startPoint x: 167, startPoint y: 34, endPoint x: 181, endPoint y: 38, distance: 14.3
click at [172, 36] on icon at bounding box center [174, 39] width 14 height 14
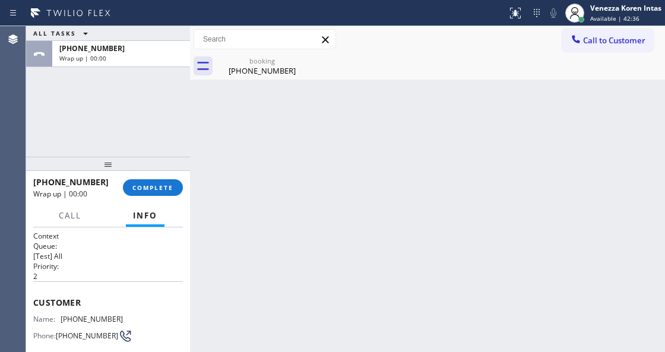
drag, startPoint x: 157, startPoint y: 185, endPoint x: 188, endPoint y: 191, distance: 31.5
click at [158, 186] on span "COMPLETE" at bounding box center [152, 188] width 41 height 8
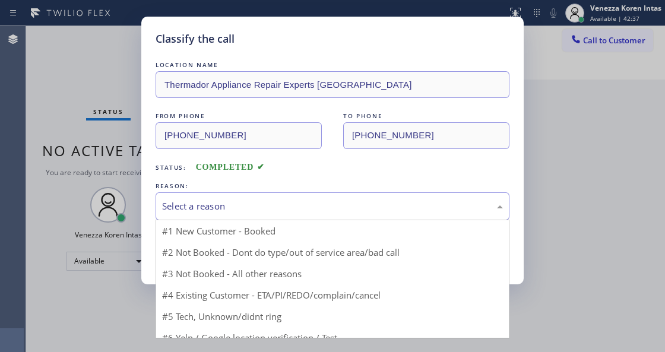
click at [247, 193] on div "Select a reason" at bounding box center [333, 206] width 354 height 28
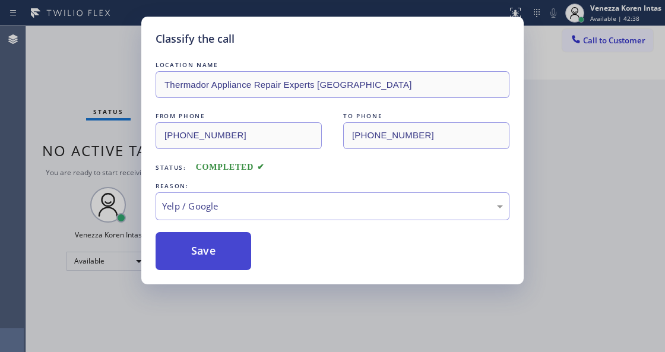
click at [209, 270] on button "Save" at bounding box center [204, 251] width 96 height 38
click at [247, 220] on div "Yelp / Google" at bounding box center [333, 206] width 354 height 28
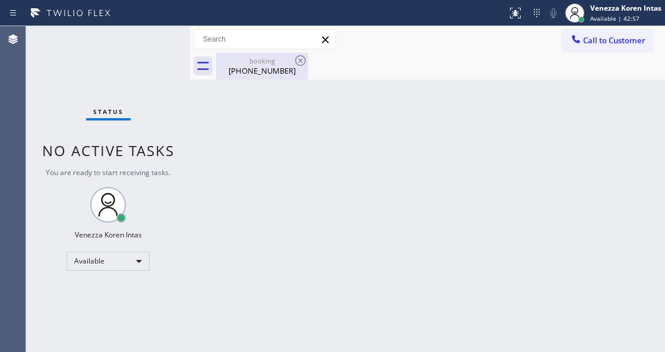
click at [276, 75] on div "[PHONE_NUMBER]" at bounding box center [262, 70] width 90 height 11
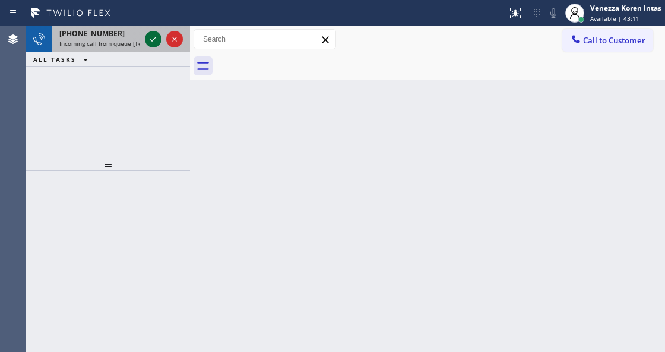
click at [153, 36] on icon at bounding box center [153, 39] width 14 height 14
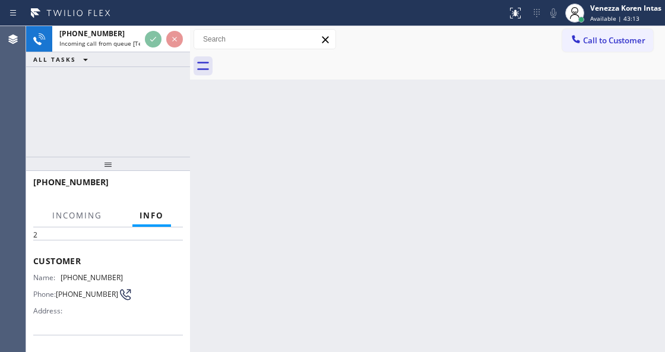
scroll to position [119, 0]
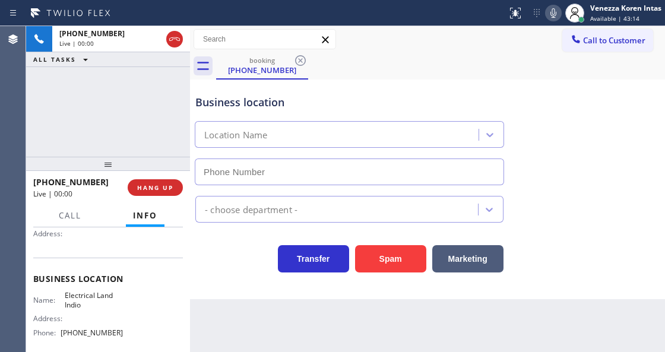
type input "[PHONE_NUMBER]"
click at [173, 189] on button "HANG UP" at bounding box center [155, 187] width 55 height 17
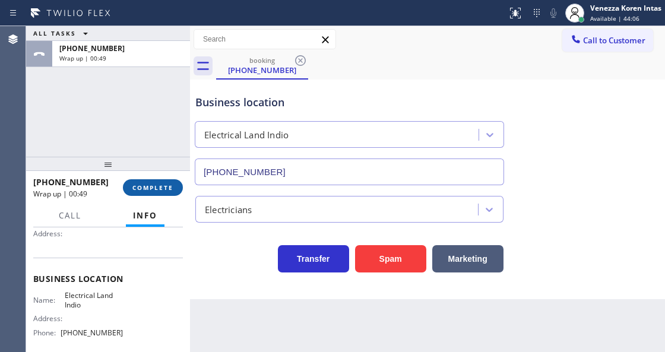
click at [156, 183] on button "COMPLETE" at bounding box center [153, 187] width 60 height 17
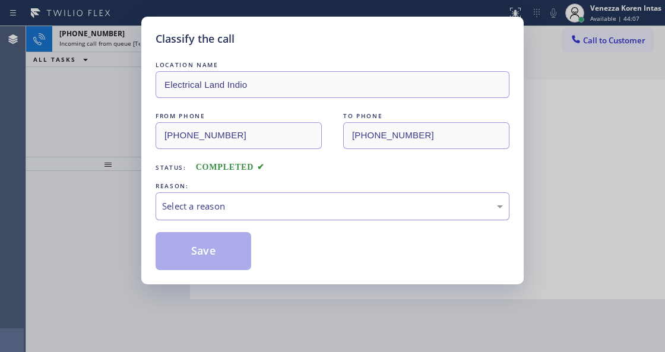
drag, startPoint x: 254, startPoint y: 206, endPoint x: 248, endPoint y: 212, distance: 8.4
click at [253, 206] on div "Select a reason" at bounding box center [332, 207] width 341 height 14
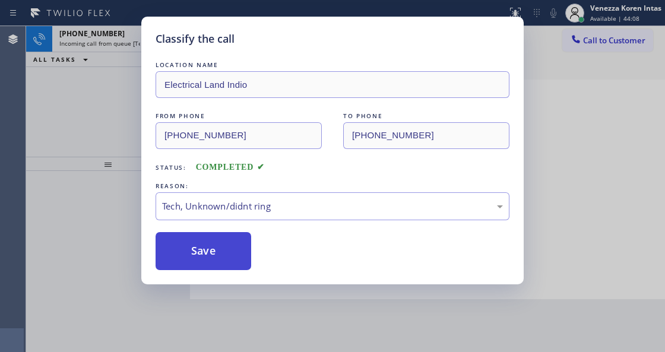
click at [216, 251] on button "Save" at bounding box center [204, 251] width 96 height 38
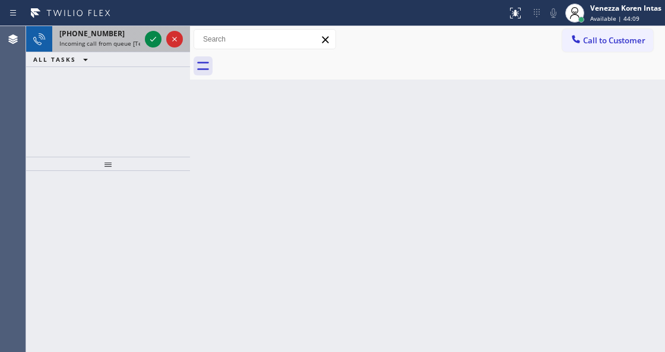
click at [163, 33] on div at bounding box center [164, 39] width 43 height 26
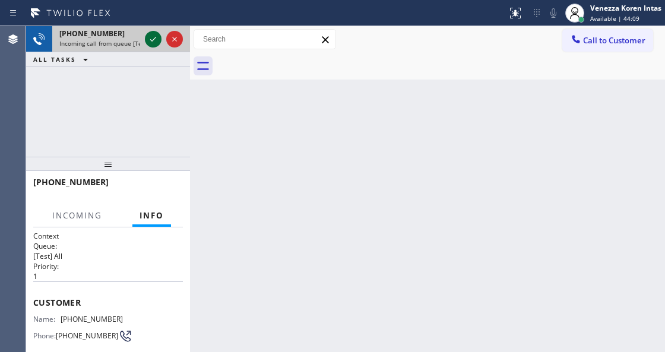
click at [153, 36] on icon at bounding box center [153, 39] width 14 height 14
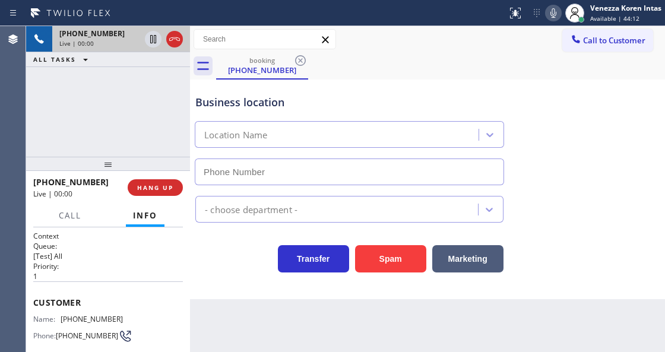
type input "[PHONE_NUMBER]"
drag, startPoint x: 124, startPoint y: 309, endPoint x: 64, endPoint y: 317, distance: 60.5
click at [64, 317] on div "Customer Name: [PHONE_NUMBER] Phone: [PHONE_NUMBER] Address:" at bounding box center [108, 329] width 150 height 95
click at [554, 18] on icon at bounding box center [553, 13] width 14 height 14
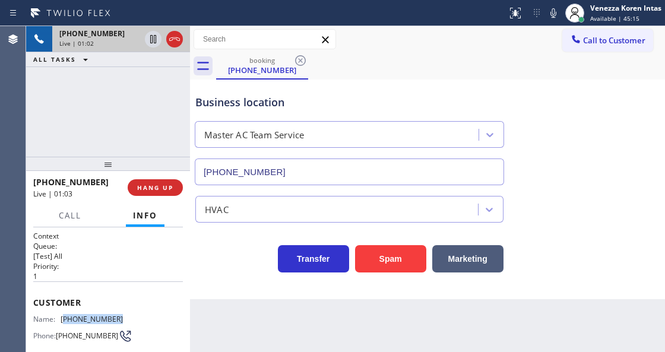
drag, startPoint x: 558, startPoint y: 15, endPoint x: 553, endPoint y: 87, distance: 72.1
click at [558, 18] on icon at bounding box center [553, 13] width 14 height 14
click at [555, 11] on icon at bounding box center [553, 13] width 14 height 14
click at [570, 134] on div "Business location Master AC Team Service [PHONE_NUMBER]" at bounding box center [427, 132] width 469 height 108
click at [551, 14] on icon at bounding box center [553, 13] width 14 height 14
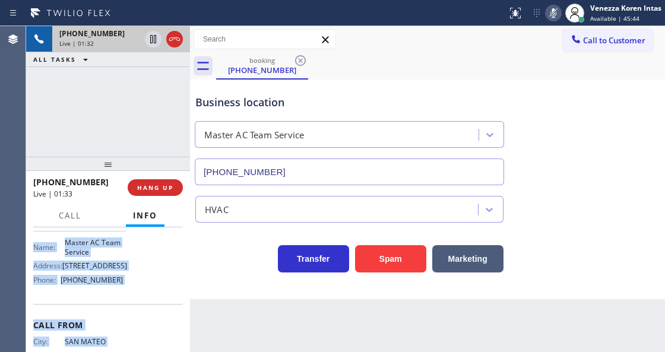
scroll to position [204, 0]
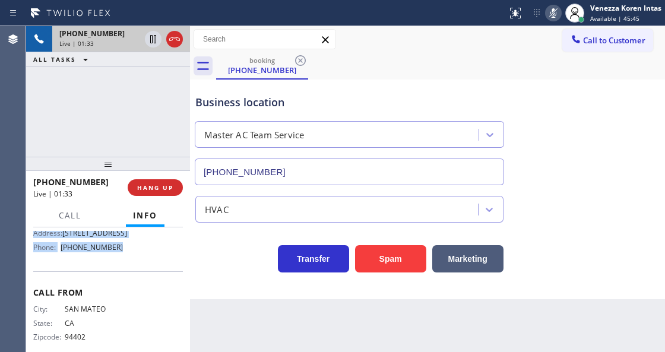
drag, startPoint x: 27, startPoint y: 296, endPoint x: 142, endPoint y: 267, distance: 118.3
click at [142, 267] on div "Context Queue: [Test] All Priority: 1 Customer Name: [PHONE_NUMBER] Phone: [PHO…" at bounding box center [108, 289] width 164 height 124
click at [169, 39] on icon at bounding box center [174, 39] width 14 height 14
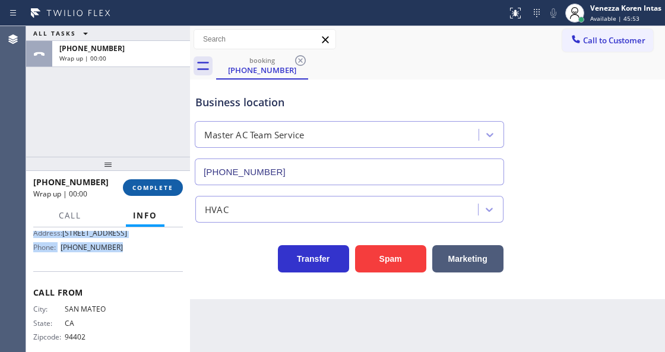
click at [154, 185] on span "COMPLETE" at bounding box center [152, 188] width 41 height 8
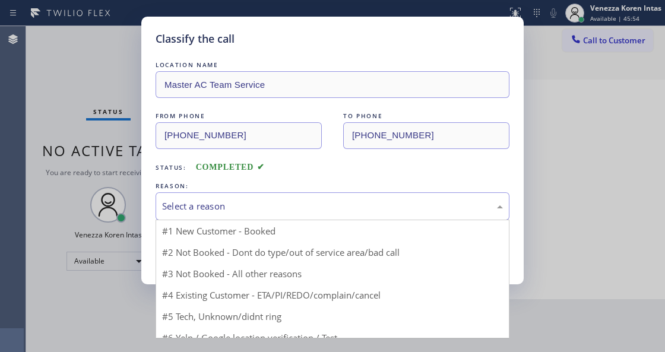
click at [258, 211] on div "Select a reason" at bounding box center [332, 207] width 341 height 14
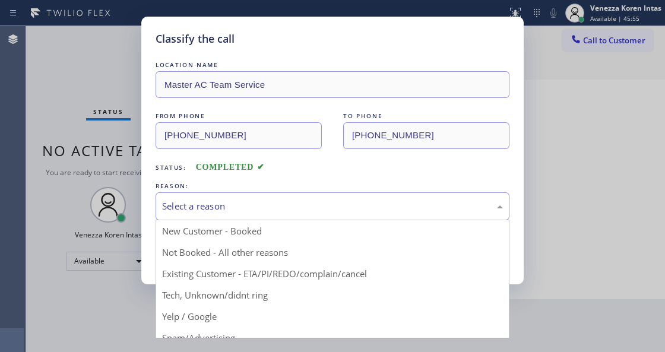
drag, startPoint x: 239, startPoint y: 298, endPoint x: 217, endPoint y: 240, distance: 62.2
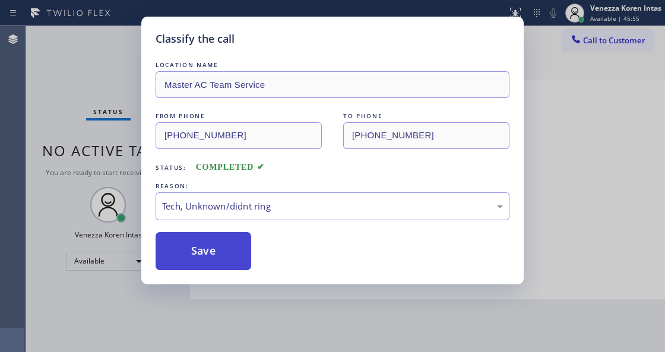
click at [217, 240] on button "Save" at bounding box center [204, 251] width 96 height 38
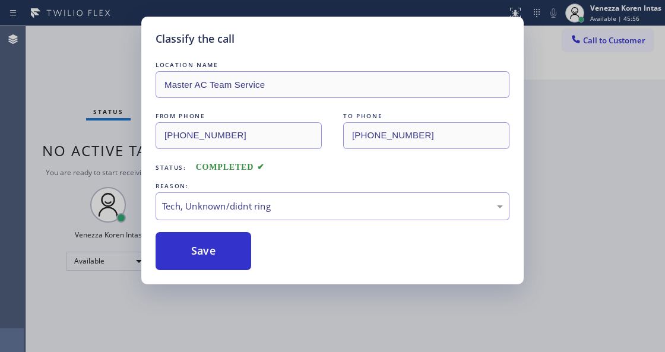
click at [108, 83] on div "Classify the call LOCATION NAME Master AC Team Service FROM PHONE [PHONE_NUMBER…" at bounding box center [332, 176] width 665 height 352
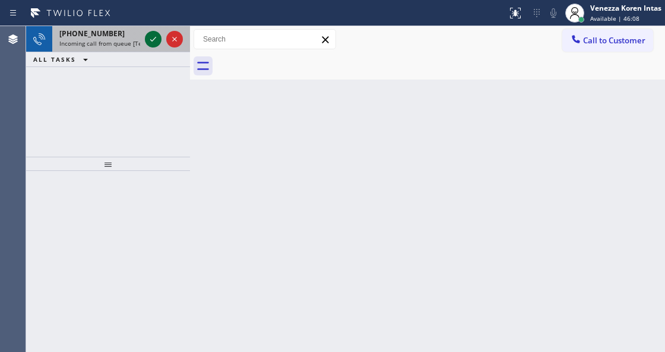
click at [150, 43] on icon at bounding box center [153, 39] width 14 height 14
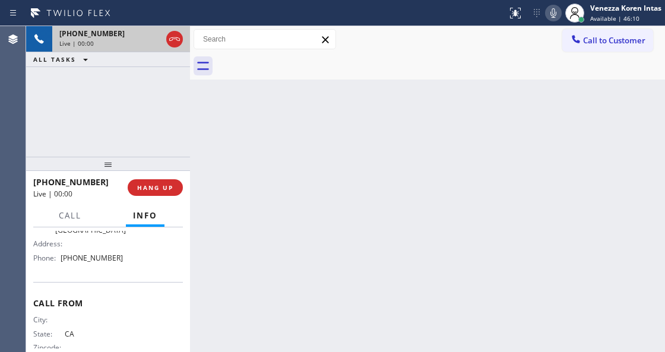
scroll to position [156, 0]
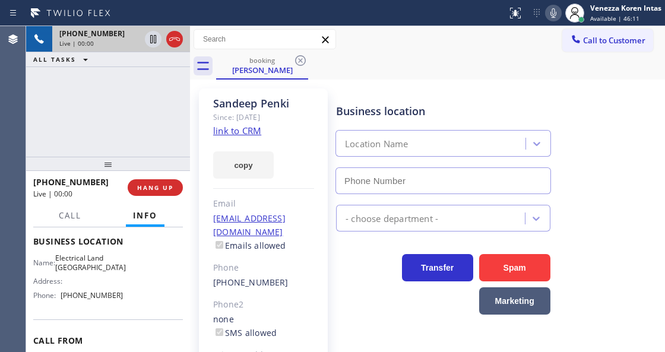
type input "[PHONE_NUMBER]"
click at [248, 133] on link "link to CRM" at bounding box center [237, 131] width 48 height 12
click at [545, 15] on div "Status report No issues detected If you experience an issue, please download th…" at bounding box center [583, 13] width 163 height 26
click at [555, 20] on icon at bounding box center [553, 13] width 14 height 14
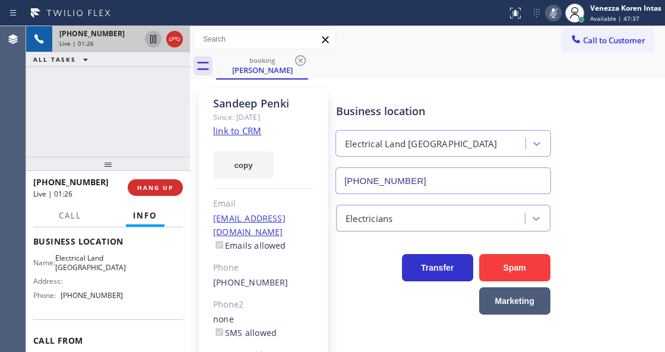
click at [154, 41] on icon at bounding box center [153, 39] width 6 height 8
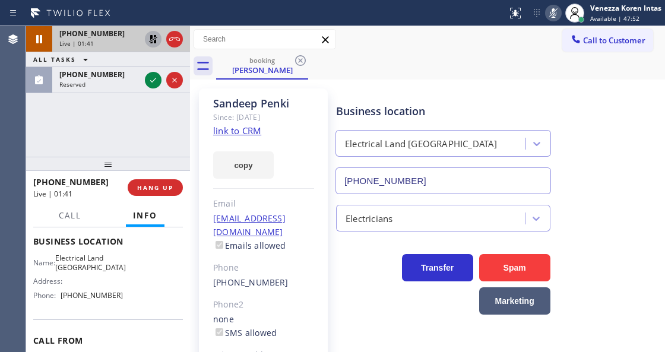
click at [156, 77] on icon at bounding box center [153, 80] width 14 height 14
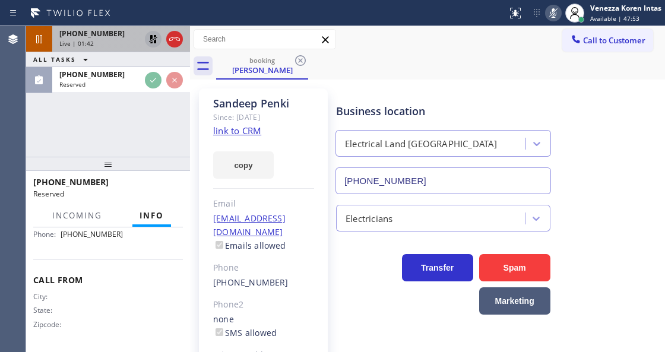
scroll to position [227, 0]
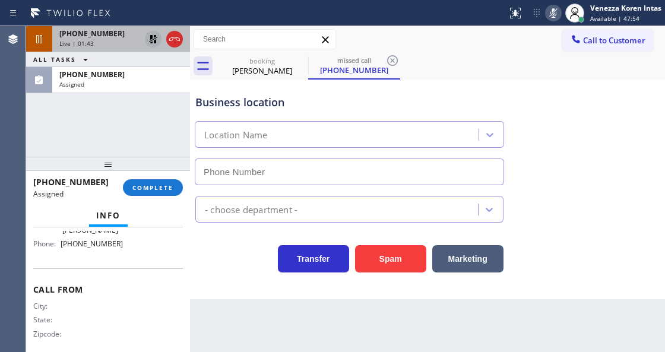
type input "[PHONE_NUMBER]"
click at [159, 186] on span "COMPLETE" at bounding box center [152, 188] width 41 height 8
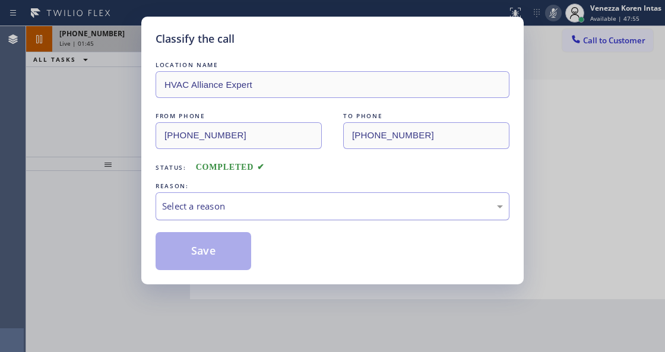
click at [276, 210] on div "Select a reason" at bounding box center [332, 207] width 341 height 14
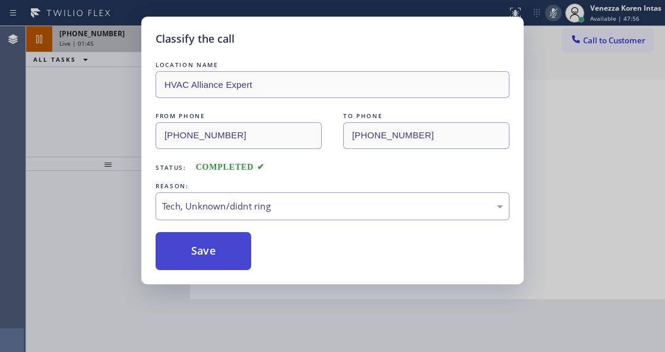
click at [231, 261] on button "Save" at bounding box center [204, 251] width 96 height 38
type input "[PHONE_NUMBER]"
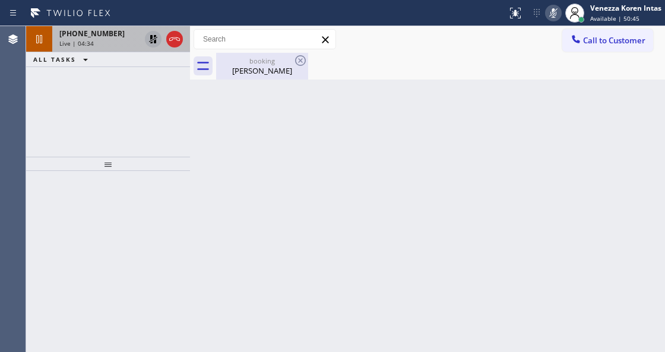
drag, startPoint x: 249, startPoint y: 57, endPoint x: 249, endPoint y: 65, distance: 7.7
click at [249, 57] on div "booking" at bounding box center [262, 60] width 90 height 9
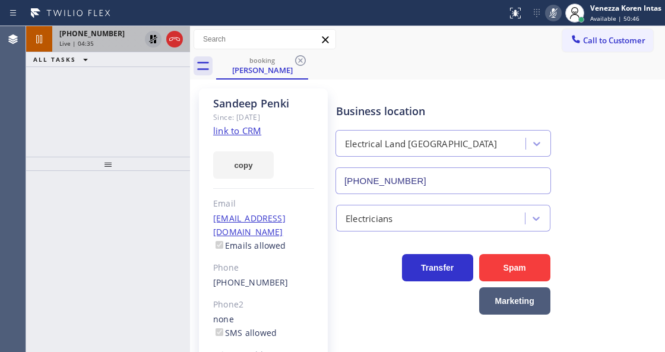
drag, startPoint x: 95, startPoint y: 46, endPoint x: 140, endPoint y: 145, distance: 109.0
click at [95, 46] on div "Live | 04:35" at bounding box center [99, 43] width 81 height 8
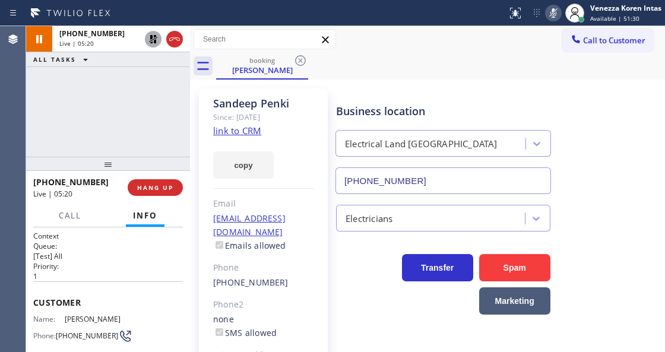
click at [551, 12] on icon at bounding box center [554, 13] width 6 height 10
click at [153, 45] on icon at bounding box center [153, 39] width 14 height 14
click at [179, 36] on icon at bounding box center [174, 39] width 14 height 14
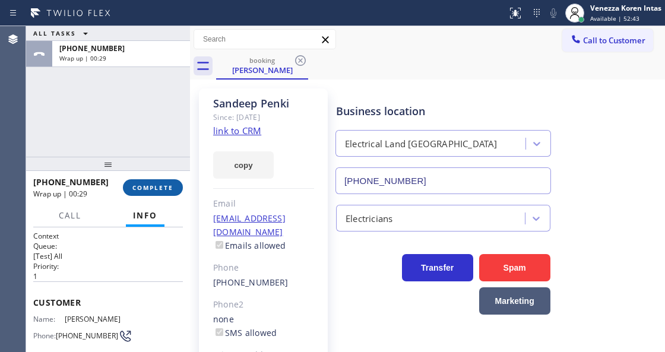
click at [150, 183] on button "COMPLETE" at bounding box center [153, 187] width 60 height 17
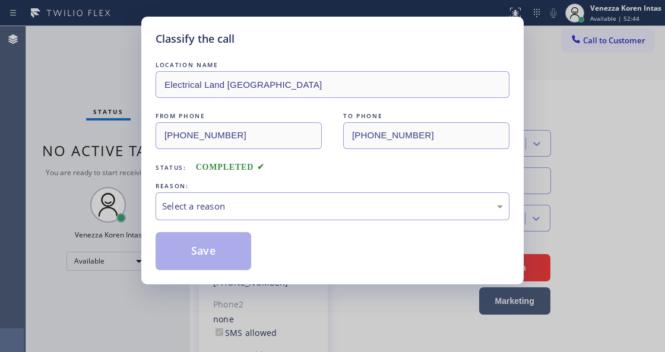
click at [284, 206] on div "Select a reason" at bounding box center [332, 207] width 341 height 14
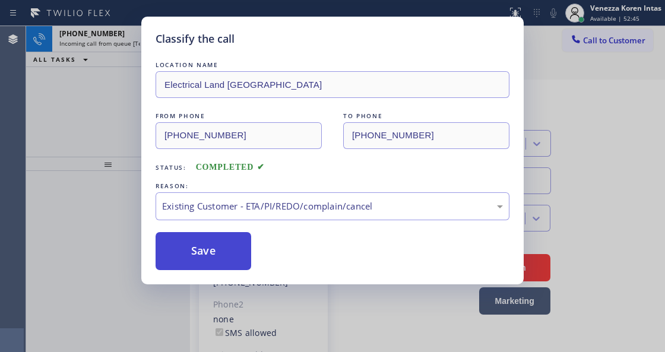
click at [239, 255] on button "Save" at bounding box center [204, 251] width 96 height 38
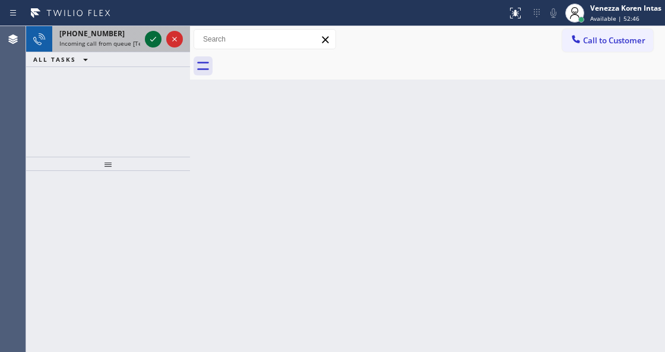
click at [146, 38] on icon at bounding box center [153, 39] width 14 height 14
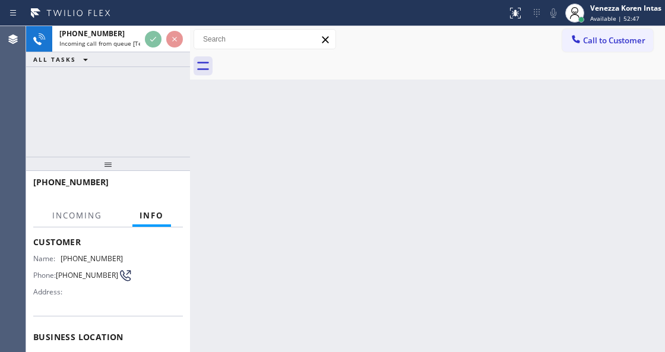
scroll to position [119, 0]
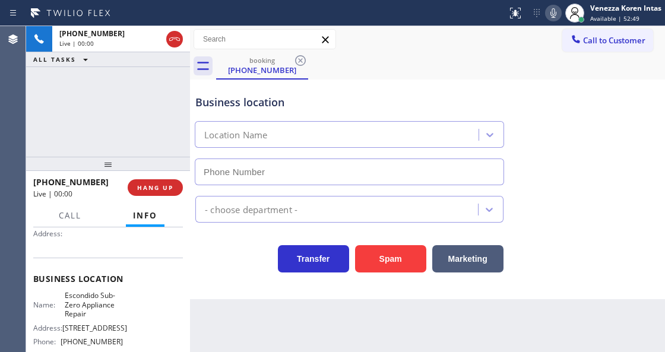
type input "[PHONE_NUMBER]"
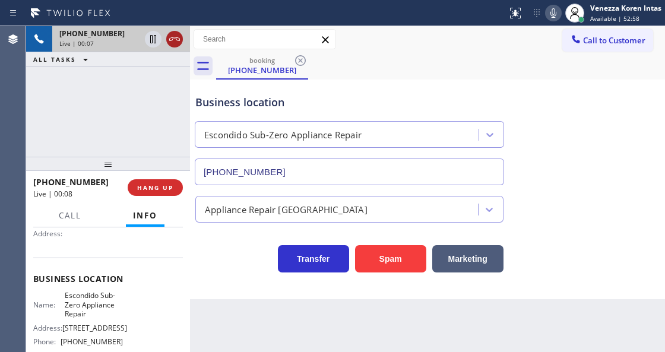
click at [172, 39] on icon at bounding box center [174, 39] width 14 height 14
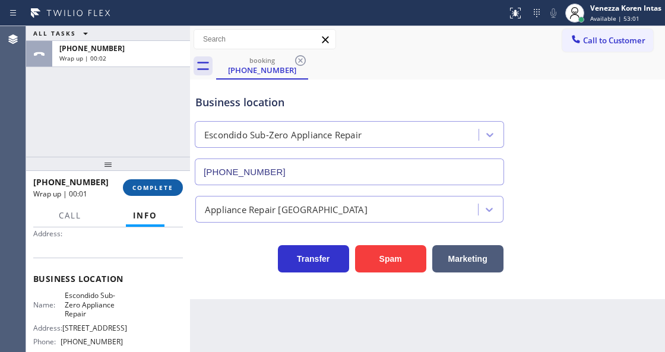
click at [152, 193] on button "COMPLETE" at bounding box center [153, 187] width 60 height 17
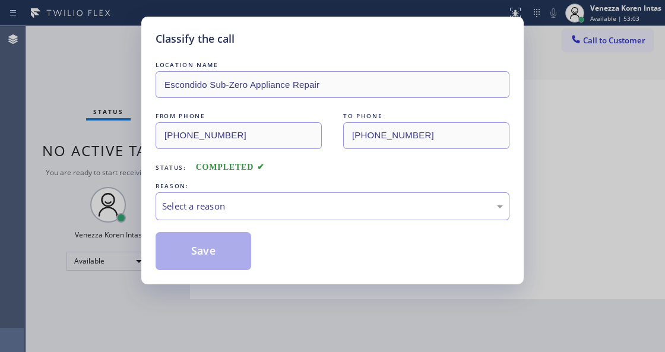
click at [263, 209] on div "Select a reason" at bounding box center [332, 207] width 341 height 14
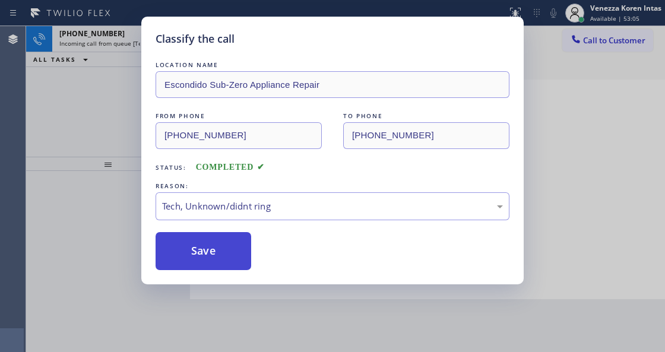
click at [221, 243] on button "Save" at bounding box center [204, 251] width 96 height 38
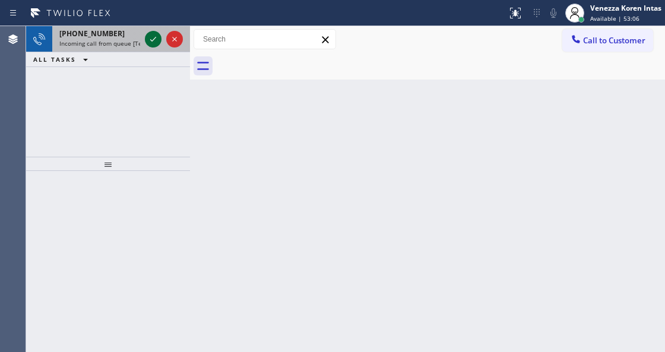
click at [148, 46] on button at bounding box center [153, 39] width 17 height 17
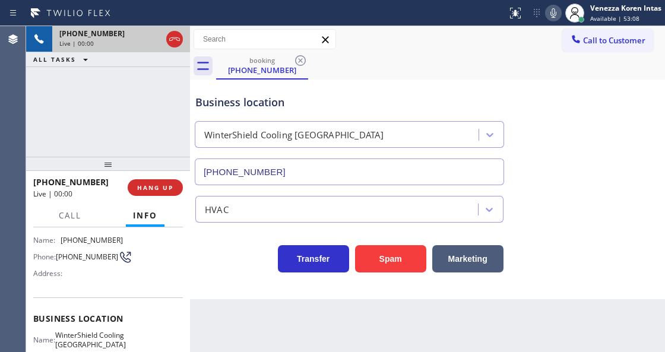
scroll to position [158, 0]
type input "[PHONE_NUMBER]"
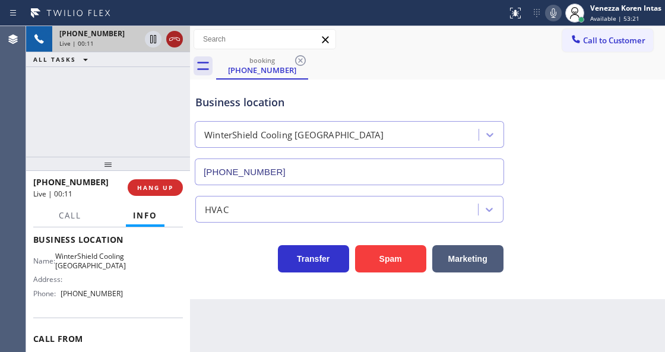
click at [170, 35] on icon at bounding box center [174, 39] width 14 height 14
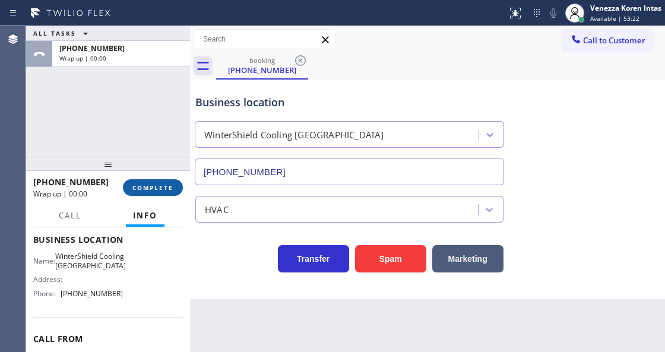
click at [154, 184] on span "COMPLETE" at bounding box center [152, 188] width 41 height 8
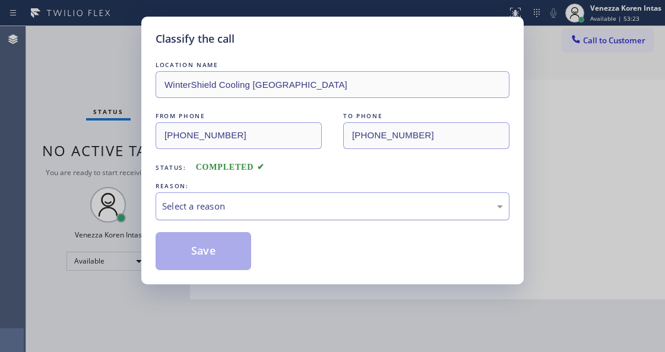
click at [241, 198] on div "Select a reason" at bounding box center [333, 206] width 354 height 28
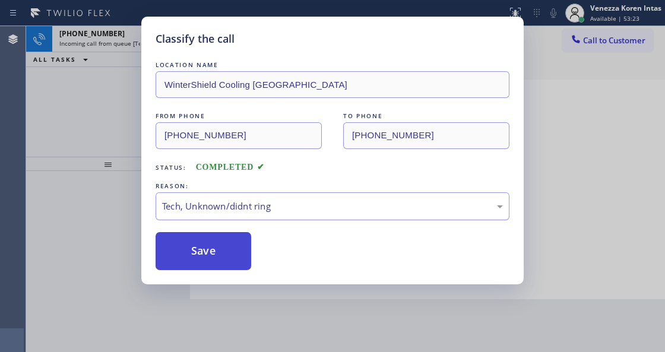
click at [219, 263] on button "Save" at bounding box center [204, 251] width 96 height 38
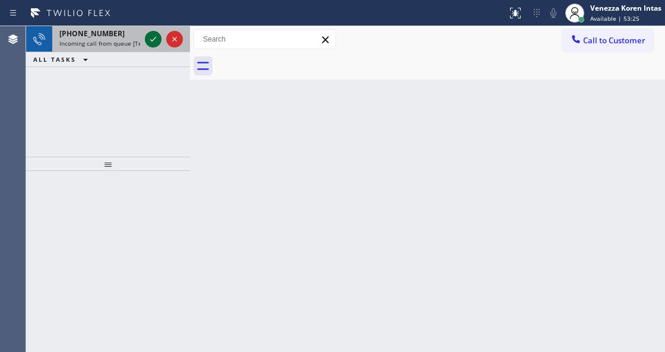
click at [157, 37] on icon at bounding box center [153, 39] width 14 height 14
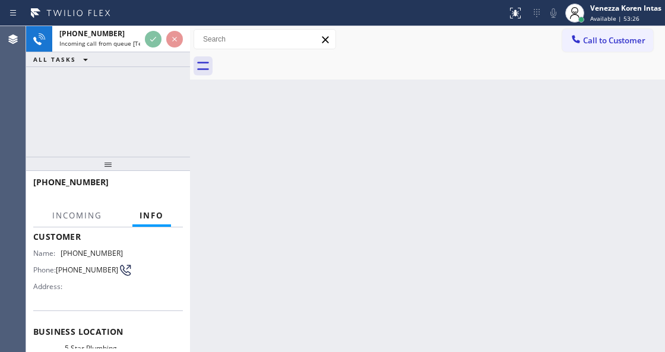
scroll to position [119, 0]
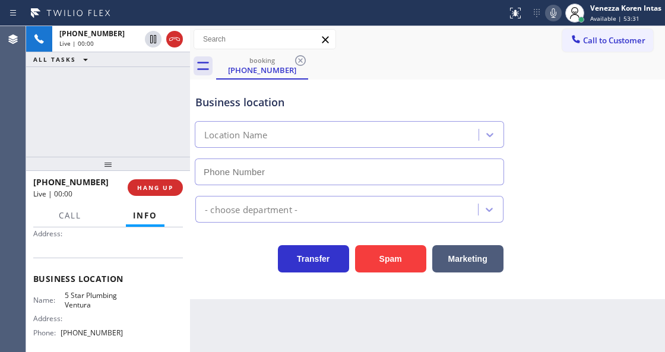
type input "[PHONE_NUMBER]"
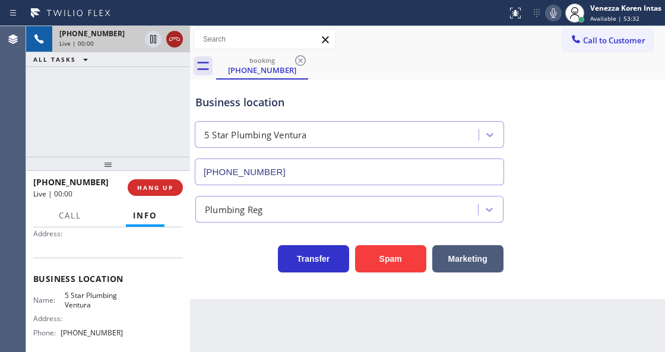
click at [178, 38] on icon at bounding box center [174, 39] width 14 height 14
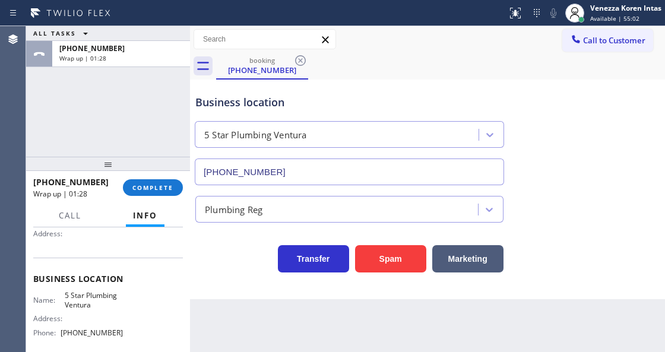
click at [148, 201] on div "[PHONE_NUMBER] Wrap up | 01:28 COMPLETE" at bounding box center [108, 187] width 150 height 31
click at [150, 196] on div "[PHONE_NUMBER] Wrap up | 01:28 COMPLETE" at bounding box center [108, 187] width 150 height 31
click at [159, 191] on button "COMPLETE" at bounding box center [153, 187] width 60 height 17
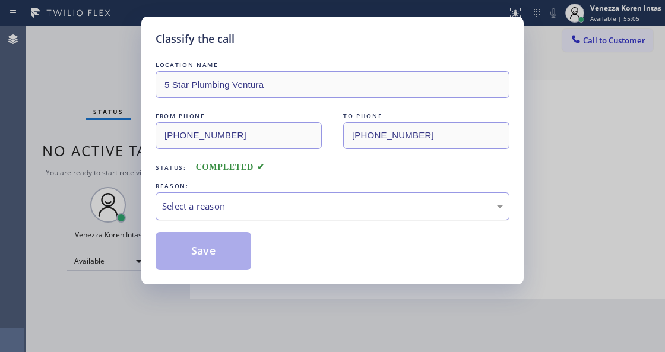
click at [250, 211] on div "Select a reason" at bounding box center [332, 207] width 341 height 14
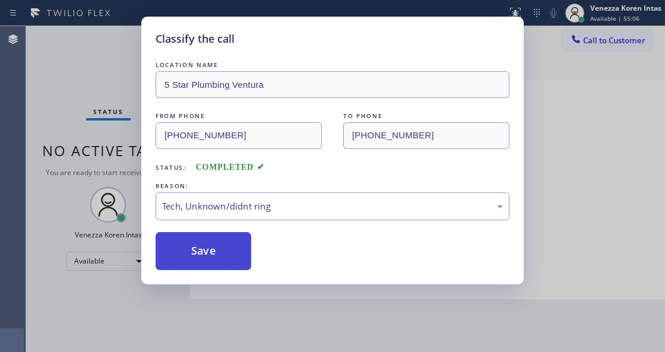
click at [234, 258] on button "Save" at bounding box center [204, 251] width 96 height 38
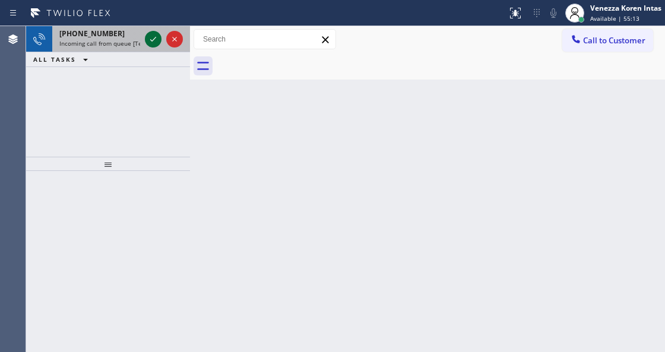
click at [149, 40] on icon at bounding box center [153, 39] width 14 height 14
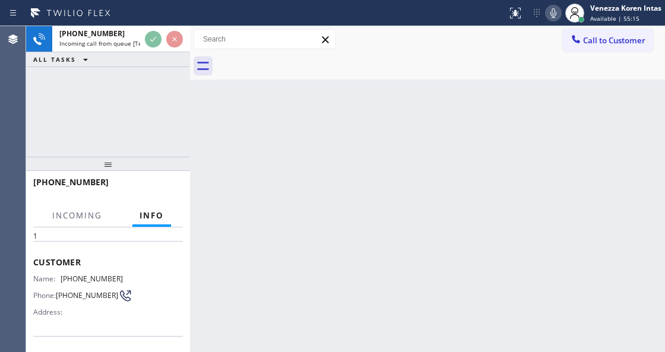
scroll to position [119, 0]
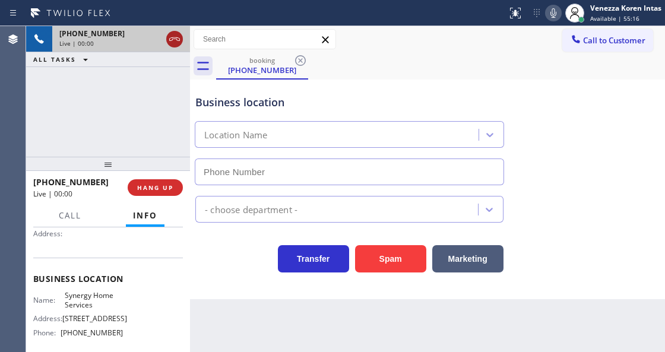
type input "[PHONE_NUMBER]"
click at [176, 34] on icon at bounding box center [174, 39] width 14 height 14
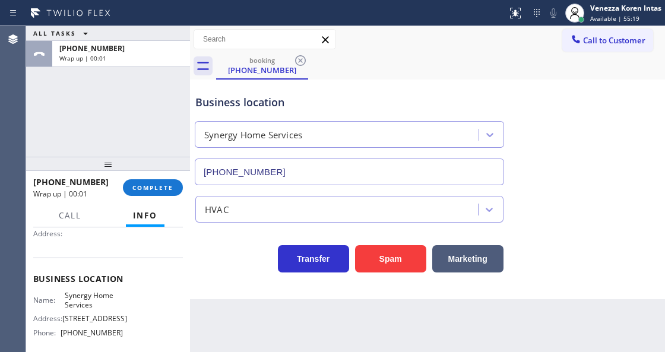
click at [316, 96] on div "Business location" at bounding box center [349, 102] width 308 height 16
click at [160, 185] on span "COMPLETE" at bounding box center [152, 188] width 41 height 8
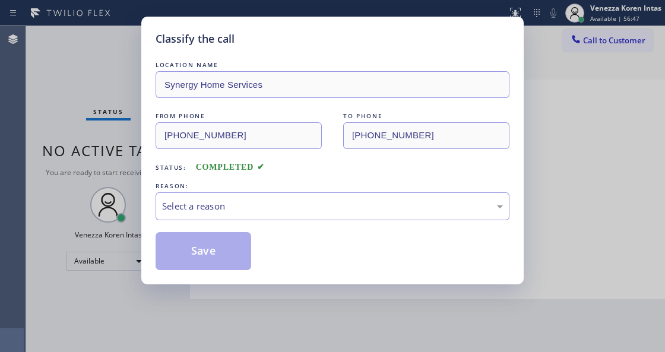
click at [287, 204] on div "Select a reason" at bounding box center [332, 207] width 341 height 14
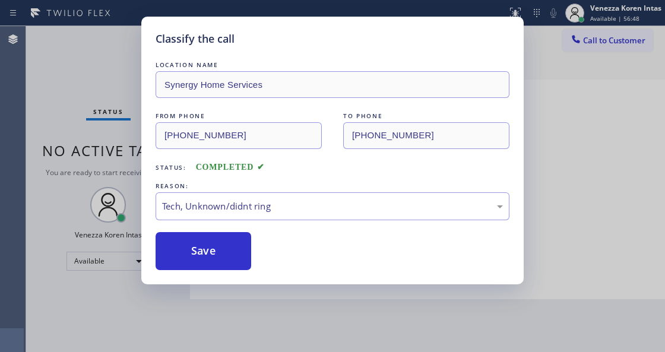
drag, startPoint x: 236, startPoint y: 257, endPoint x: 251, endPoint y: 349, distance: 93.2
click at [236, 257] on button "Save" at bounding box center [204, 251] width 96 height 38
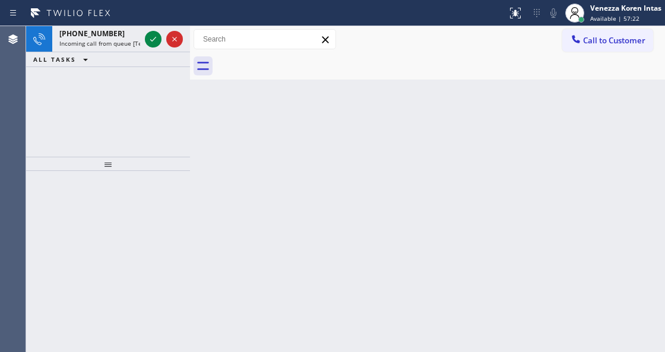
click at [181, 206] on div at bounding box center [108, 261] width 164 height 181
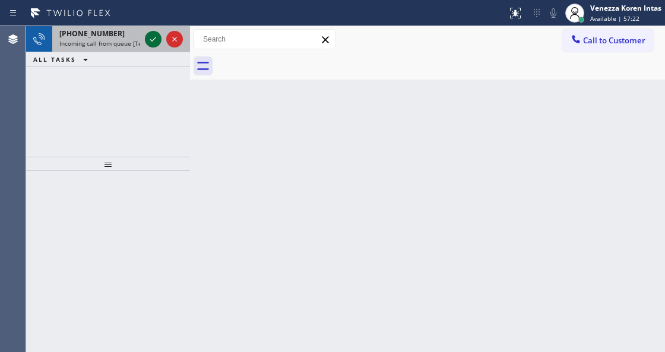
click at [148, 36] on icon at bounding box center [153, 39] width 14 height 14
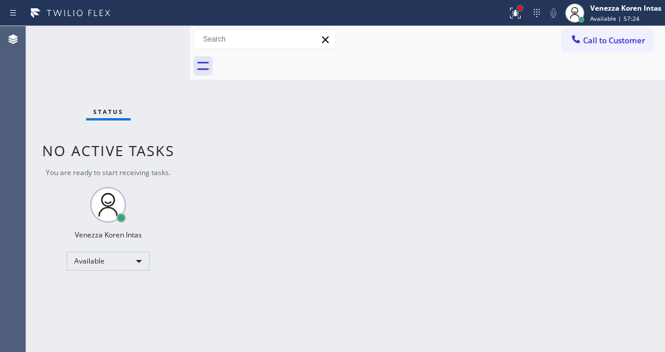
click at [518, 7] on div at bounding box center [520, 8] width 5 height 5
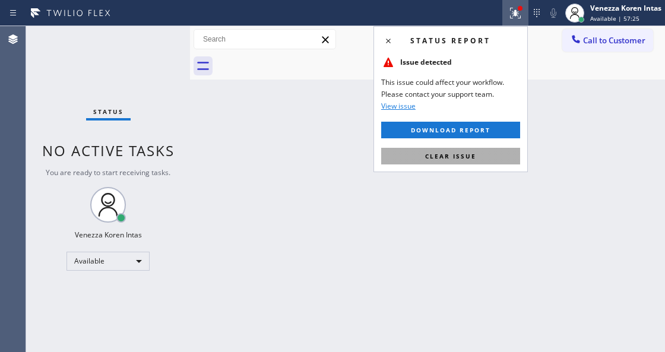
click at [466, 163] on button "Clear issue" at bounding box center [450, 156] width 139 height 17
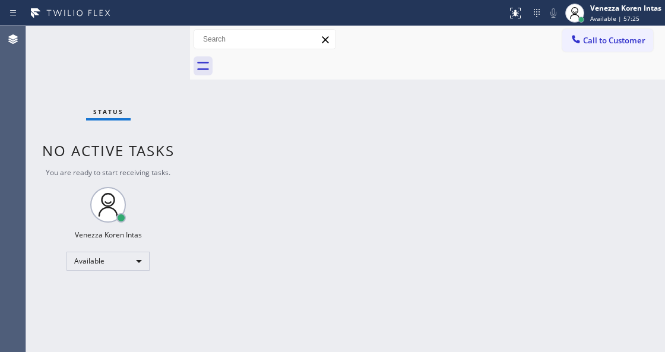
drag, startPoint x: 570, startPoint y: 181, endPoint x: 628, endPoint y: 285, distance: 119.4
click at [571, 181] on div "Back to Dashboard Change Sender ID Customers Technicians Select a contact Outbo…" at bounding box center [427, 189] width 475 height 326
click at [411, 147] on div "Back to Dashboard Change Sender ID Customers Technicians Select a contact Outbo…" at bounding box center [427, 189] width 475 height 326
click at [614, 14] on span "Available | 57:27" at bounding box center [614, 18] width 49 height 8
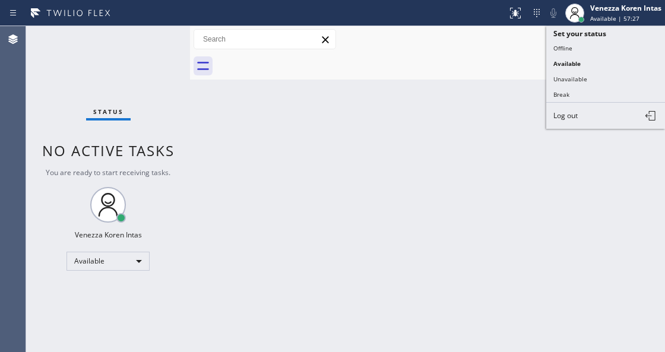
click at [474, 103] on div "Back to Dashboard Change Sender ID Customers Technicians Select a contact Outbo…" at bounding box center [427, 189] width 475 height 326
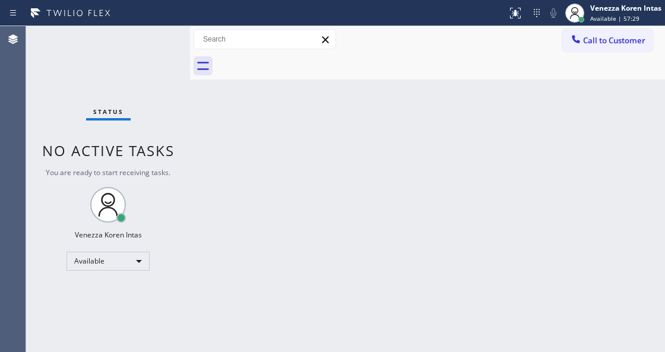
click at [369, 81] on div "Back to Dashboard Change Sender ID Customers Technicians Select a contact Outbo…" at bounding box center [427, 189] width 475 height 326
click at [247, 351] on div "Back to Dashboard Change Sender ID Customers Technicians Select a contact Outbo…" at bounding box center [427, 189] width 475 height 326
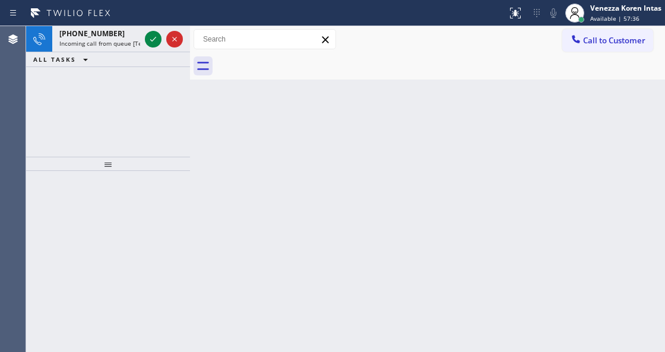
click at [180, 138] on div "[PHONE_NUMBER] Incoming call from queue [Test] All ALL TASKS ALL TASKS ACTIVE T…" at bounding box center [108, 91] width 164 height 131
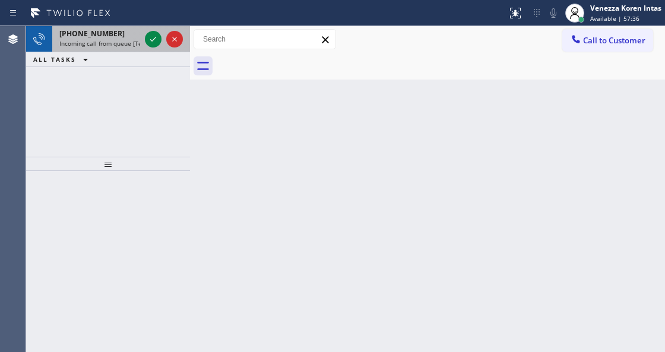
click at [135, 36] on div "[PHONE_NUMBER]" at bounding box center [99, 34] width 81 height 10
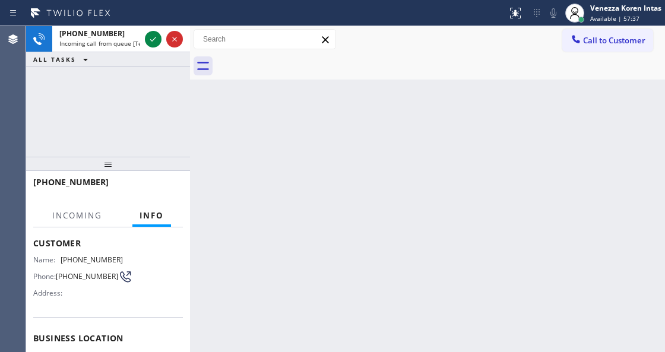
scroll to position [158, 0]
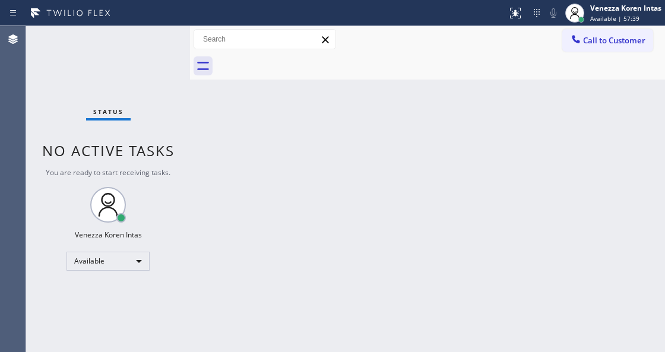
click at [153, 46] on div "Status No active tasks You are ready to start receiving tasks. Venezza Koren In…" at bounding box center [108, 189] width 164 height 326
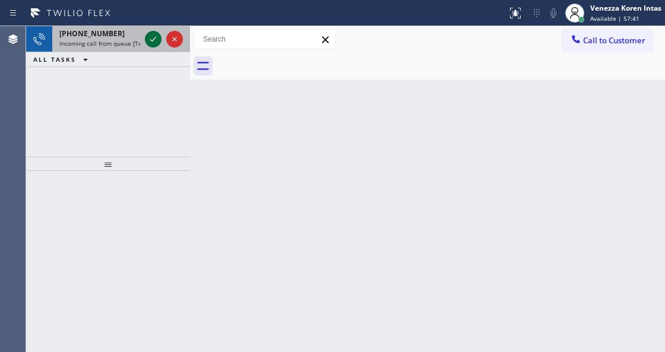
click at [149, 37] on icon at bounding box center [153, 39] width 14 height 14
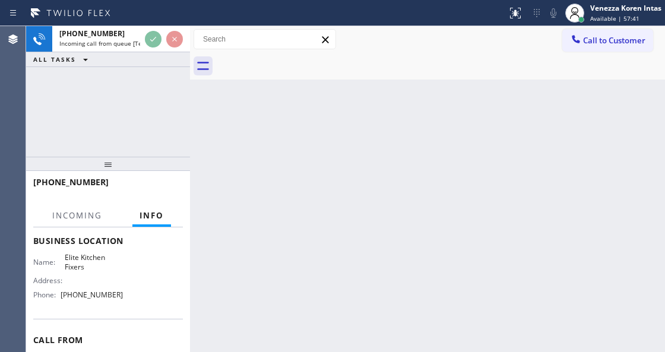
scroll to position [158, 0]
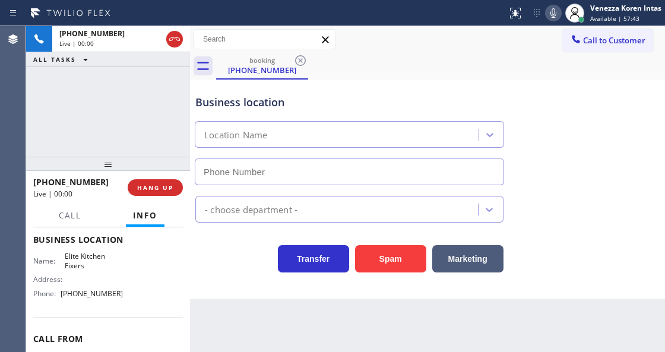
type input "[PHONE_NUMBER]"
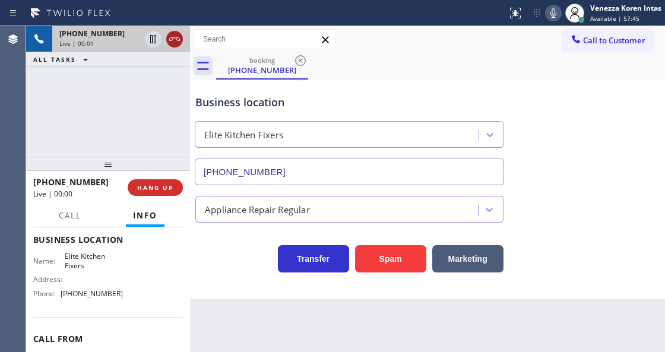
click at [173, 44] on icon at bounding box center [174, 39] width 14 height 14
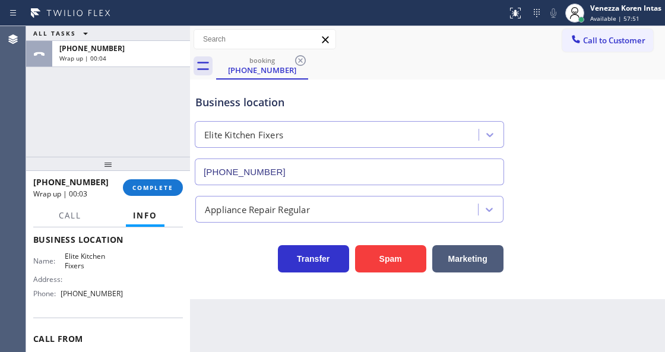
click at [162, 171] on div at bounding box center [108, 164] width 164 height 14
click at [165, 181] on button "COMPLETE" at bounding box center [153, 187] width 60 height 17
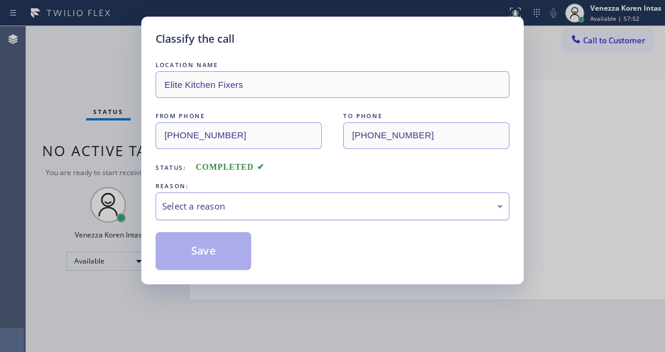
click at [240, 203] on div "Select a reason" at bounding box center [332, 207] width 341 height 14
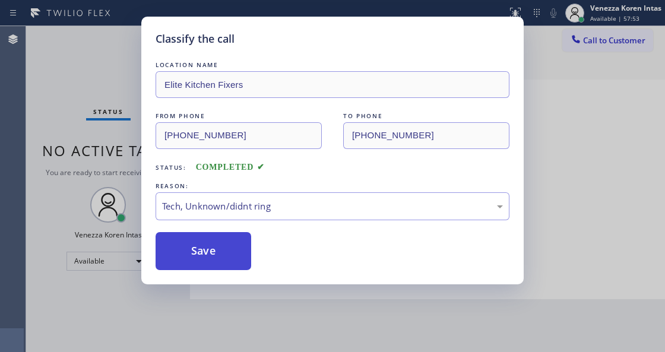
click at [236, 239] on button "Save" at bounding box center [204, 251] width 96 height 38
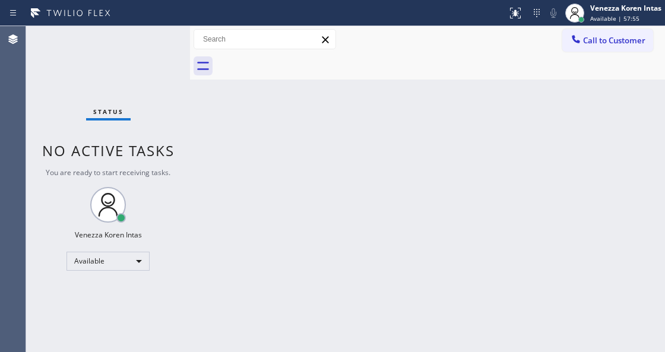
drag, startPoint x: 283, startPoint y: 282, endPoint x: 265, endPoint y: 346, distance: 66.4
click at [281, 290] on div "Back to Dashboard Change Sender ID Customers Technicians Select a contact Outbo…" at bounding box center [427, 189] width 475 height 326
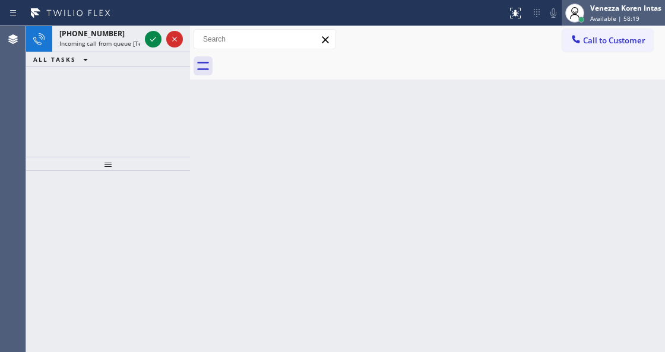
click at [621, 20] on span "Available | 58:19" at bounding box center [614, 18] width 49 height 8
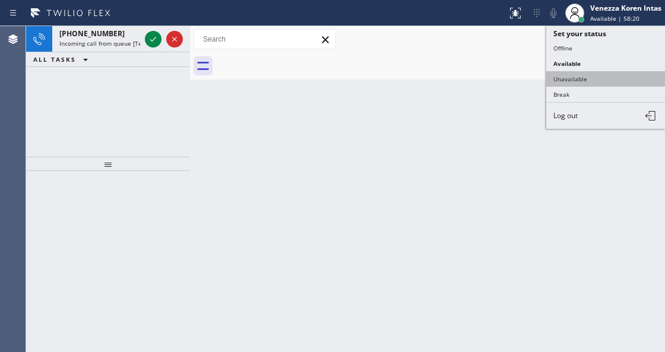
click at [601, 80] on button "Unavailable" at bounding box center [605, 78] width 119 height 15
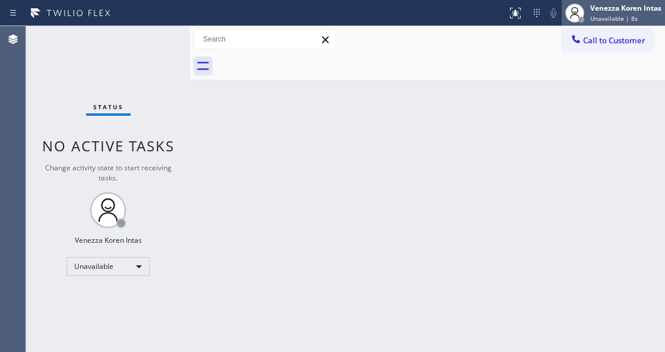
click at [633, 12] on div "Venezza Koren Intas" at bounding box center [625, 8] width 71 height 10
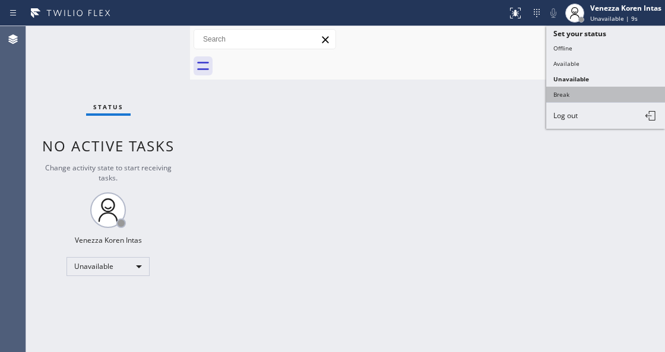
click at [584, 88] on button "Break" at bounding box center [605, 94] width 119 height 15
